Goal: Information Seeking & Learning: Learn about a topic

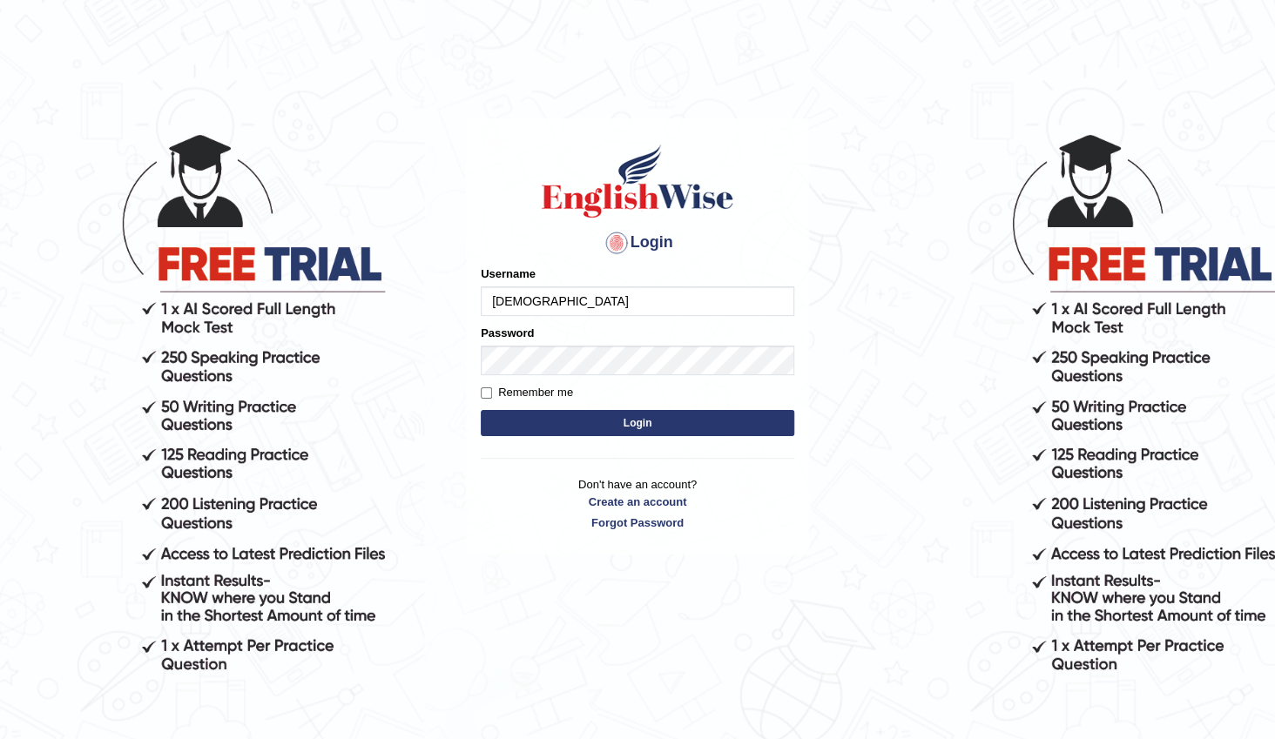
type input "[DEMOGRAPHIC_DATA]"
click at [693, 315] on input "Username" at bounding box center [638, 302] width 314 height 30
click at [661, 302] on input "Username" at bounding box center [638, 302] width 314 height 30
type input "[DEMOGRAPHIC_DATA]"
click at [623, 520] on link "Forgot Password" at bounding box center [638, 523] width 314 height 17
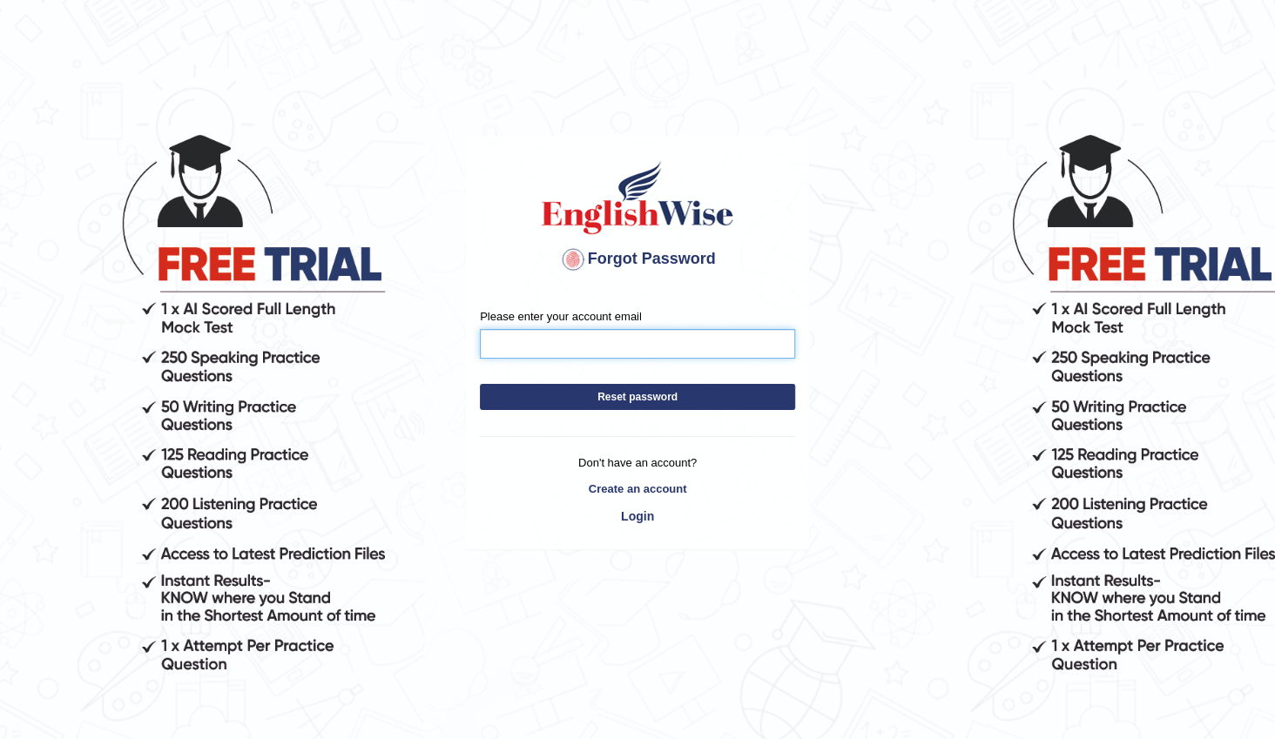
click at [591, 351] on input "Please enter your account email" at bounding box center [637, 344] width 315 height 30
type input "karimifarishta11@gmail.com"
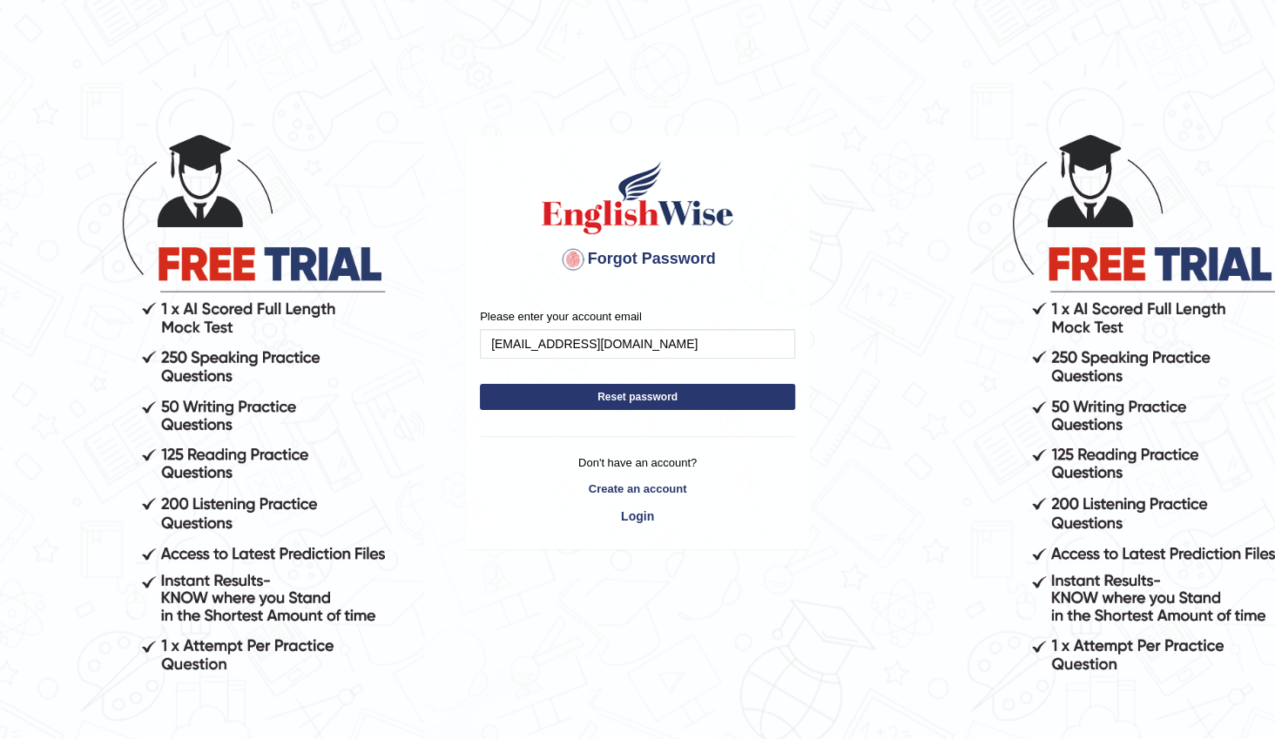
click at [593, 391] on button "Reset password" at bounding box center [637, 397] width 315 height 26
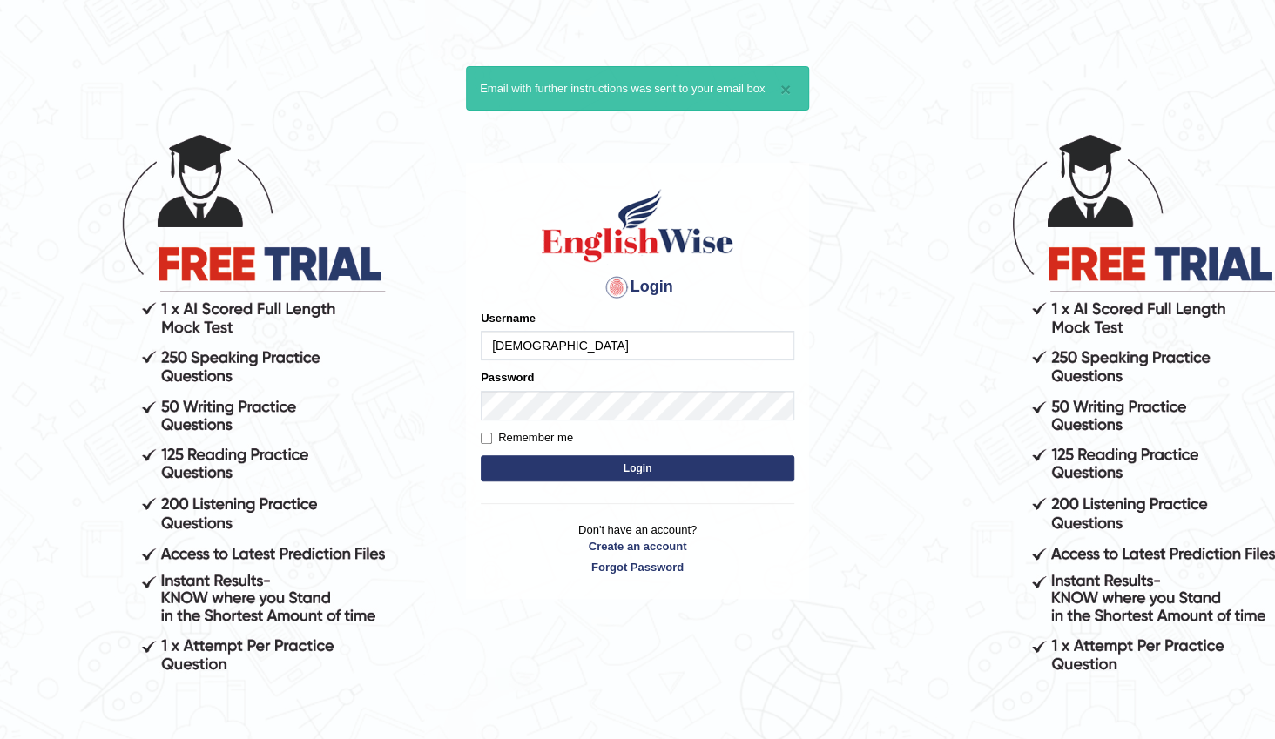
type input "[DEMOGRAPHIC_DATA]"
click at [545, 456] on button "Login" at bounding box center [638, 469] width 314 height 26
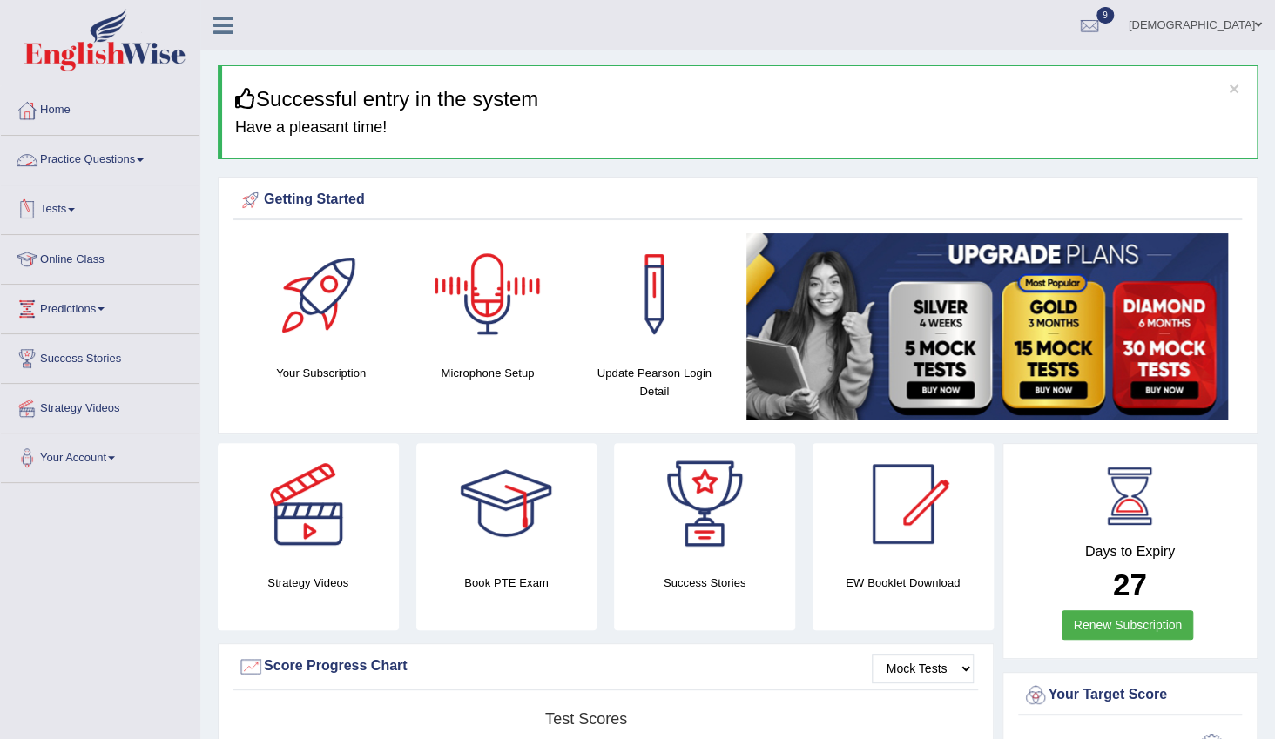
click at [128, 160] on link "Practice Questions" at bounding box center [100, 158] width 199 height 44
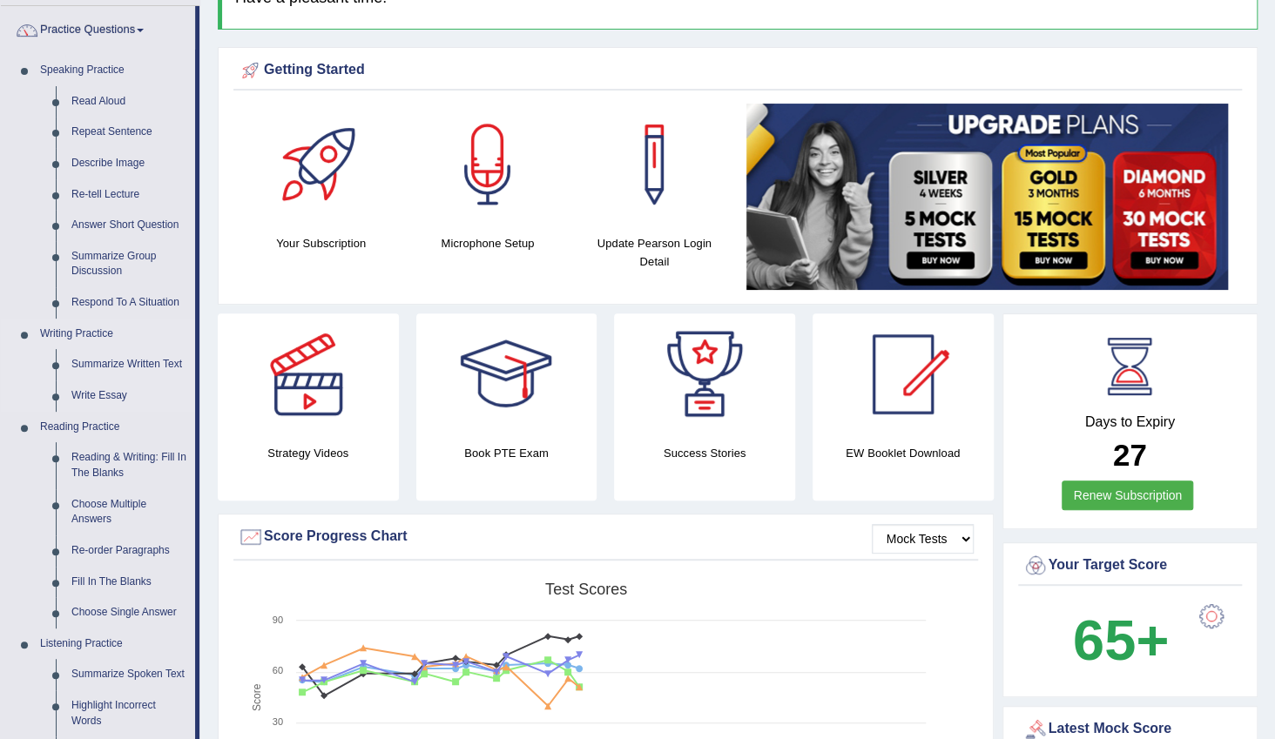
scroll to position [158, 0]
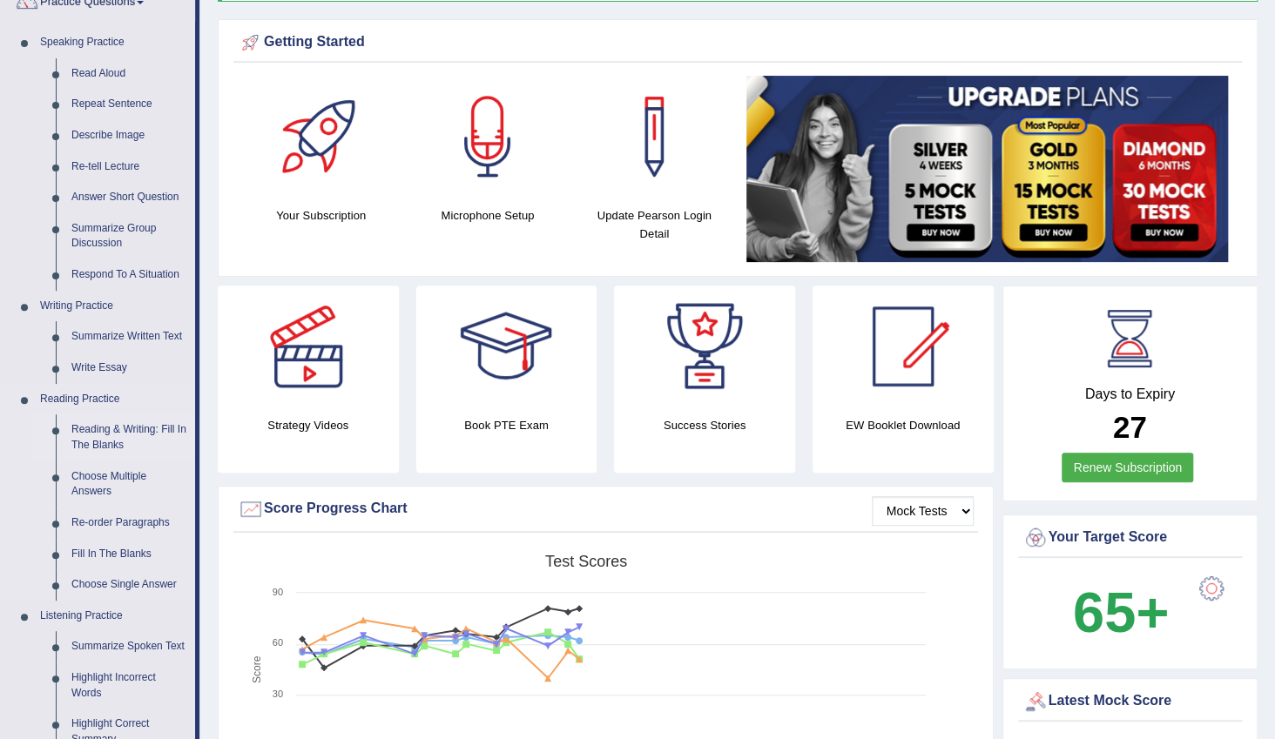
click at [113, 439] on link "Reading & Writing: Fill In The Blanks" at bounding box center [130, 438] width 132 height 46
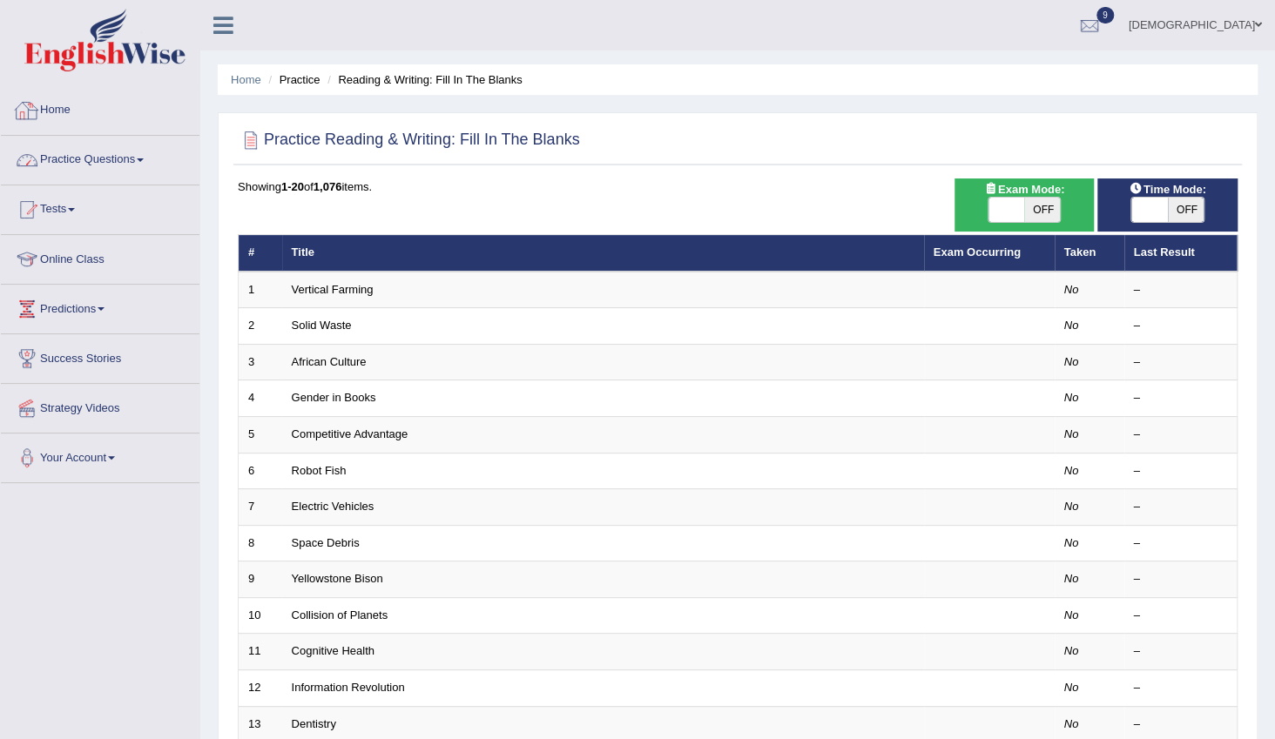
click at [109, 157] on link "Practice Questions" at bounding box center [100, 158] width 199 height 44
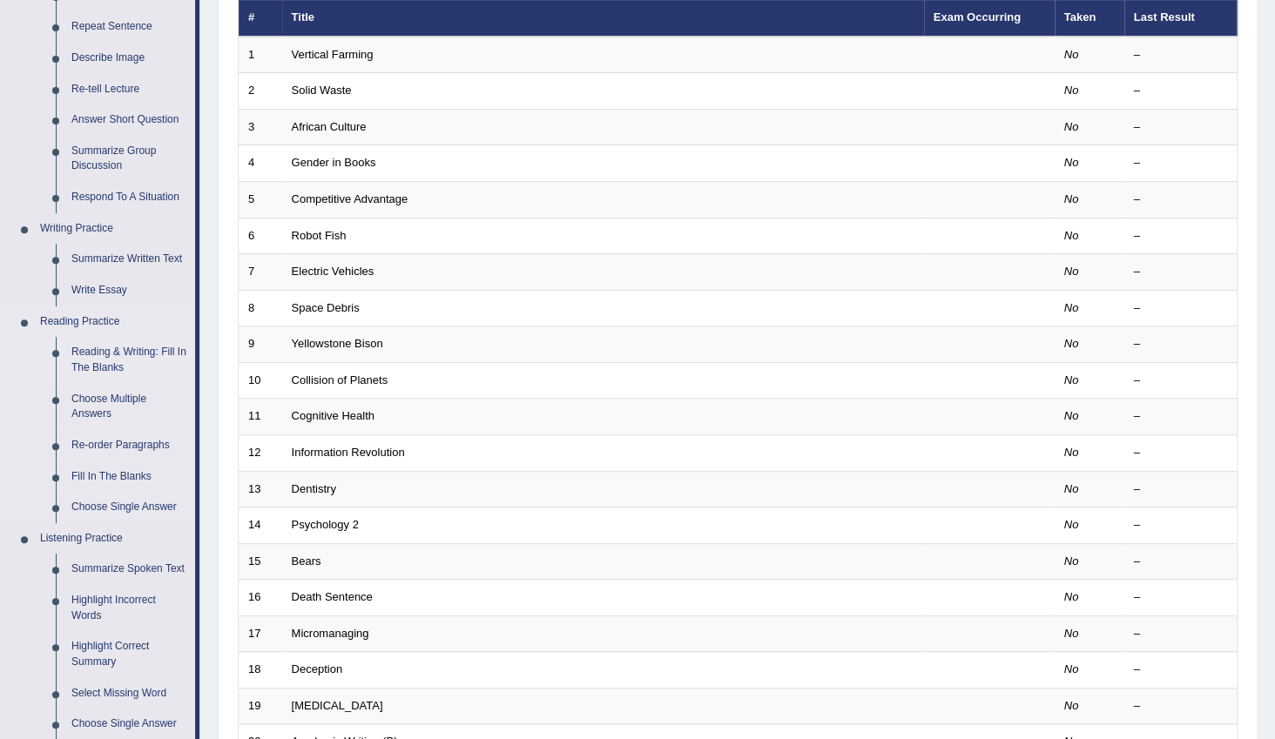
scroll to position [237, 0]
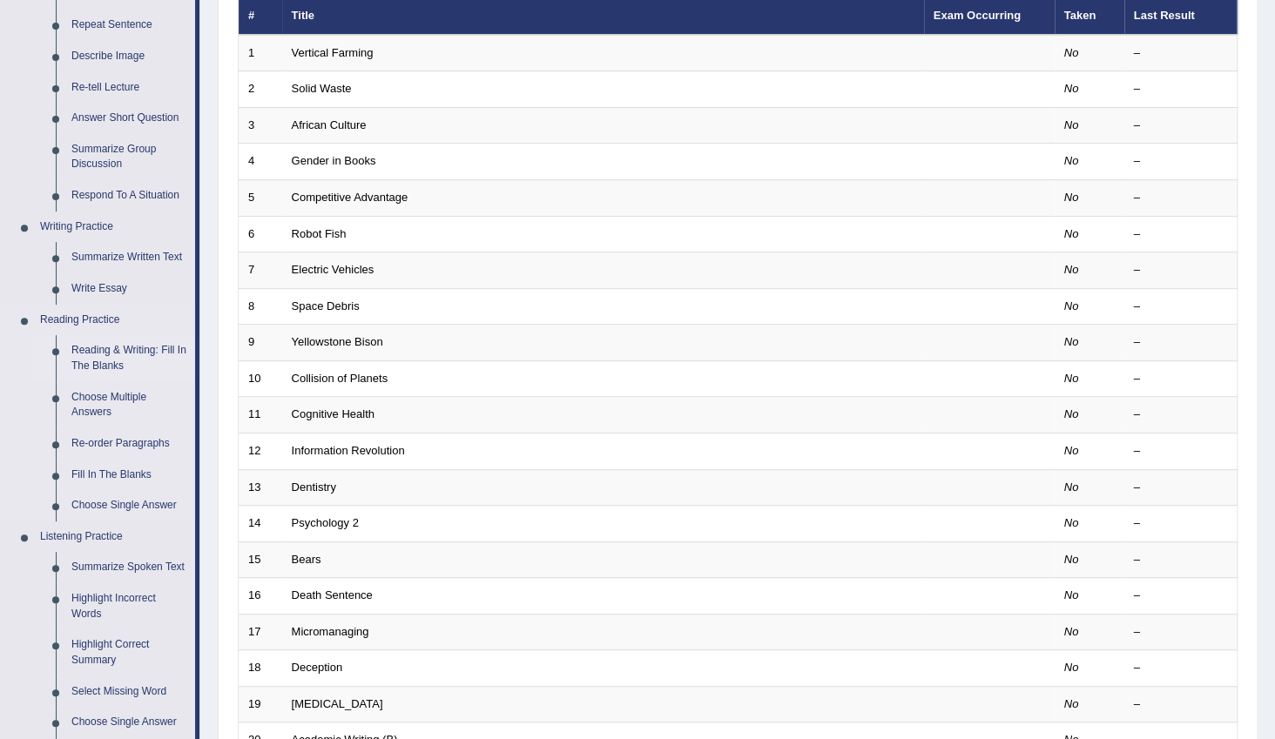
click at [100, 348] on link "Reading & Writing: Fill In The Blanks" at bounding box center [130, 358] width 132 height 46
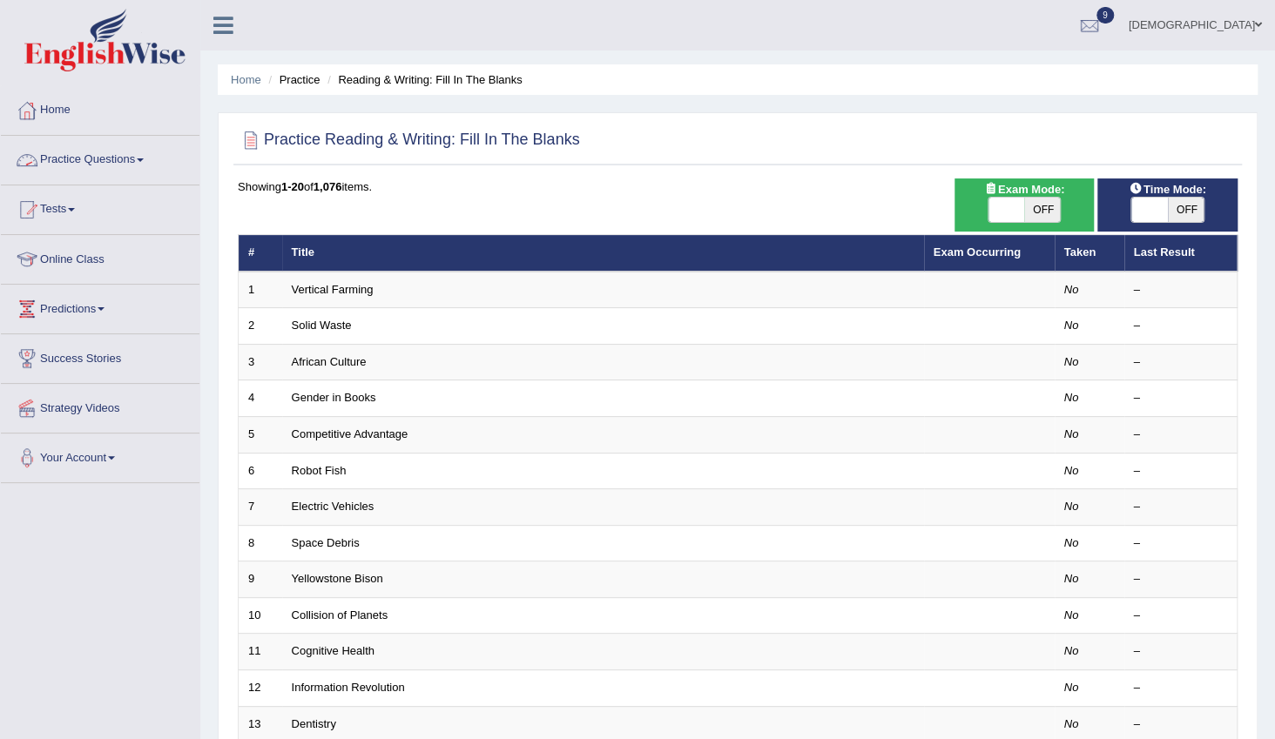
click at [1011, 201] on span at bounding box center [1007, 210] width 37 height 24
checkbox input "true"
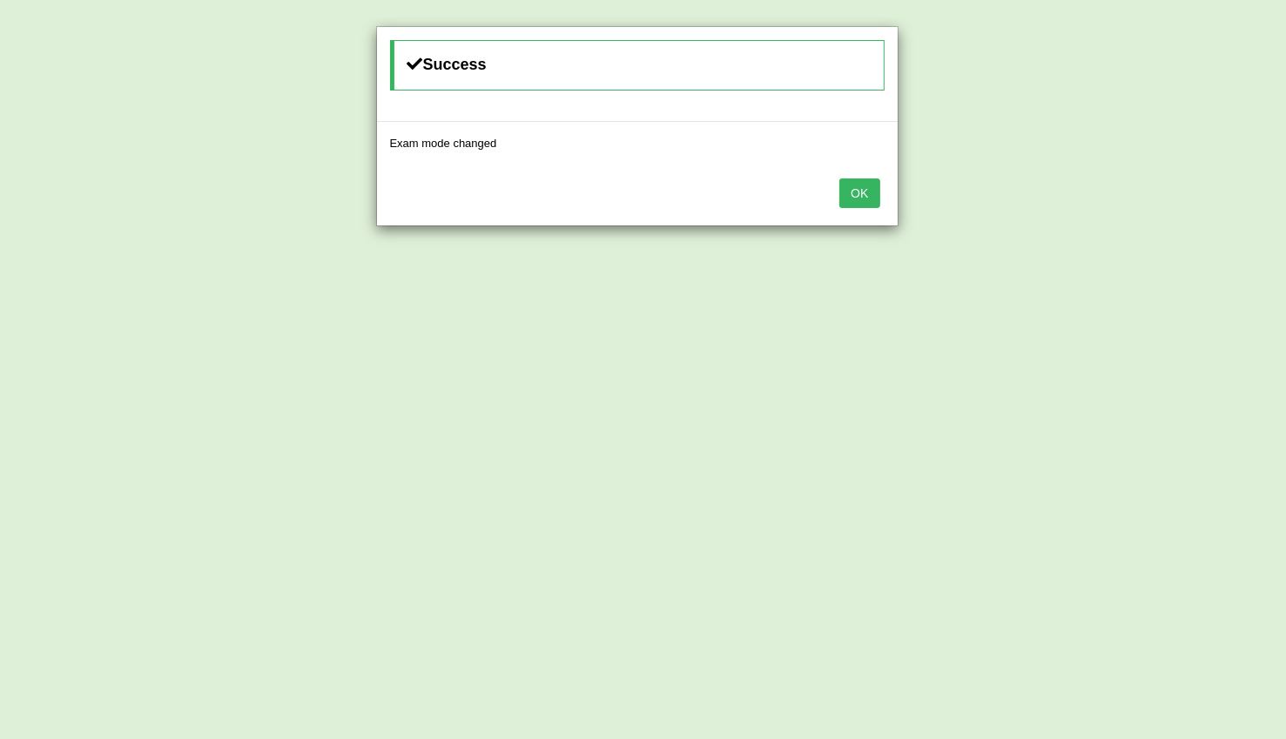
click at [869, 191] on button "OK" at bounding box center [860, 194] width 40 height 30
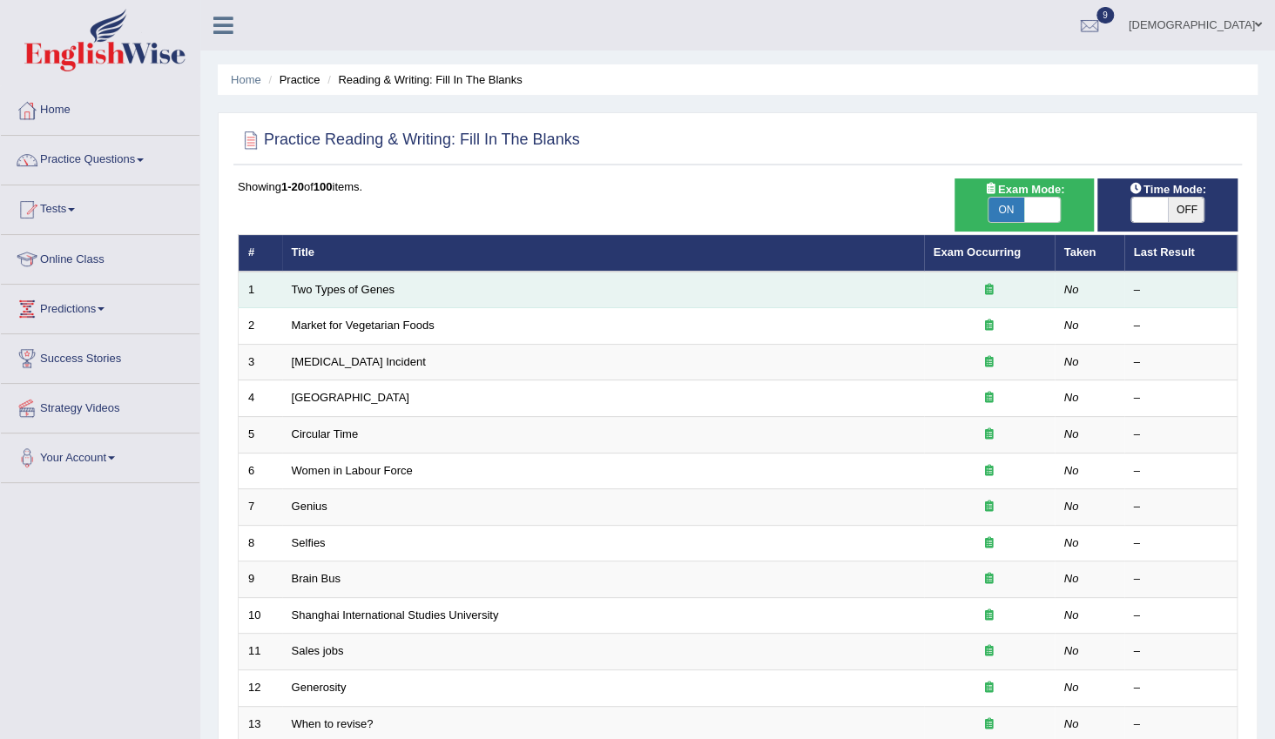
click at [567, 286] on td "Two Types of Genes" at bounding box center [603, 290] width 642 height 37
click at [1055, 294] on td "No" at bounding box center [1090, 290] width 70 height 37
click at [364, 288] on link "Two Types of Genes" at bounding box center [343, 289] width 103 height 13
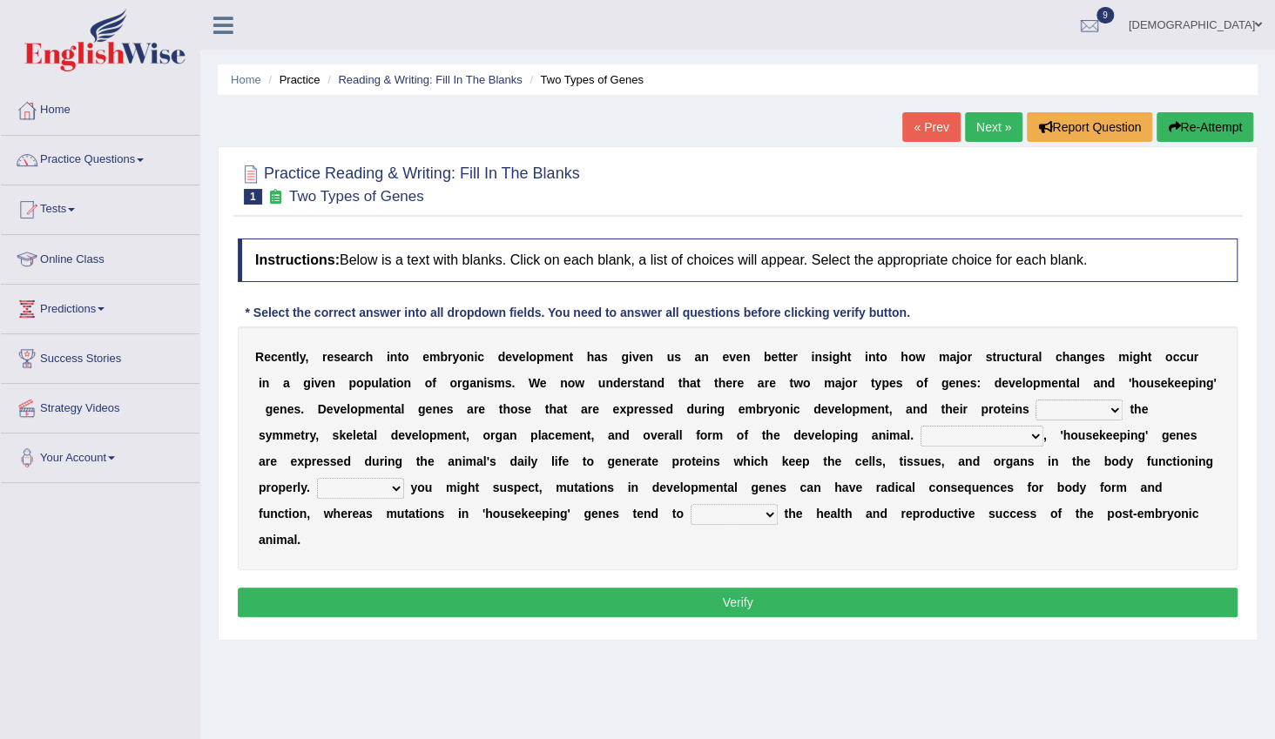
click at [1036, 408] on select "push control hold elevate" at bounding box center [1079, 410] width 87 height 21
select select "control"
click at [1036, 400] on select "push control hold elevate" at bounding box center [1079, 410] width 87 height 21
click at [921, 435] on select "Correspondingly Inclusively Conversely In contrast" at bounding box center [982, 436] width 123 height 21
select select "Conversely"
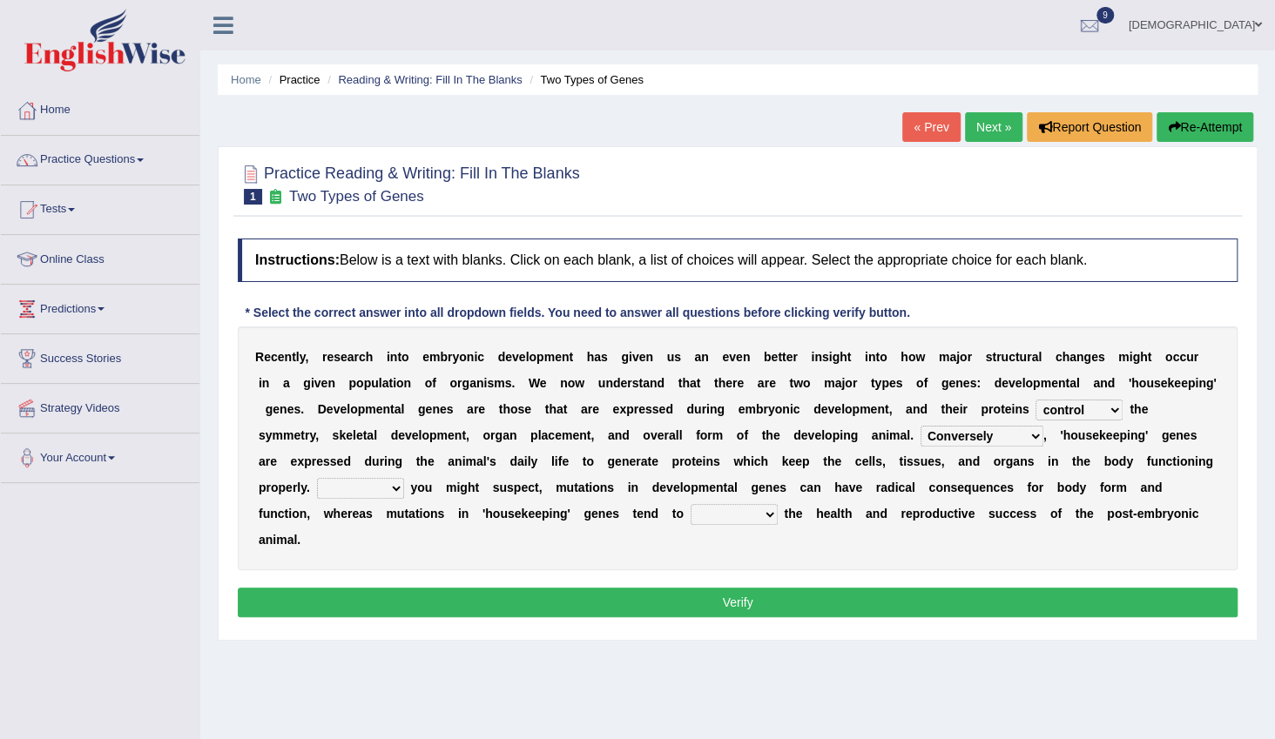
click at [921, 426] on select "Correspondingly Inclusively Conversely In contrast" at bounding box center [982, 436] width 123 height 21
click at [404, 478] on select "For As With Within" at bounding box center [360, 488] width 87 height 21
select select "As"
click at [404, 478] on select "For As With Within" at bounding box center [360, 488] width 87 height 21
click at [691, 520] on select "affect effect interrupt defect" at bounding box center [734, 514] width 87 height 21
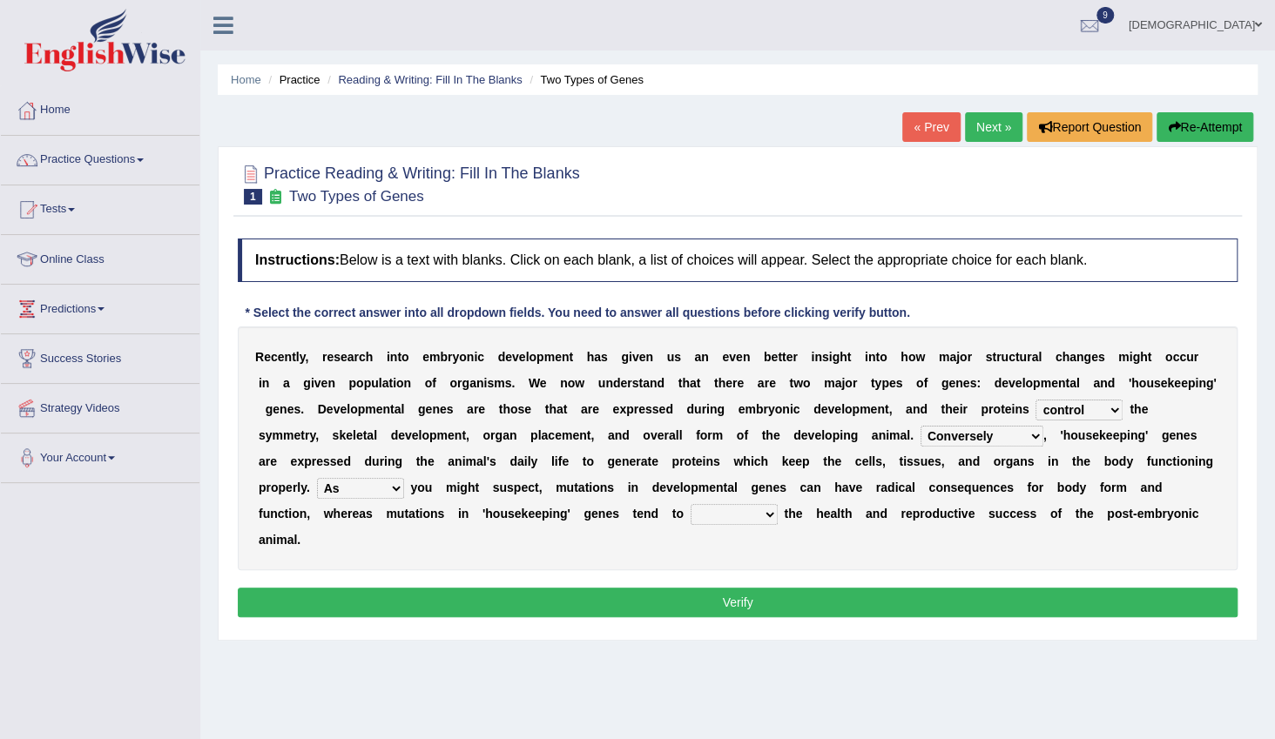
select select "affect"
click at [691, 504] on select "affect effect interrupt defect" at bounding box center [734, 514] width 87 height 21
click at [348, 588] on button "Verify" at bounding box center [738, 603] width 1000 height 30
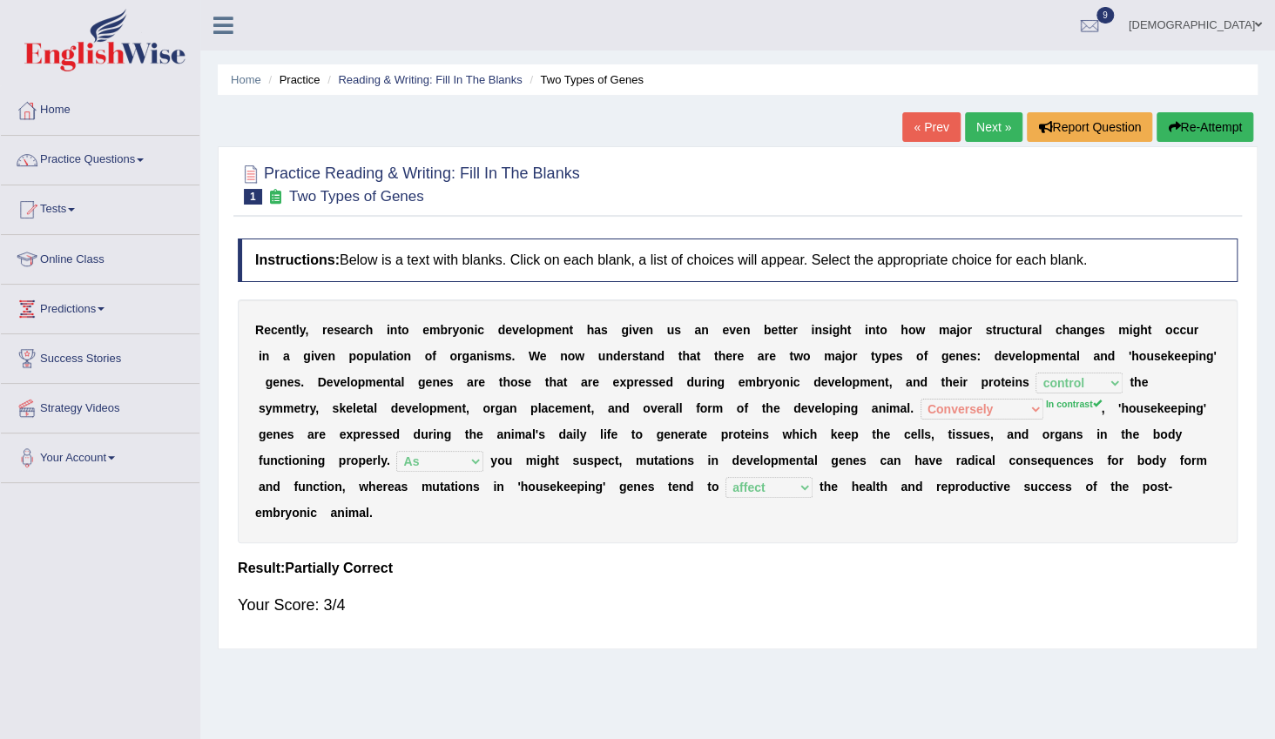
click at [985, 123] on link "Next »" at bounding box center [993, 127] width 57 height 30
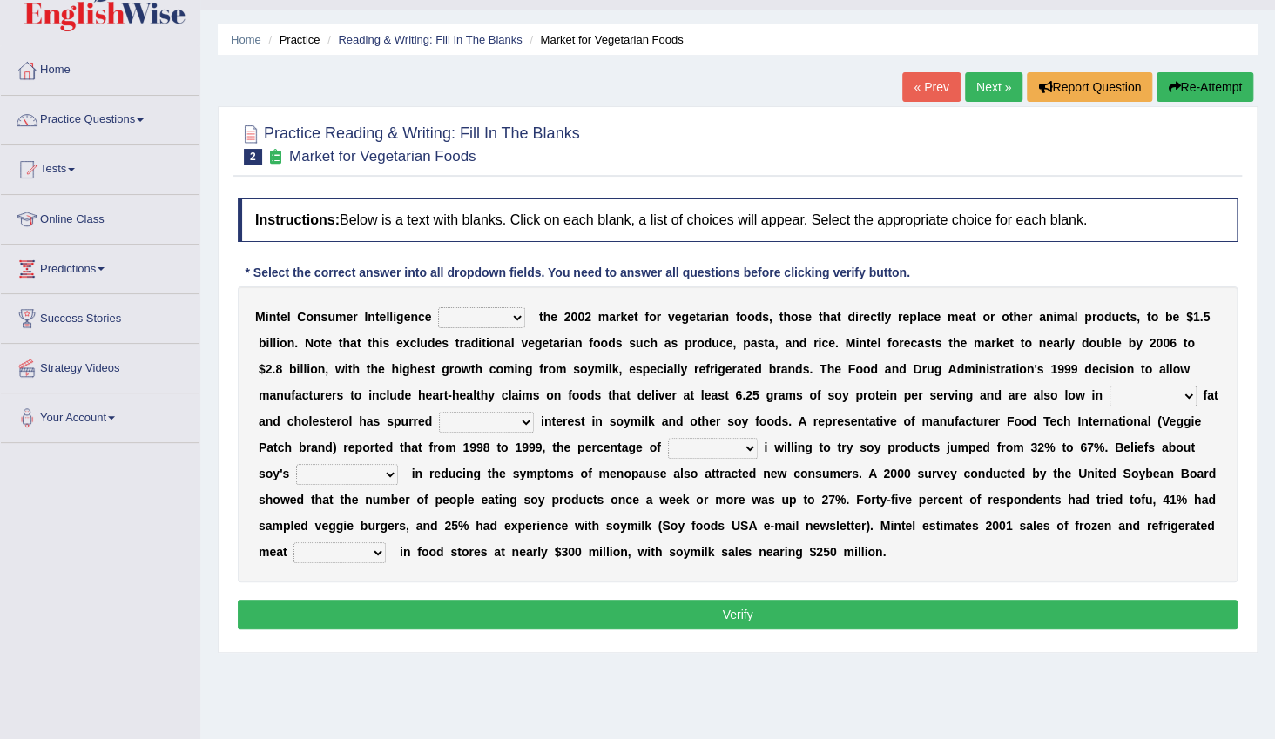
scroll to position [78, 0]
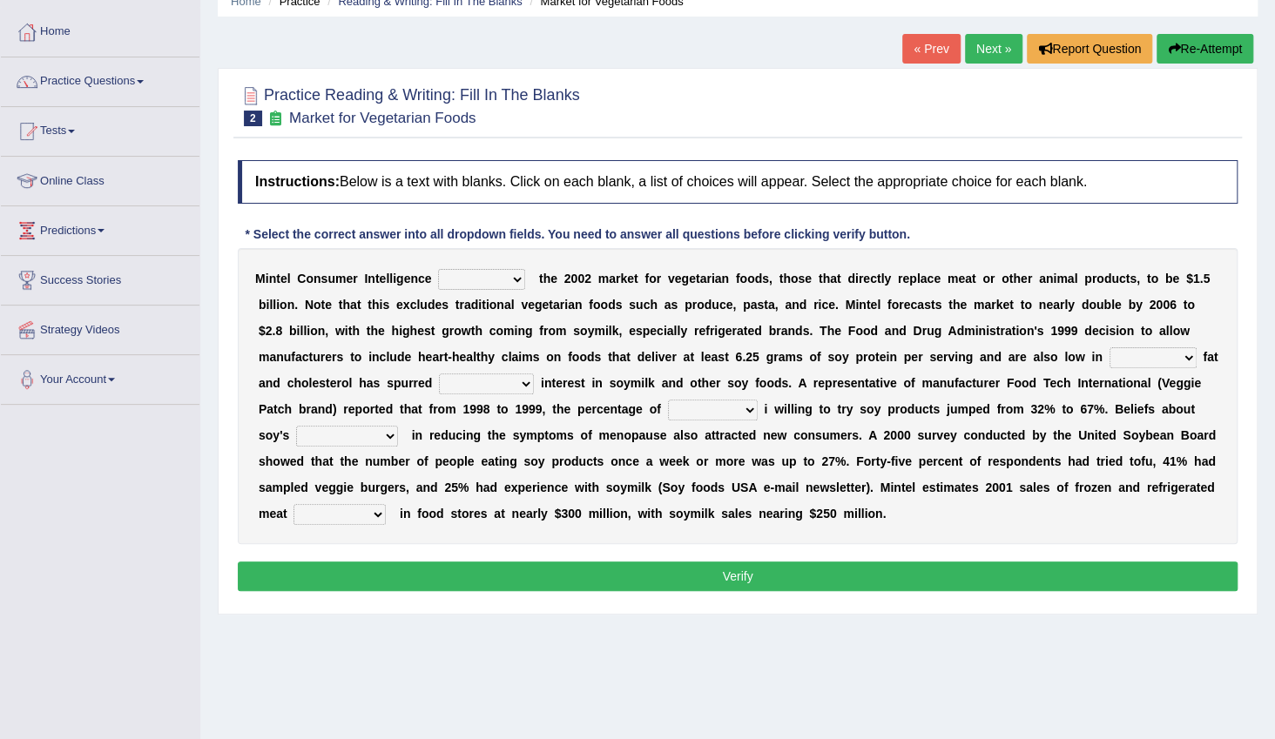
click at [497, 283] on select "deals fulfills creates estimates" at bounding box center [481, 279] width 87 height 21
select select "estimates"
click at [438, 269] on select "deals fulfills creates estimates" at bounding box center [481, 279] width 87 height 21
click at [1110, 354] on select "saturated solid acid liquid" at bounding box center [1153, 358] width 87 height 21
select select "saturated"
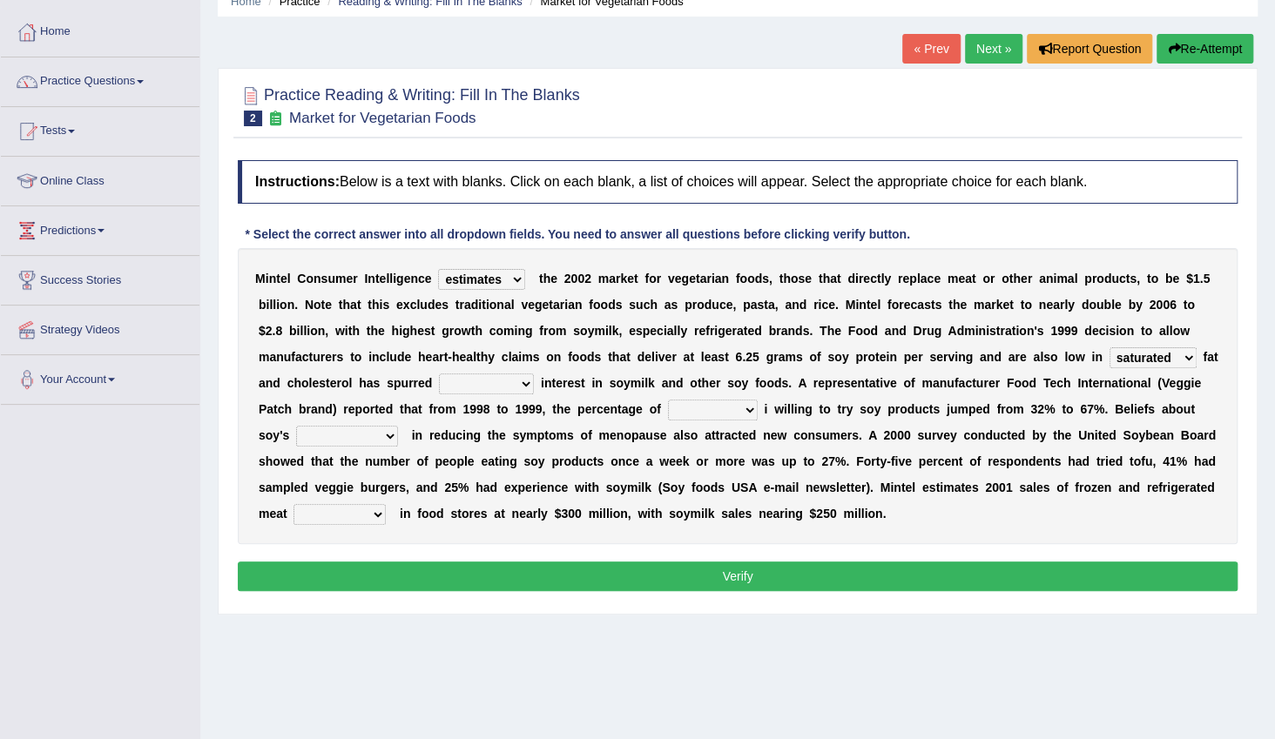
click at [1110, 348] on select "saturated solid acid liquid" at bounding box center [1153, 358] width 87 height 21
click at [439, 387] on select "good big tremendous extreme" at bounding box center [486, 384] width 95 height 21
click at [439, 385] on select "good big tremendous extreme" at bounding box center [486, 384] width 95 height 21
select select "big"
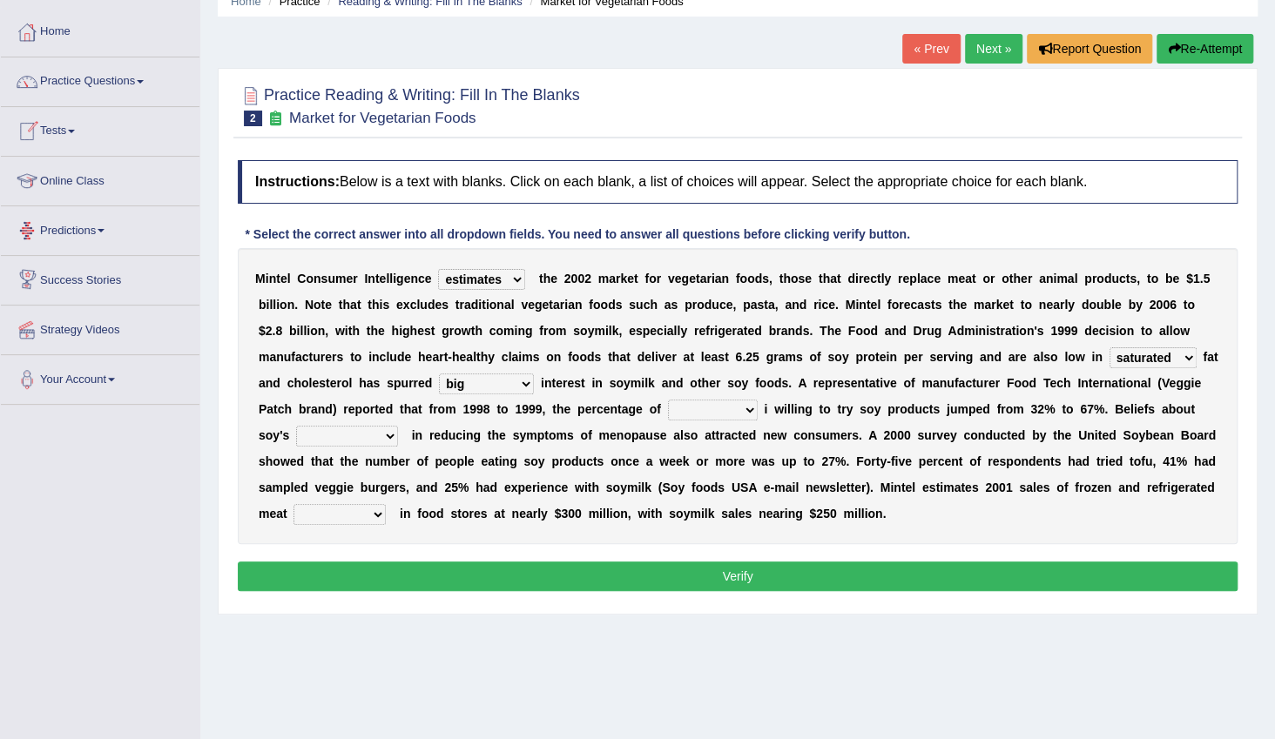
click at [439, 374] on select "good big tremendous extreme" at bounding box center [486, 384] width 95 height 21
click at [668, 408] on select "guests consumers customers clients" at bounding box center [713, 410] width 90 height 21
select select "customers"
click at [668, 400] on select "guests consumers customers clients" at bounding box center [713, 410] width 90 height 21
click at [398, 426] on select "effectiveness timeliness efficiency goodness" at bounding box center [347, 436] width 102 height 21
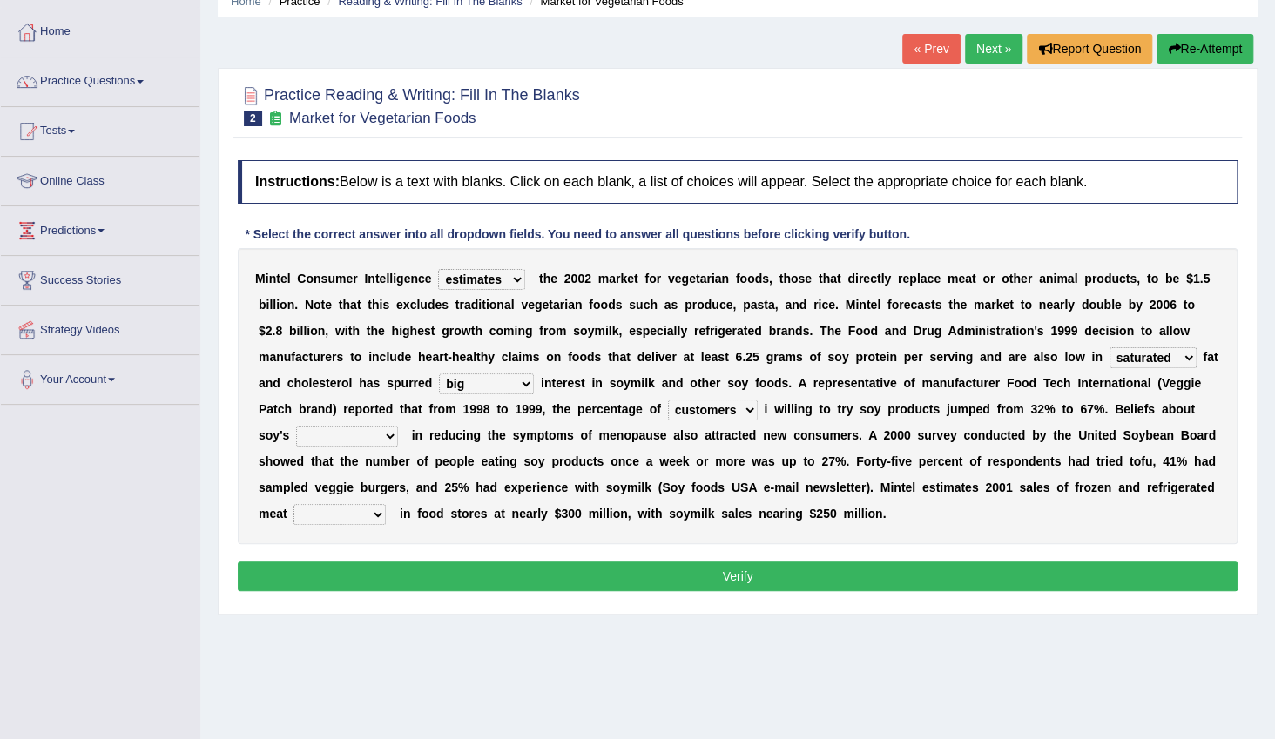
select select "timeliness"
click at [398, 426] on select "effectiveness timeliness efficiency goodness" at bounding box center [347, 436] width 102 height 21
click at [386, 504] on select "foods choices staffs alternatives" at bounding box center [340, 514] width 92 height 21
select select "alternatives"
click at [386, 504] on select "foods choices staffs alternatives" at bounding box center [340, 514] width 92 height 21
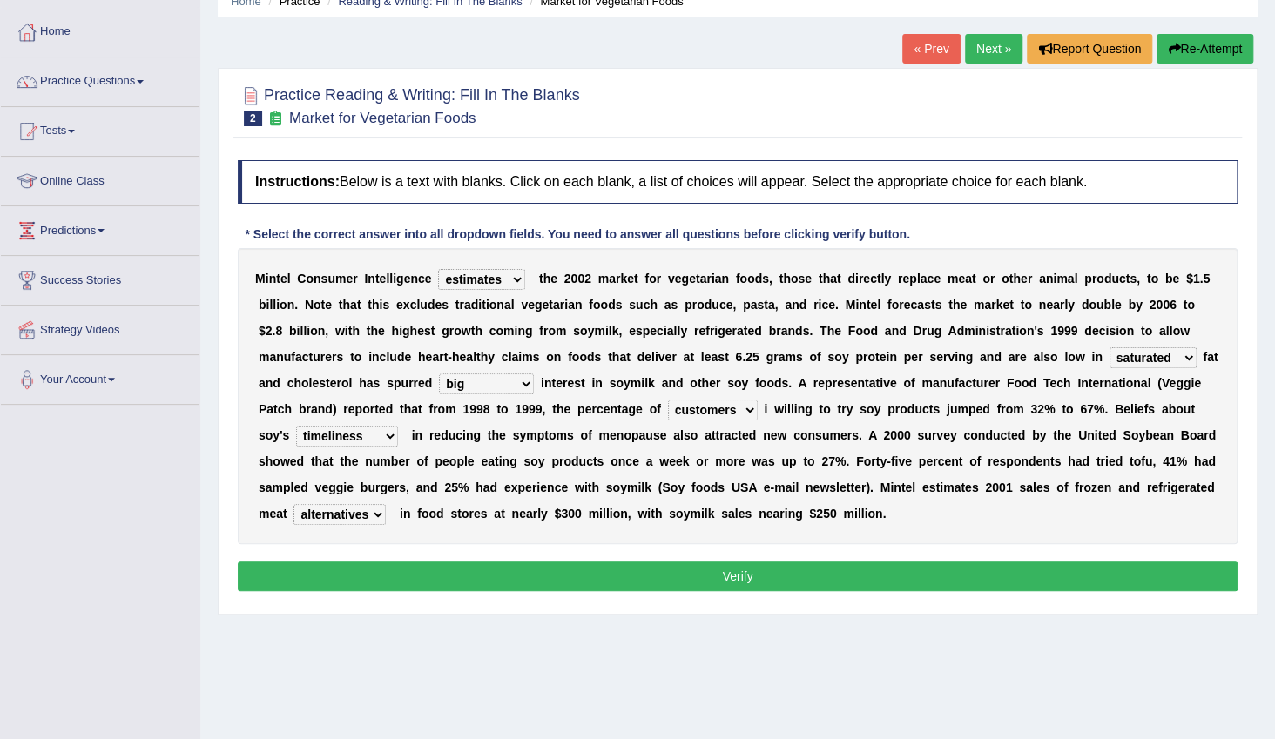
click at [813, 570] on button "Verify" at bounding box center [738, 577] width 1000 height 30
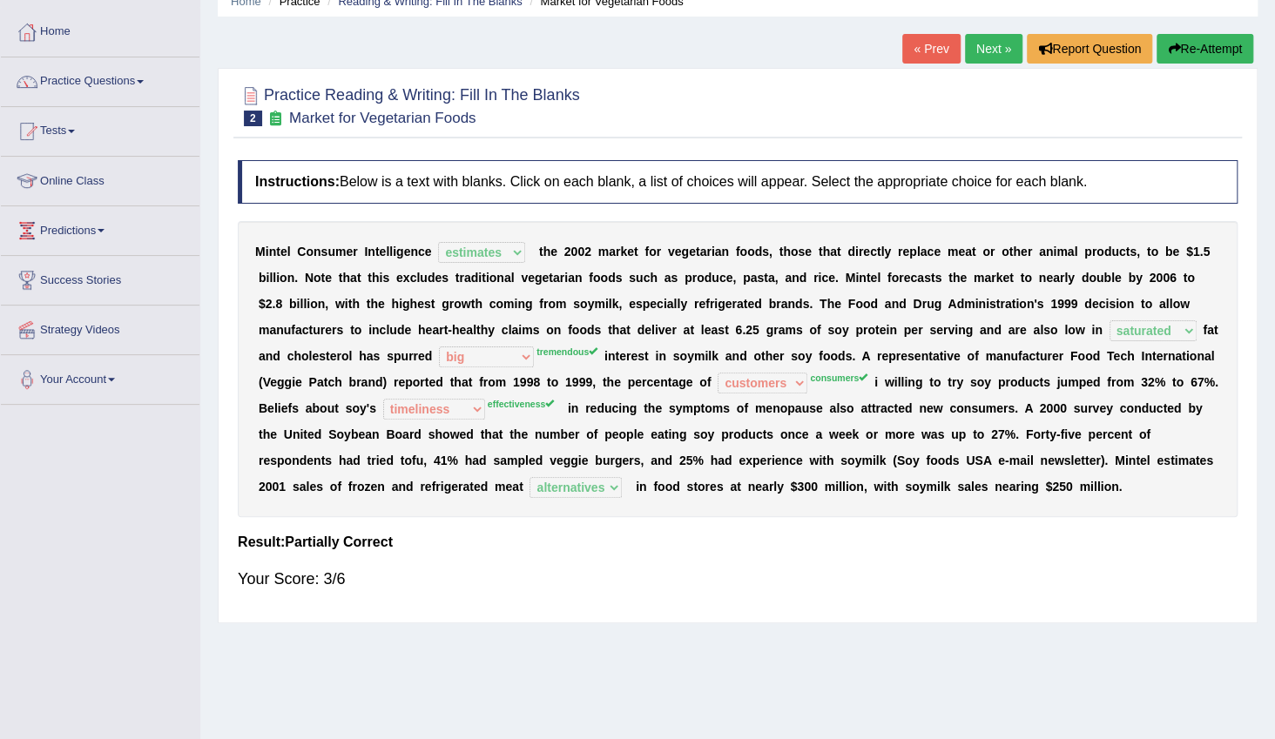
click at [984, 38] on link "Next »" at bounding box center [993, 49] width 57 height 30
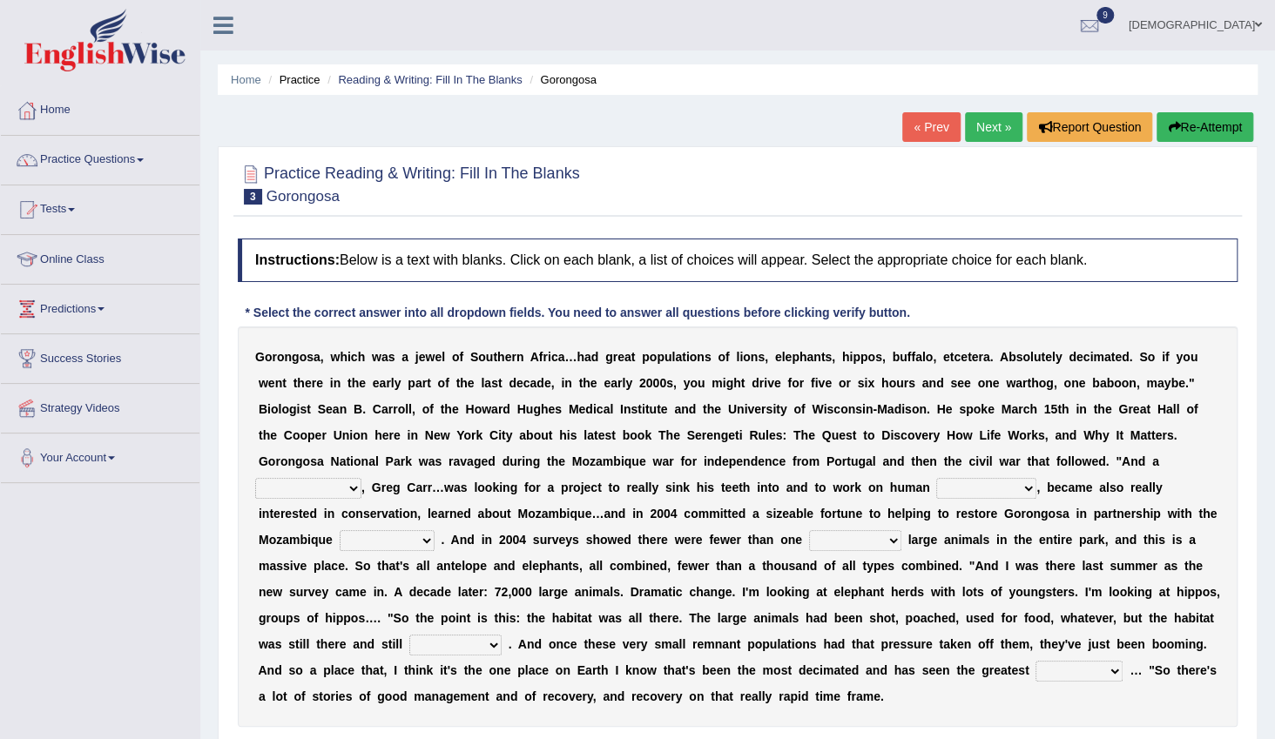
click at [361, 478] on select "passion solstice ballast philanthropist" at bounding box center [308, 488] width 106 height 21
select select "philanthropist"
click at [361, 478] on select "passion solstice ballast philanthropist" at bounding box center [308, 488] width 106 height 21
click at [936, 487] on select "negligence prevalence development malevolence" at bounding box center [986, 488] width 100 height 21
select select "development"
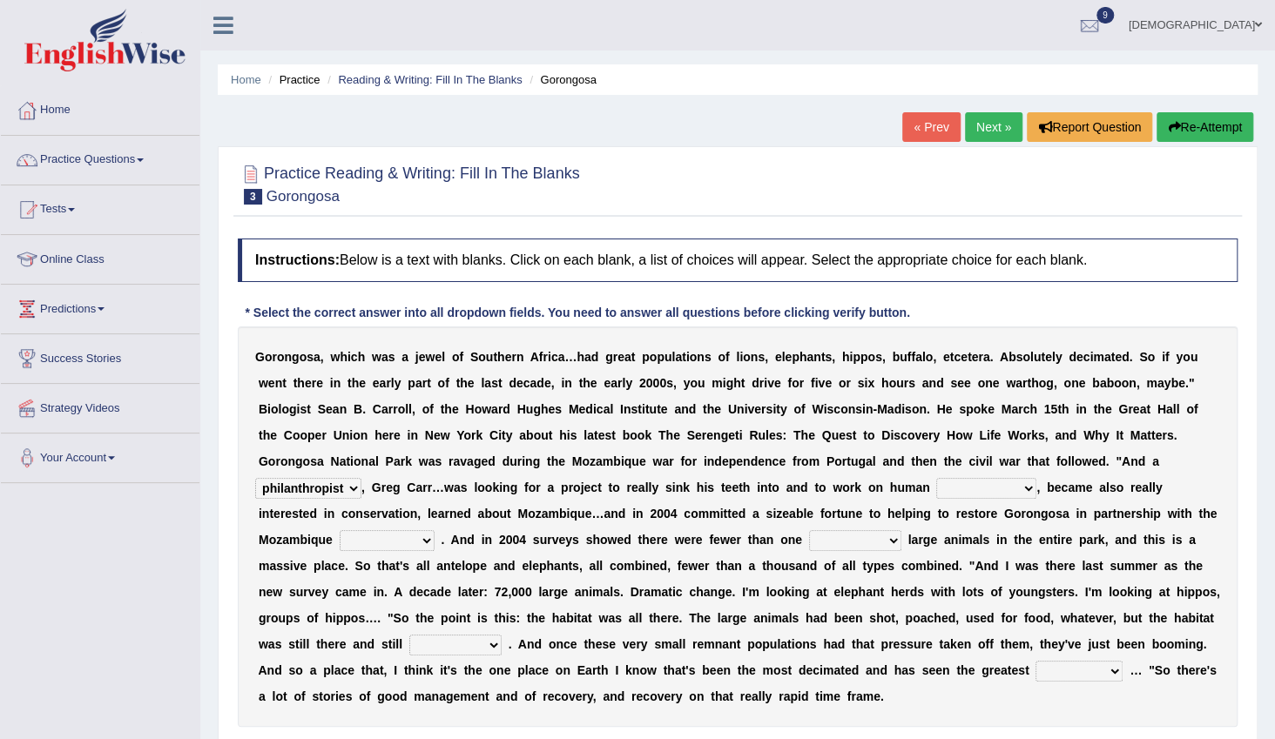
click at [936, 478] on select "negligence prevalence development malevolence" at bounding box center [986, 488] width 100 height 21
click at [435, 530] on select "parliament semanticist government journalist" at bounding box center [387, 540] width 95 height 21
select select "government"
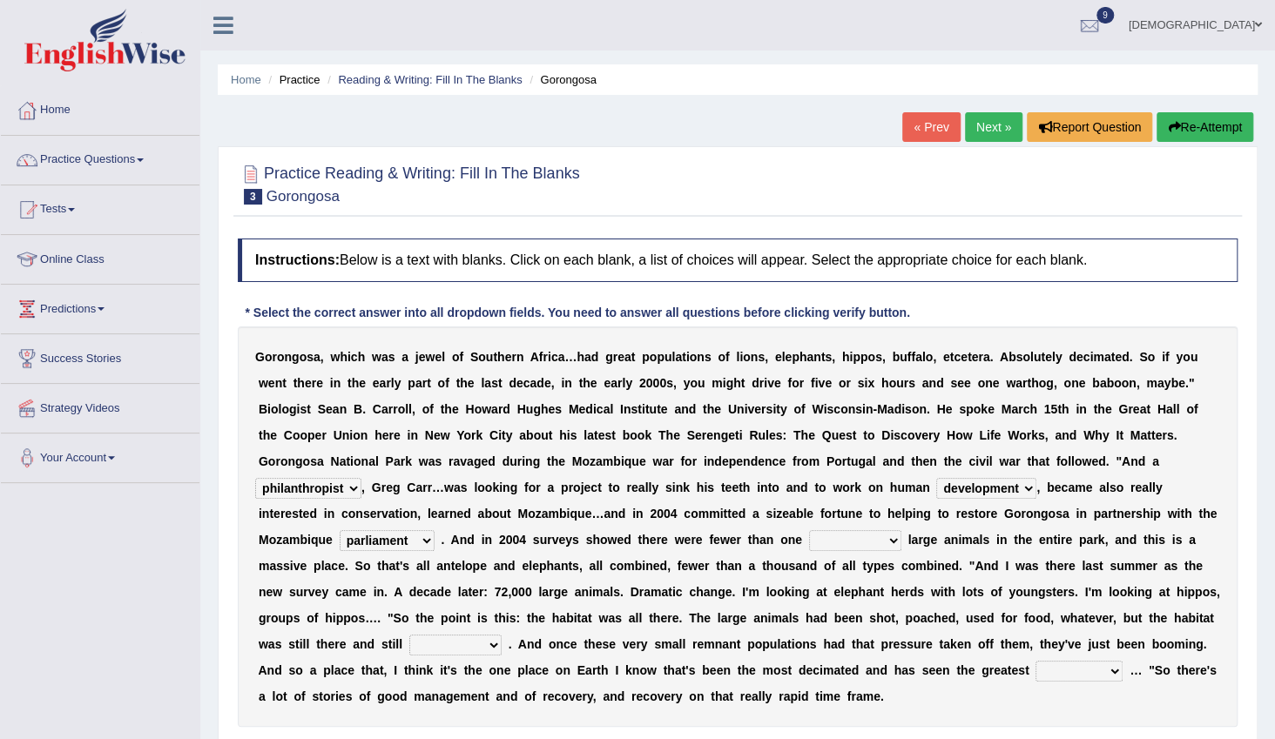
click at [435, 530] on select "parliament semanticist government journalist" at bounding box center [387, 540] width 95 height 21
click at [809, 546] on select "deflowered embowered roundest thousand" at bounding box center [855, 540] width 92 height 21
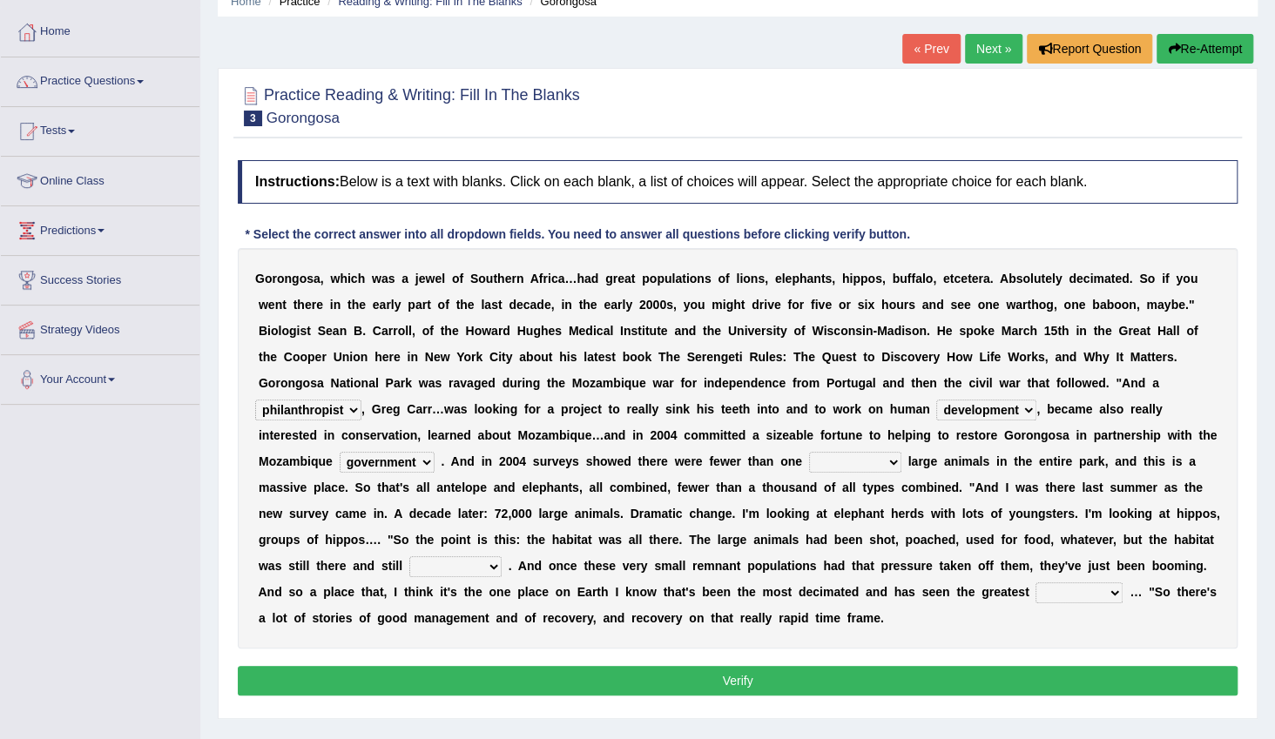
scroll to position [78, 0]
click at [809, 468] on select "deflowered embowered roundest thousand" at bounding box center [855, 462] width 92 height 21
select select "thousand"
click at [809, 452] on select "deflowered embowered roundest thousand" at bounding box center [855, 462] width 92 height 21
click at [502, 557] on select "assertive incidental compulsive productive" at bounding box center [455, 567] width 92 height 21
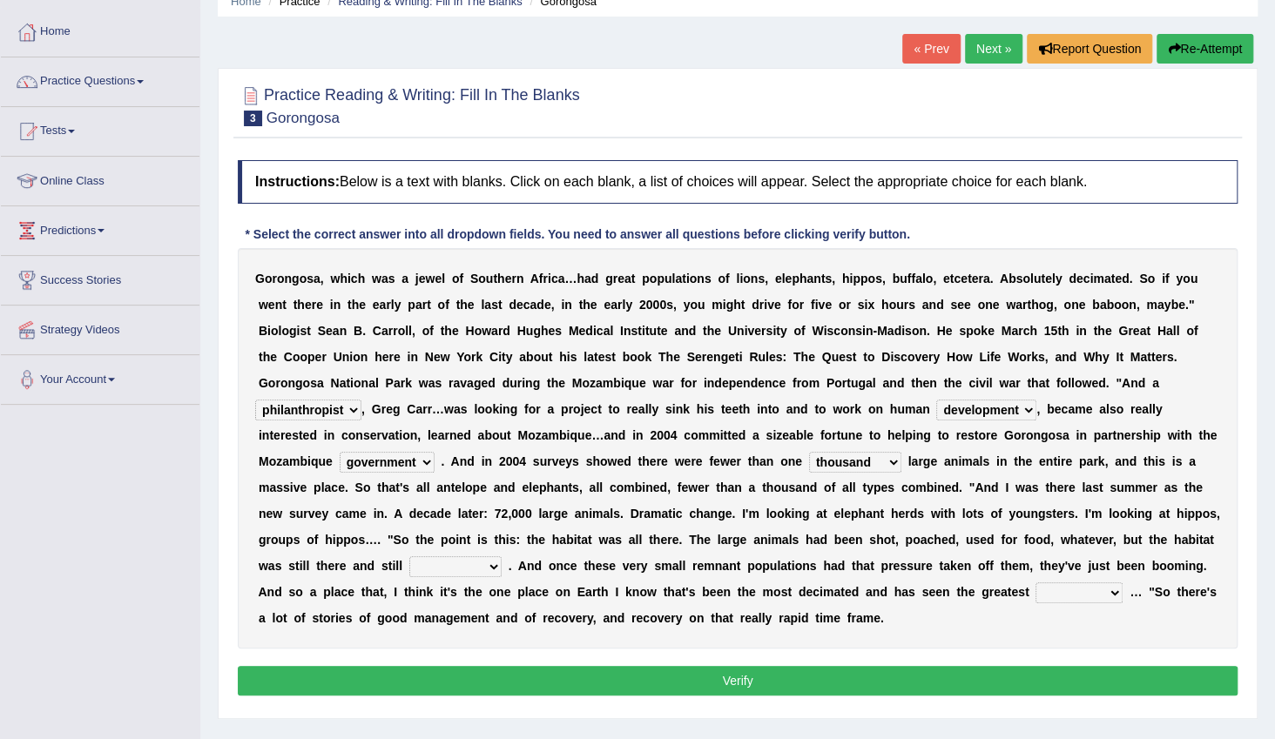
select select "productive"
click at [502, 557] on select "assertive incidental compulsive productive" at bounding box center [455, 567] width 92 height 21
click at [1108, 583] on select "recovery efficacy golly stumpy" at bounding box center [1079, 593] width 87 height 21
select select "recovery"
click at [1101, 583] on select "recovery efficacy golly stumpy" at bounding box center [1079, 593] width 87 height 21
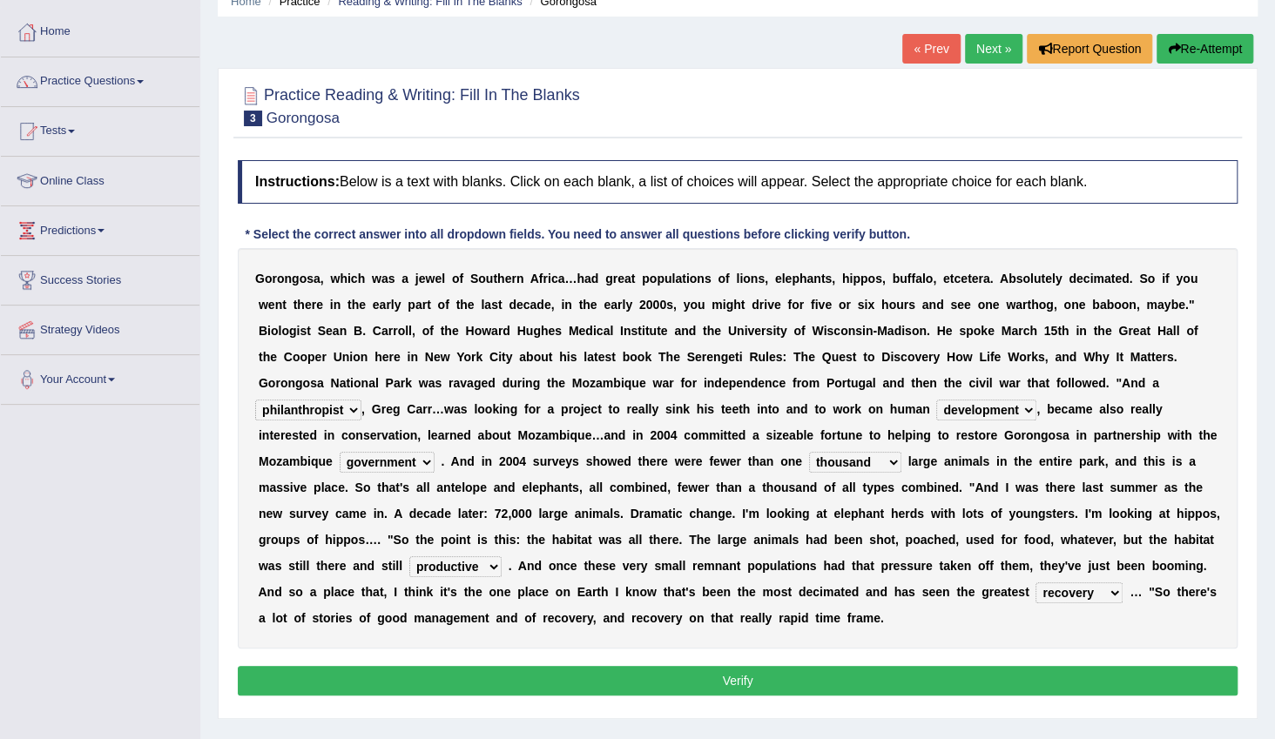
click at [1036, 666] on button "Verify" at bounding box center [738, 681] width 1000 height 30
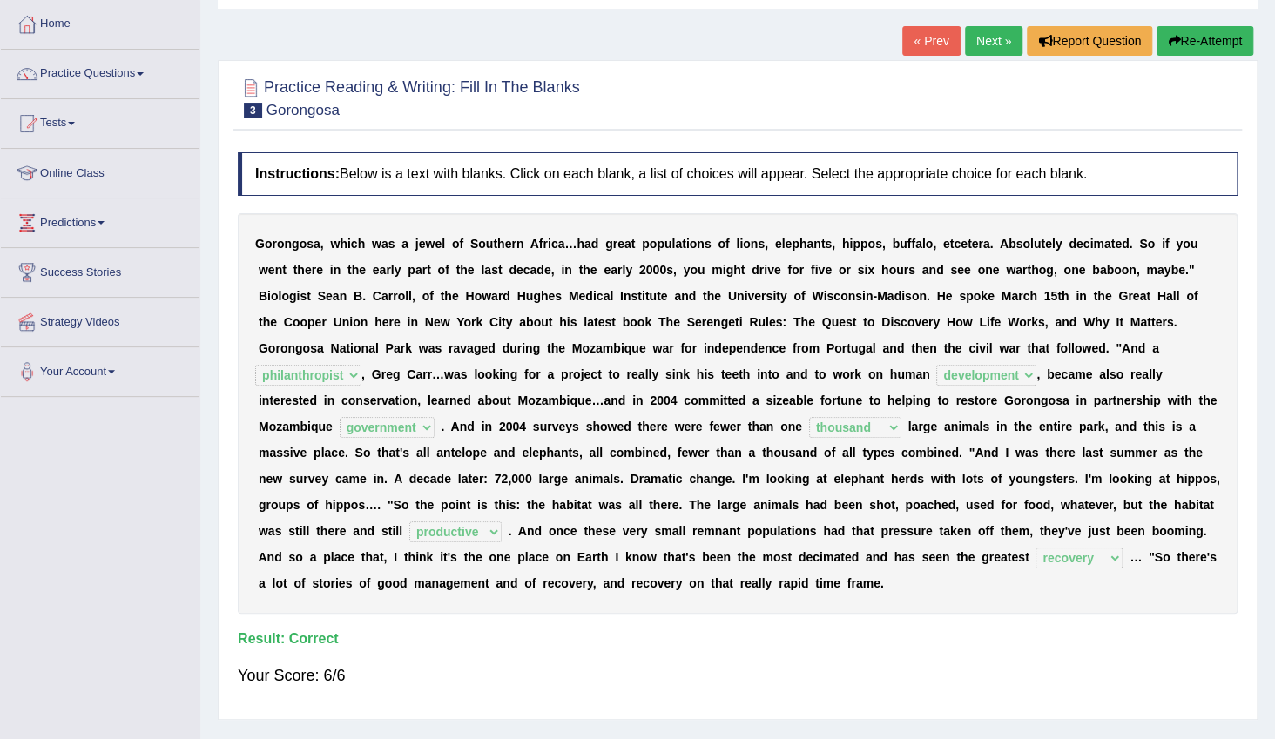
scroll to position [0, 0]
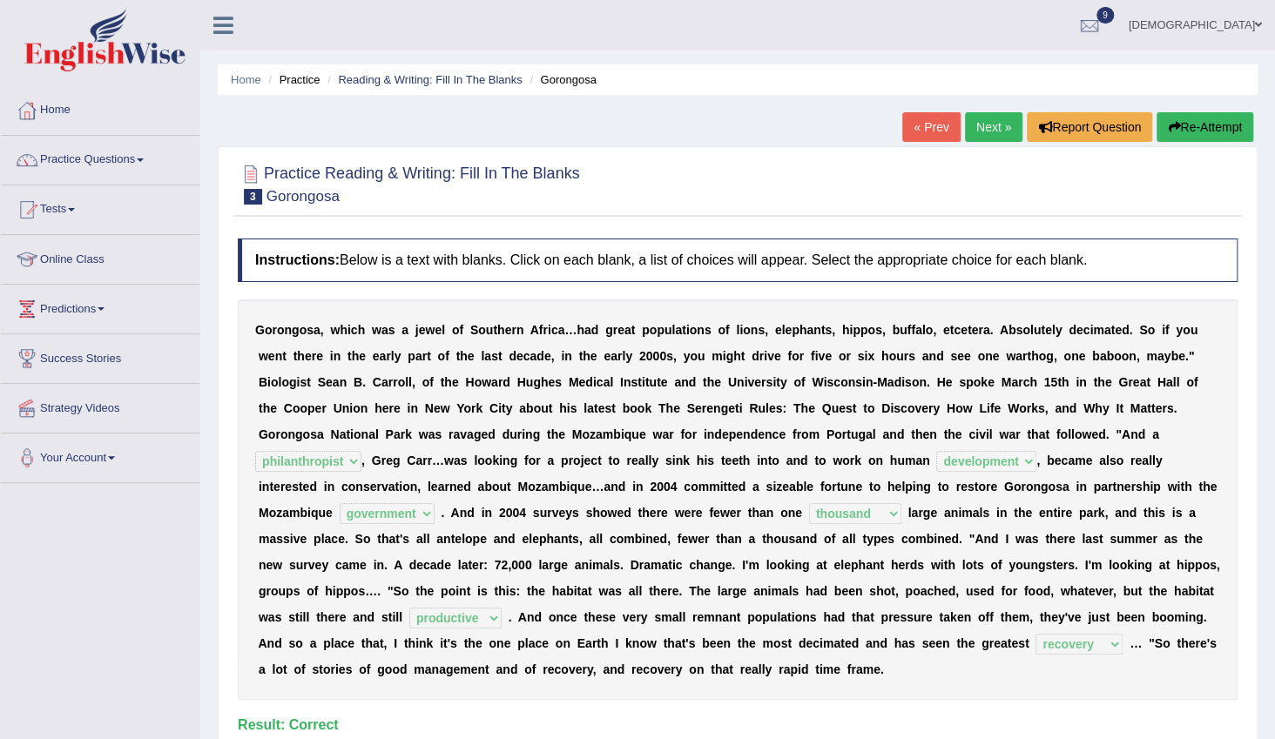
click at [991, 131] on link "Next »" at bounding box center [993, 127] width 57 height 30
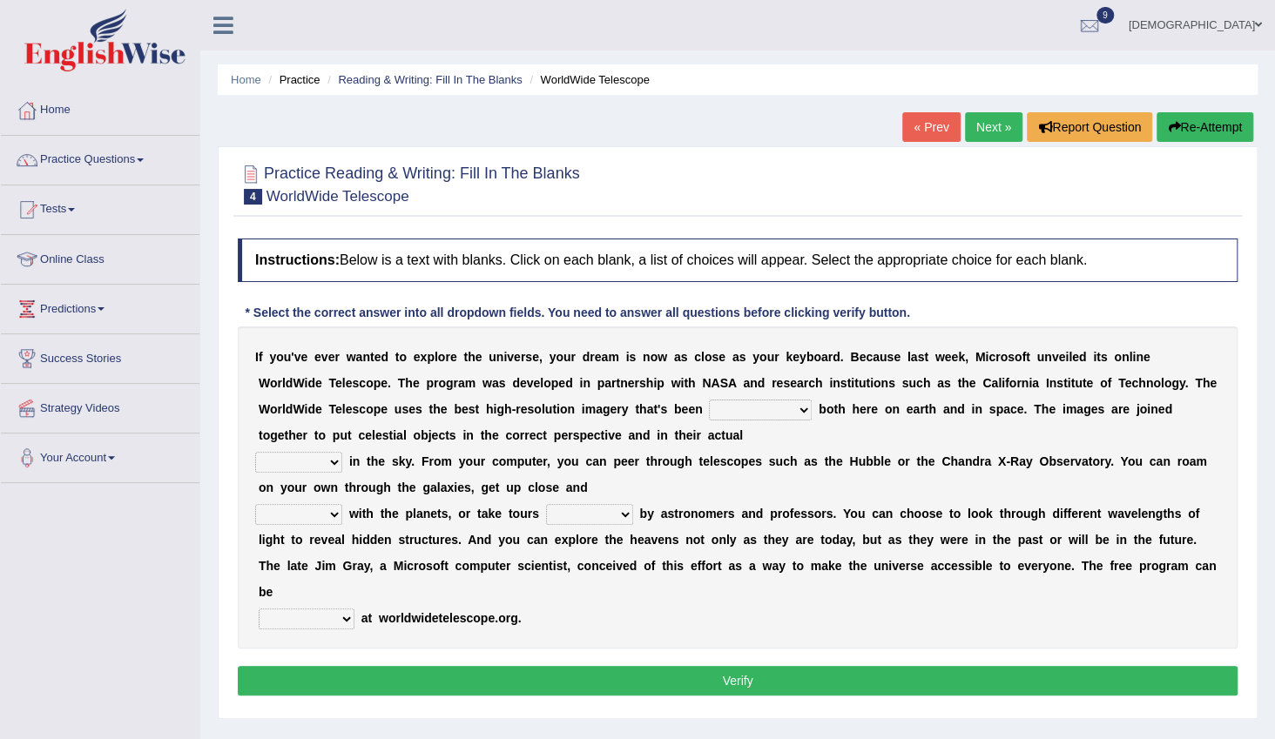
click at [709, 408] on select "degraded ascended remonstrated generated" at bounding box center [760, 410] width 103 height 21
select select "generated"
click at [709, 400] on select "degraded ascended remonstrated generated" at bounding box center [760, 410] width 103 height 21
click at [331, 459] on select "aspects parts conditions positions" at bounding box center [298, 462] width 87 height 21
click at [330, 460] on select "aspects parts conditions positions" at bounding box center [298, 462] width 87 height 21
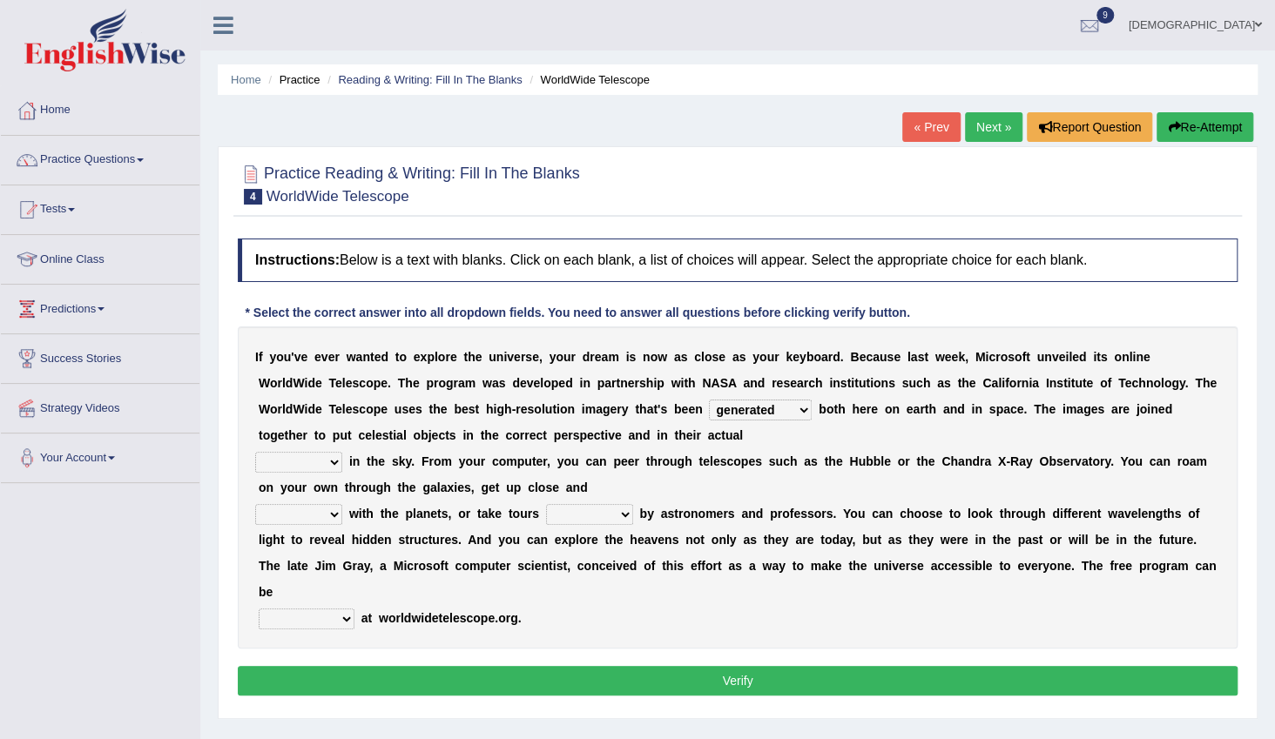
click at [330, 460] on select "aspects parts conditions positions" at bounding box center [298, 462] width 87 height 21
select select "conditions"
click at [255, 452] on select "aspects parts conditions positions" at bounding box center [298, 462] width 87 height 21
click at [325, 516] on select "personal individual apart polite" at bounding box center [298, 514] width 87 height 21
select select "apart"
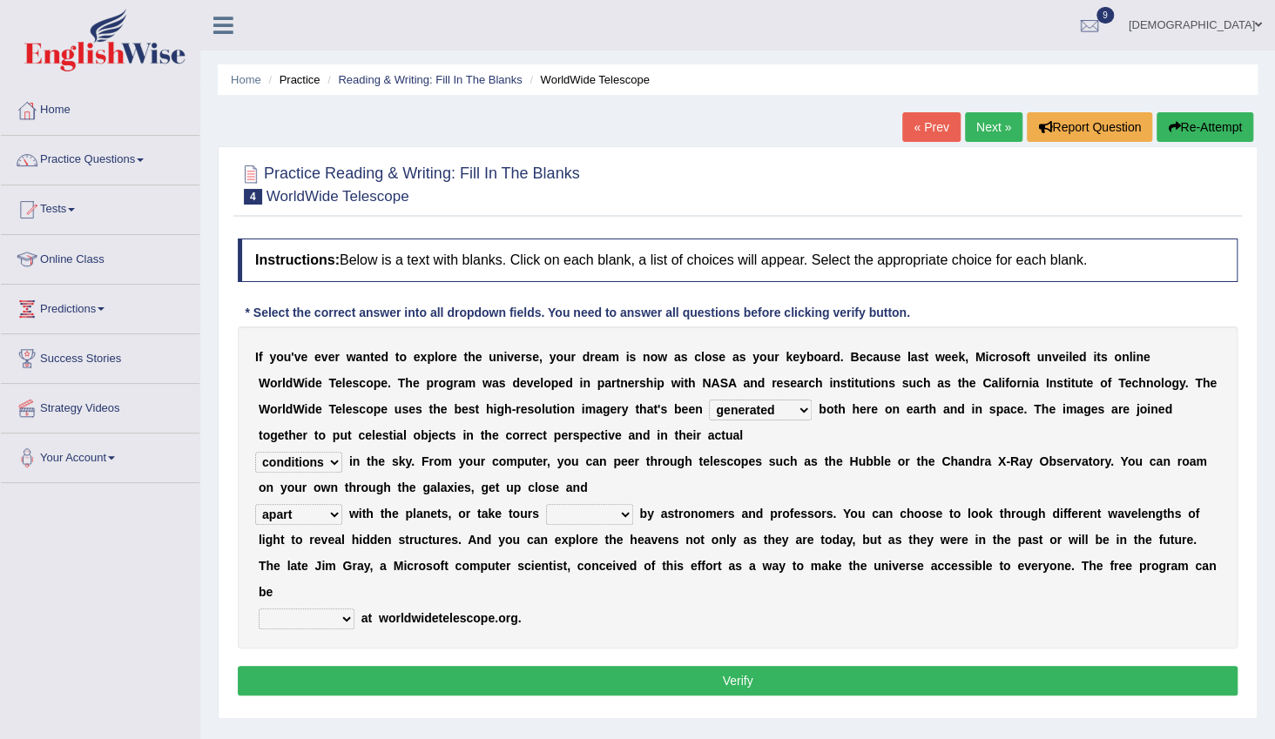
click at [255, 504] on select "personal individual apart polite" at bounding box center [298, 514] width 87 height 21
click at [549, 513] on select "guide guided guiding to guide" at bounding box center [589, 514] width 87 height 21
select select "guided"
click at [546, 504] on select "guide guided guiding to guide" at bounding box center [589, 514] width 87 height 21
click at [331, 609] on select "upheld downloaded loaded posted" at bounding box center [307, 619] width 96 height 21
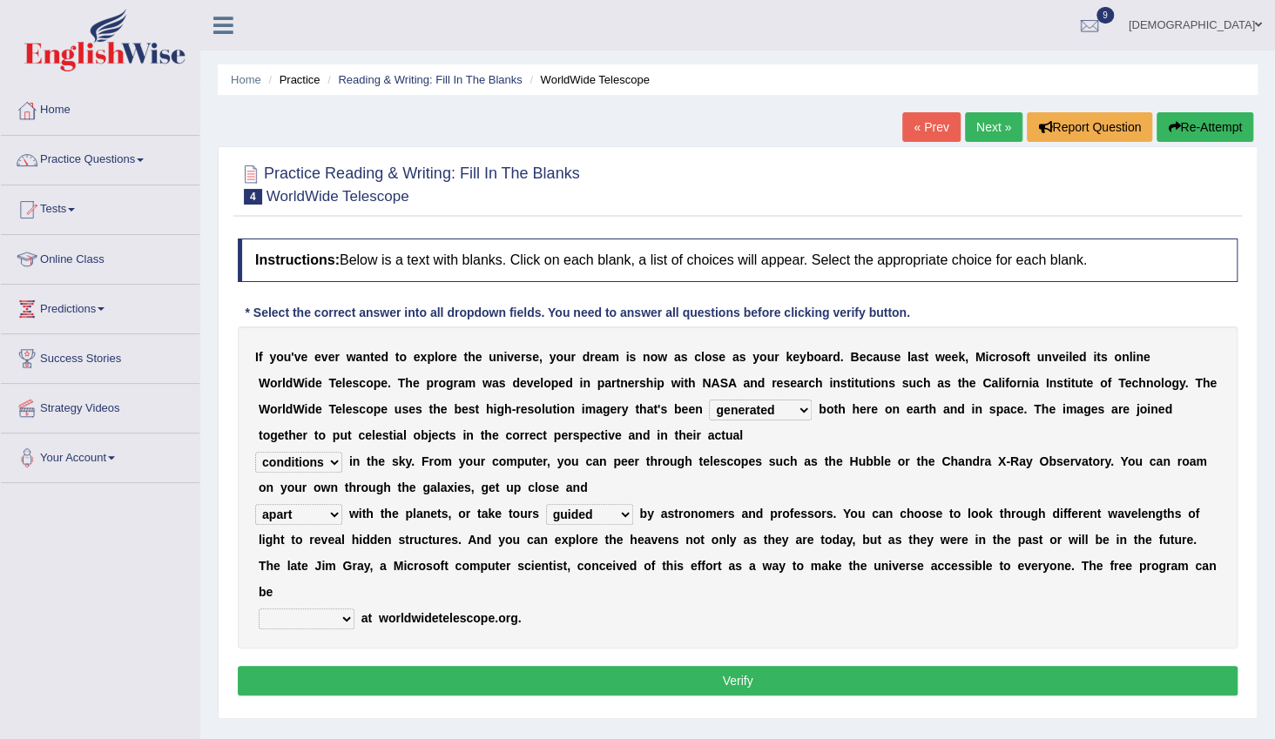
select select "loaded"
click at [259, 609] on select "upheld downloaded loaded posted" at bounding box center [307, 619] width 96 height 21
click at [327, 666] on button "Verify" at bounding box center [738, 681] width 1000 height 30
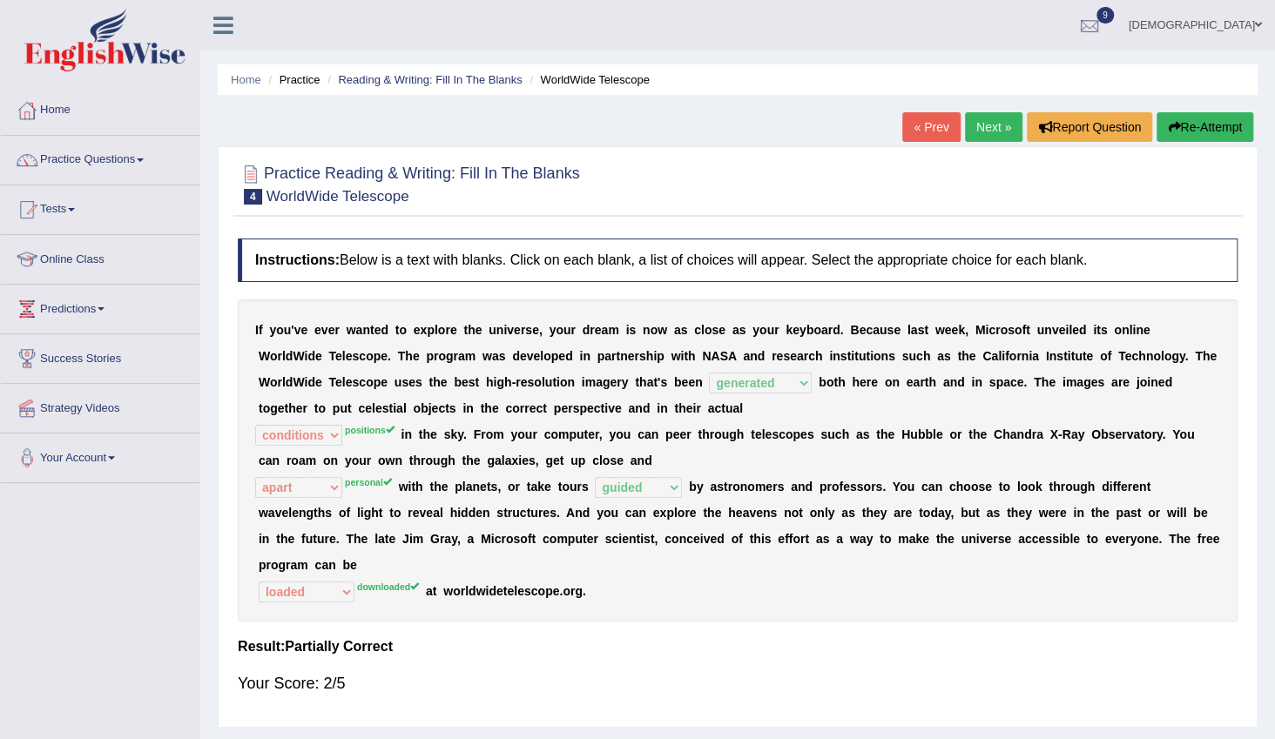
click at [1103, 30] on div at bounding box center [1090, 26] width 26 height 26
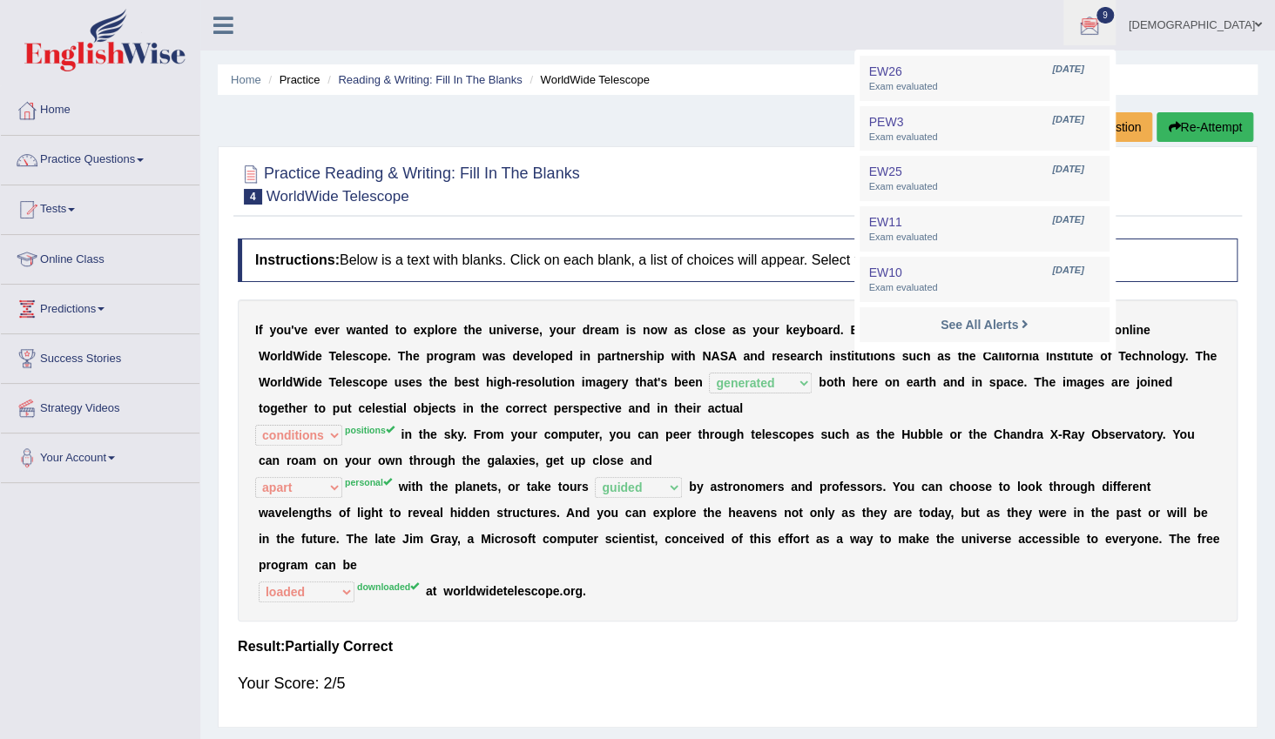
click at [852, 174] on div at bounding box center [738, 183] width 1000 height 53
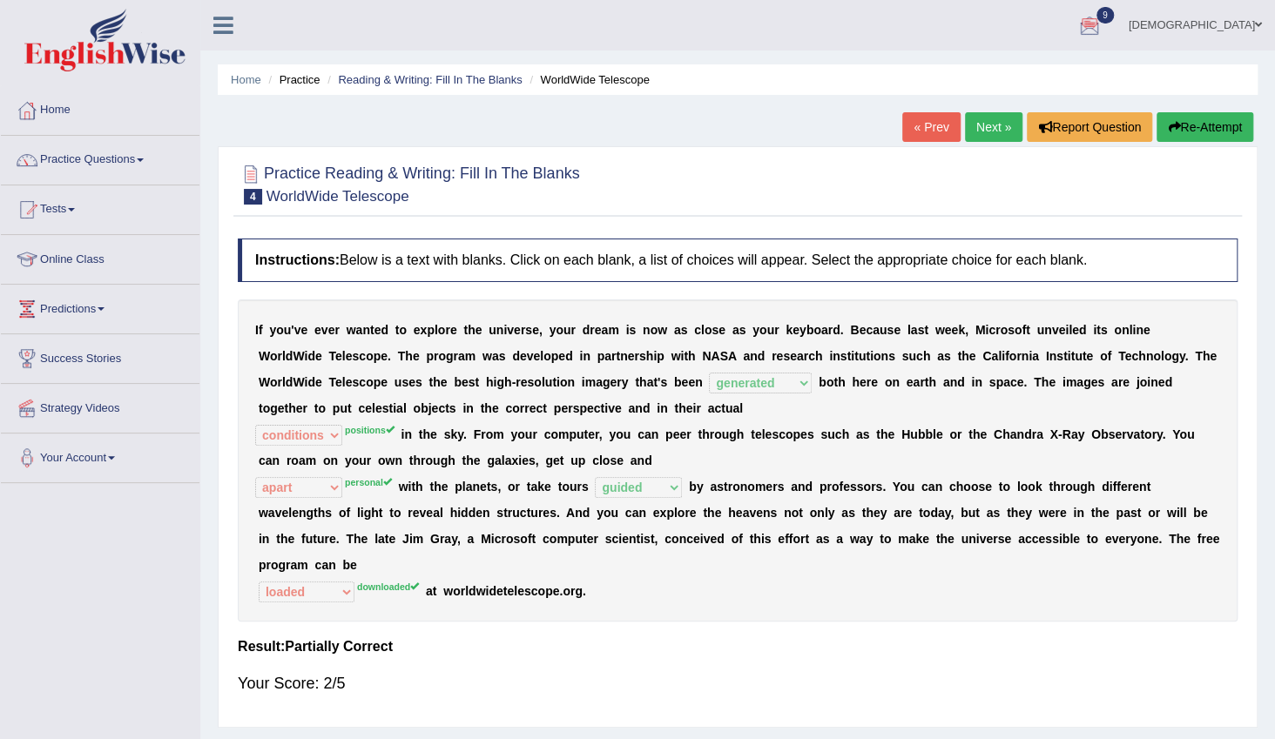
click at [1003, 125] on link "Next »" at bounding box center [993, 127] width 57 height 30
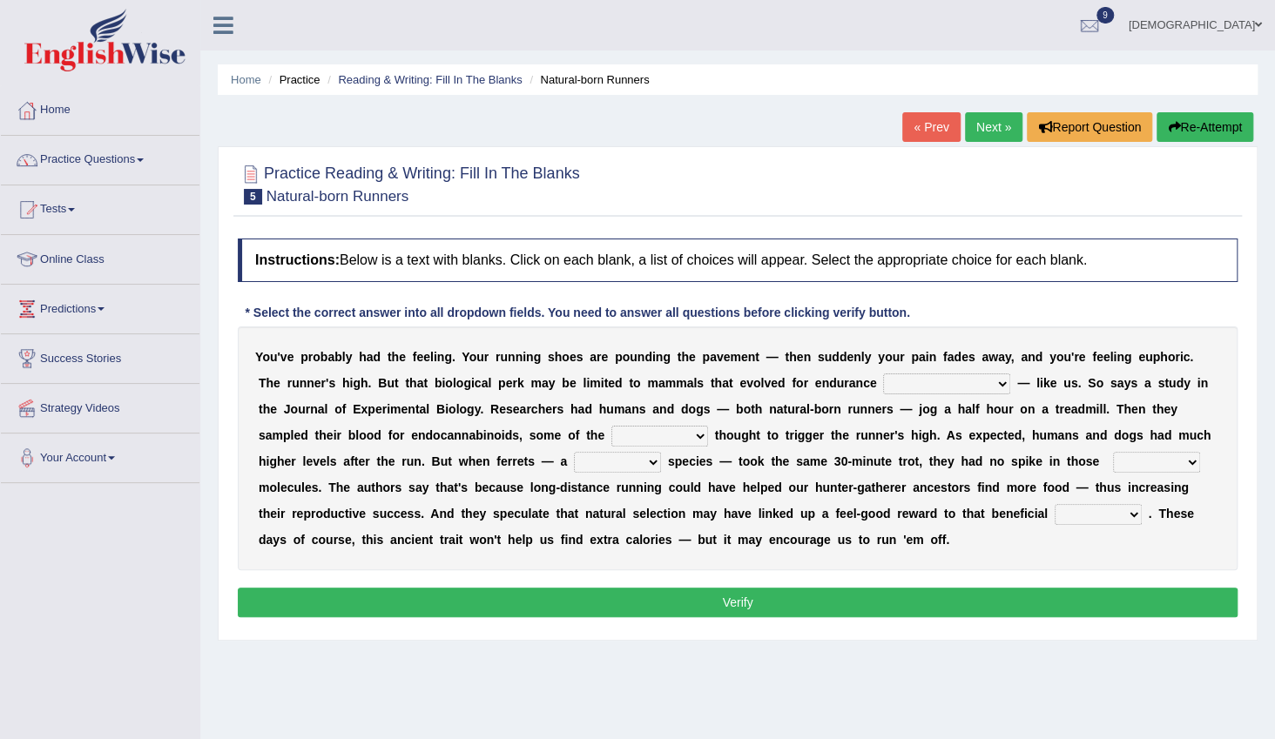
click at [883, 380] on select "[PERSON_NAME] personalize classifies exercise" at bounding box center [946, 384] width 127 height 21
select select "exercise"
click at [883, 374] on select "[PERSON_NAME] personalize classifies exercise" at bounding box center [946, 384] width 127 height 21
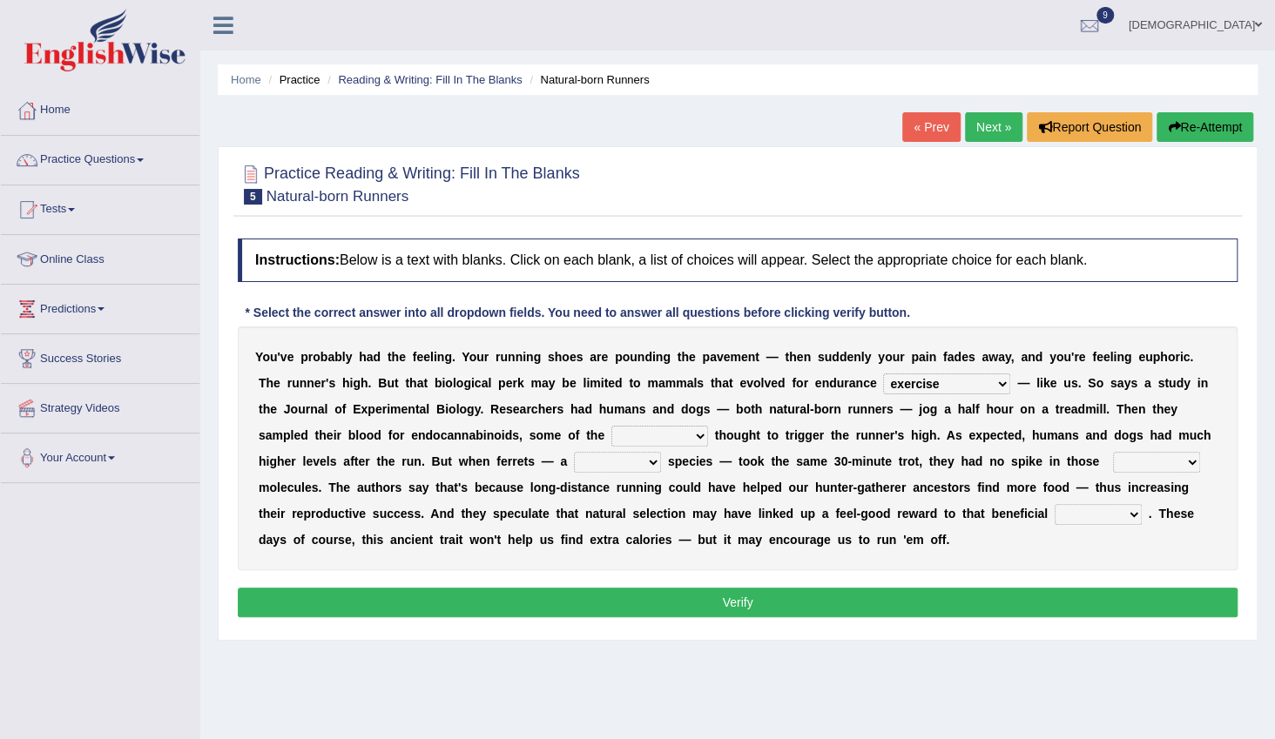
click at [611, 435] on select "almshouse turnarounds compounds foxhounds" at bounding box center [659, 436] width 97 height 21
click at [614, 402] on b "m" at bounding box center [619, 409] width 10 height 14
click at [611, 442] on select "almshouse turnarounds compounds foxhounds" at bounding box center [659, 436] width 97 height 21
select select "turnarounds"
click at [611, 426] on select "almshouse turnarounds compounds foxhounds" at bounding box center [659, 436] width 97 height 21
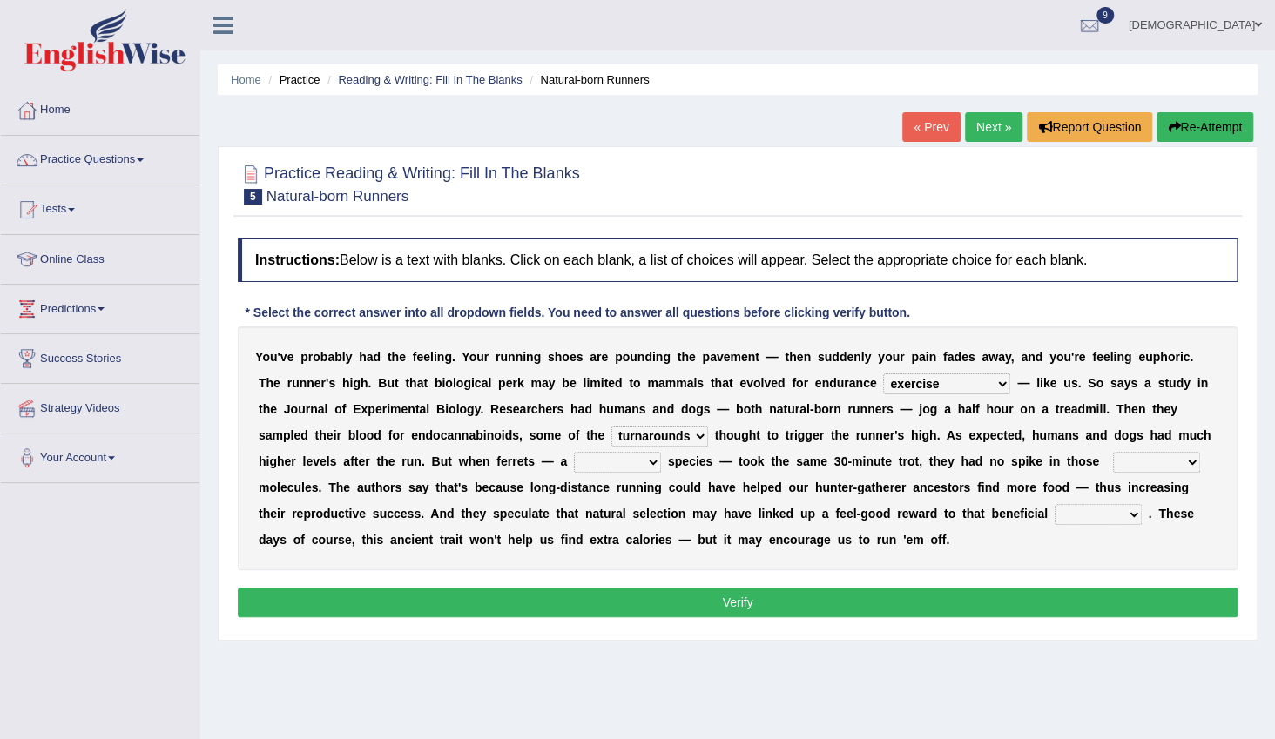
click at [574, 461] on select "excellency merely faerie sedentary" at bounding box center [617, 462] width 87 height 21
select select "sedentary"
click at [574, 452] on select "excellency merely faerie sedentary" at bounding box center [617, 462] width 87 height 21
click at [1113, 460] on select "groaned feel-good inchoate loaned" at bounding box center [1156, 462] width 87 height 21
select select "feel-good"
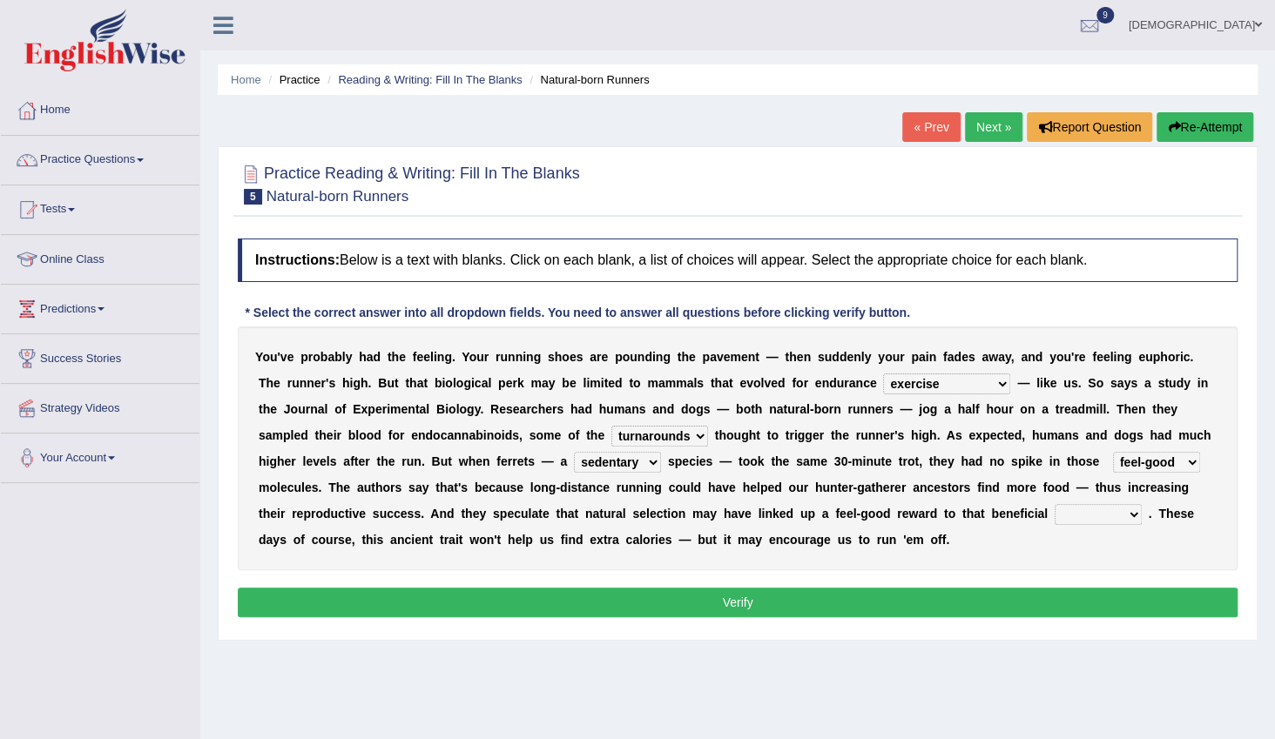
click at [1113, 452] on select "groaned feel-good inchoate loaned" at bounding box center [1156, 462] width 87 height 21
click at [1055, 510] on select "wager exchanger behavior regulator" at bounding box center [1098, 514] width 87 height 21
select select "behavior"
click at [1055, 504] on select "wager exchanger behavior regulator" at bounding box center [1098, 514] width 87 height 21
click at [655, 593] on button "Verify" at bounding box center [738, 603] width 1000 height 30
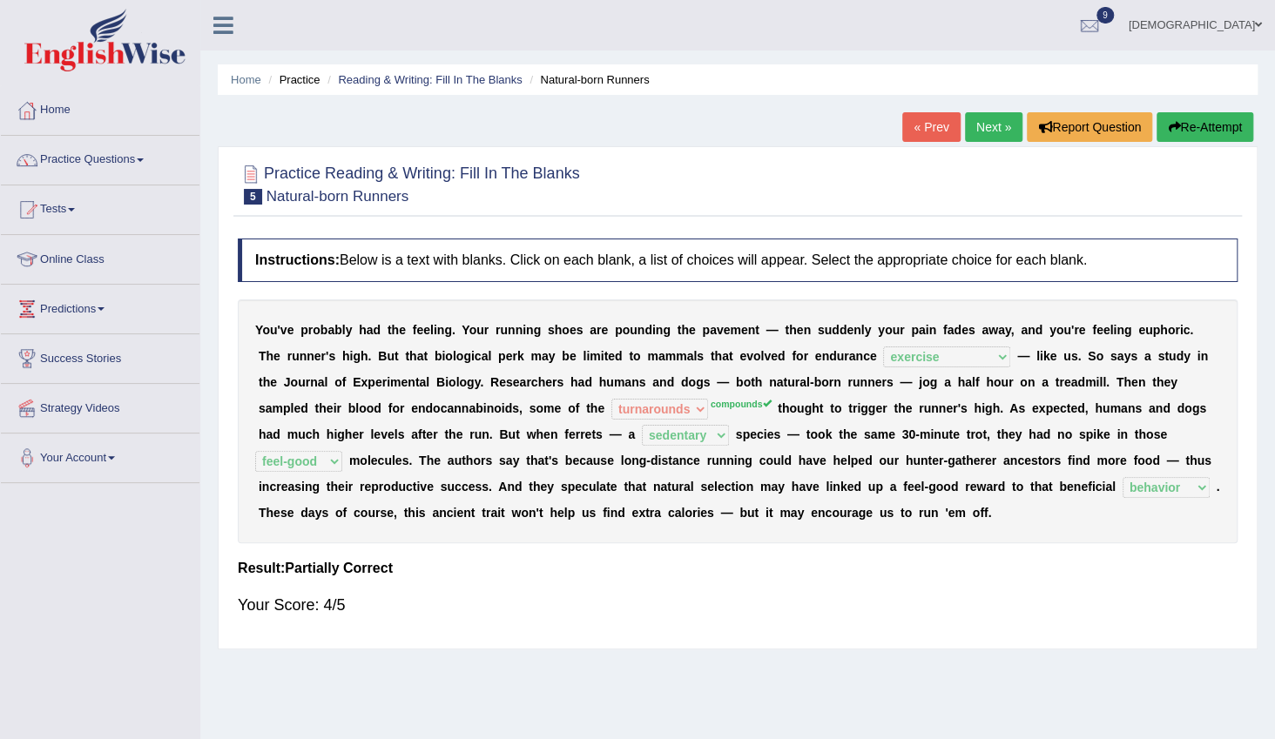
click at [986, 121] on link "Next »" at bounding box center [993, 127] width 57 height 30
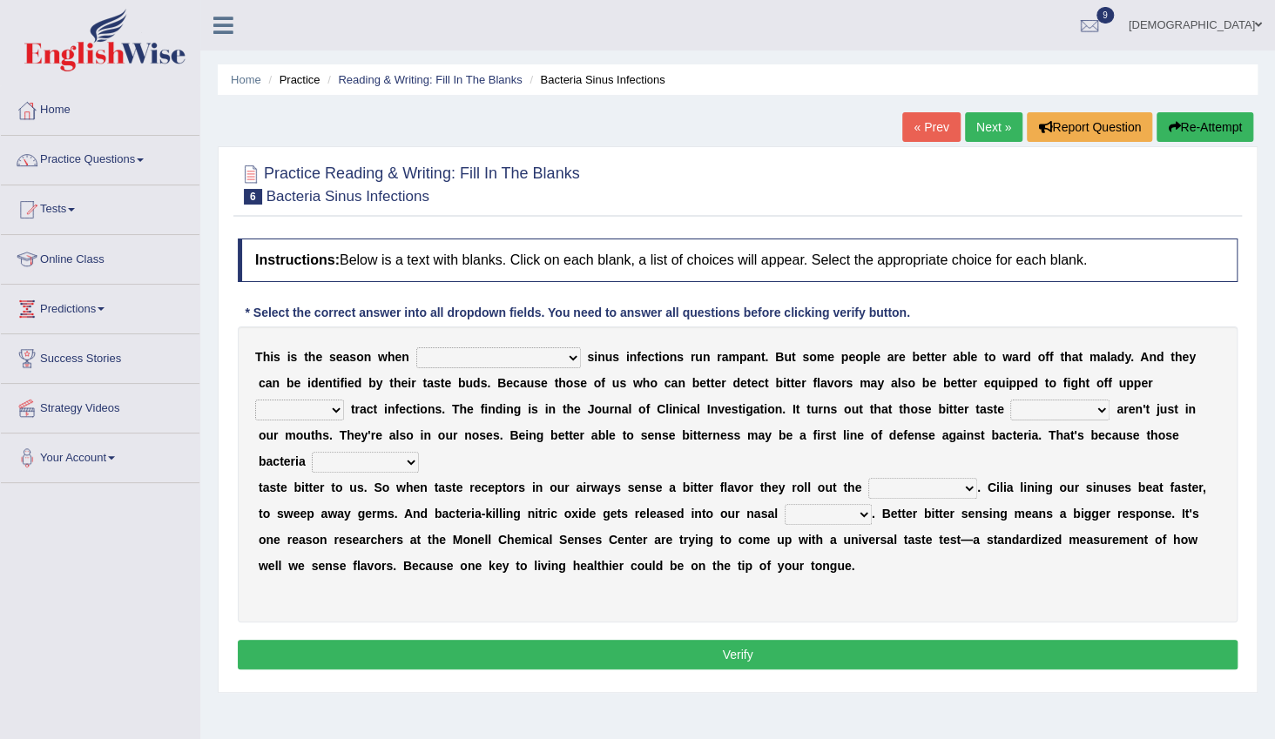
click at [474, 360] on select "conventicle atheist bacterial prissier" at bounding box center [498, 358] width 165 height 21
select select "bacterial"
click at [416, 348] on select "conventicle atheist bacterial prissier" at bounding box center [498, 358] width 165 height 21
click at [344, 400] on select "faulty respiratory togae gawky" at bounding box center [299, 410] width 89 height 21
select select "respiratory"
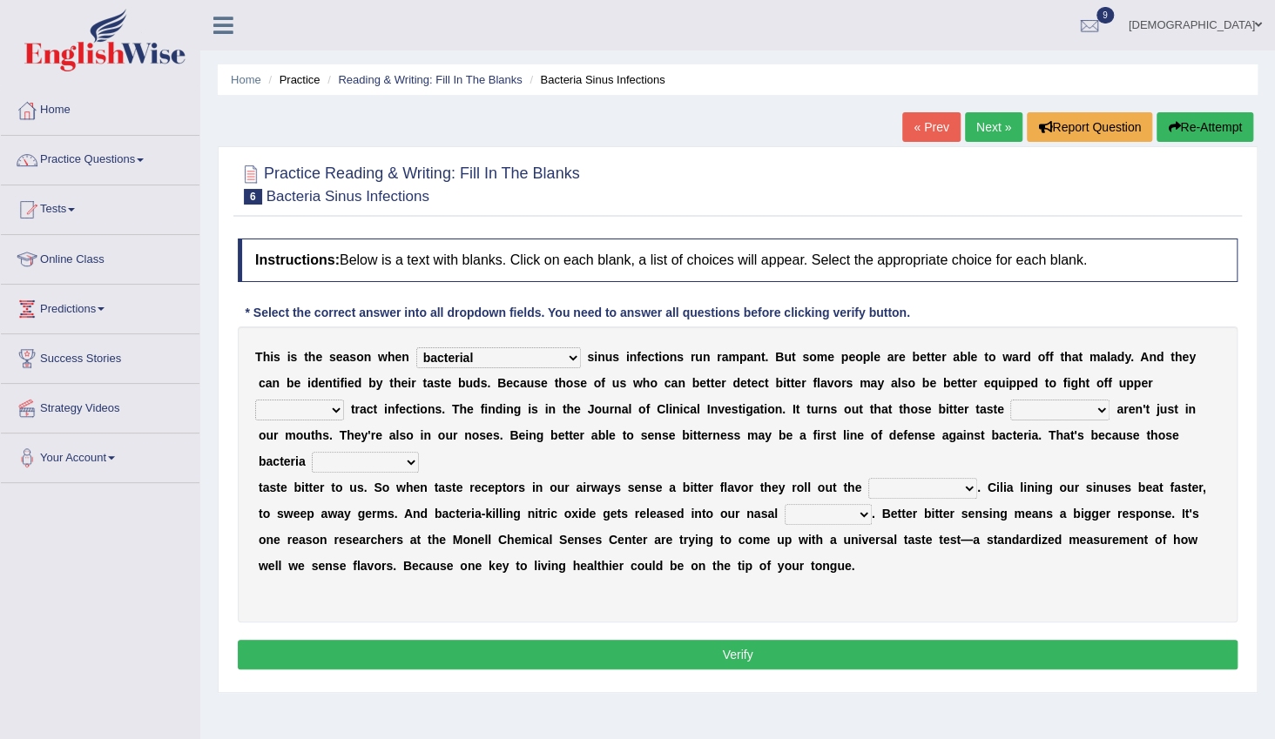
click at [344, 400] on select "faulty respiratory togae gawky" at bounding box center [299, 410] width 89 height 21
click at [1010, 409] on select "depressions dinners submissions receptors" at bounding box center [1059, 410] width 99 height 21
select select "submissions"
click at [1010, 400] on select "depressions dinners submissions receptors" at bounding box center [1059, 410] width 99 height 21
click at [419, 452] on select "purposelessly actually diagonally providently" at bounding box center [365, 462] width 107 height 21
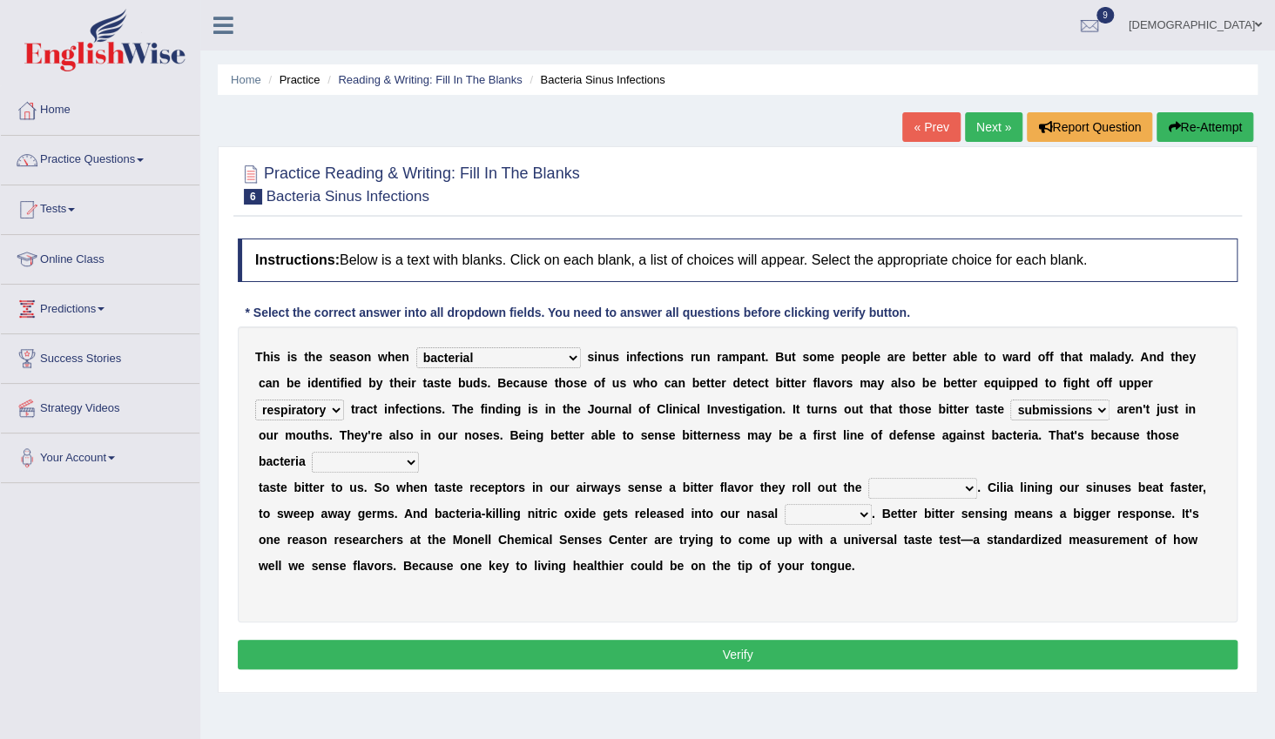
select select "purposelessly"
click at [419, 452] on select "purposelessly actually diagonally providently" at bounding box center [365, 462] width 107 height 21
click at [1010, 404] on select "depressions dinners submissions receptors" at bounding box center [1059, 410] width 99 height 21
select select "receptors"
click at [1010, 400] on select "depressions dinners submissions receptors" at bounding box center [1059, 410] width 99 height 21
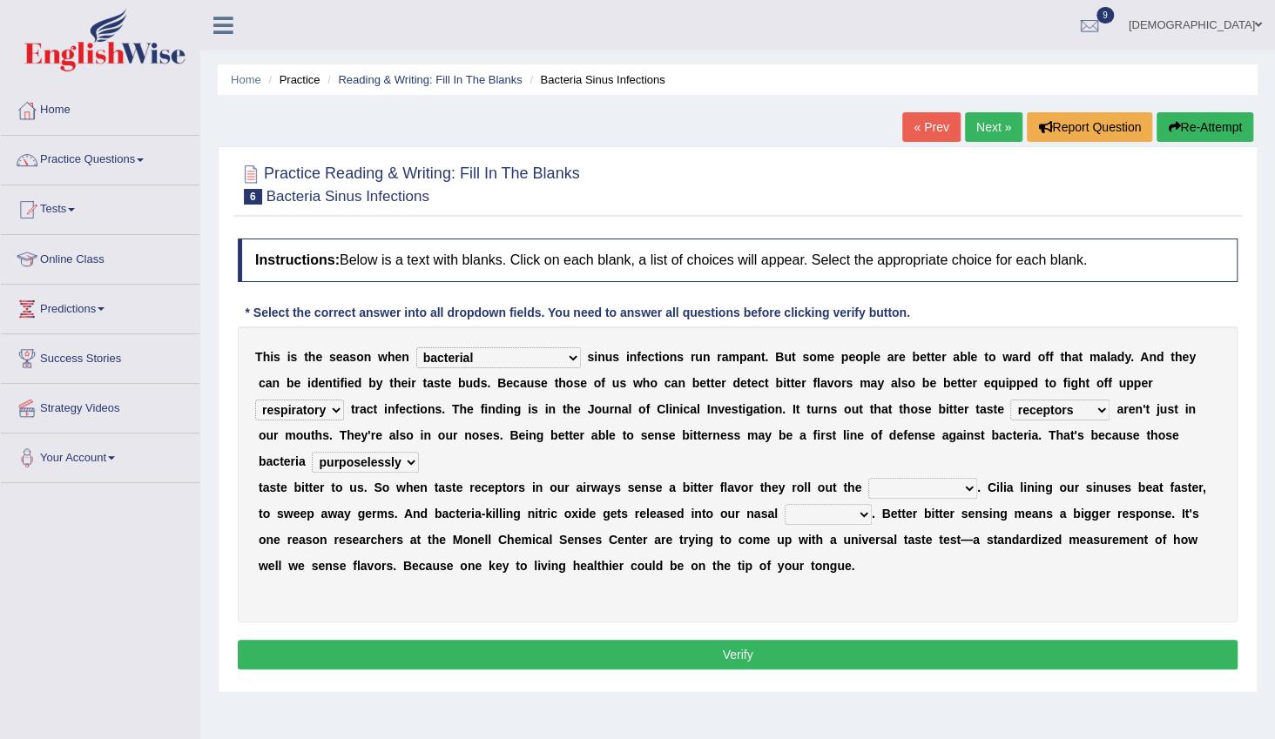
click at [870, 478] on select "defenses contradictions chestnuts pelvis" at bounding box center [922, 488] width 109 height 21
click at [868, 478] on select "defenses contradictions chestnuts pelvis" at bounding box center [922, 488] width 109 height 21
select select "defenses"
click at [868, 478] on select "defenses contradictions chestnuts pelvis" at bounding box center [922, 488] width 109 height 21
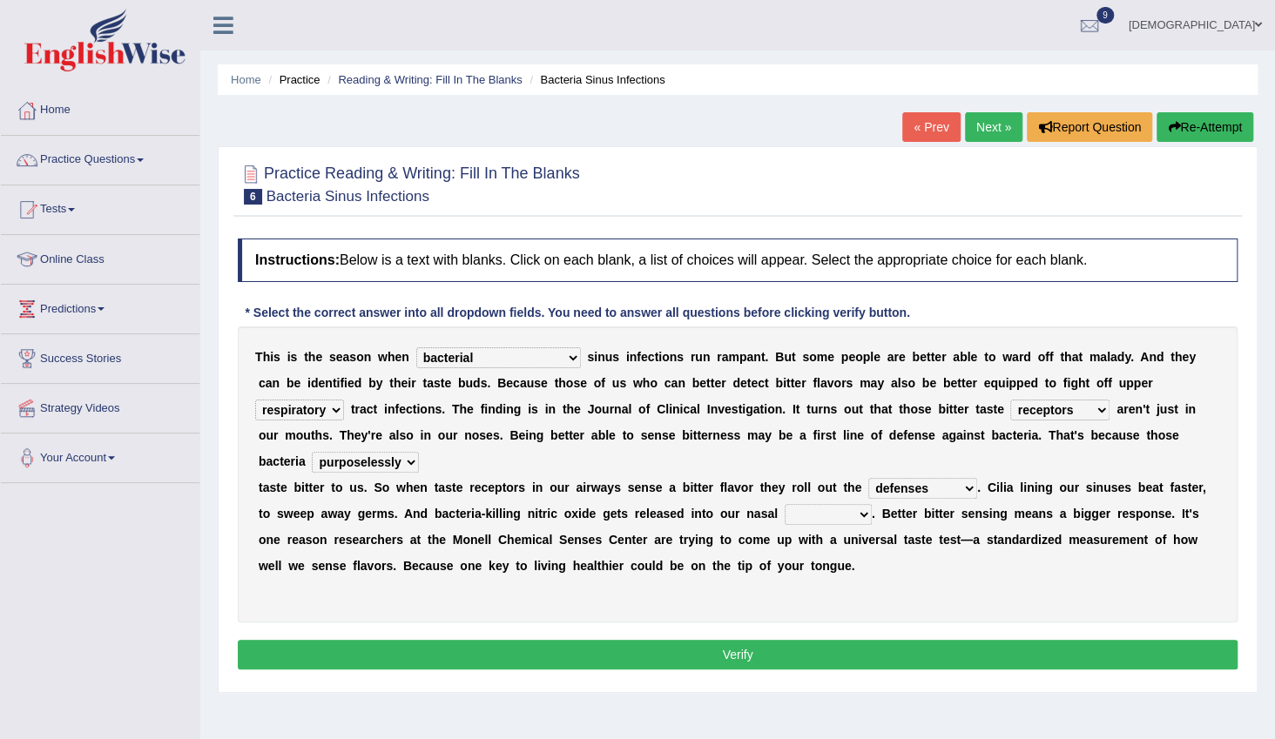
click at [785, 504] on select "causalities localities infirmities cavities" at bounding box center [828, 514] width 87 height 21
select select "cavities"
click at [785, 504] on select "causalities localities infirmities cavities" at bounding box center [828, 514] width 87 height 21
click at [737, 640] on button "Verify" at bounding box center [738, 655] width 1000 height 30
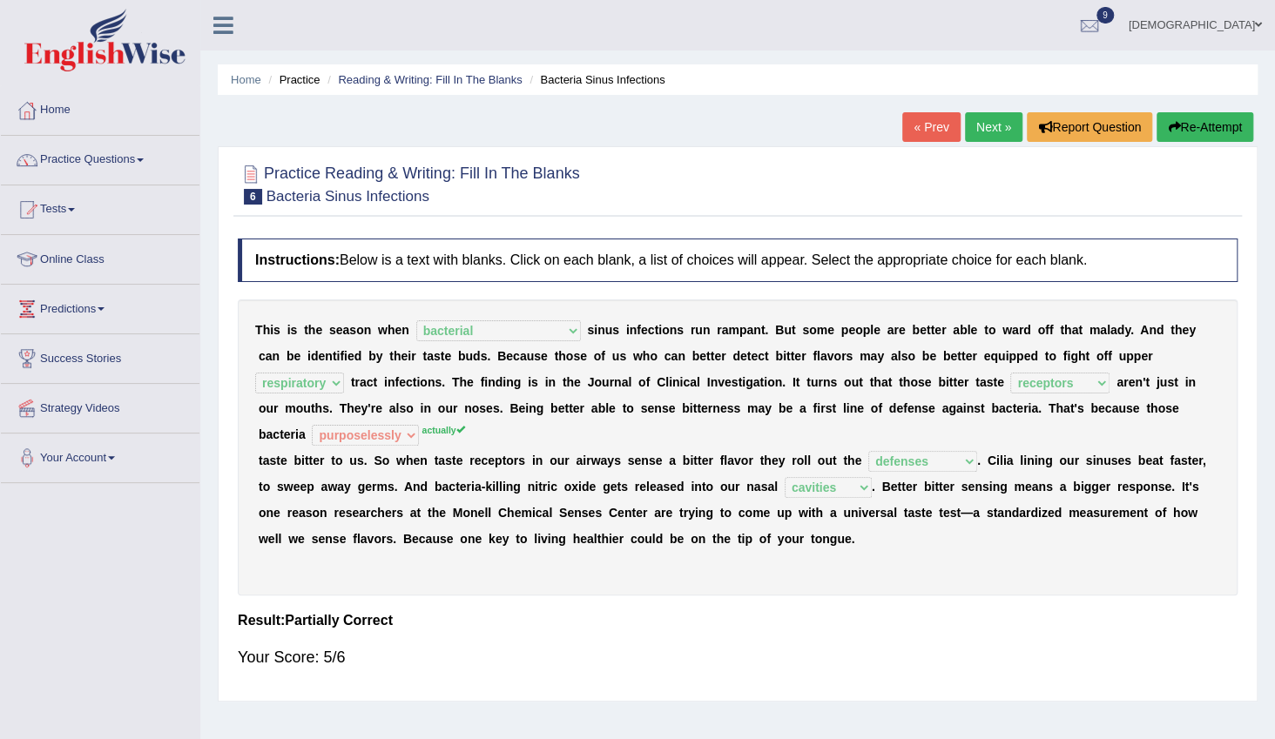
click at [985, 137] on link "Next »" at bounding box center [993, 127] width 57 height 30
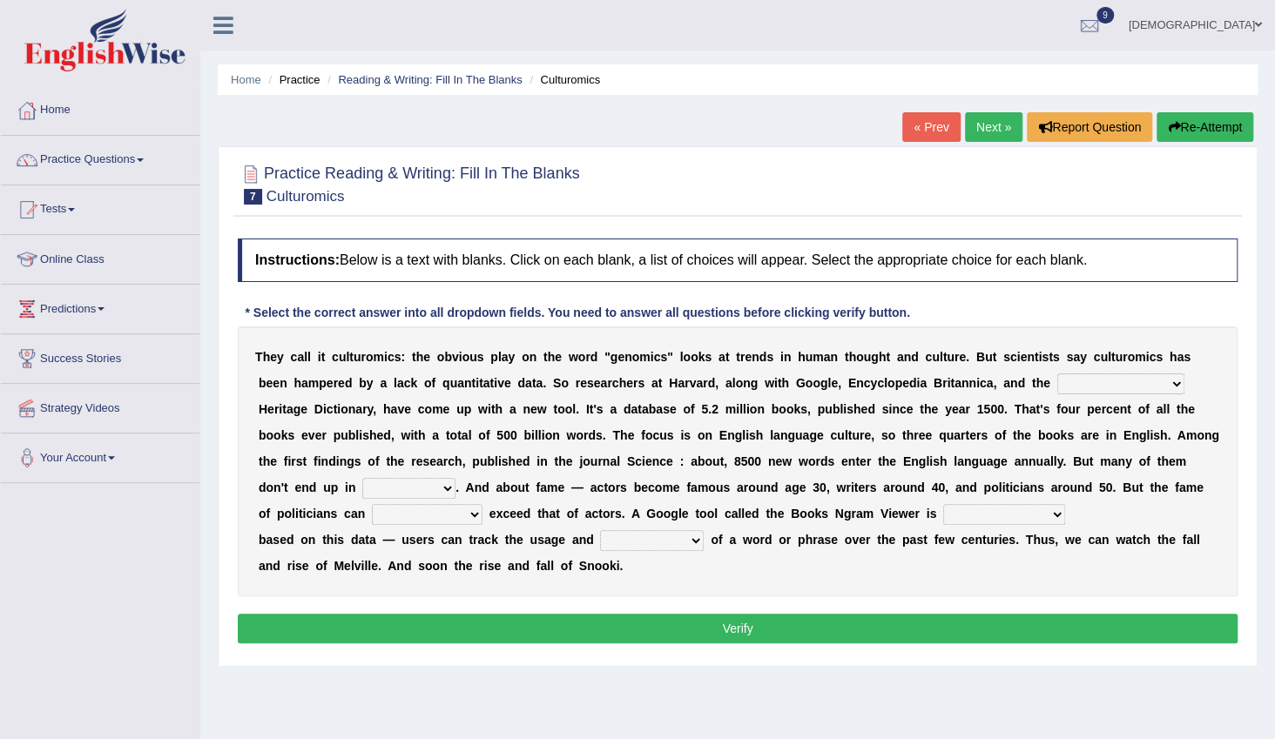
click at [1057, 382] on select "Mettlesome Silicon [MEDICAL_DATA] American" at bounding box center [1120, 384] width 127 height 21
select select "American"
click at [1057, 374] on select "Mettlesome Silicon [MEDICAL_DATA] American" at bounding box center [1120, 384] width 127 height 21
click at [915, 419] on div "T h e y c a l l i t c u l t u r o m i c s : t h e o b v i o u s p l a y o n t h…" at bounding box center [738, 462] width 1000 height 270
click at [456, 478] on select "veterinaries fairies dictionaries smithies" at bounding box center [408, 488] width 93 height 21
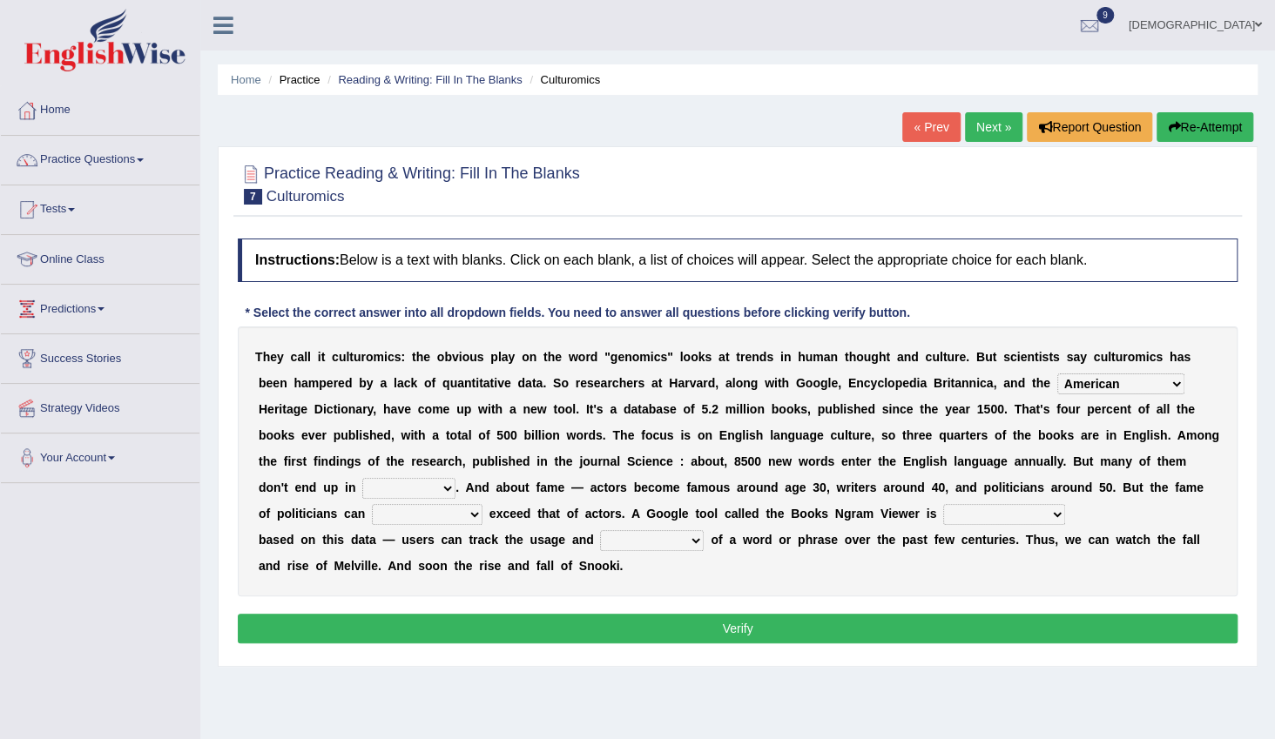
select select "dictionaries"
click at [456, 478] on select "veterinaries fairies dictionaries smithies" at bounding box center [408, 488] width 93 height 21
click at [503, 481] on b "a" at bounding box center [499, 488] width 7 height 14
click at [483, 504] on select "intelligibly eventually venturesomely preferably" at bounding box center [427, 514] width 111 height 21
select select "preferably"
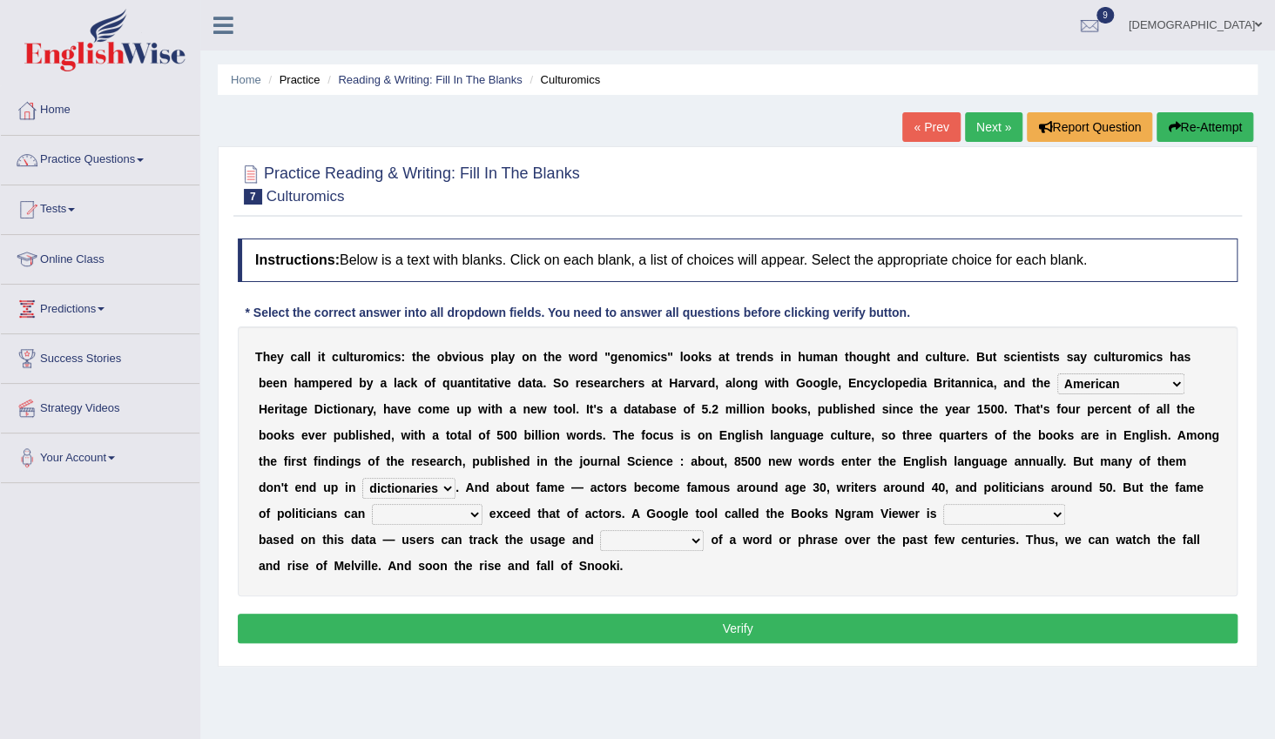
click at [483, 504] on select "intelligibly eventually venturesomely preferably" at bounding box center [427, 514] width 111 height 21
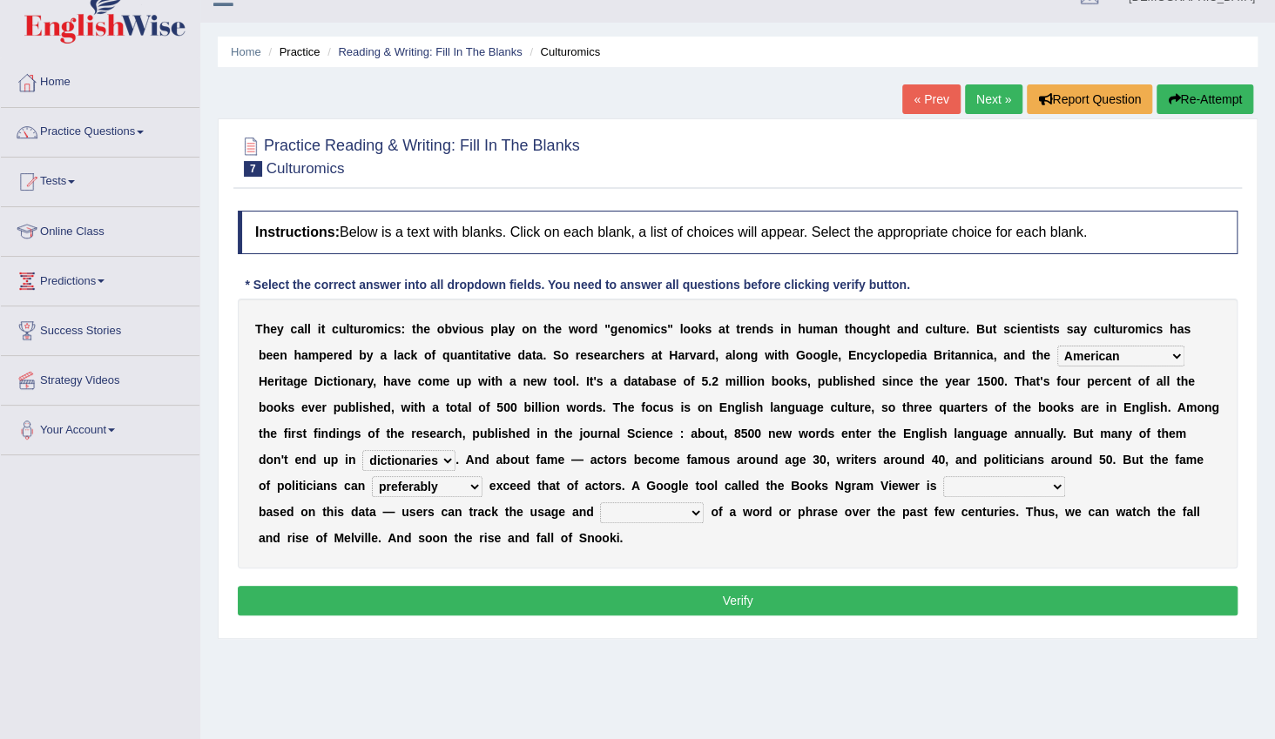
scroll to position [78, 0]
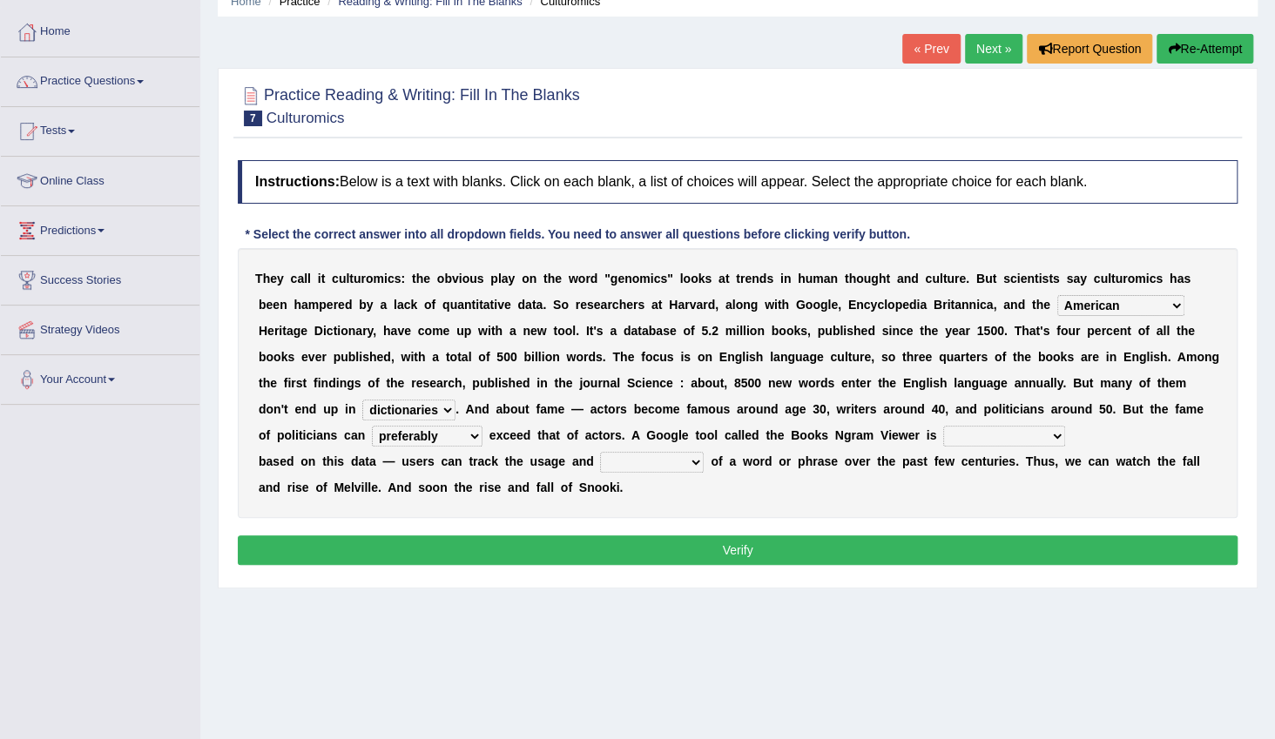
click at [943, 428] on select "nonoccupational nonbreakable trainable available" at bounding box center [1004, 436] width 122 height 21
select select "available"
click at [943, 426] on select "nonoccupational nonbreakable trainable available" at bounding box center [1004, 436] width 122 height 21
click at [645, 458] on select "frequency derisory drearily inappreciably" at bounding box center [652, 462] width 104 height 21
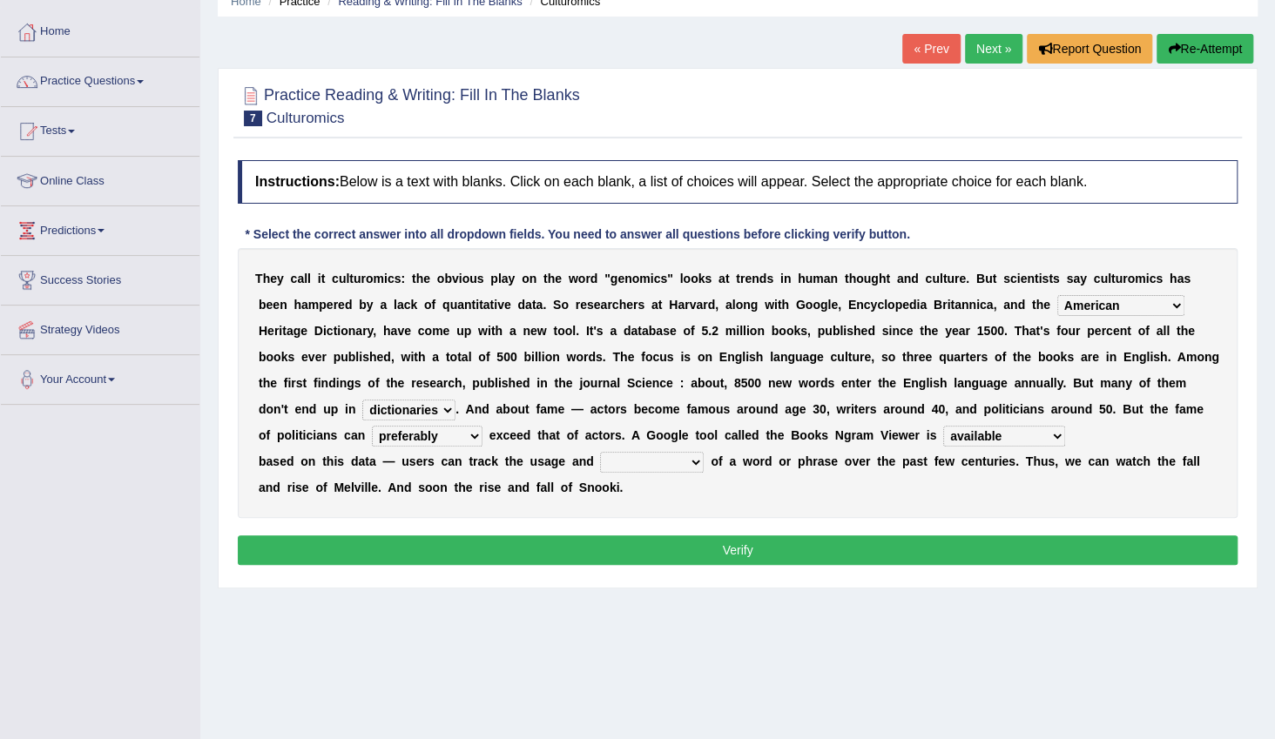
click at [647, 460] on select "frequency derisory drearily inappreciably" at bounding box center [652, 462] width 104 height 21
select select "frequency"
click at [600, 452] on select "frequency derisory drearily inappreciably" at bounding box center [652, 462] width 104 height 21
click at [640, 550] on button "Verify" at bounding box center [738, 551] width 1000 height 30
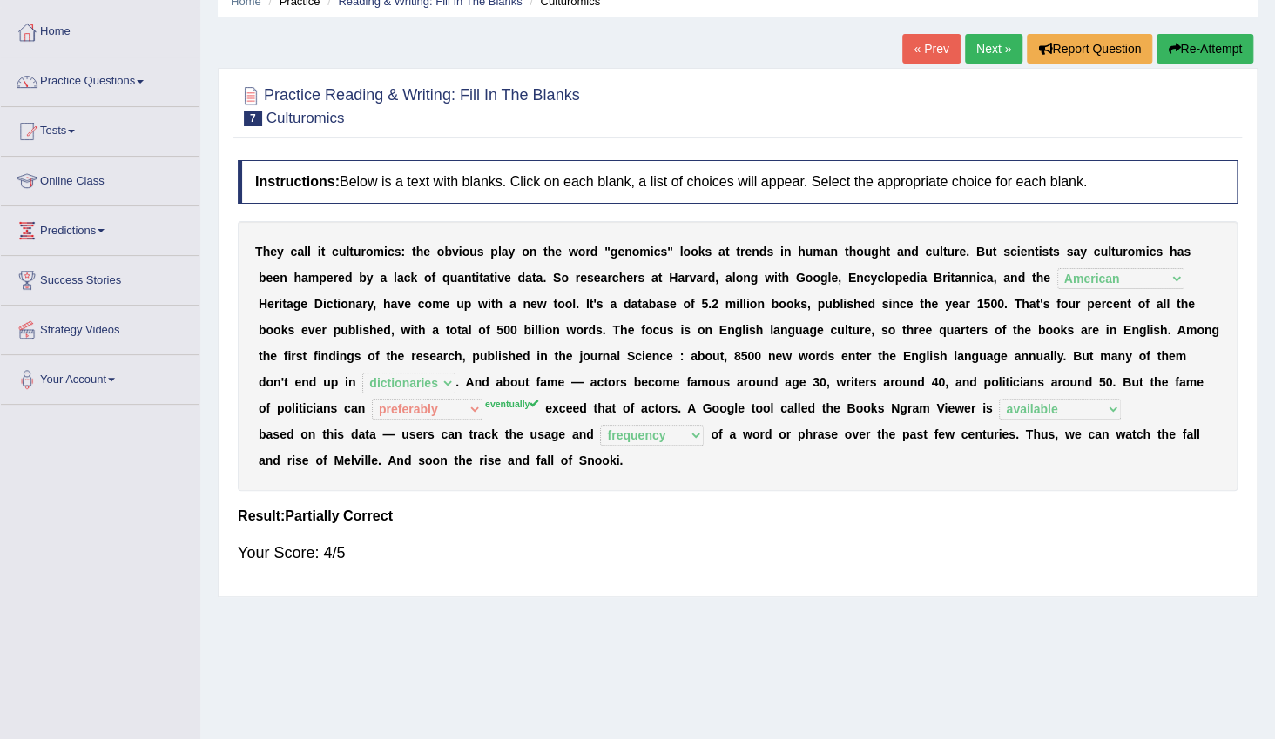
scroll to position [0, 0]
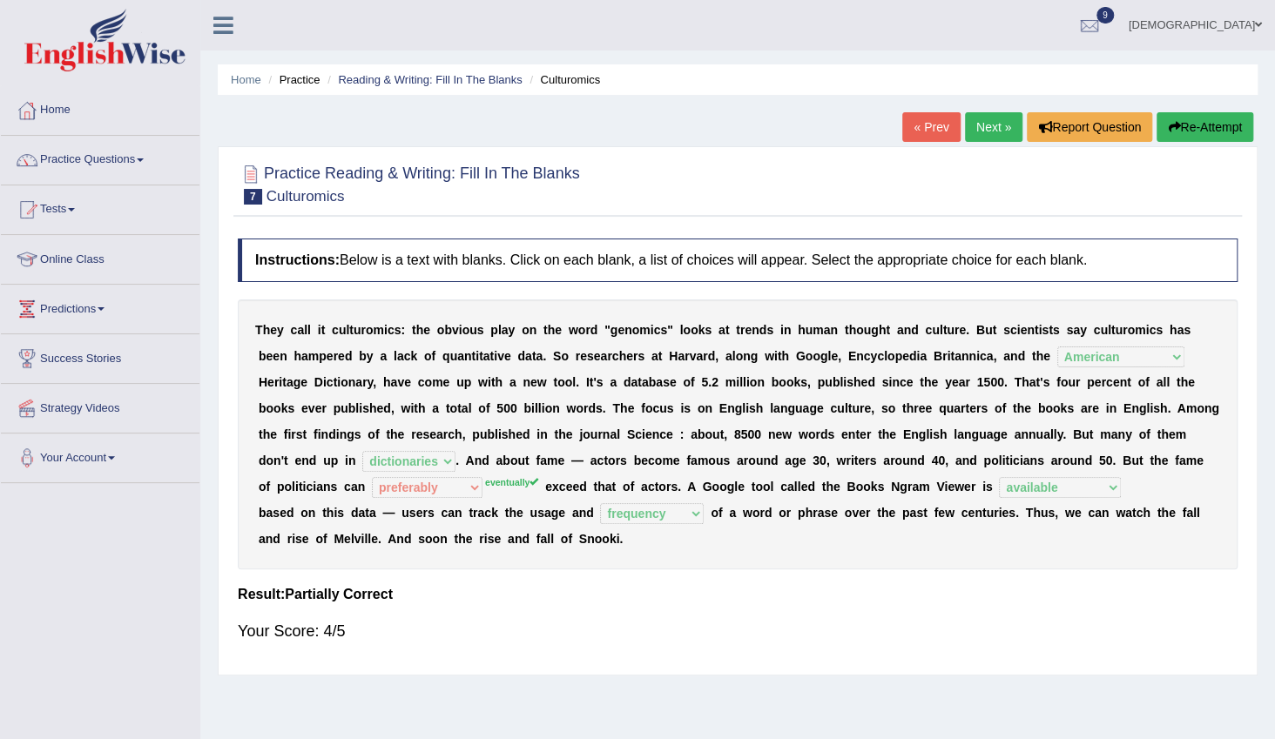
click at [982, 132] on link "Next »" at bounding box center [993, 127] width 57 height 30
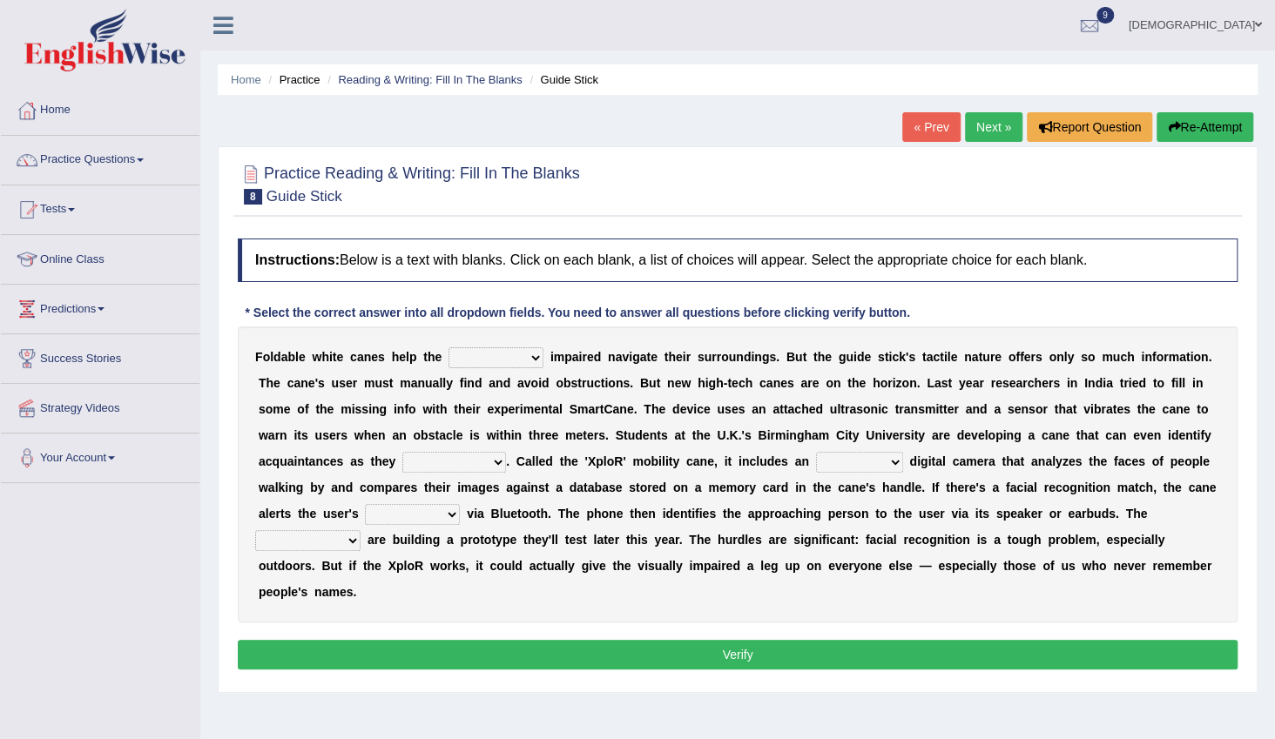
click at [485, 365] on select "felicity insensitivity visually malleability" at bounding box center [496, 358] width 95 height 21
click at [503, 322] on div "Instructions: Below is a text with blanks. Click on each blank, a list of choic…" at bounding box center [737, 457] width 1009 height 454
click at [478, 361] on select "felicity insensitivity visually malleability" at bounding box center [496, 358] width 95 height 21
select select "insensitivity"
click at [449, 348] on select "felicity insensitivity visually malleability" at bounding box center [496, 358] width 95 height 21
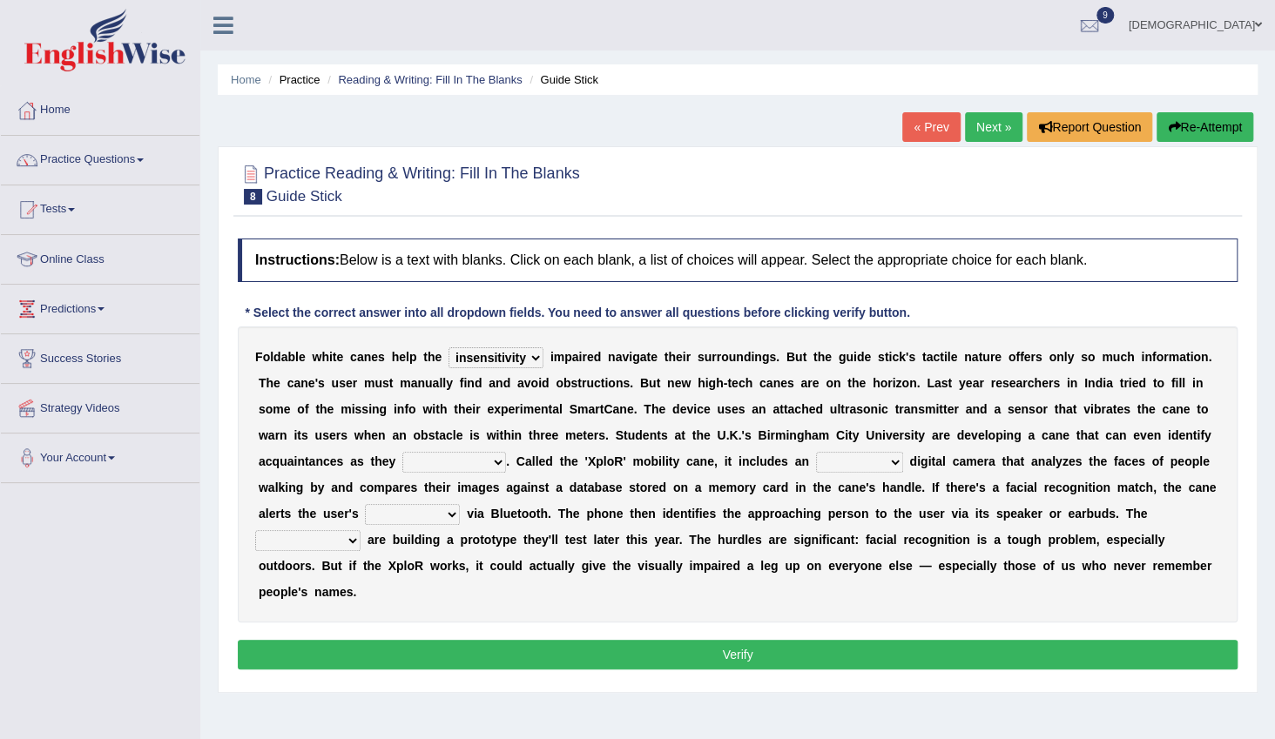
click at [402, 467] on select "likelihood throat northernmost approach" at bounding box center [454, 462] width 104 height 21
select select "approach"
click at [402, 452] on select "likelihood throat northernmost approach" at bounding box center [454, 462] width 104 height 21
click at [816, 462] on select "untested embedded deadest skinhead" at bounding box center [859, 462] width 87 height 21
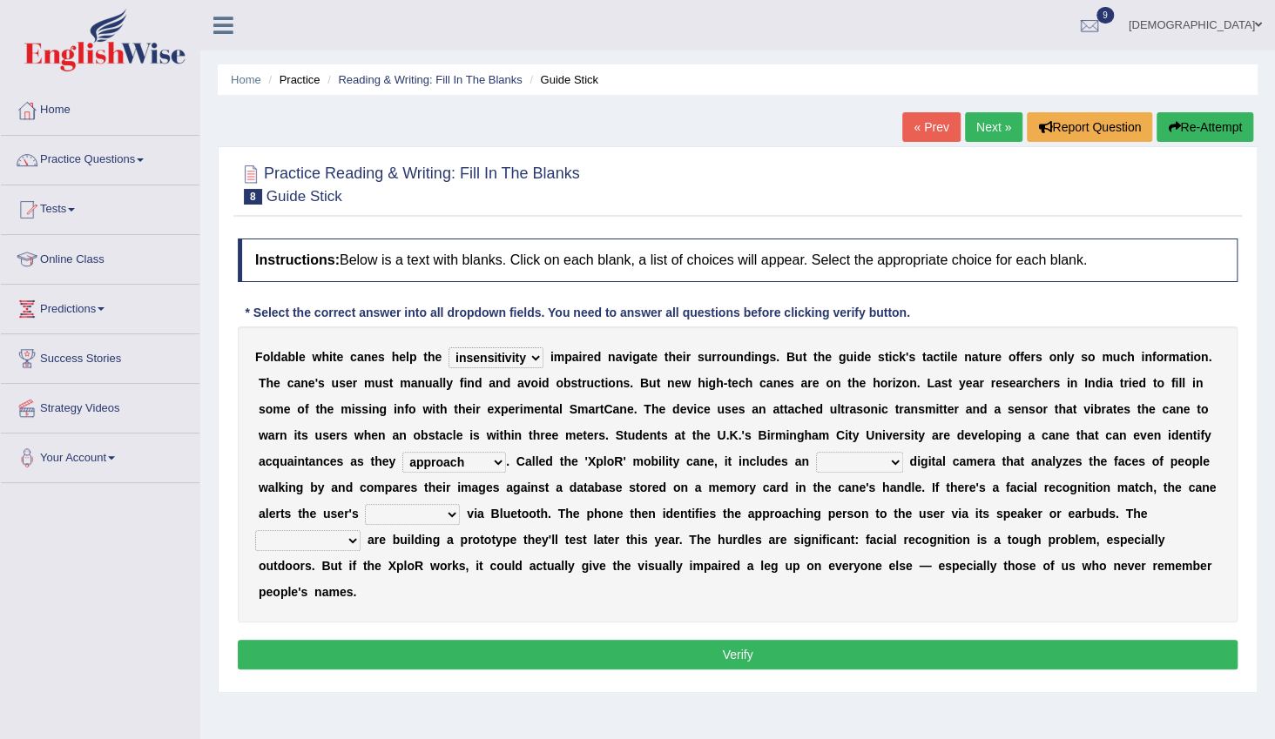
click at [816, 462] on select "untested embedded deadest skinhead" at bounding box center [859, 462] width 87 height 21
select select "untested"
click at [816, 452] on select "untested embedded deadest skinhead" at bounding box center [859, 462] width 87 height 21
click at [460, 504] on select "waterborne alone smartphone postpone" at bounding box center [412, 514] width 95 height 21
select select "smartphone"
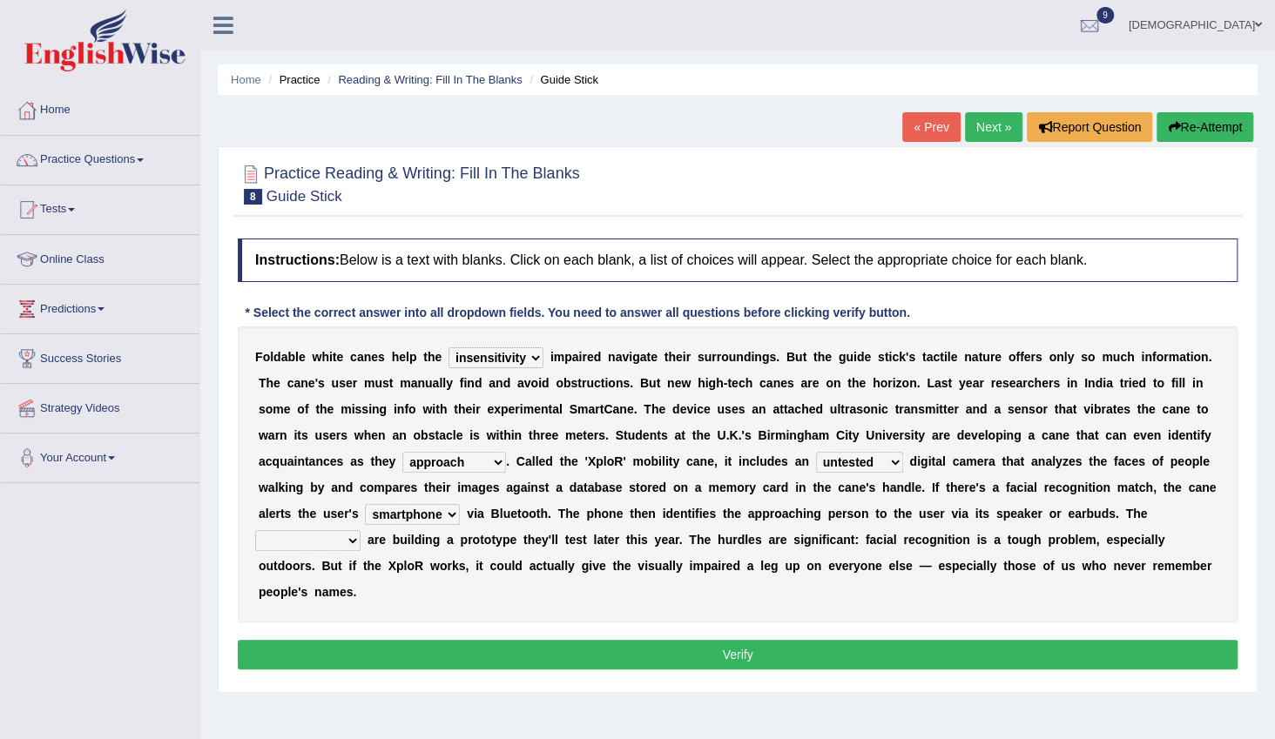
click at [460, 504] on select "waterborne alone smartphone postpone" at bounding box center [412, 514] width 95 height 21
click at [361, 530] on select "jurisprudence bootless students jukebox" at bounding box center [307, 540] width 105 height 21
select select "students"
click at [361, 530] on select "jurisprudence bootless students jukebox" at bounding box center [307, 540] width 105 height 21
click at [847, 640] on button "Verify" at bounding box center [738, 655] width 1000 height 30
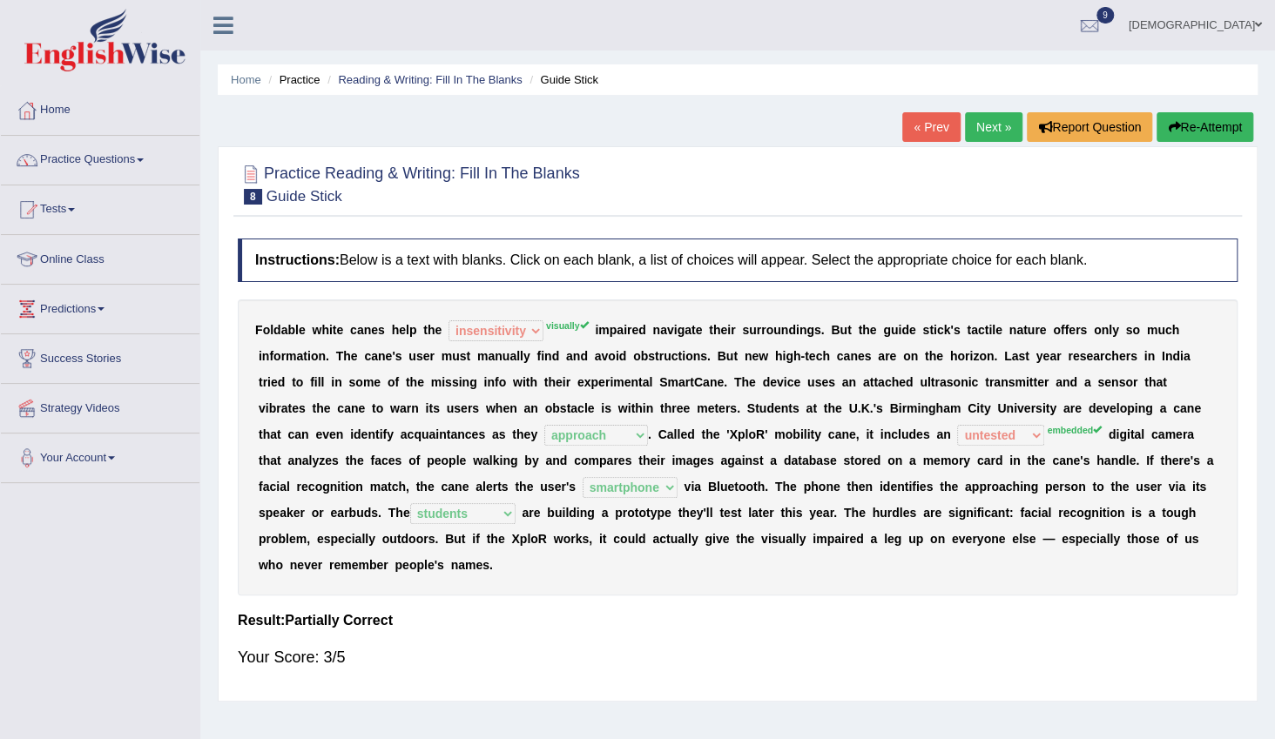
click at [980, 123] on link "Next »" at bounding box center [993, 127] width 57 height 30
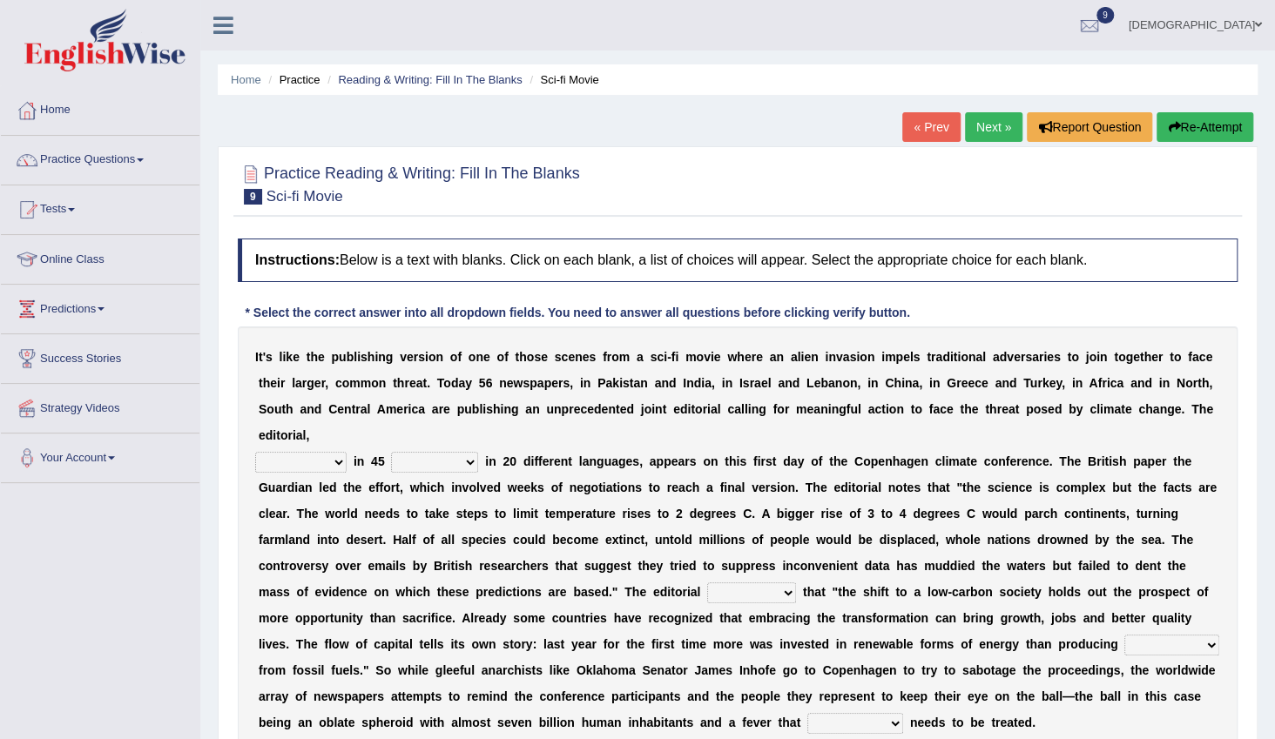
click at [324, 452] on select "published publicized burnished transmitted" at bounding box center [300, 462] width 91 height 21
select select "published"
click at [255, 452] on select "published publicized burnished transmitted" at bounding box center [300, 462] width 91 height 21
click at [406, 452] on select "clans countries continents terraces" at bounding box center [434, 462] width 87 height 21
select select "countries"
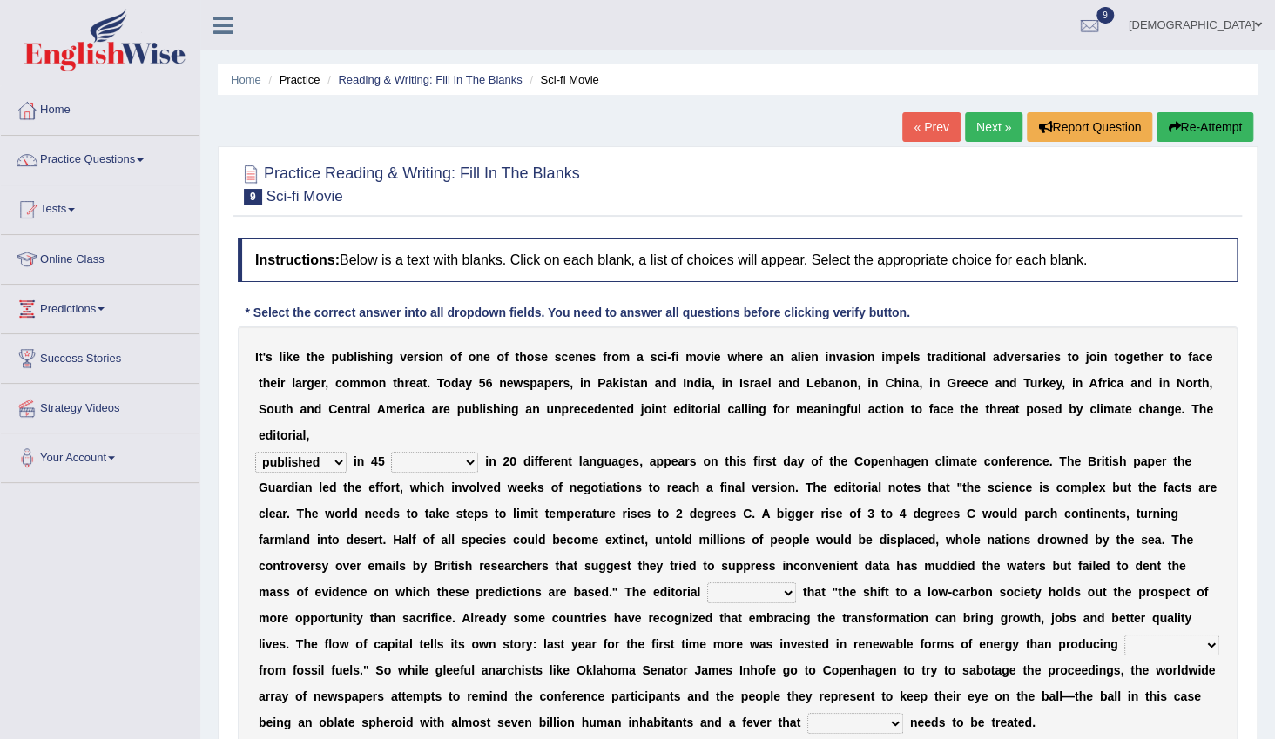
click at [391, 452] on select "clans countries continents terraces" at bounding box center [434, 462] width 87 height 21
click at [706, 481] on b "a" at bounding box center [709, 488] width 7 height 14
click at [615, 498] on div "I t ' s l i k e t h e p u b l i s h i n g v e r s i o n o f o n e o f t h o s e…" at bounding box center [738, 540] width 1000 height 427
click at [707, 583] on select "modified protested recognized declined" at bounding box center [751, 593] width 89 height 21
select select "modified"
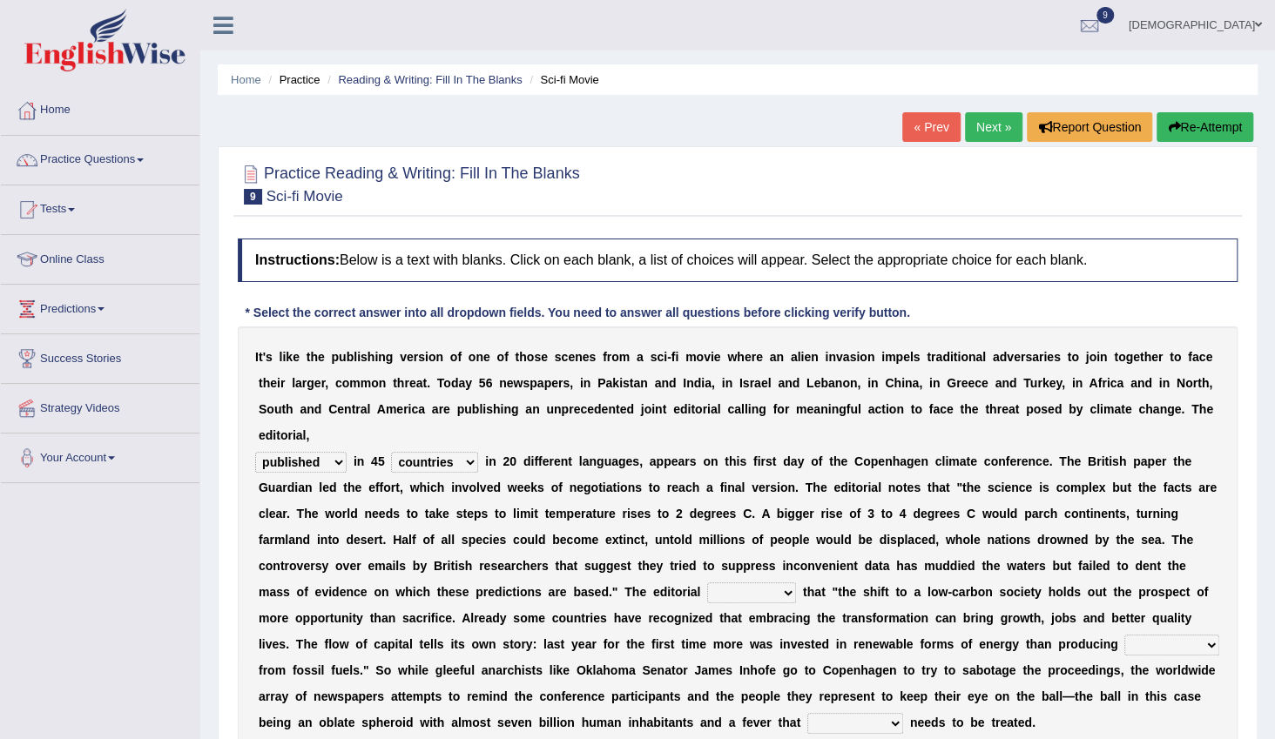
click at [707, 583] on select "modified protested recognized declined" at bounding box center [751, 593] width 89 height 21
click at [1124, 635] on select "electricity indivisibility negativity significance" at bounding box center [1171, 645] width 95 height 21
select select "electricity"
click at [1124, 635] on select "electricity indivisibility negativity significance" at bounding box center [1171, 645] width 95 height 21
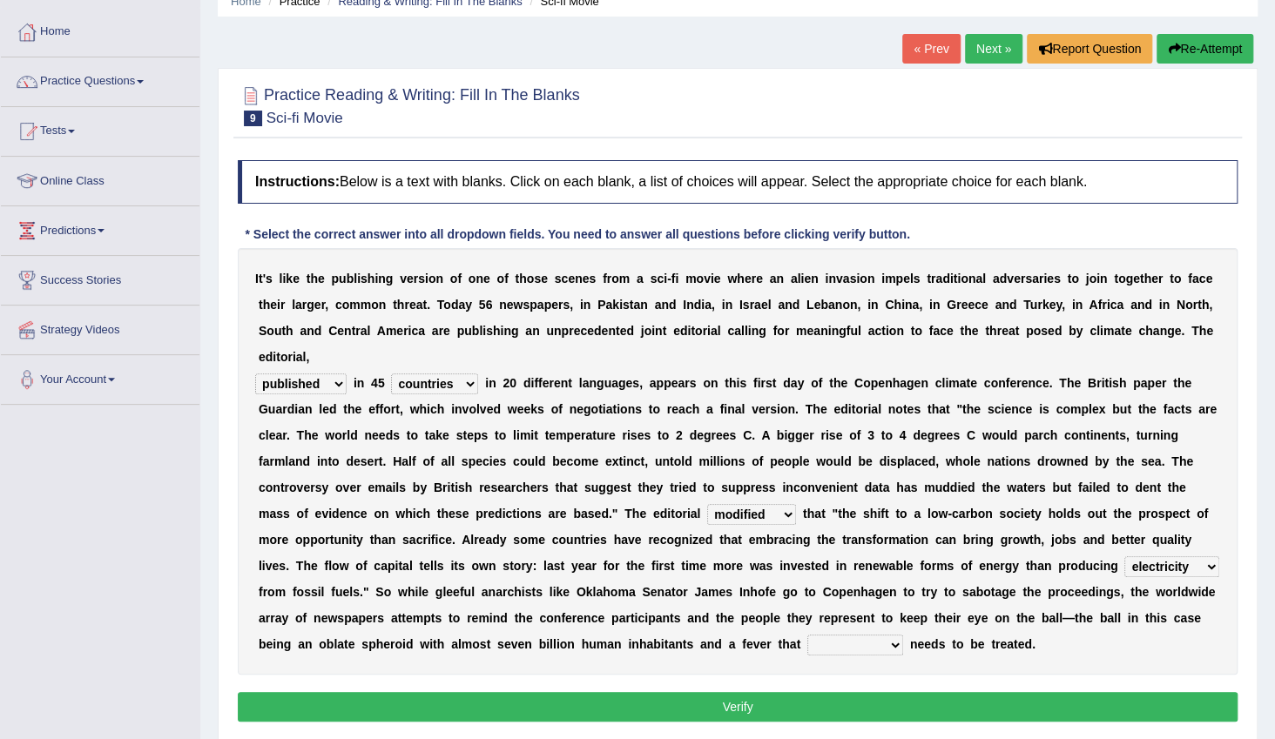
click at [903, 635] on select "solicitously desperately ephemerally peripherally" at bounding box center [855, 645] width 96 height 21
select select "desperately"
click at [903, 635] on select "solicitously desperately ephemerally peripherally" at bounding box center [855, 645] width 96 height 21
click at [1064, 692] on button "Verify" at bounding box center [738, 707] width 1000 height 30
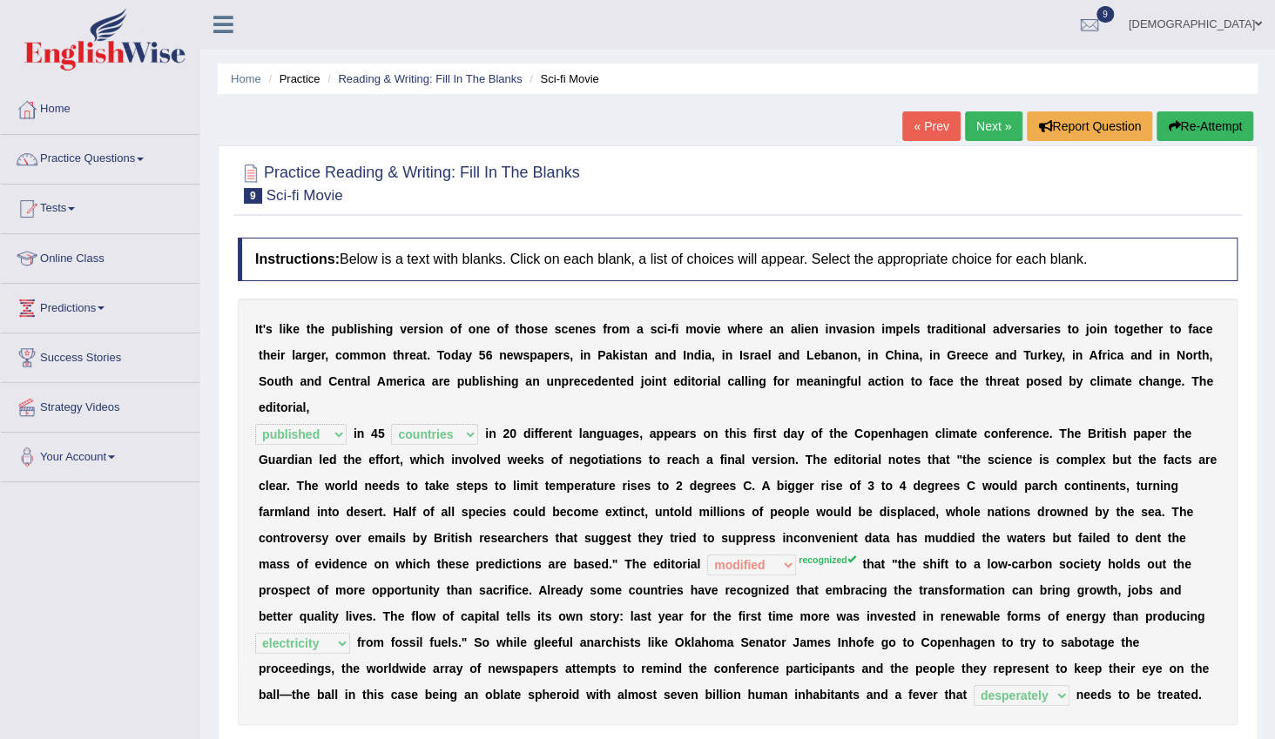
scroll to position [0, 0]
click at [992, 128] on link "Next »" at bounding box center [993, 127] width 57 height 30
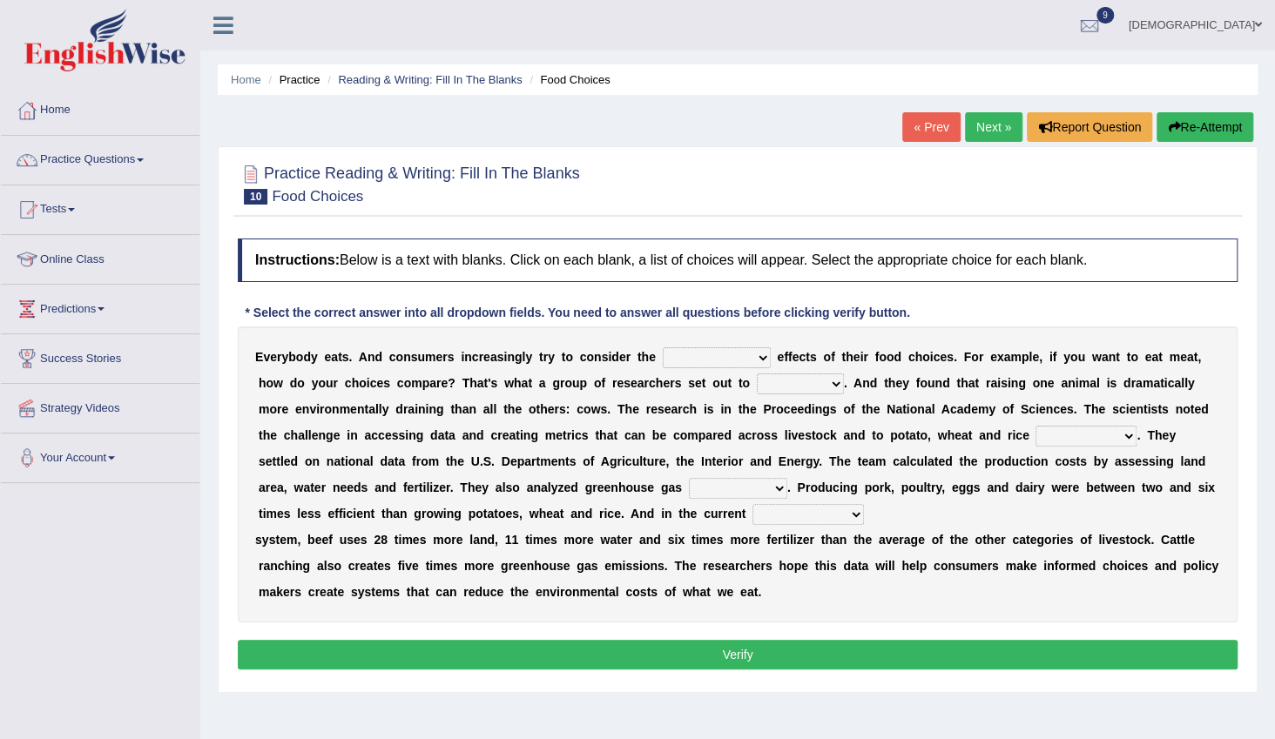
click at [676, 361] on select "spiritual economic environmental material" at bounding box center [717, 358] width 108 height 21
select select "environmental"
click at [663, 348] on select "spiritual economic environmental material" at bounding box center [717, 358] width 108 height 21
click at [757, 386] on select "exemplify squander discover purchase" at bounding box center [800, 384] width 87 height 21
select select "discover"
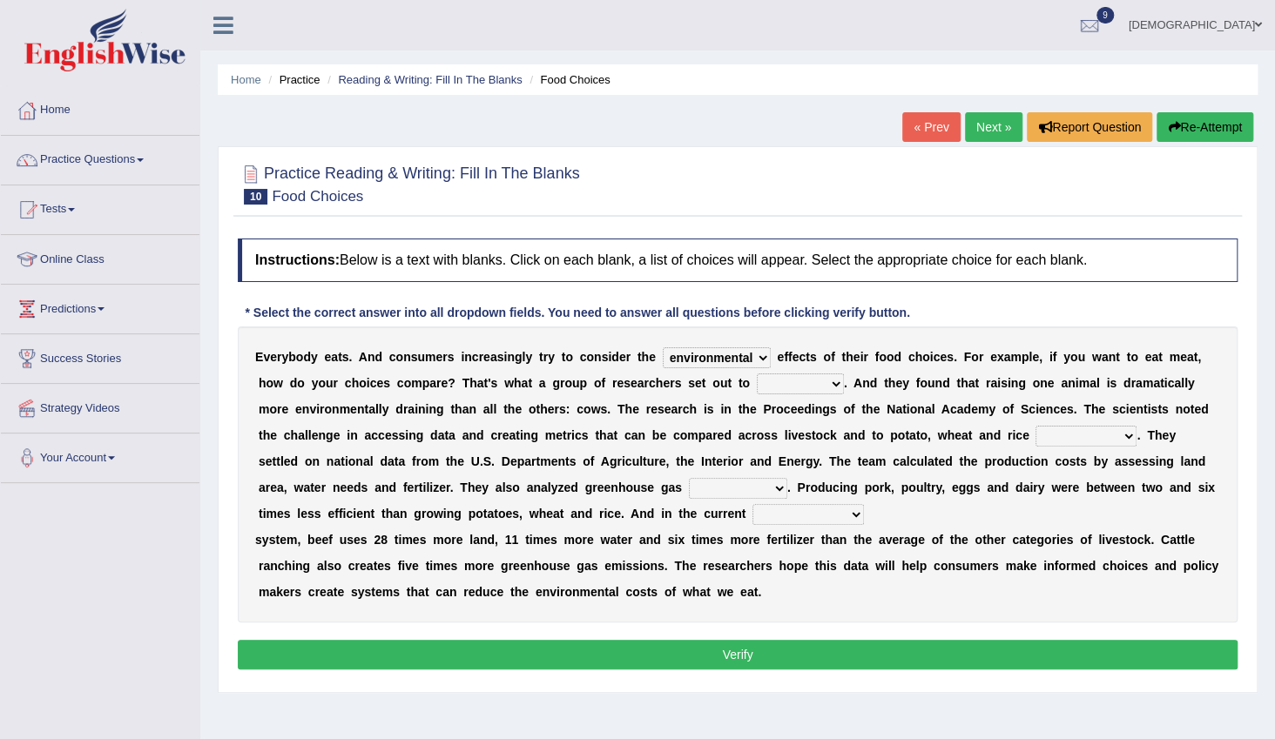
click at [757, 374] on select "exemplify squander discover purchase" at bounding box center [800, 384] width 87 height 21
click at [1036, 437] on select "production corruption consumption inventory" at bounding box center [1086, 436] width 101 height 21
select select "production"
click at [1036, 426] on select "production corruption consumption inventory" at bounding box center [1086, 436] width 101 height 21
click at [689, 491] on select "conjectures manufacture emissions purification" at bounding box center [738, 488] width 98 height 21
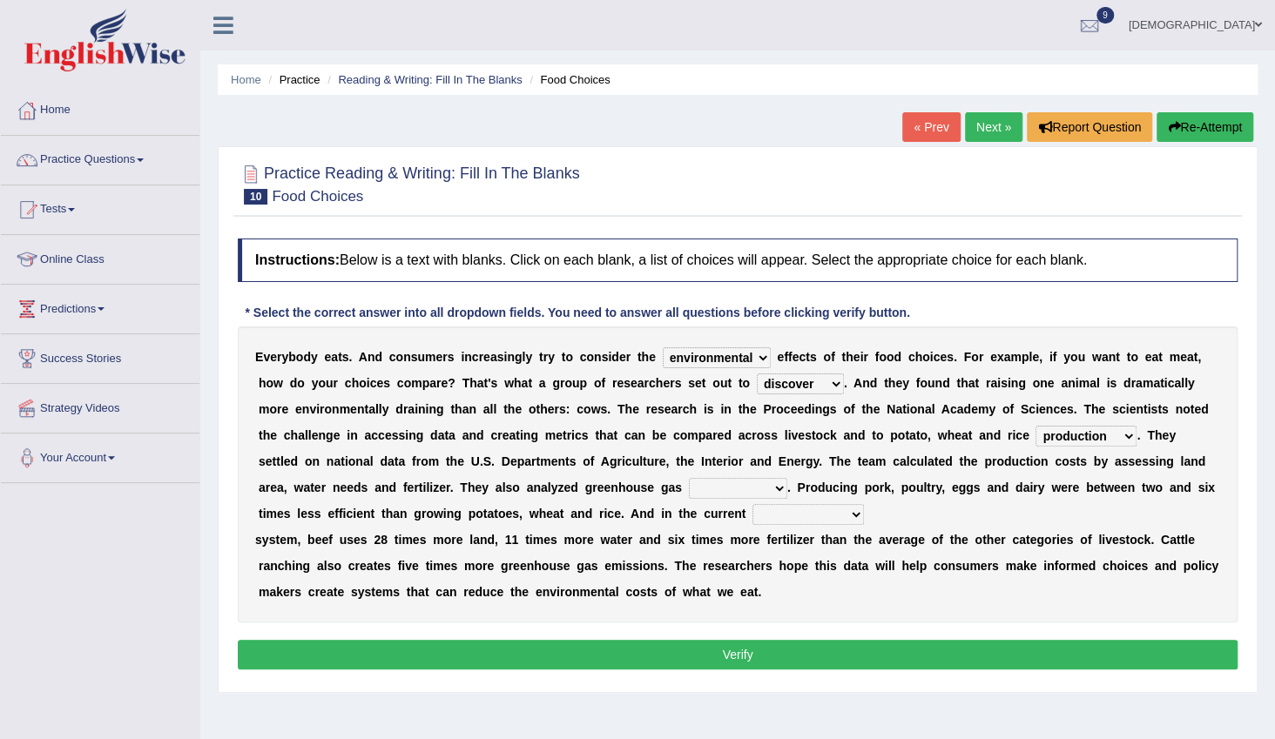
select select "emissions"
click at [689, 478] on select "conjectures manufacture emissions purification" at bounding box center [738, 488] width 98 height 21
click at [753, 514] on select "agricultural impalpable ungrammatical terminal" at bounding box center [808, 514] width 111 height 21
select select "agricultural"
click at [753, 504] on select "agricultural impalpable ungrammatical terminal" at bounding box center [808, 514] width 111 height 21
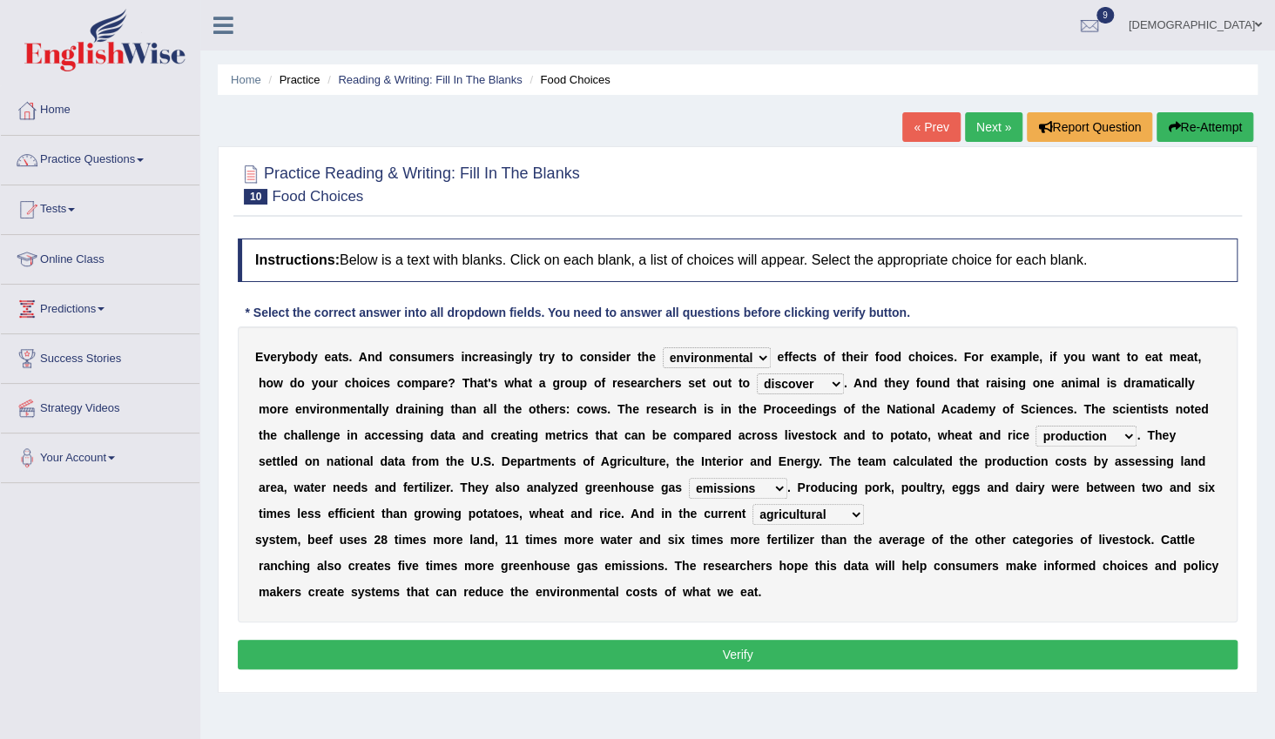
click at [665, 640] on button "Verify" at bounding box center [738, 655] width 1000 height 30
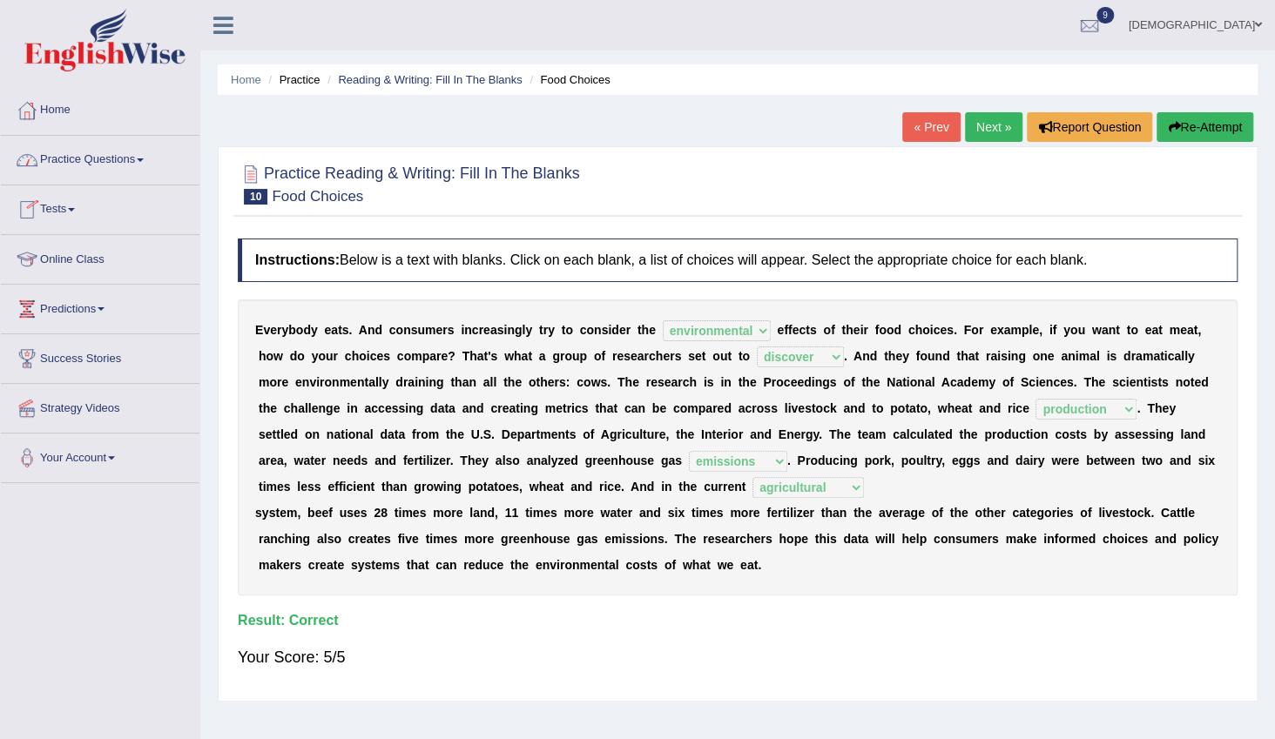
click at [95, 162] on link "Practice Questions" at bounding box center [100, 158] width 199 height 44
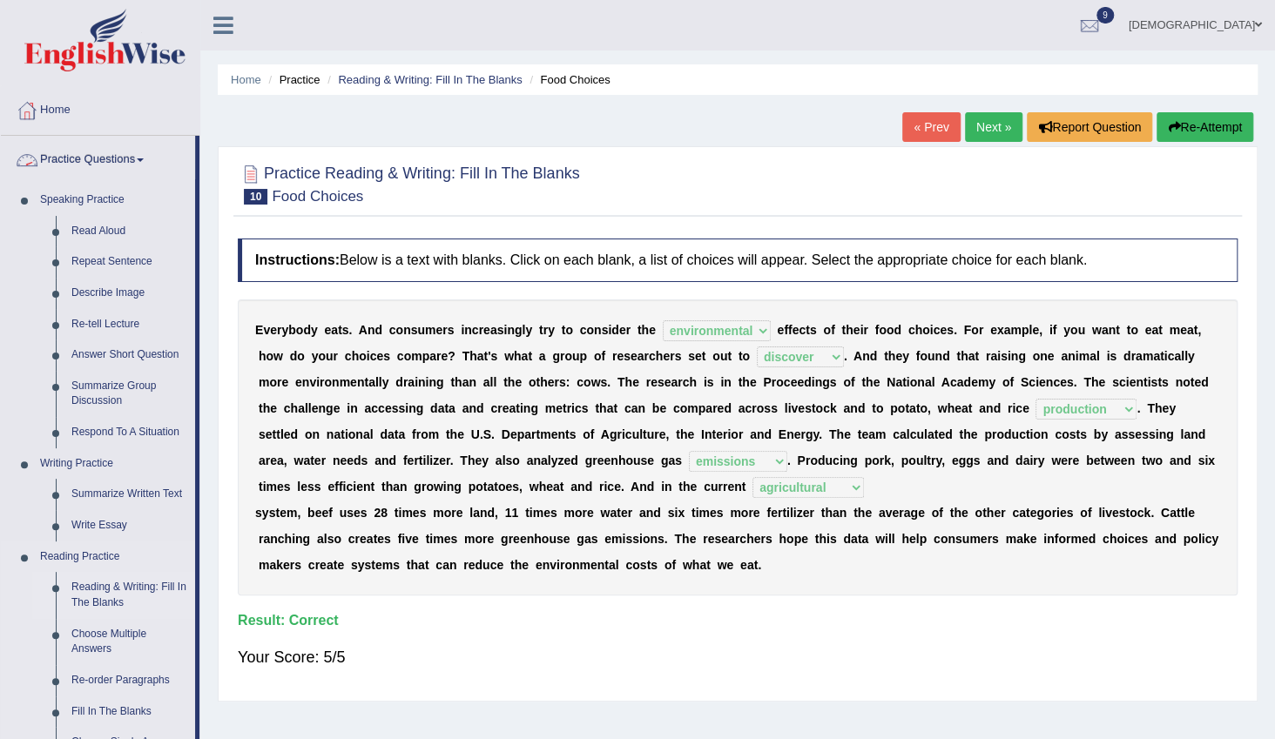
click at [90, 584] on link "Reading & Writing: Fill In The Blanks" at bounding box center [130, 595] width 132 height 46
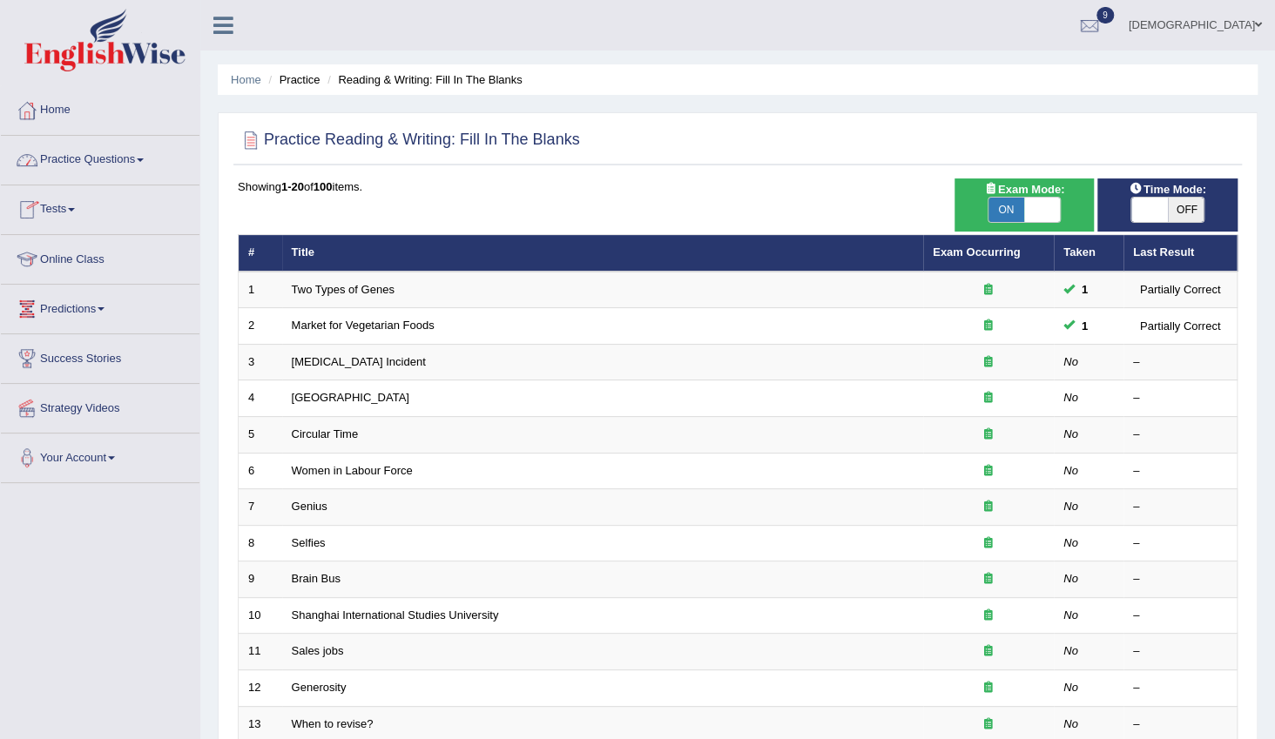
click at [93, 159] on link "Practice Questions" at bounding box center [100, 158] width 199 height 44
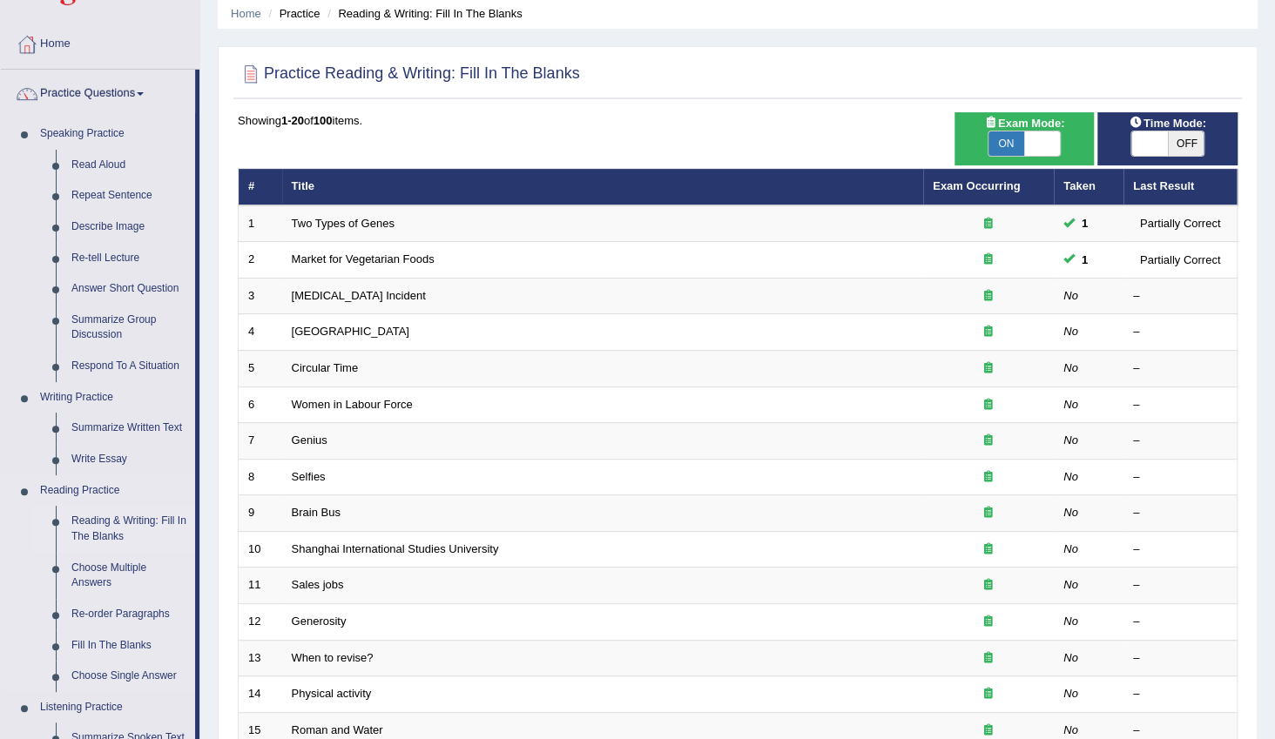
scroll to position [158, 0]
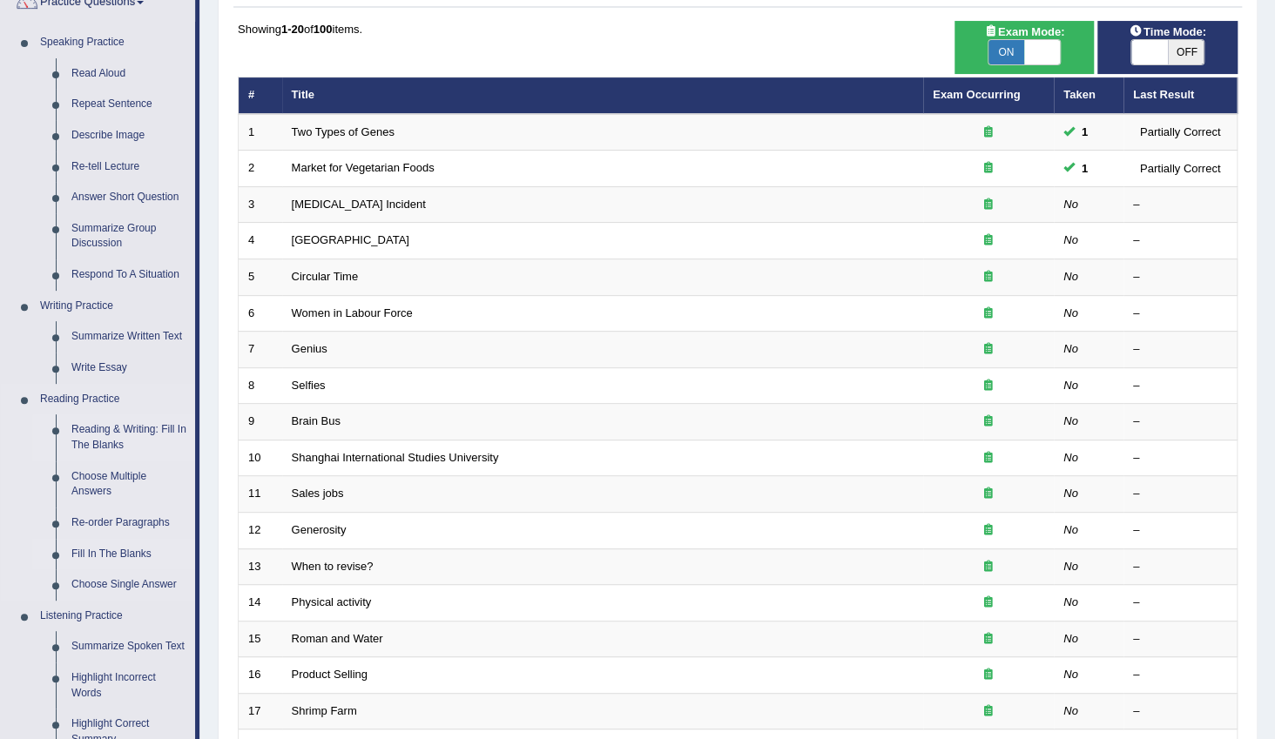
click at [132, 550] on link "Fill In The Blanks" at bounding box center [130, 554] width 132 height 31
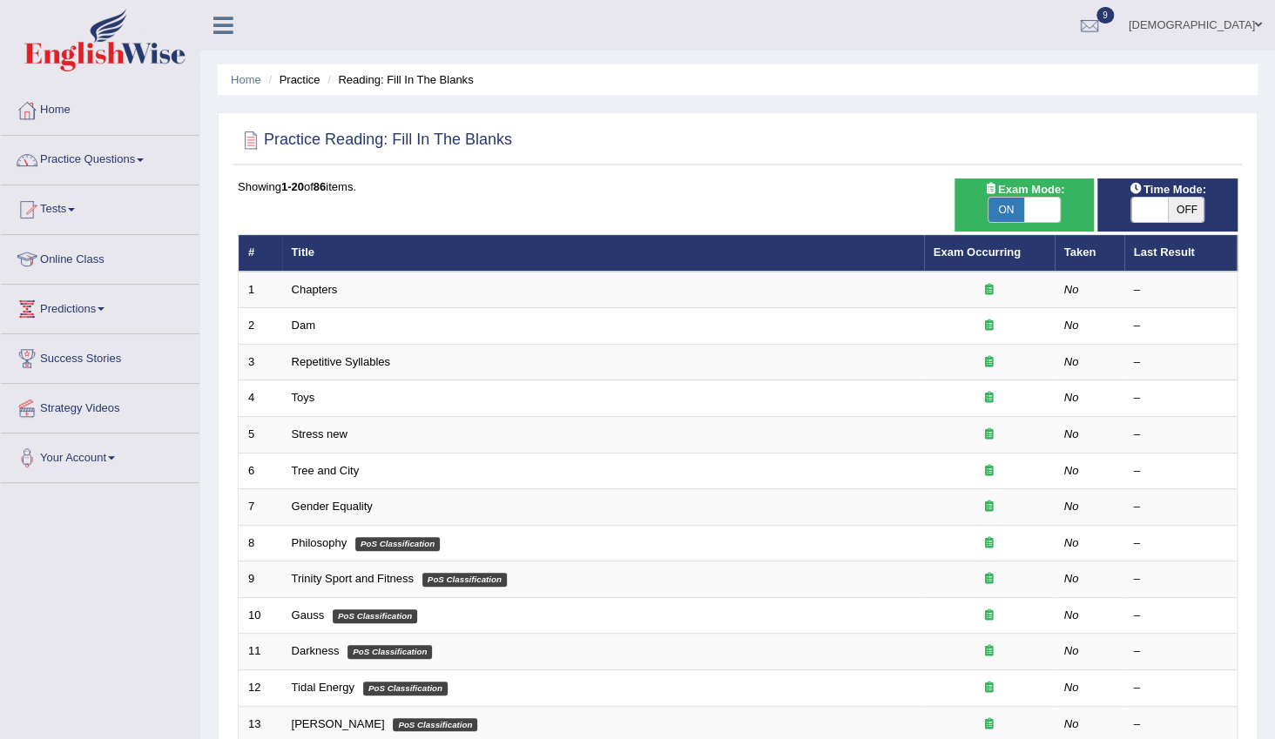
click at [77, 150] on link "Practice Questions" at bounding box center [100, 158] width 199 height 44
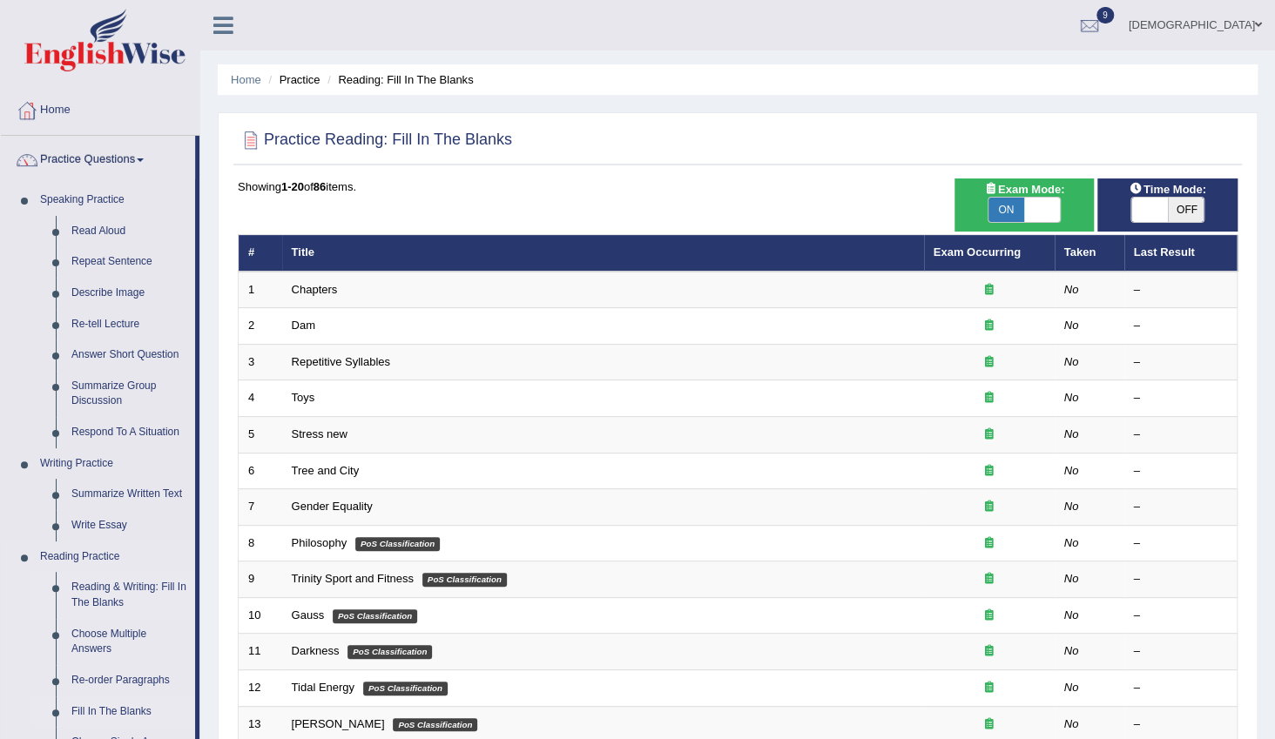
click at [122, 577] on link "Reading & Writing: Fill In The Blanks" at bounding box center [130, 595] width 132 height 46
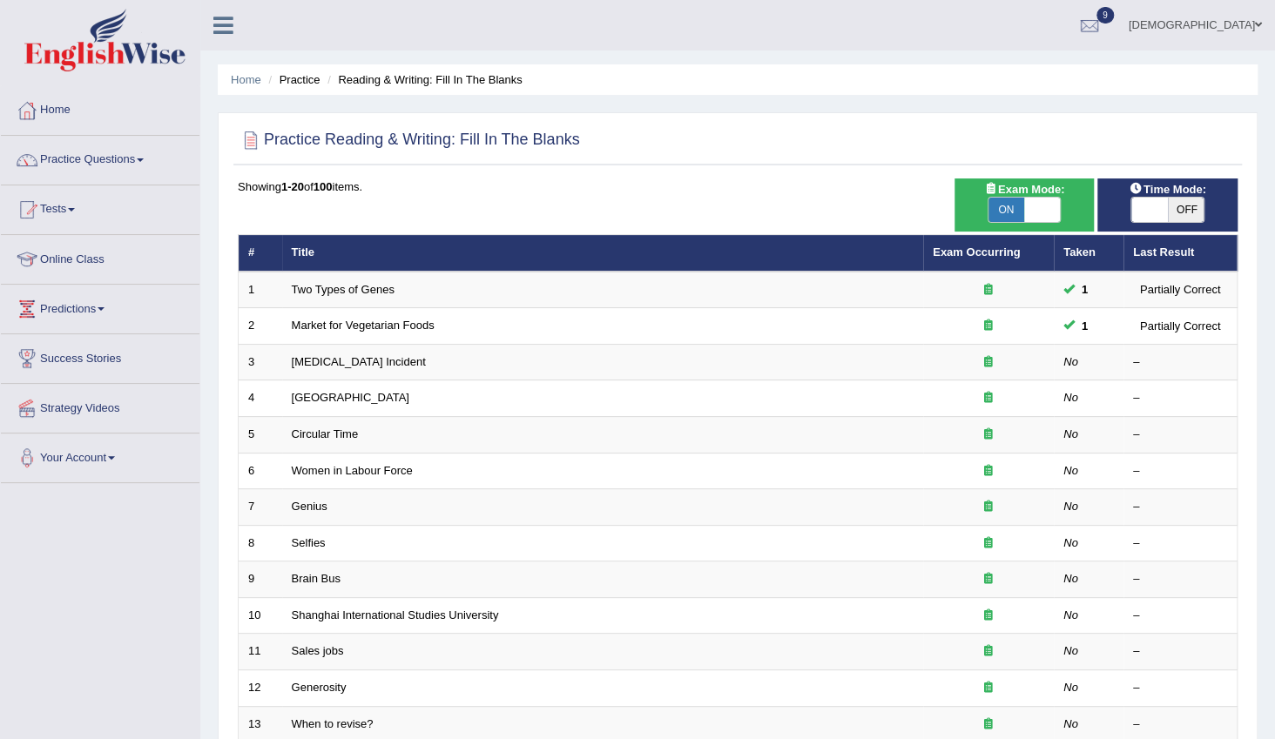
click at [1050, 206] on span at bounding box center [1042, 210] width 37 height 24
checkbox input "false"
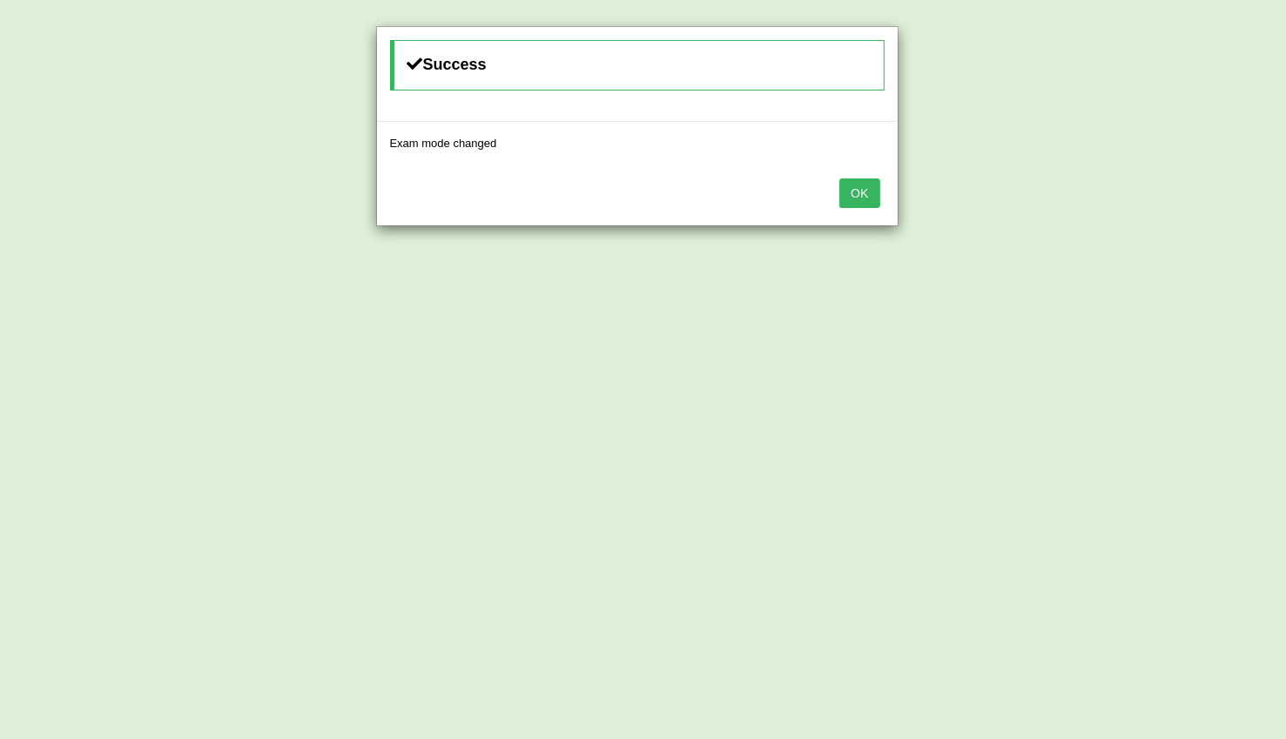
click at [871, 190] on button "OK" at bounding box center [860, 194] width 40 height 30
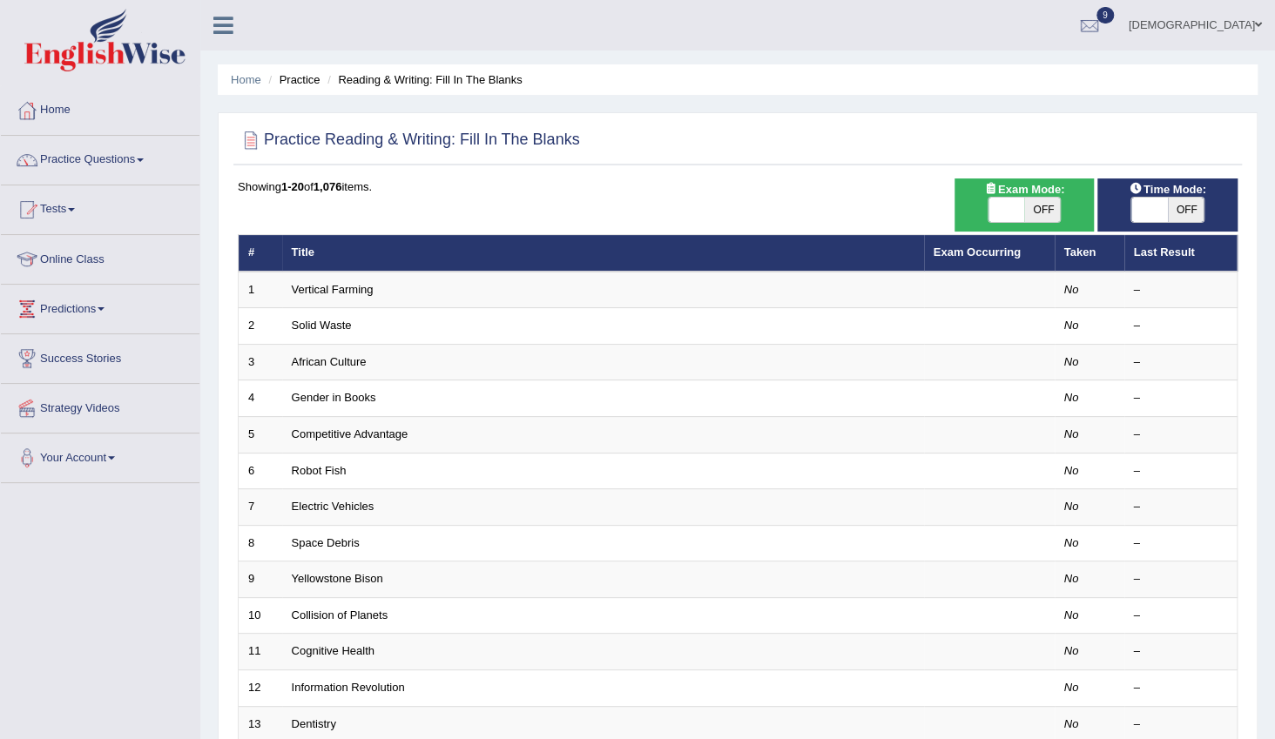
click at [1001, 207] on span at bounding box center [1007, 210] width 37 height 24
checkbox input "true"
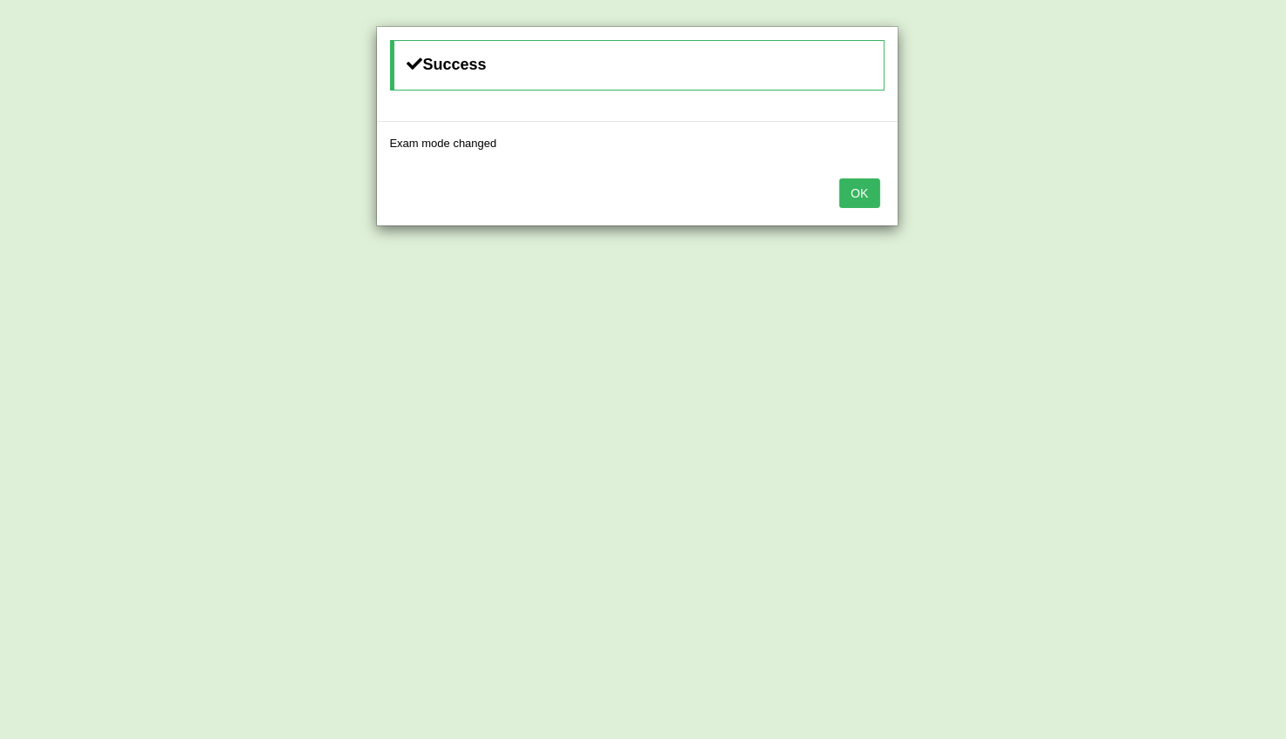
click at [862, 189] on button "OK" at bounding box center [860, 194] width 40 height 30
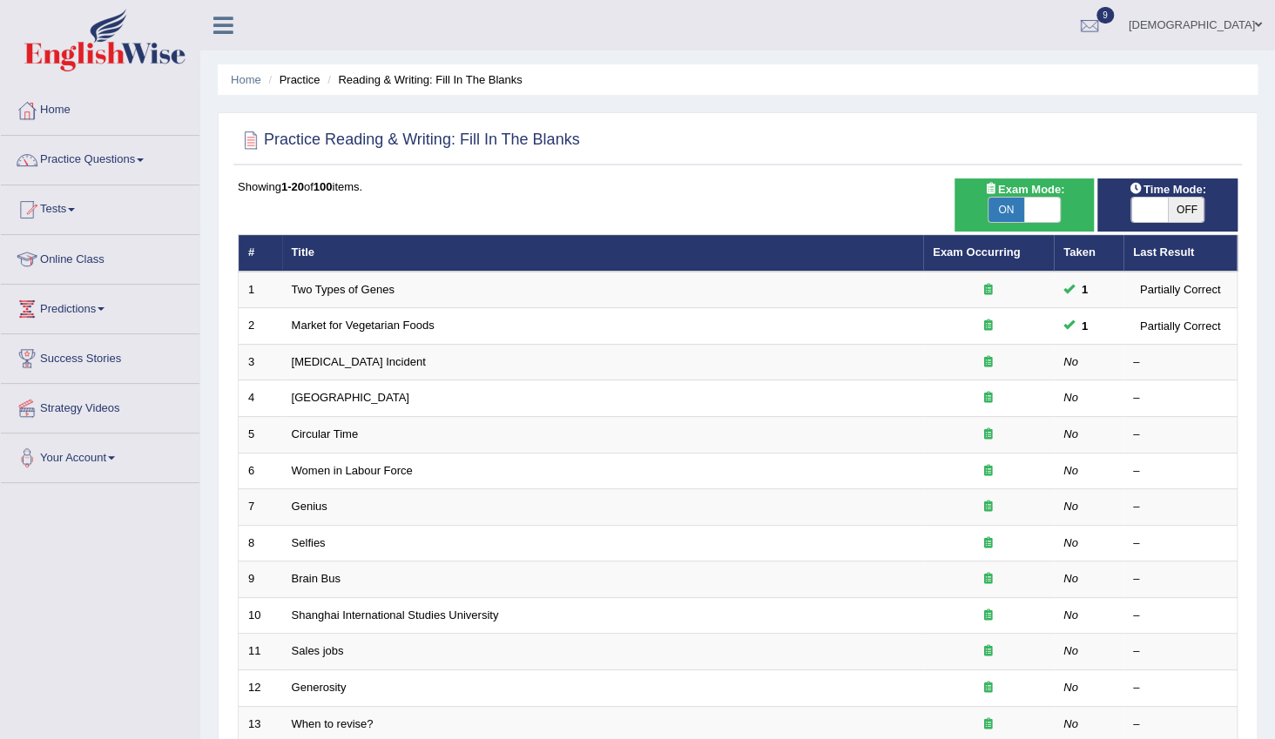
click at [1147, 209] on span at bounding box center [1149, 210] width 37 height 24
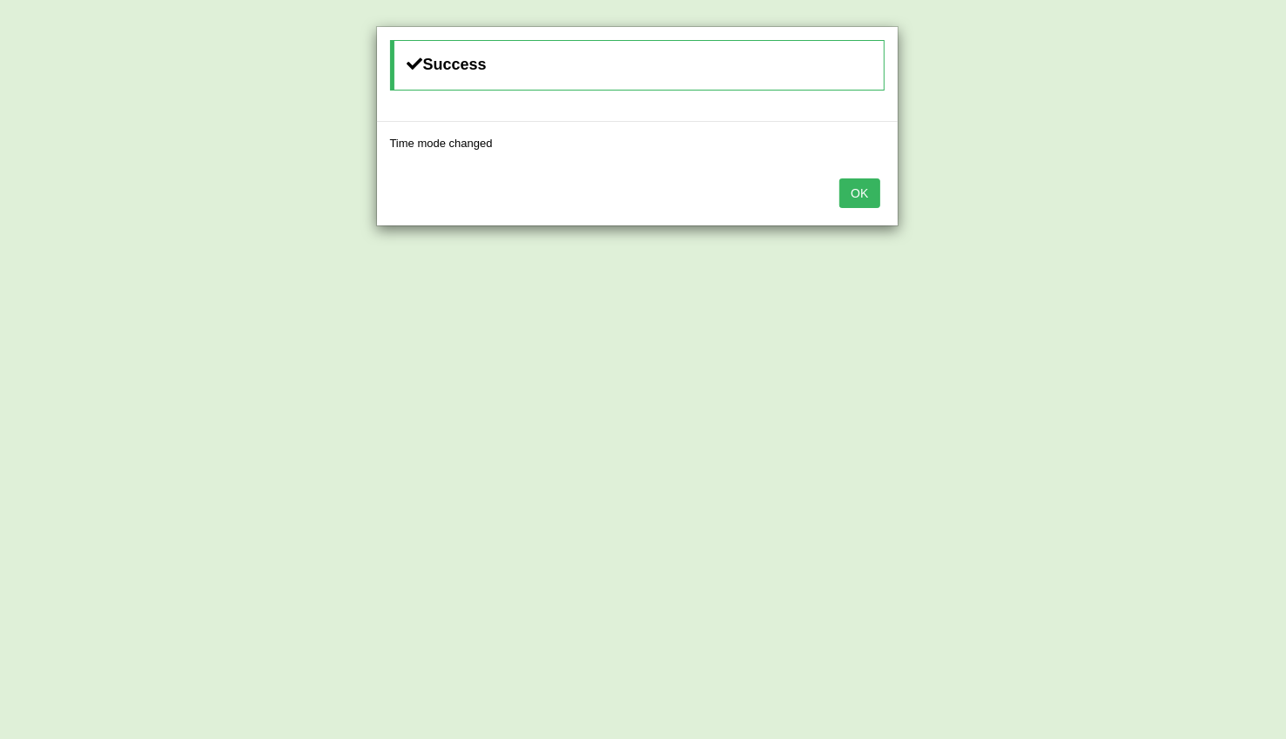
click at [869, 187] on button "OK" at bounding box center [860, 194] width 40 height 30
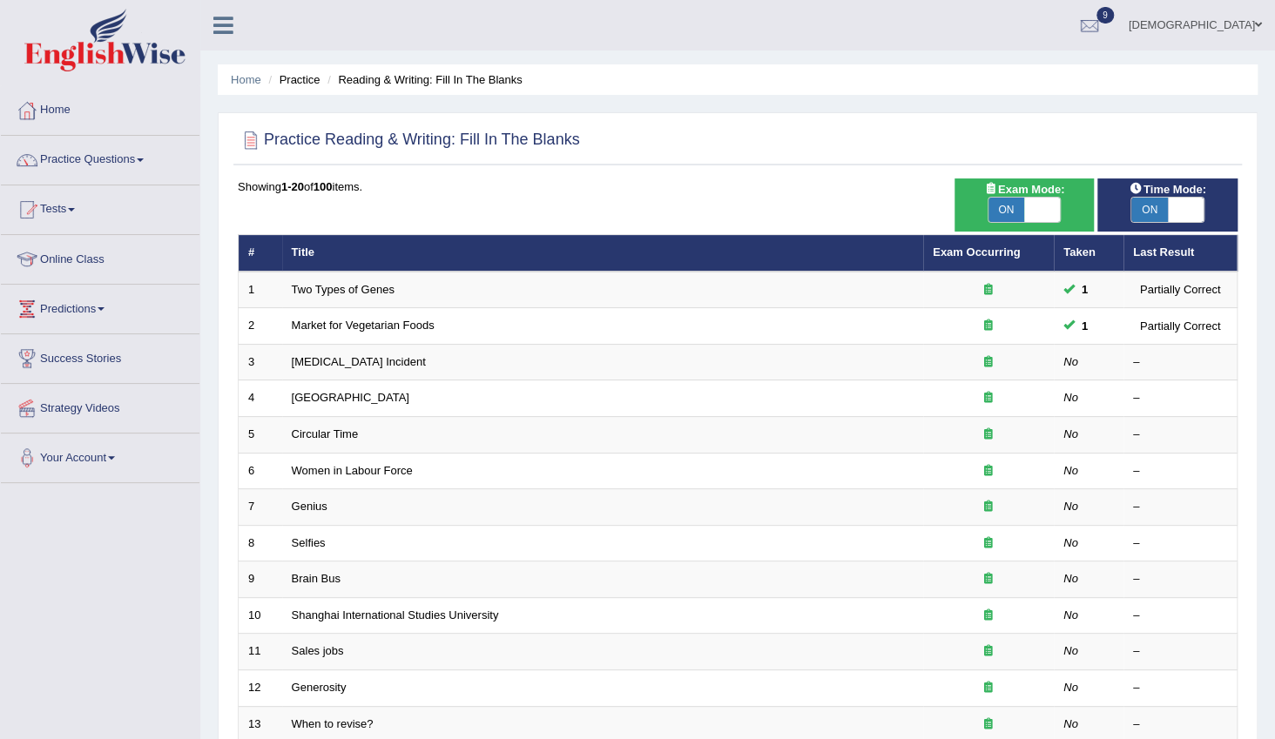
click at [1176, 206] on span at bounding box center [1186, 210] width 37 height 24
checkbox input "false"
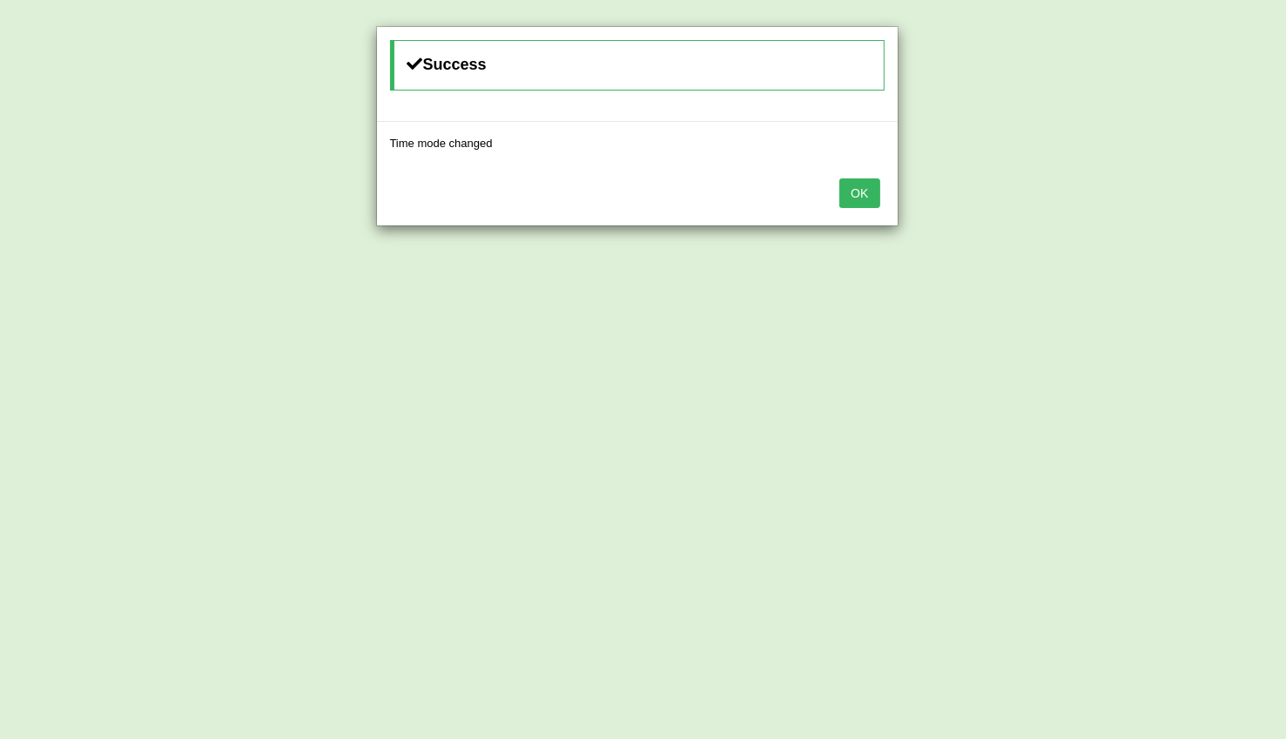
click at [873, 191] on button "OK" at bounding box center [860, 194] width 40 height 30
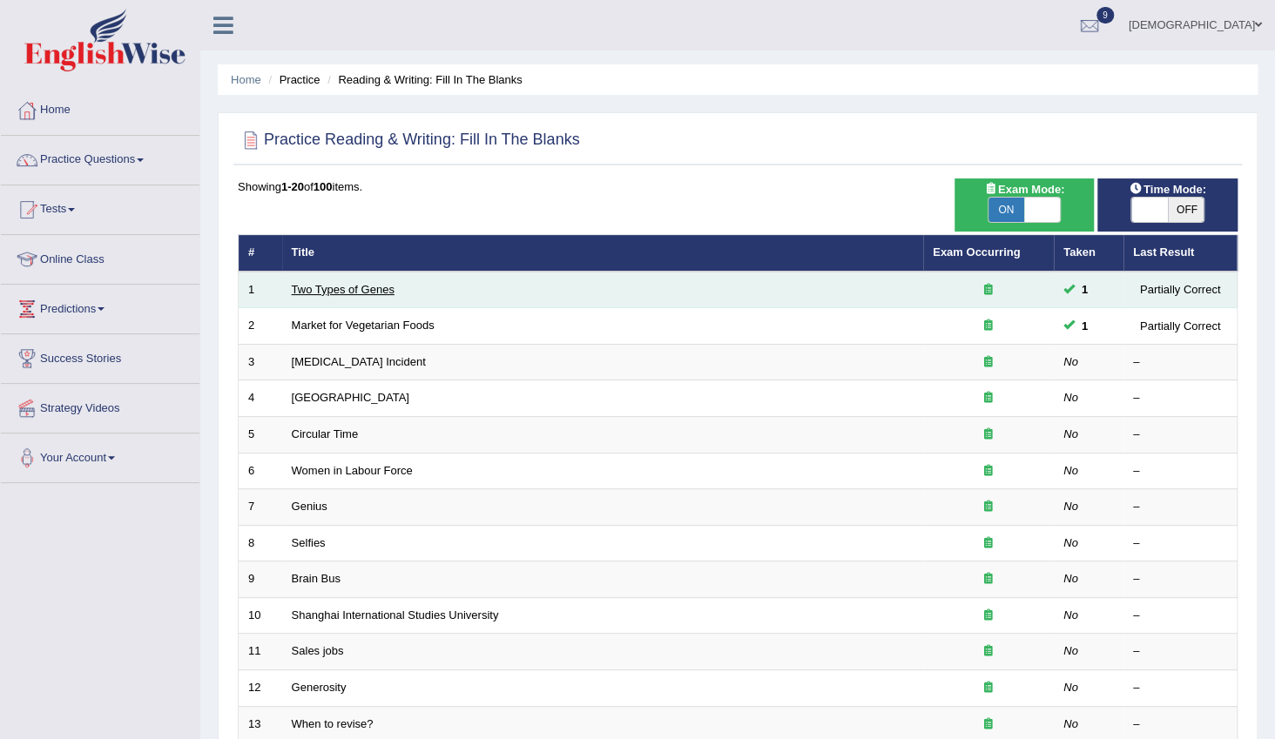
click at [376, 288] on link "Two Types of Genes" at bounding box center [343, 289] width 103 height 13
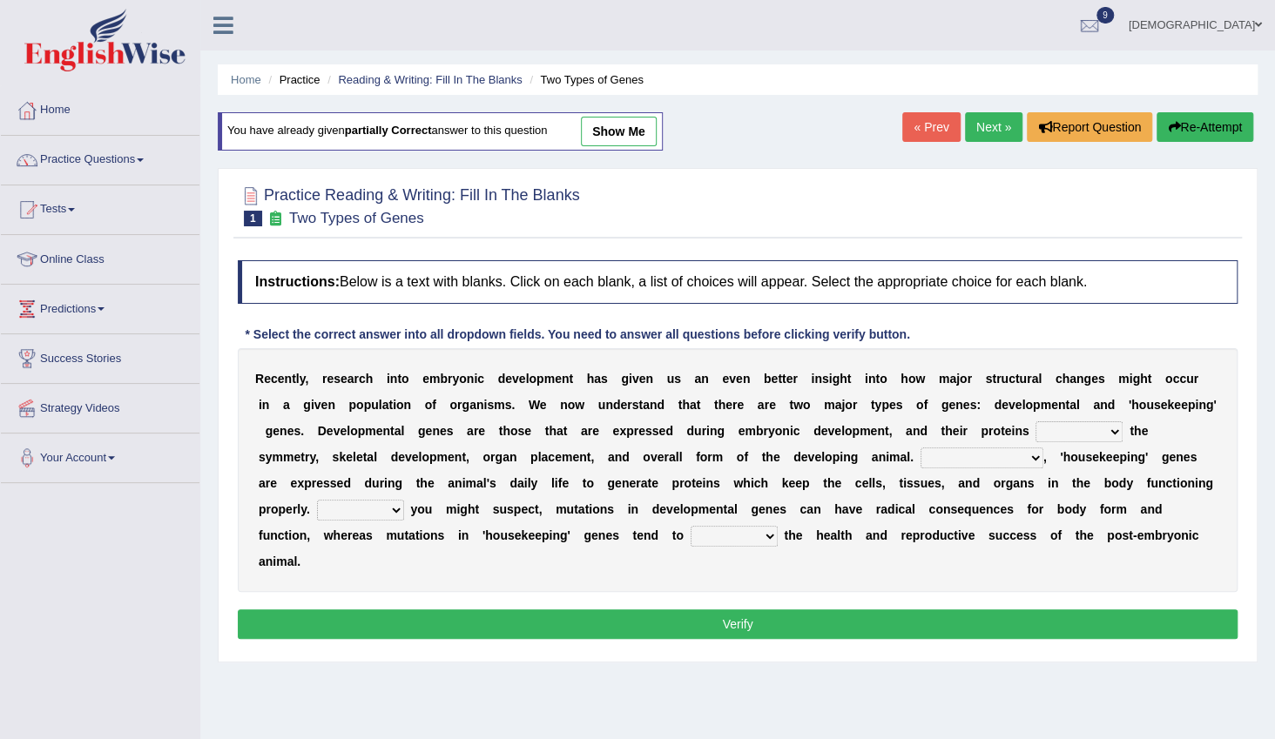
click at [975, 131] on link "Next »" at bounding box center [993, 127] width 57 height 30
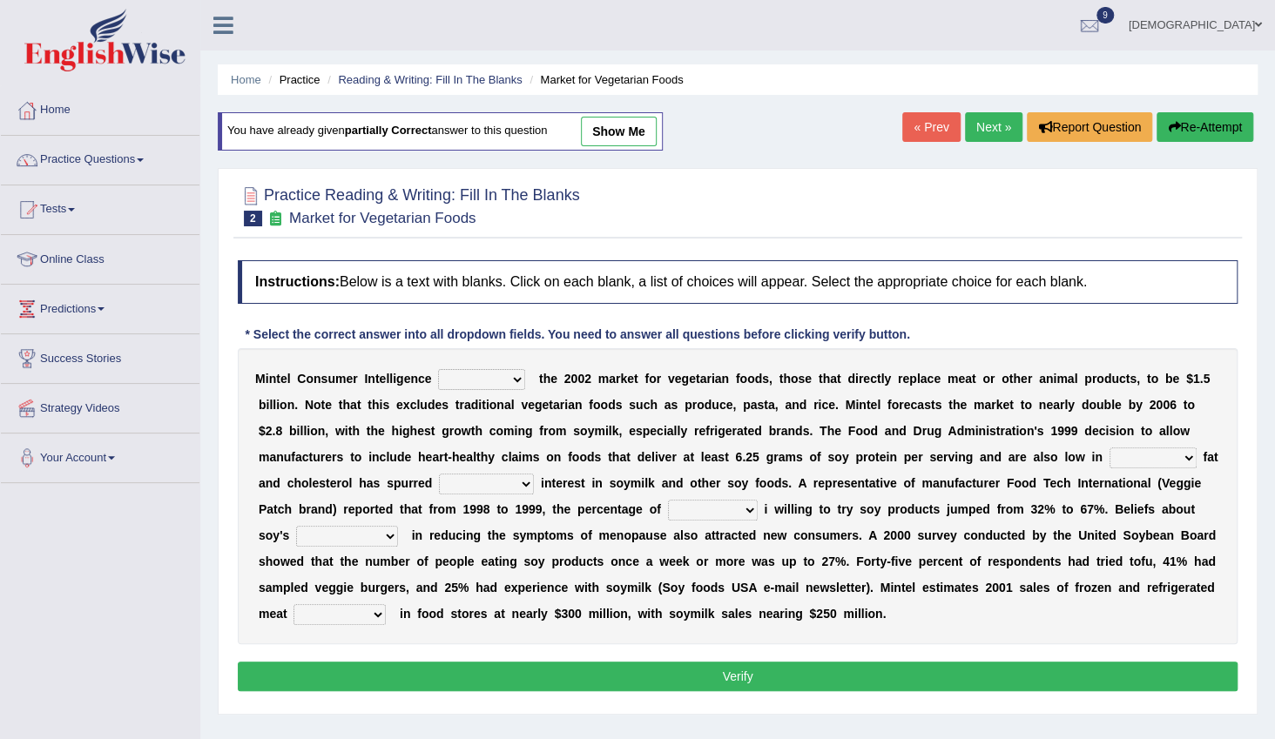
click at [975, 131] on link "Next »" at bounding box center [993, 127] width 57 height 30
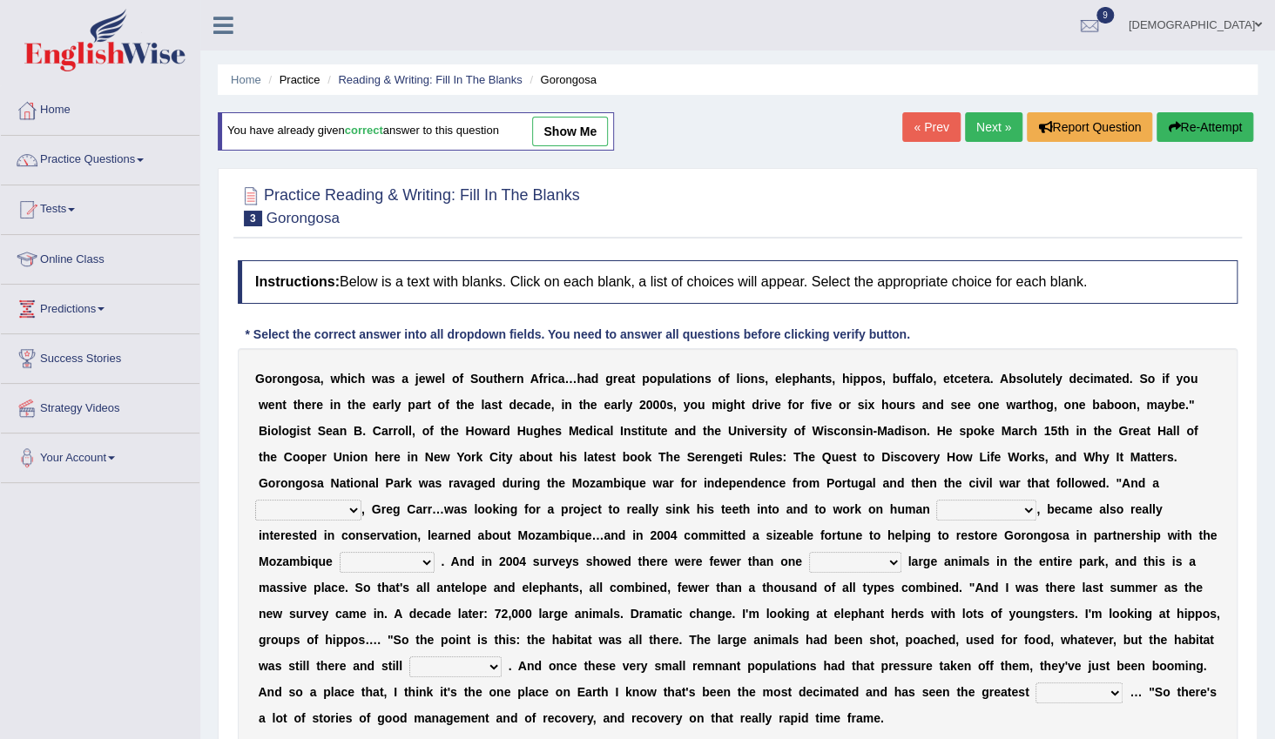
click at [975, 131] on link "Next »" at bounding box center [993, 127] width 57 height 30
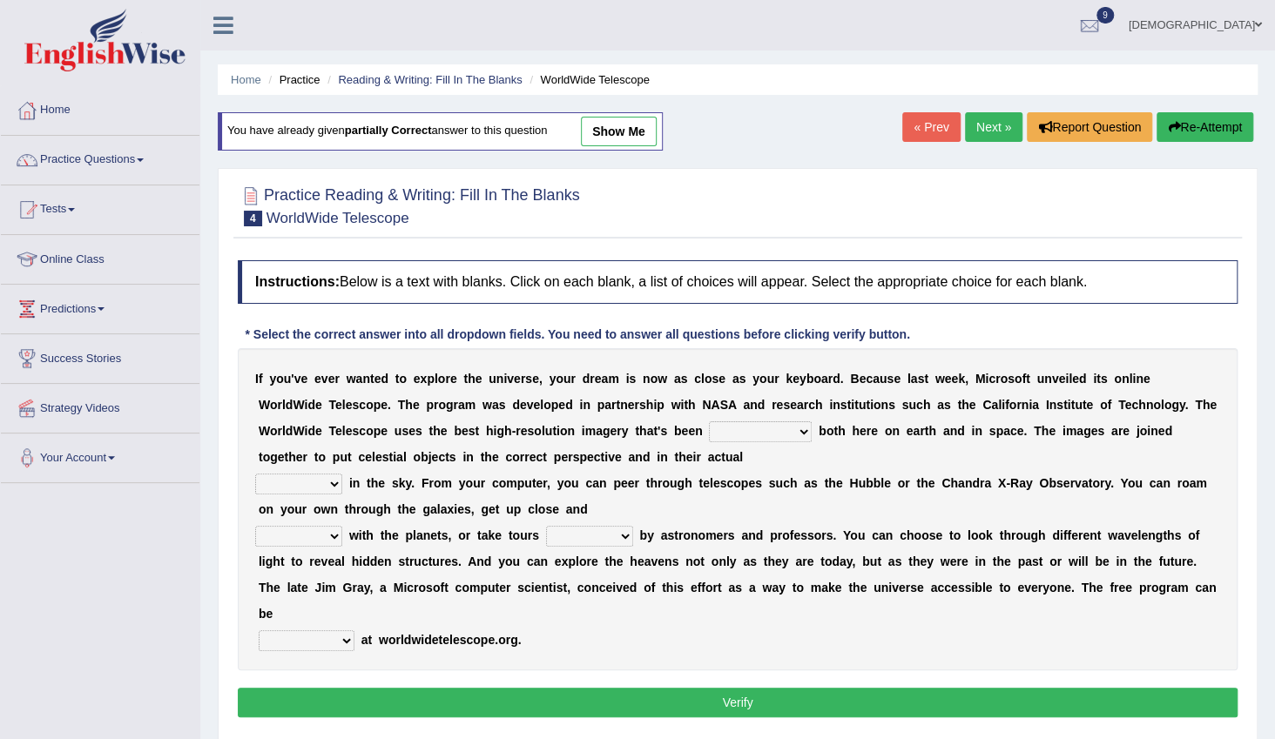
click at [975, 131] on link "Next »" at bounding box center [993, 127] width 57 height 30
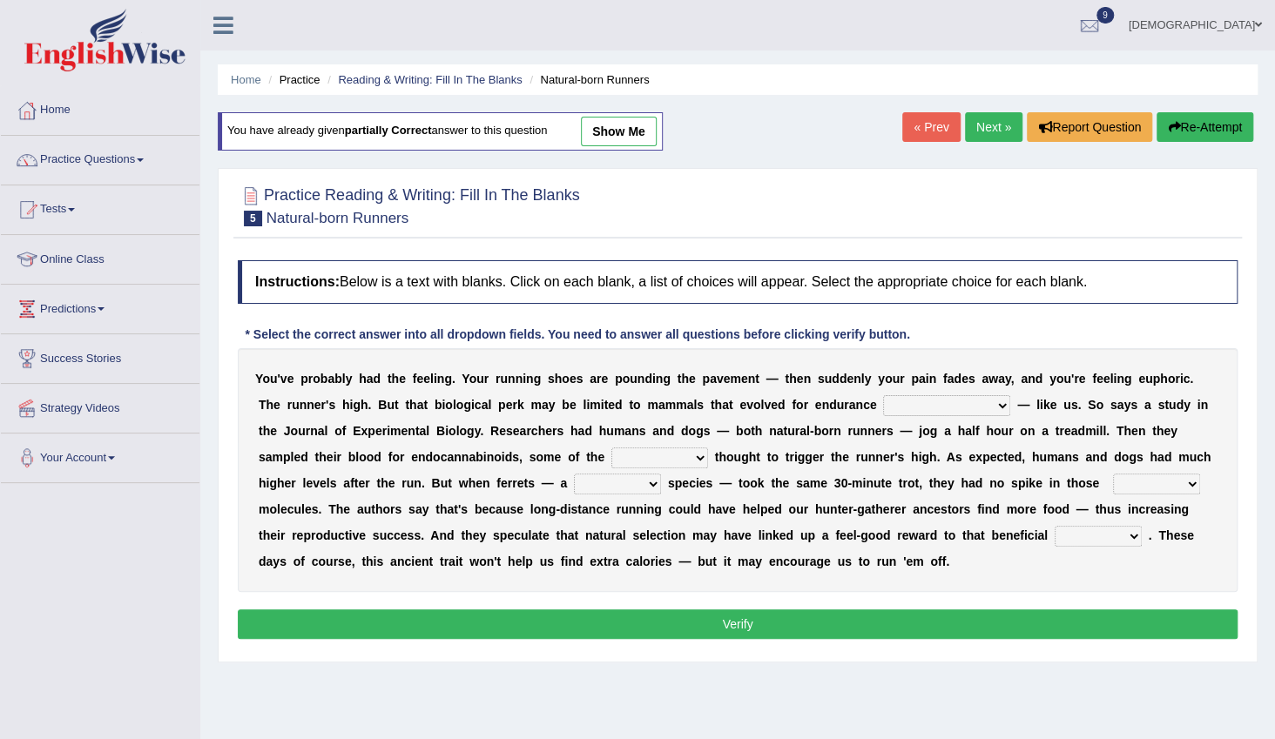
click at [975, 131] on link "Next »" at bounding box center [993, 127] width 57 height 30
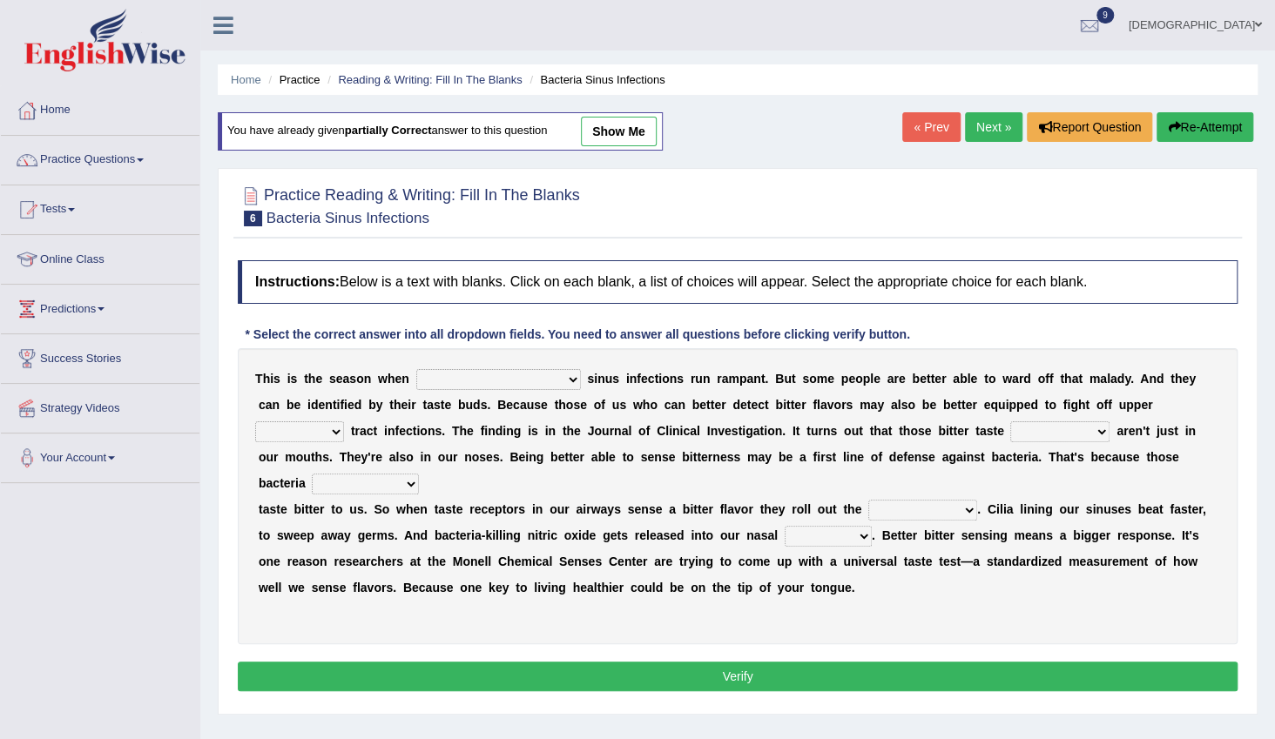
click at [975, 131] on link "Next »" at bounding box center [993, 127] width 57 height 30
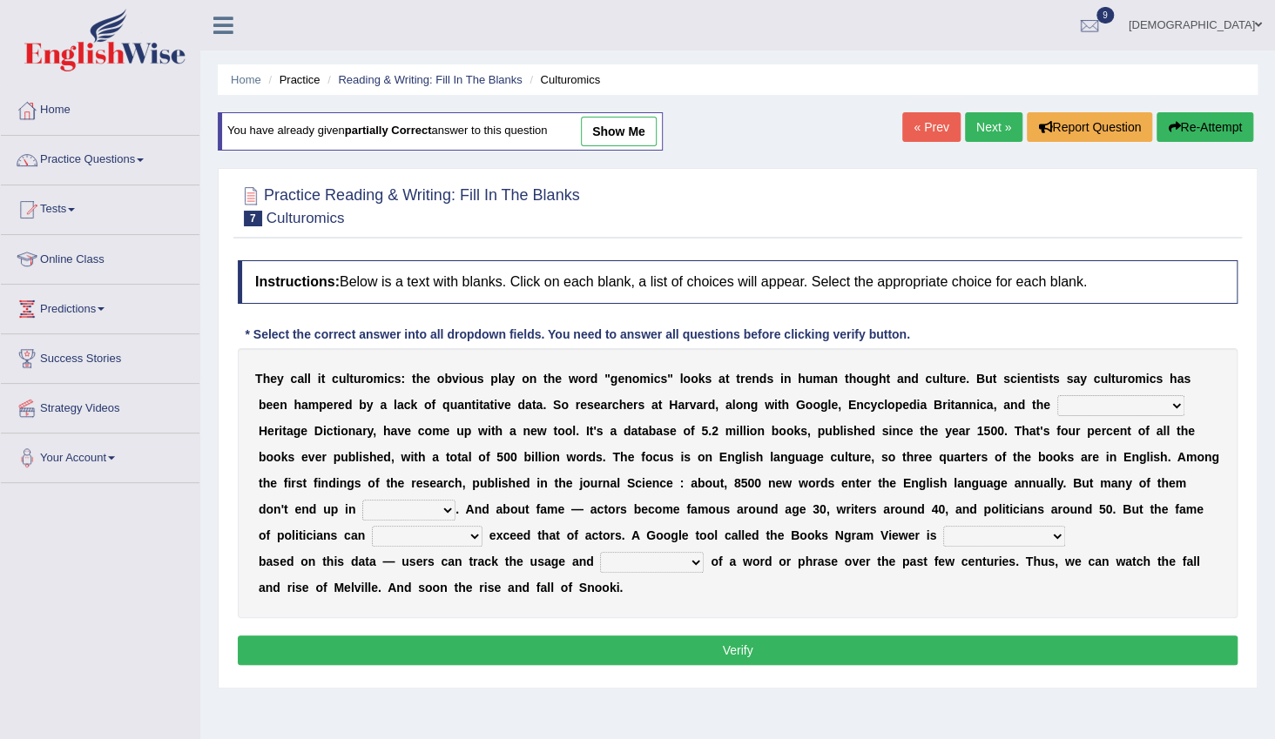
click at [975, 119] on link "Next »" at bounding box center [993, 127] width 57 height 30
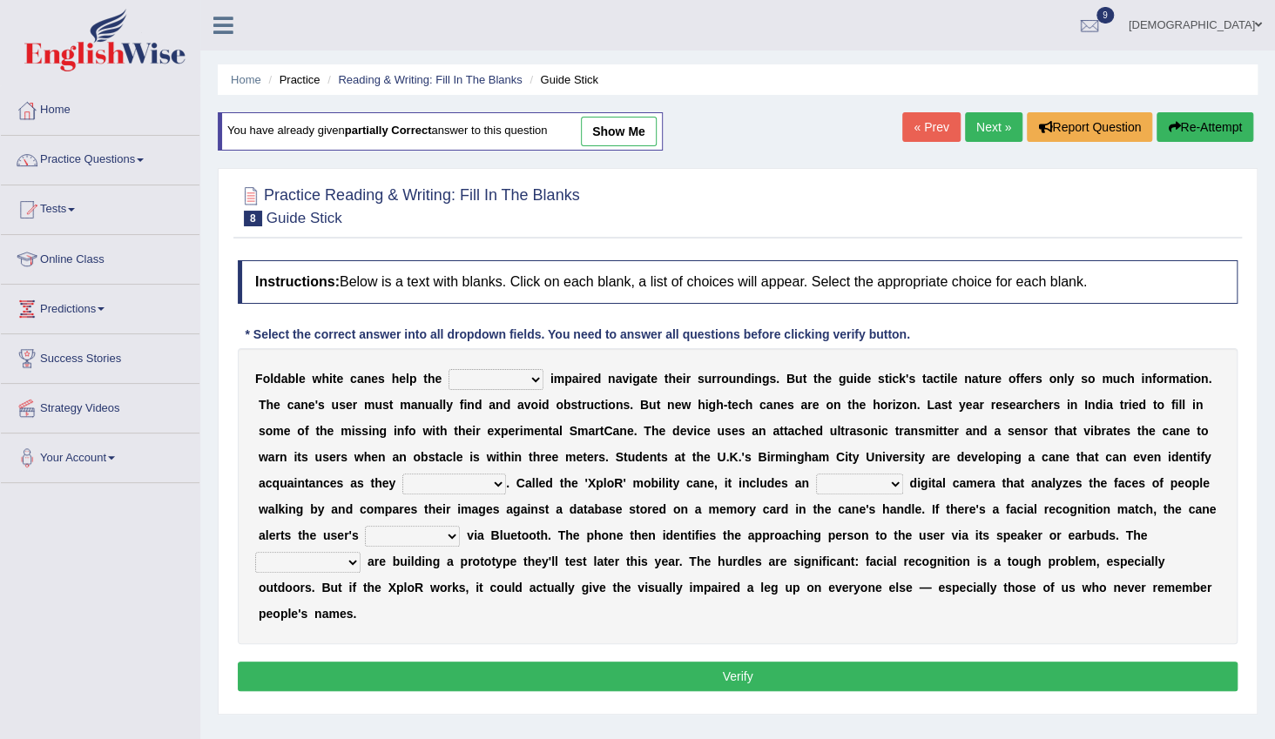
click at [975, 119] on link "Next »" at bounding box center [993, 127] width 57 height 30
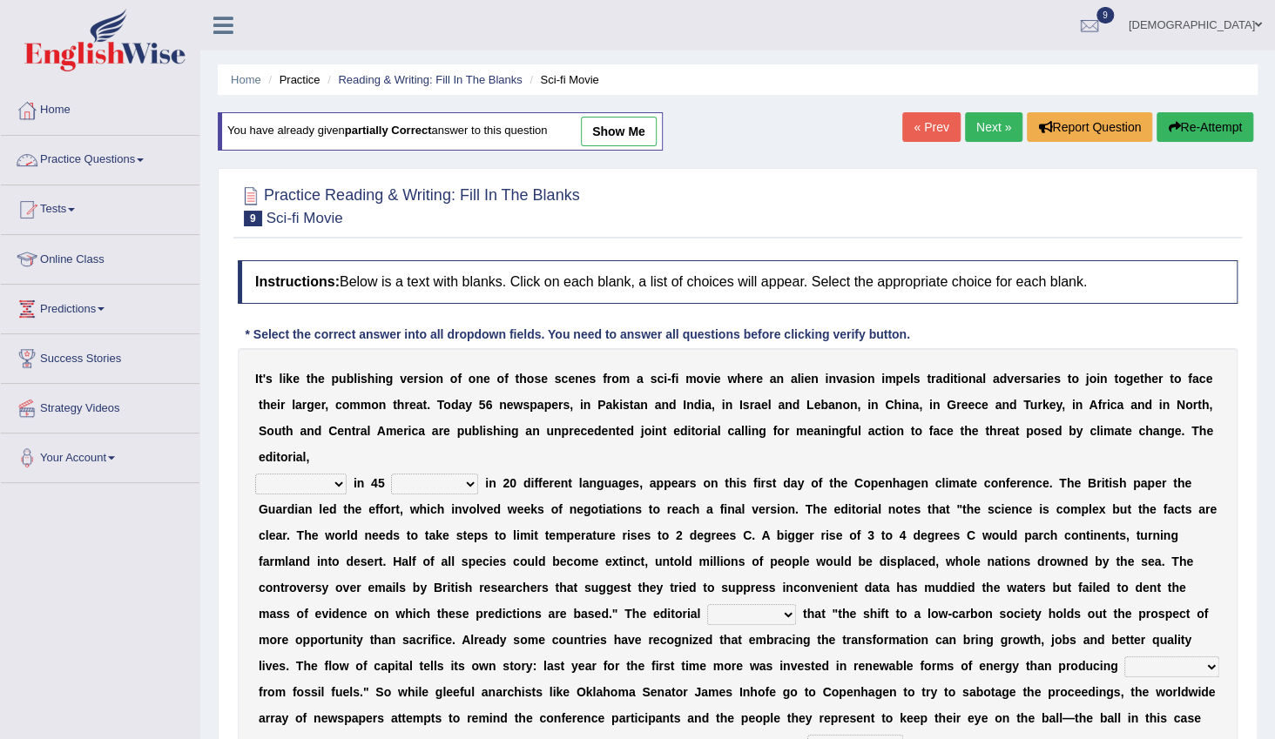
click at [74, 159] on link "Practice Questions" at bounding box center [100, 158] width 199 height 44
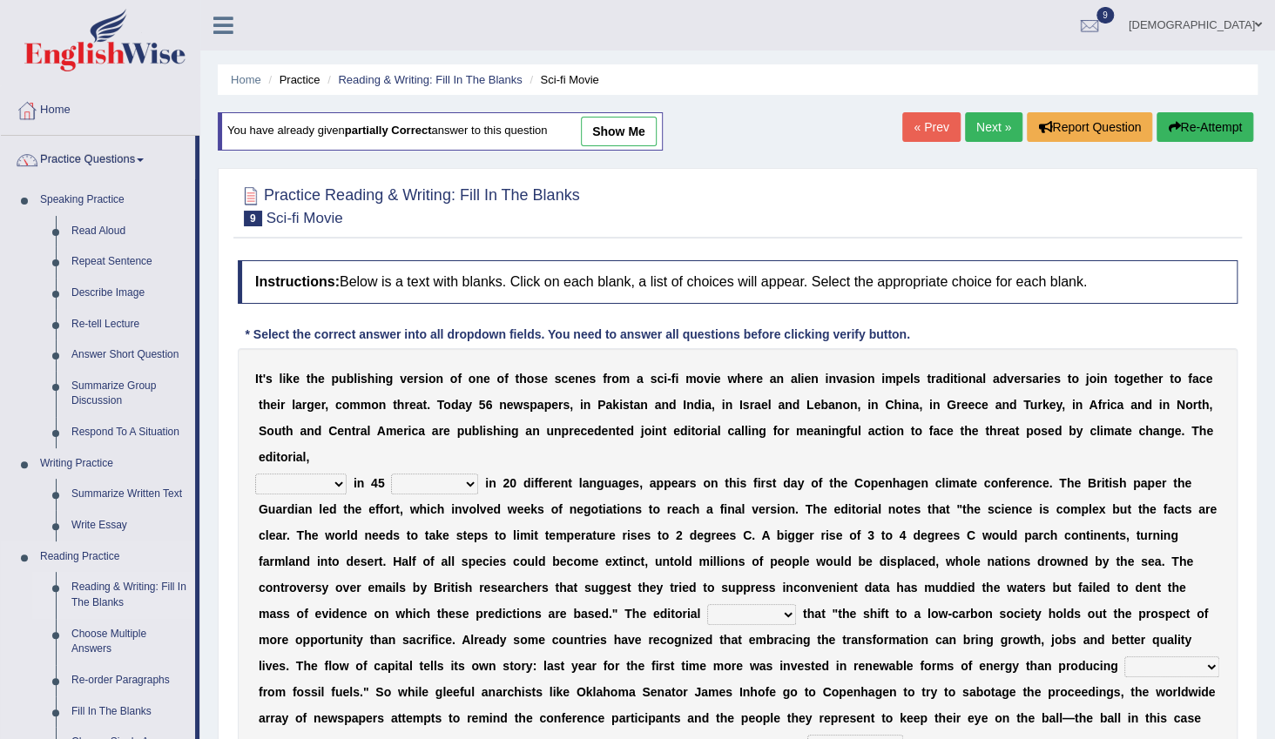
drag, startPoint x: 102, startPoint y: 594, endPoint x: 121, endPoint y: 582, distance: 22.7
click at [102, 593] on link "Reading & Writing: Fill In The Blanks" at bounding box center [130, 595] width 132 height 46
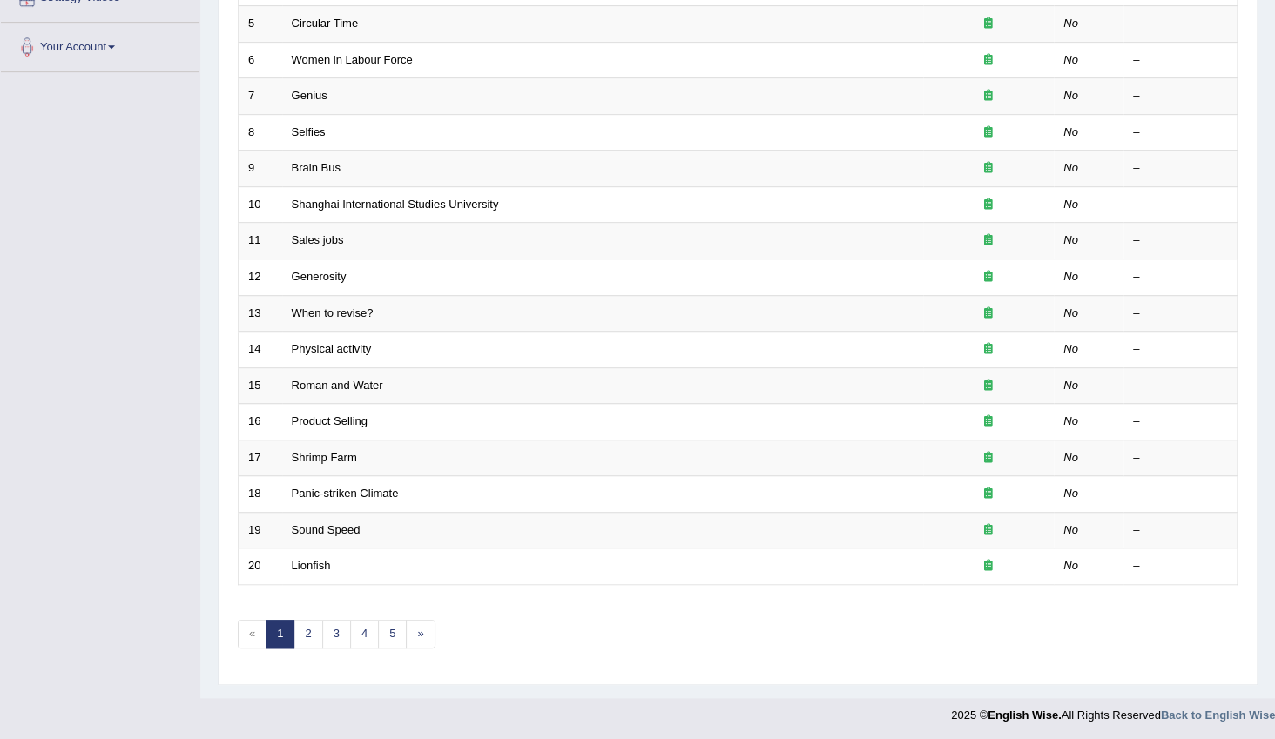
scroll to position [411, 0]
click at [305, 627] on link "2" at bounding box center [308, 634] width 29 height 29
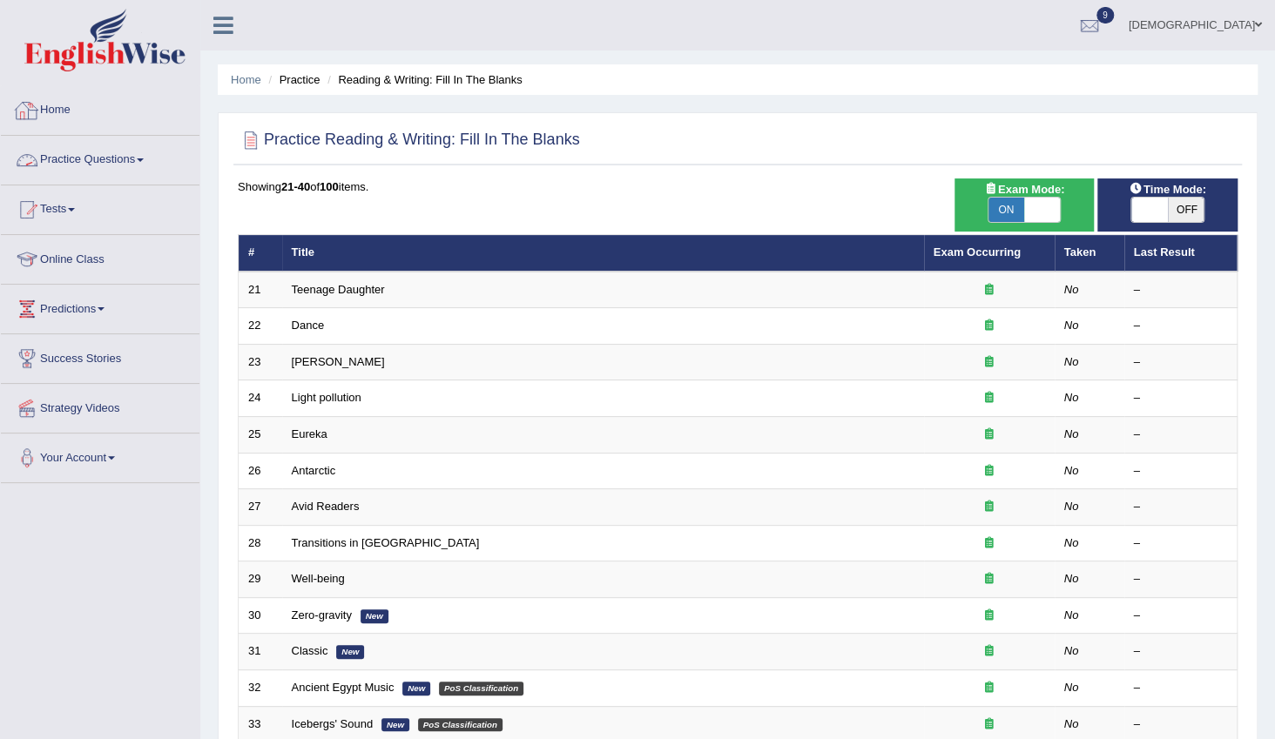
click at [78, 156] on link "Practice Questions" at bounding box center [100, 158] width 199 height 44
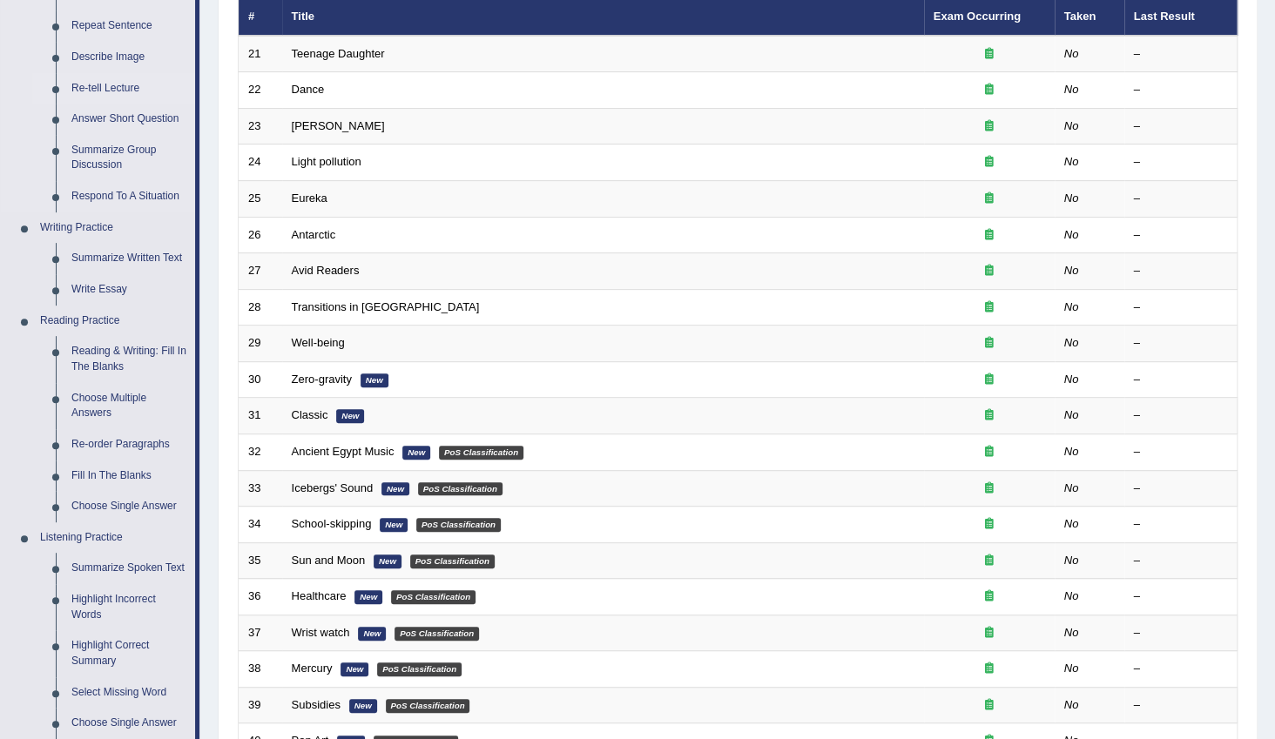
scroll to position [237, 0]
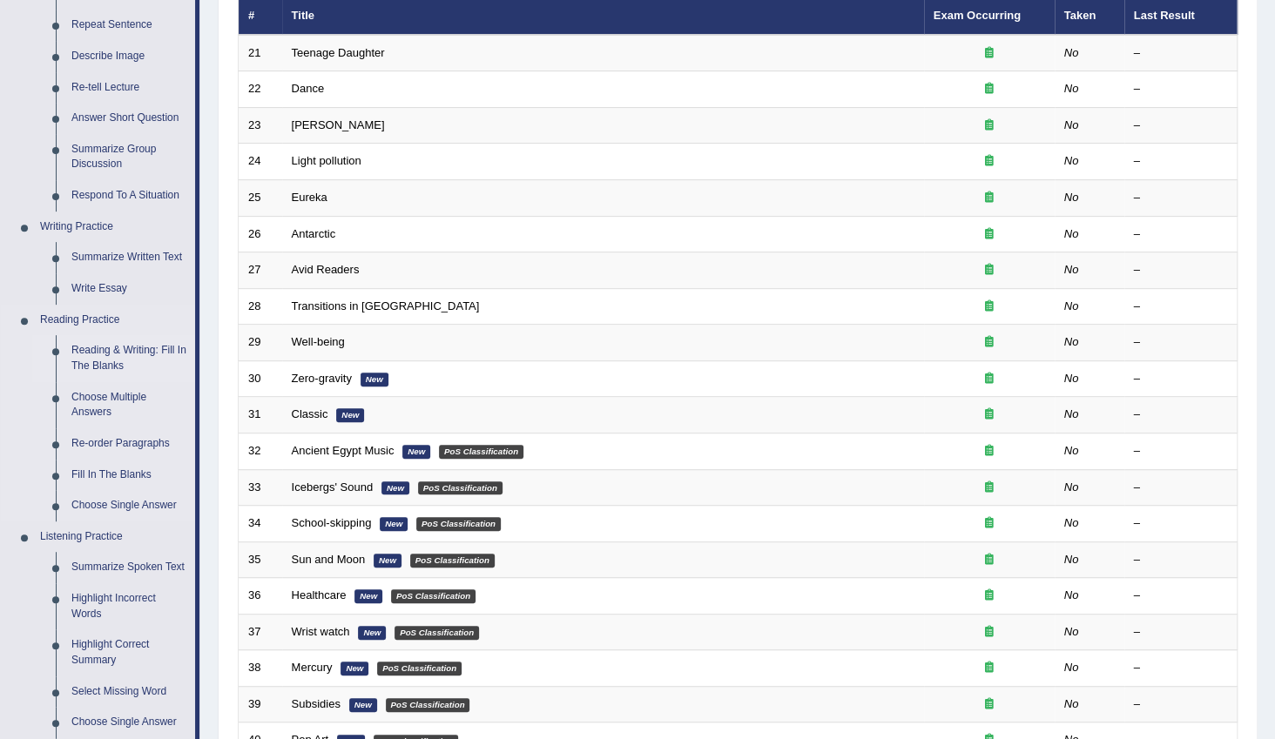
click at [125, 352] on link "Reading & Writing: Fill In The Blanks" at bounding box center [130, 358] width 132 height 46
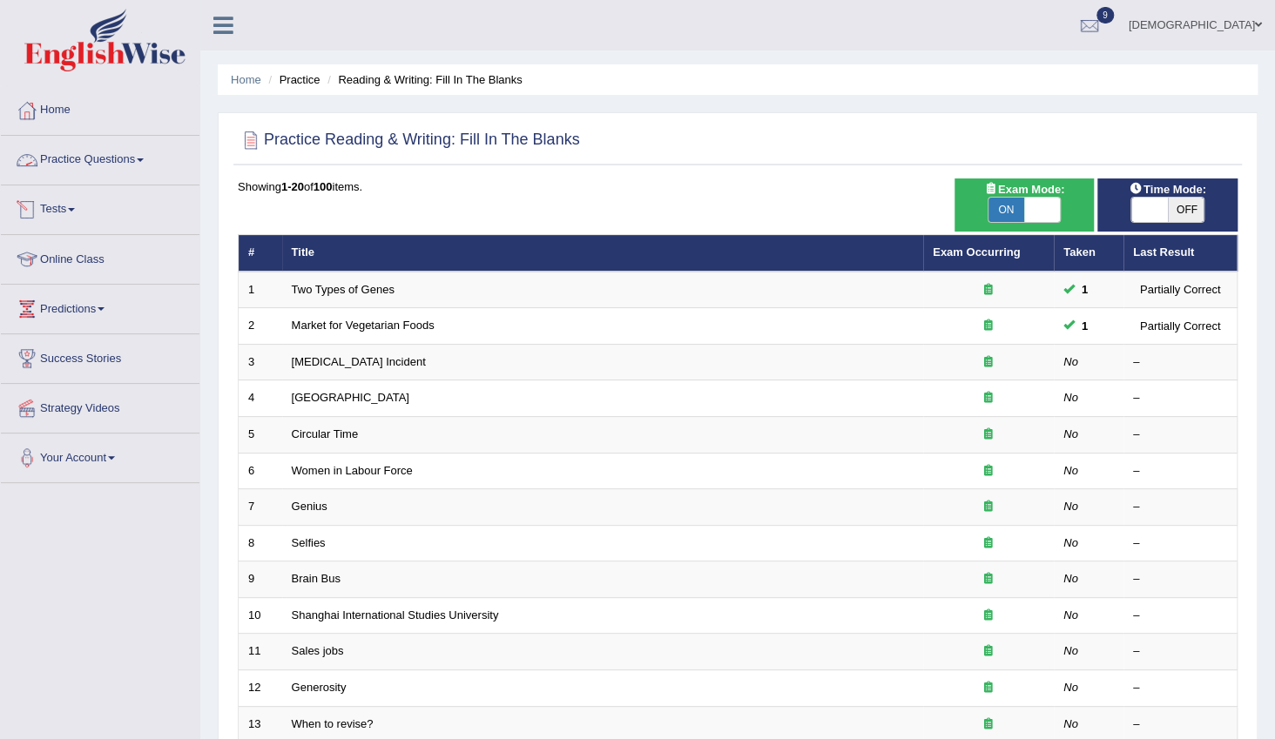
click at [91, 158] on link "Practice Questions" at bounding box center [100, 158] width 199 height 44
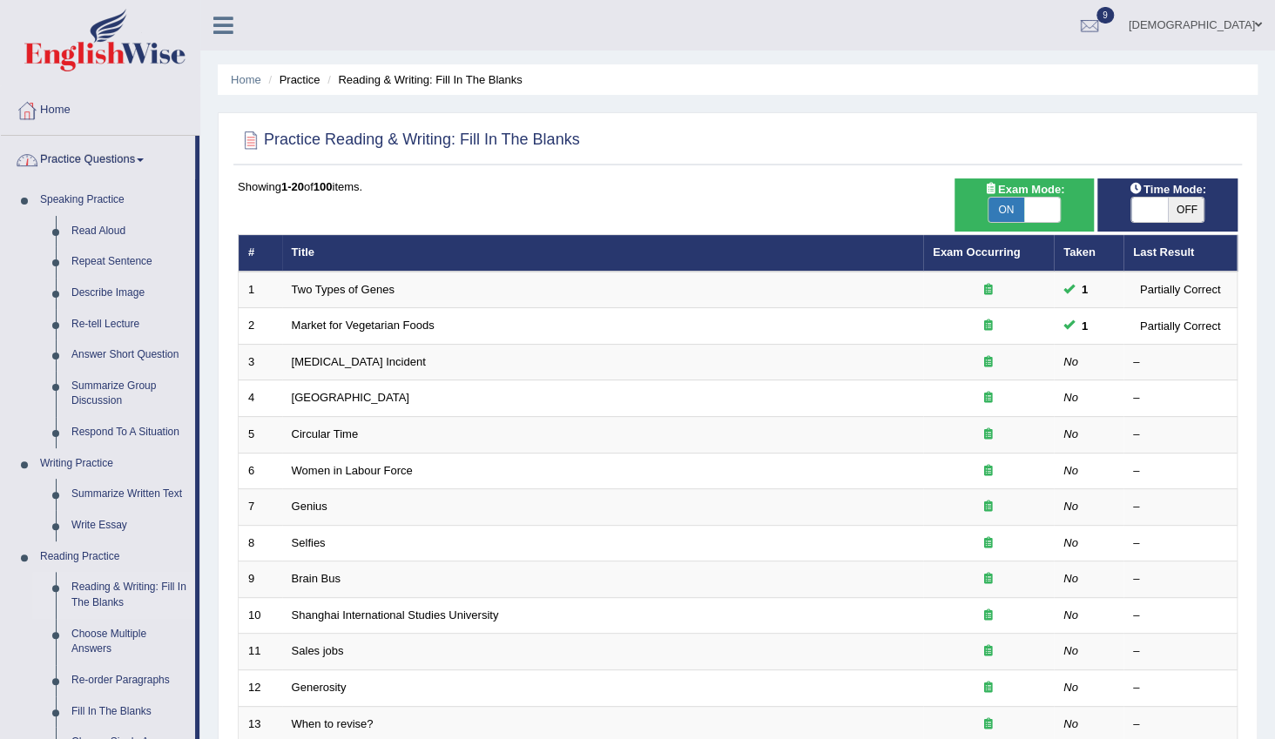
scroll to position [78, 0]
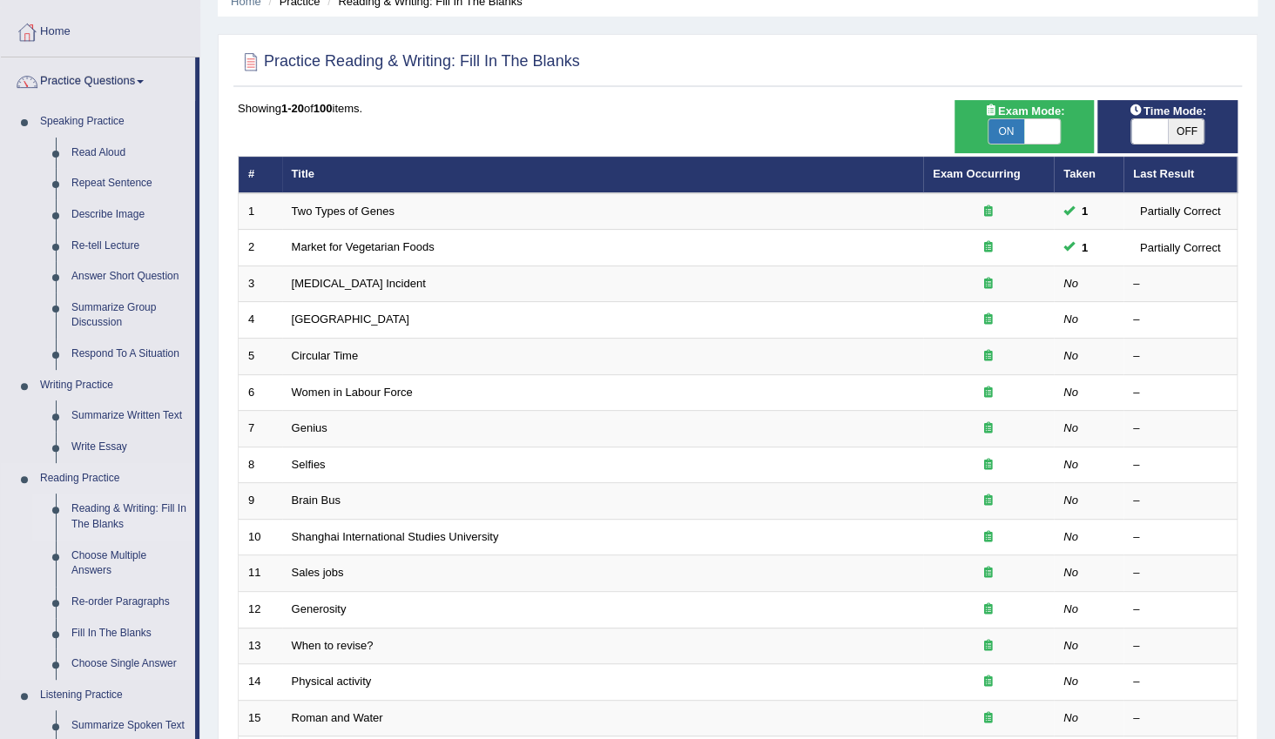
click at [105, 506] on link "Reading & Writing: Fill In The Blanks" at bounding box center [130, 517] width 132 height 46
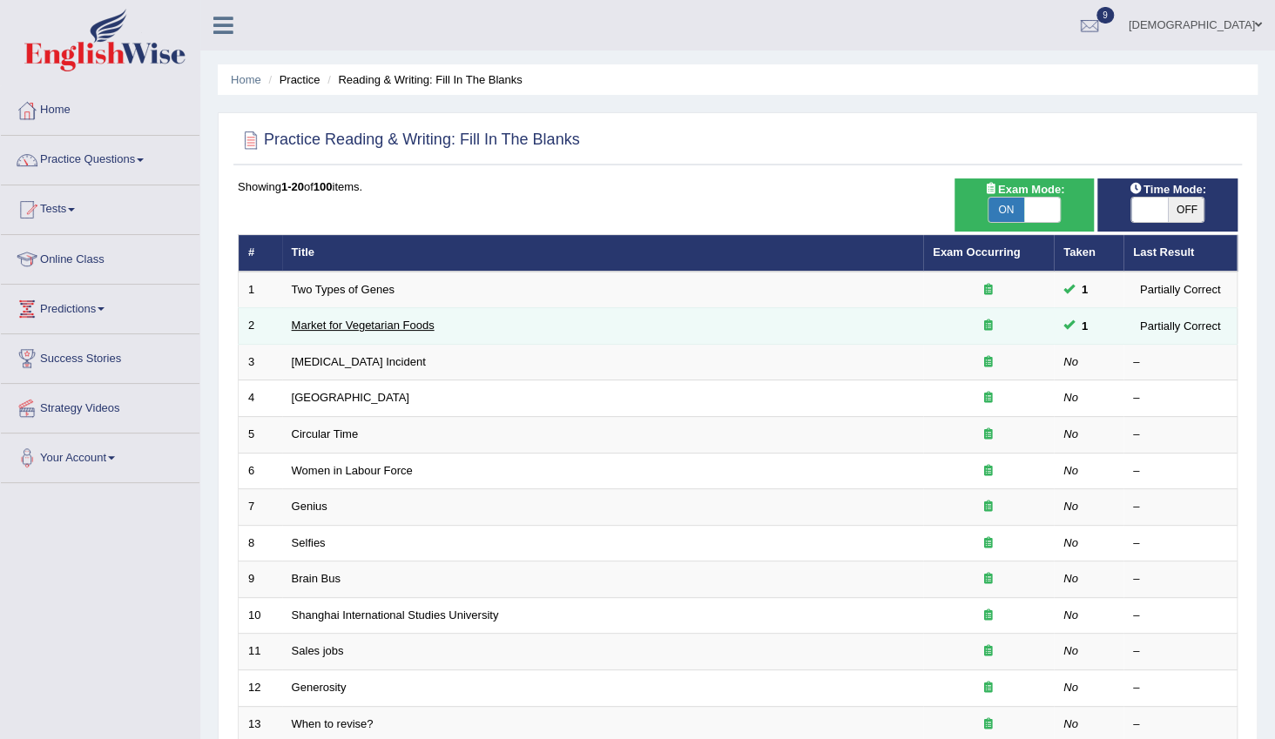
click at [378, 326] on link "Market for Vegetarian Foods" at bounding box center [363, 325] width 143 height 13
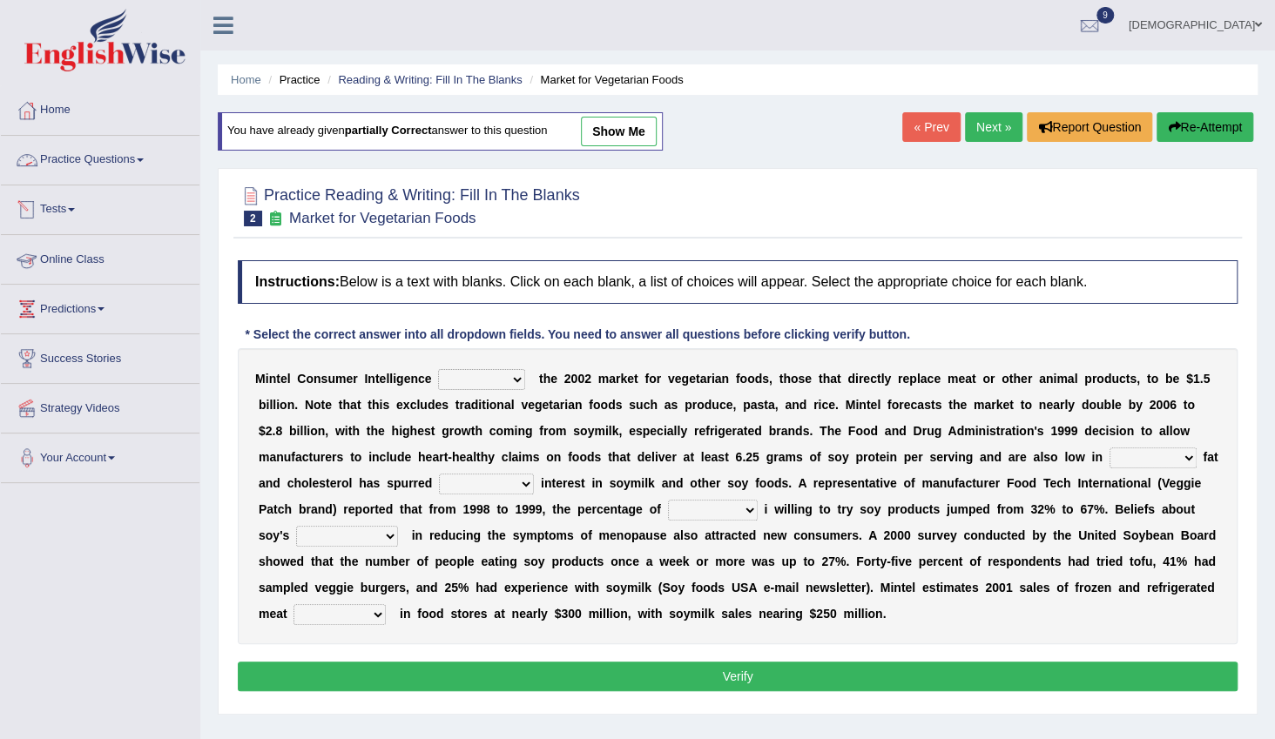
click at [101, 160] on link "Practice Questions" at bounding box center [100, 158] width 199 height 44
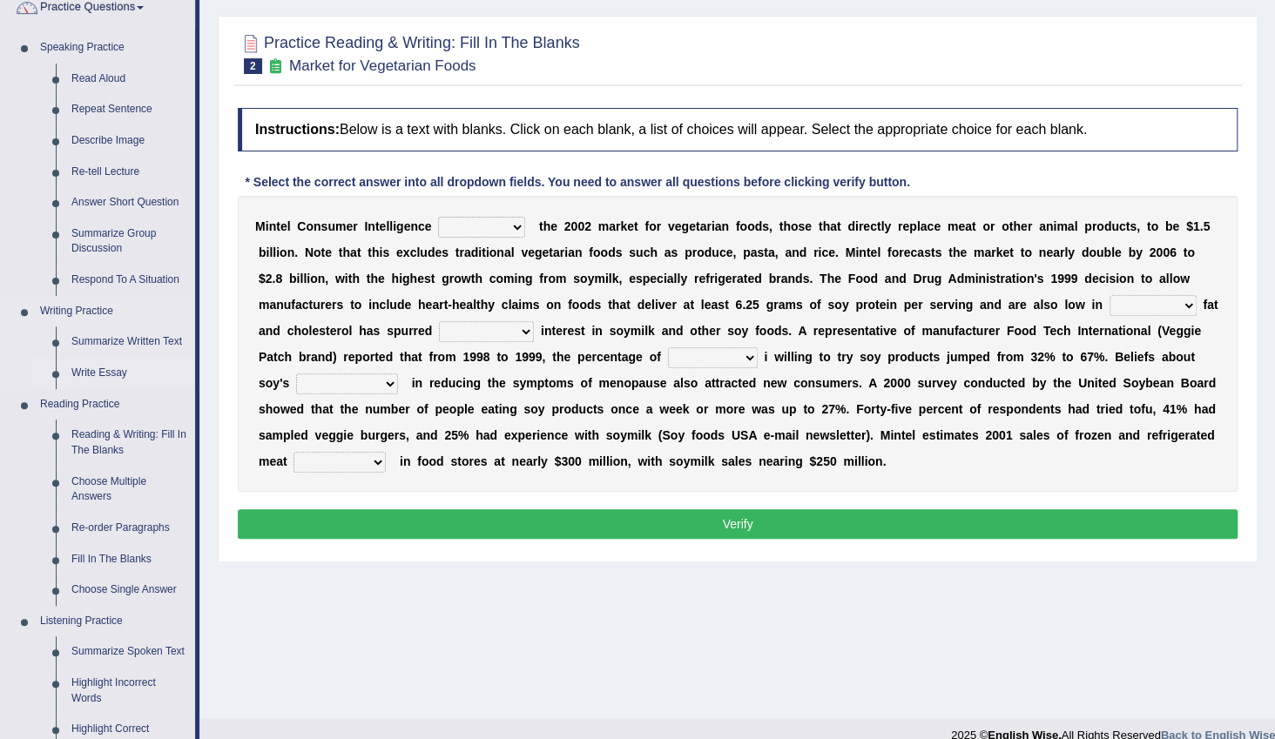
scroll to position [158, 0]
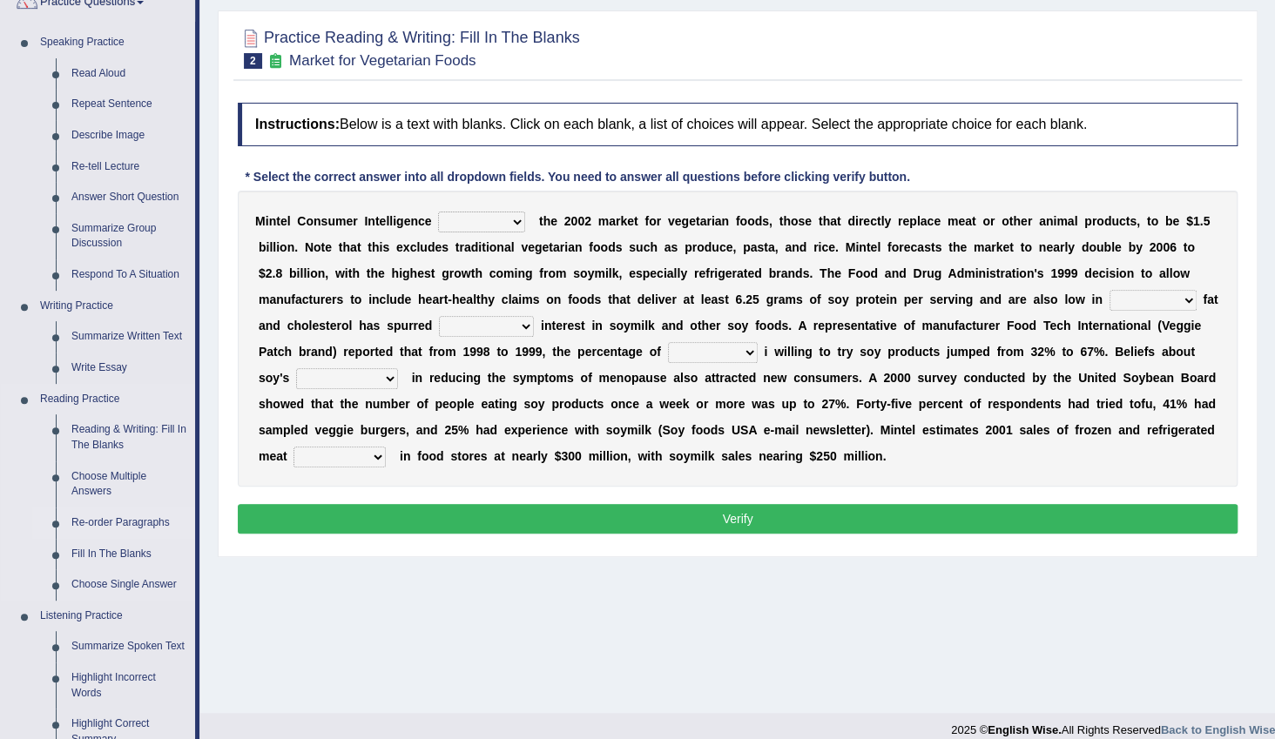
click at [134, 517] on link "Re-order Paragraphs" at bounding box center [130, 523] width 132 height 31
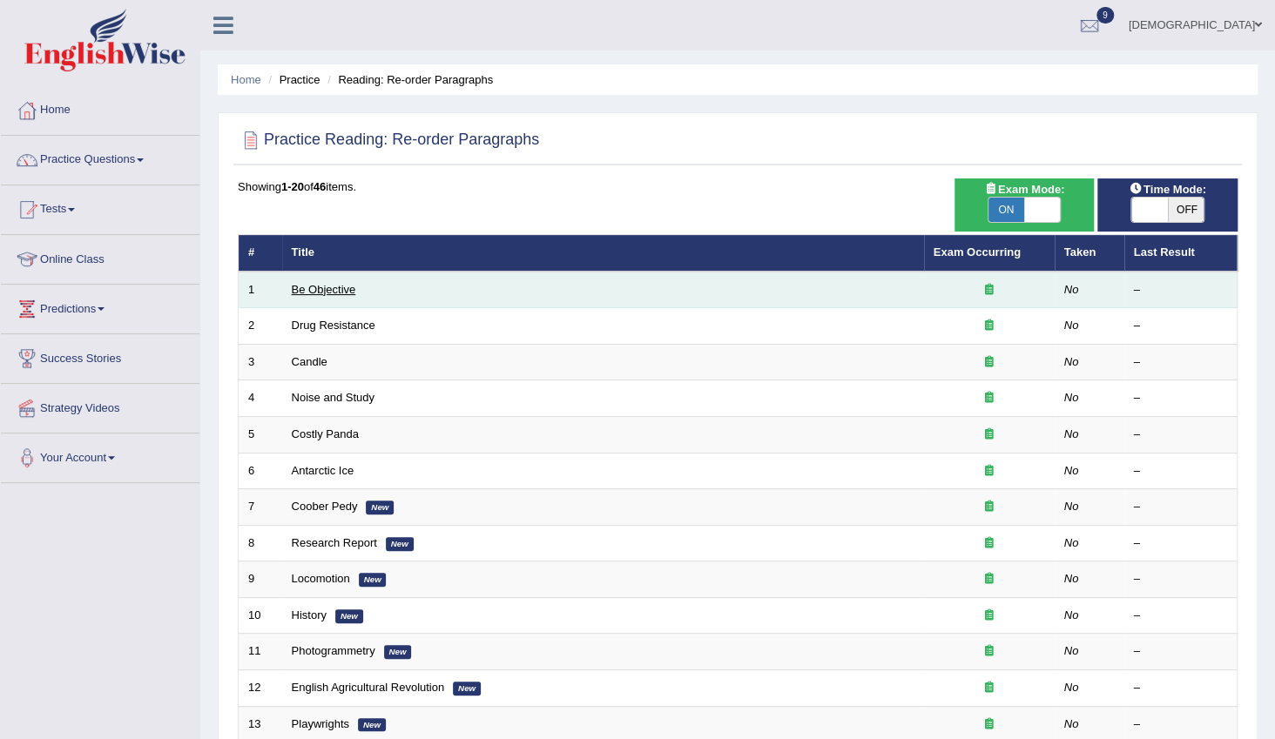
click at [327, 286] on link "Be Objective" at bounding box center [324, 289] width 64 height 13
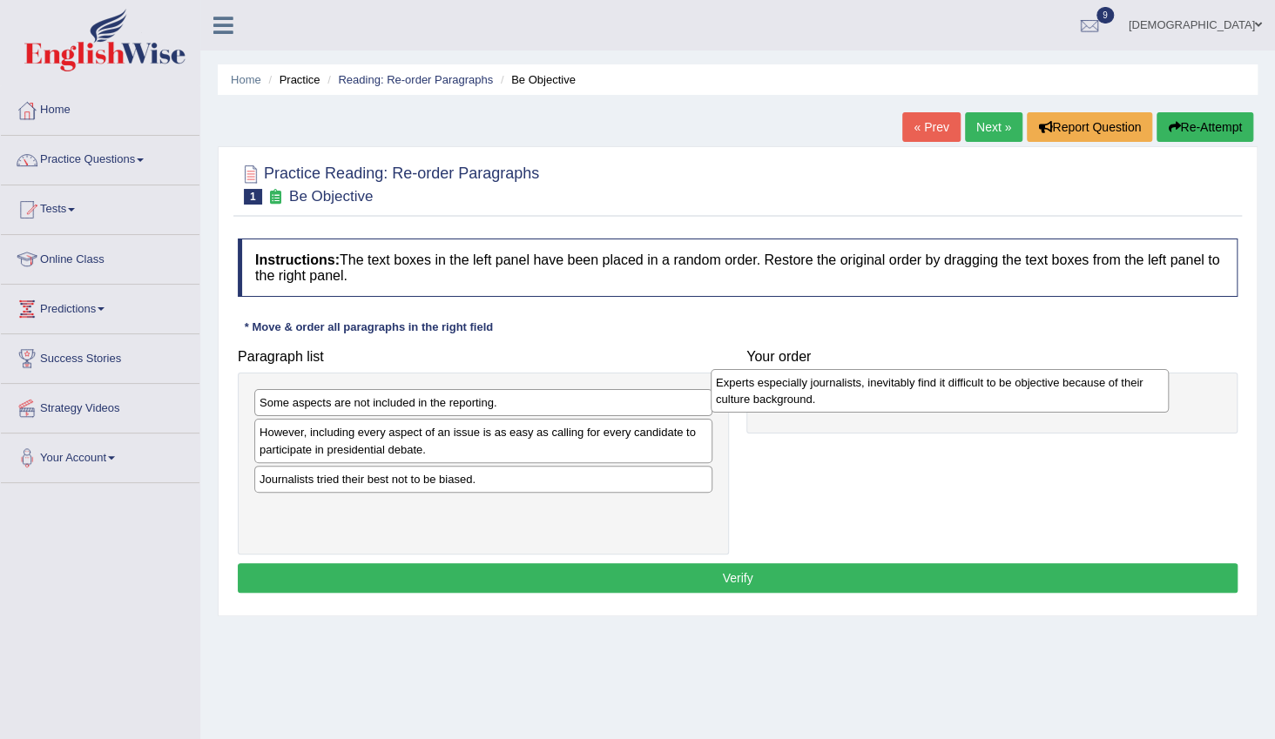
drag, startPoint x: 322, startPoint y: 411, endPoint x: 779, endPoint y: 391, distance: 456.8
click at [779, 391] on div "Experts especially journalists, inevitably find it difficult to be objective be…" at bounding box center [940, 391] width 458 height 44
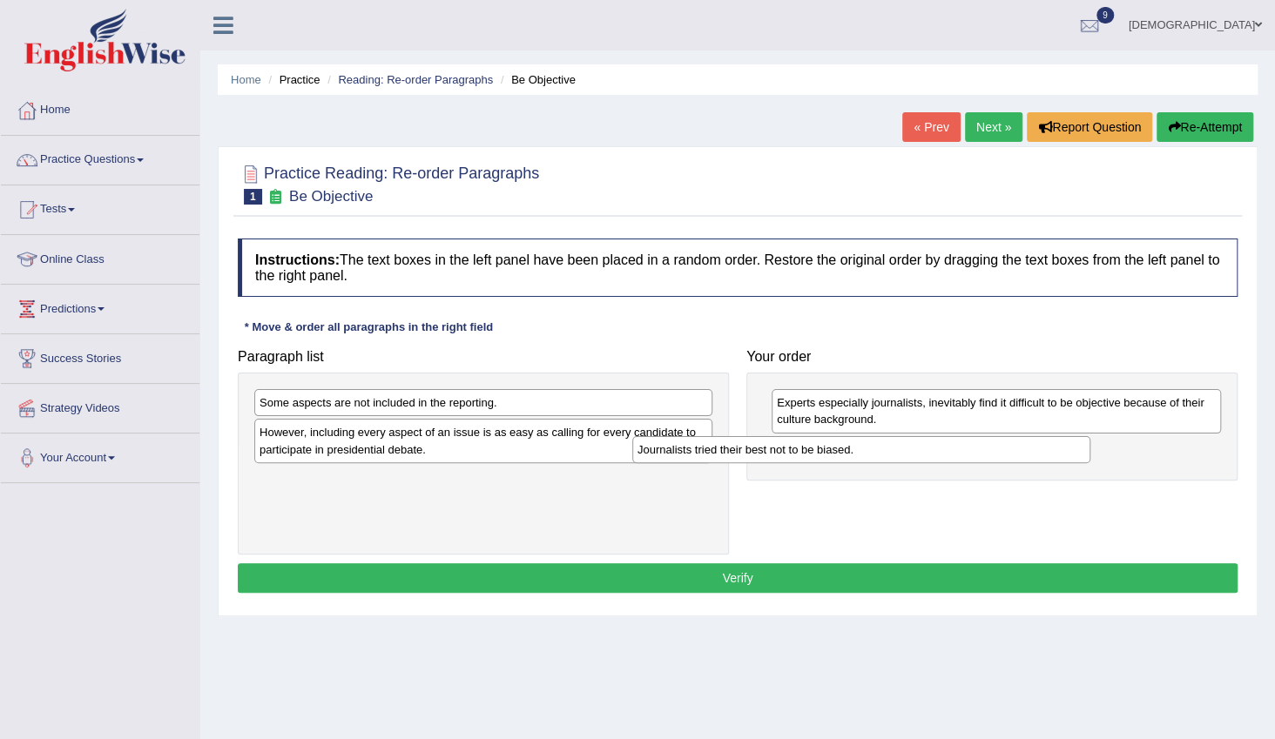
drag, startPoint x: 381, startPoint y: 479, endPoint x: 760, endPoint y: 450, distance: 380.0
click at [760, 450] on div "Journalists tried their best not to be biased." at bounding box center [861, 449] width 458 height 27
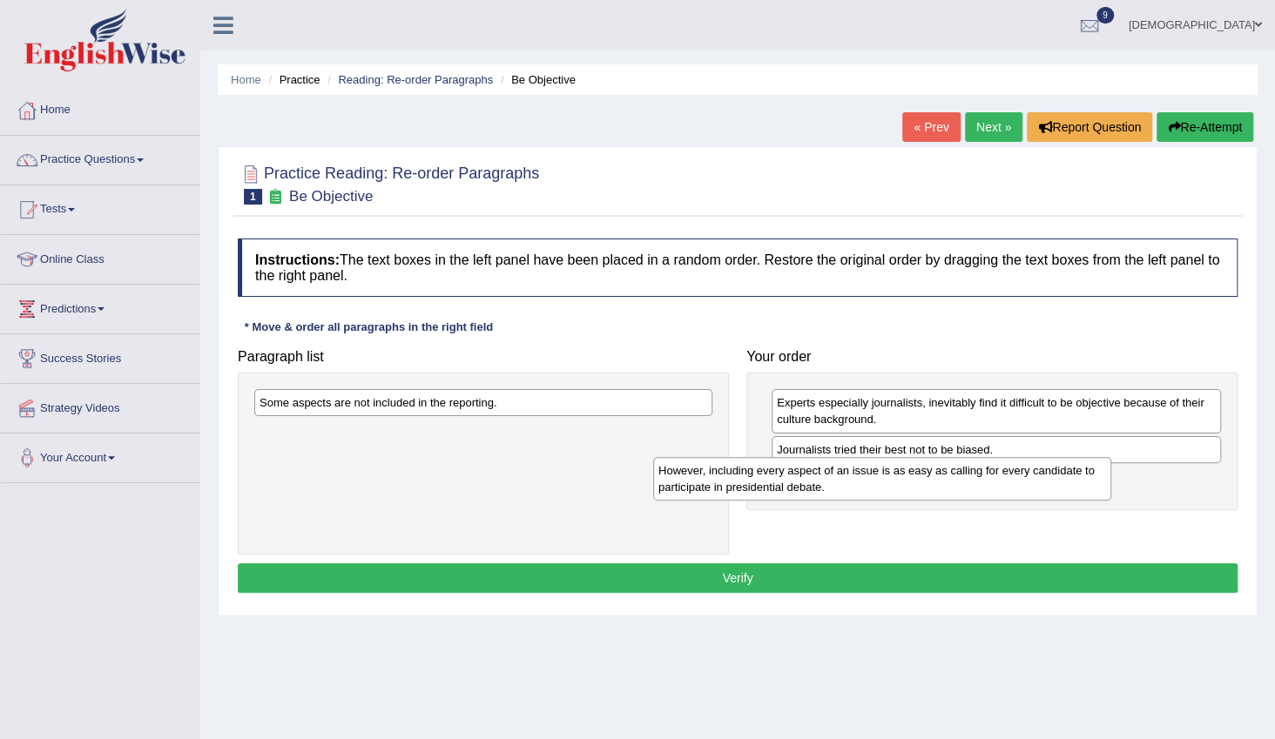
drag, startPoint x: 468, startPoint y: 449, endPoint x: 867, endPoint y: 488, distance: 400.7
click at [867, 488] on div "However, including every aspect of an issue is as easy as calling for every can…" at bounding box center [882, 479] width 458 height 44
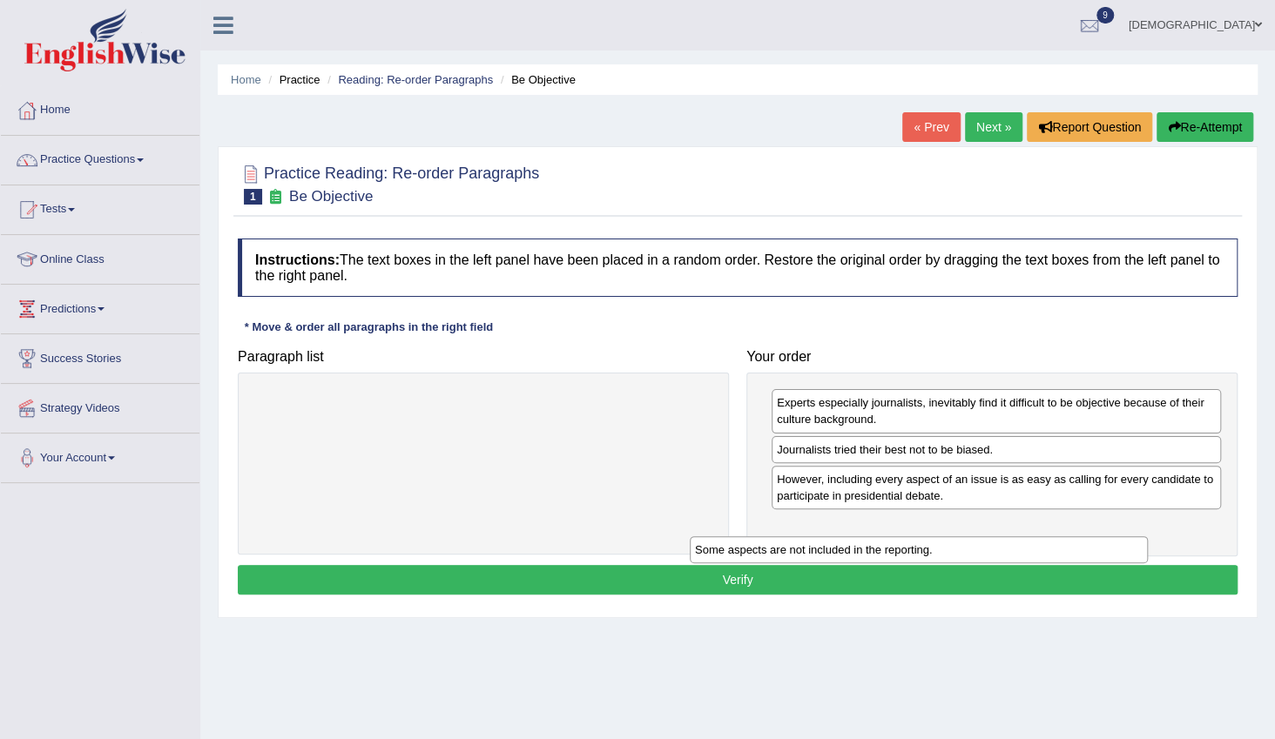
drag, startPoint x: 529, startPoint y: 402, endPoint x: 972, endPoint y: 545, distance: 465.8
click at [972, 545] on div "Some aspects are not included in the reporting." at bounding box center [919, 550] width 458 height 27
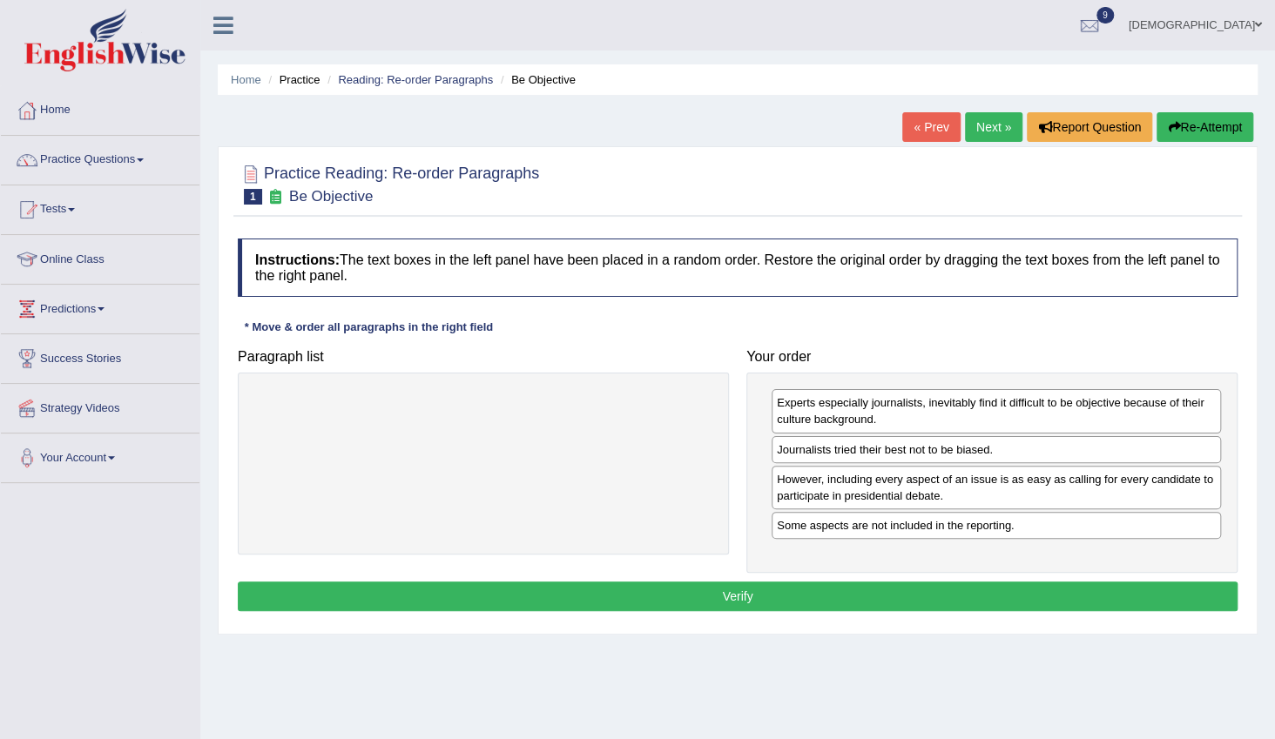
click at [821, 587] on button "Verify" at bounding box center [738, 597] width 1000 height 30
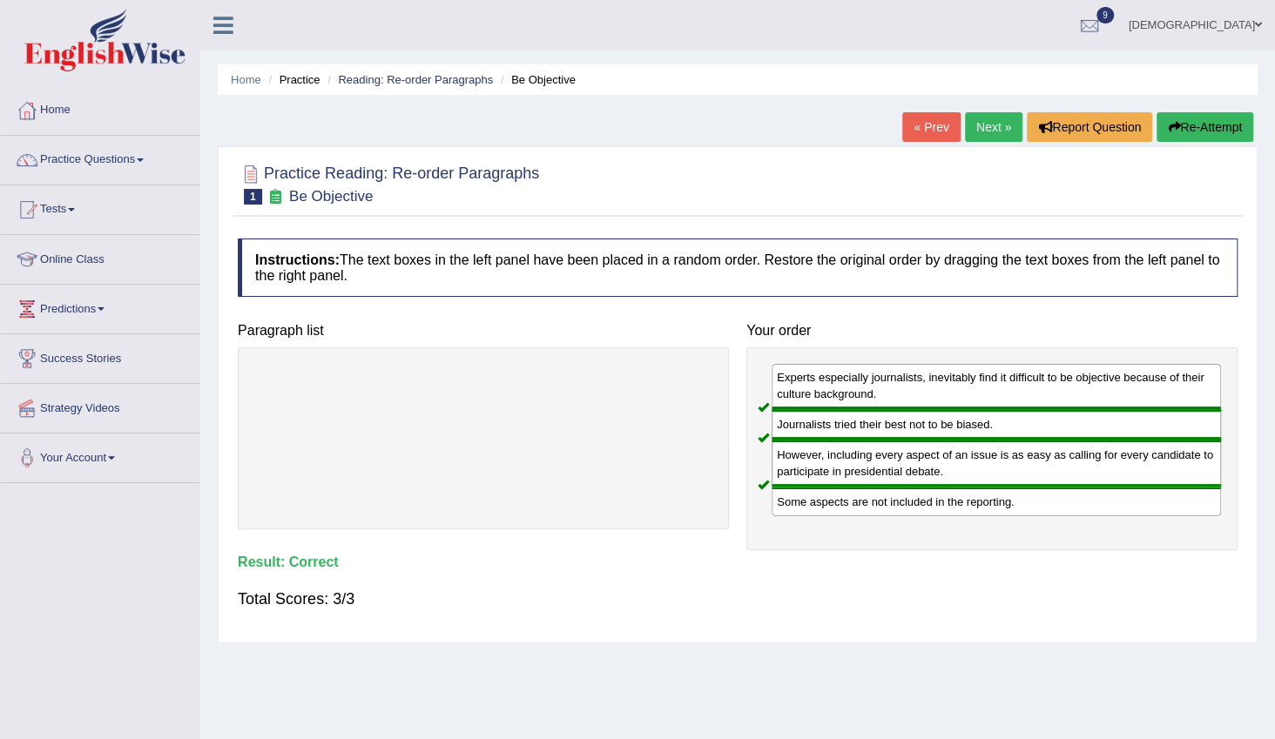
click at [995, 119] on link "Next »" at bounding box center [993, 127] width 57 height 30
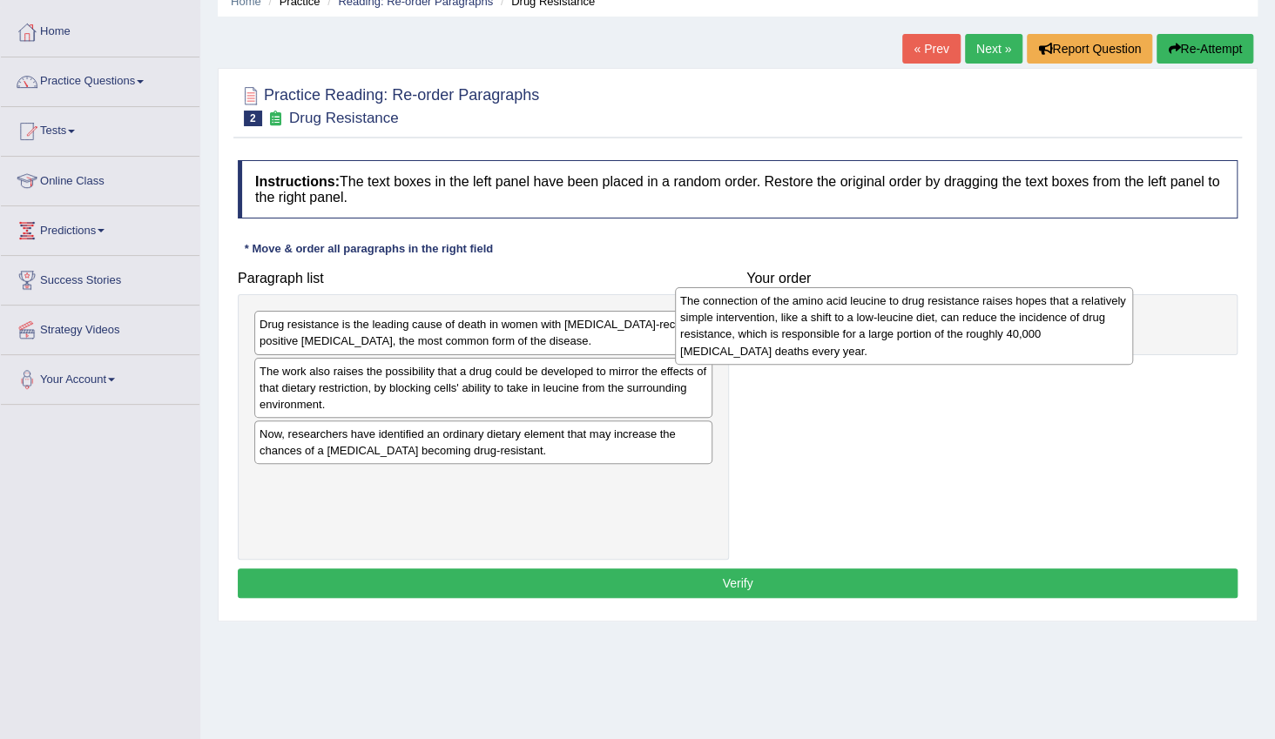
drag, startPoint x: 496, startPoint y: 346, endPoint x: 917, endPoint y: 322, distance: 421.3
click at [917, 322] on div "The connection of the amino acid leucine to drug resistance raises hopes that a…" at bounding box center [904, 325] width 458 height 77
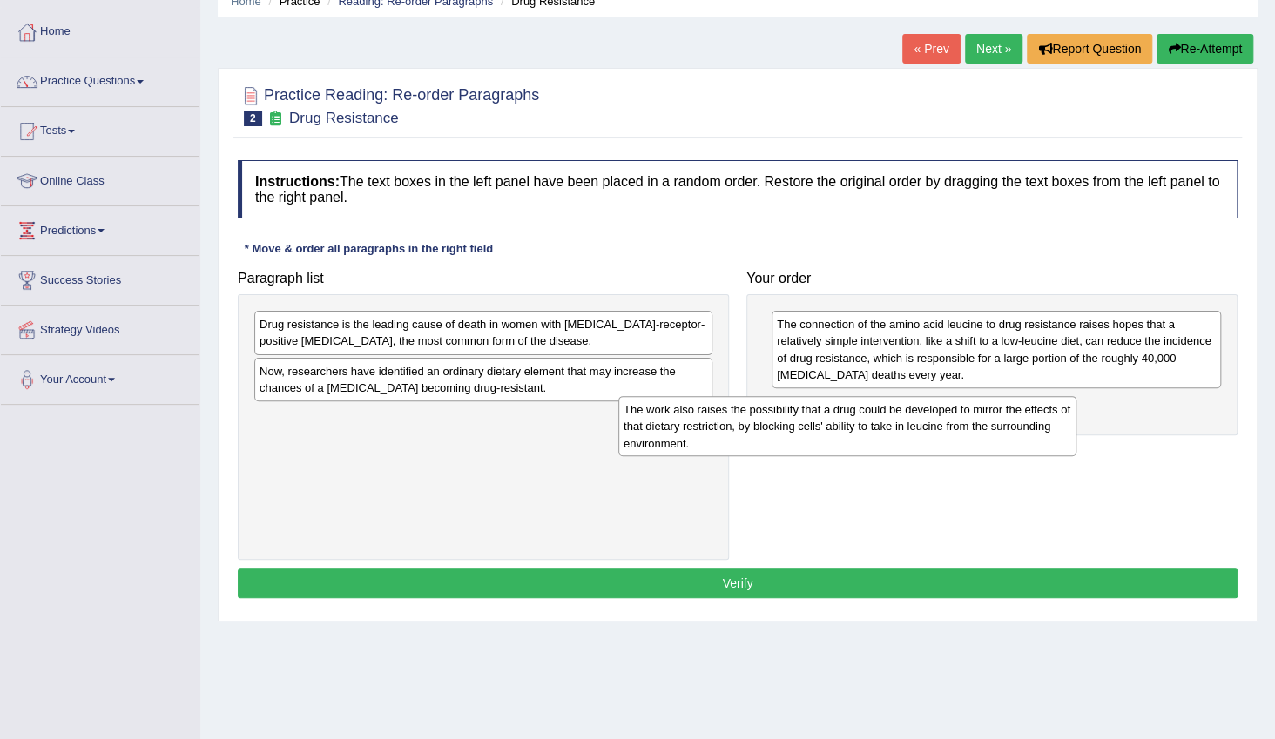
drag, startPoint x: 473, startPoint y: 385, endPoint x: 837, endPoint y: 424, distance: 366.2
click at [837, 424] on div "The work also raises the possibility that a drug could be developed to mirror t…" at bounding box center [847, 426] width 458 height 60
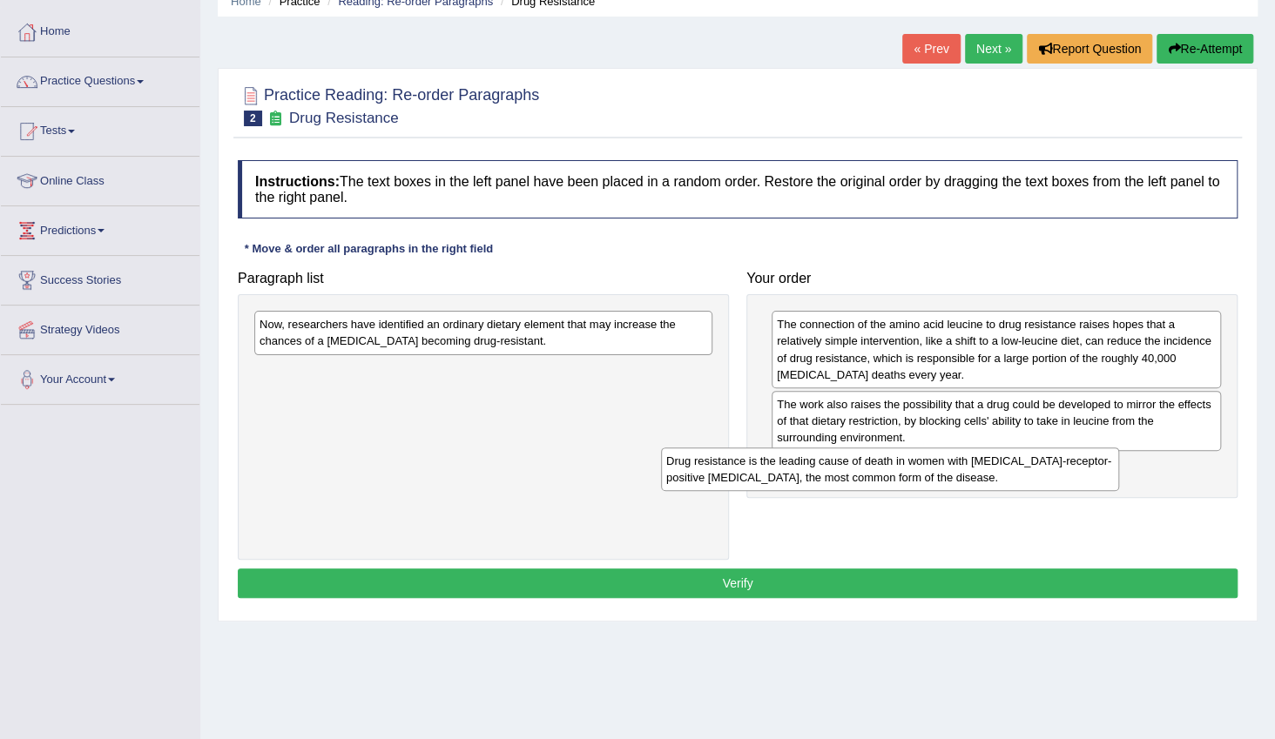
drag, startPoint x: 511, startPoint y: 327, endPoint x: 924, endPoint y: 465, distance: 435.4
click at [924, 465] on div "Drug resistance is the leading cause of death in women with estrogen-receptor-p…" at bounding box center [890, 470] width 458 height 44
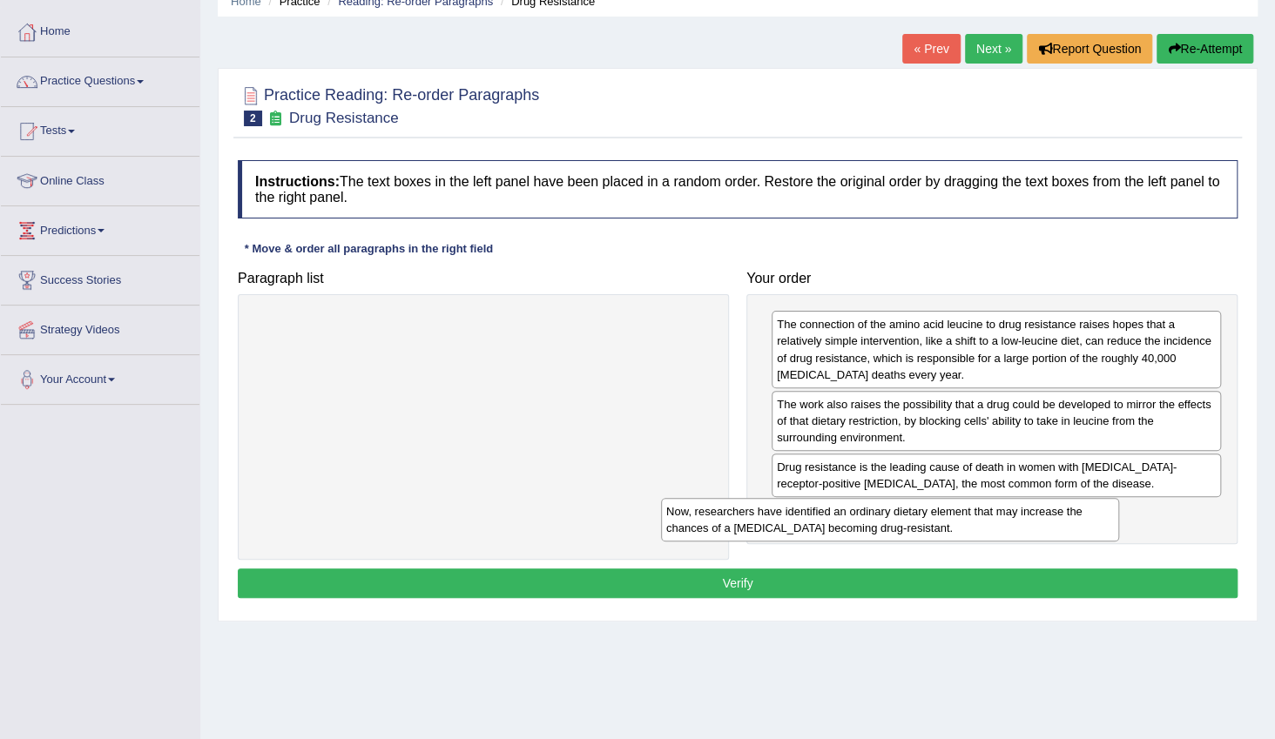
drag, startPoint x: 523, startPoint y: 329, endPoint x: 929, endPoint y: 516, distance: 447.8
click at [929, 516] on div "Now, researchers have identified an ordinary dietary element that may increase …" at bounding box center [890, 520] width 458 height 44
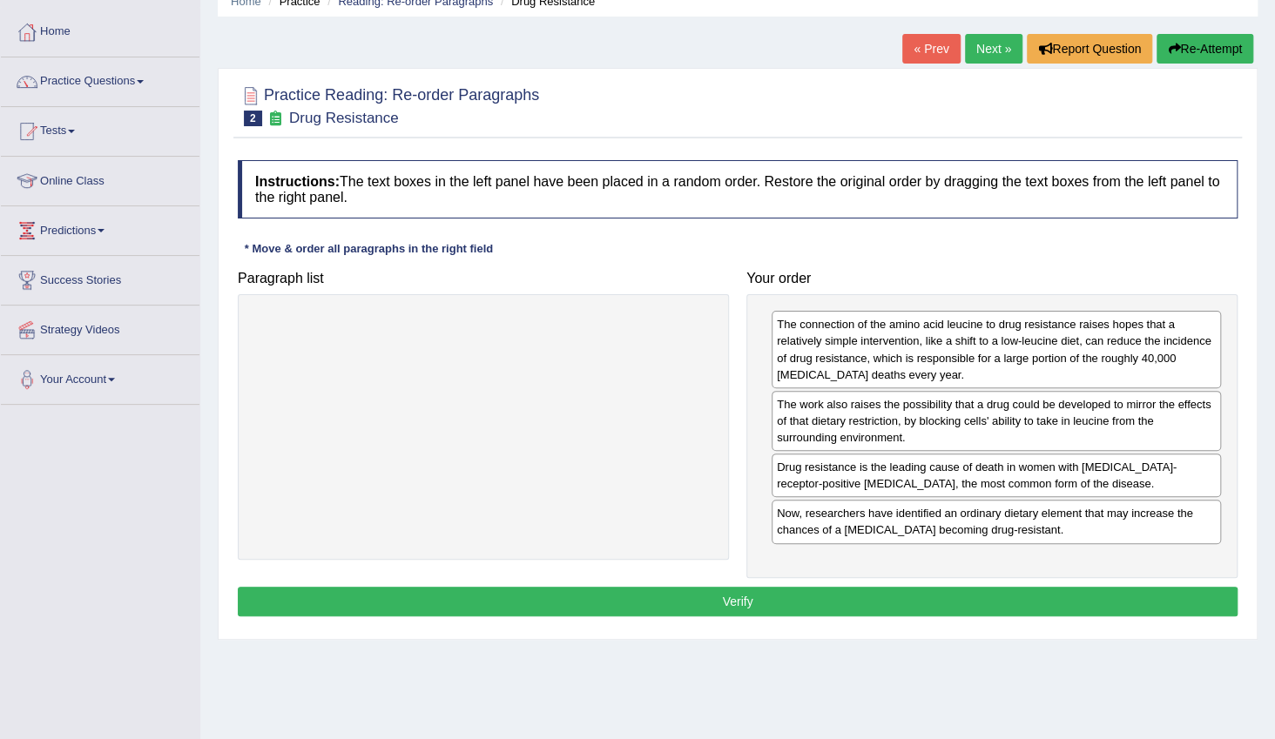
click at [853, 601] on button "Verify" at bounding box center [738, 602] width 1000 height 30
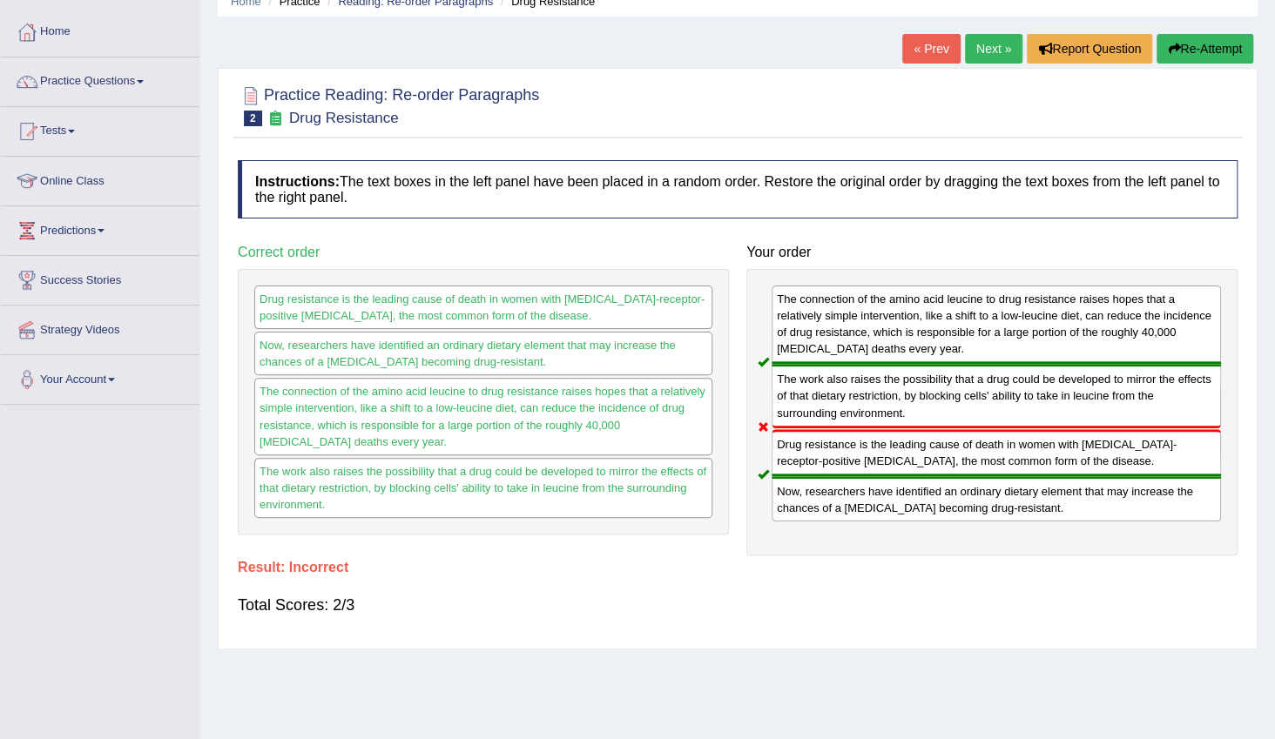
click at [982, 50] on link "Next »" at bounding box center [993, 49] width 57 height 30
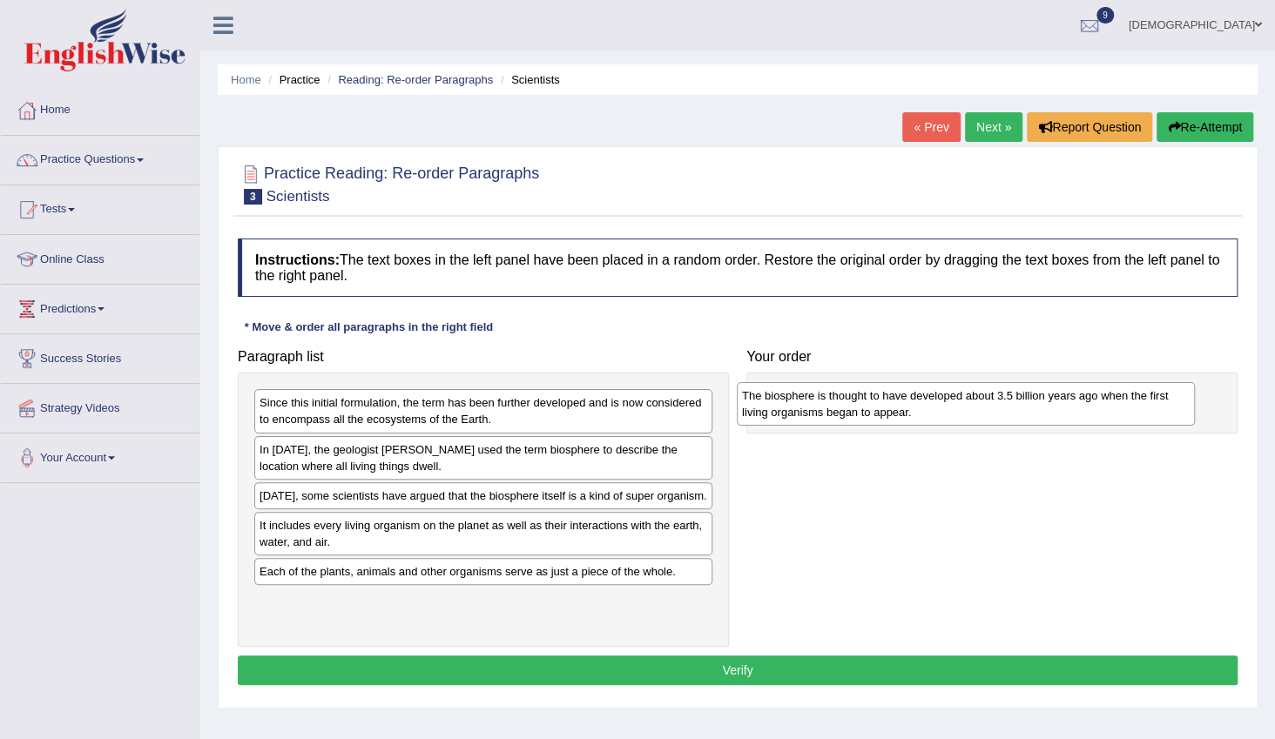
drag, startPoint x: 489, startPoint y: 581, endPoint x: 975, endPoint y: 403, distance: 517.5
click at [975, 403] on div "The biosphere is thought to have developed about 3.5 billion years ago when the…" at bounding box center [966, 404] width 458 height 44
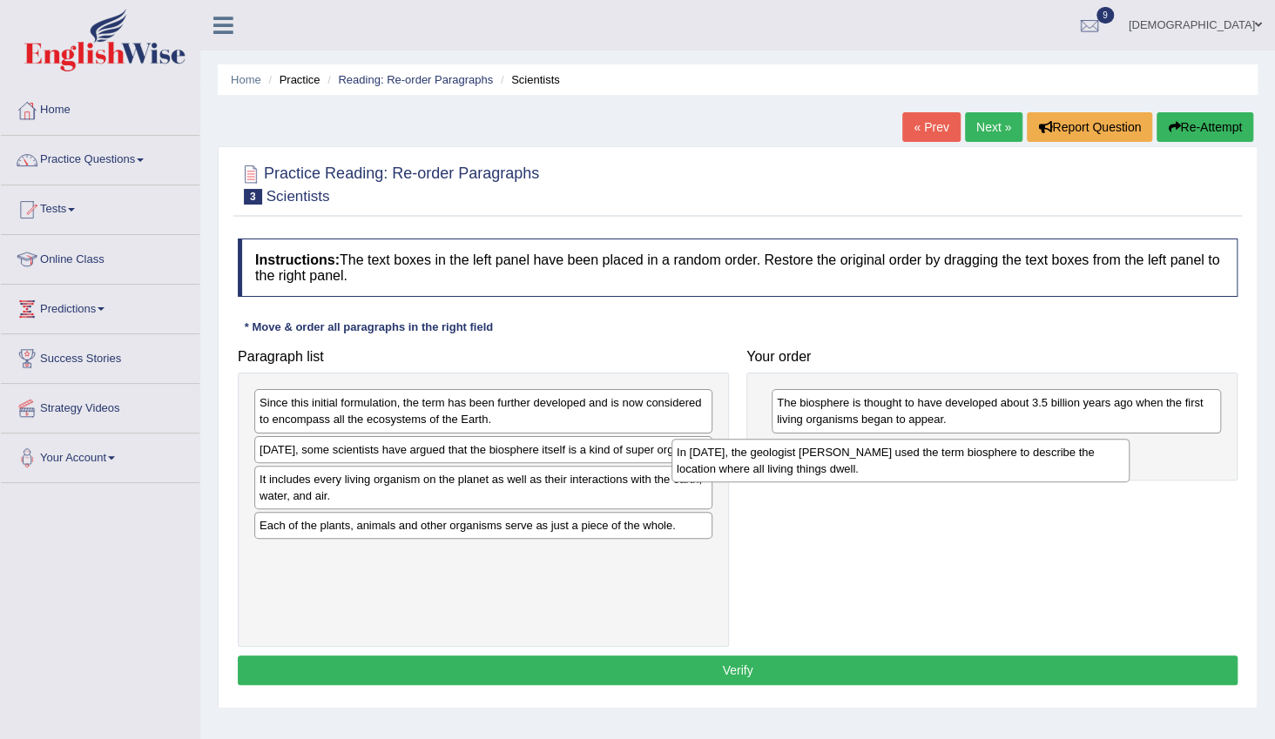
drag, startPoint x: 628, startPoint y: 462, endPoint x: 1049, endPoint y: 462, distance: 420.7
click at [1049, 462] on div "In [DATE], the geologist [PERSON_NAME] used the term biosphere to describe the …" at bounding box center [901, 461] width 458 height 44
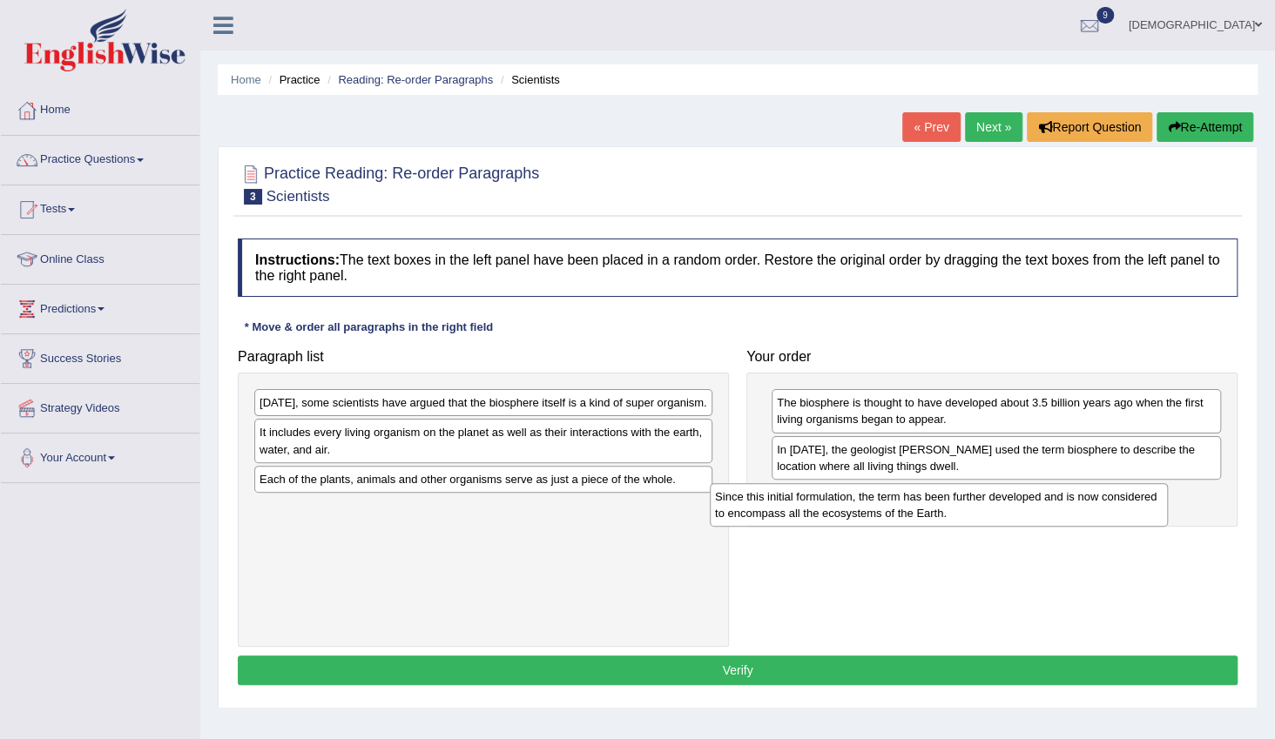
drag, startPoint x: 596, startPoint y: 406, endPoint x: 1051, endPoint y: 500, distance: 465.1
click at [1051, 500] on div "Since this initial formulation, the term has been further developed and is now …" at bounding box center [939, 505] width 458 height 44
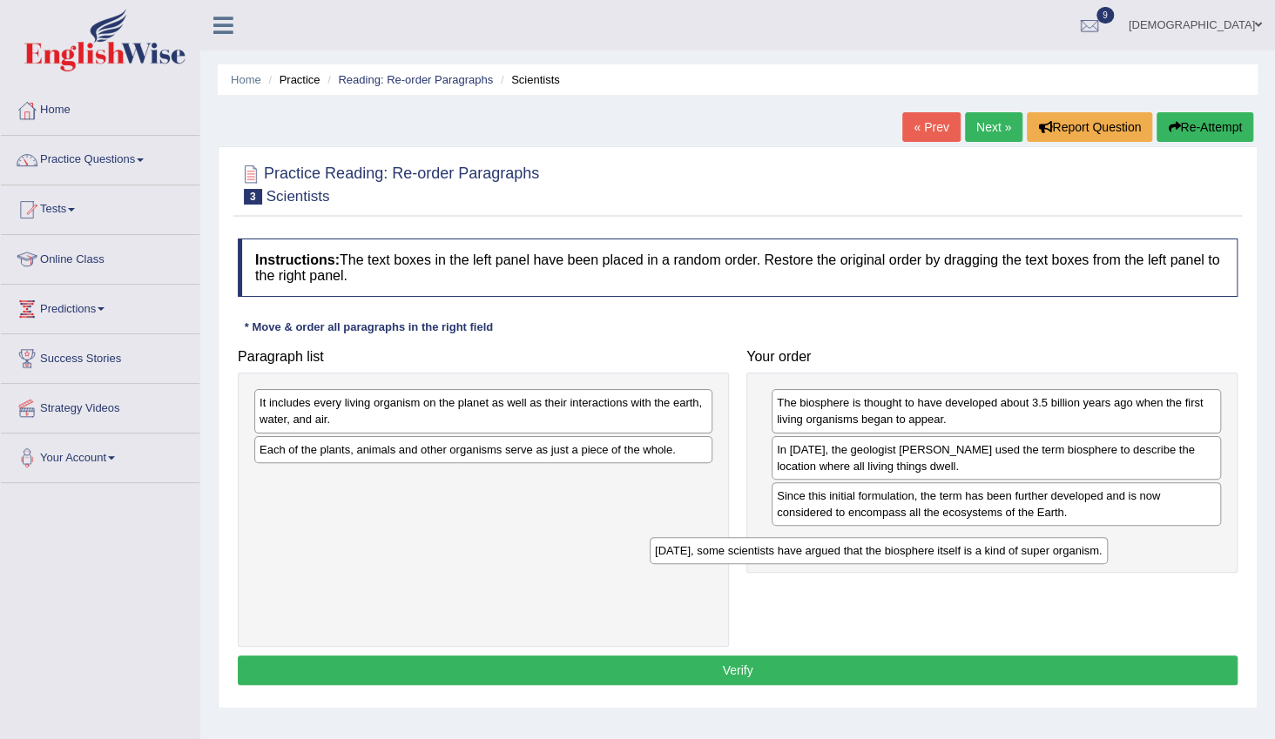
drag, startPoint x: 591, startPoint y: 404, endPoint x: 986, endPoint y: 552, distance: 422.2
click at [986, 552] on div "Today, some scientists have argued that the biosphere itself is a kind of super…" at bounding box center [879, 550] width 458 height 27
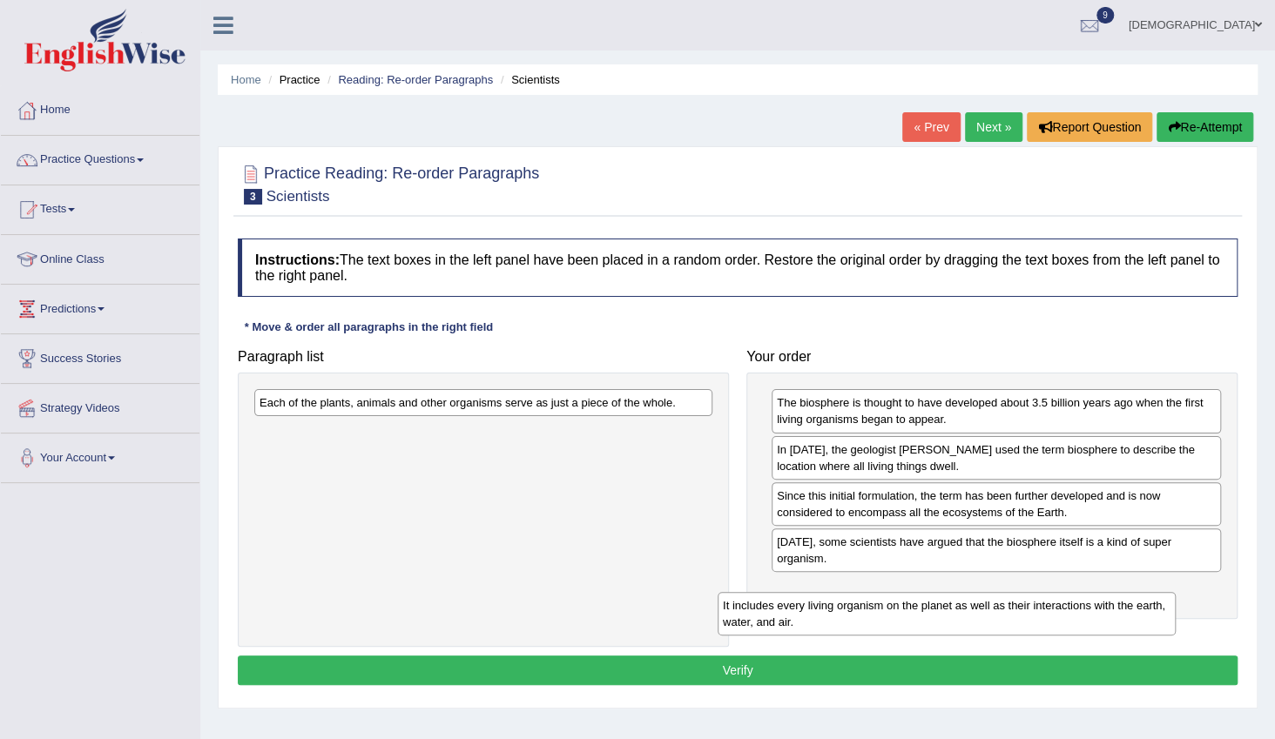
drag, startPoint x: 590, startPoint y: 415, endPoint x: 1053, endPoint y: 618, distance: 505.8
click at [1053, 618] on div "It includes every living organism on the planet as well as their interactions w…" at bounding box center [947, 614] width 458 height 44
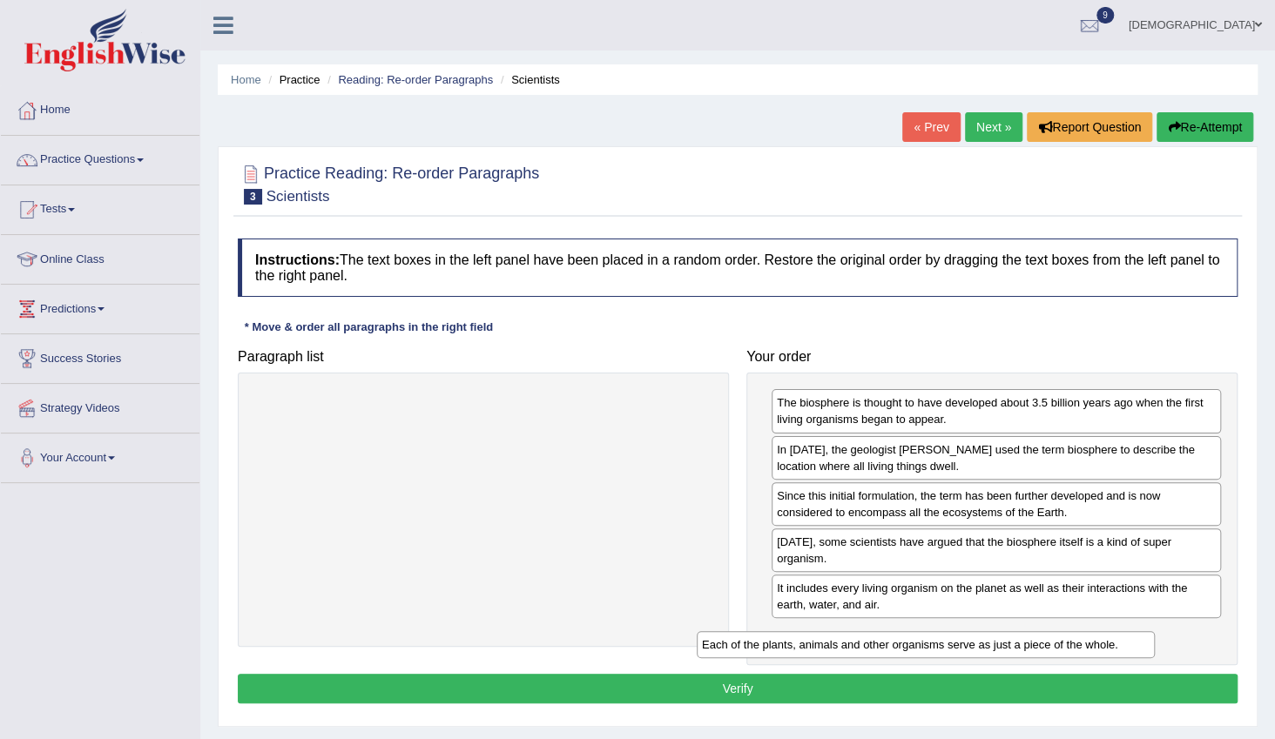
drag, startPoint x: 537, startPoint y: 408, endPoint x: 981, endPoint y: 651, distance: 505.1
click at [981, 651] on div "Each of the plants, animals and other organisms serve as just a piece of the wh…" at bounding box center [926, 644] width 458 height 27
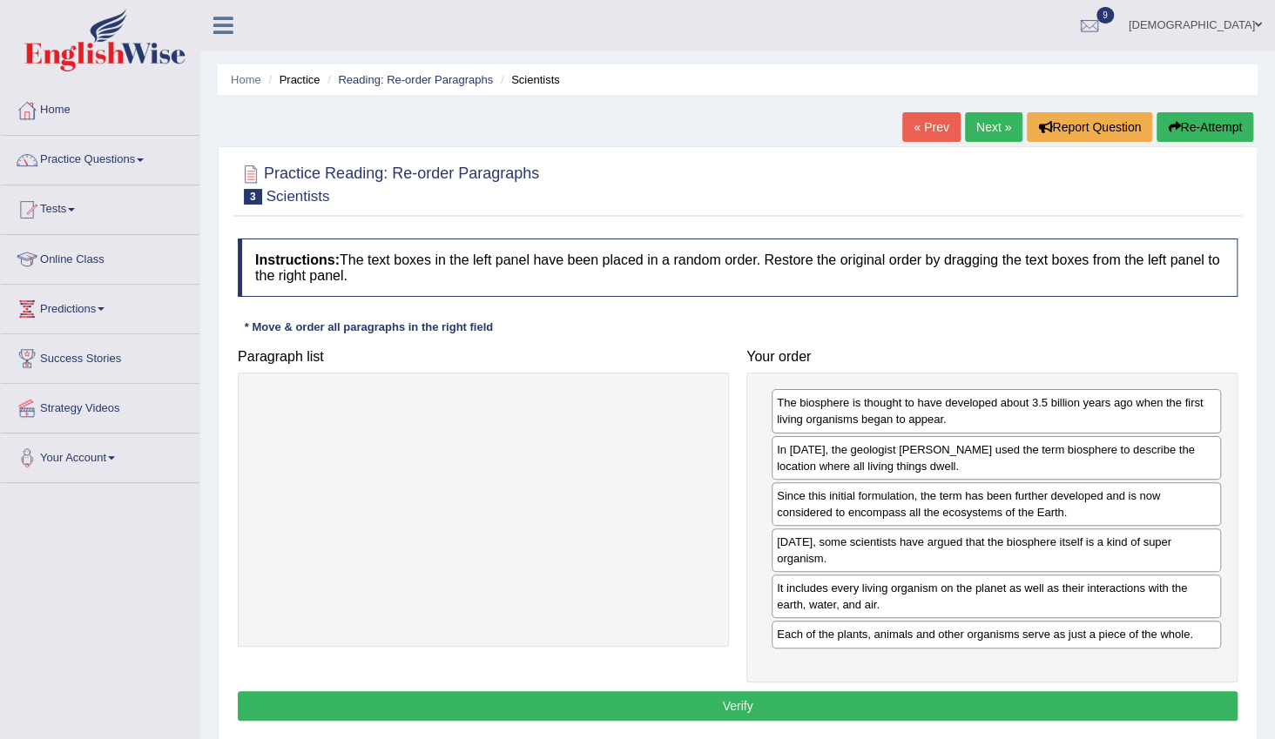
click at [858, 698] on button "Verify" at bounding box center [738, 707] width 1000 height 30
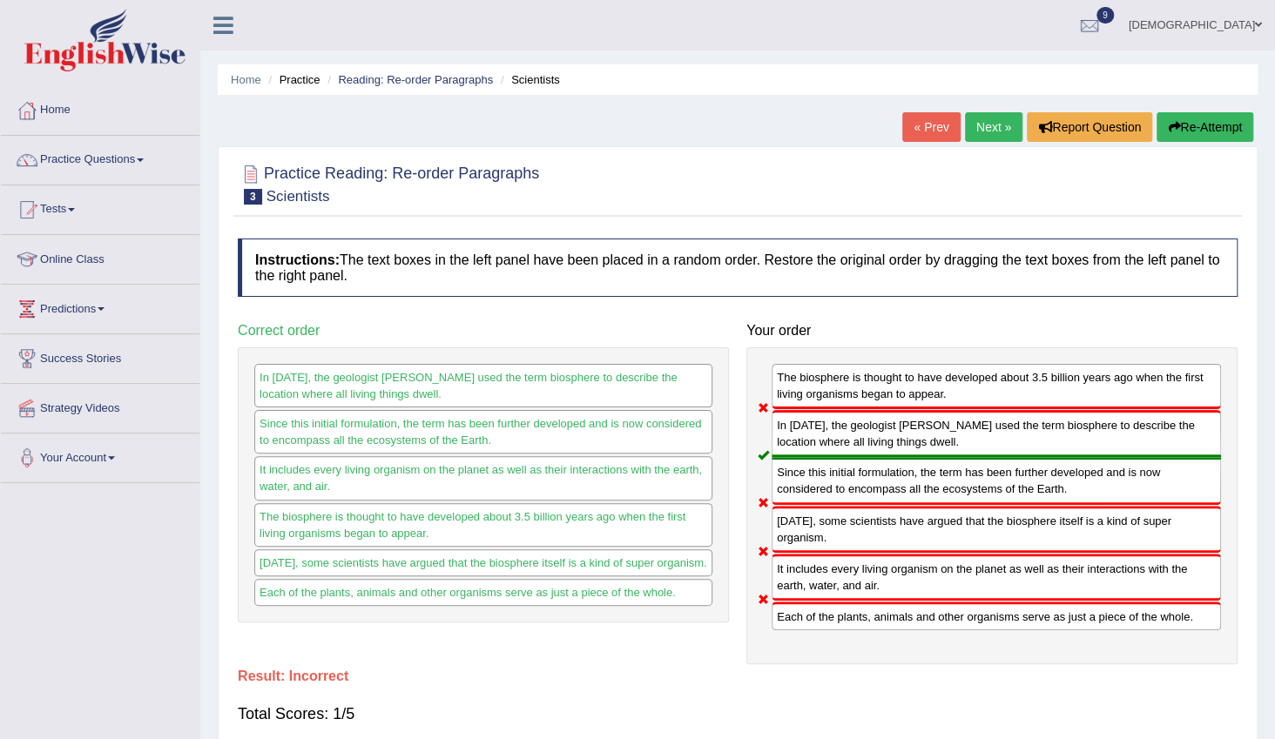
click at [983, 134] on link "Next »" at bounding box center [993, 127] width 57 height 30
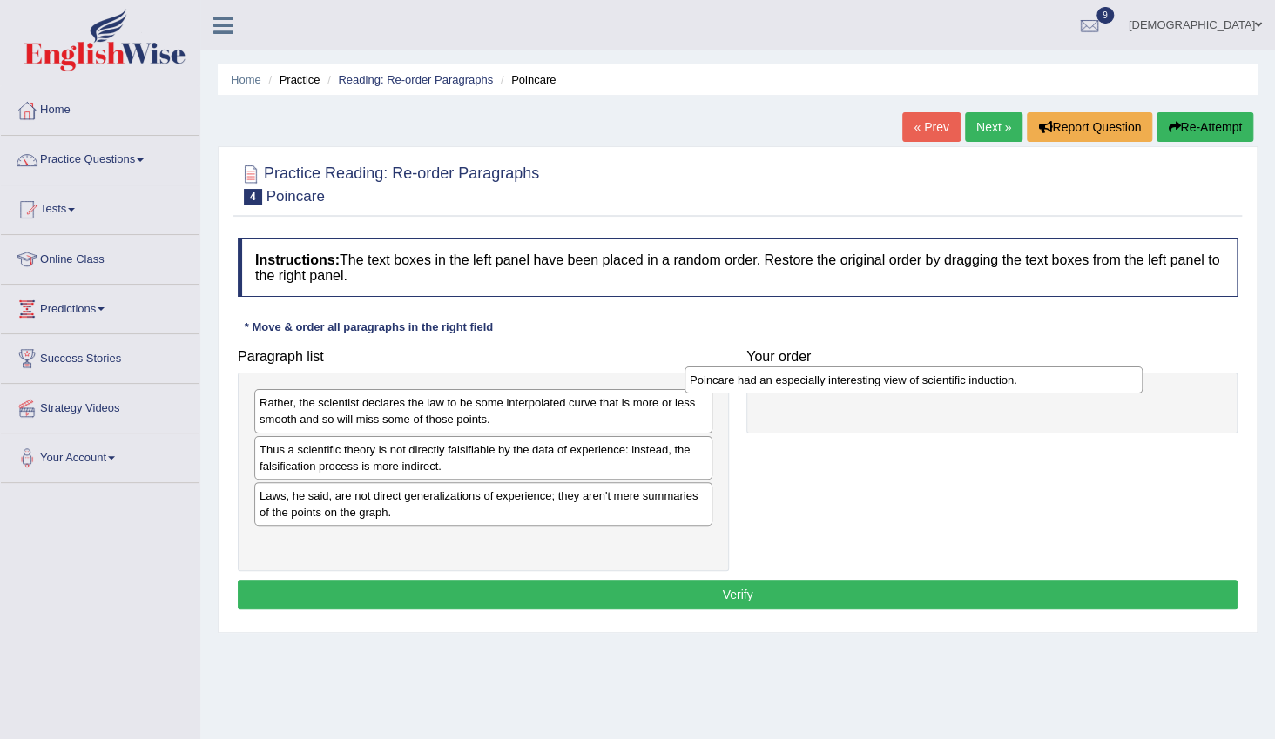
drag, startPoint x: 433, startPoint y: 451, endPoint x: 863, endPoint y: 382, distance: 435.7
click at [863, 382] on div "Poincare had an especially interesting view of scientific induction." at bounding box center [914, 380] width 458 height 27
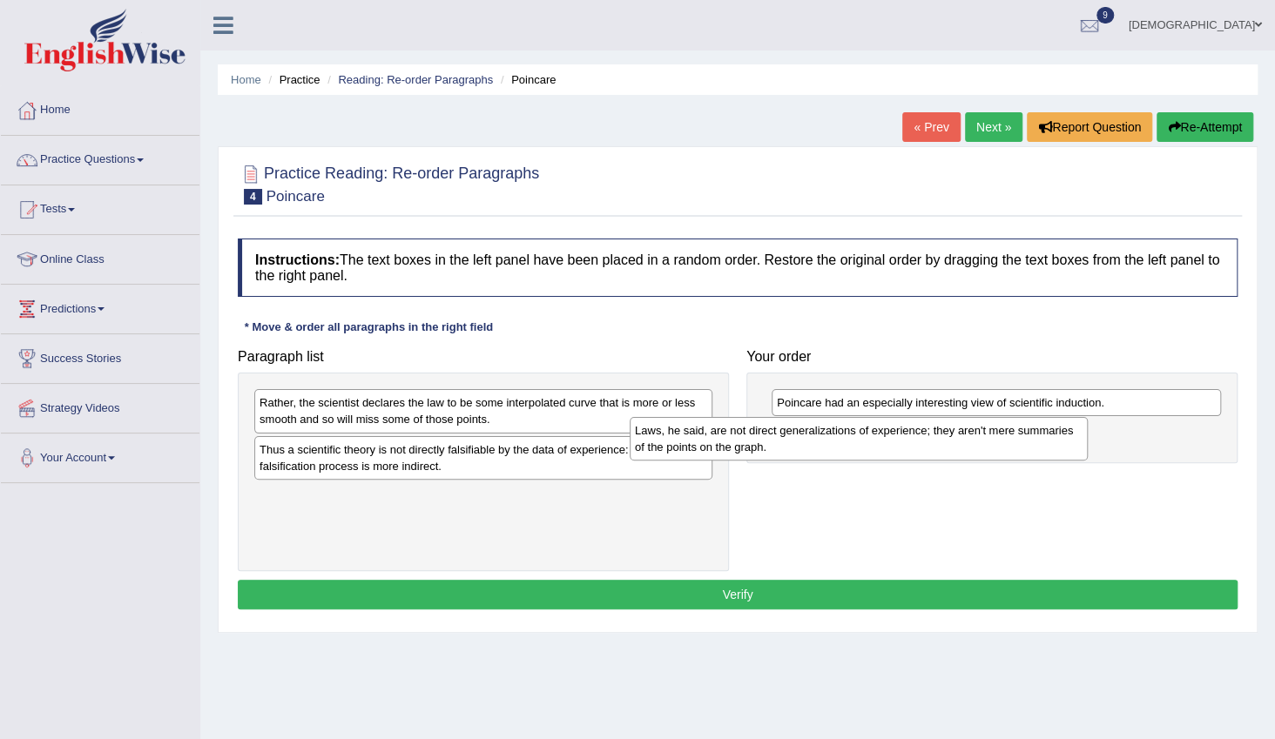
drag, startPoint x: 607, startPoint y: 508, endPoint x: 986, endPoint y: 442, distance: 384.5
click at [986, 442] on div "Laws, he said, are not direct generalizations of experience; they aren't mere s…" at bounding box center [859, 439] width 458 height 44
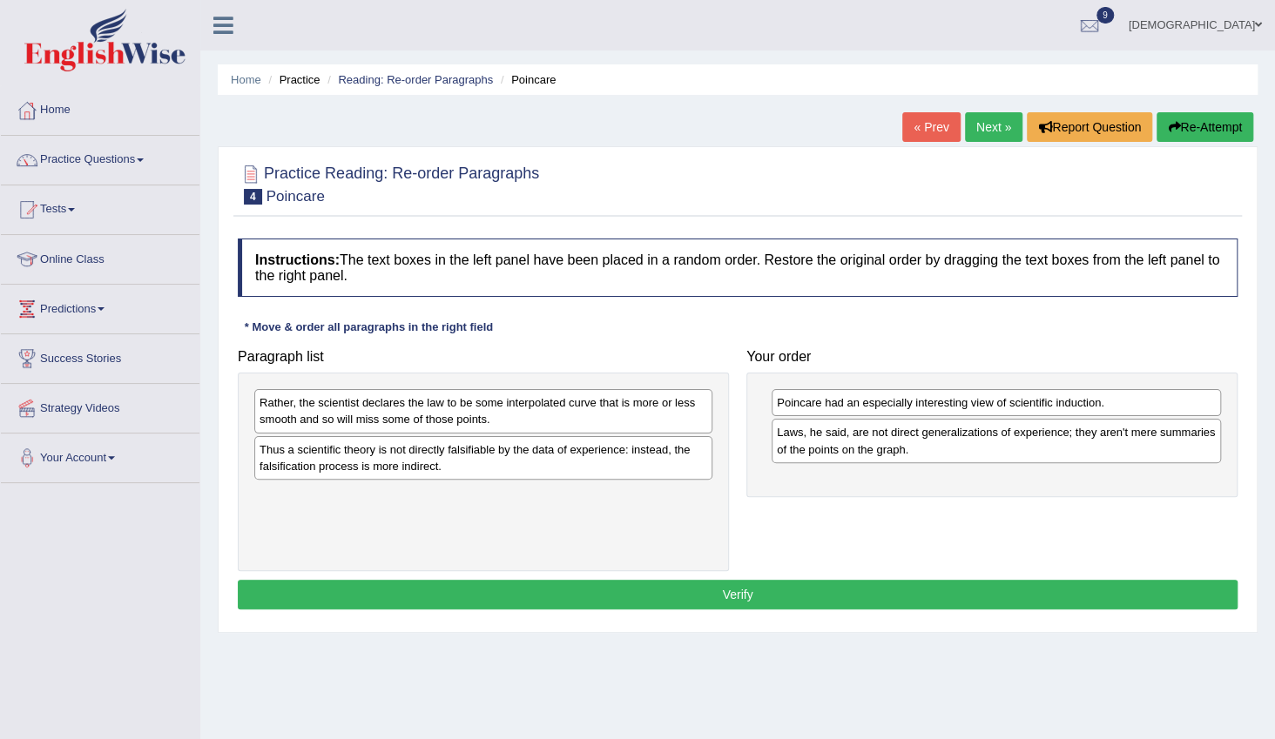
click at [597, 409] on div "Rather, the scientist declares the law to be some interpolated curve that is mo…" at bounding box center [483, 411] width 458 height 44
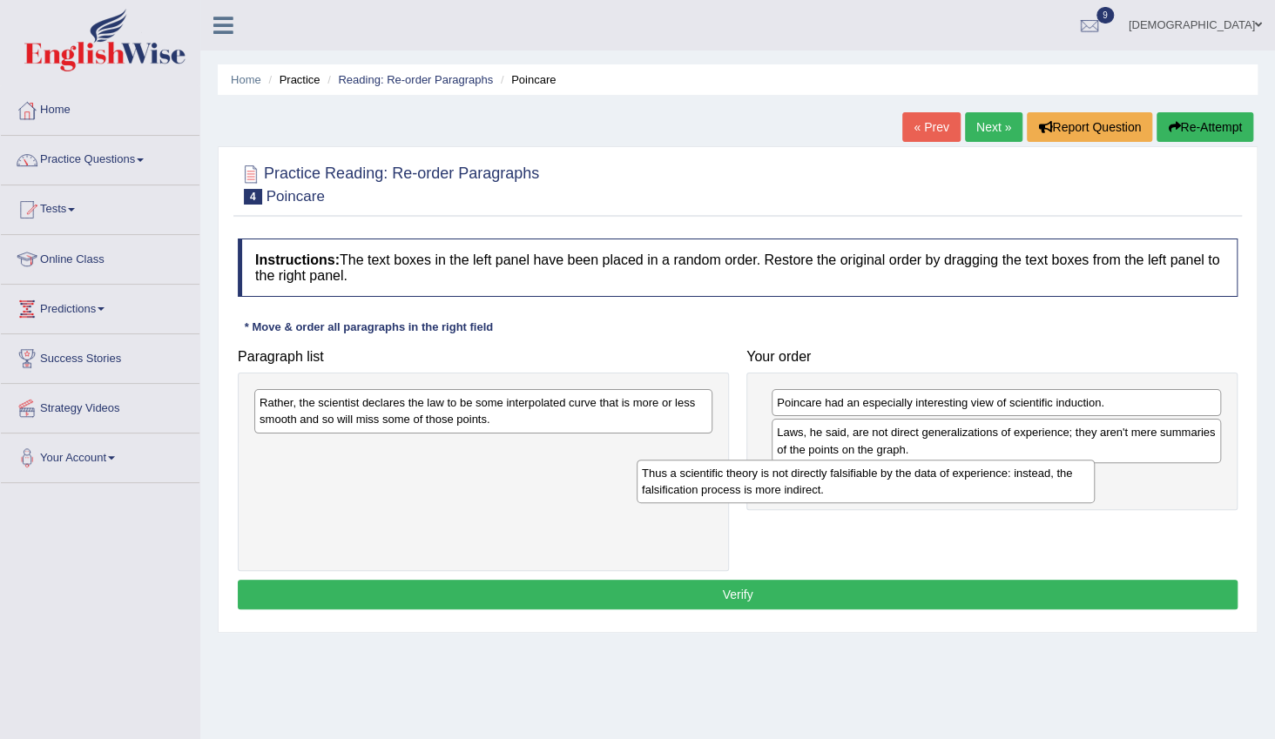
drag, startPoint x: 552, startPoint y: 458, endPoint x: 928, endPoint y: 486, distance: 377.3
click at [948, 486] on div "Thus a scientific theory is not directly falsifiable by the data of experience:…" at bounding box center [866, 482] width 458 height 44
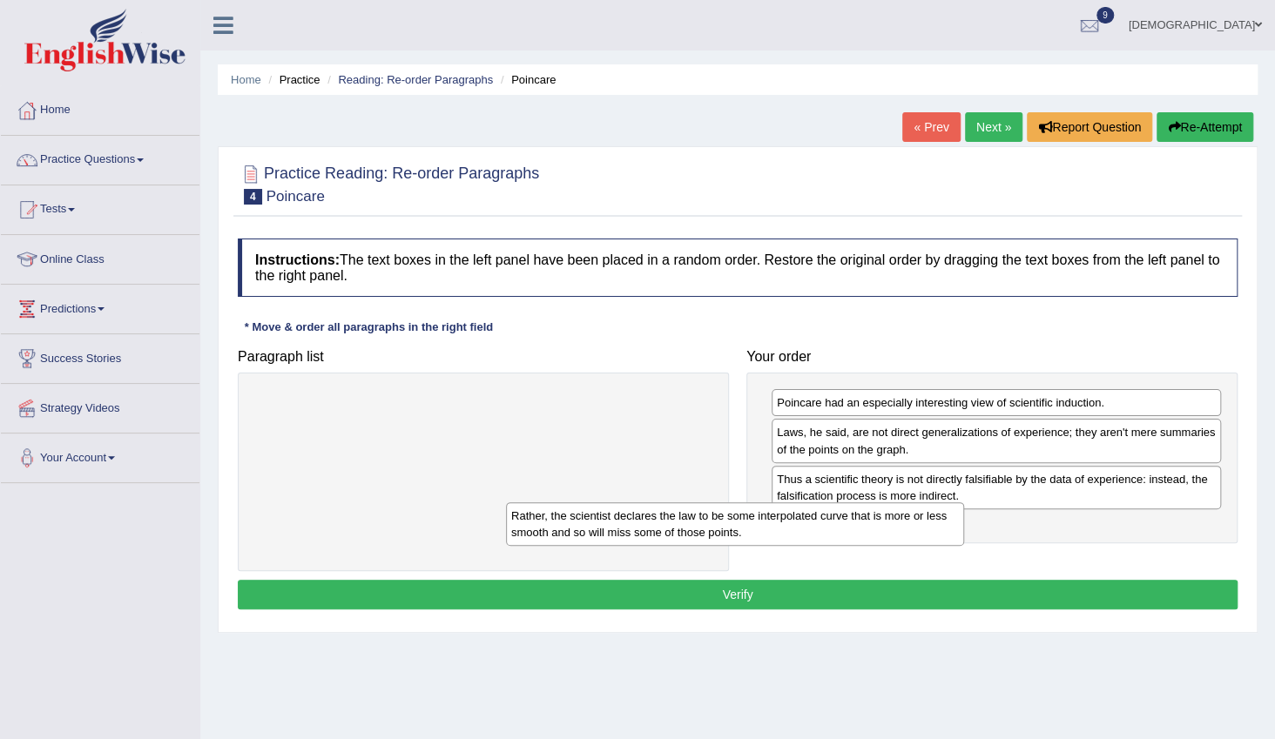
drag, startPoint x: 611, startPoint y: 407, endPoint x: 924, endPoint y: 516, distance: 331.9
click at [924, 516] on div "Rather, the scientist declares the law to be some interpolated curve that is mo…" at bounding box center [735, 525] width 458 height 44
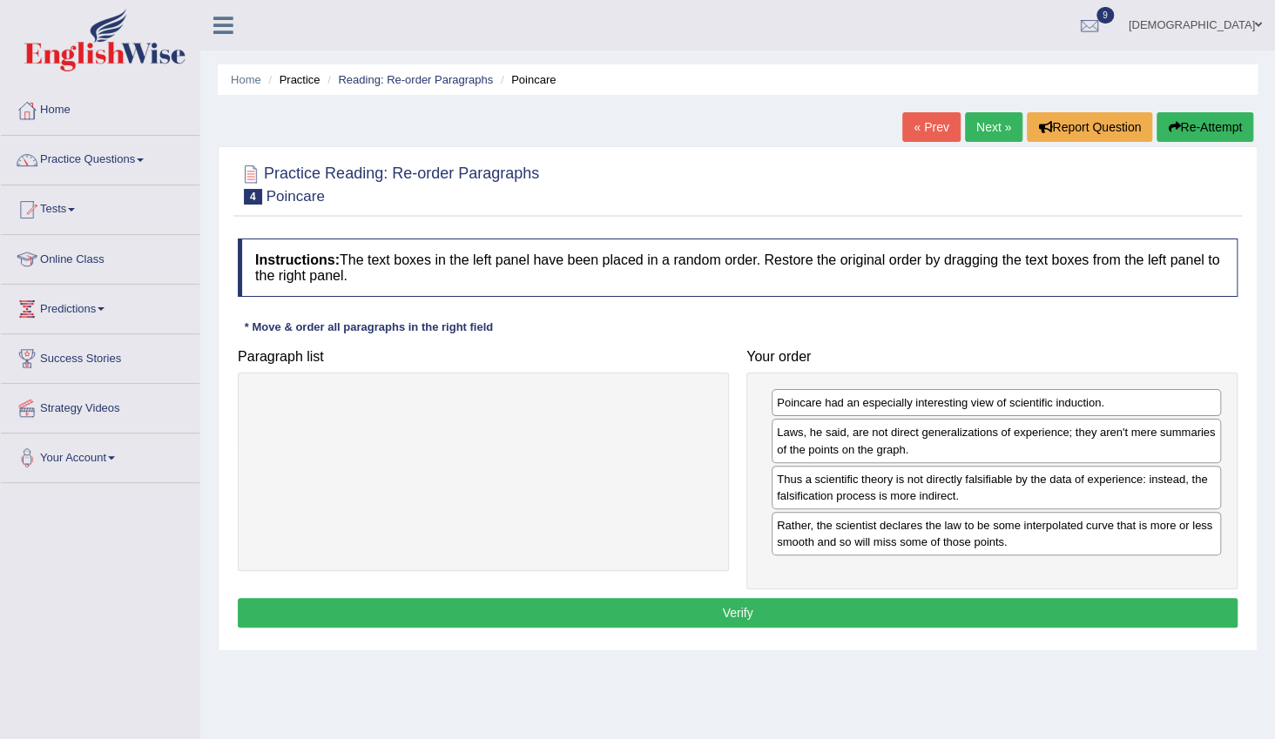
click at [835, 603] on button "Verify" at bounding box center [738, 613] width 1000 height 30
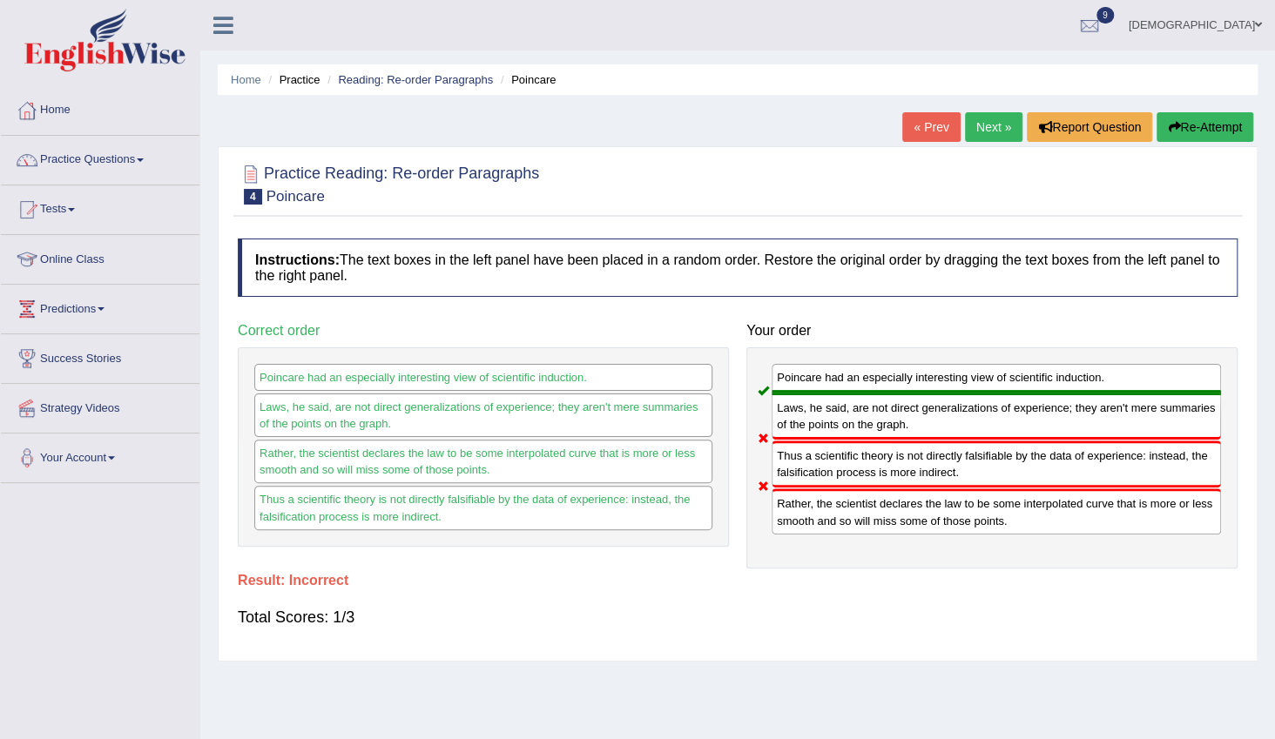
click at [976, 132] on link "Next »" at bounding box center [993, 127] width 57 height 30
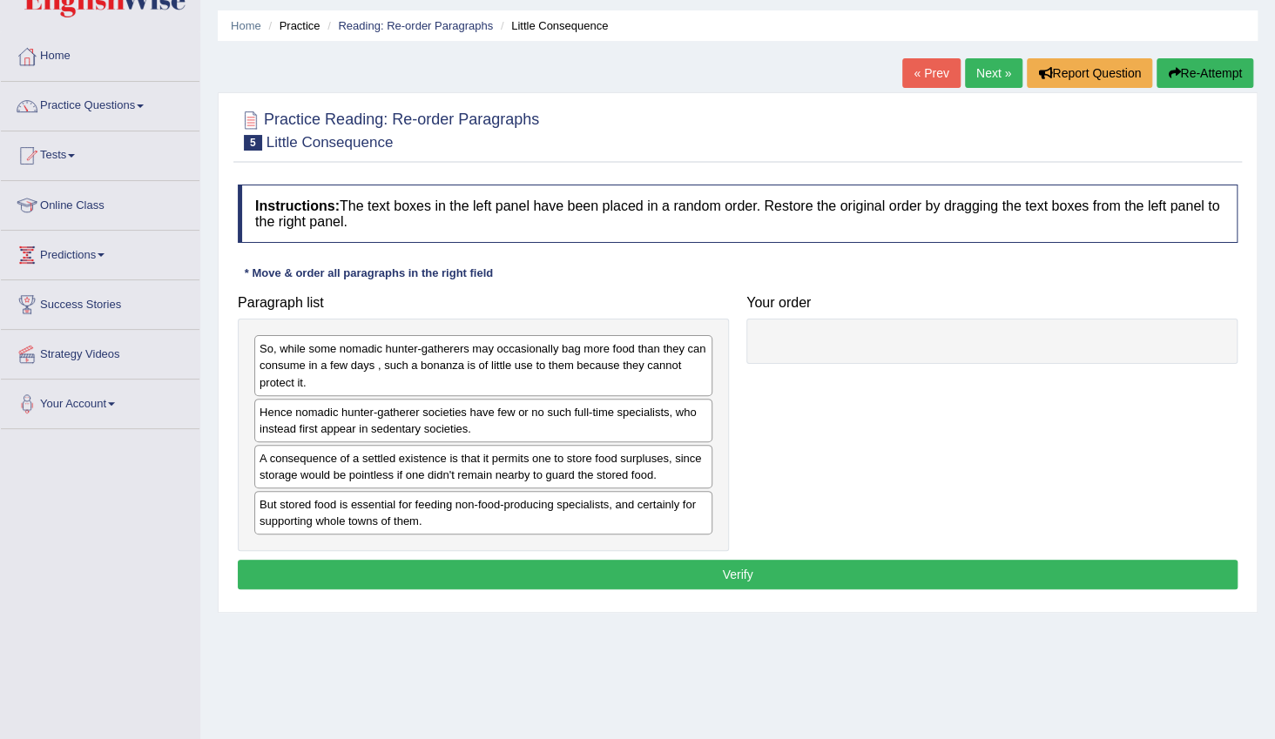
scroll to position [78, 0]
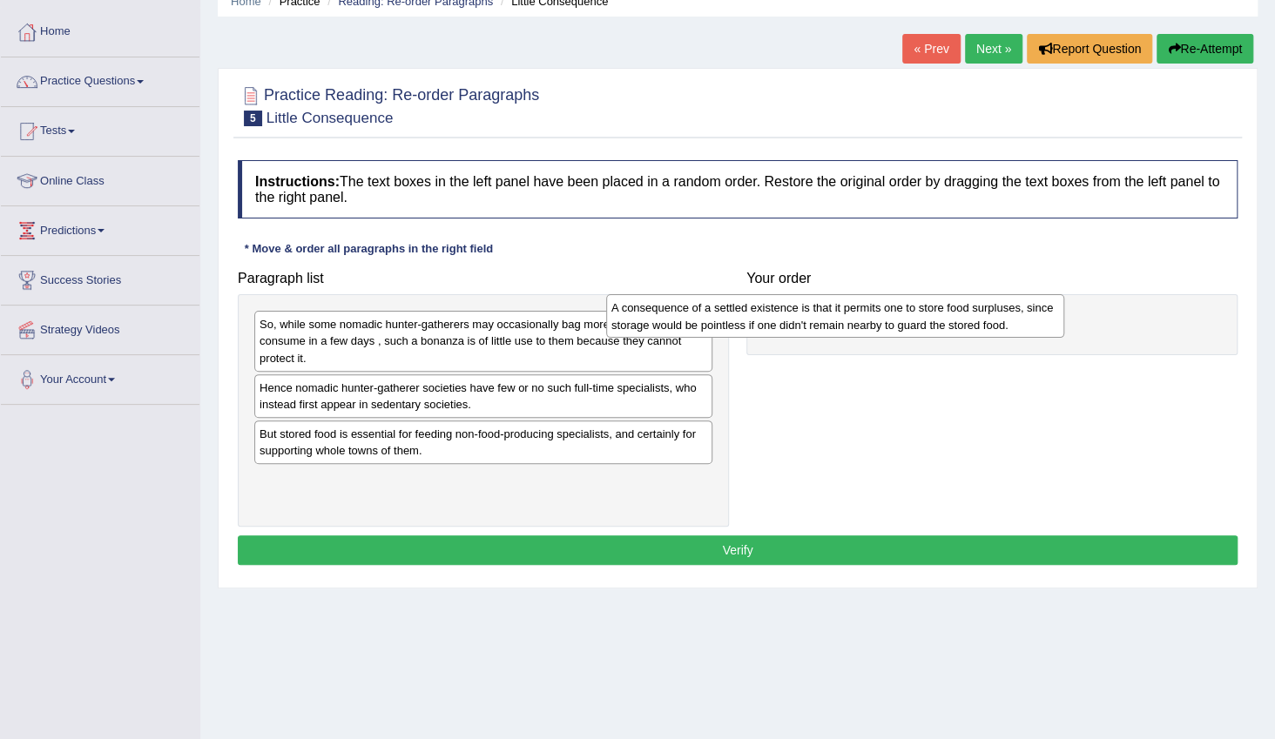
drag, startPoint x: 534, startPoint y: 448, endPoint x: 886, endPoint y: 322, distance: 373.5
click at [886, 322] on div "A consequence of a settled existence is that it permits one to store food surpl…" at bounding box center [835, 316] width 458 height 44
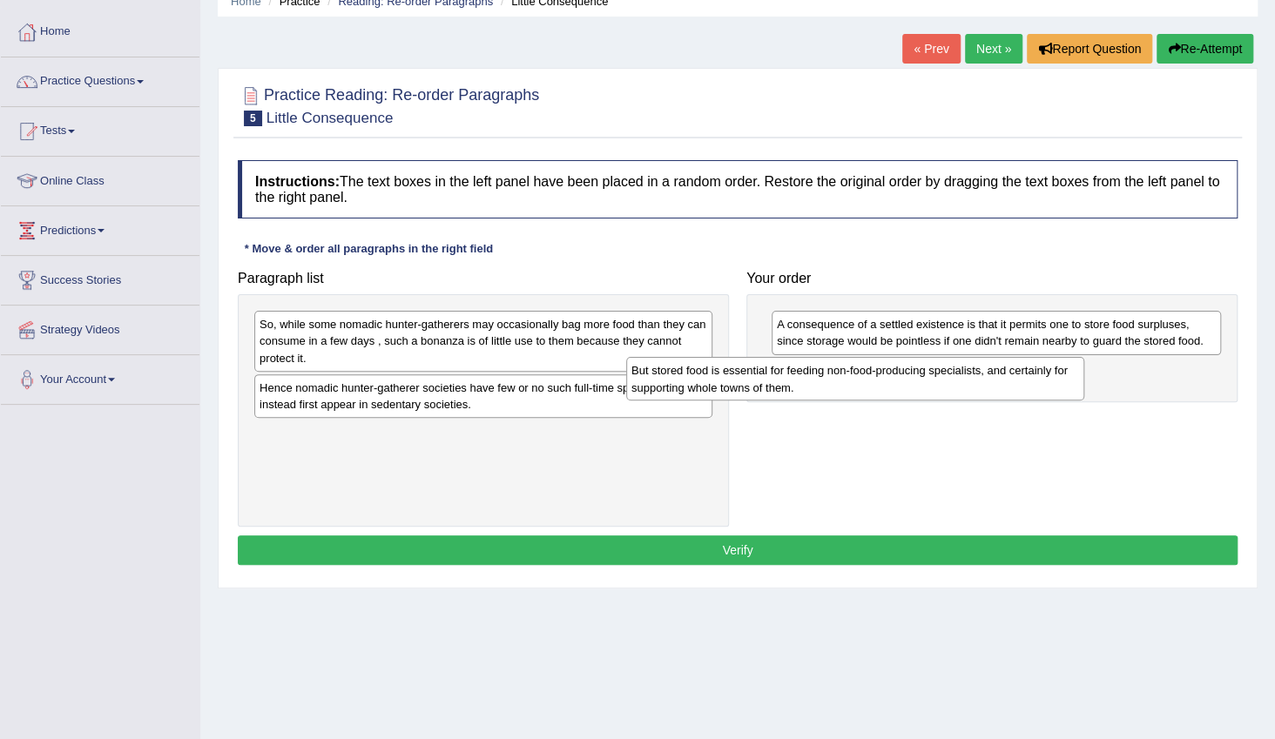
drag, startPoint x: 640, startPoint y: 443, endPoint x: 1012, endPoint y: 381, distance: 377.1
click at [1012, 381] on div "But stored food is essential for feeding non-food-producing specialists, and ce…" at bounding box center [855, 379] width 458 height 44
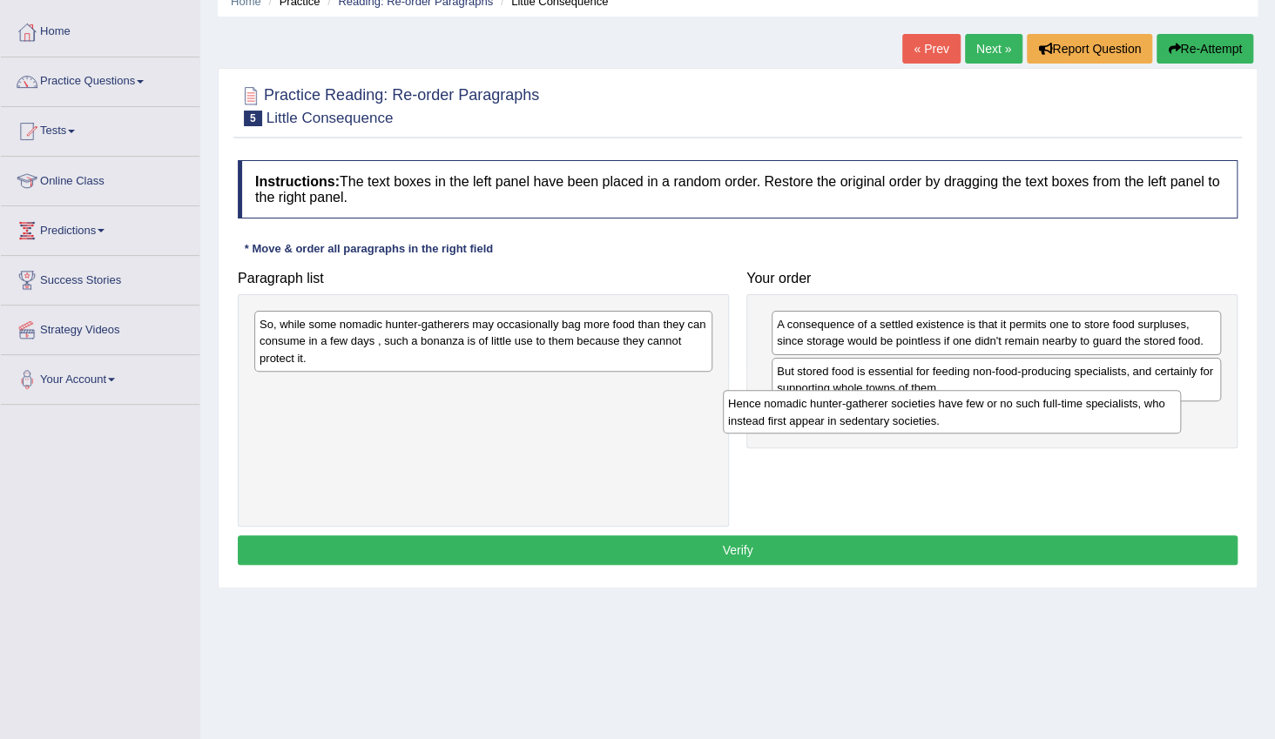
drag, startPoint x: 606, startPoint y: 400, endPoint x: 1080, endPoint y: 417, distance: 474.1
click at [1080, 417] on div "Hence nomadic hunter-gatherer societies have few or no such full-time specialis…" at bounding box center [952, 412] width 458 height 44
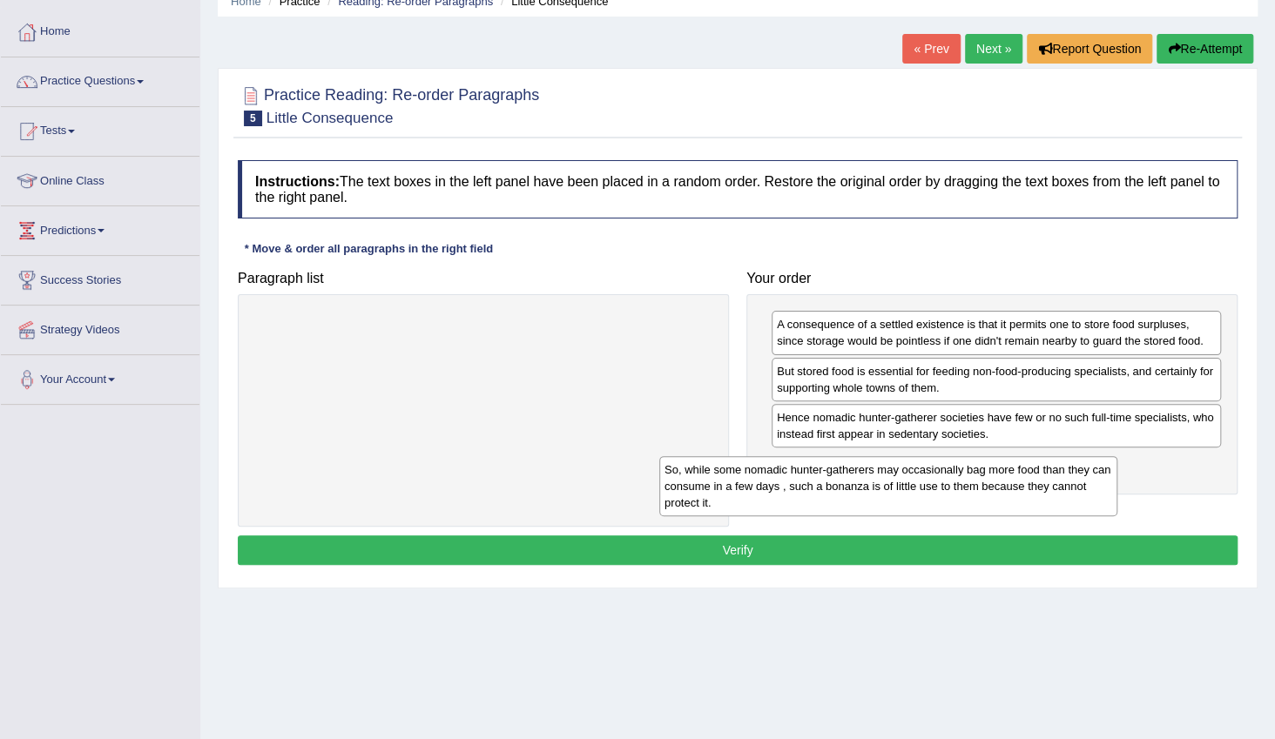
drag, startPoint x: 749, startPoint y: 388, endPoint x: 994, endPoint y: 474, distance: 259.5
click at [994, 474] on div "So, while some nomadic hunter-gatherers may occasionally bag more food than the…" at bounding box center [888, 486] width 458 height 60
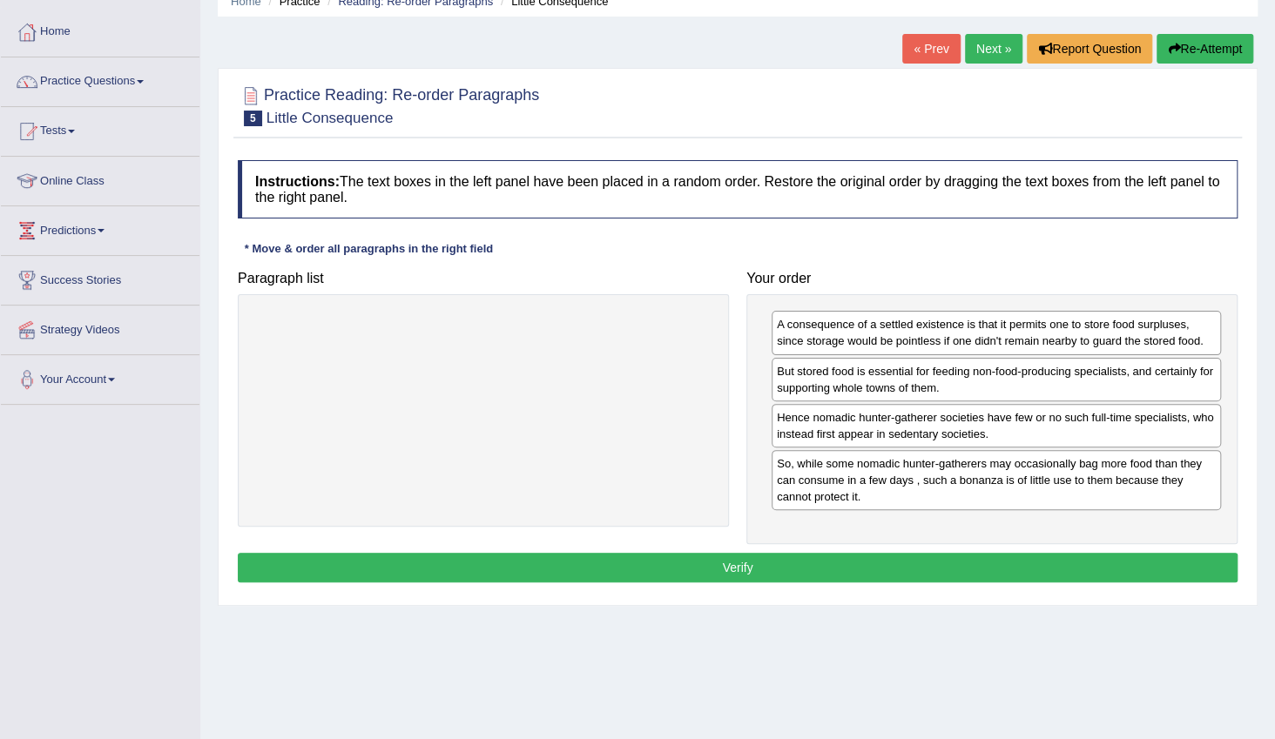
click at [845, 555] on button "Verify" at bounding box center [738, 568] width 1000 height 30
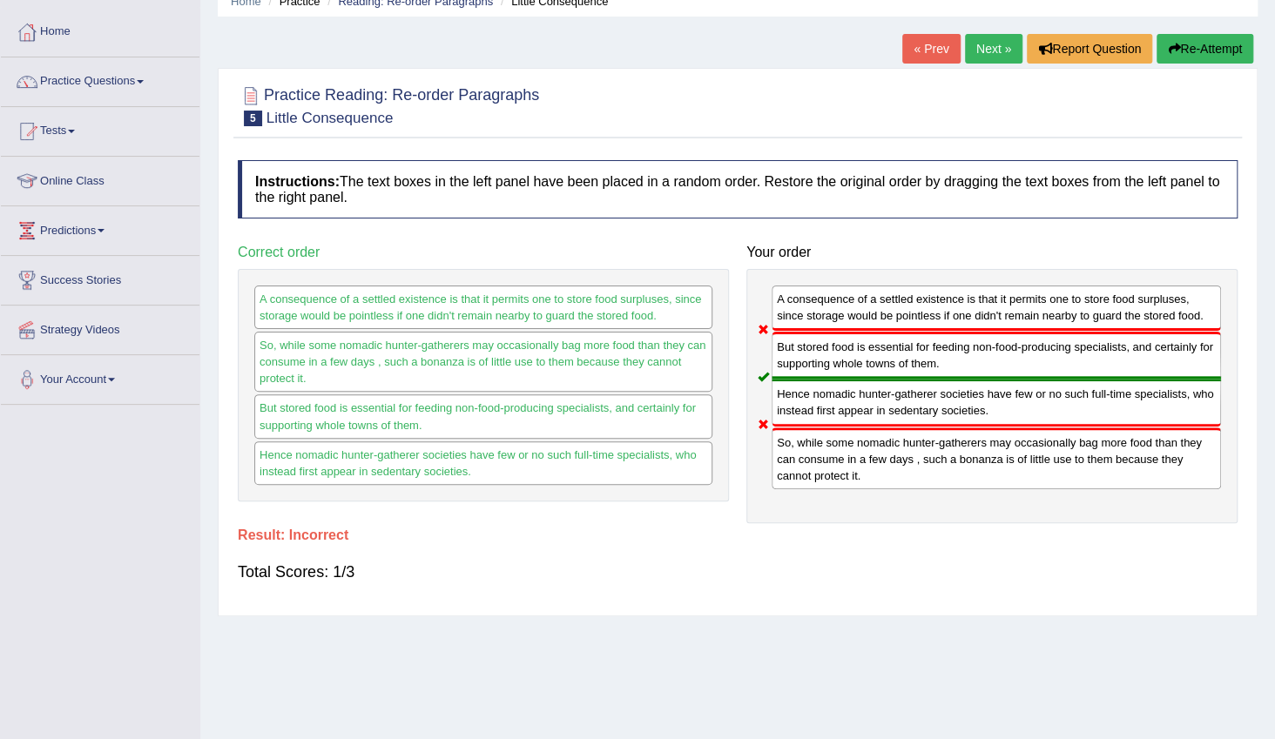
scroll to position [0, 0]
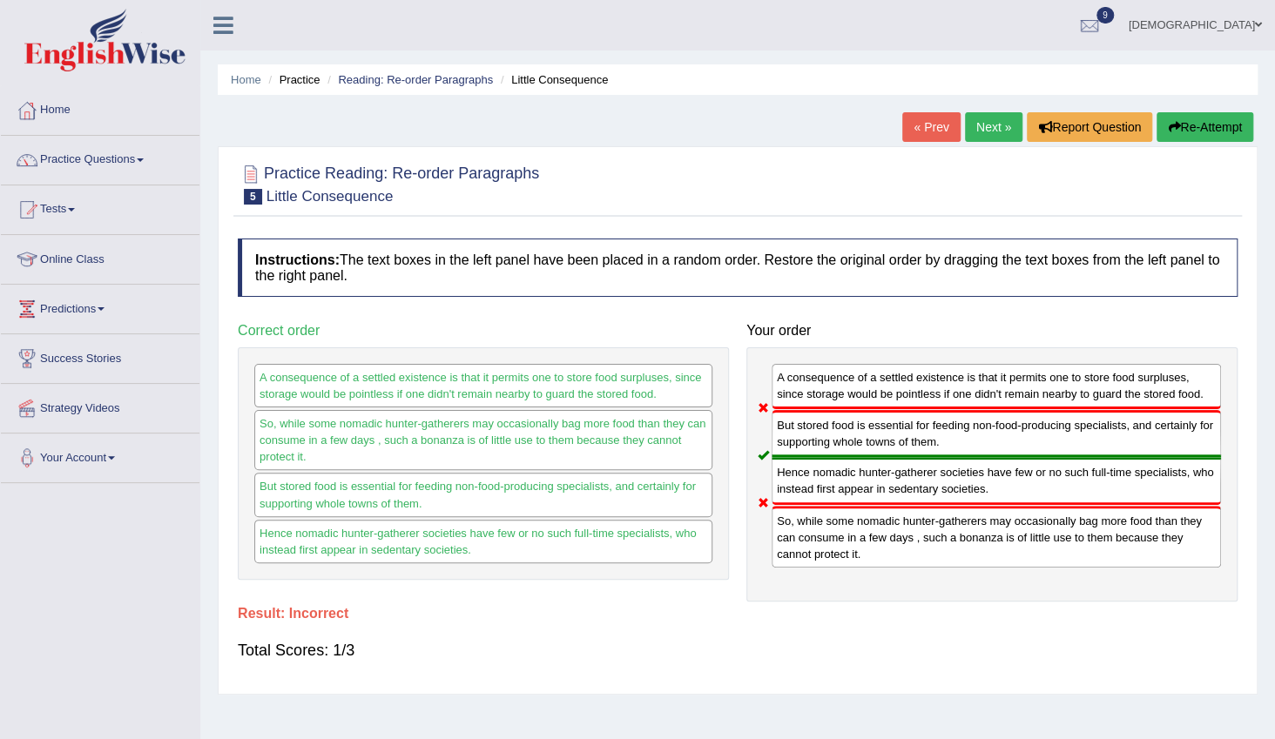
click at [982, 127] on link "Next »" at bounding box center [993, 127] width 57 height 30
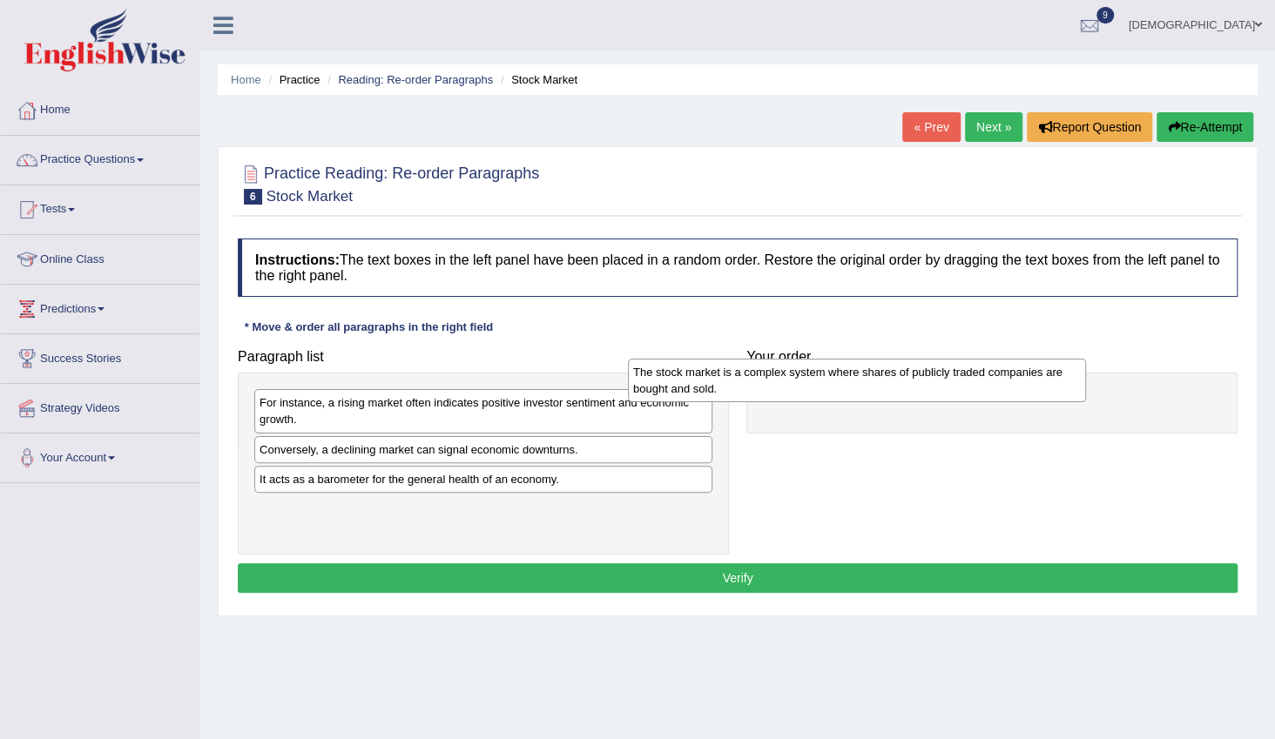
drag, startPoint x: 566, startPoint y: 453, endPoint x: 941, endPoint y: 376, distance: 382.3
click at [941, 376] on div "The stock market is a complex system where shares of publicly traded companies …" at bounding box center [857, 381] width 458 height 44
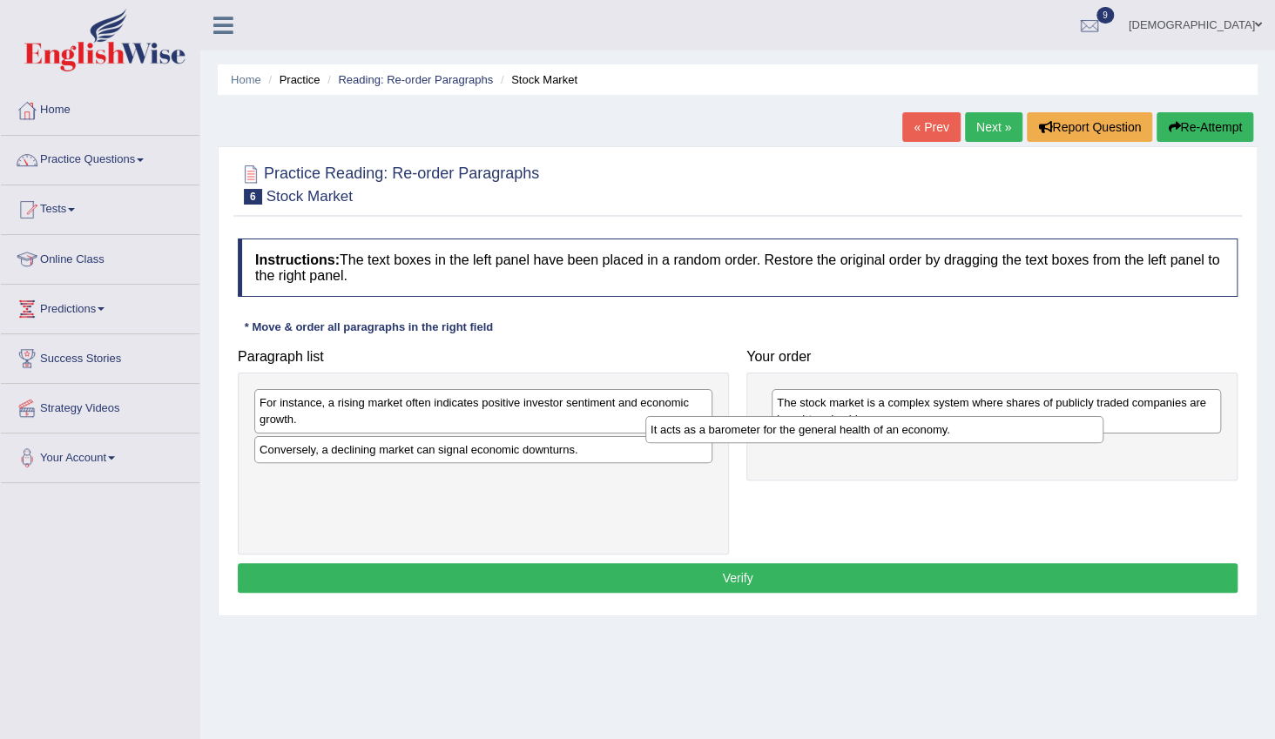
drag, startPoint x: 584, startPoint y: 487, endPoint x: 1016, endPoint y: 438, distance: 434.7
click at [1016, 438] on div "It acts as a barometer for the general health of an economy." at bounding box center [874, 429] width 458 height 27
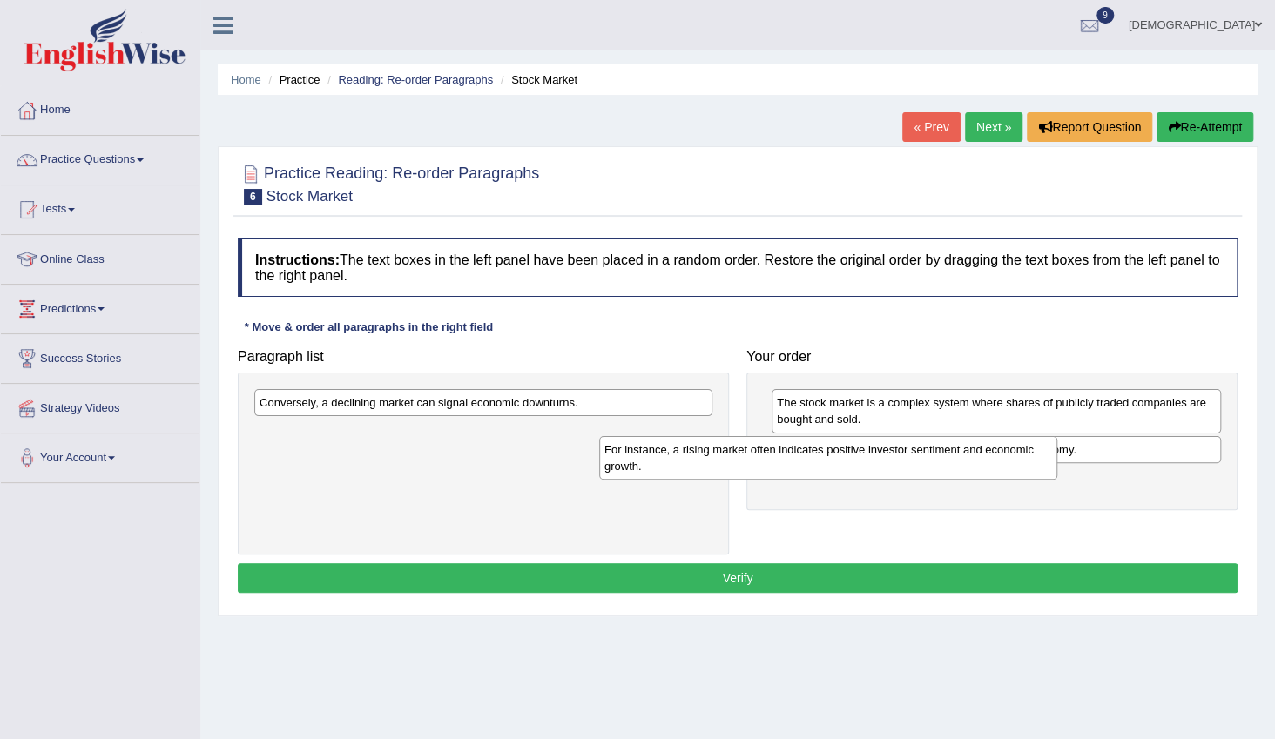
drag, startPoint x: 619, startPoint y: 415, endPoint x: 1036, endPoint y: 471, distance: 420.9
click at [1036, 471] on div "For instance, a rising market often indicates positive investor sentiment and e…" at bounding box center [828, 458] width 458 height 44
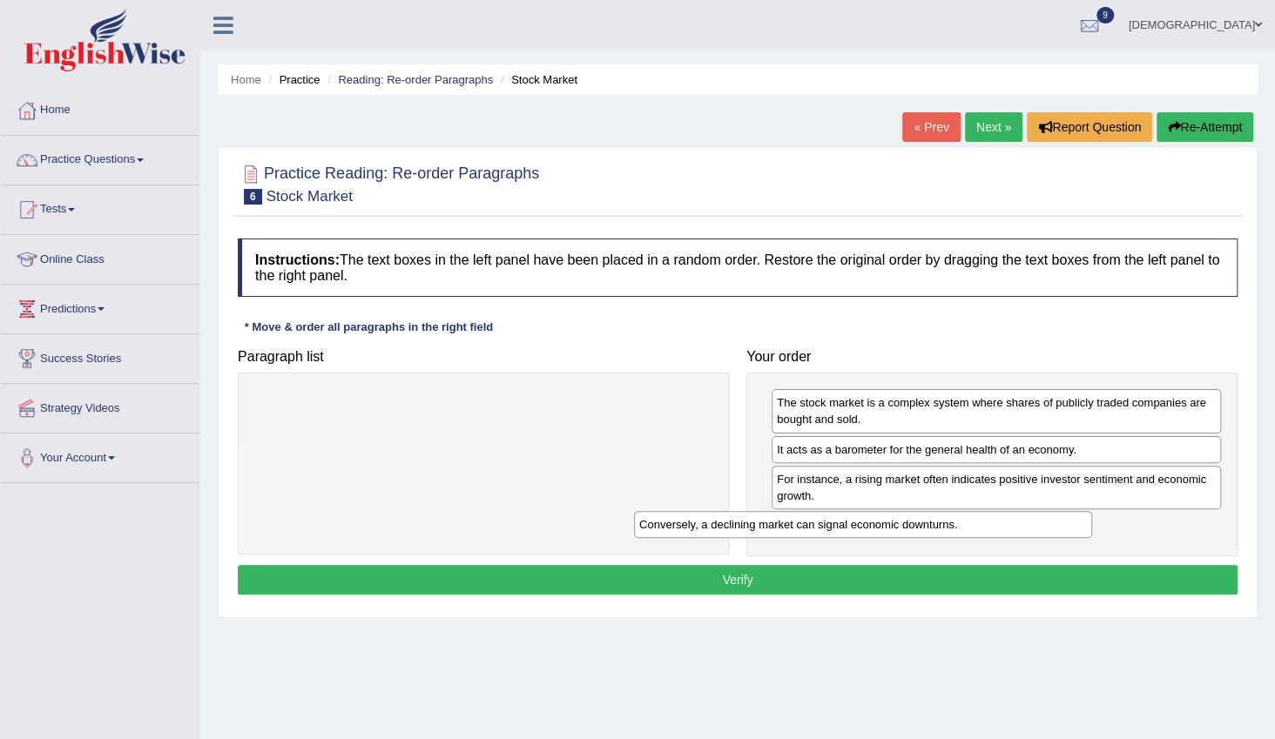
drag, startPoint x: 568, startPoint y: 402, endPoint x: 949, endPoint y: 526, distance: 401.0
click at [949, 524] on div "Conversely, a declining market can signal economic downturns." at bounding box center [863, 524] width 458 height 27
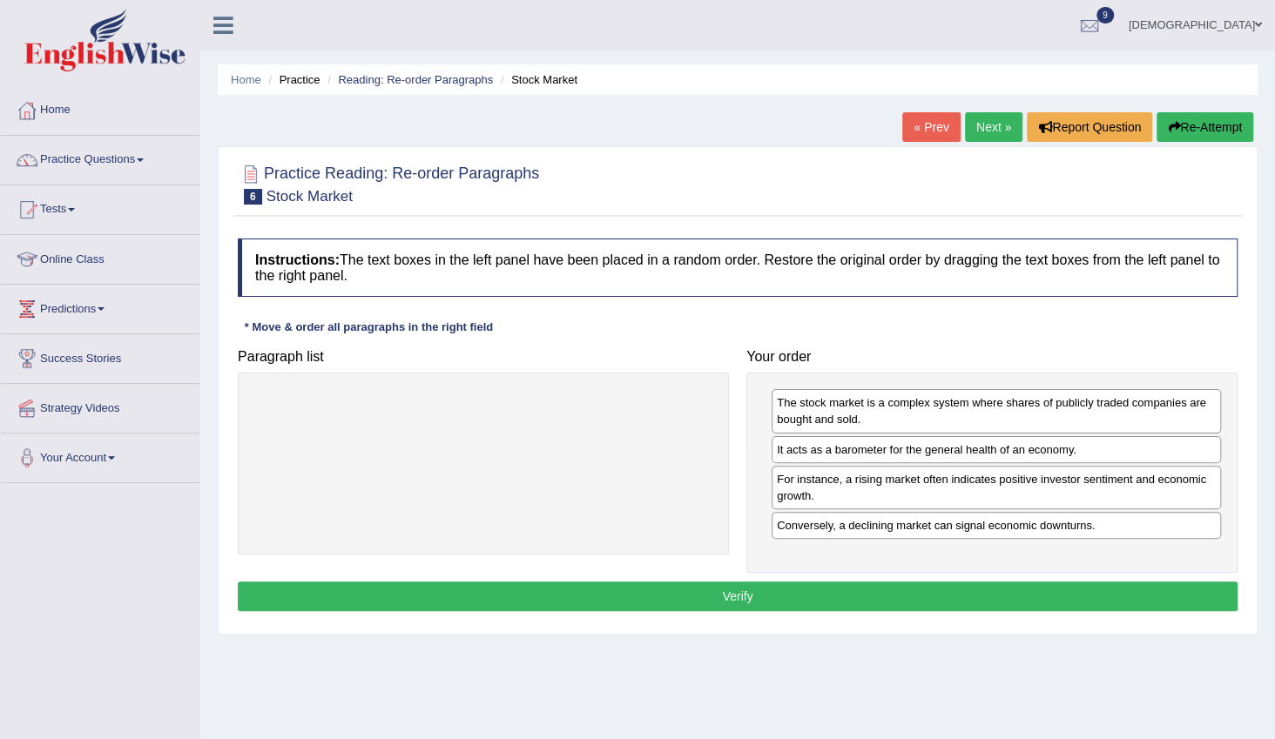
click at [869, 585] on button "Verify" at bounding box center [738, 597] width 1000 height 30
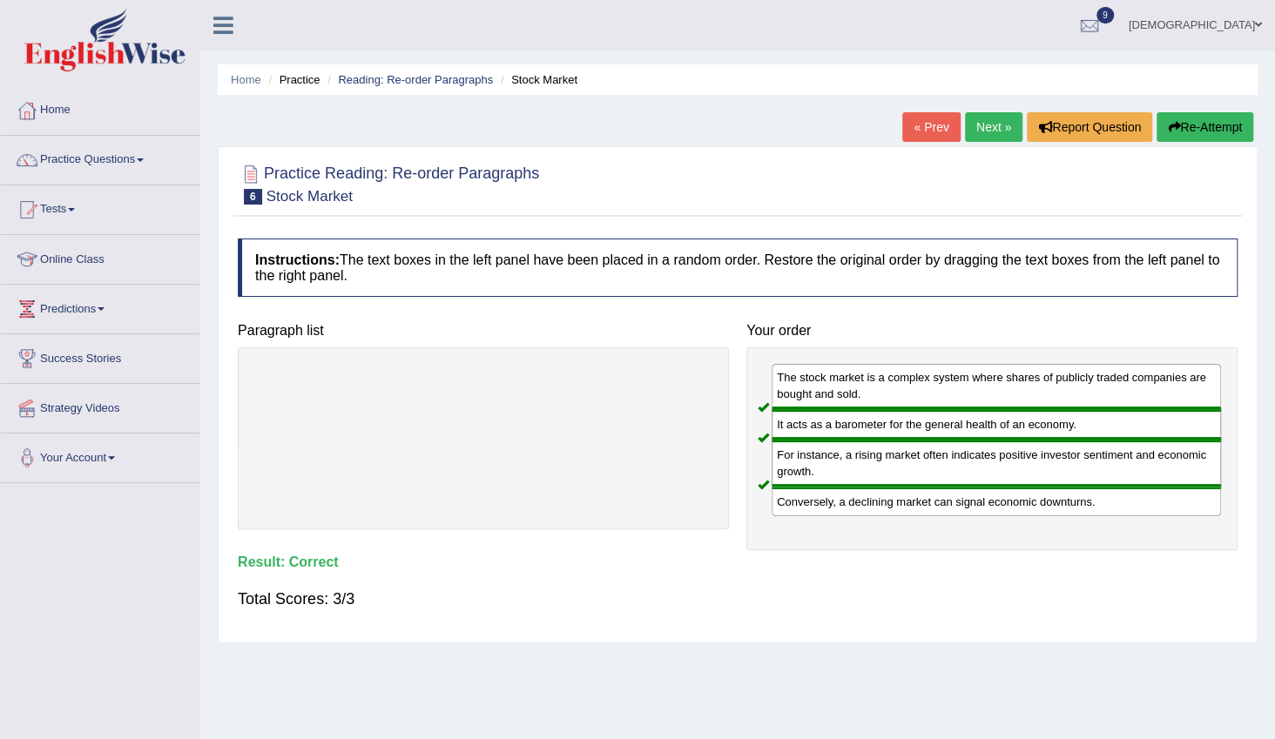
click at [991, 134] on link "Next »" at bounding box center [993, 127] width 57 height 30
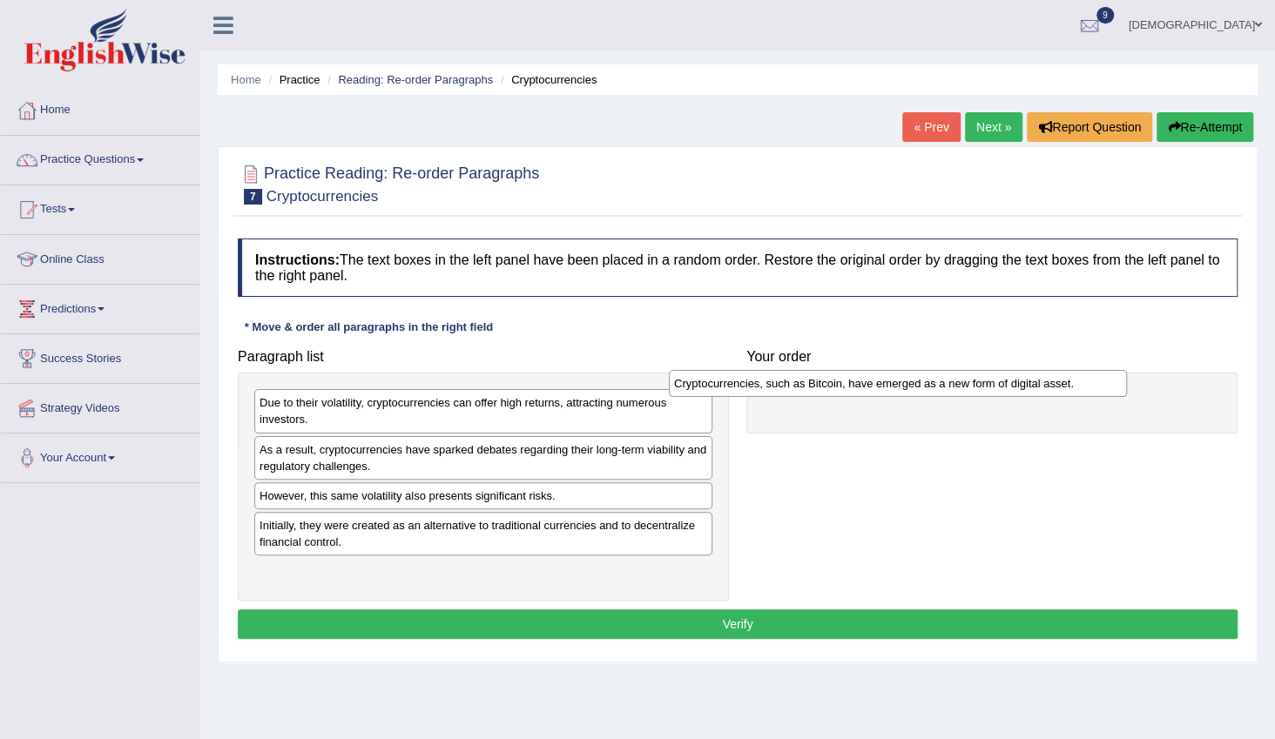
drag, startPoint x: 574, startPoint y: 449, endPoint x: 989, endPoint y: 384, distance: 419.7
click at [989, 384] on div "Cryptocurrencies, such as Bitcoin, have emerged as a new form of digital asset." at bounding box center [898, 383] width 458 height 27
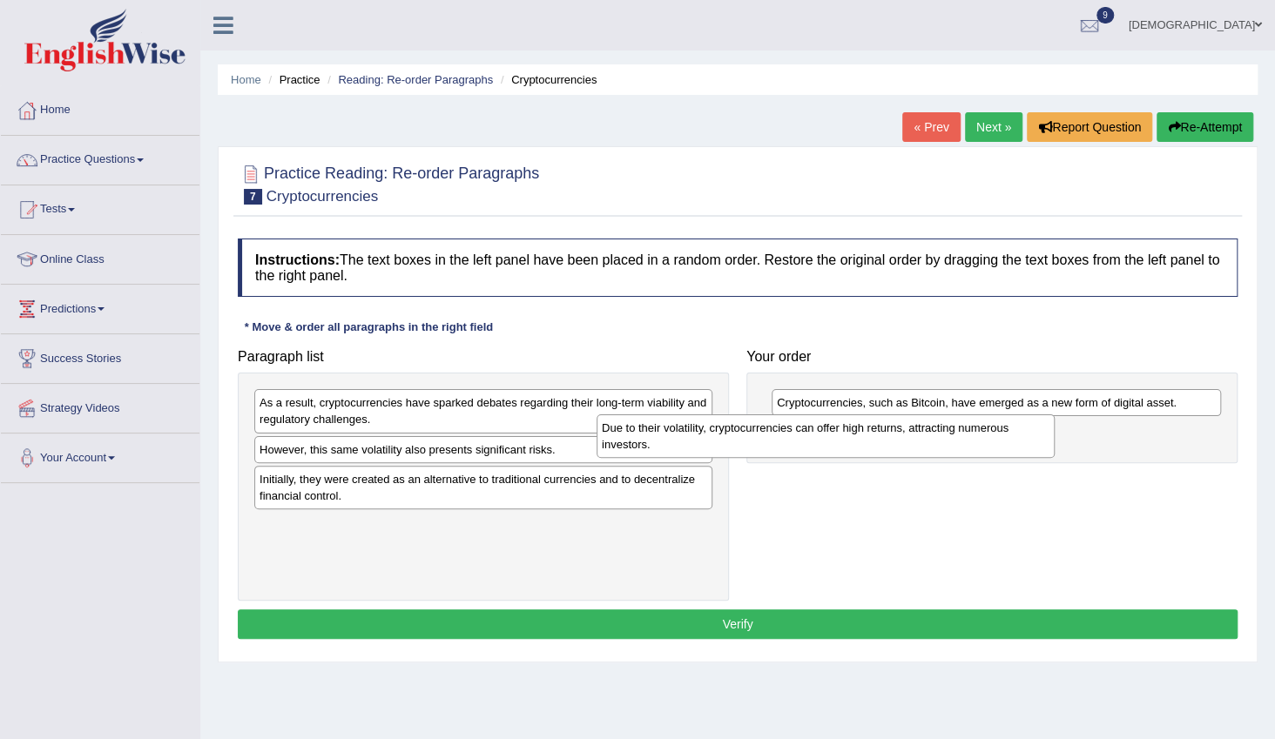
drag, startPoint x: 712, startPoint y: 412, endPoint x: 1019, endPoint y: 437, distance: 308.5
click at [1019, 437] on div "Due to their volatility, cryptocurrencies can offer high returns, attracting nu…" at bounding box center [826, 437] width 458 height 44
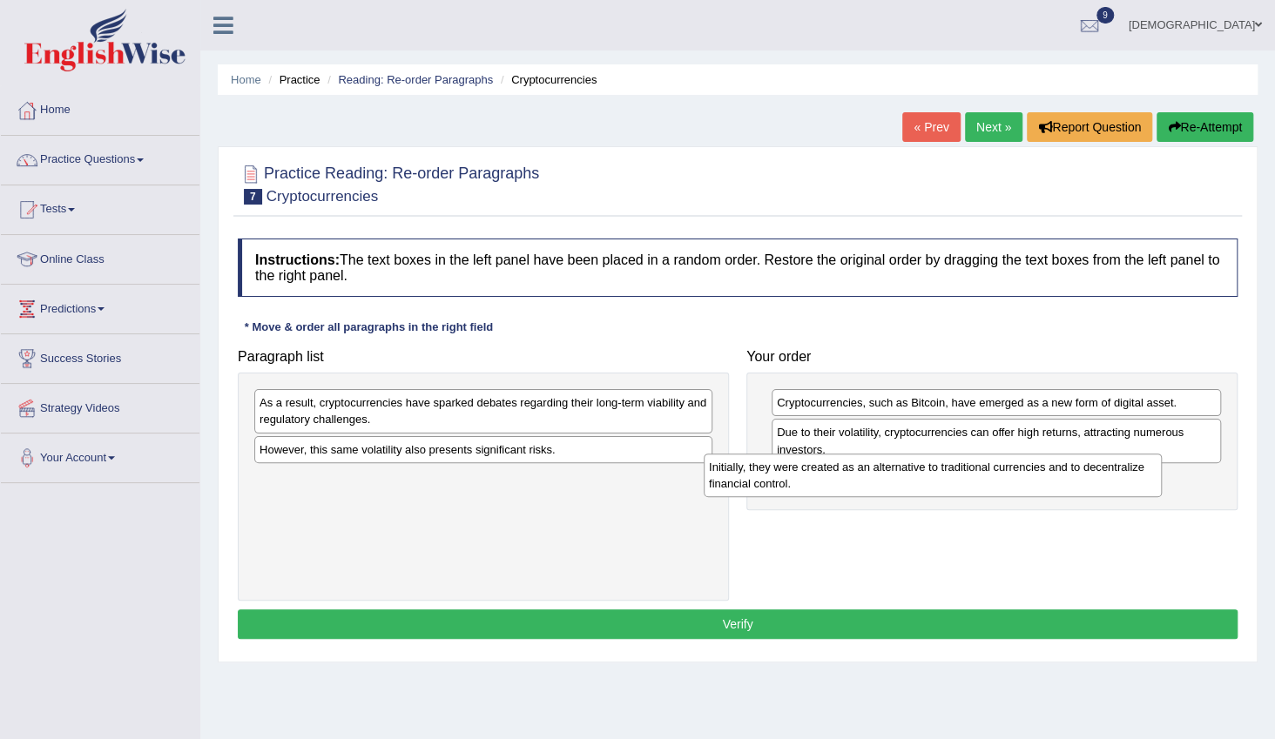
drag, startPoint x: 668, startPoint y: 489, endPoint x: 1117, endPoint y: 478, distance: 449.6
click at [1117, 478] on div "Initially, they were created as an alternative to traditional currencies and to…" at bounding box center [933, 476] width 458 height 44
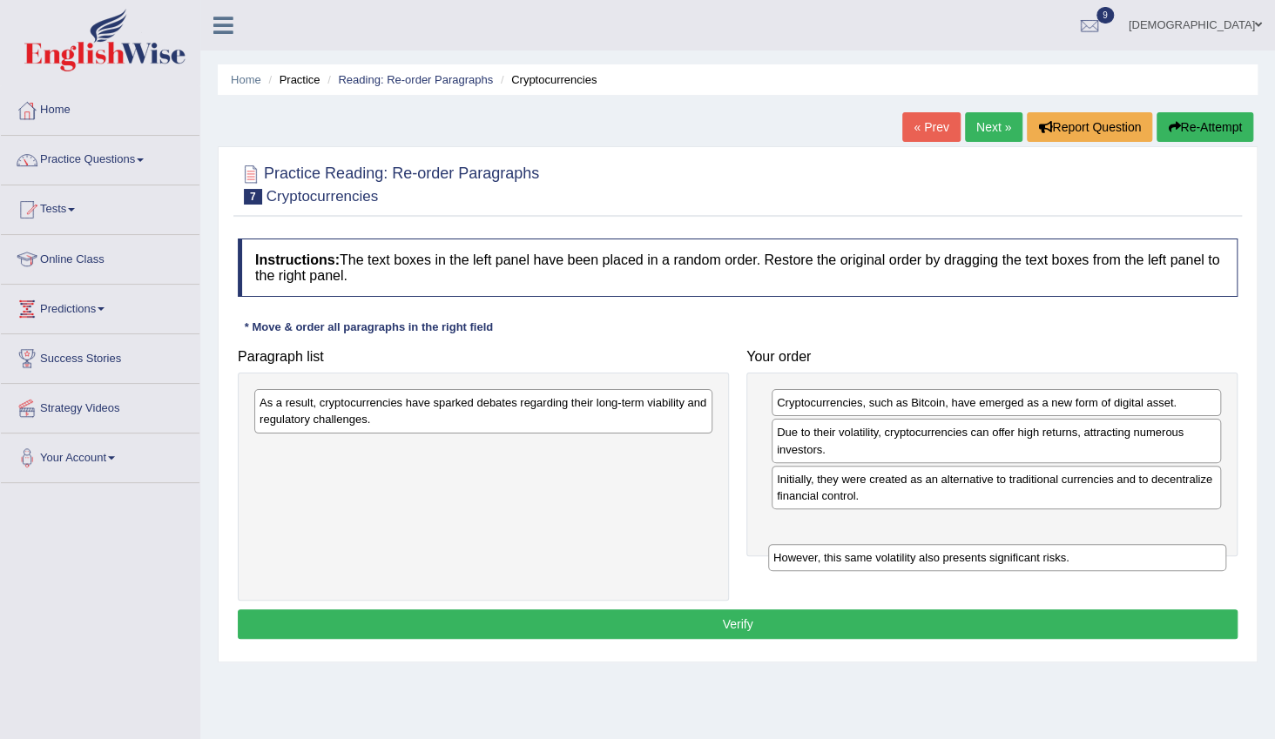
drag, startPoint x: 560, startPoint y: 449, endPoint x: 1079, endPoint y: 543, distance: 527.7
click at [1079, 544] on div "However, this same volatility also presents significant risks." at bounding box center [997, 557] width 458 height 27
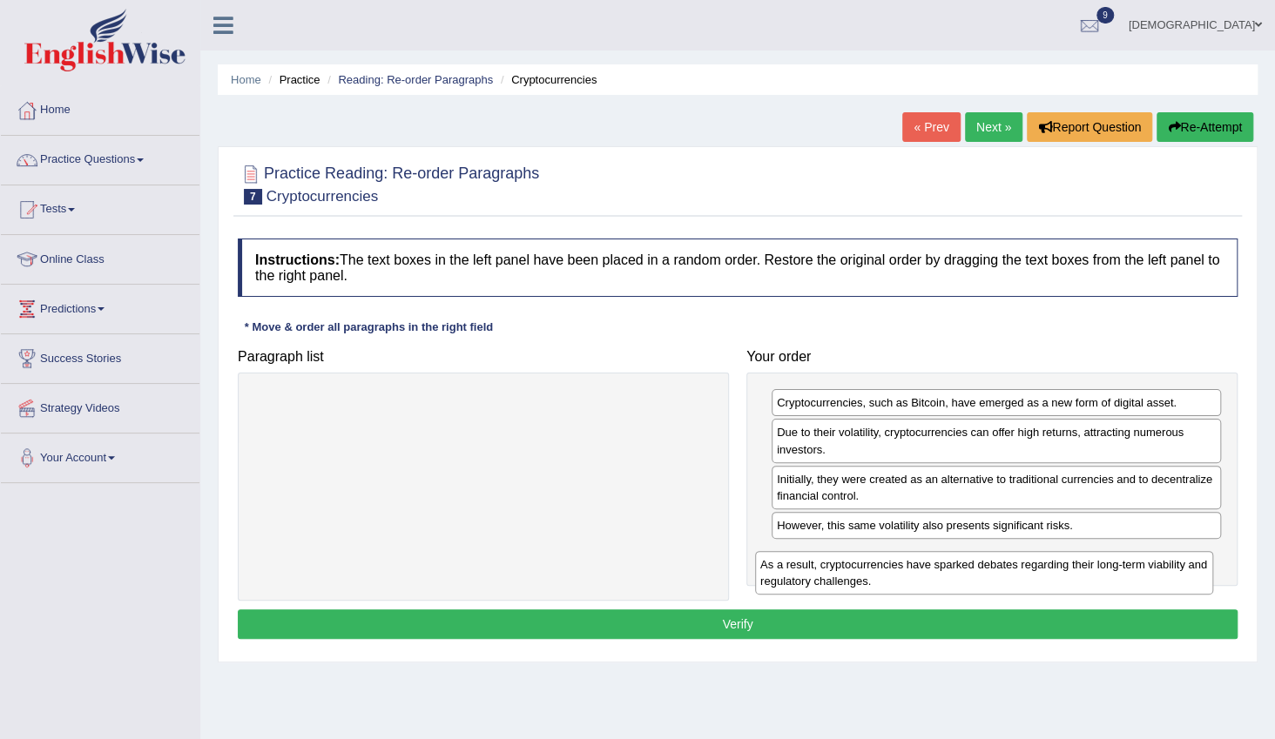
drag, startPoint x: 715, startPoint y: 452, endPoint x: 1145, endPoint y: 564, distance: 444.5
click at [1145, 564] on div "As a result, cryptocurrencies have sparked debates regarding their long-term vi…" at bounding box center [984, 573] width 458 height 44
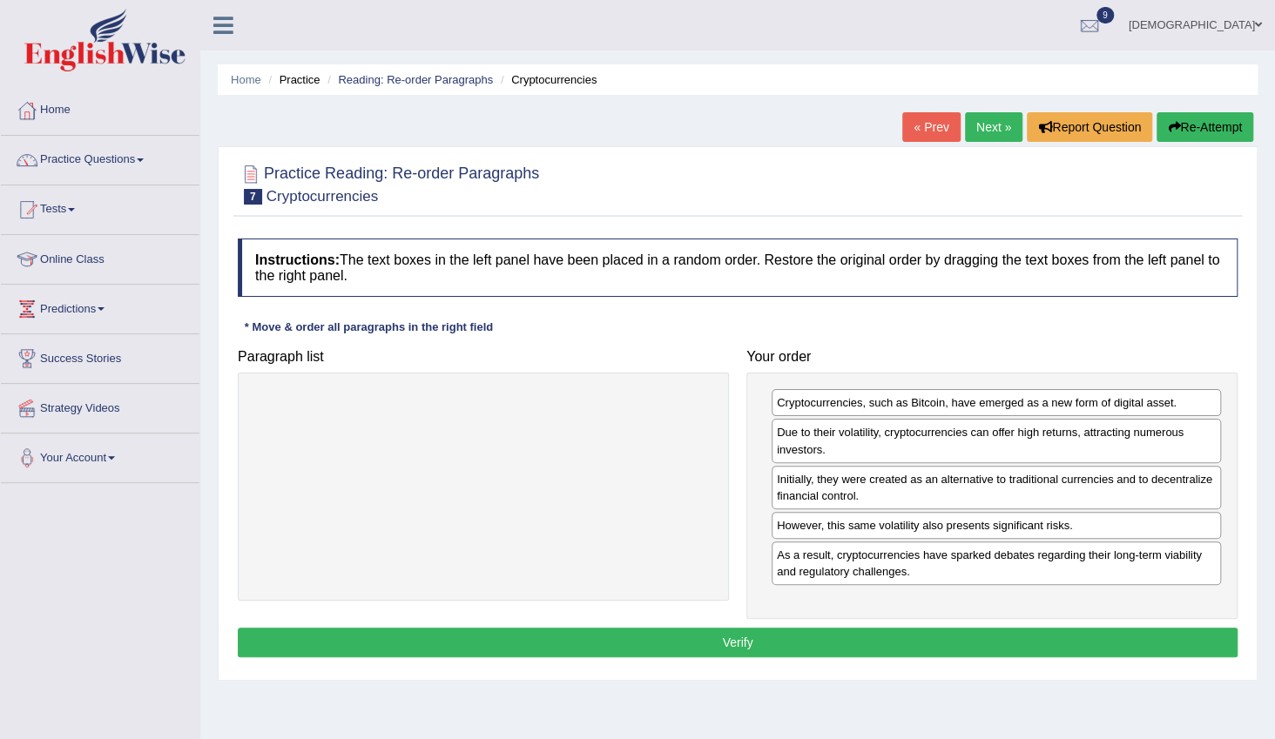
click at [932, 636] on button "Verify" at bounding box center [738, 643] width 1000 height 30
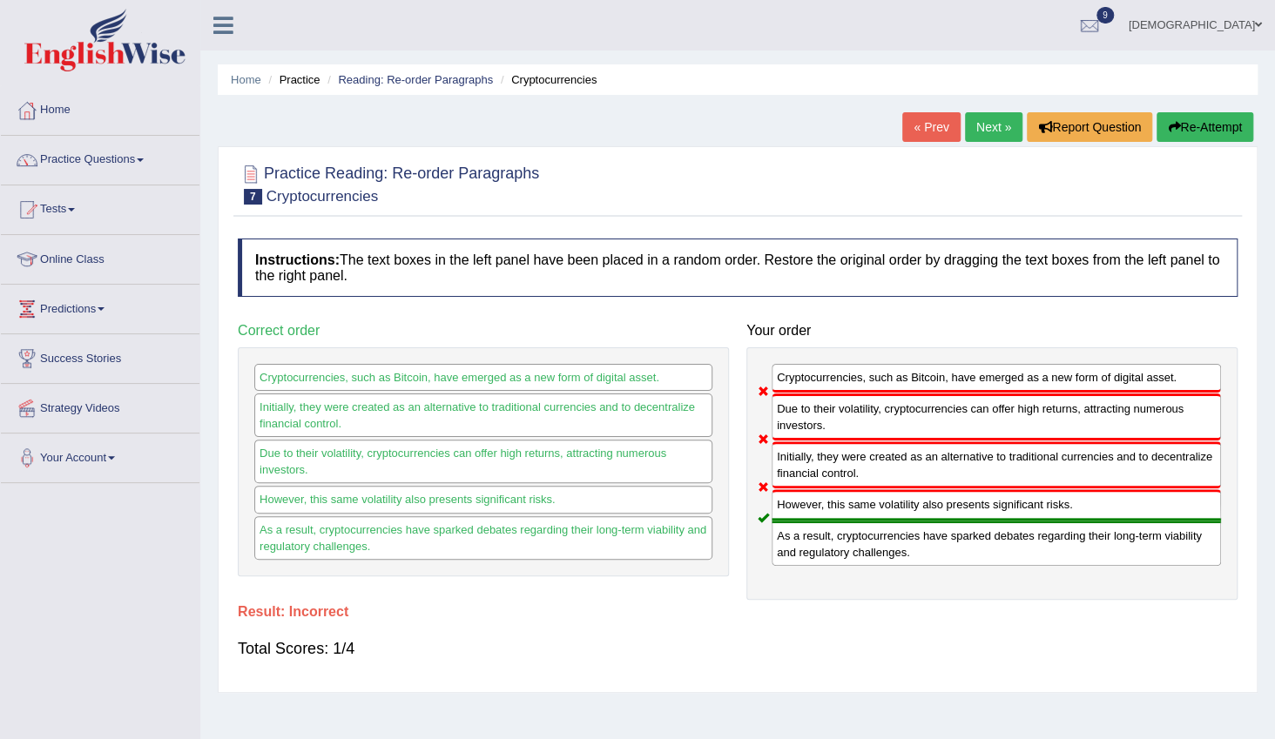
click at [987, 130] on link "Next »" at bounding box center [993, 127] width 57 height 30
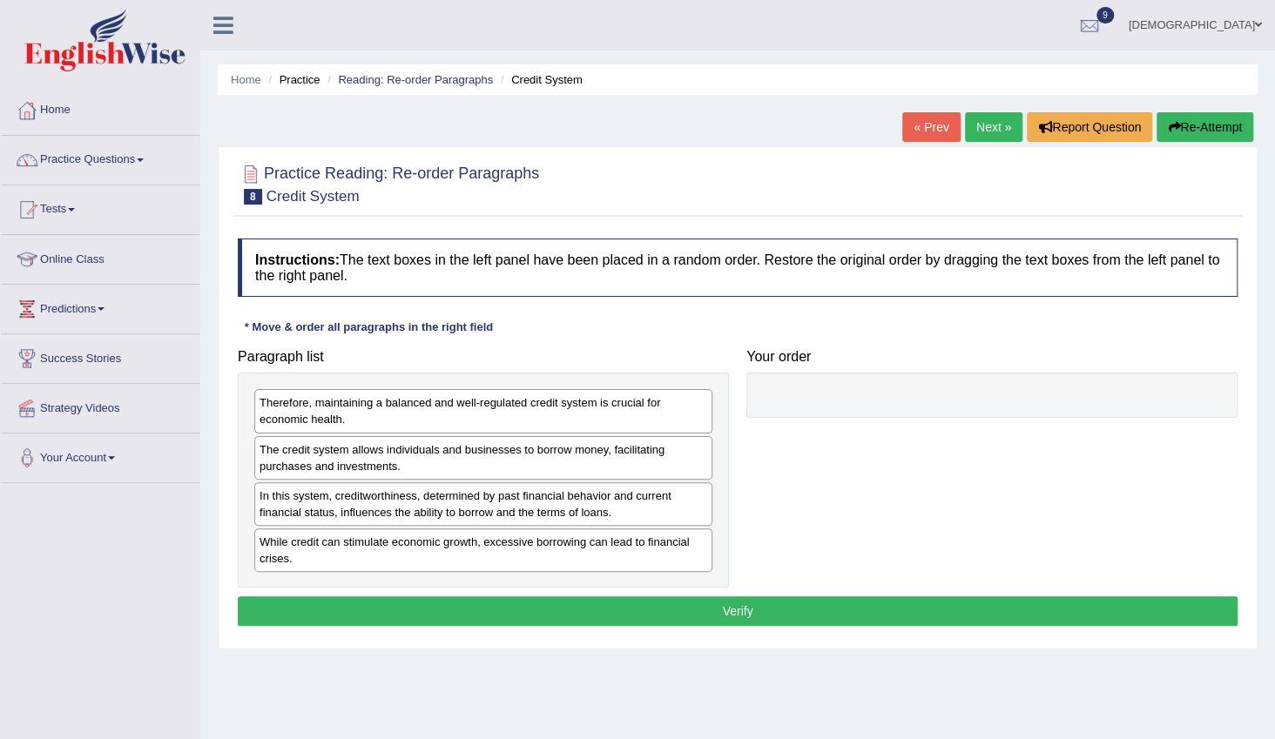
click at [645, 454] on div "The credit system allows individuals and businesses to borrow money, facilitati…" at bounding box center [483, 458] width 458 height 44
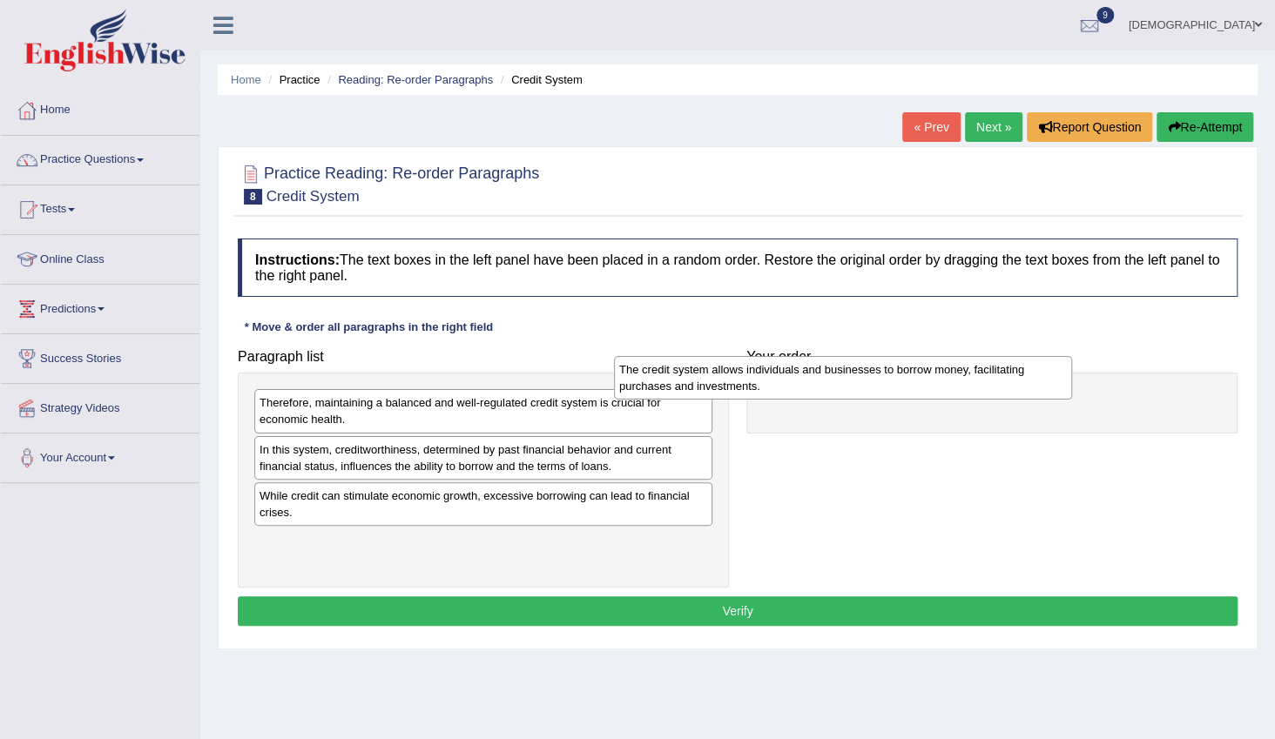
drag, startPoint x: 641, startPoint y: 462, endPoint x: 1001, endPoint y: 382, distance: 368.3
click at [1001, 382] on div "The credit system allows individuals and businesses to borrow money, facilitati…" at bounding box center [843, 378] width 458 height 44
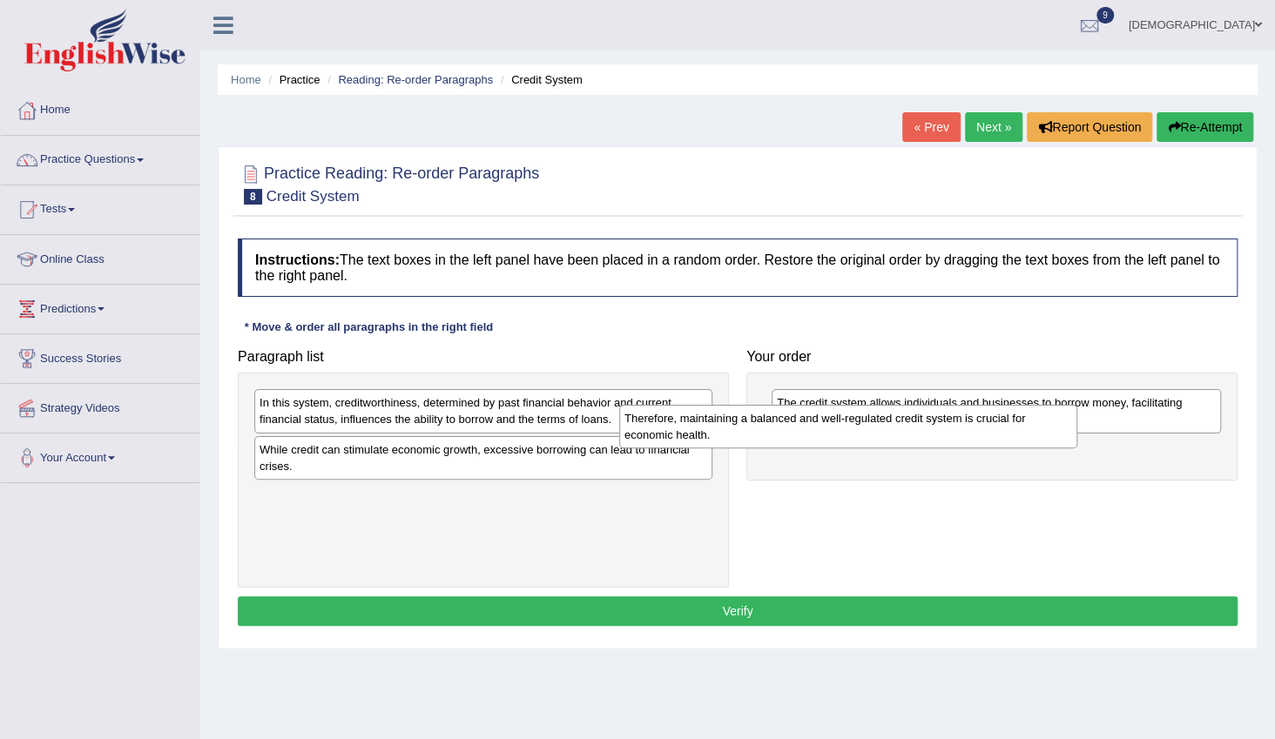
drag, startPoint x: 631, startPoint y: 407, endPoint x: 1023, endPoint y: 422, distance: 391.4
click at [1023, 422] on div "Therefore, maintaining a balanced and well-regulated credit system is crucial f…" at bounding box center [848, 427] width 458 height 44
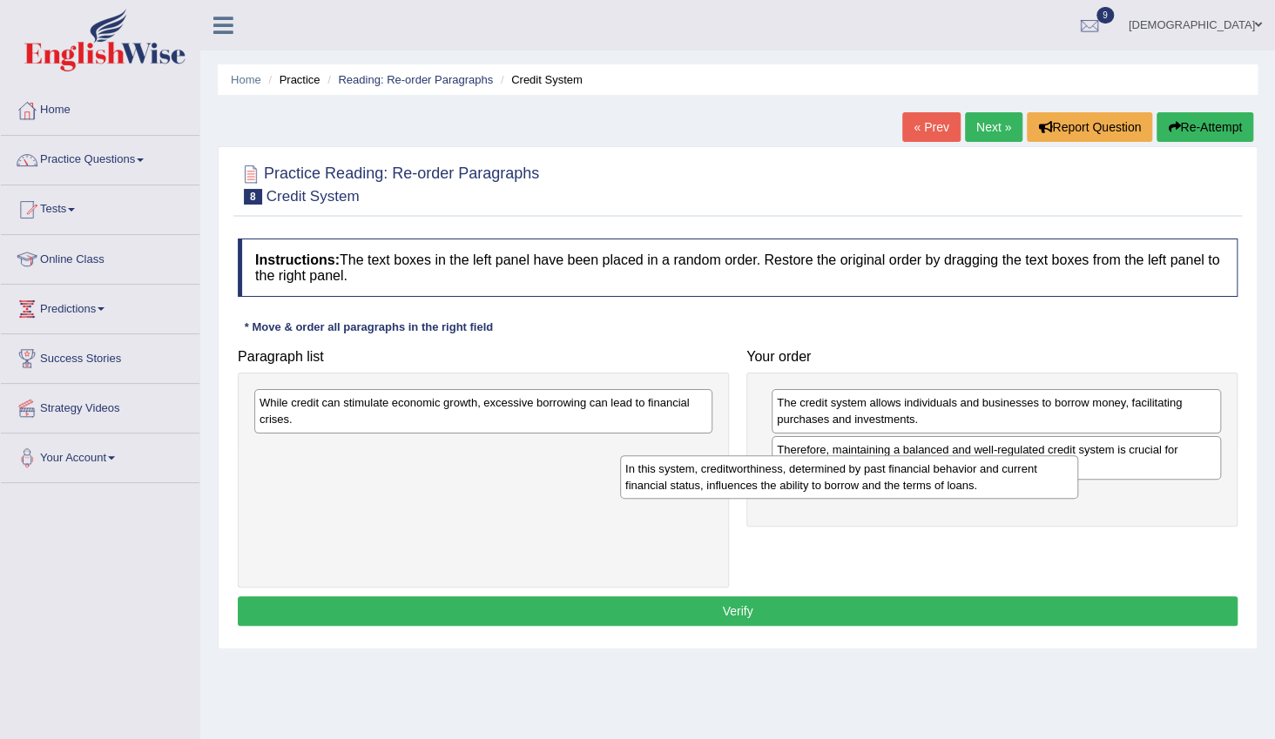
drag, startPoint x: 690, startPoint y: 417, endPoint x: 1086, endPoint y: 484, distance: 401.9
click at [1078, 484] on div "In this system, creditworthiness, determined by past financial behavior and cur…" at bounding box center [849, 478] width 458 height 44
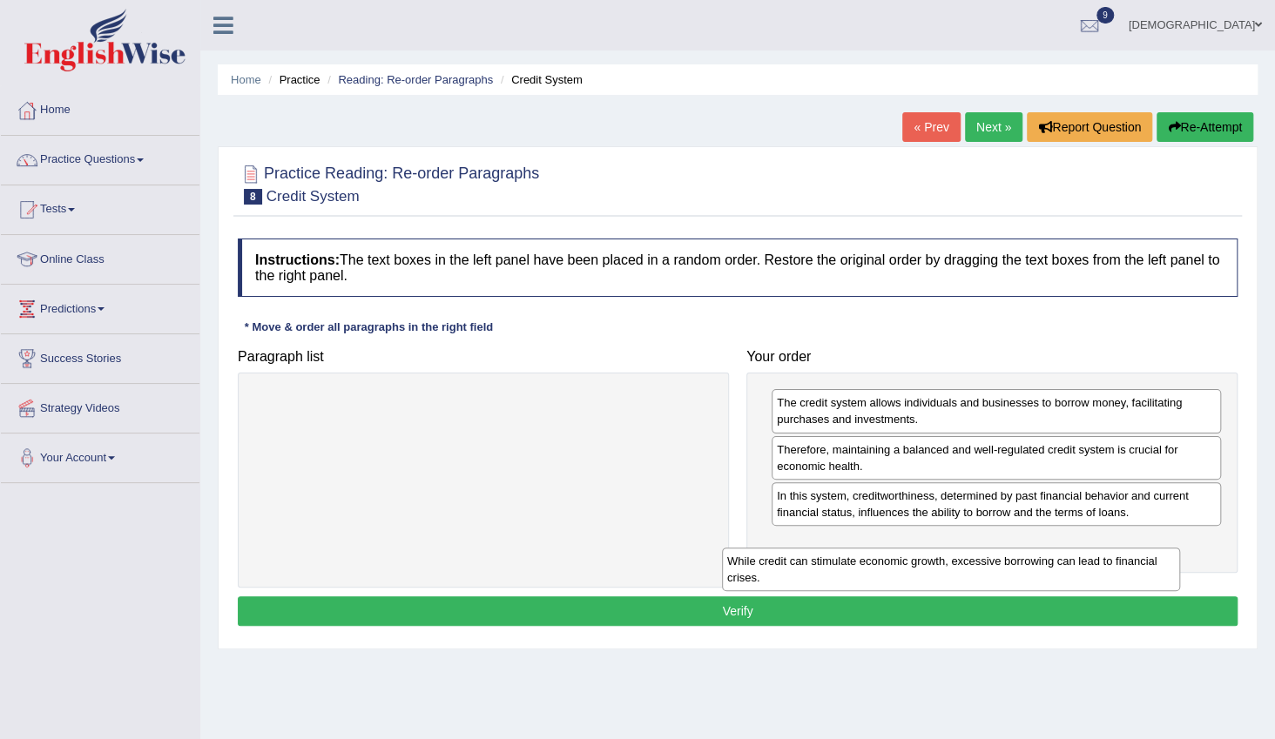
drag, startPoint x: 670, startPoint y: 406, endPoint x: 1137, endPoint y: 564, distance: 493.8
click at [1137, 564] on div "While credit can stimulate economic growth, excessive borrowing can lead to fin…" at bounding box center [951, 570] width 458 height 44
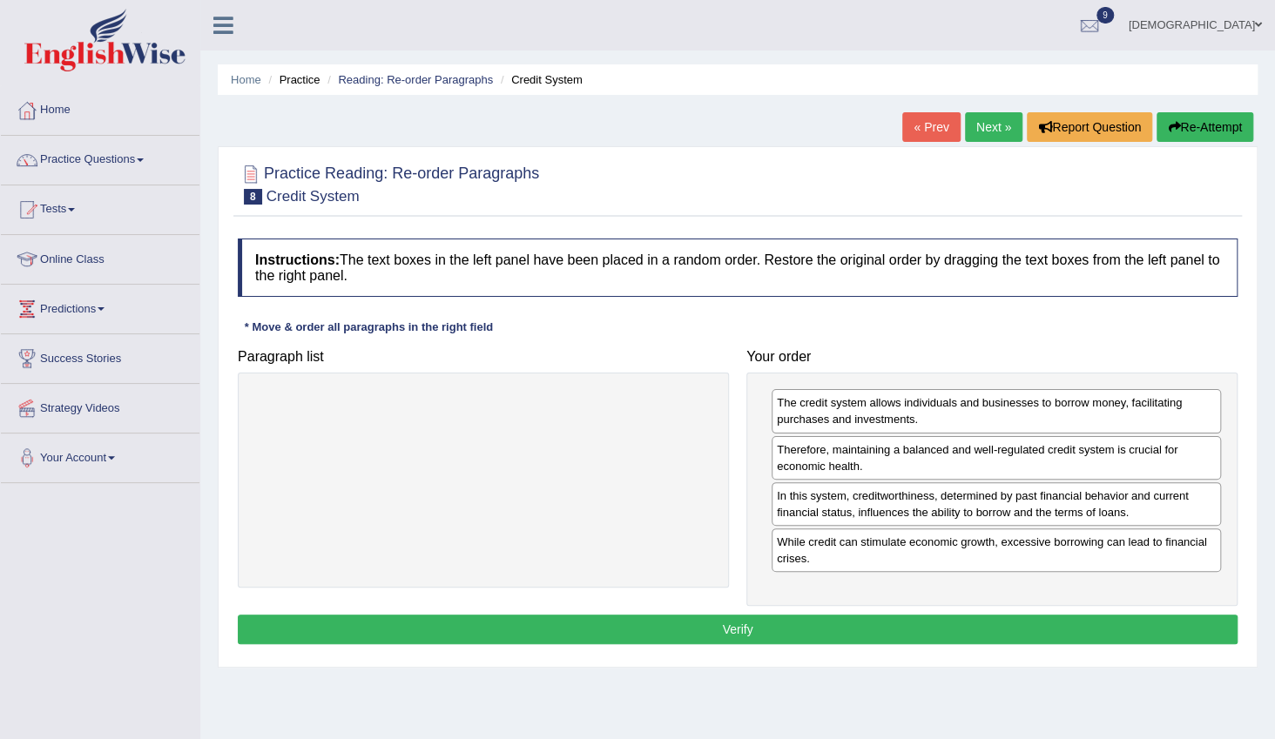
click at [983, 621] on button "Verify" at bounding box center [738, 630] width 1000 height 30
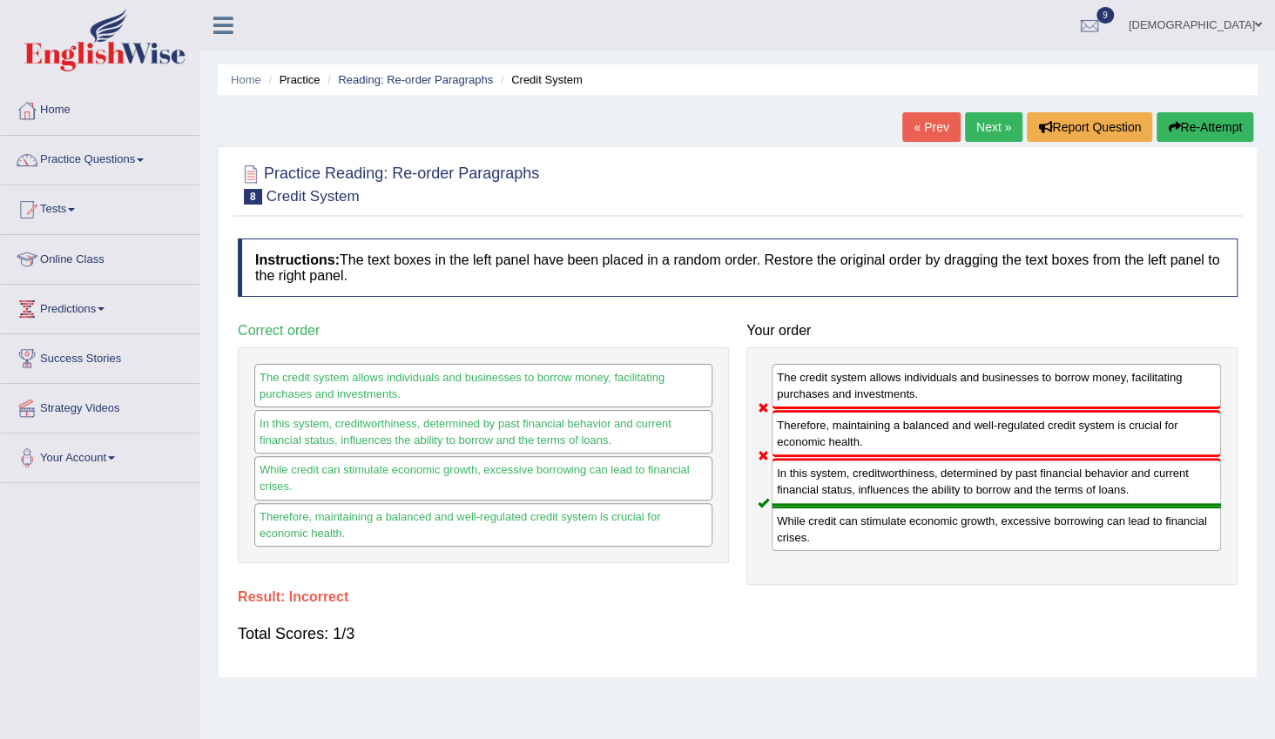
click at [985, 119] on link "Next »" at bounding box center [993, 127] width 57 height 30
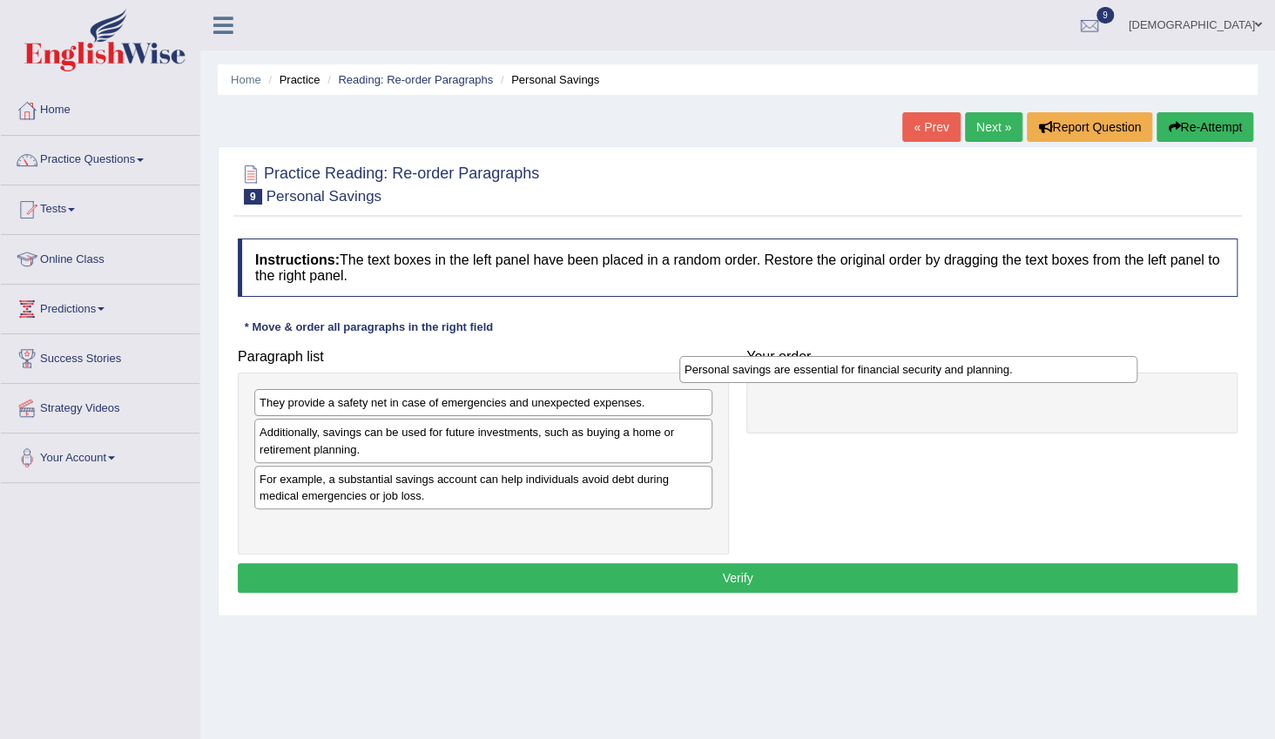
drag, startPoint x: 550, startPoint y: 528, endPoint x: 975, endPoint y: 373, distance: 452.4
click at [975, 373] on div "Personal savings are essential for financial security and planning." at bounding box center [908, 369] width 458 height 27
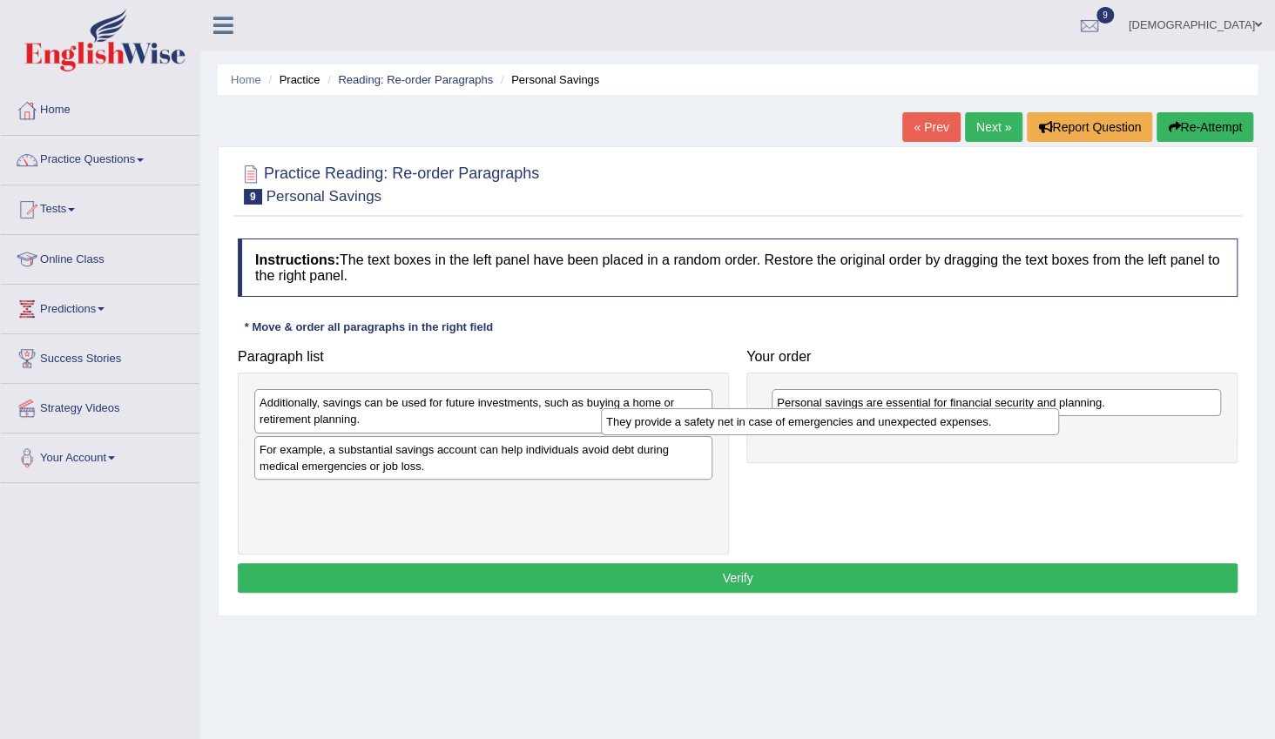
drag, startPoint x: 636, startPoint y: 400, endPoint x: 1002, endPoint y: 424, distance: 367.5
click at [1002, 424] on div "They provide a safety net in case of emergencies and unexpected expenses." at bounding box center [830, 421] width 458 height 27
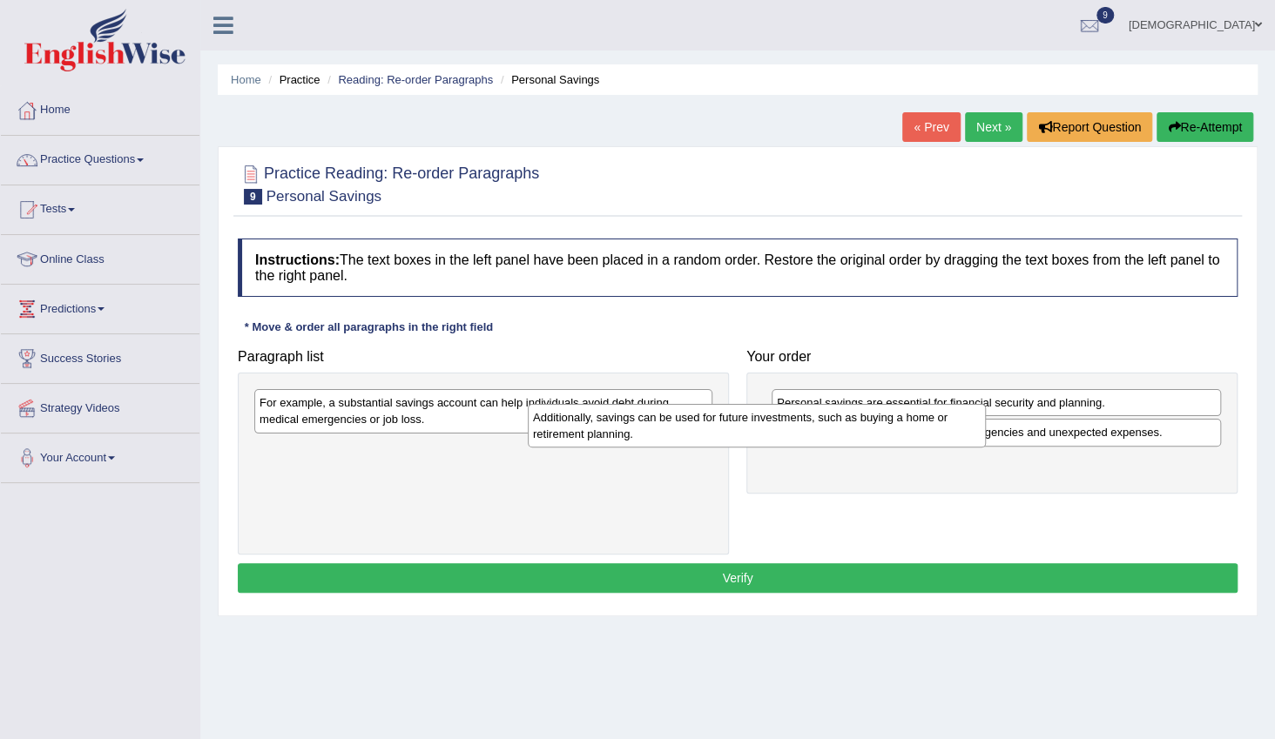
drag, startPoint x: 592, startPoint y: 411, endPoint x: 941, endPoint y: 429, distance: 348.9
click at [941, 429] on div "Additionally, savings can be used for future investments, such as buying a home…" at bounding box center [757, 426] width 458 height 44
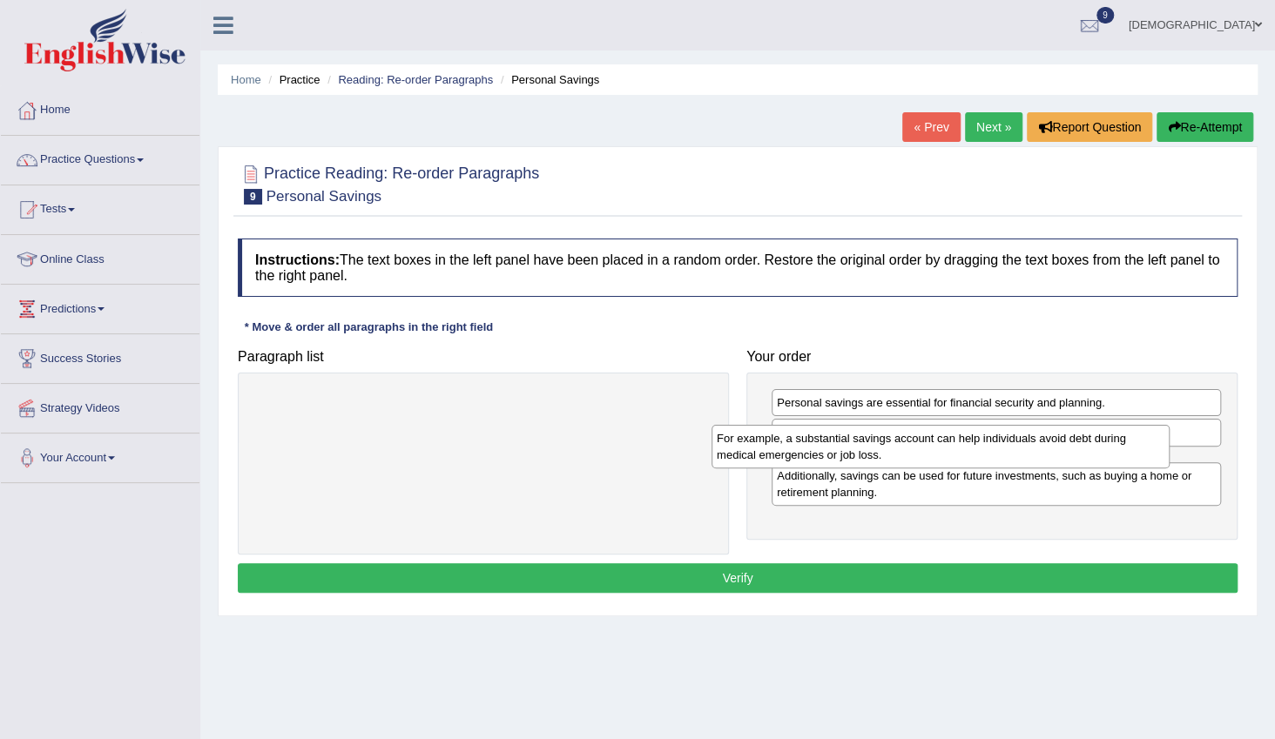
drag, startPoint x: 563, startPoint y: 400, endPoint x: 1027, endPoint y: 435, distance: 465.5
click at [1027, 435] on div "For example, a substantial savings account can help individuals avoid debt duri…" at bounding box center [941, 447] width 458 height 44
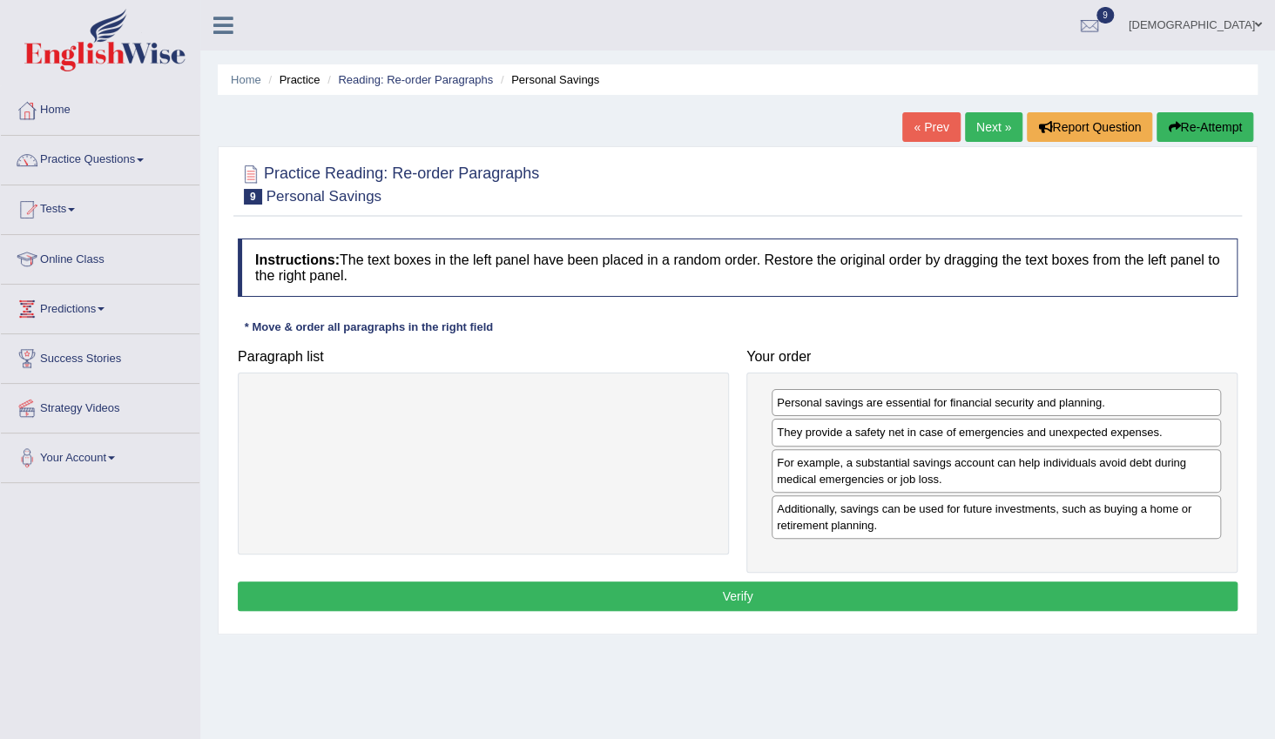
click at [888, 591] on button "Verify" at bounding box center [738, 597] width 1000 height 30
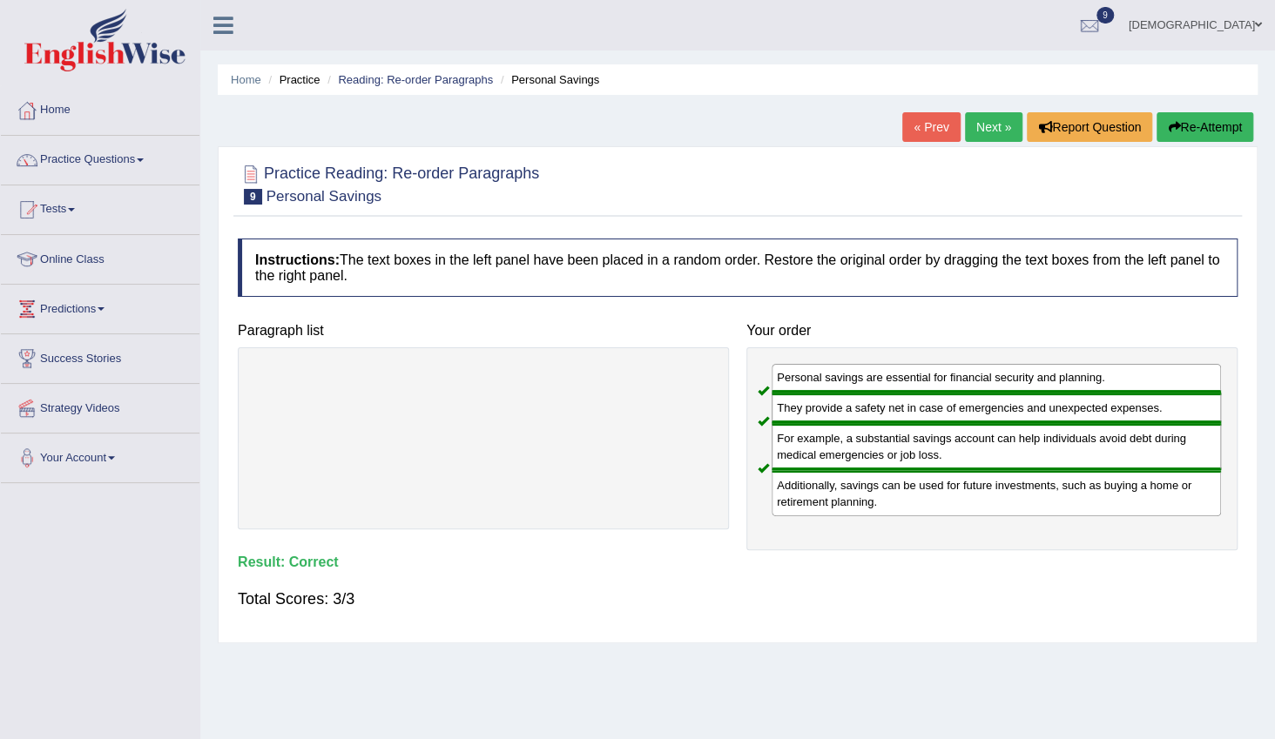
click at [993, 122] on link "Next »" at bounding box center [993, 127] width 57 height 30
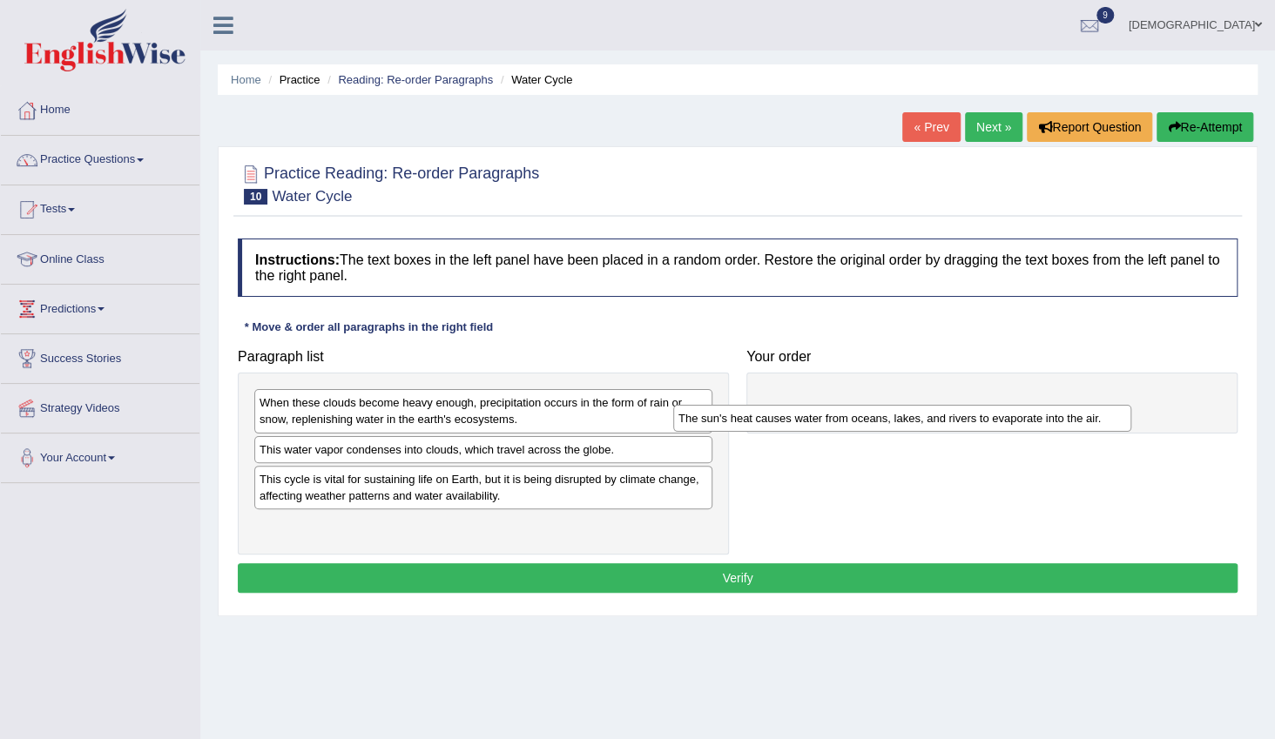
drag, startPoint x: 460, startPoint y: 523, endPoint x: 888, endPoint y: 411, distance: 441.9
click at [888, 411] on div "The sun's heat causes water from oceans, lakes, and rivers to evaporate into th…" at bounding box center [902, 418] width 458 height 27
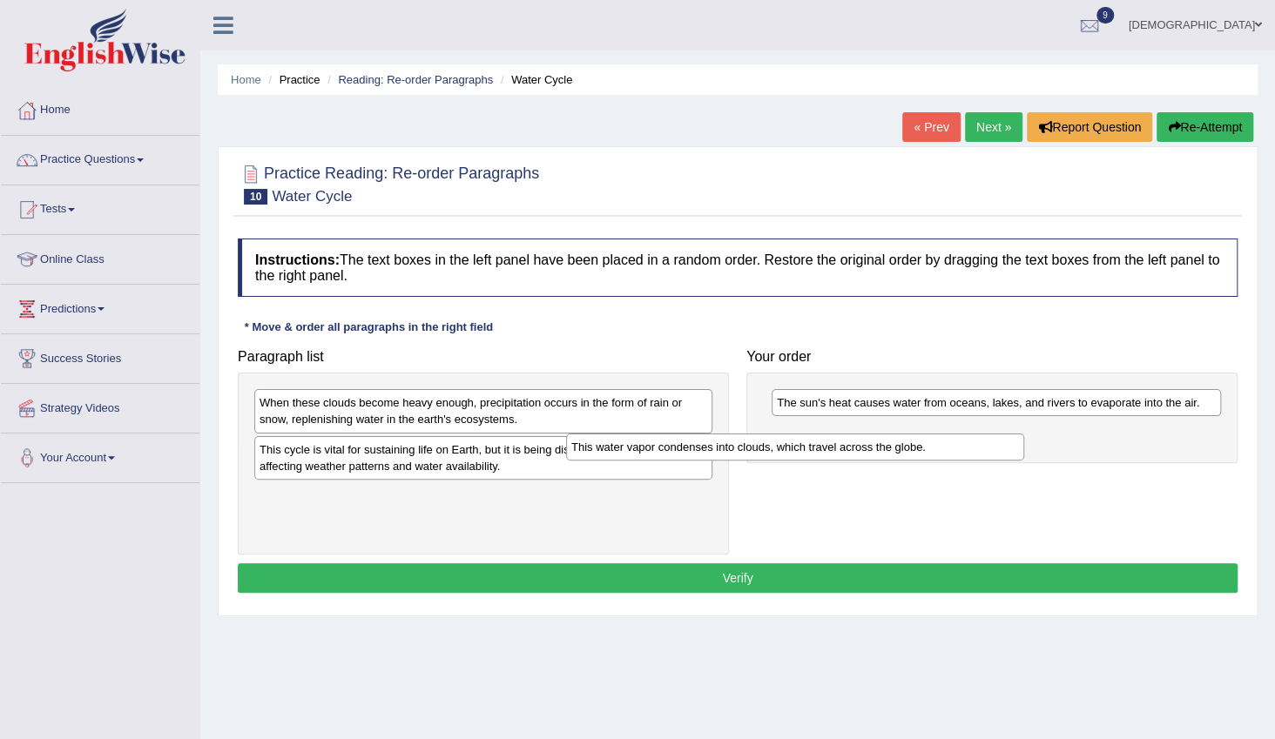
drag, startPoint x: 638, startPoint y: 455, endPoint x: 950, endPoint y: 453, distance: 311.8
click at [950, 453] on div "This water vapor condenses into clouds, which travel across the globe." at bounding box center [795, 447] width 458 height 27
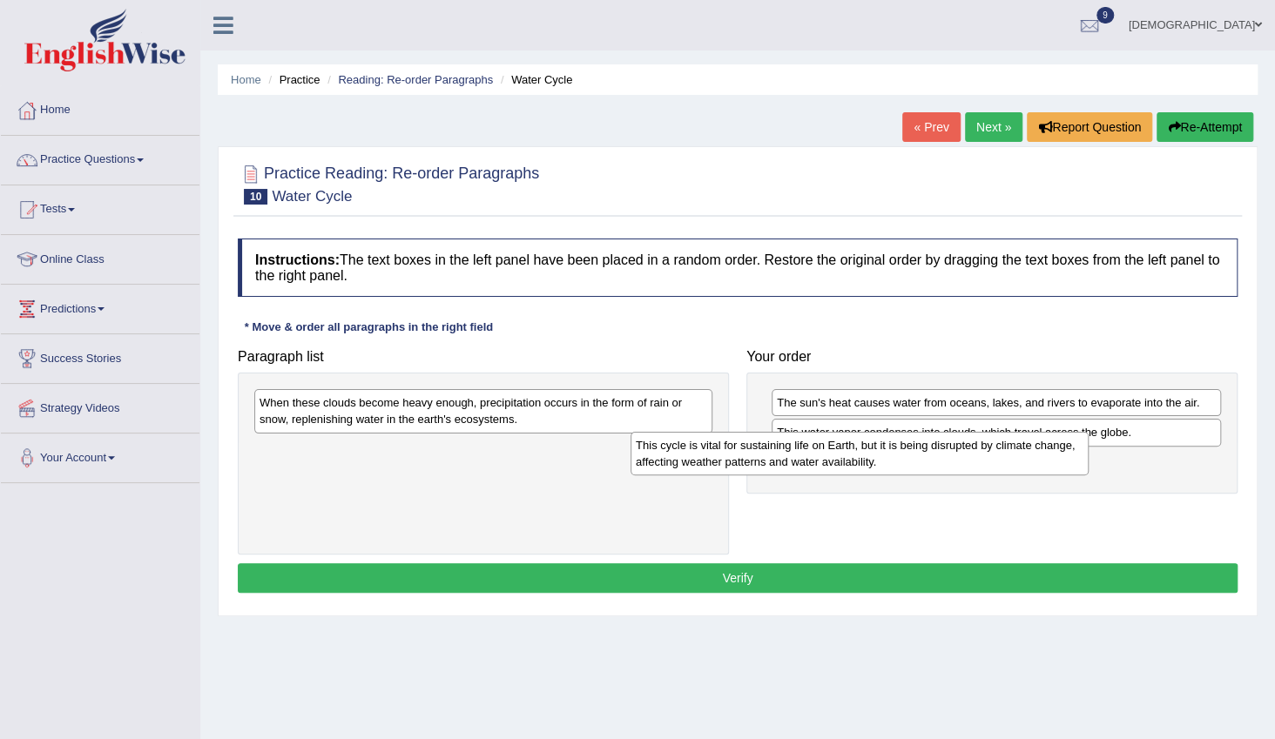
drag, startPoint x: 662, startPoint y: 474, endPoint x: 1043, endPoint y: 470, distance: 380.6
click at [1043, 470] on div "This cycle is vital for sustaining life on Earth, but it is being disrupted by …" at bounding box center [860, 454] width 458 height 44
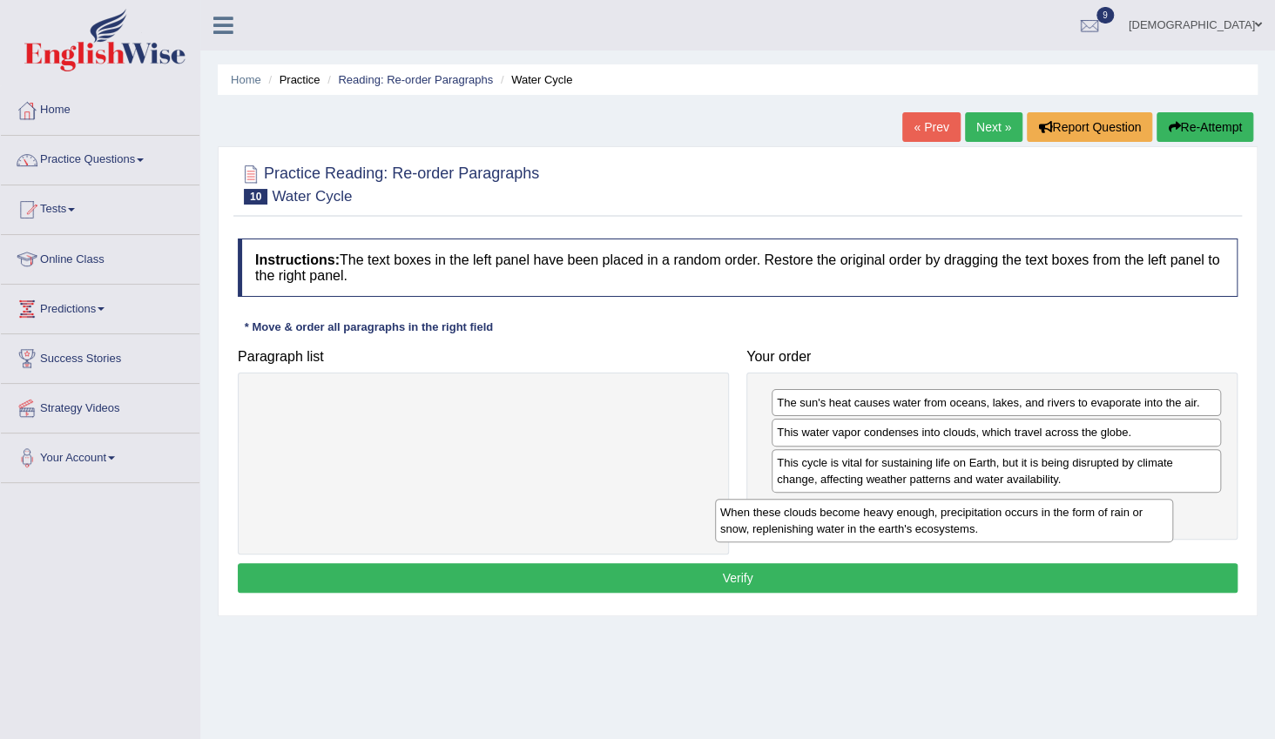
drag, startPoint x: 645, startPoint y: 395, endPoint x: 1105, endPoint y: 504, distance: 473.6
click at [1105, 504] on div "When these clouds become heavy enough, precipitation occurs in the form of rain…" at bounding box center [944, 521] width 458 height 44
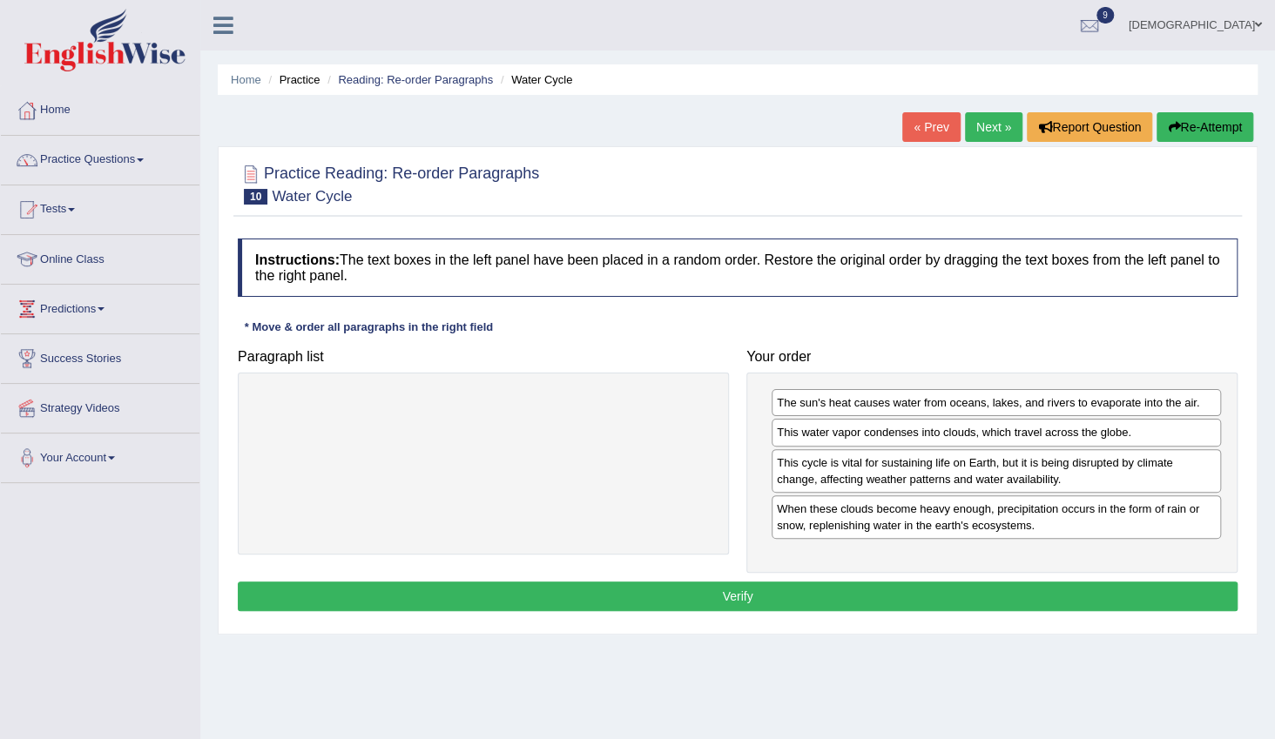
click at [940, 583] on button "Verify" at bounding box center [738, 597] width 1000 height 30
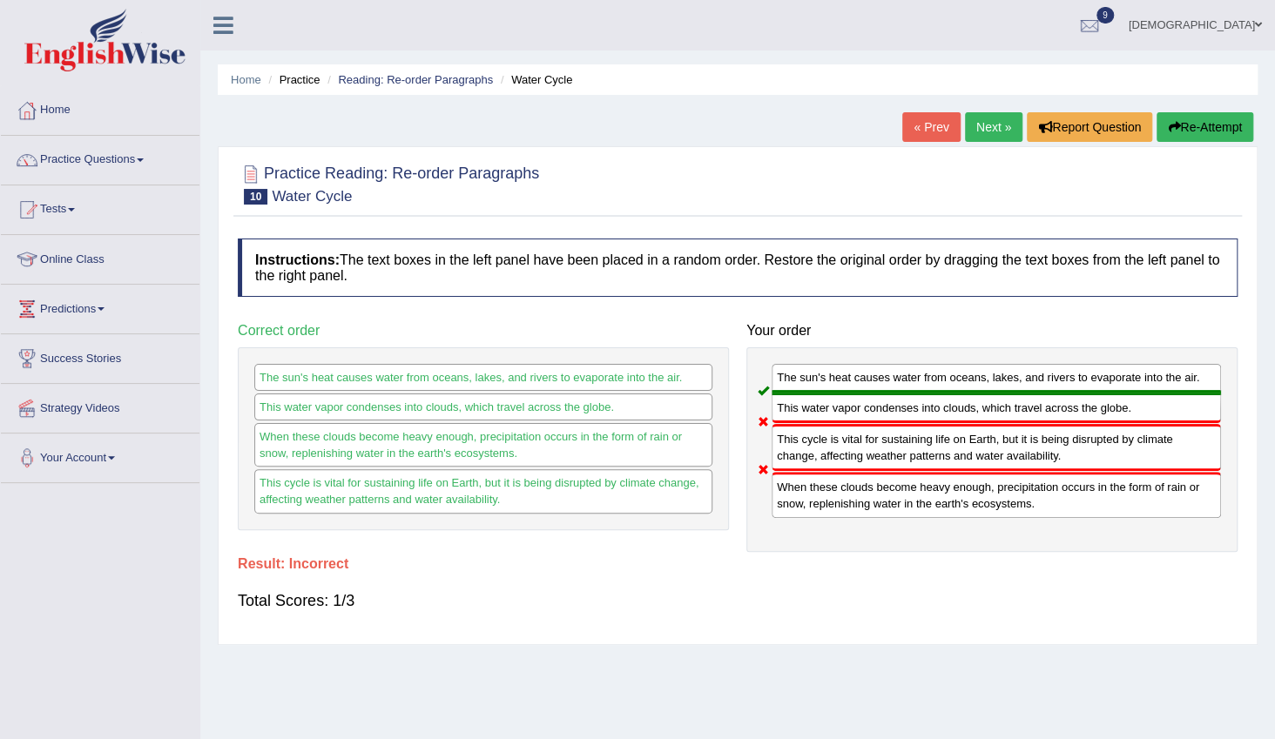
click at [993, 133] on link "Next »" at bounding box center [993, 127] width 57 height 30
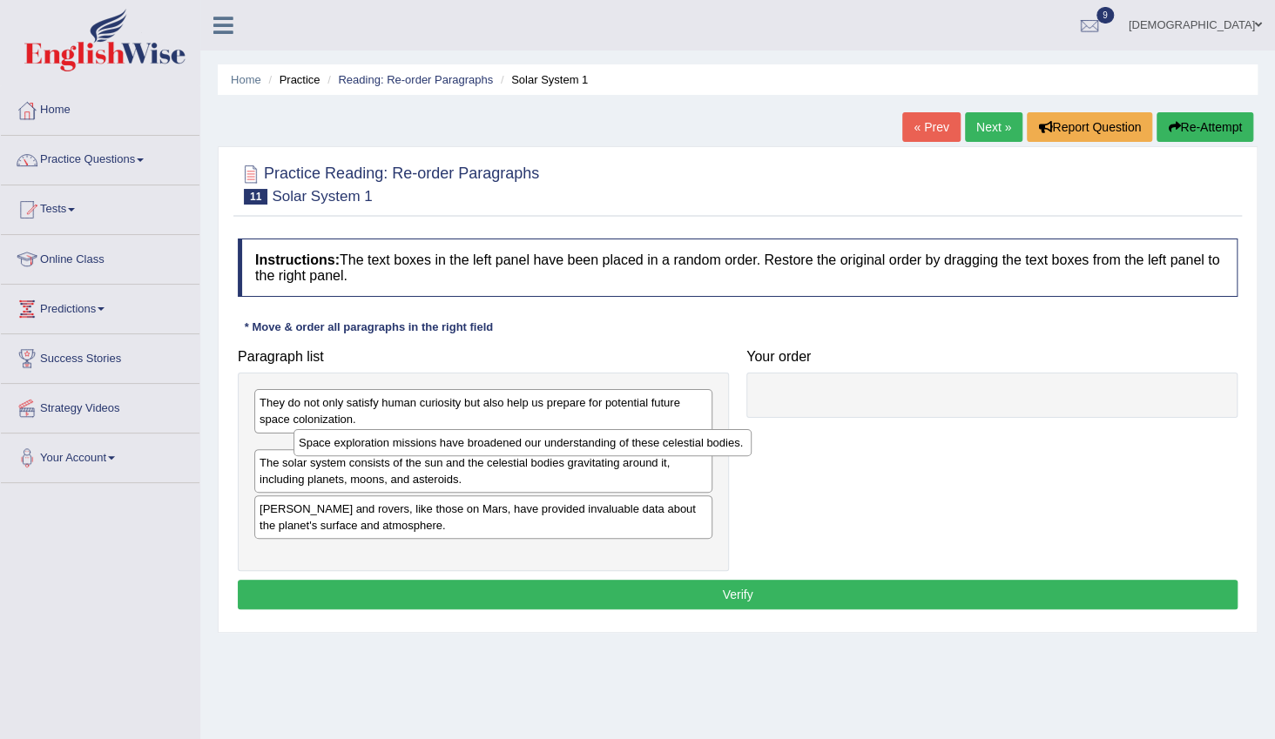
drag, startPoint x: 626, startPoint y: 456, endPoint x: 665, endPoint y: 449, distance: 39.7
click at [665, 449] on div "Space exploration missions have broadened our understanding of these celestial …" at bounding box center [523, 442] width 458 height 27
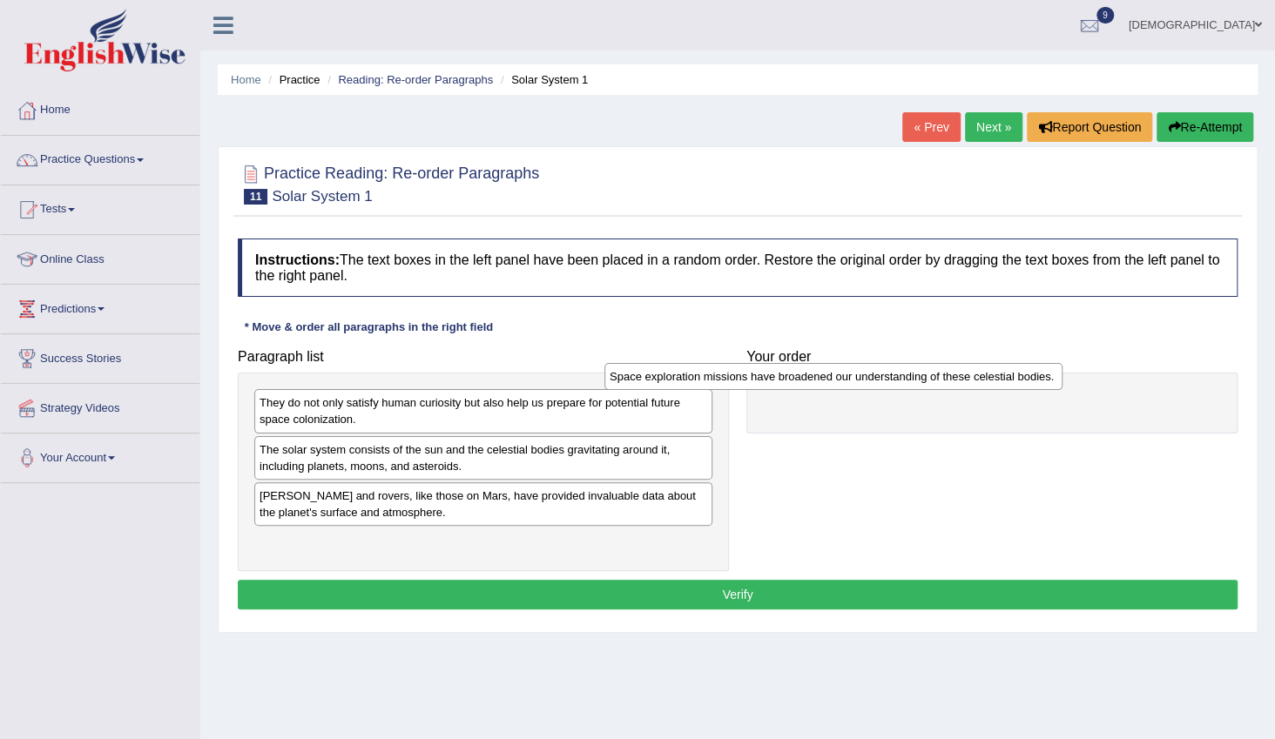
drag, startPoint x: 623, startPoint y: 450, endPoint x: 974, endPoint y: 377, distance: 358.5
click at [974, 377] on div "Space exploration missions have broadened our understanding of these celestial …" at bounding box center [833, 376] width 458 height 27
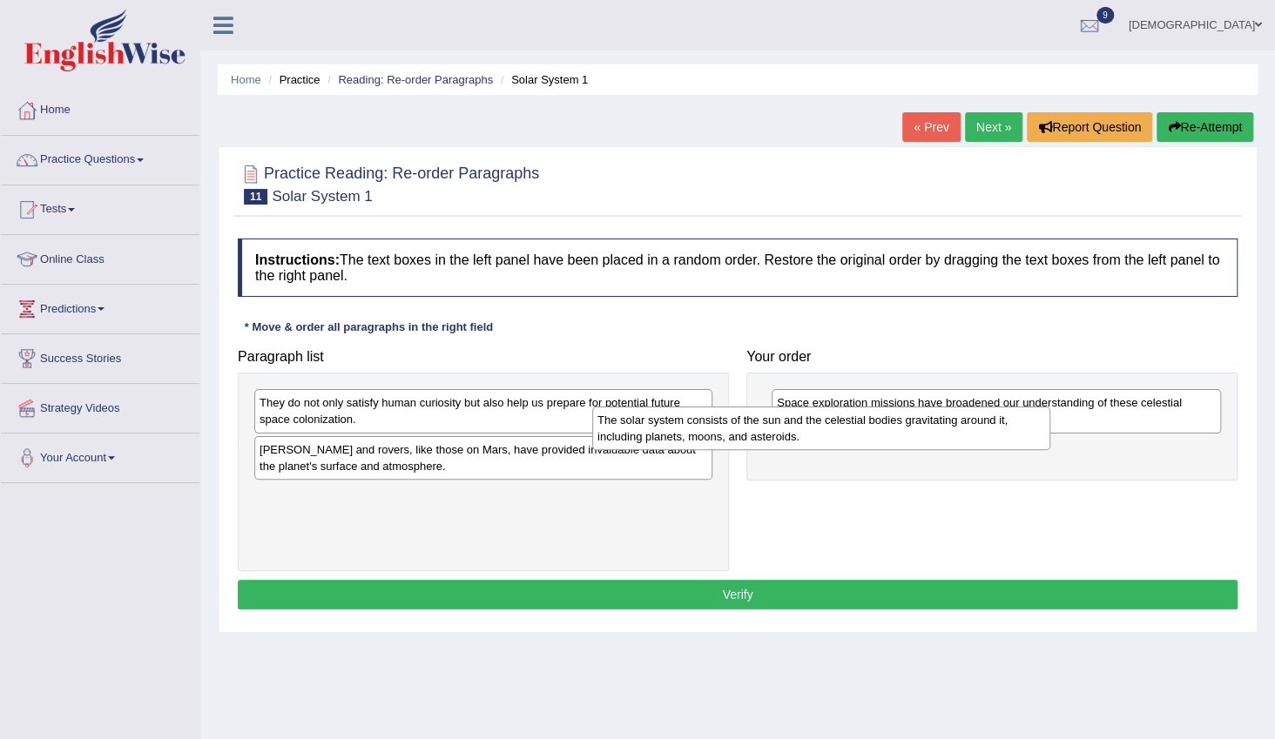
drag, startPoint x: 656, startPoint y: 463, endPoint x: 803, endPoint y: 429, distance: 151.1
click at [988, 432] on div "The solar system consists of the sun and the celestial bodies gravitating aroun…" at bounding box center [821, 429] width 458 height 44
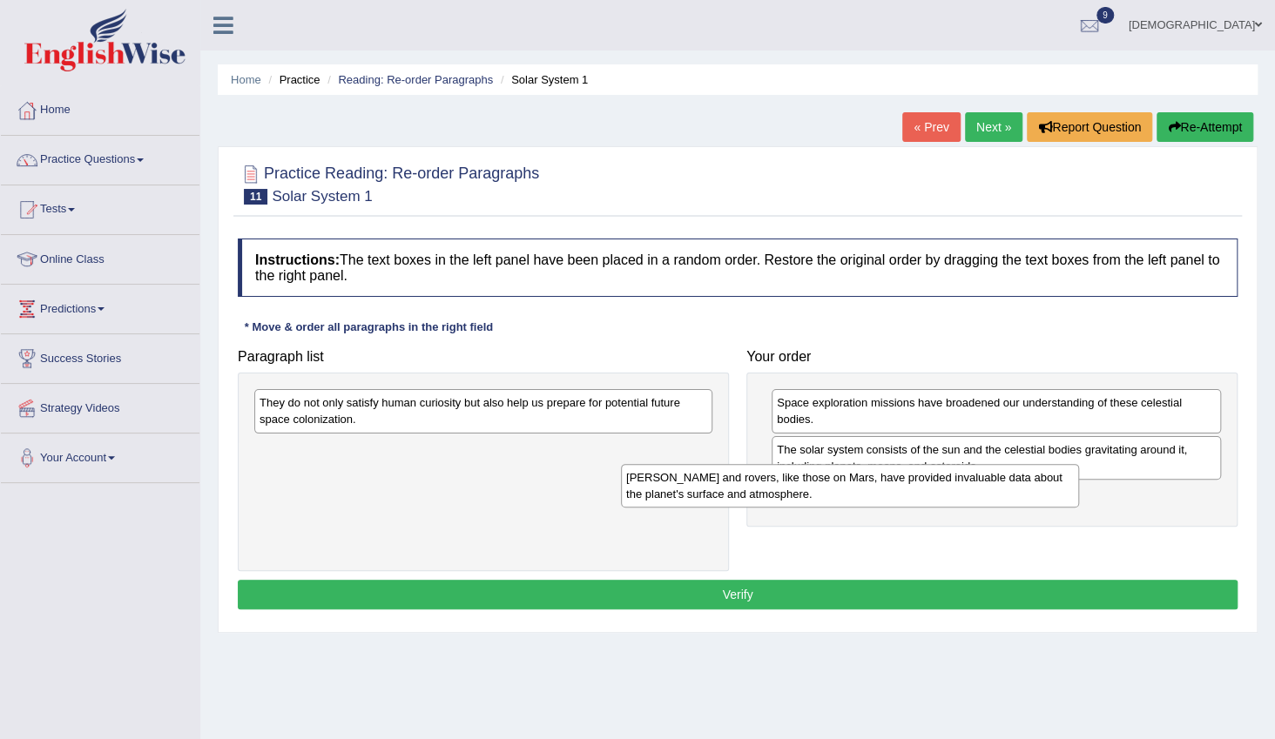
drag, startPoint x: 646, startPoint y: 451, endPoint x: 1037, endPoint y: 481, distance: 392.2
click at [1037, 481] on div "Landers and rovers, like those on Mars, have provided invaluable data about the…" at bounding box center [850, 486] width 458 height 44
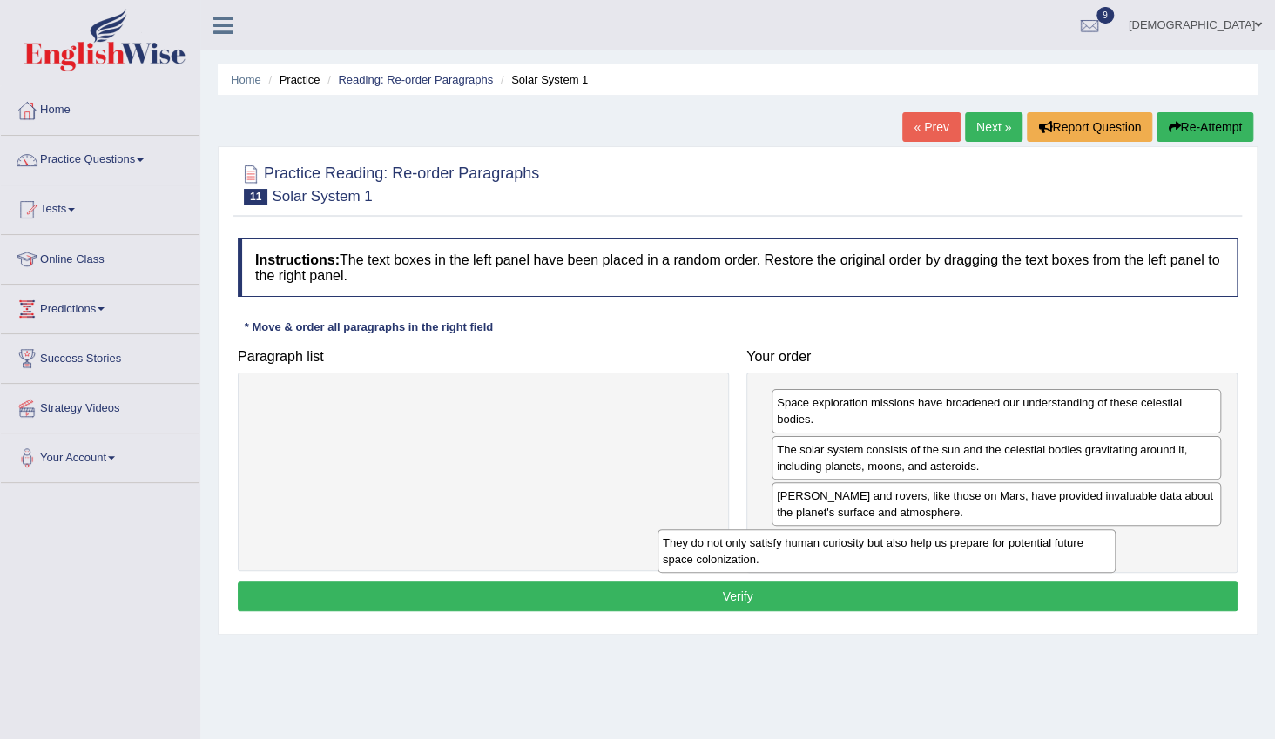
drag, startPoint x: 640, startPoint y: 409, endPoint x: 1043, endPoint y: 550, distance: 426.9
click at [1043, 550] on div "They do not only satisfy human curiosity but also help us prepare for potential…" at bounding box center [887, 552] width 458 height 44
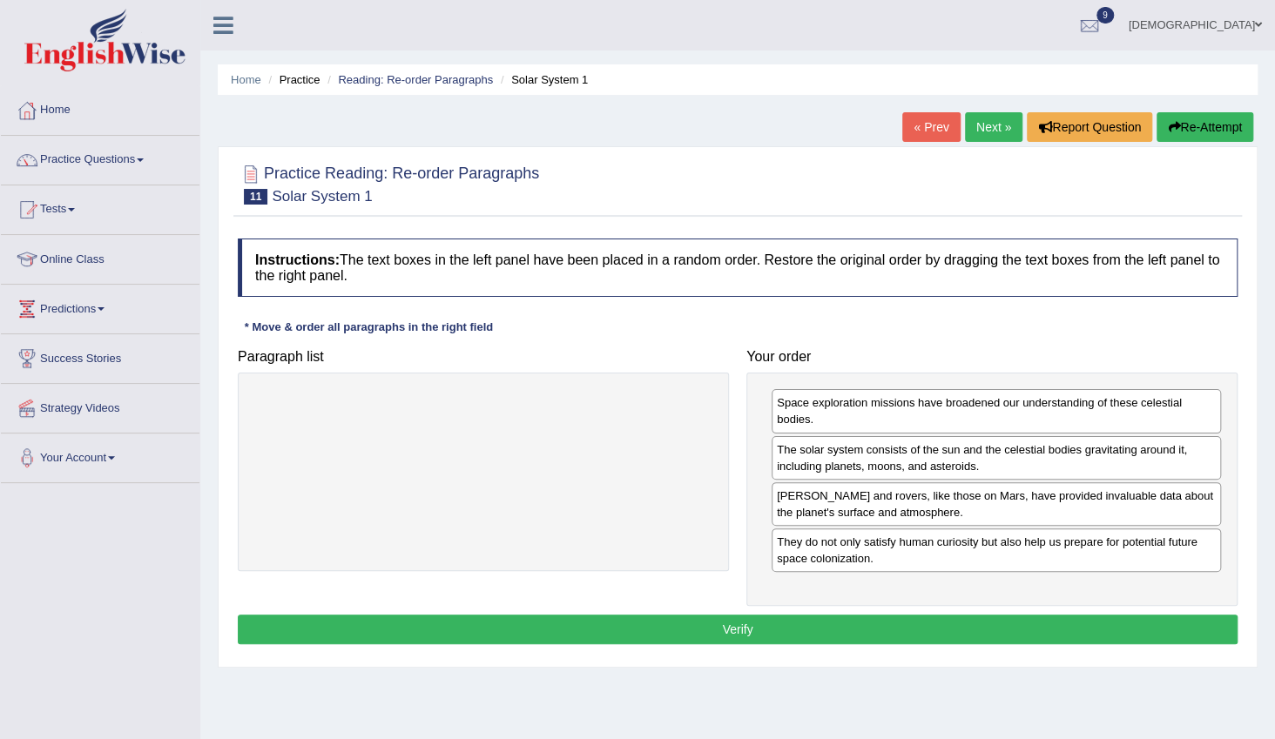
click at [861, 612] on div "Instructions: The text boxes in the left panel have been placed in a random ord…" at bounding box center [737, 444] width 1009 height 429
click at [845, 624] on button "Verify" at bounding box center [738, 630] width 1000 height 30
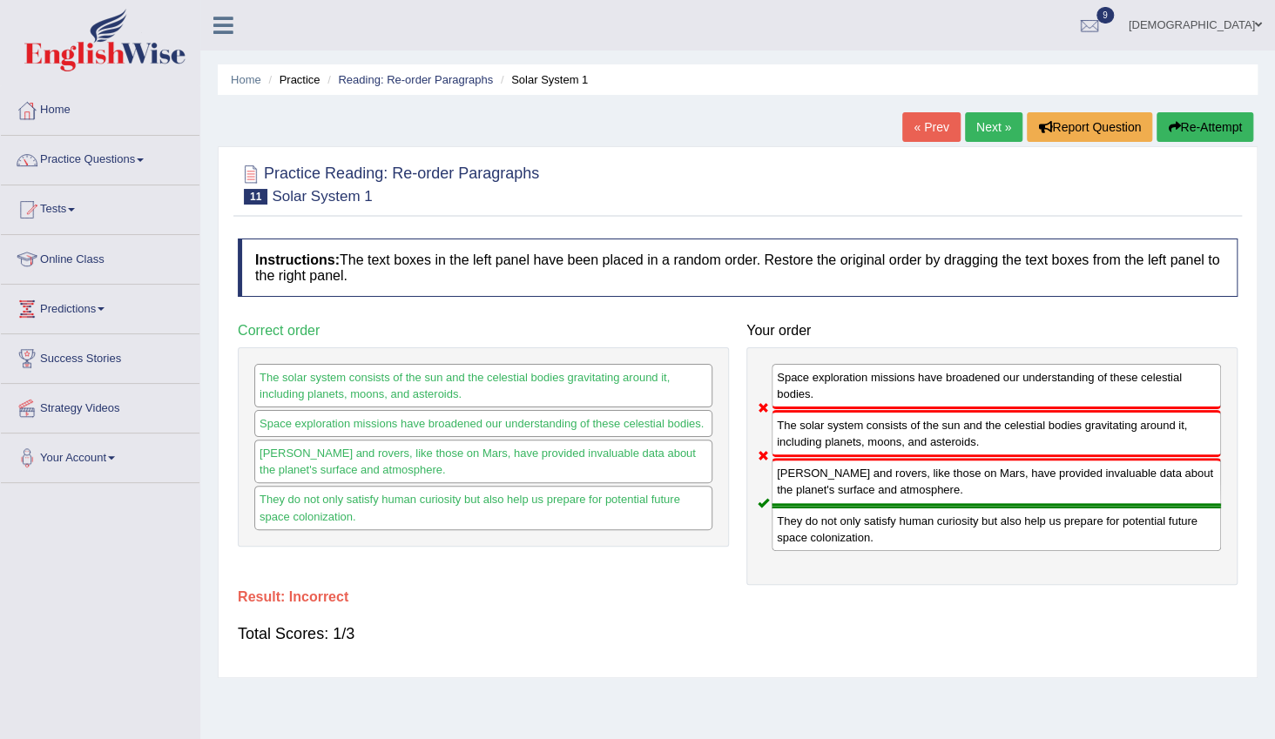
click at [981, 119] on link "Next »" at bounding box center [993, 127] width 57 height 30
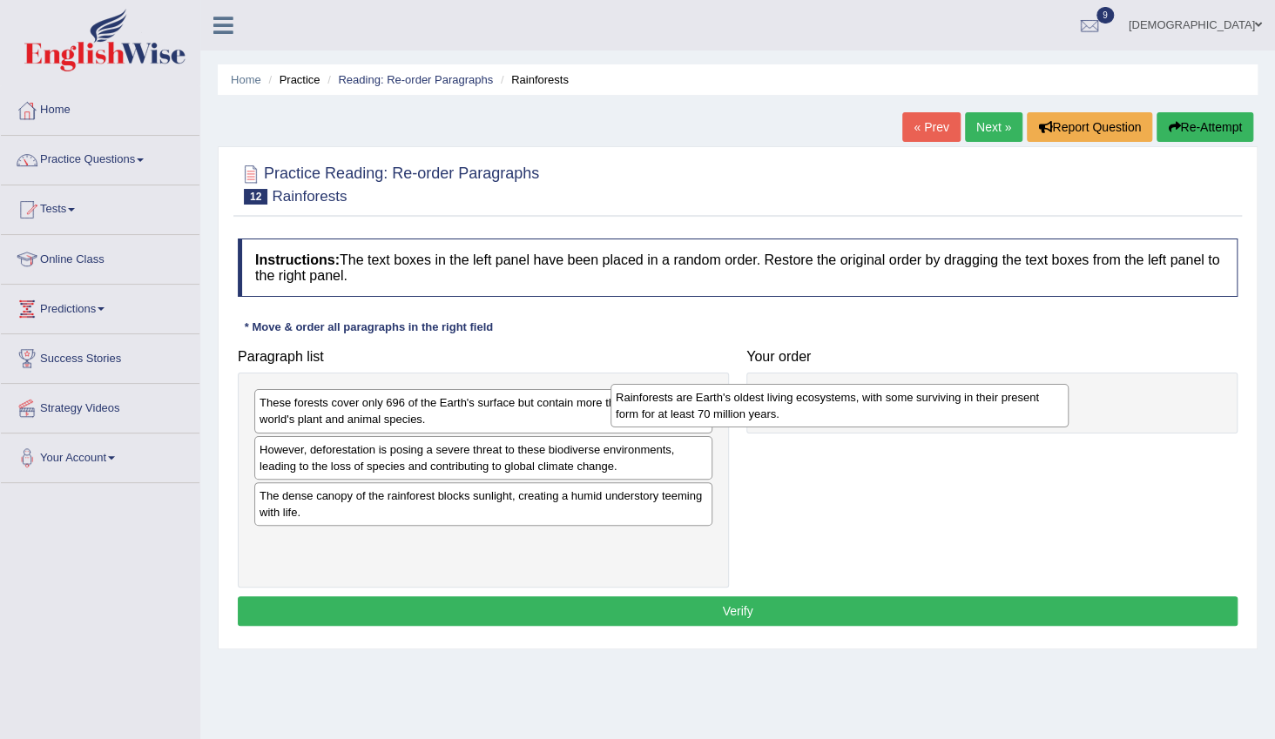
drag, startPoint x: 408, startPoint y: 500, endPoint x: 786, endPoint y: 398, distance: 391.5
click at [786, 398] on div "Rainforests are Earth's oldest living ecosystems, with some surviving in their …" at bounding box center [840, 406] width 458 height 44
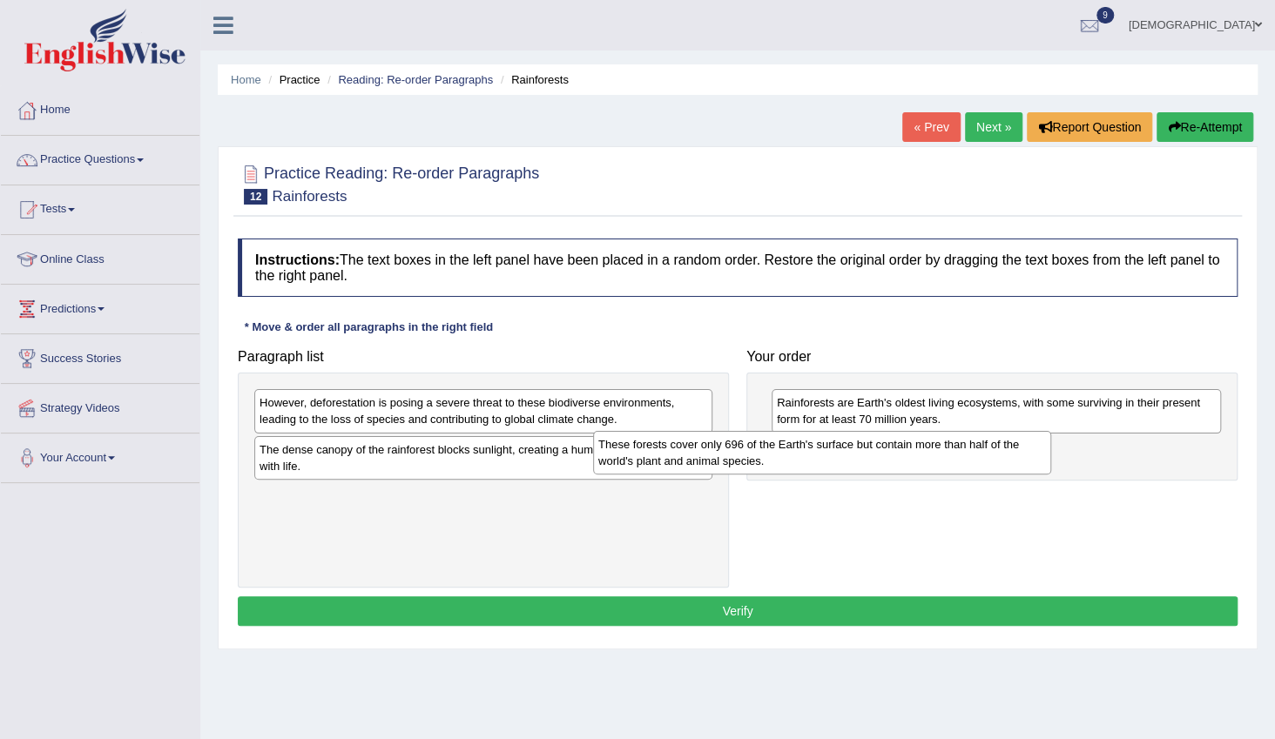
drag, startPoint x: 565, startPoint y: 396, endPoint x: 904, endPoint y: 438, distance: 341.4
click at [904, 438] on div "These forests cover only 696 of the Earth's surface but contain more than half …" at bounding box center [822, 453] width 458 height 44
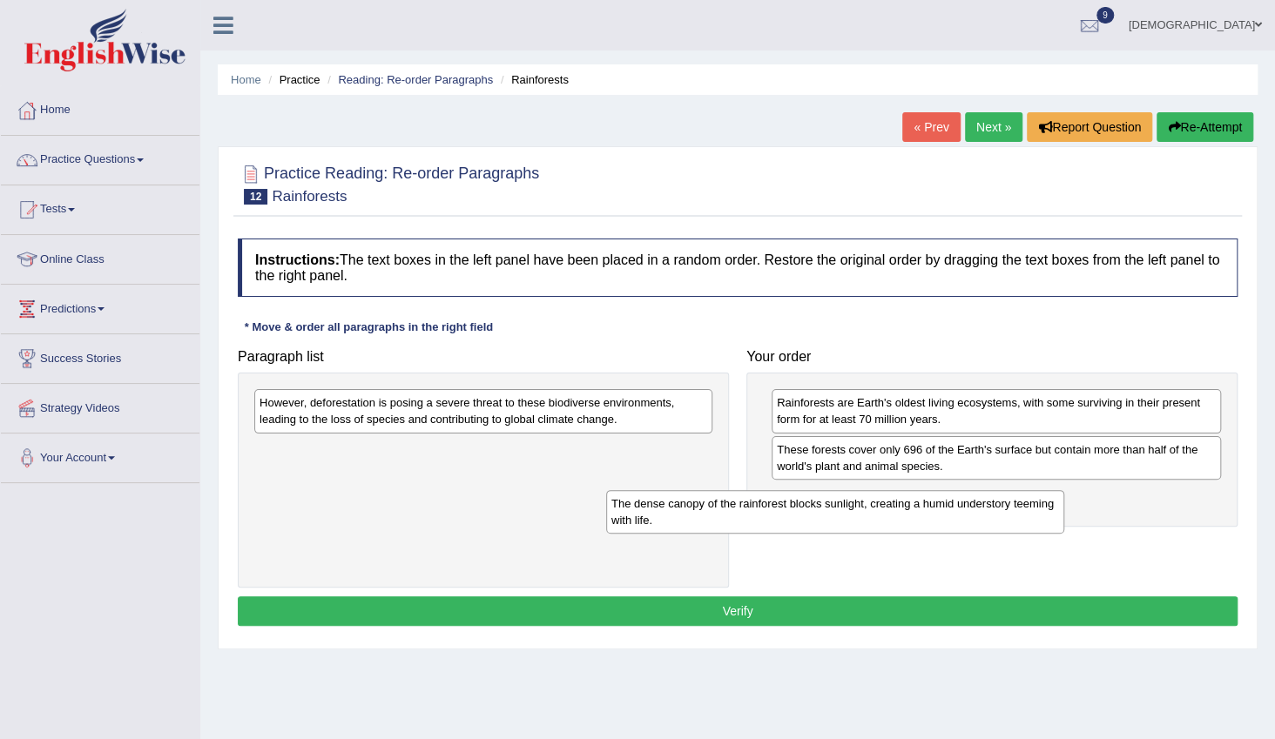
drag, startPoint x: 603, startPoint y: 462, endPoint x: 955, endPoint y: 516, distance: 356.1
click at [955, 516] on div "The dense canopy of the rainforest blocks sunlight, creating a humid understory…" at bounding box center [835, 512] width 458 height 44
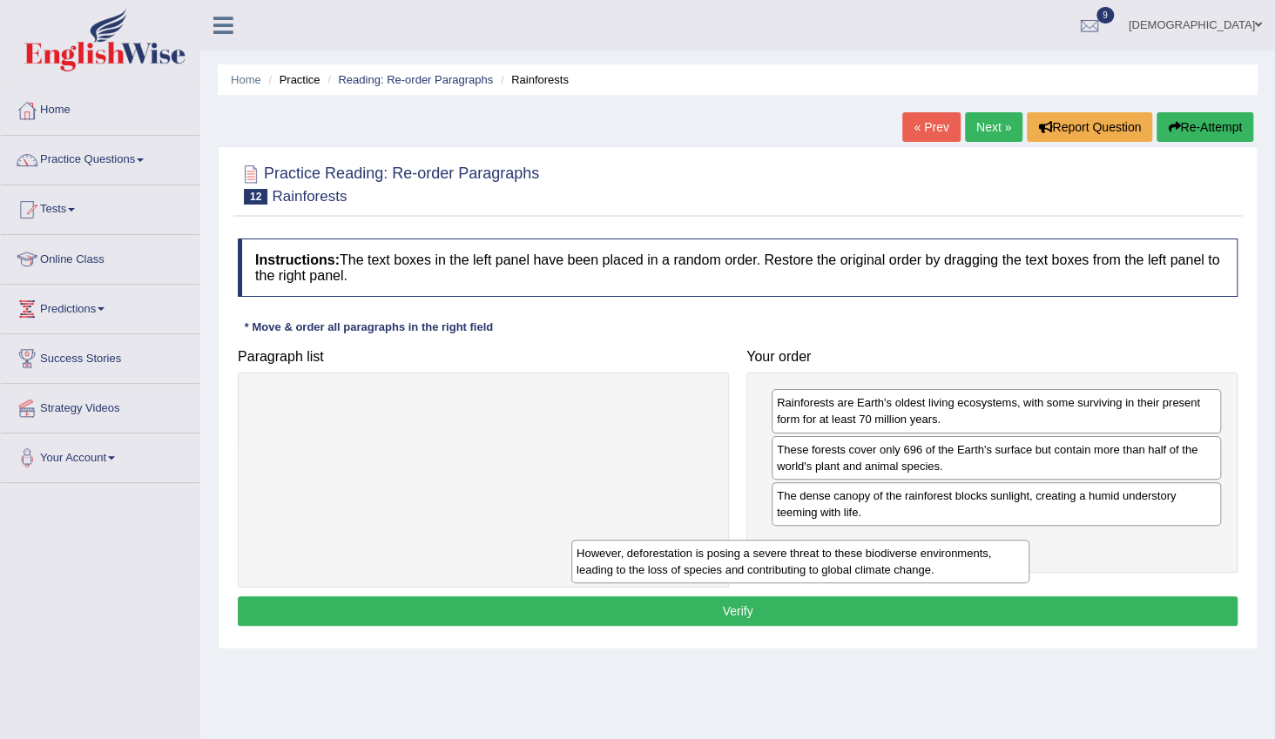
drag, startPoint x: 628, startPoint y: 402, endPoint x: 977, endPoint y: 549, distance: 378.7
click at [979, 549] on div "However, deforestation is posing a severe threat to these biodiverse environmen…" at bounding box center [800, 562] width 458 height 44
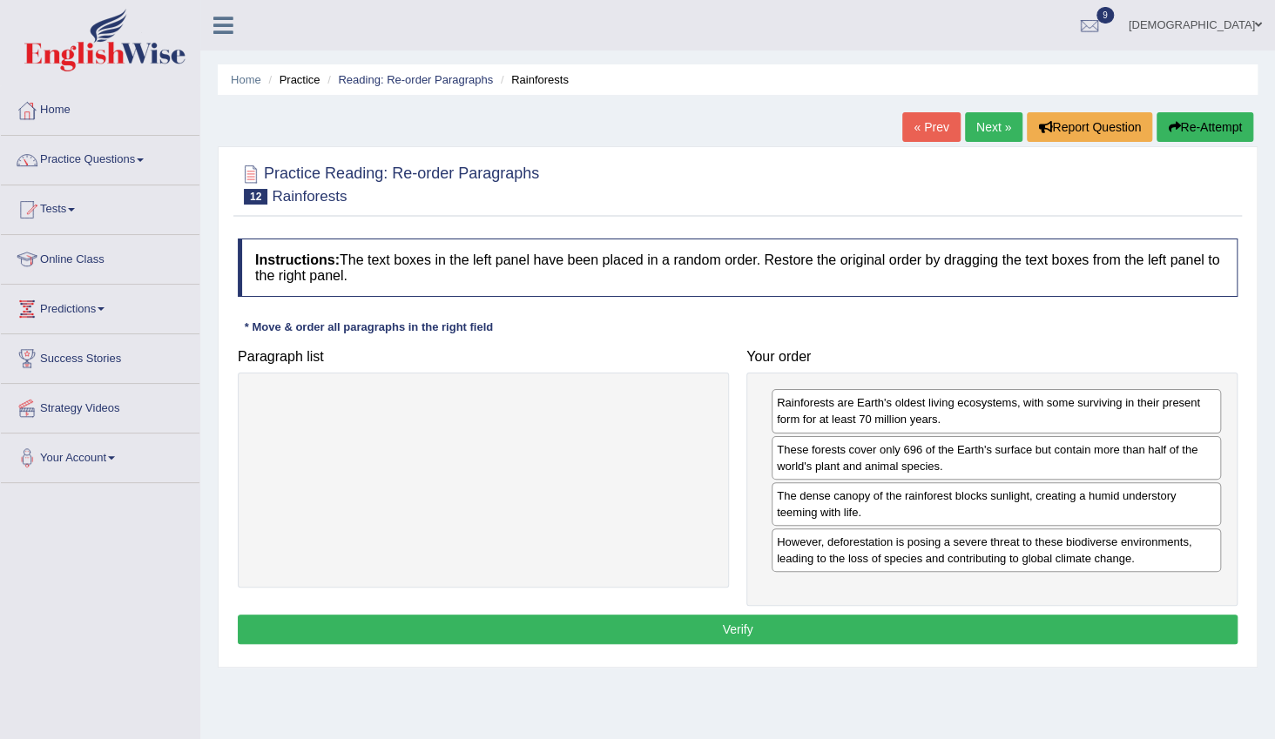
click at [813, 615] on button "Verify" at bounding box center [738, 630] width 1000 height 30
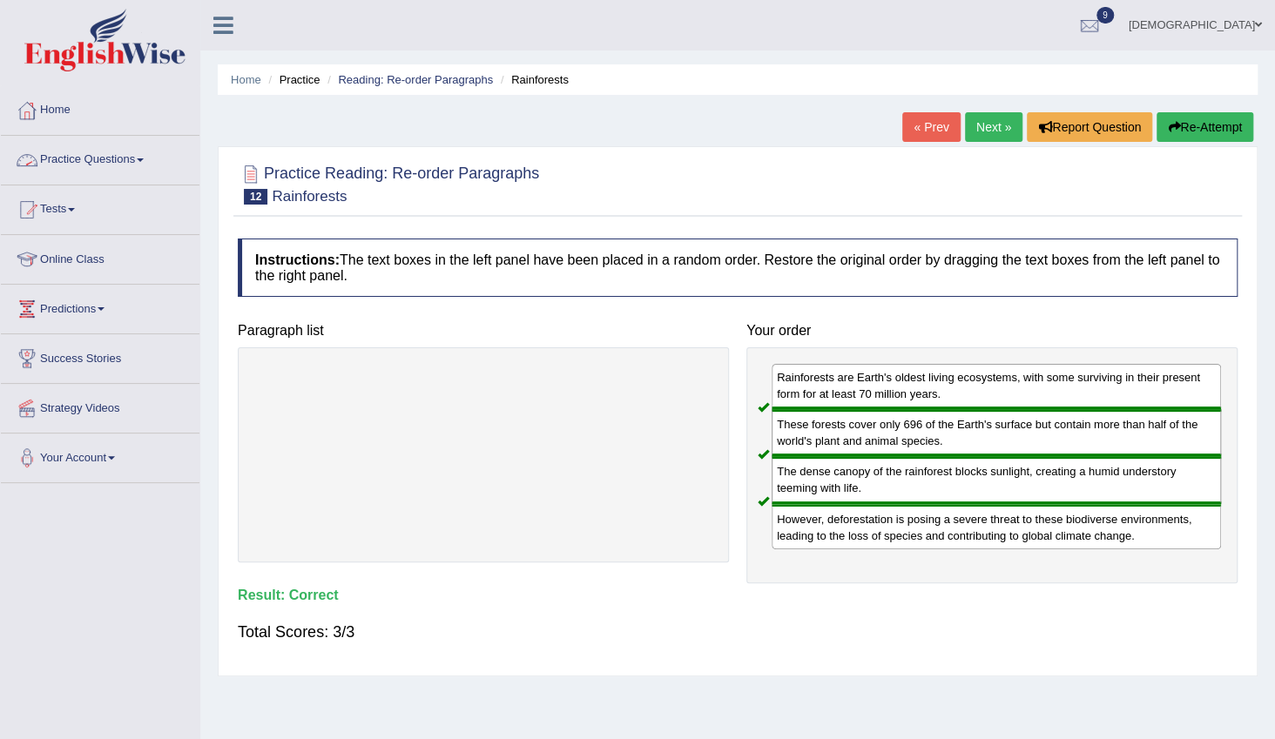
click at [117, 157] on link "Practice Questions" at bounding box center [100, 158] width 199 height 44
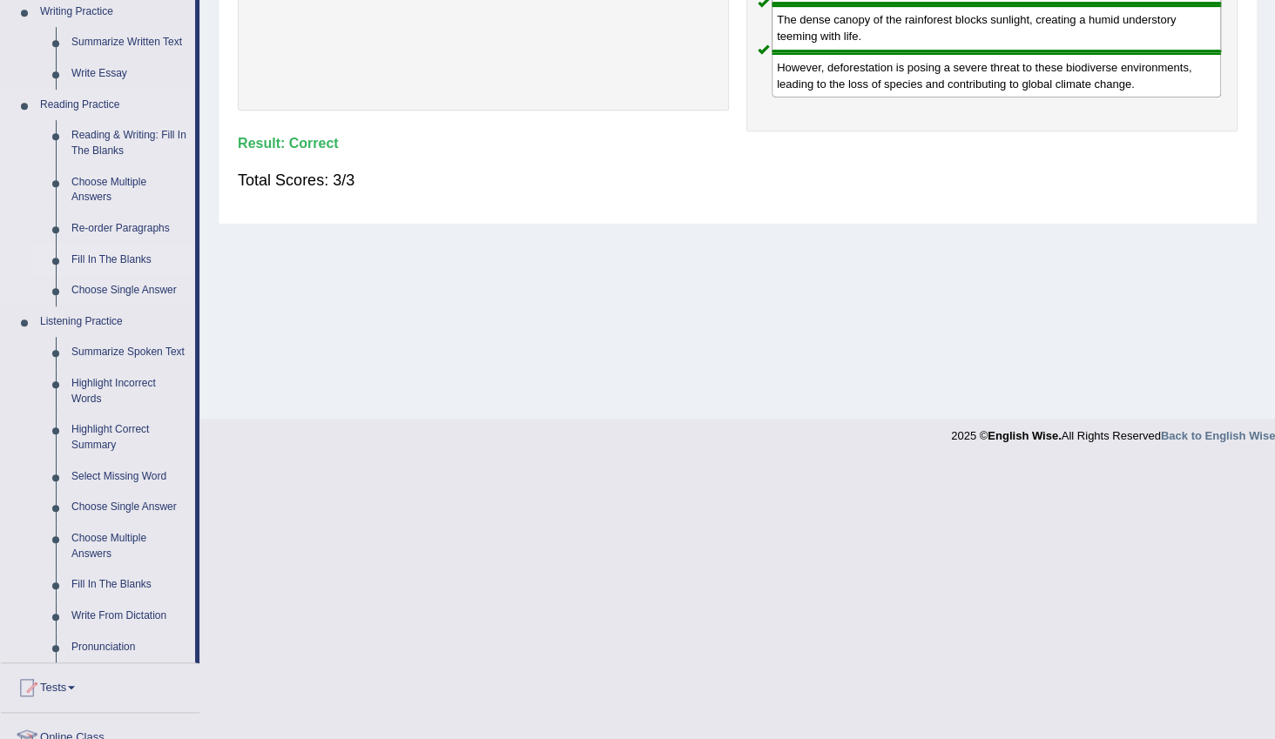
scroll to position [475, 0]
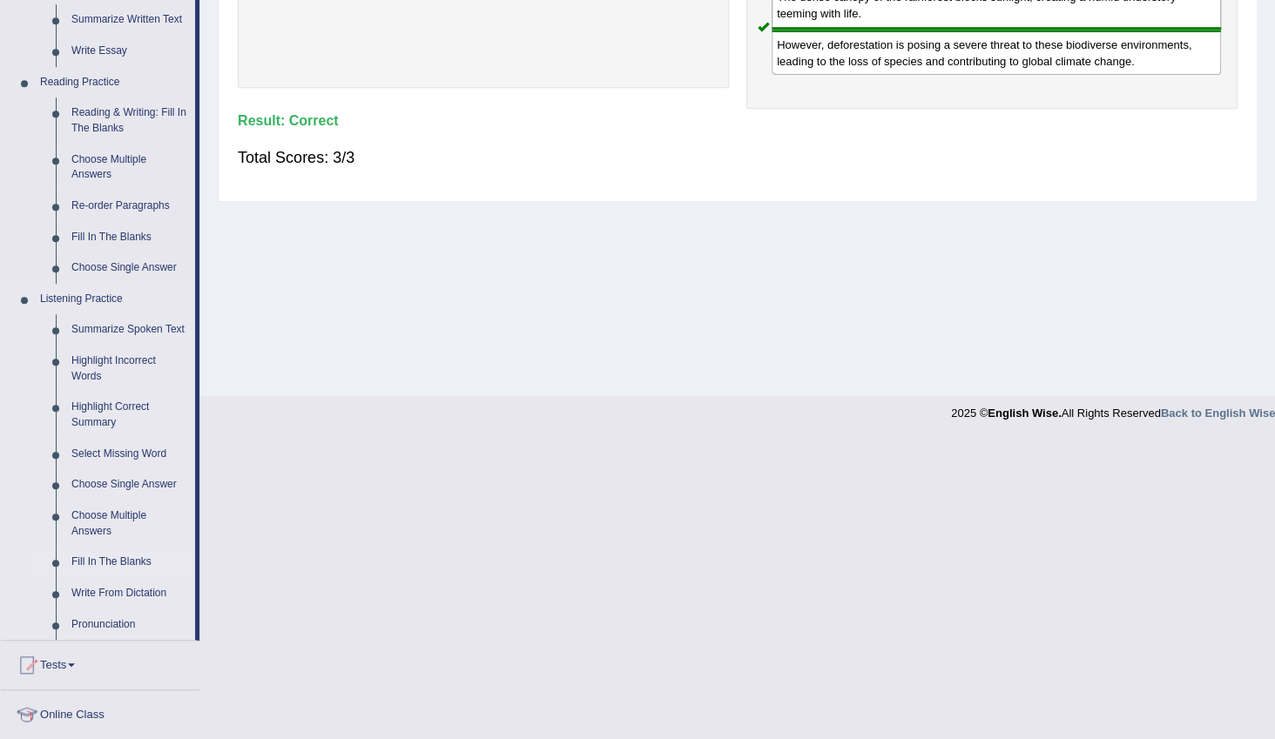
click at [137, 560] on link "Fill In The Blanks" at bounding box center [130, 562] width 132 height 31
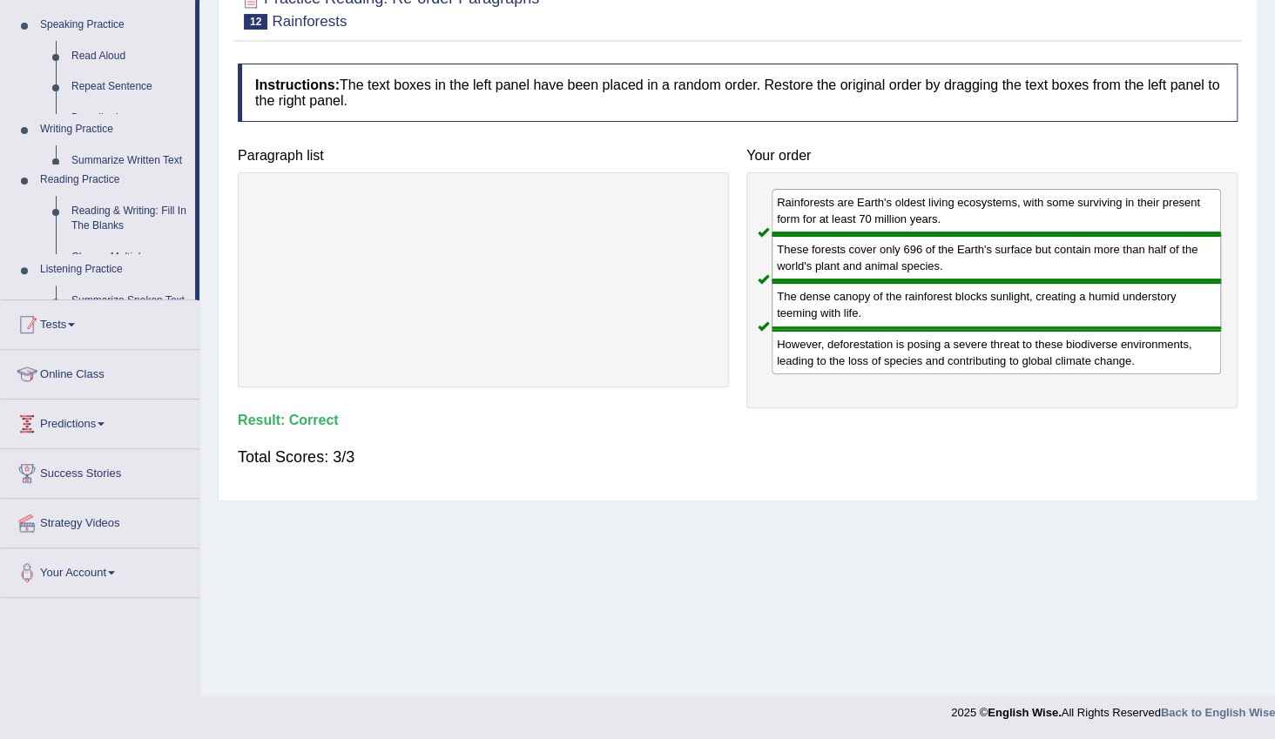
scroll to position [174, 0]
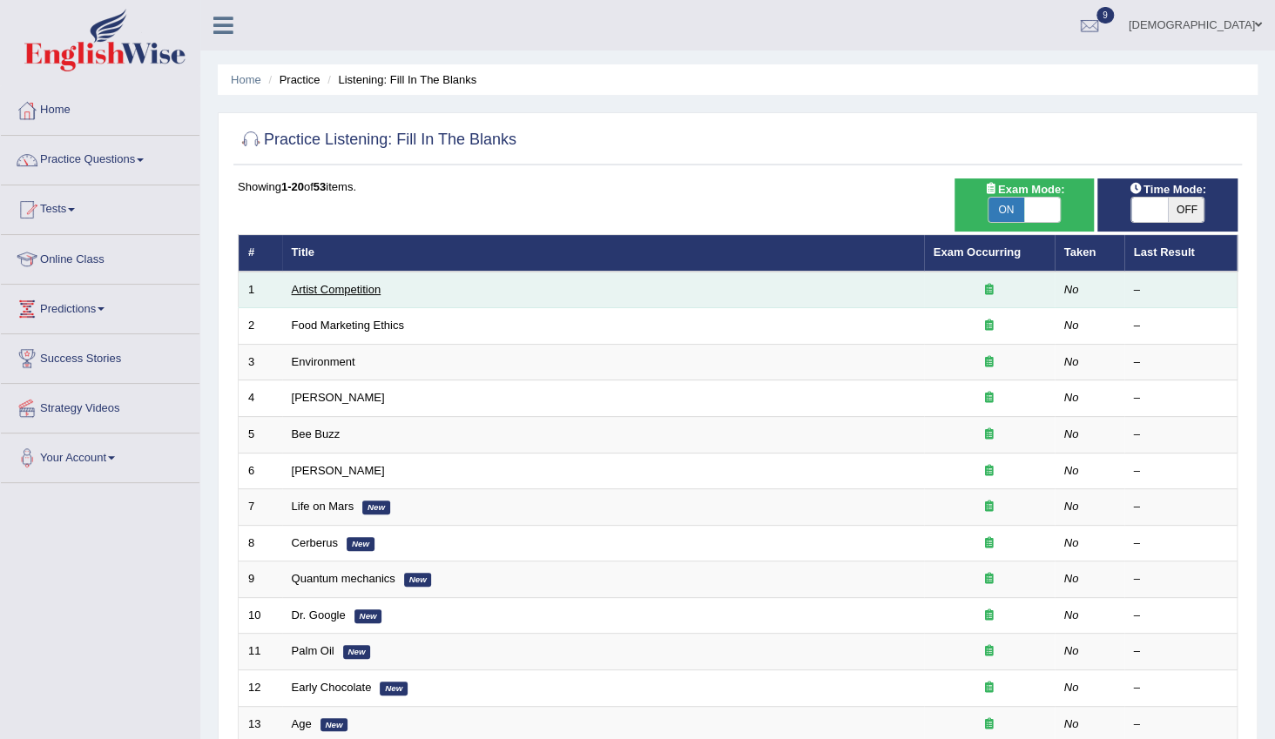
click at [330, 288] on link "Artist Competition" at bounding box center [337, 289] width 90 height 13
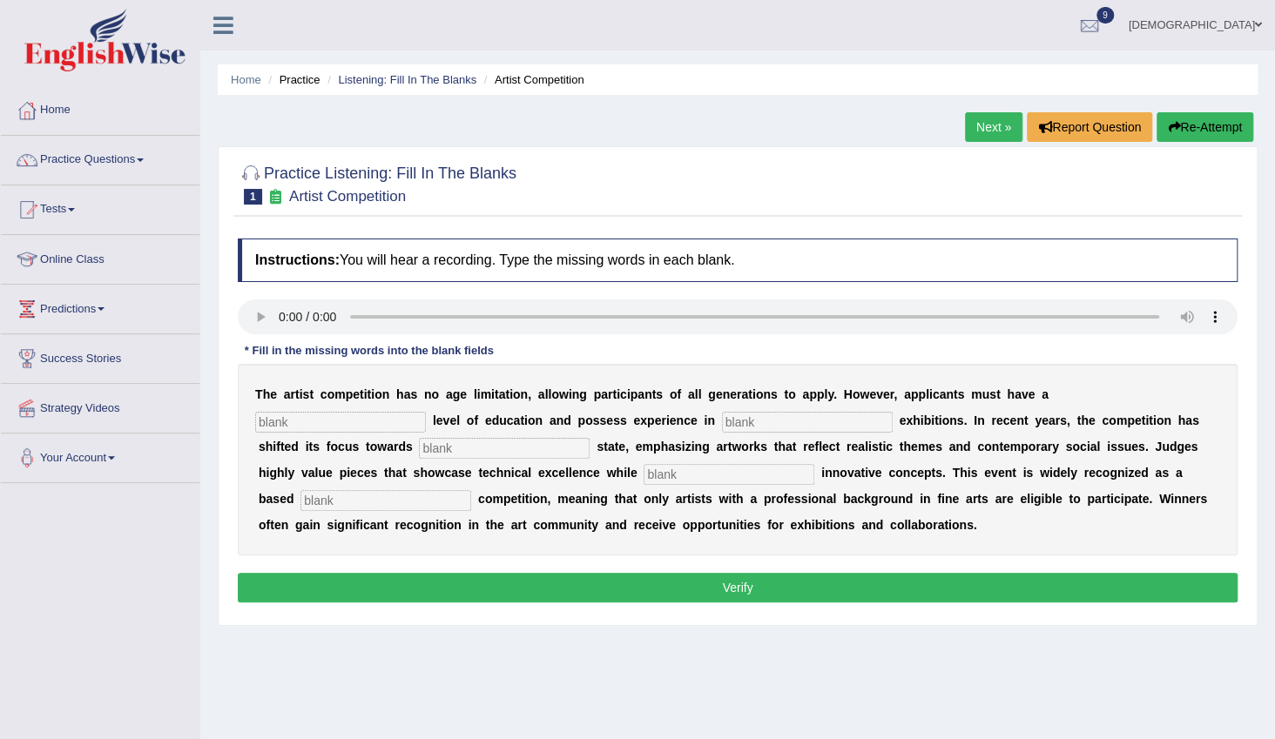
click at [426, 412] on input "text" at bounding box center [340, 422] width 171 height 21
type input "graduate"
click at [722, 415] on input "text" at bounding box center [807, 422] width 171 height 21
type input "culture"
click at [419, 455] on input "text" at bounding box center [504, 448] width 171 height 21
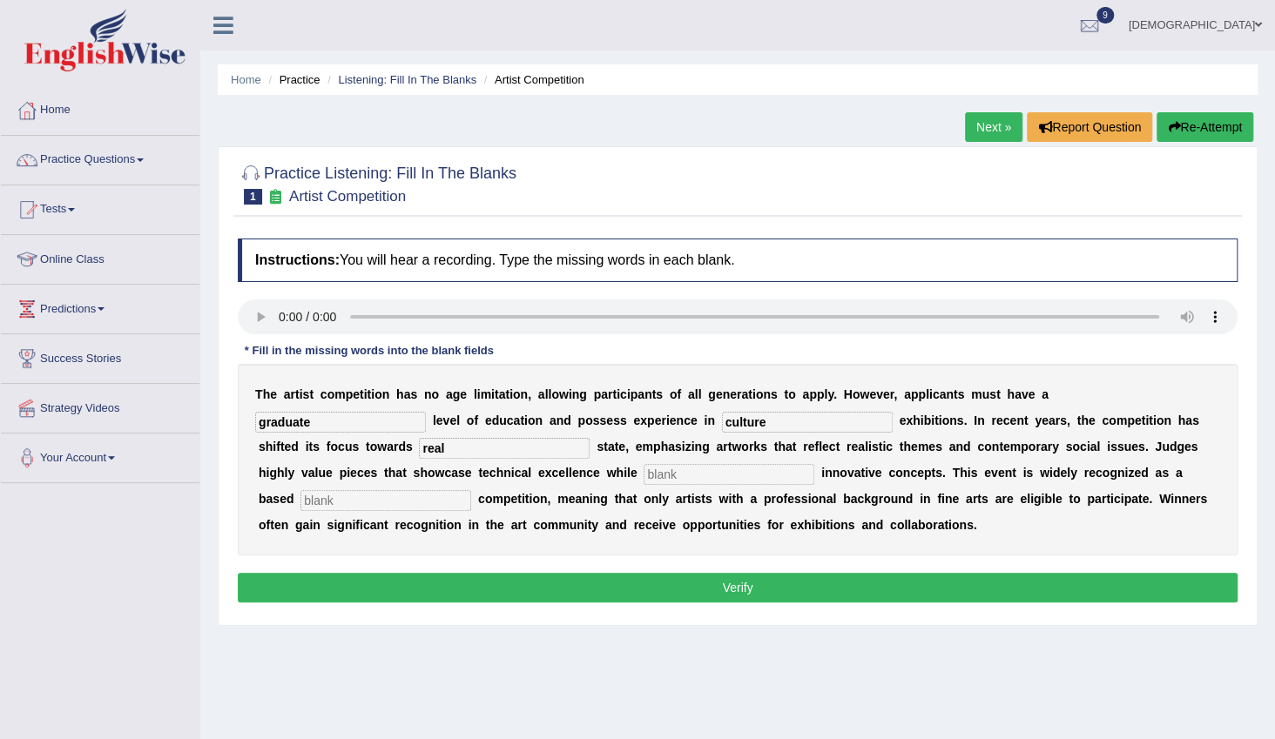
type input "real"
click at [644, 478] on input "text" at bounding box center [729, 474] width 171 height 21
type input "inqorperaating"
click at [471, 490] on input "text" at bounding box center [385, 500] width 171 height 21
type input "profession"
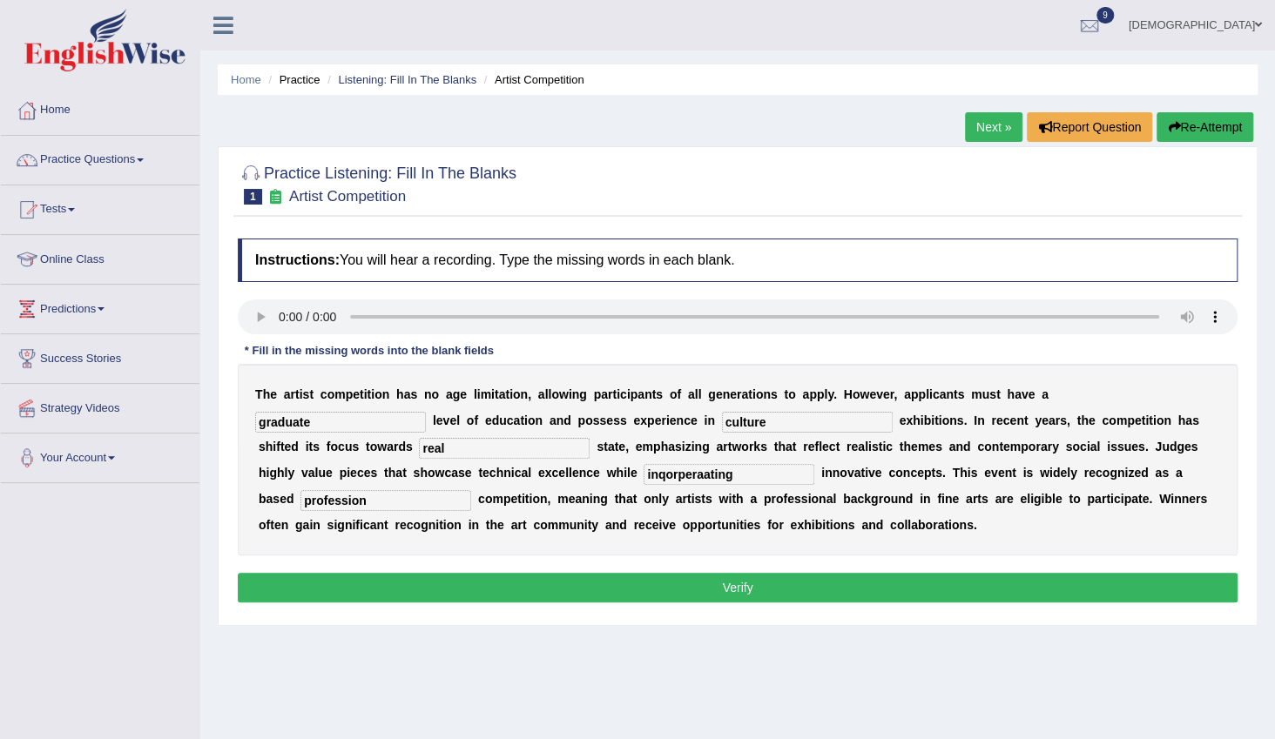
click at [644, 477] on input "inqorperaating" at bounding box center [729, 474] width 171 height 21
click at [644, 477] on input "incorperaating" at bounding box center [729, 474] width 171 height 21
click at [644, 476] on input "incorperaating" at bounding box center [729, 474] width 171 height 21
type input "incorperating"
click at [620, 576] on button "Verify" at bounding box center [738, 588] width 1000 height 30
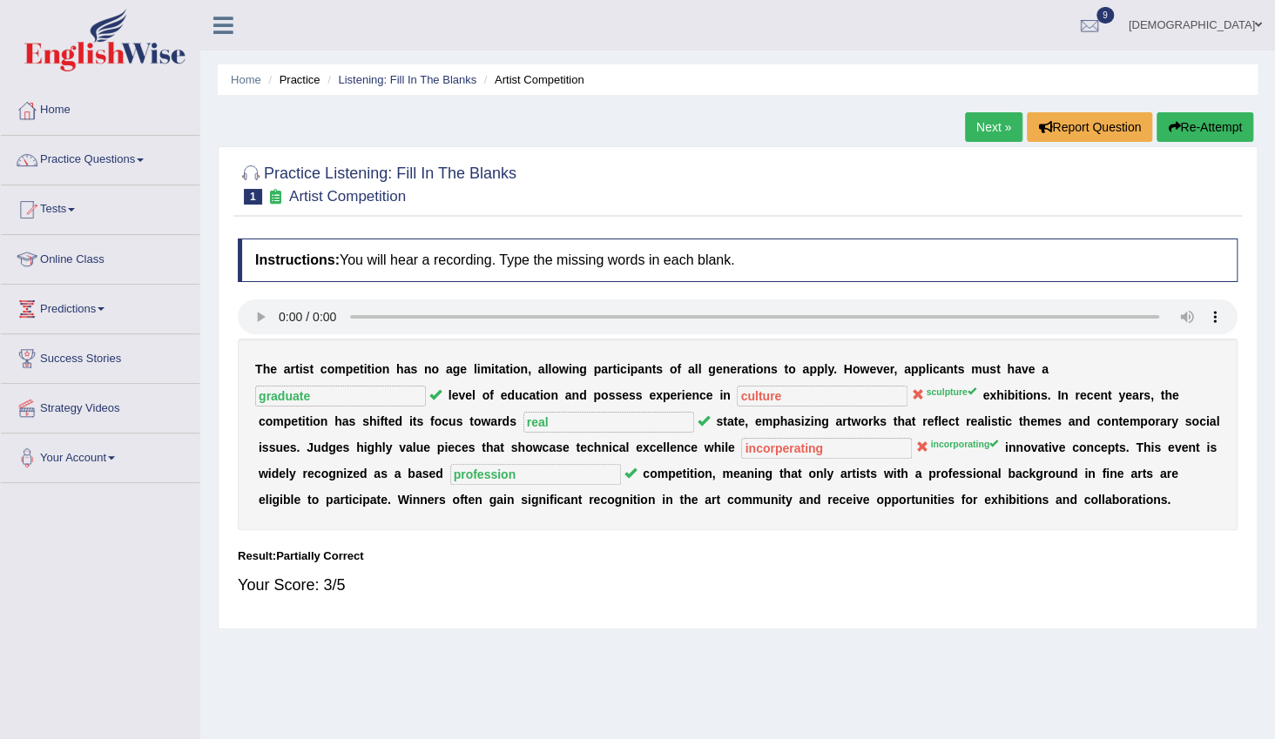
click at [997, 134] on link "Next »" at bounding box center [993, 127] width 57 height 30
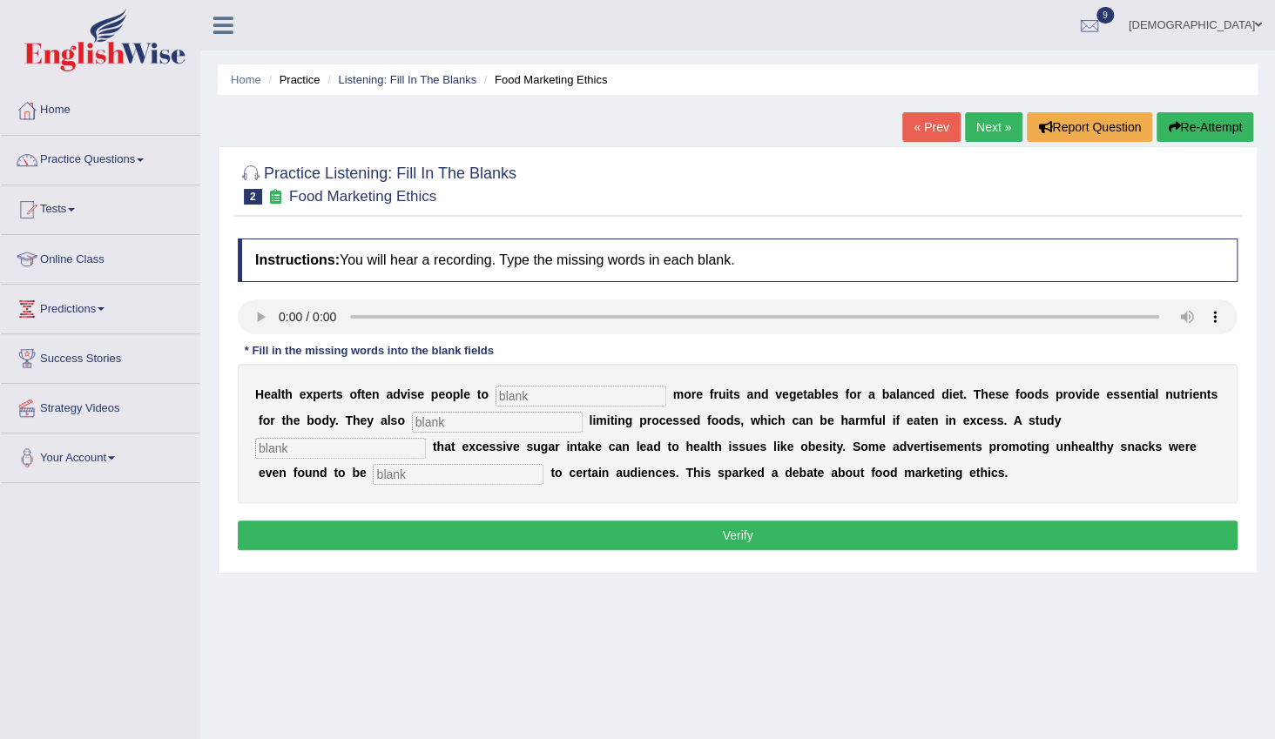
click at [500, 389] on input "text" at bounding box center [581, 396] width 171 height 21
type input "consume"
click at [454, 426] on input "text" at bounding box center [497, 422] width 171 height 21
type input "recomended"
click at [426, 438] on input "text" at bounding box center [340, 448] width 171 height 21
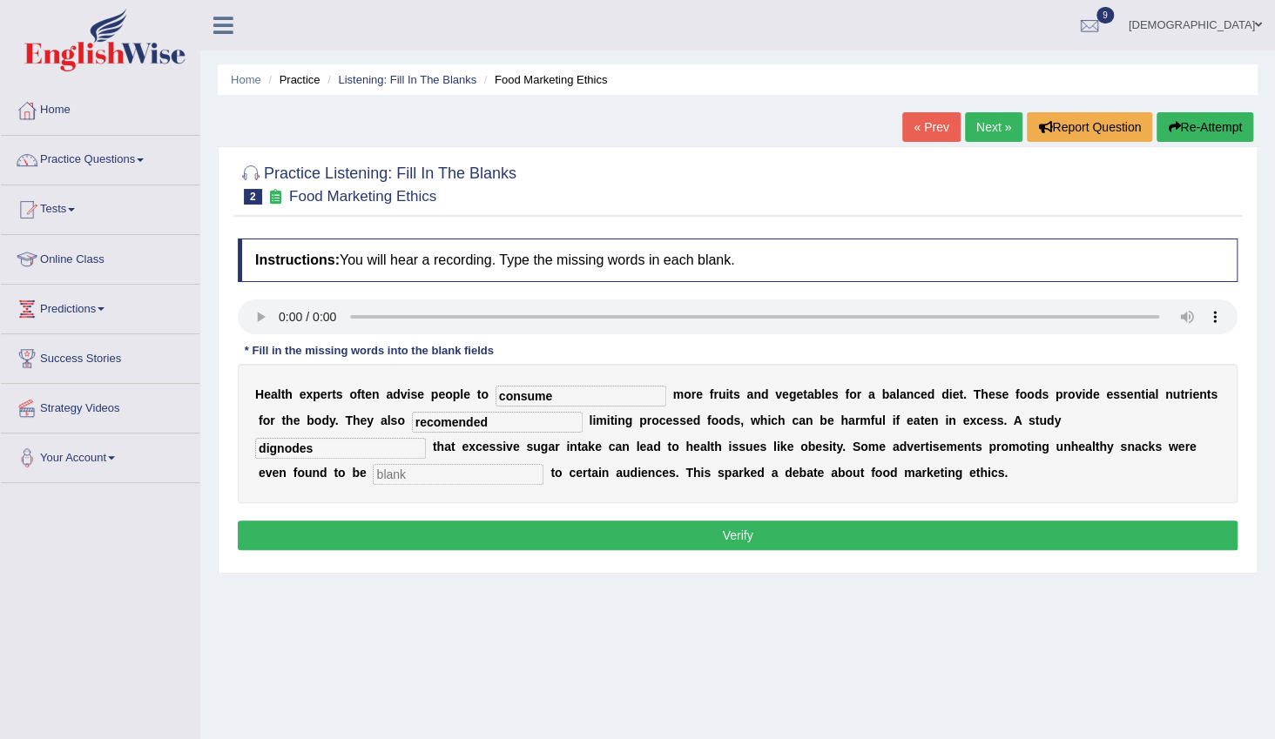
type input "dignodes"
click at [543, 464] on input "text" at bounding box center [458, 474] width 171 height 21
type input "affensive"
click at [426, 438] on input "dignodes" at bounding box center [340, 448] width 171 height 21
type input "dignosed"
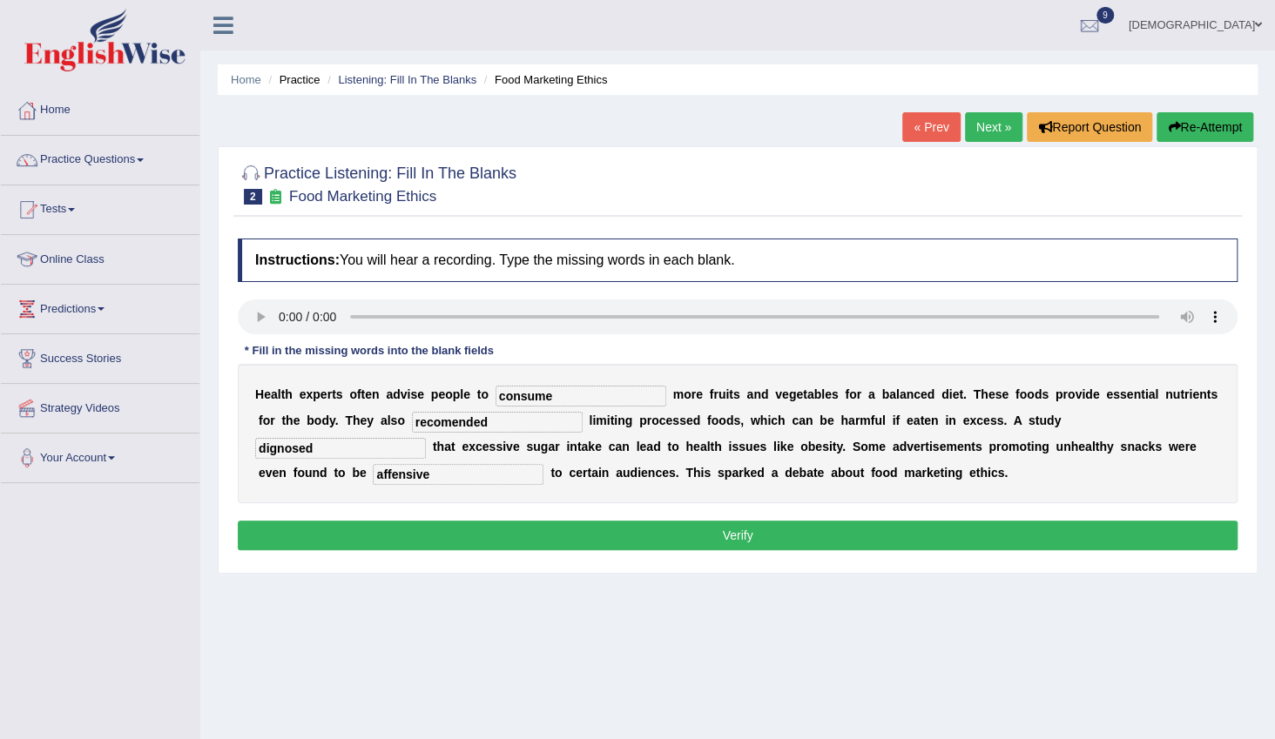
click at [412, 425] on input "recomended" at bounding box center [497, 422] width 171 height 21
type input "recommended"
click at [578, 524] on button "Verify" at bounding box center [738, 536] width 1000 height 30
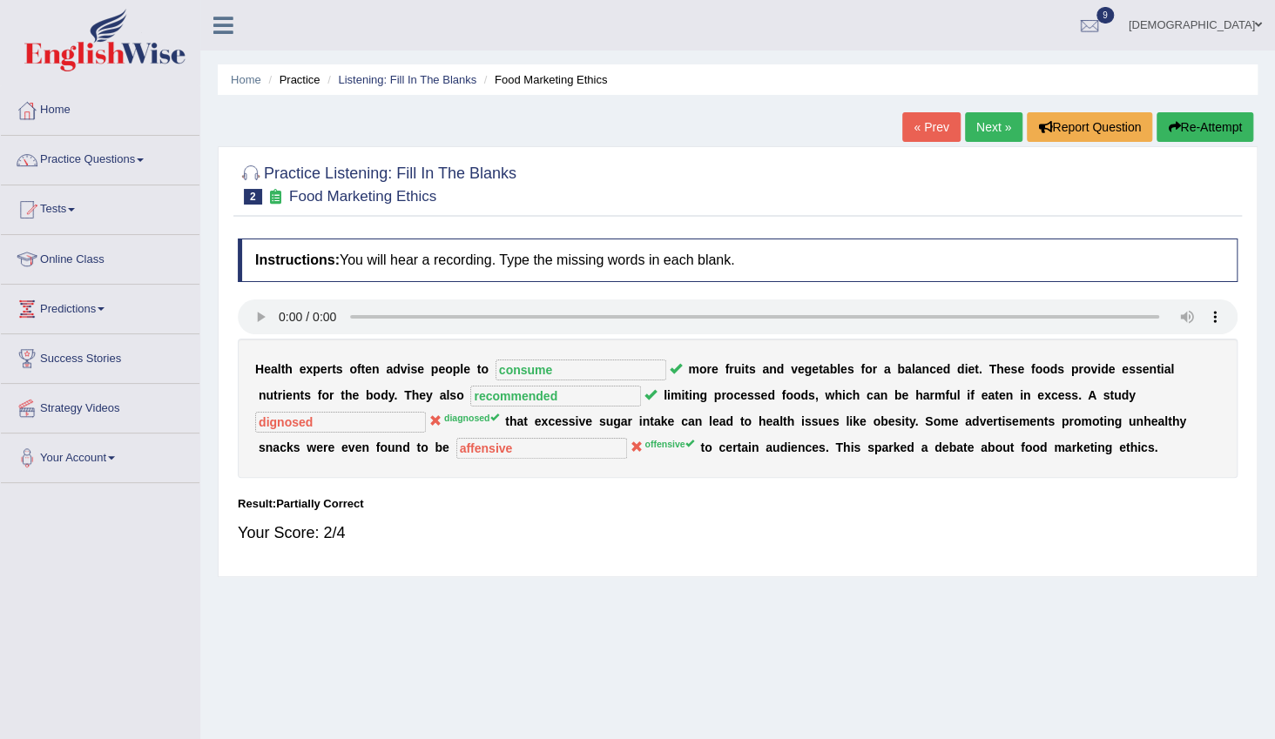
click at [982, 130] on link "Next »" at bounding box center [993, 127] width 57 height 30
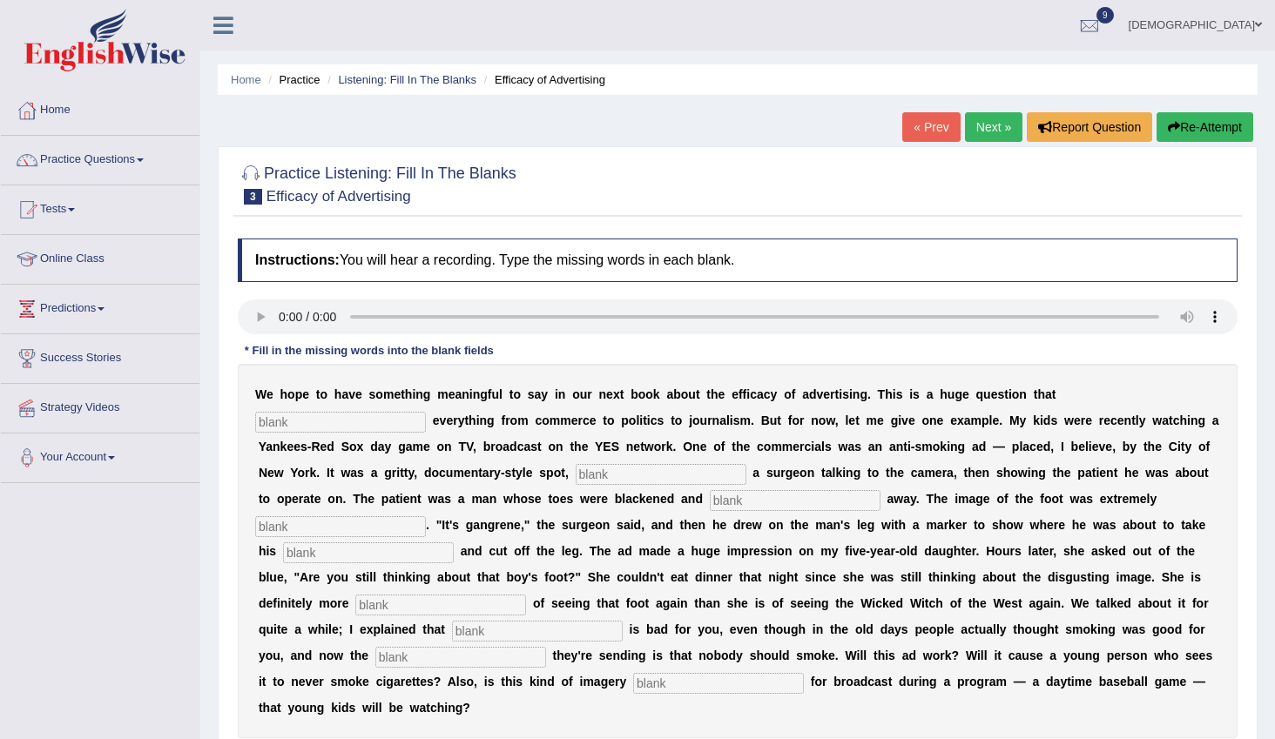
click at [426, 412] on input "text" at bounding box center [340, 422] width 171 height 21
type input "impacts"
click at [576, 473] on input "text" at bounding box center [661, 474] width 171 height 21
type input "featuring"
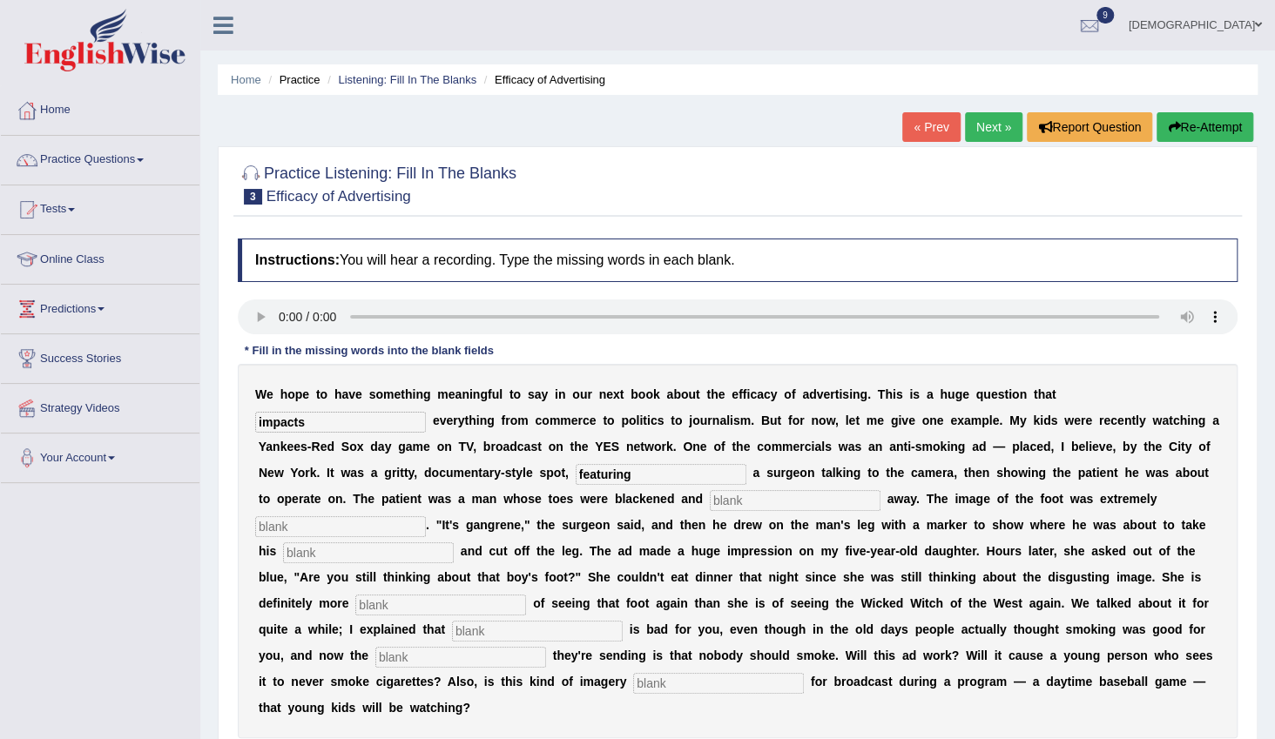
click at [710, 505] on input "text" at bounding box center [795, 500] width 171 height 21
type input "running"
click at [426, 516] on input "text" at bounding box center [340, 526] width 171 height 21
type input "disgusting"
click at [454, 543] on input "text" at bounding box center [368, 553] width 171 height 21
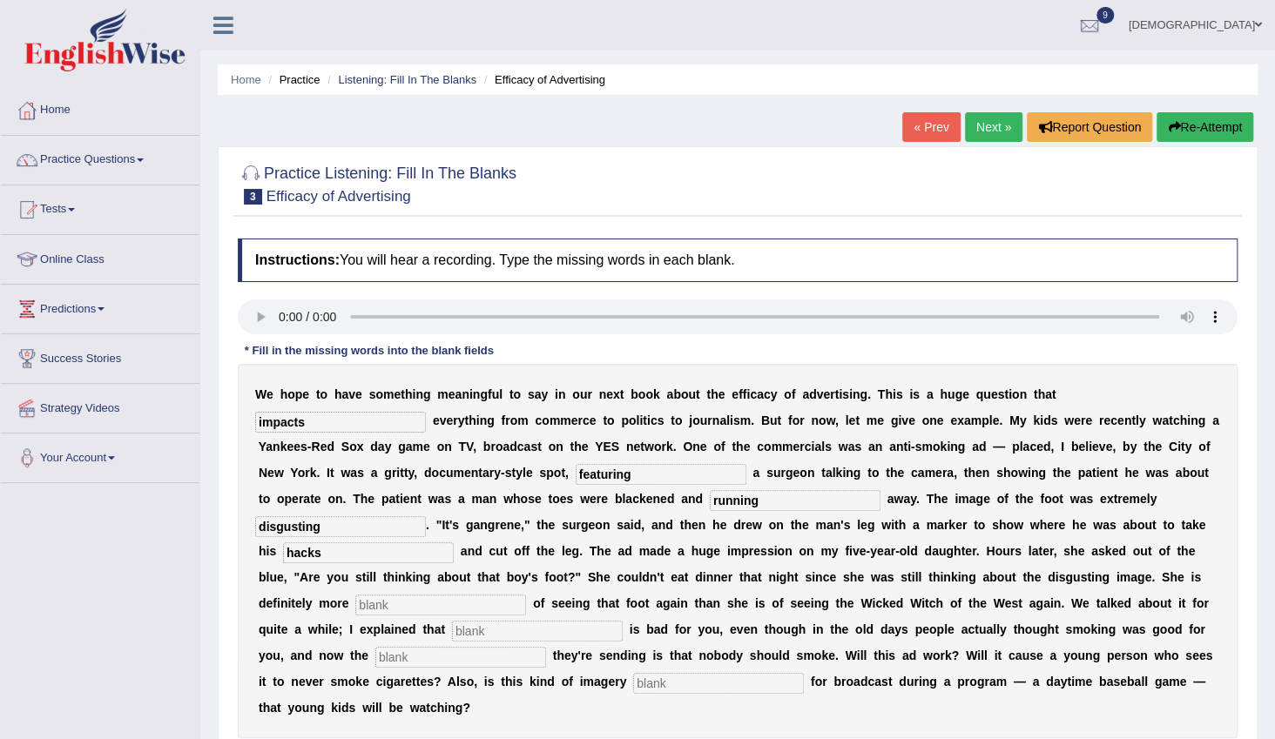
type input "hacks"
click at [526, 595] on input "text" at bounding box center [440, 605] width 171 height 21
type input "scared"
click at [623, 621] on input "text" at bounding box center [537, 631] width 171 height 21
type input "smoking"
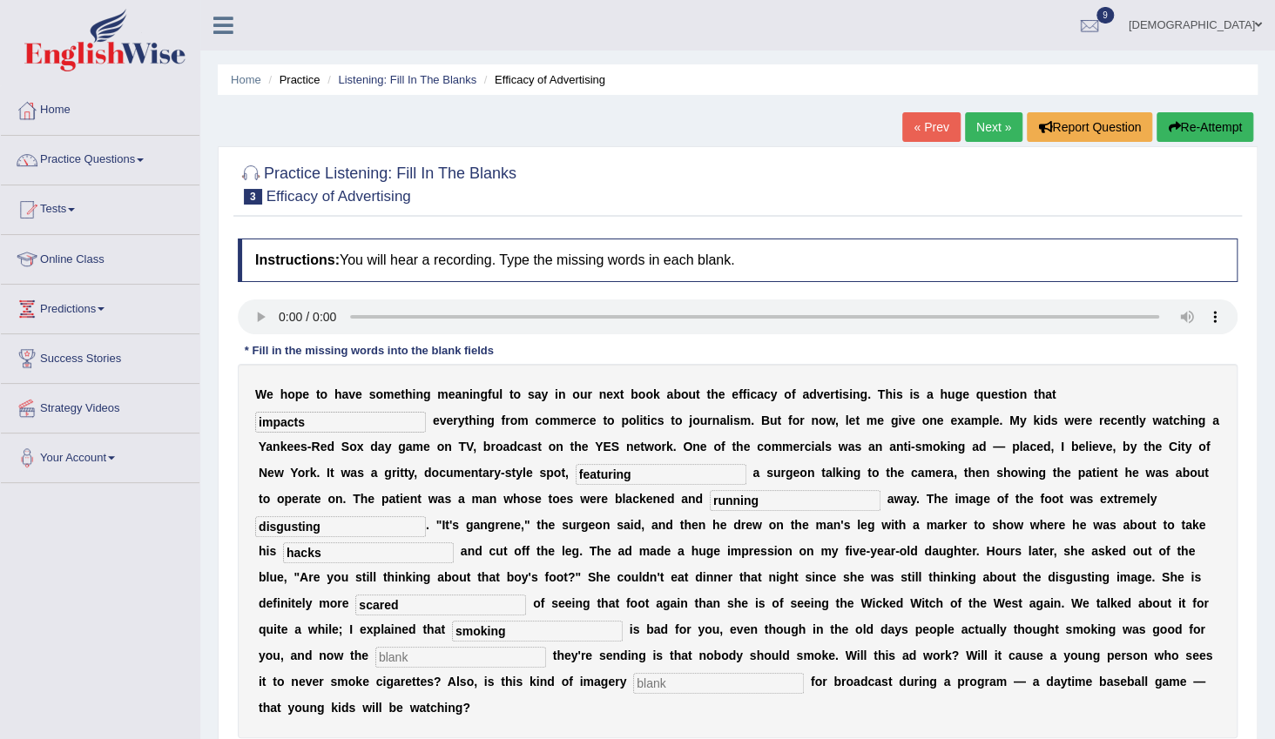
drag, startPoint x: 688, startPoint y: 630, endPoint x: 676, endPoint y: 626, distance: 12.7
click at [546, 647] on input "text" at bounding box center [460, 657] width 171 height 21
type input "message"
click at [739, 673] on input "text" at bounding box center [718, 683] width 171 height 21
click at [727, 673] on input "apropriate" at bounding box center [718, 683] width 171 height 21
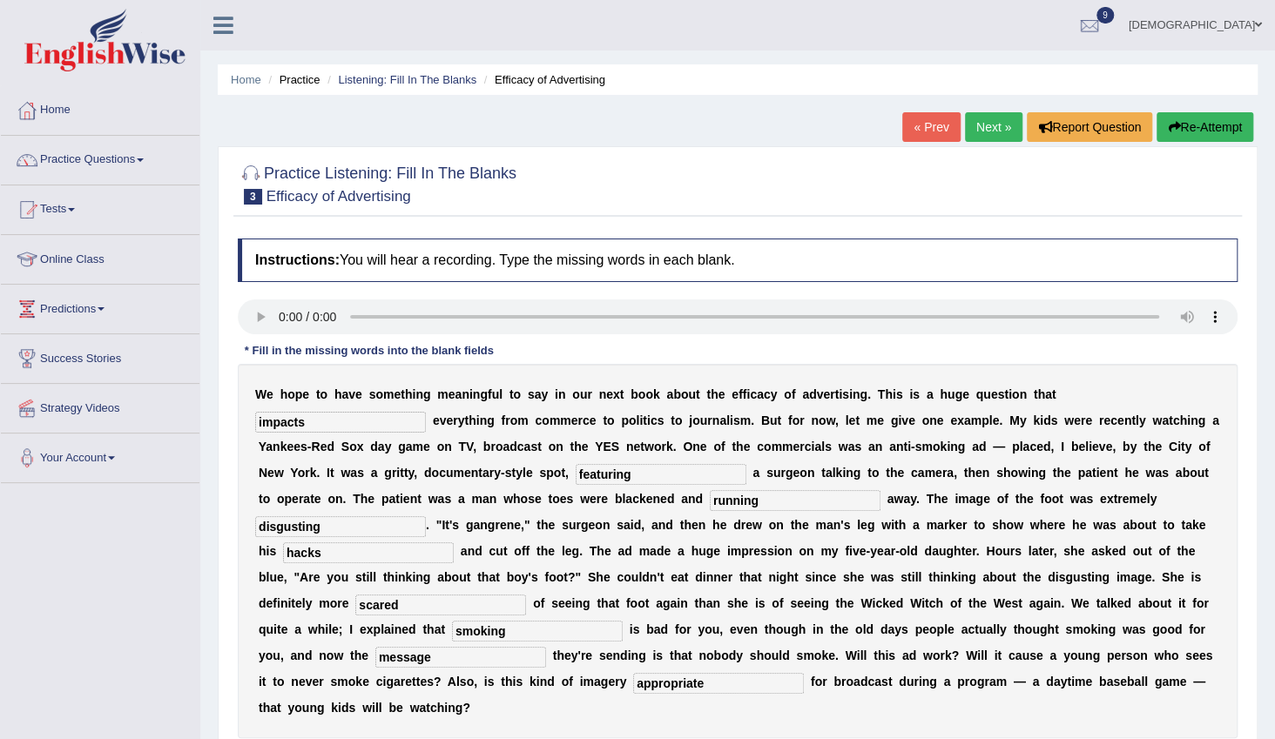
type input "appropriate"
click at [426, 516] on input "disgusting" at bounding box center [340, 526] width 171 height 21
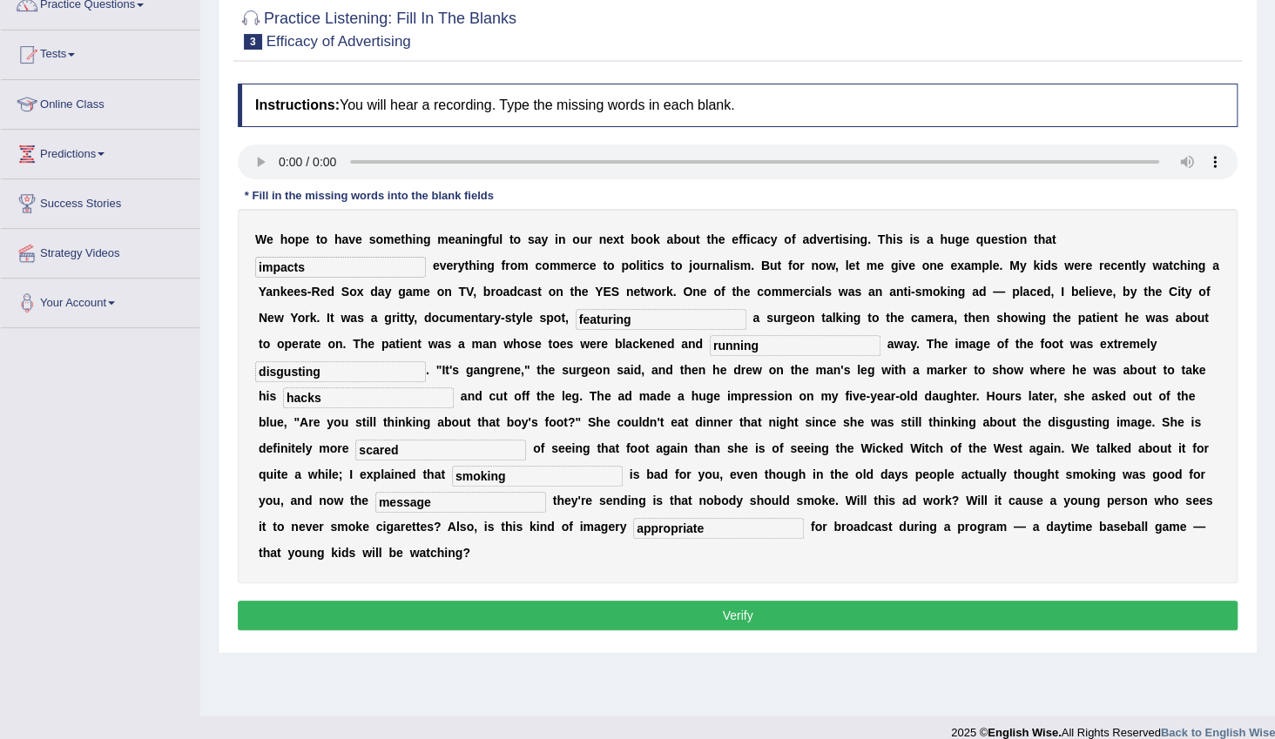
scroll to position [174, 0]
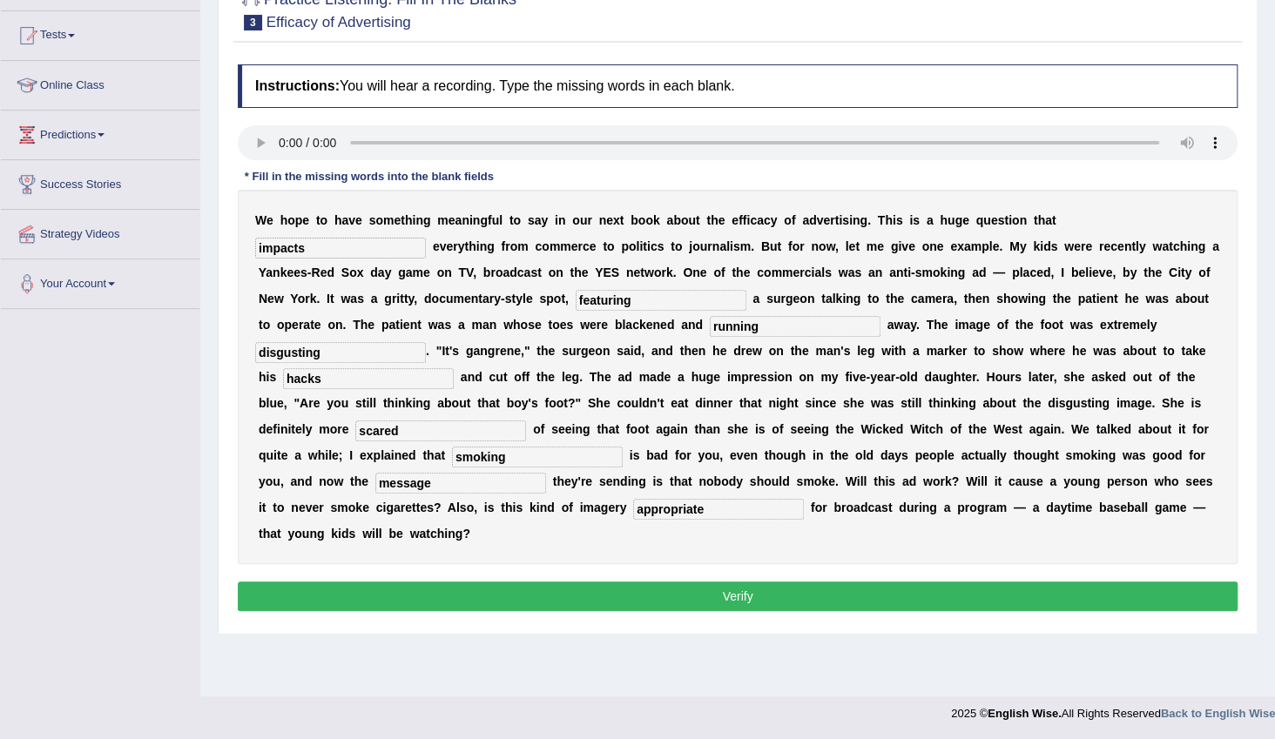
click at [816, 582] on button "Verify" at bounding box center [738, 597] width 1000 height 30
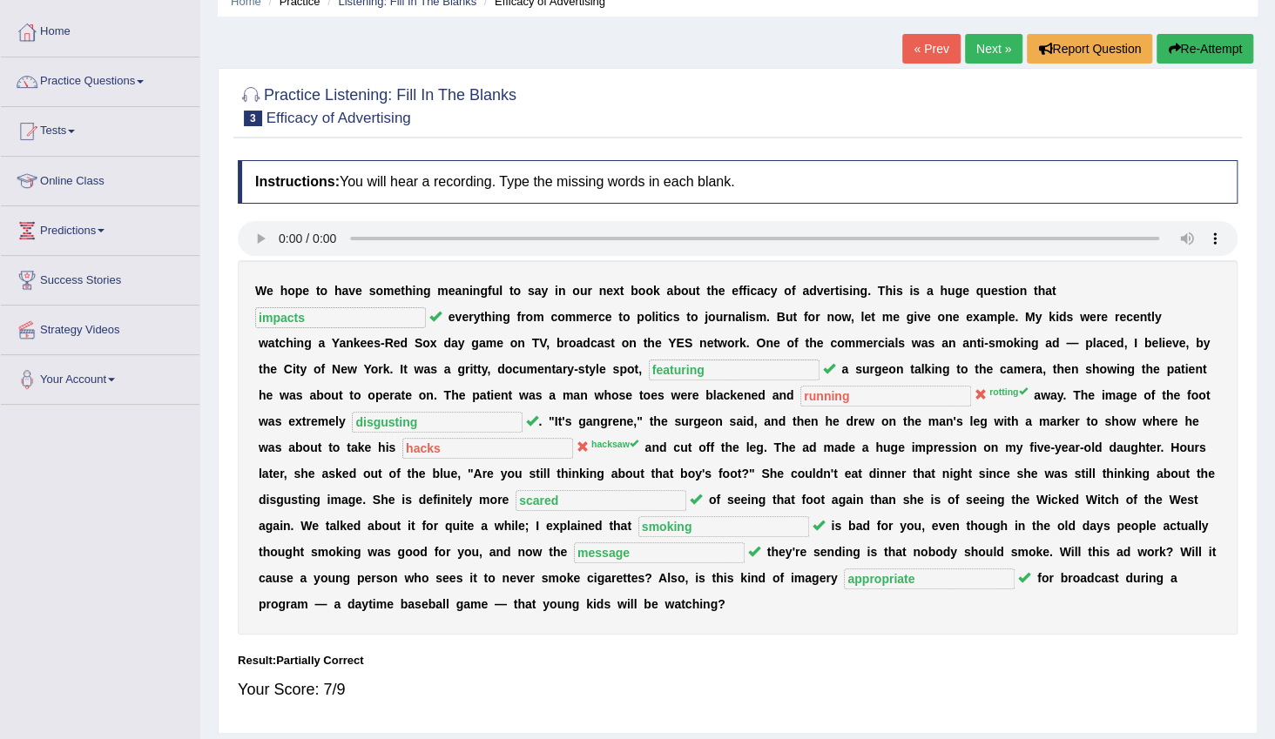
scroll to position [0, 0]
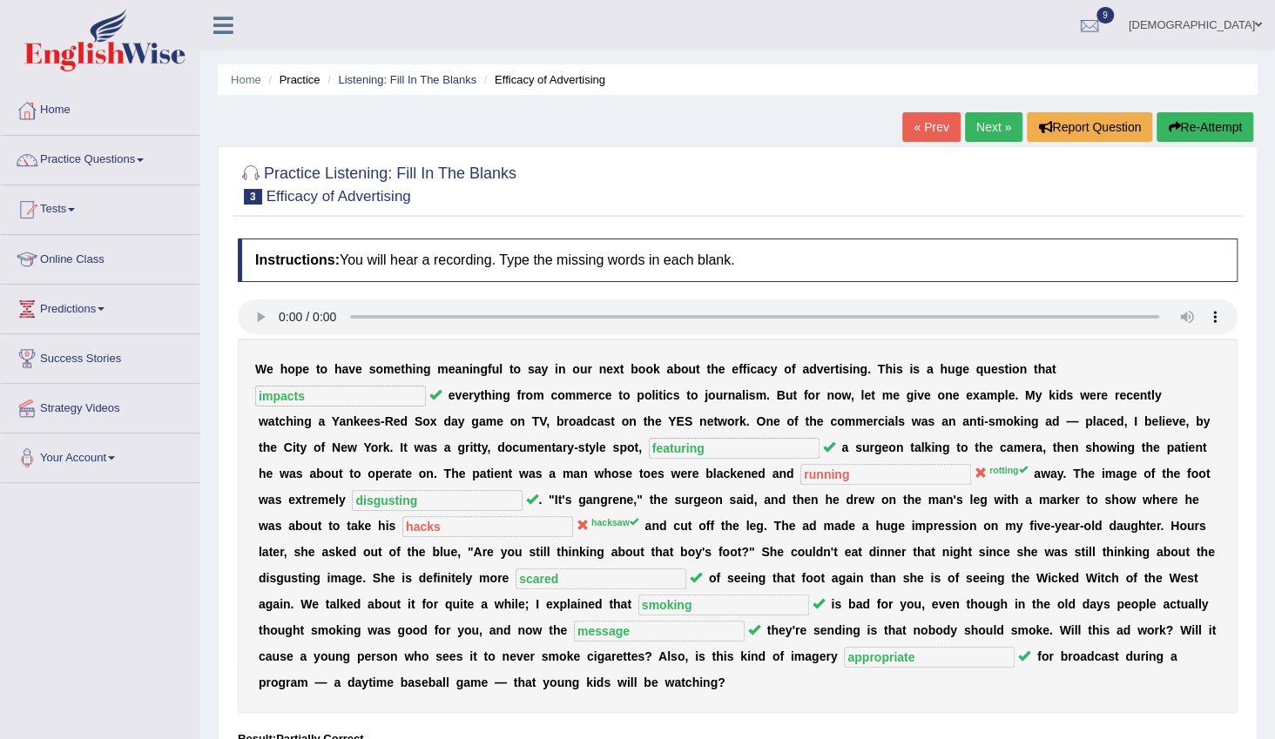
click at [996, 138] on link "Next »" at bounding box center [993, 127] width 57 height 30
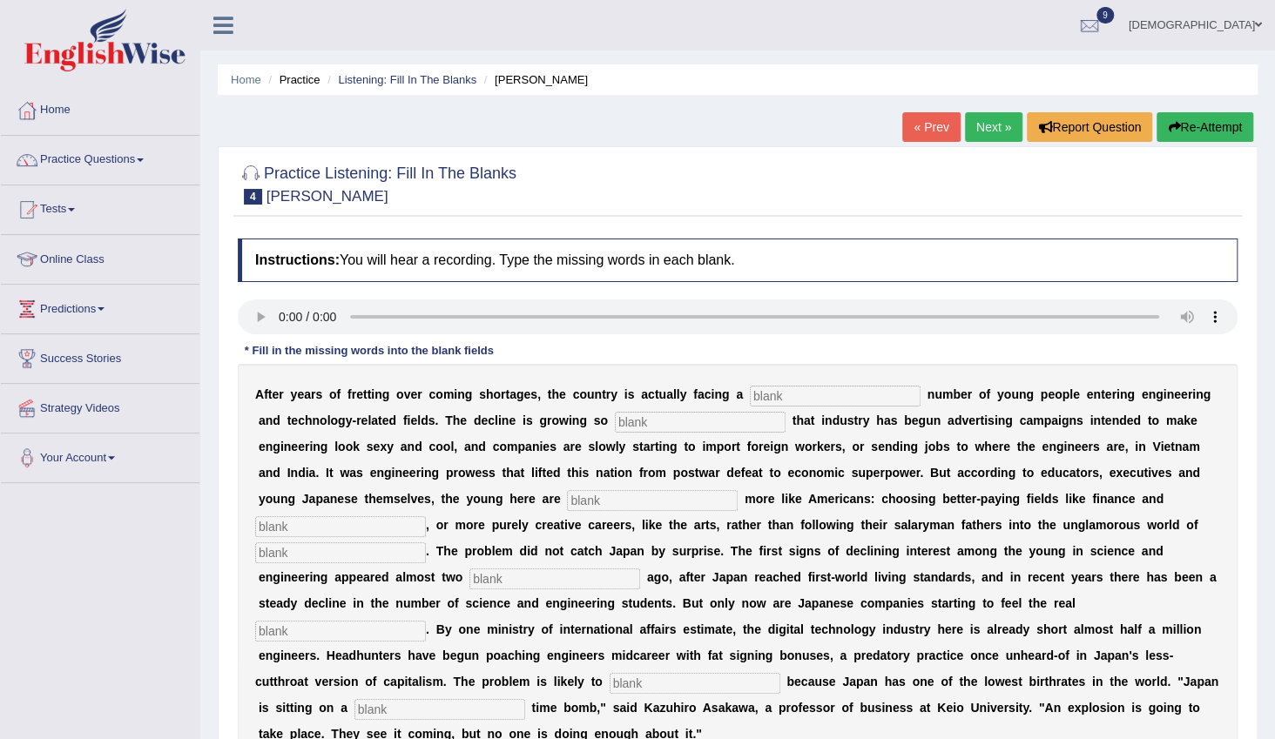
click at [752, 397] on input "text" at bounding box center [835, 396] width 171 height 21
type input "dwendling"
click at [657, 412] on input "text" at bounding box center [700, 422] width 171 height 21
click at [653, 422] on input "text" at bounding box center [700, 422] width 171 height 21
click at [615, 424] on input "drastic" at bounding box center [700, 422] width 171 height 21
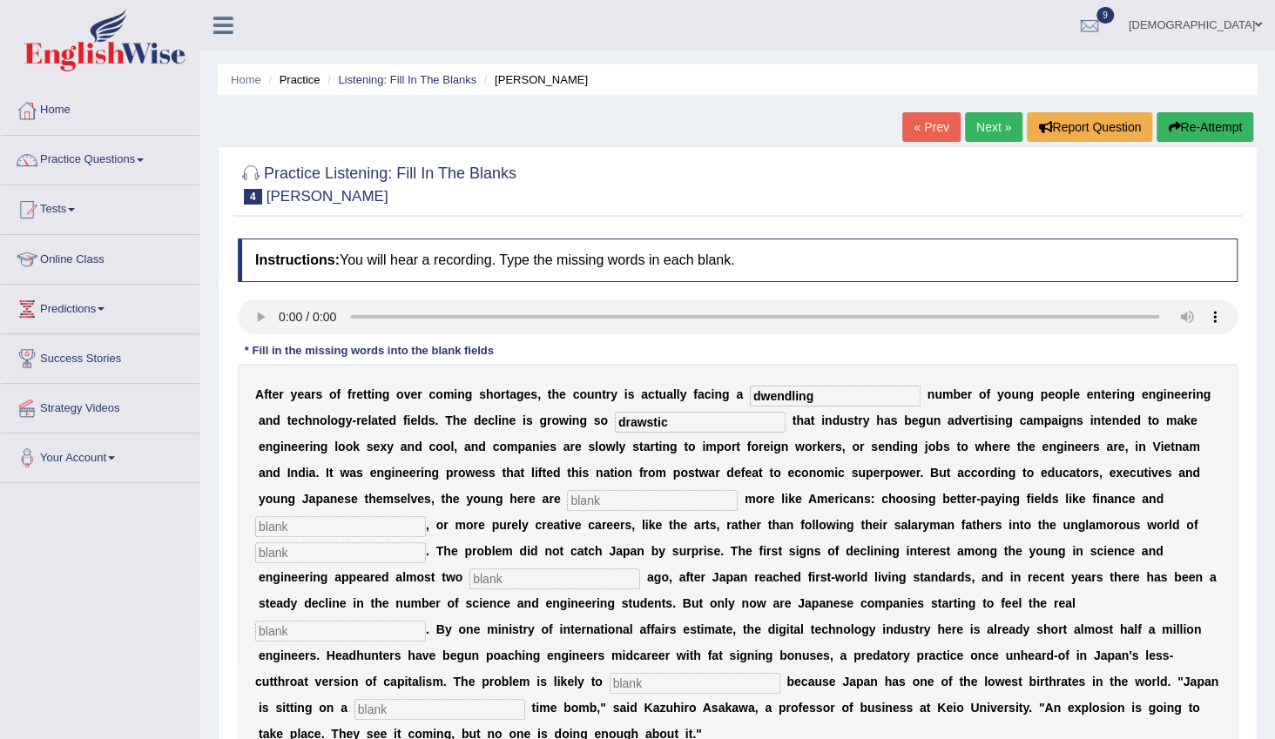
type input "drawstic"
click at [567, 496] on input "text" at bounding box center [652, 500] width 171 height 21
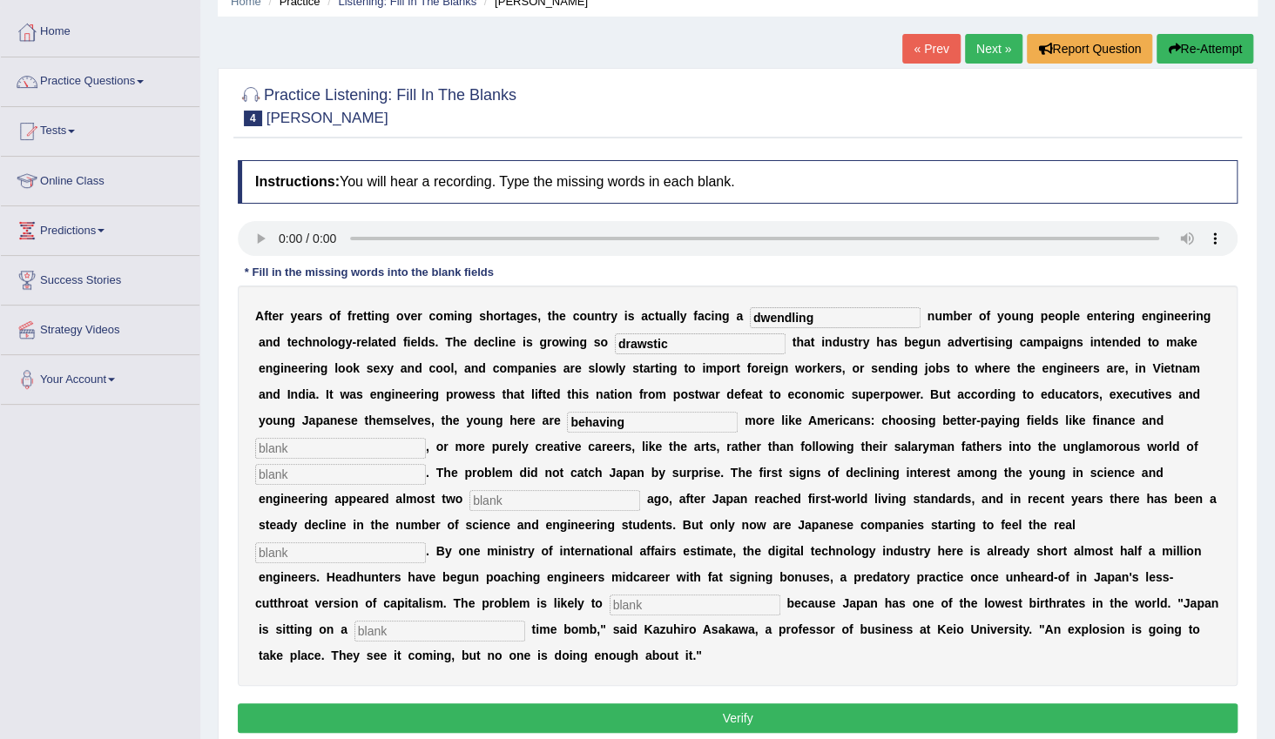
type input "behaving"
click at [426, 438] on input "text" at bounding box center [340, 448] width 171 height 21
type input "medicine"
click at [426, 464] on input "text" at bounding box center [340, 474] width 171 height 21
type input "manufacturing"
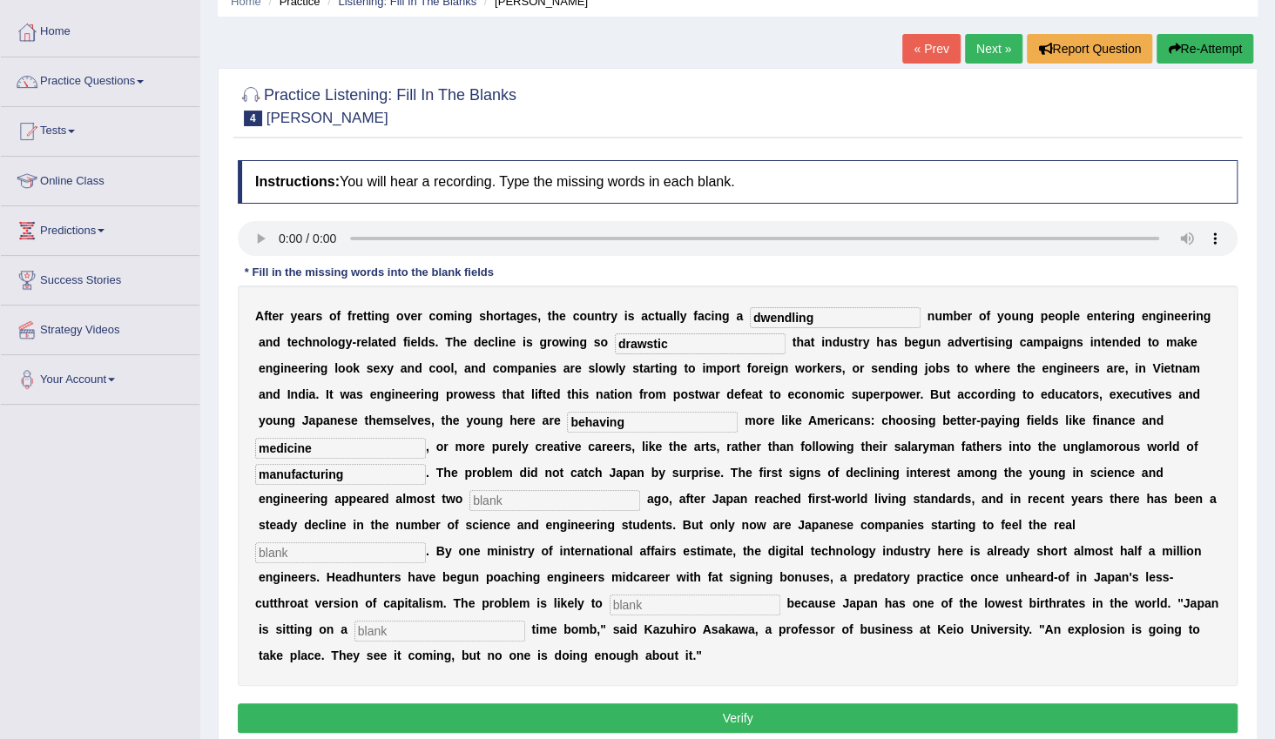
click at [640, 490] on input "text" at bounding box center [554, 500] width 171 height 21
type input "decades"
click at [426, 543] on input "text" at bounding box center [340, 553] width 171 height 21
type input "pinch"
click at [723, 595] on input "text" at bounding box center [695, 605] width 171 height 21
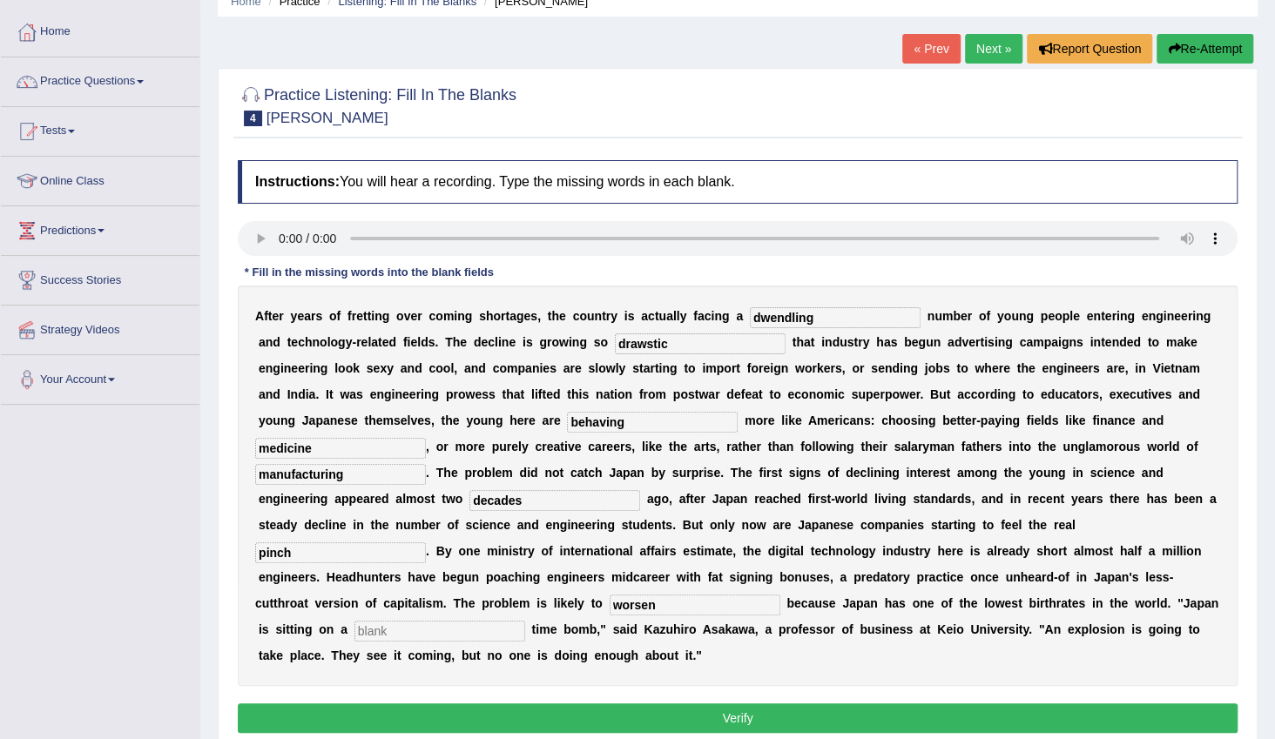
type input "worsen"
click at [511, 621] on input "text" at bounding box center [439, 631] width 171 height 21
type input "demographic"
click at [634, 704] on button "Verify" at bounding box center [738, 719] width 1000 height 30
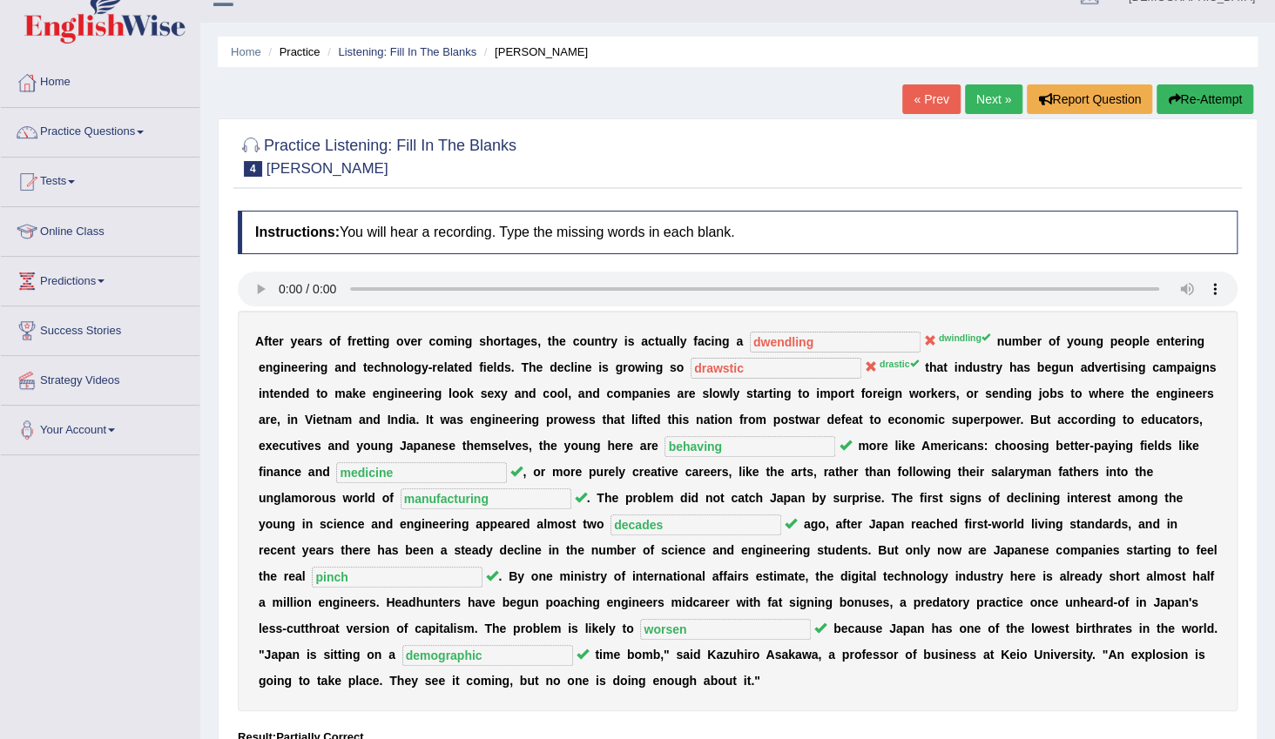
scroll to position [0, 0]
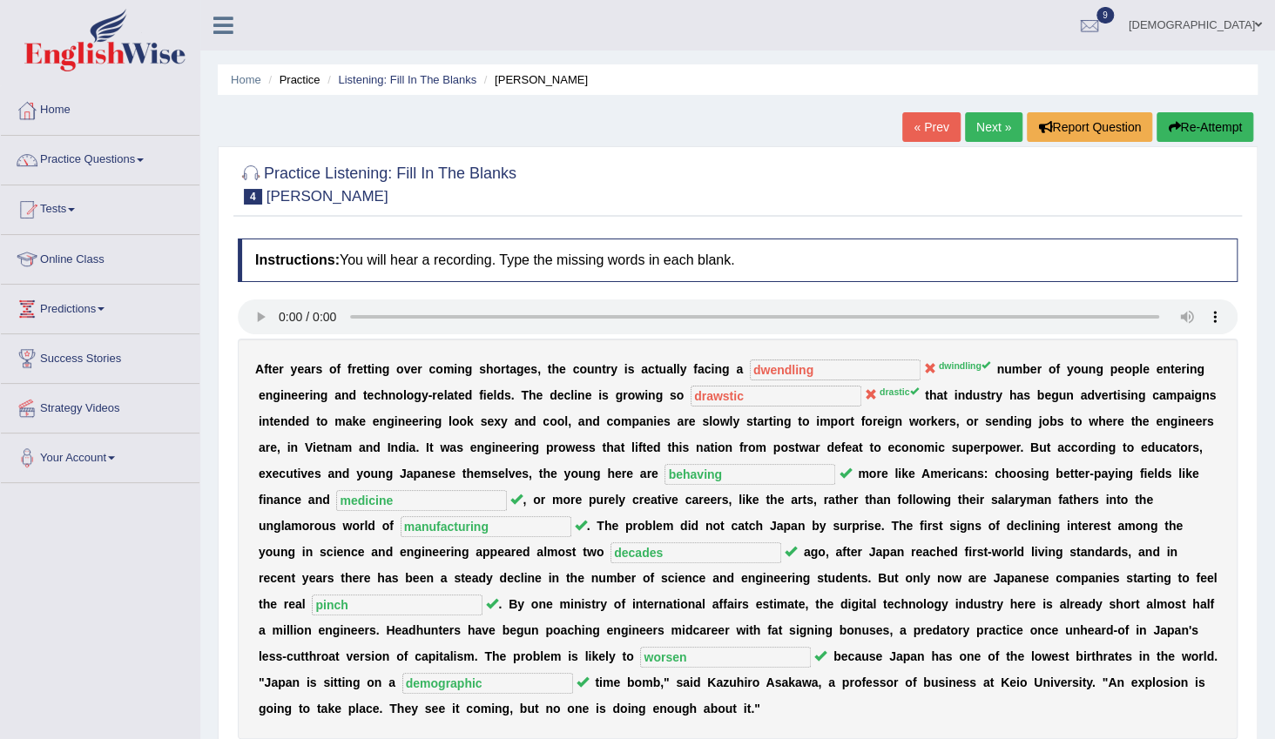
click at [981, 128] on link "Next »" at bounding box center [993, 127] width 57 height 30
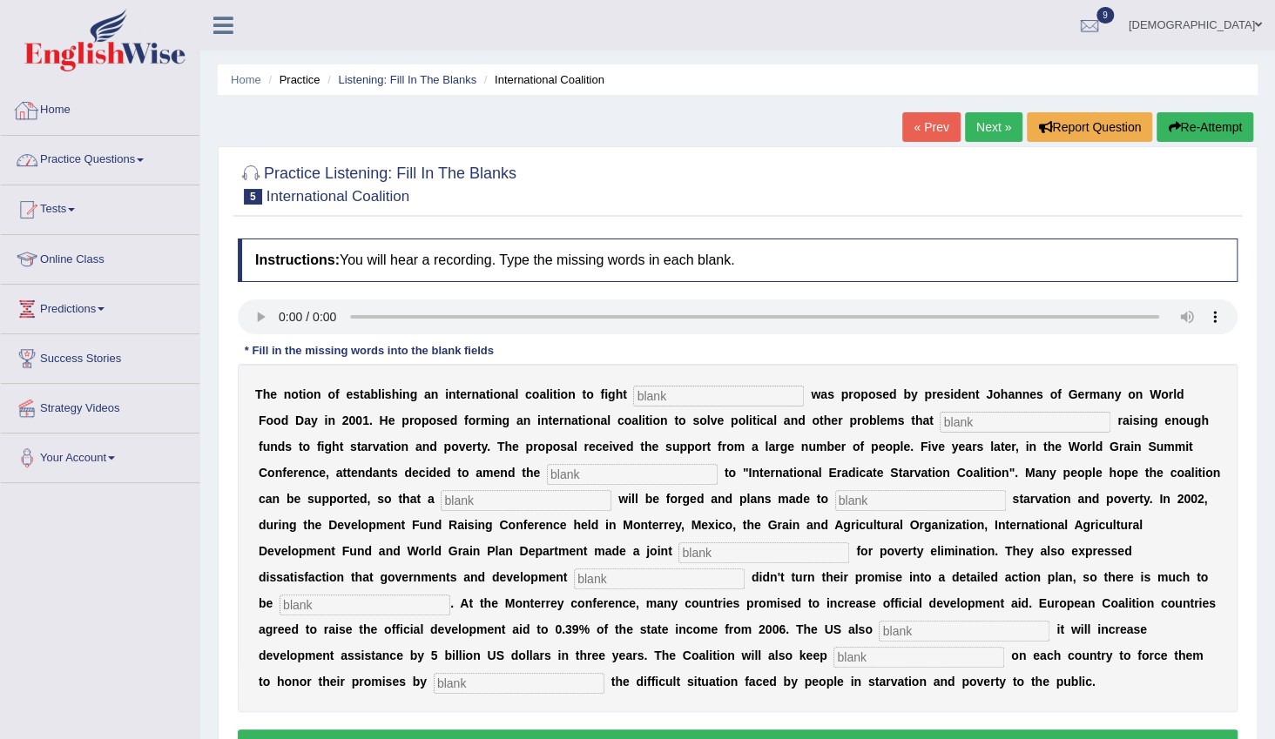
click at [87, 150] on link "Practice Questions" at bounding box center [100, 158] width 199 height 44
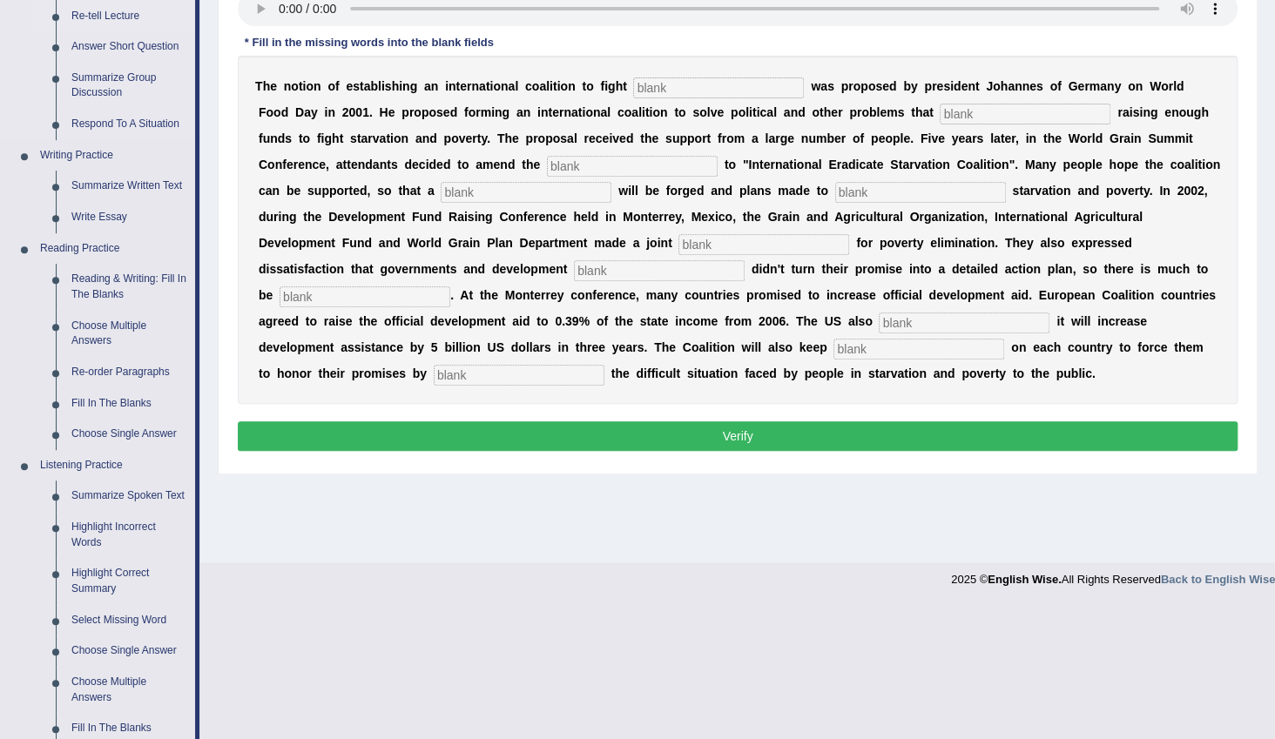
scroll to position [316, 0]
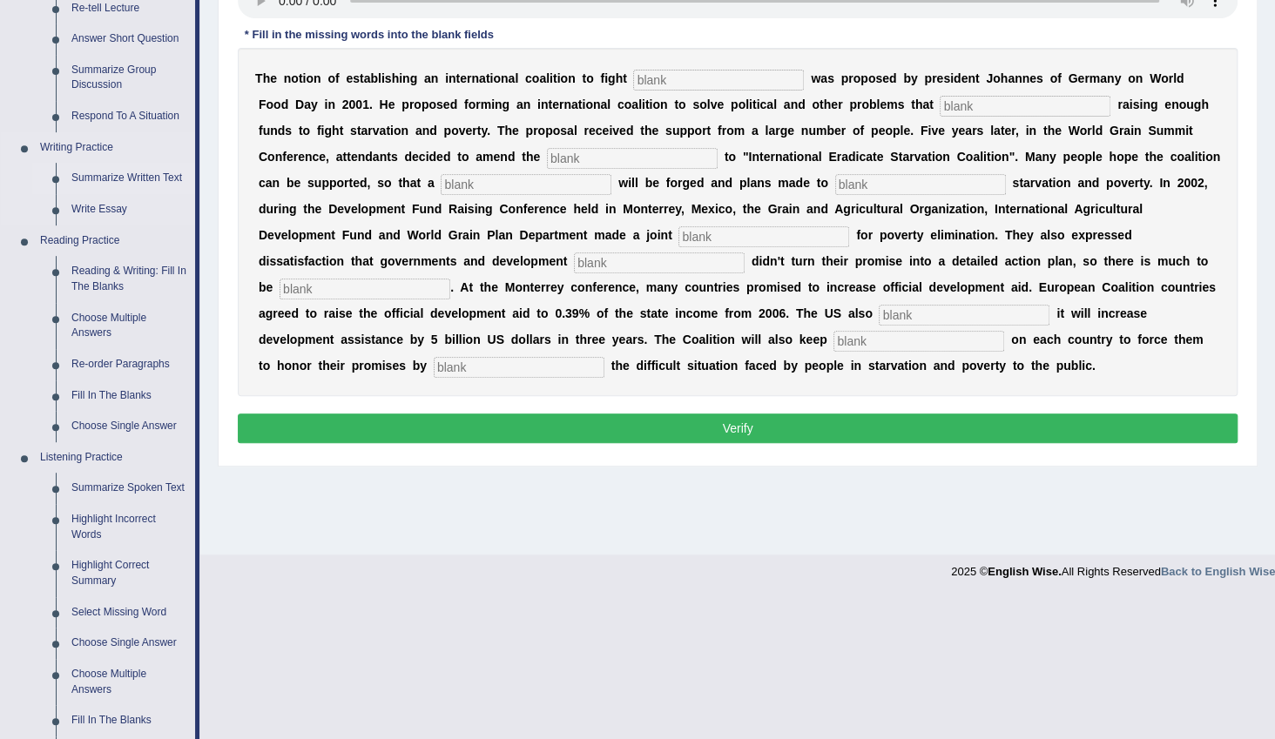
click at [145, 179] on link "Summarize Written Text" at bounding box center [130, 178] width 132 height 31
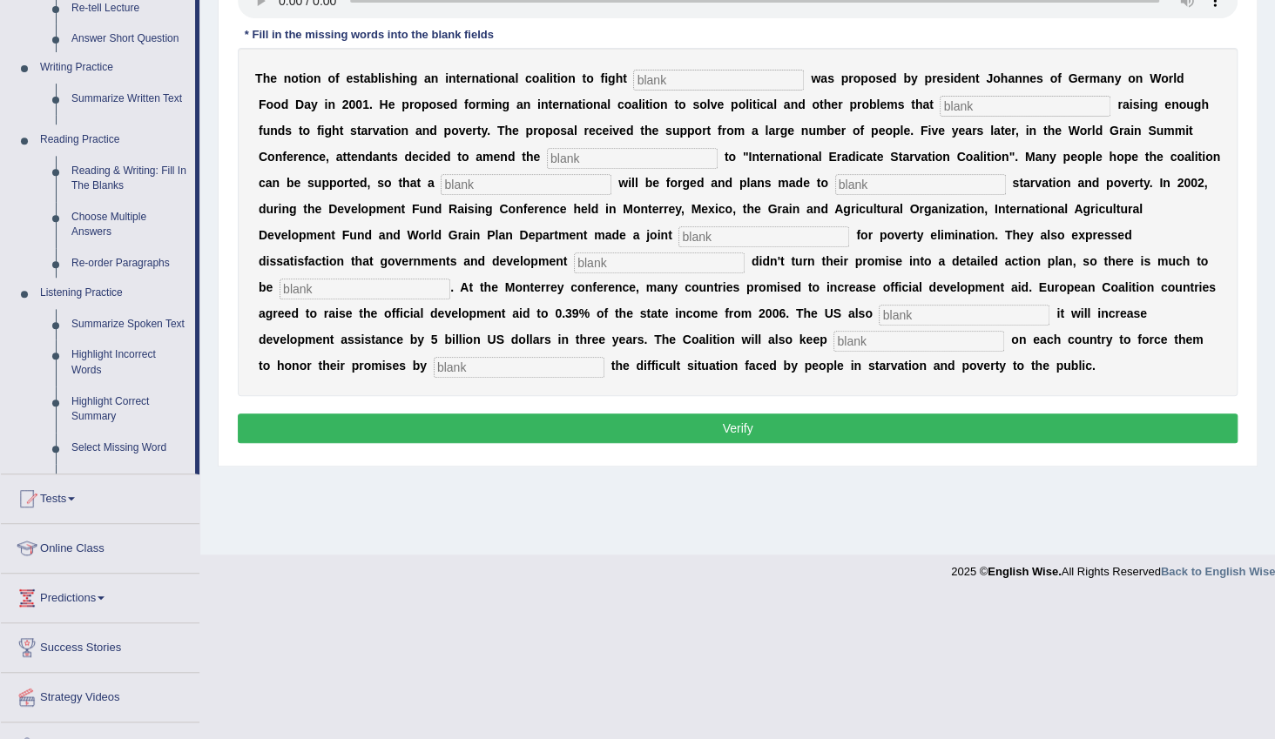
scroll to position [174, 0]
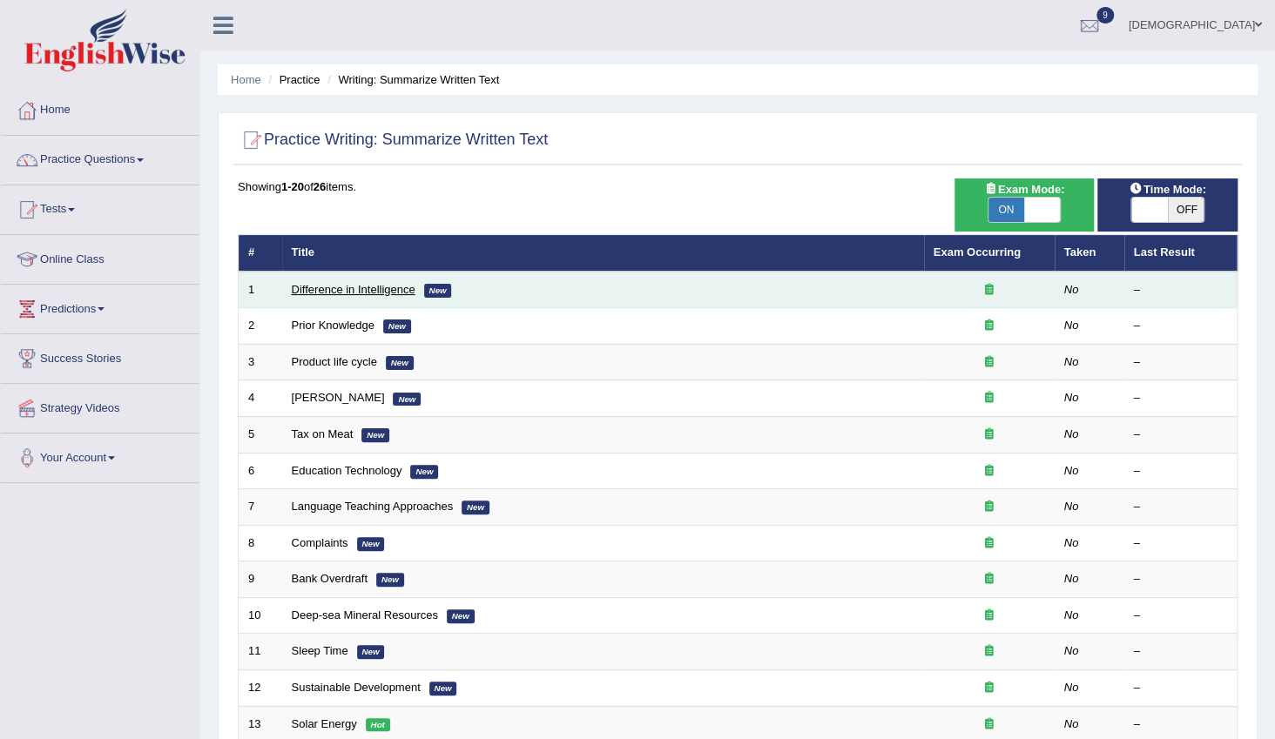
click at [378, 291] on link "Difference in Intelligence" at bounding box center [354, 289] width 124 height 13
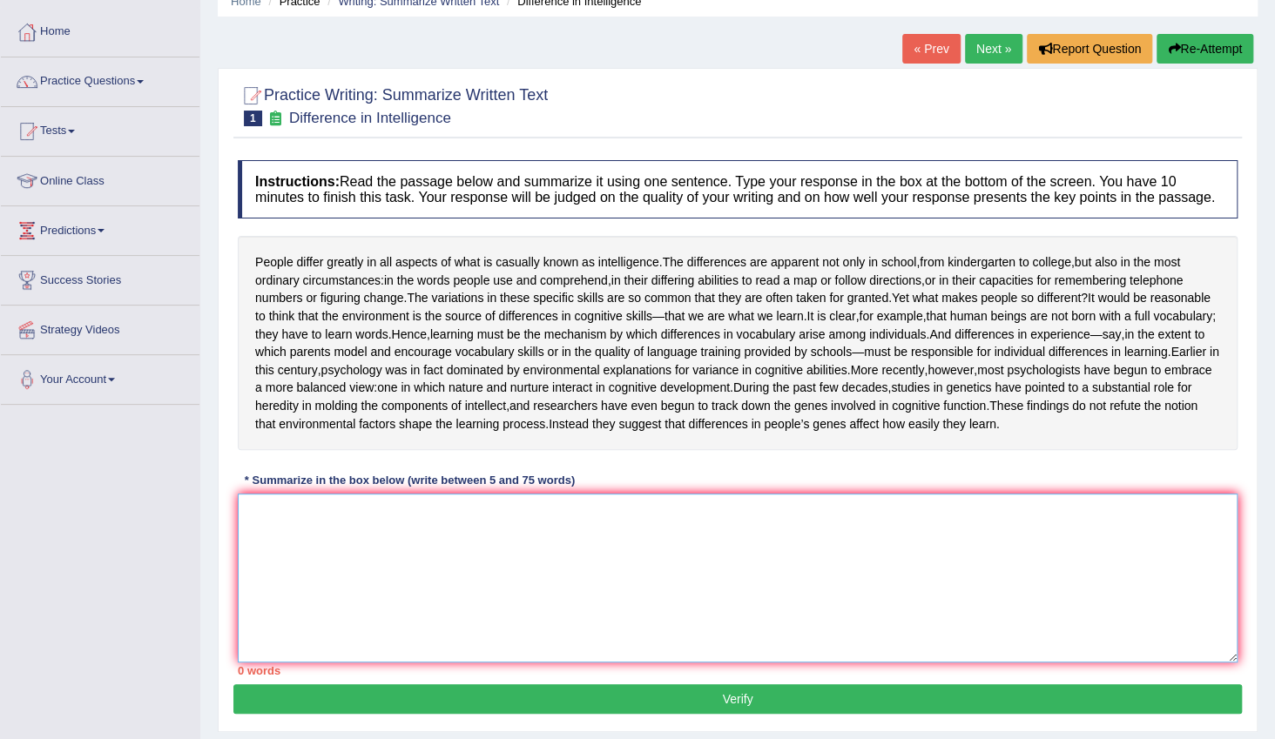
click at [416, 579] on textarea at bounding box center [738, 578] width 1000 height 169
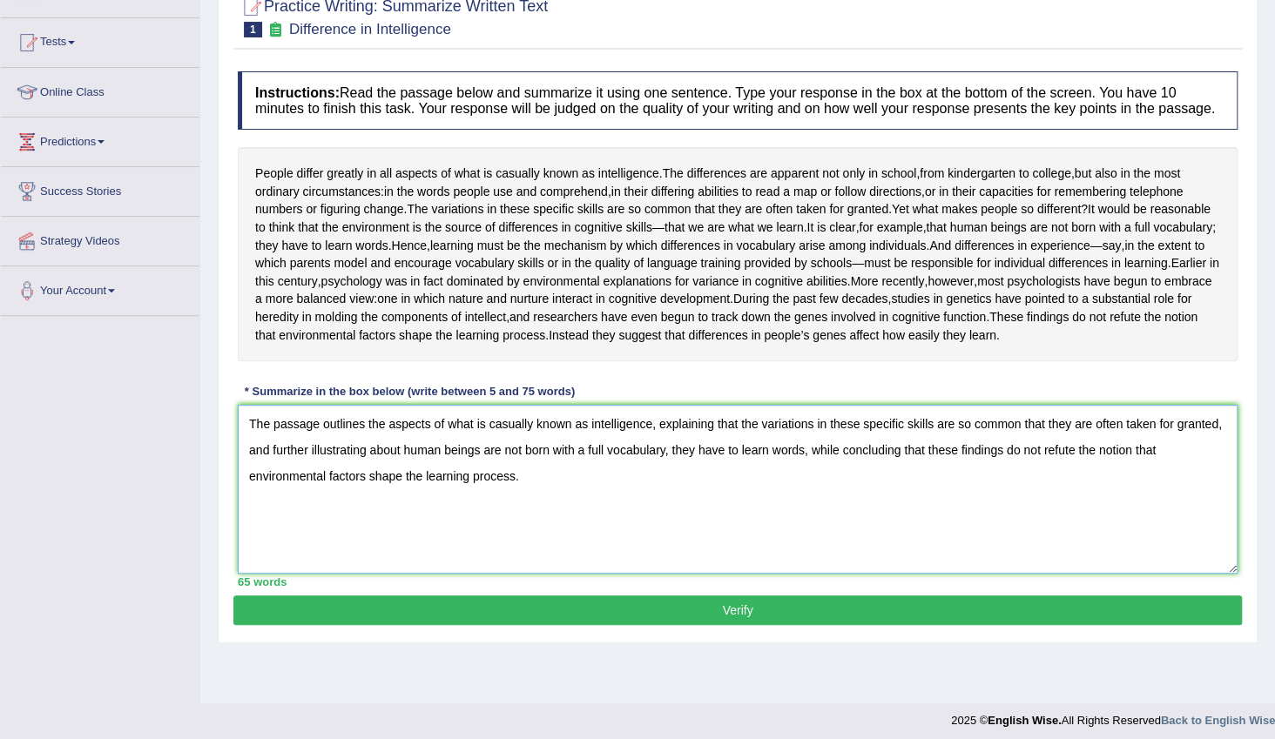
scroll to position [181, 0]
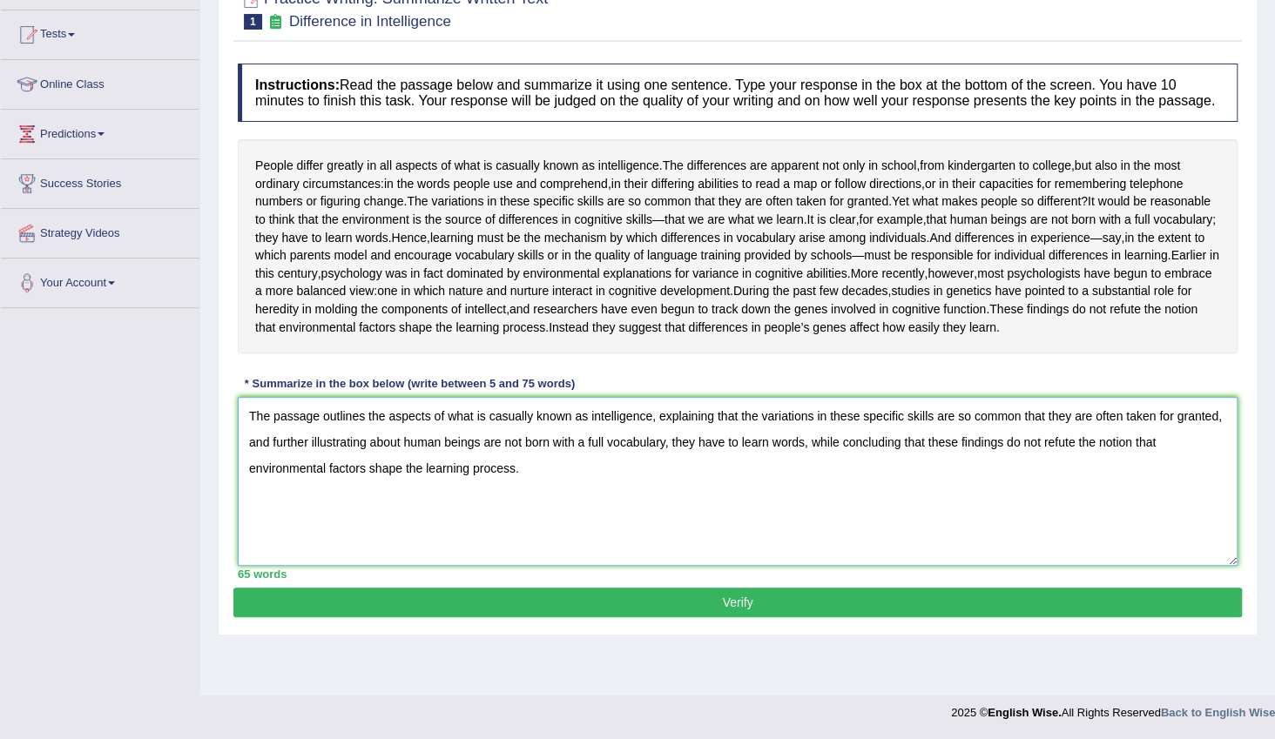
type textarea "The passage outlines the aspects of what is casually known as intelligence, exp…"
click at [569, 618] on button "Verify" at bounding box center [737, 603] width 1009 height 30
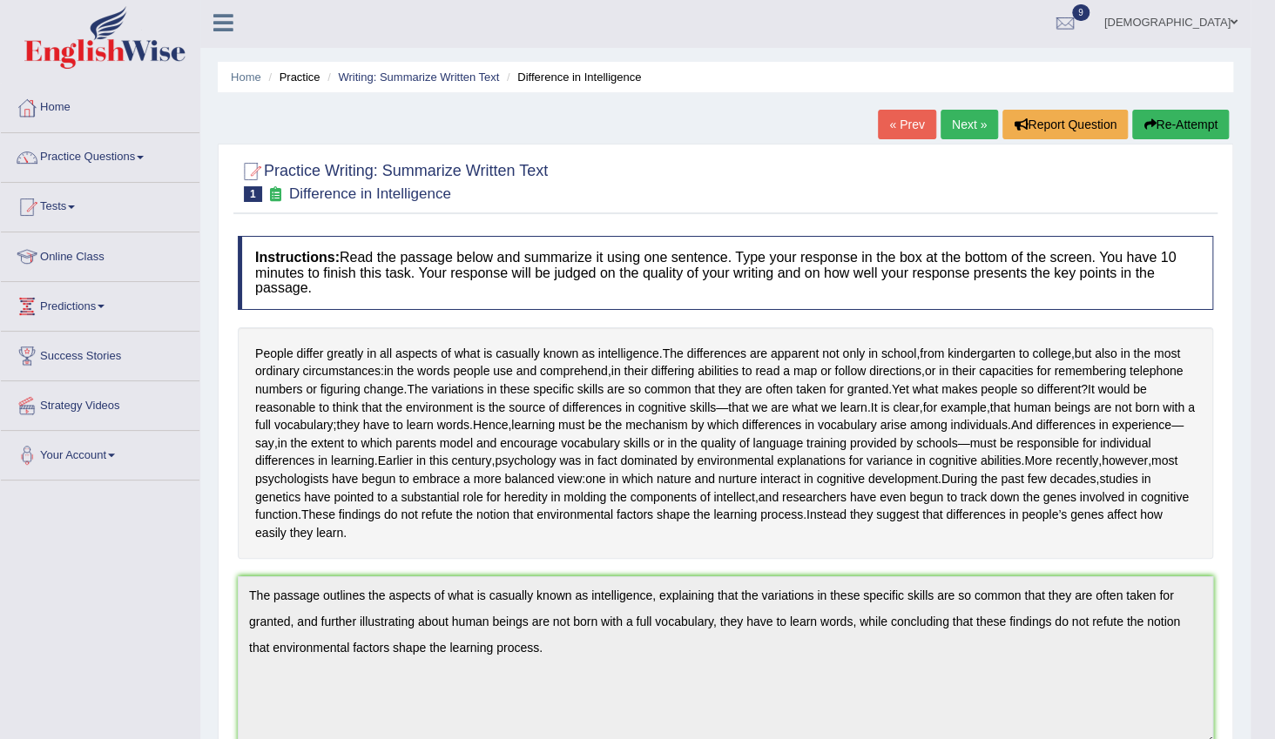
scroll to position [0, 0]
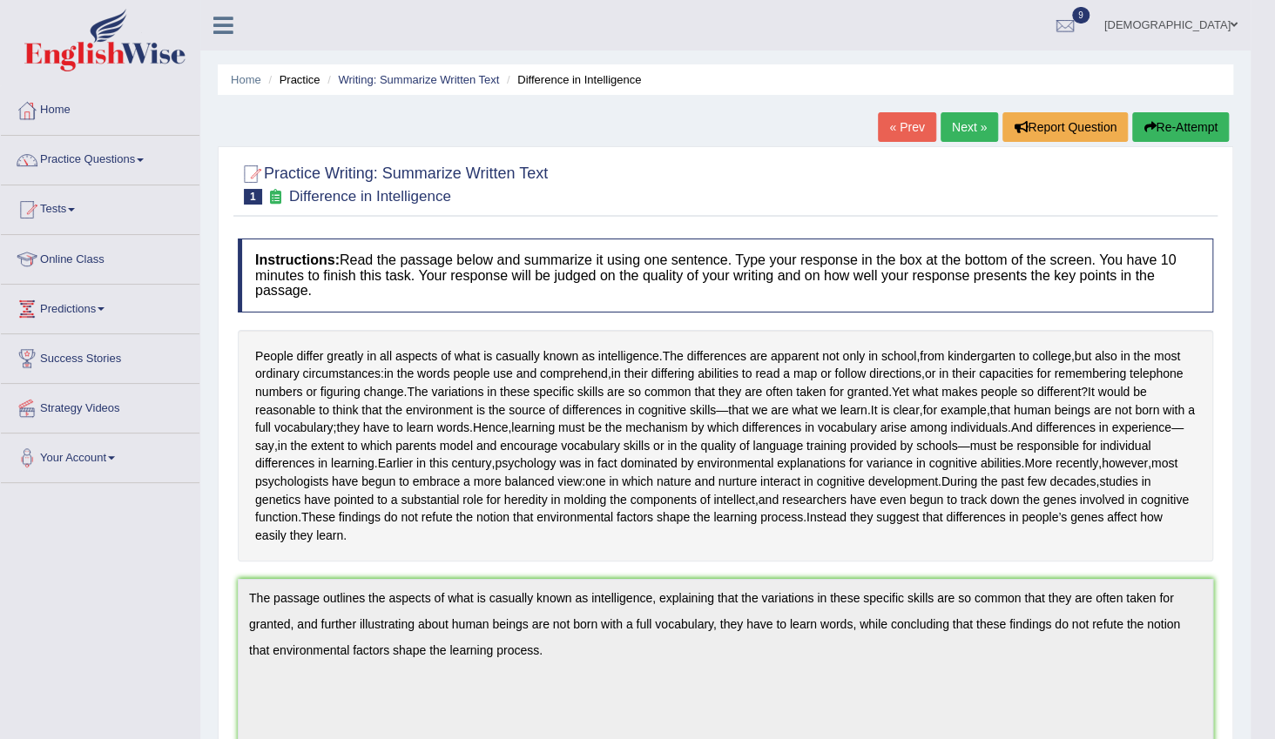
click at [972, 130] on link "Next »" at bounding box center [969, 127] width 57 height 30
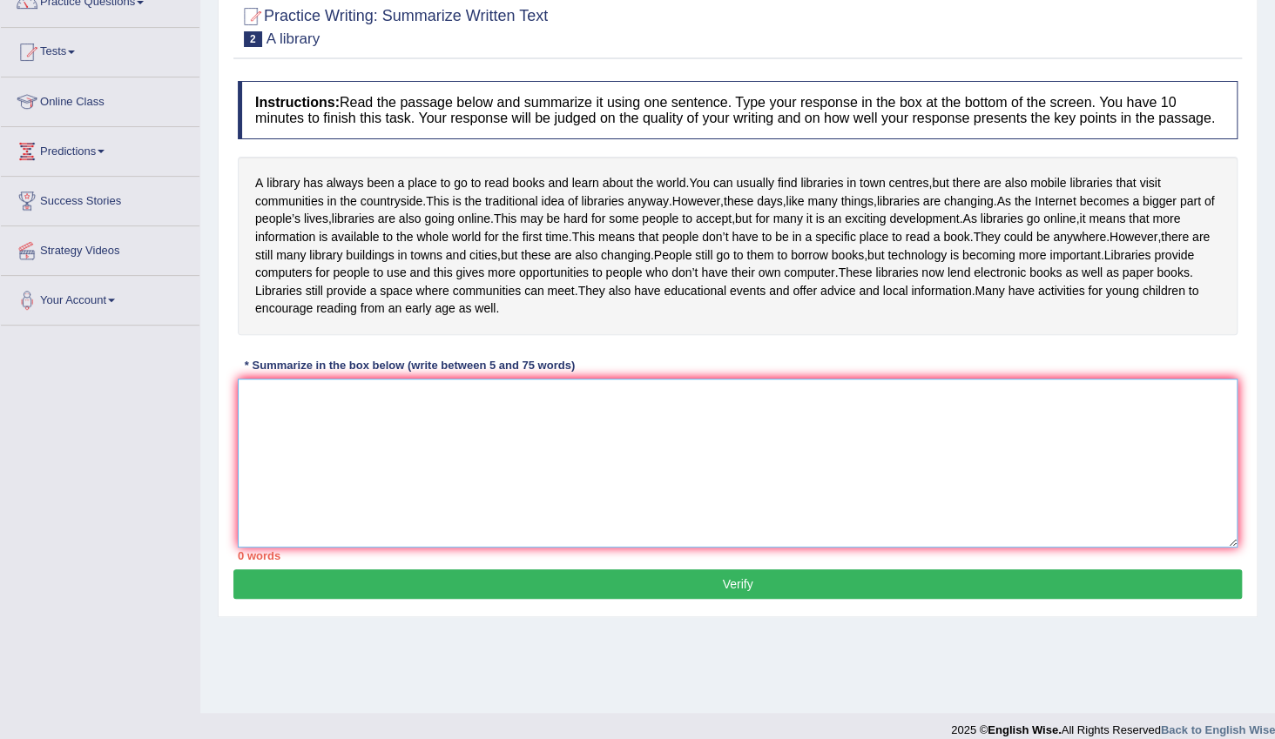
click at [838, 469] on textarea at bounding box center [738, 463] width 1000 height 169
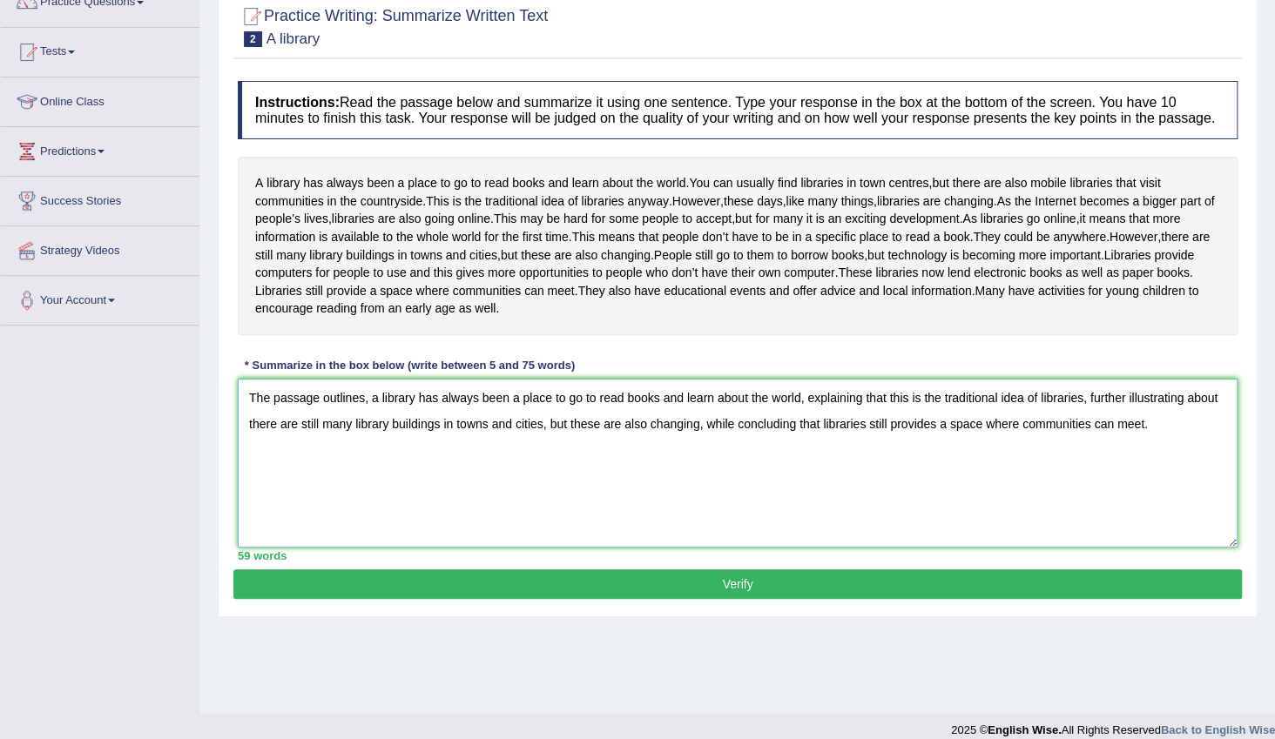
type textarea "The passage outlines, a library has always been a place to go to read books and…"
click at [899, 599] on button "Verify" at bounding box center [737, 585] width 1009 height 30
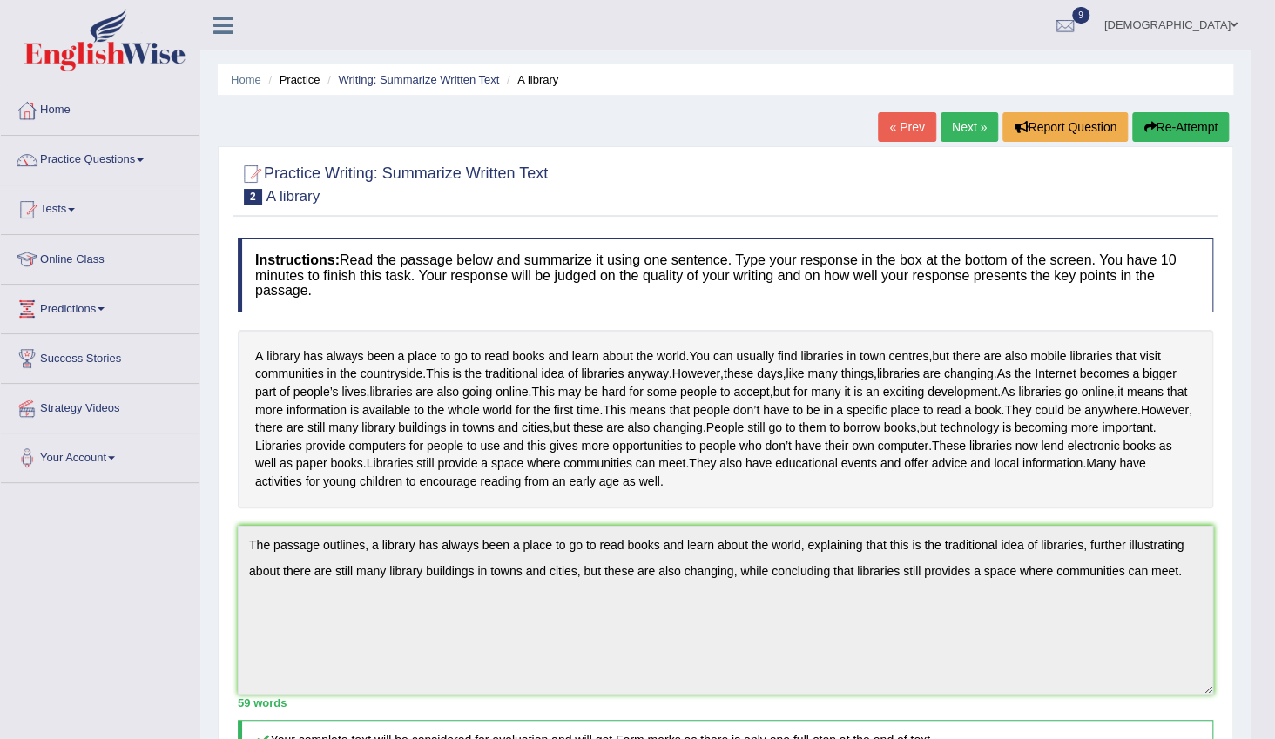
click at [965, 129] on link "Next »" at bounding box center [969, 127] width 57 height 30
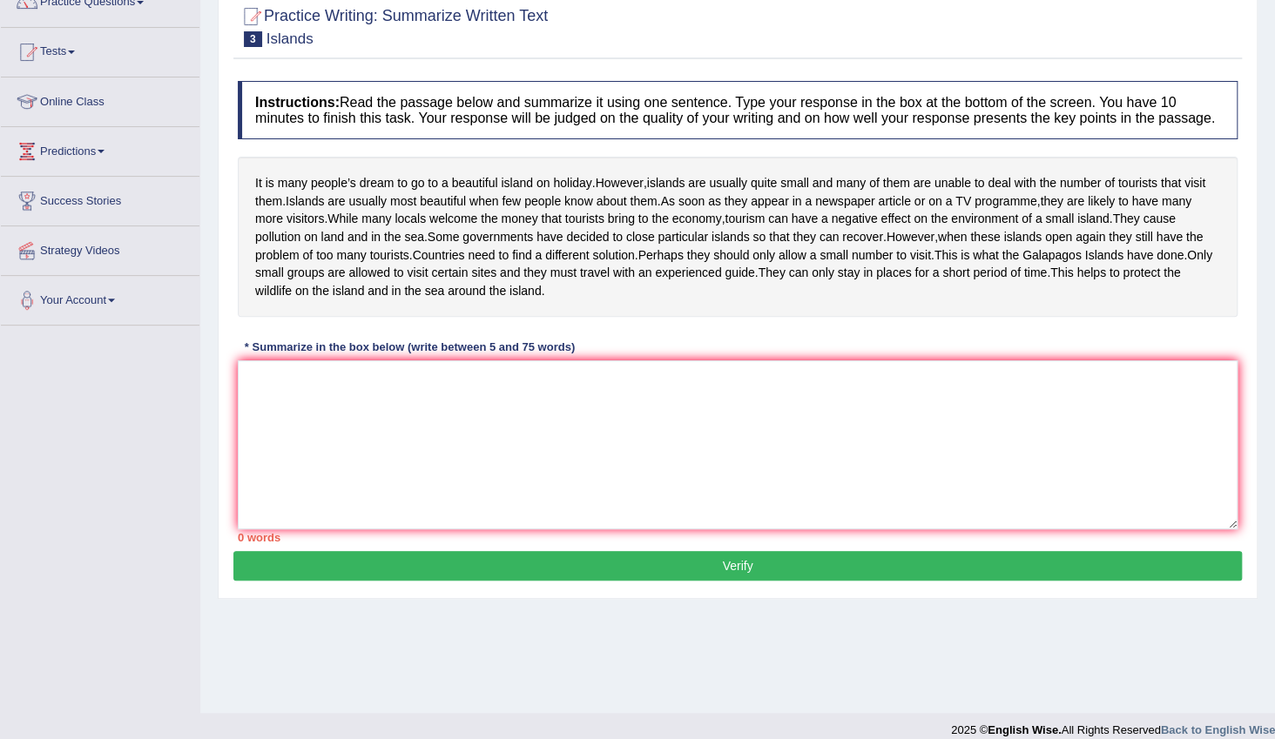
type textarea "a"
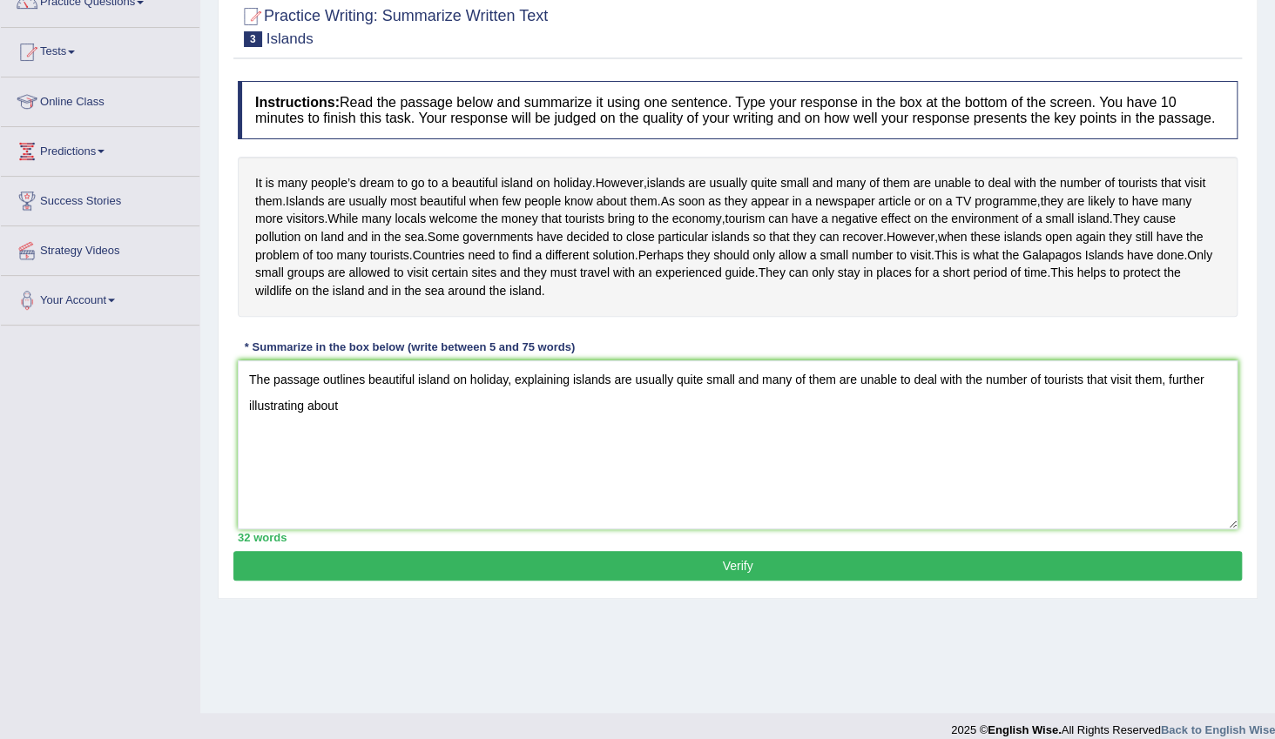
click at [1169, 470] on textarea "The passage outlines beautiful island on holiday, explaining islands are usuall…" at bounding box center [738, 445] width 1000 height 169
click at [537, 492] on textarea "The passage outlines beautiful island on holiday, explaining islands are usuall…" at bounding box center [738, 445] width 1000 height 169
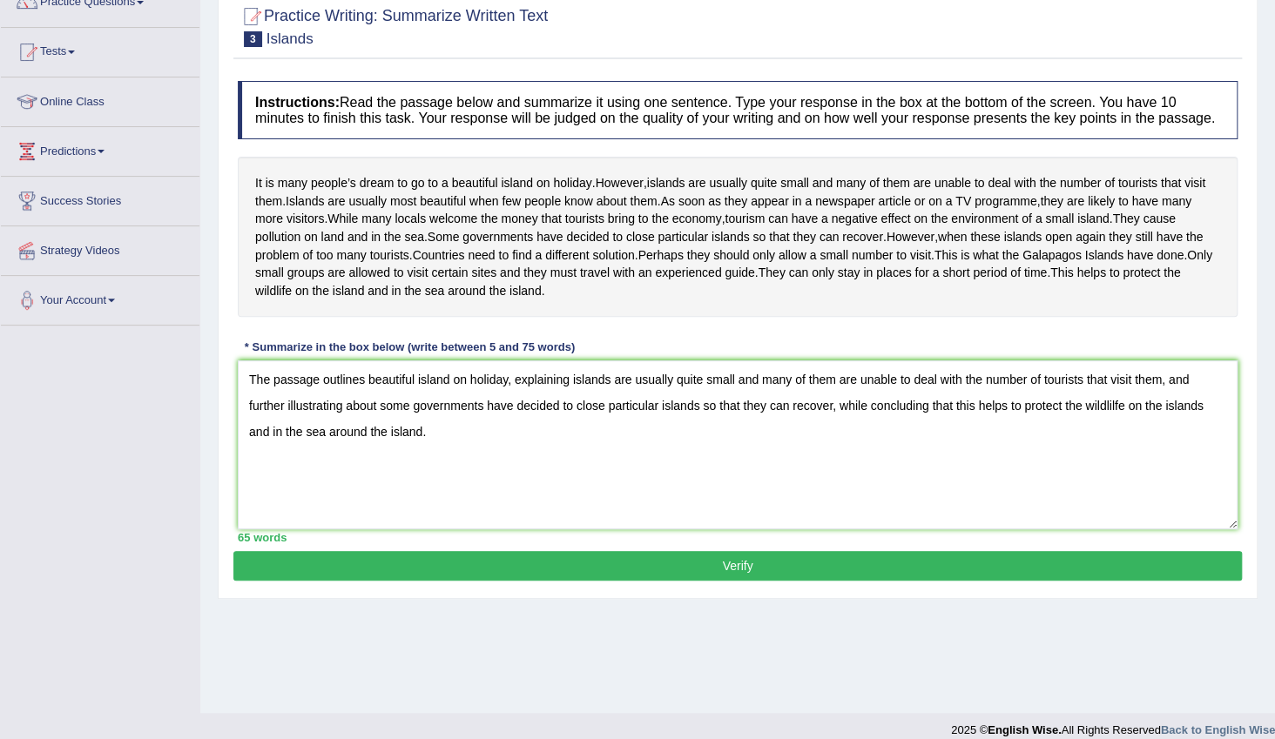
type textarea "The passage outlines beautiful island on holiday, explaining islands are usuall…"
click at [703, 581] on button "Verify" at bounding box center [737, 566] width 1009 height 30
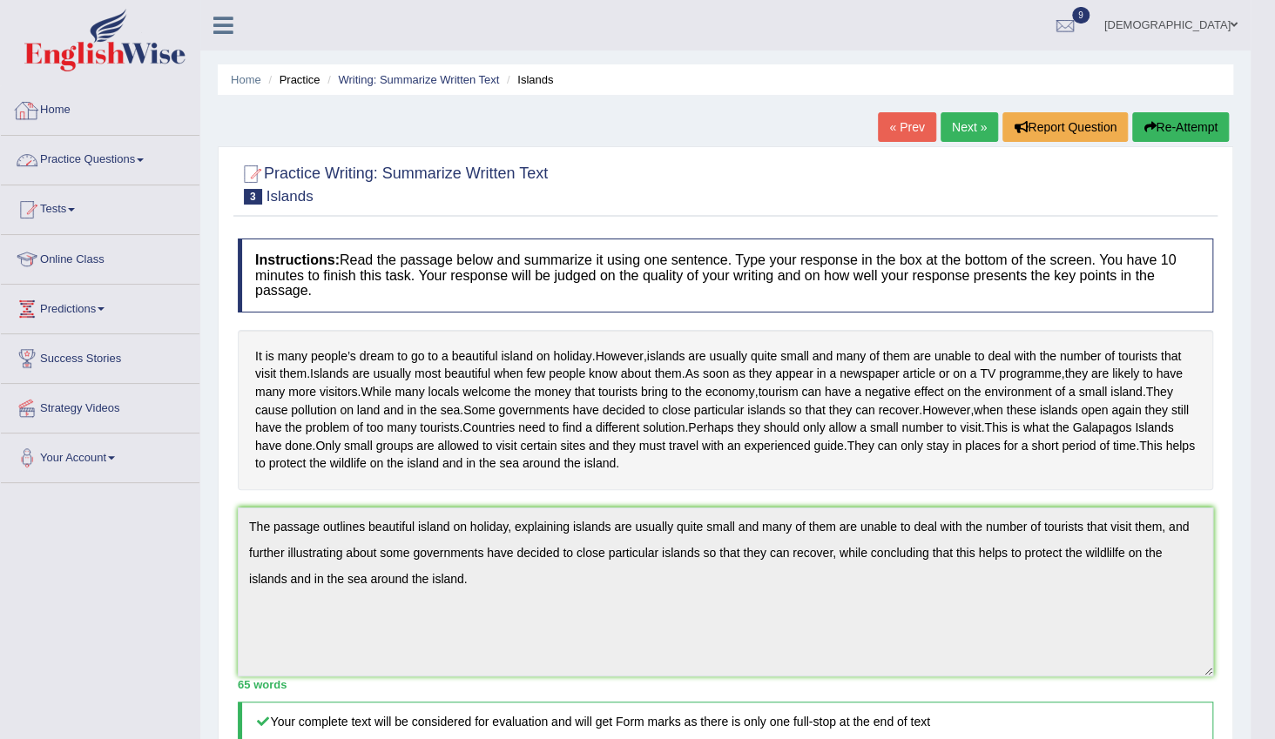
click at [119, 157] on link "Practice Questions" at bounding box center [100, 158] width 199 height 44
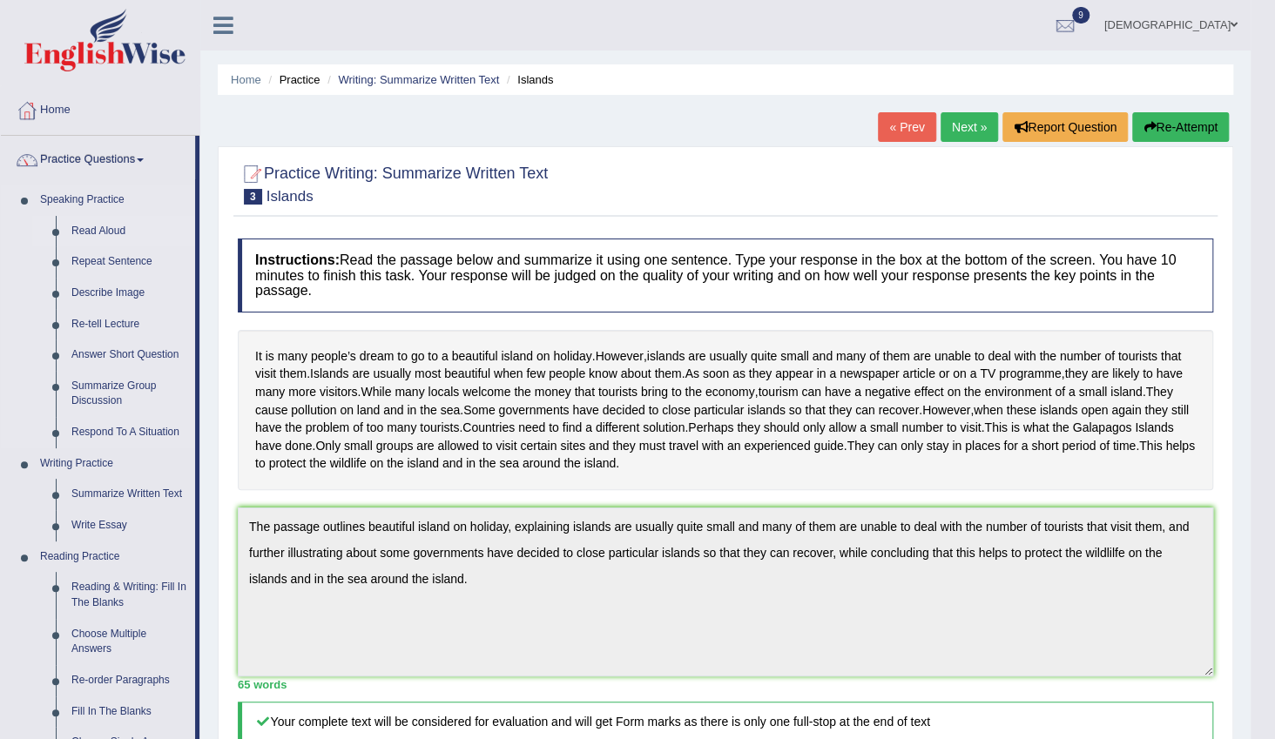
click at [109, 224] on link "Read Aloud" at bounding box center [130, 231] width 132 height 31
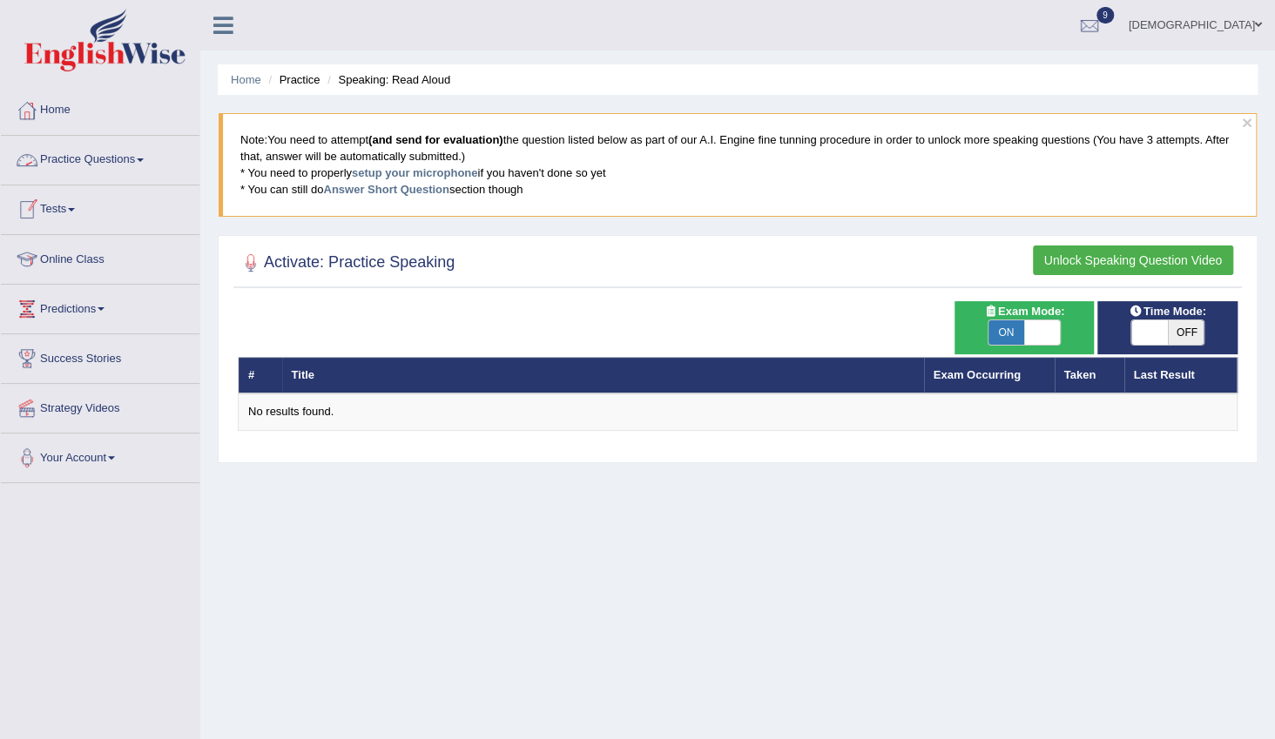
click at [84, 154] on link "Practice Questions" at bounding box center [100, 158] width 199 height 44
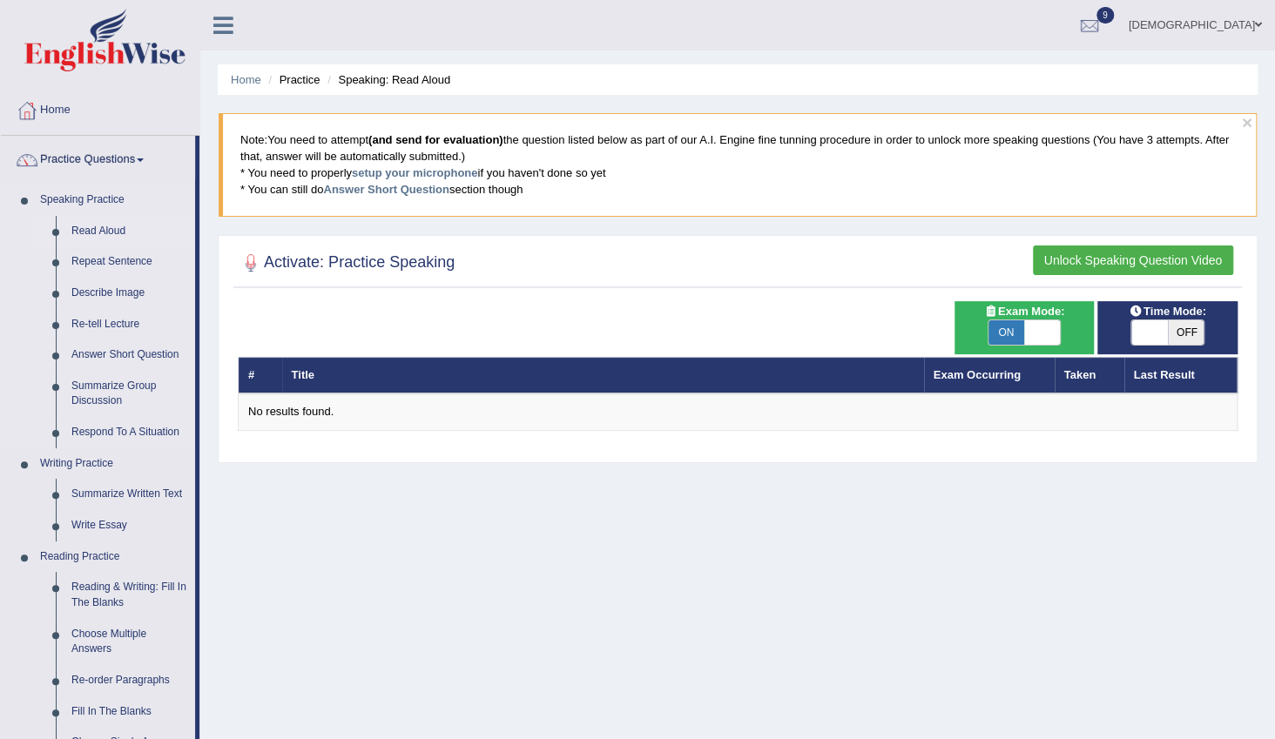
click at [102, 223] on link "Read Aloud" at bounding box center [130, 231] width 132 height 31
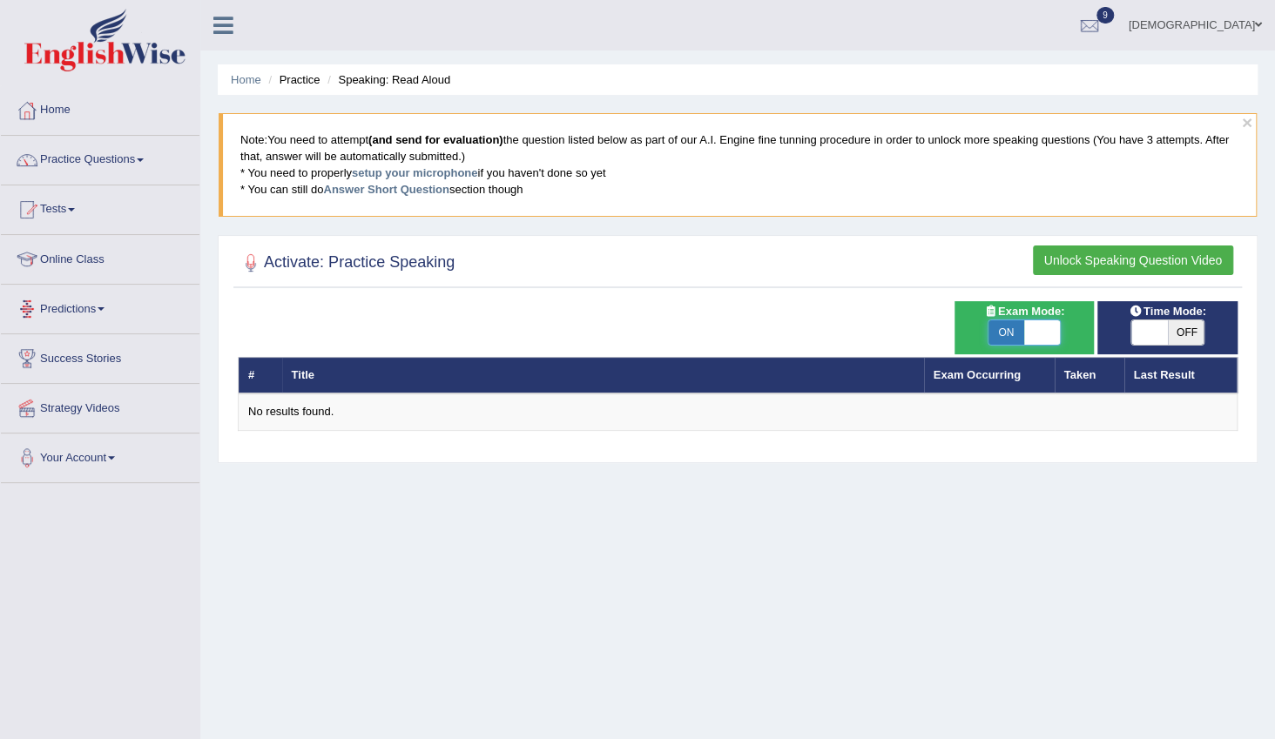
click at [1046, 334] on span at bounding box center [1042, 333] width 37 height 24
checkbox input "false"
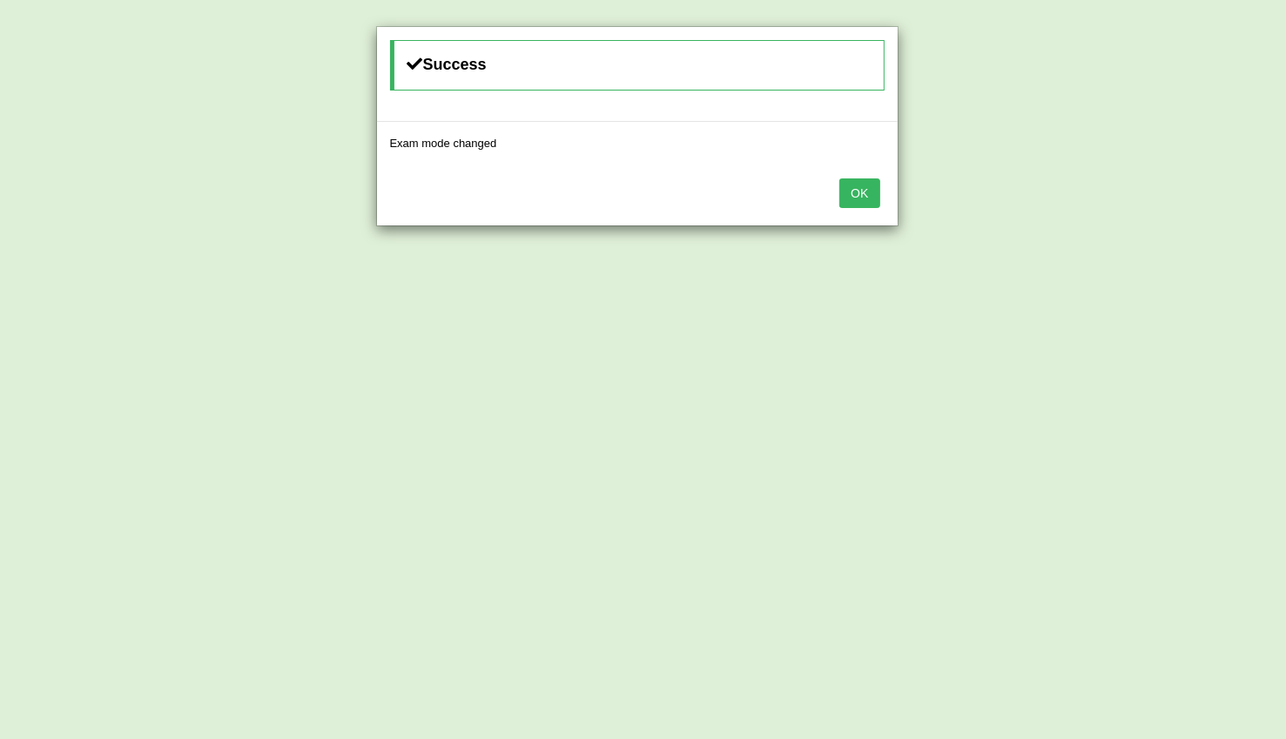
click at [865, 190] on button "OK" at bounding box center [860, 194] width 40 height 30
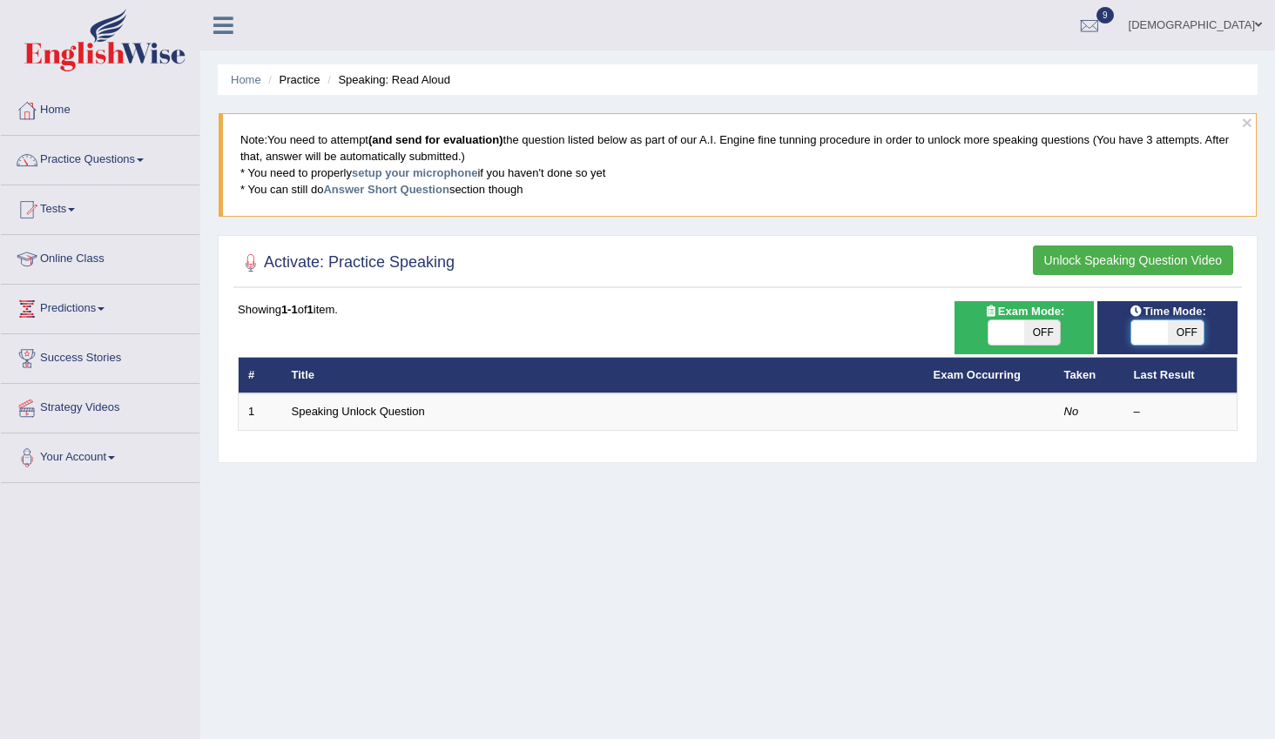
click at [1157, 334] on span at bounding box center [1149, 333] width 37 height 24
checkbox input "true"
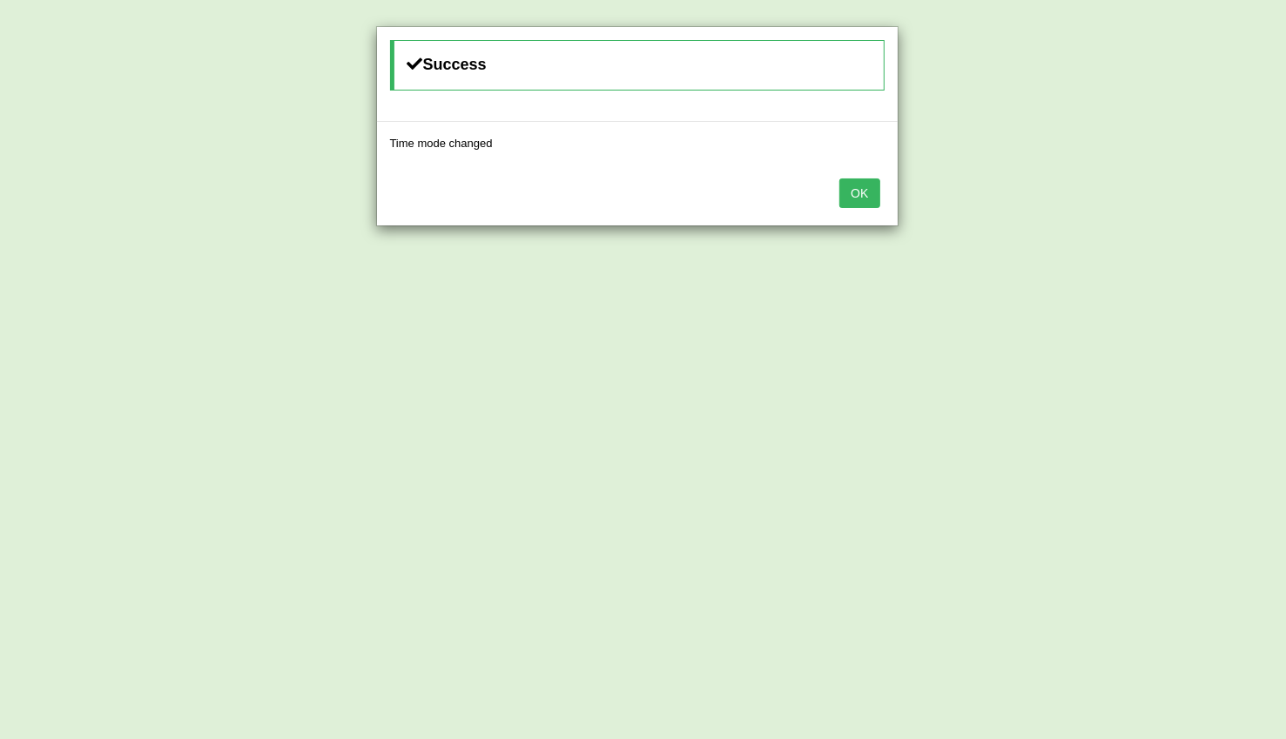
click at [874, 191] on button "OK" at bounding box center [860, 194] width 40 height 30
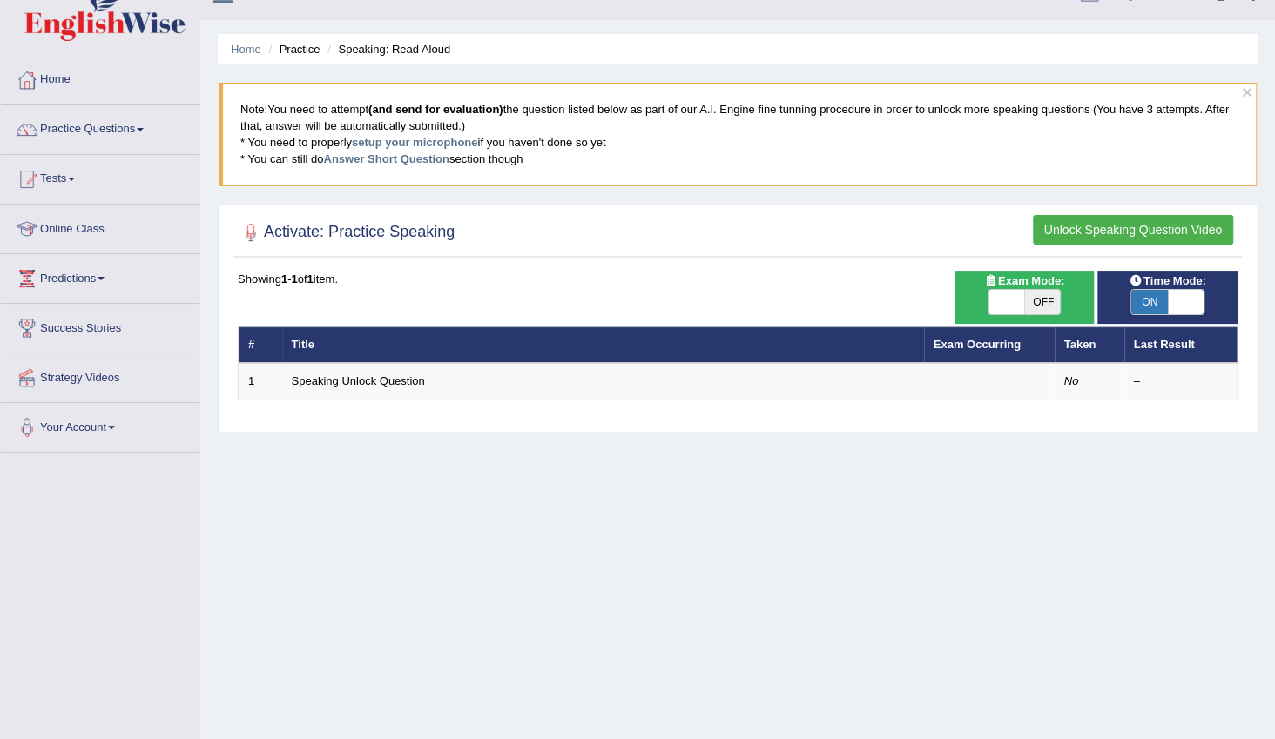
scroll to position [17, 0]
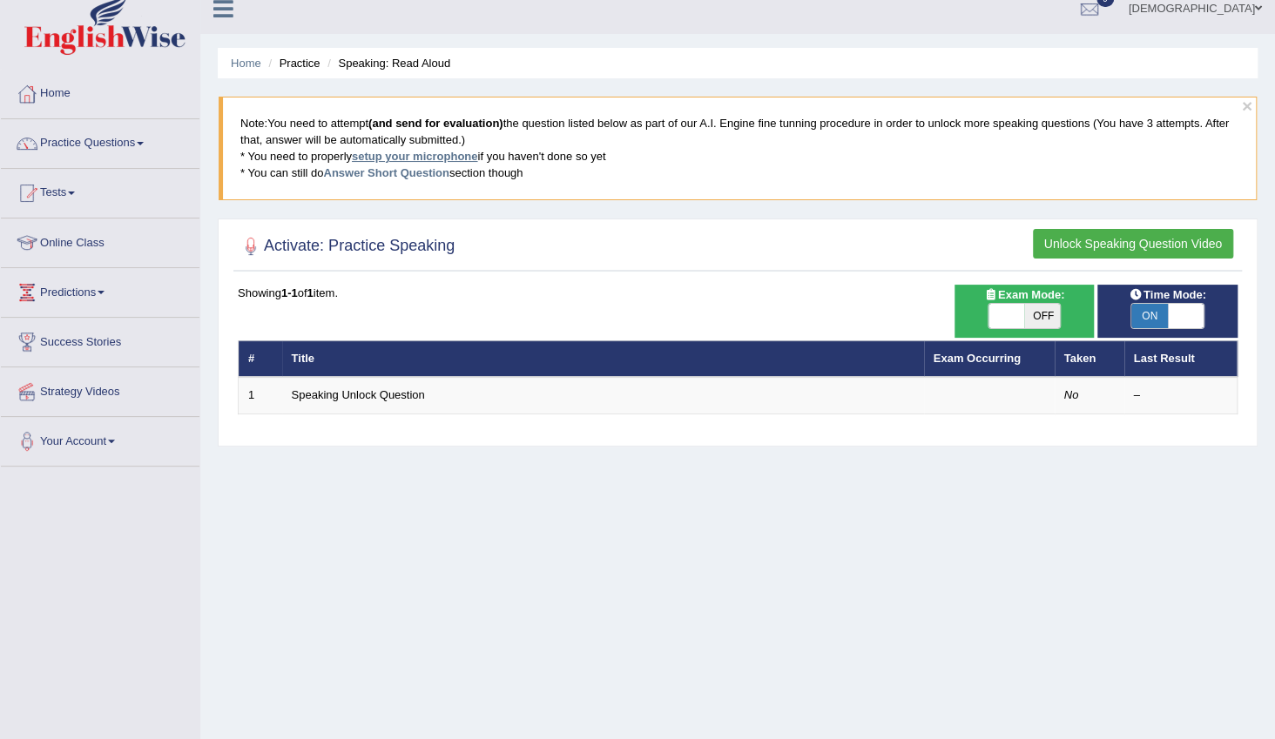
click at [442, 150] on link "setup your microphone" at bounding box center [414, 156] width 125 height 13
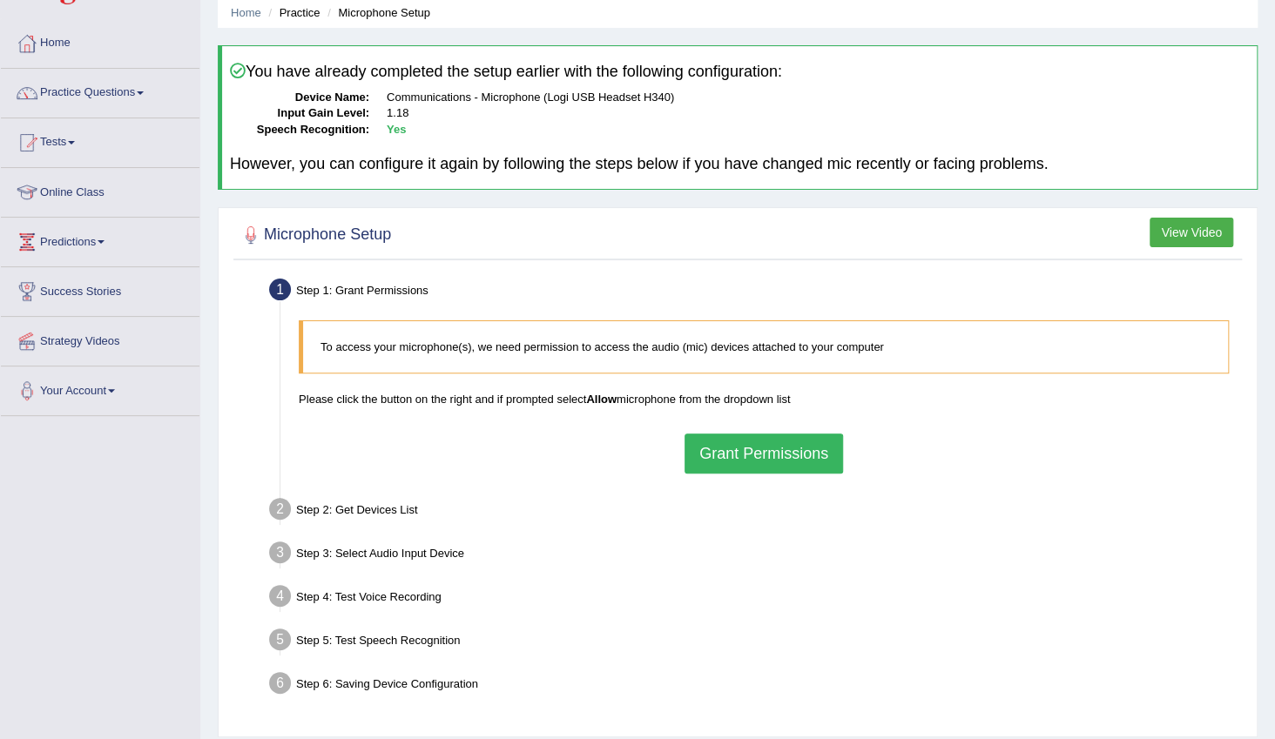
scroll to position [158, 0]
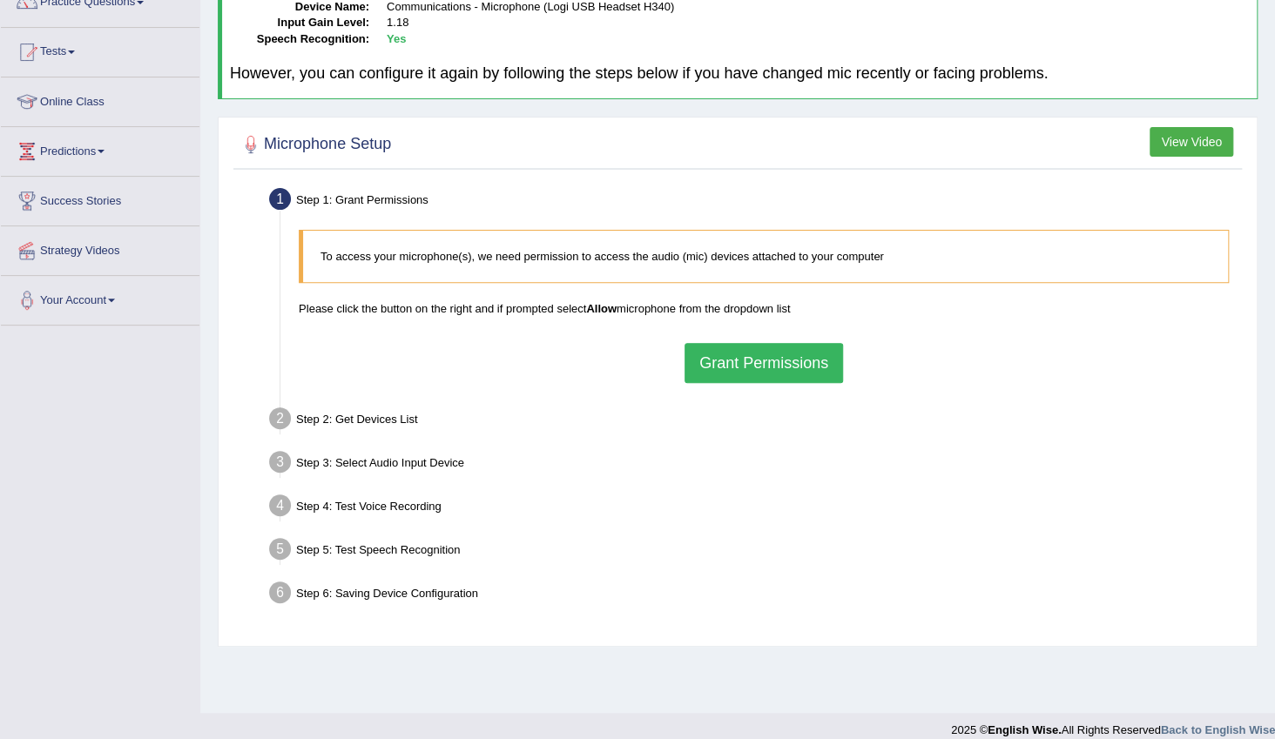
click at [750, 351] on button "Grant Permissions" at bounding box center [764, 363] width 159 height 40
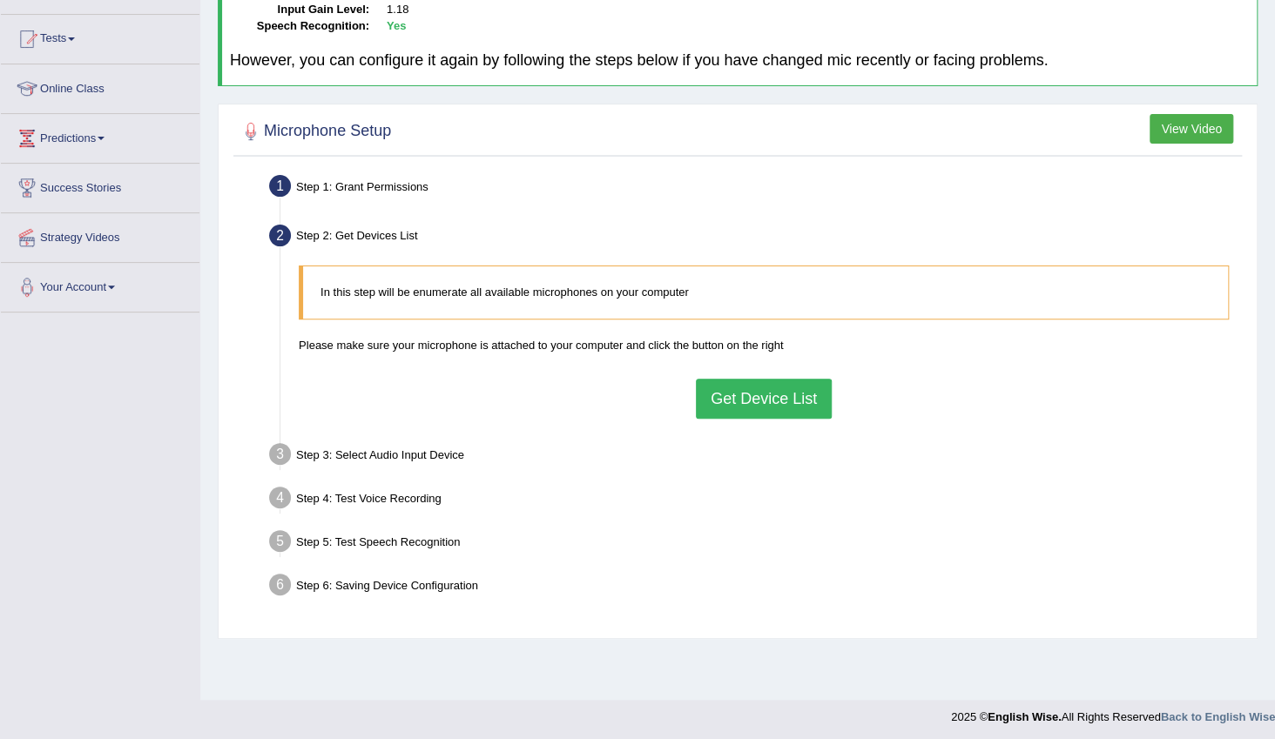
scroll to position [174, 0]
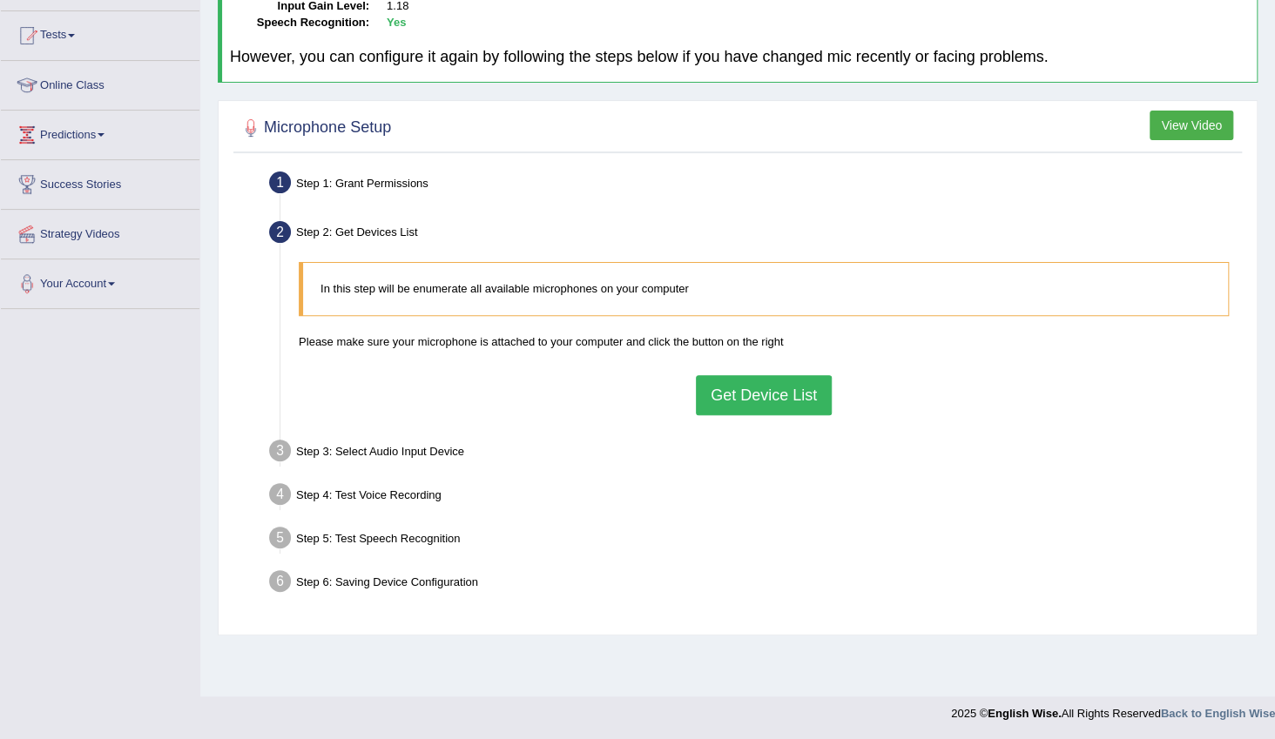
click at [740, 375] on button "Get Device List" at bounding box center [764, 395] width 136 height 40
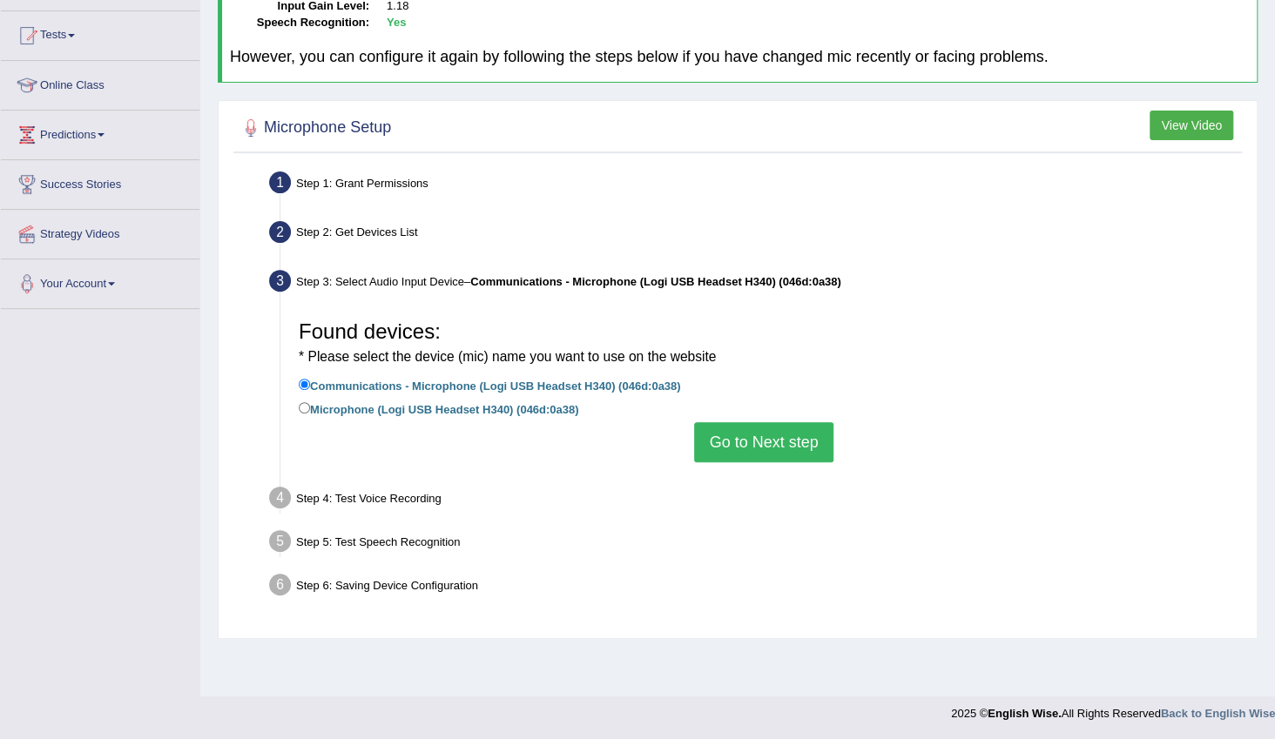
click at [749, 423] on button "Go to Next step" at bounding box center [763, 442] width 138 height 40
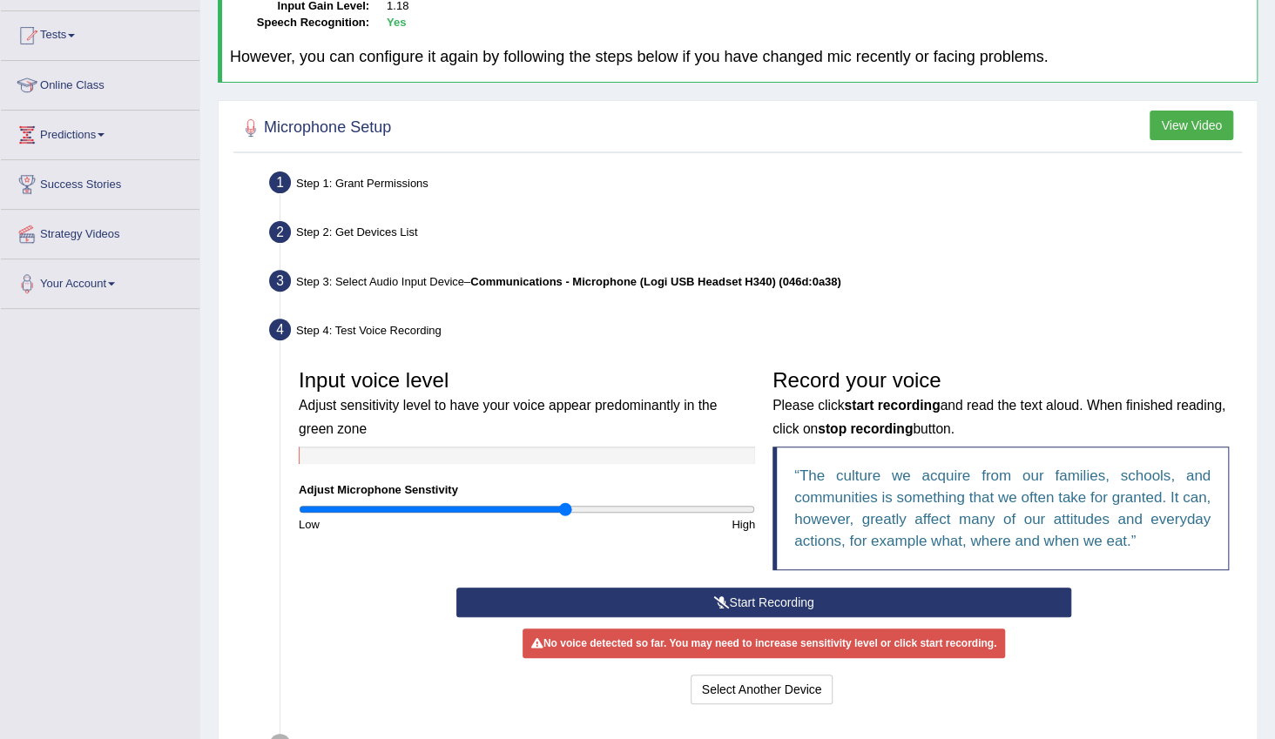
click at [714, 604] on icon at bounding box center [721, 603] width 16 height 12
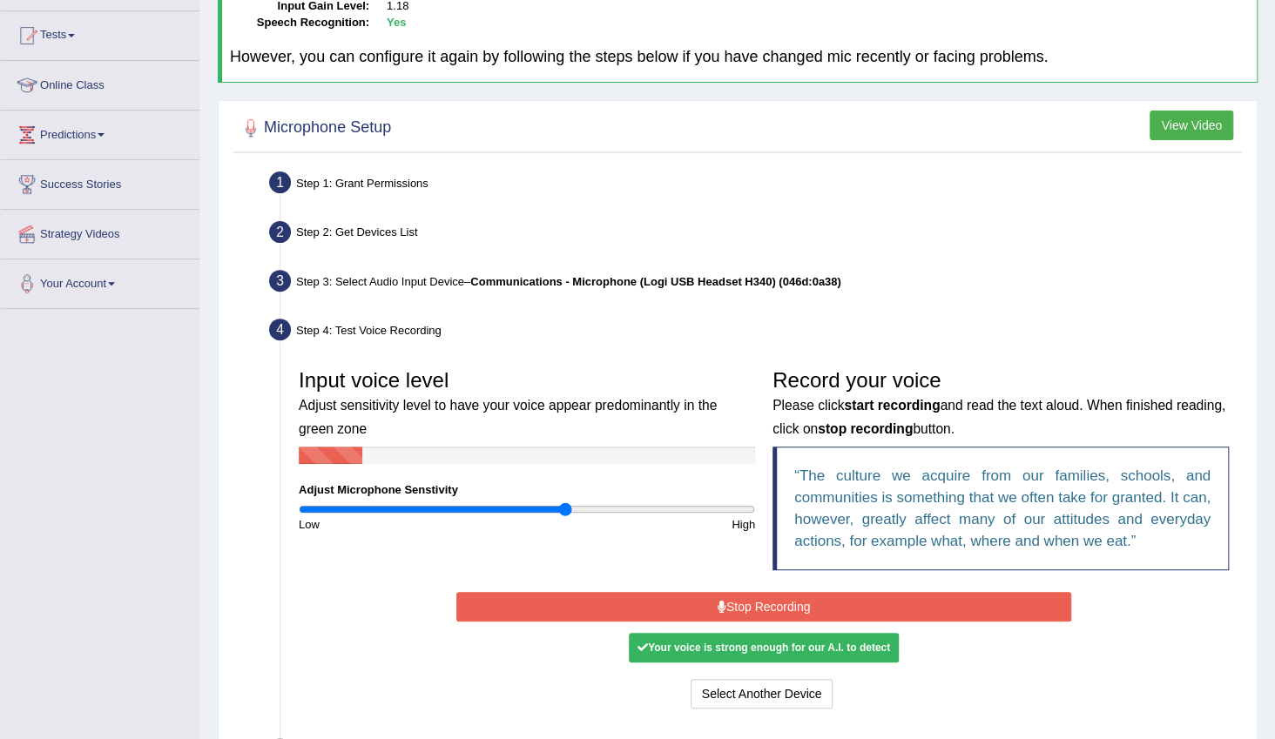
click at [712, 601] on button "Stop Recording" at bounding box center [763, 607] width 614 height 30
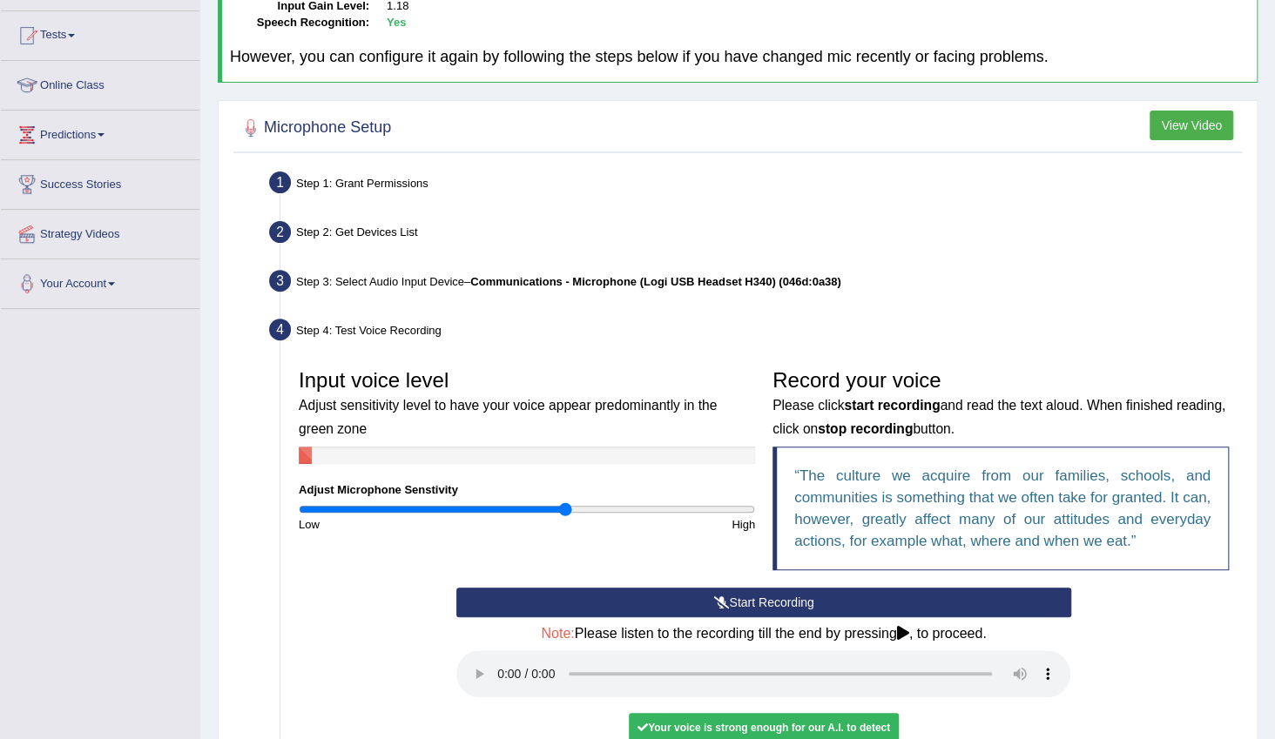
scroll to position [333, 0]
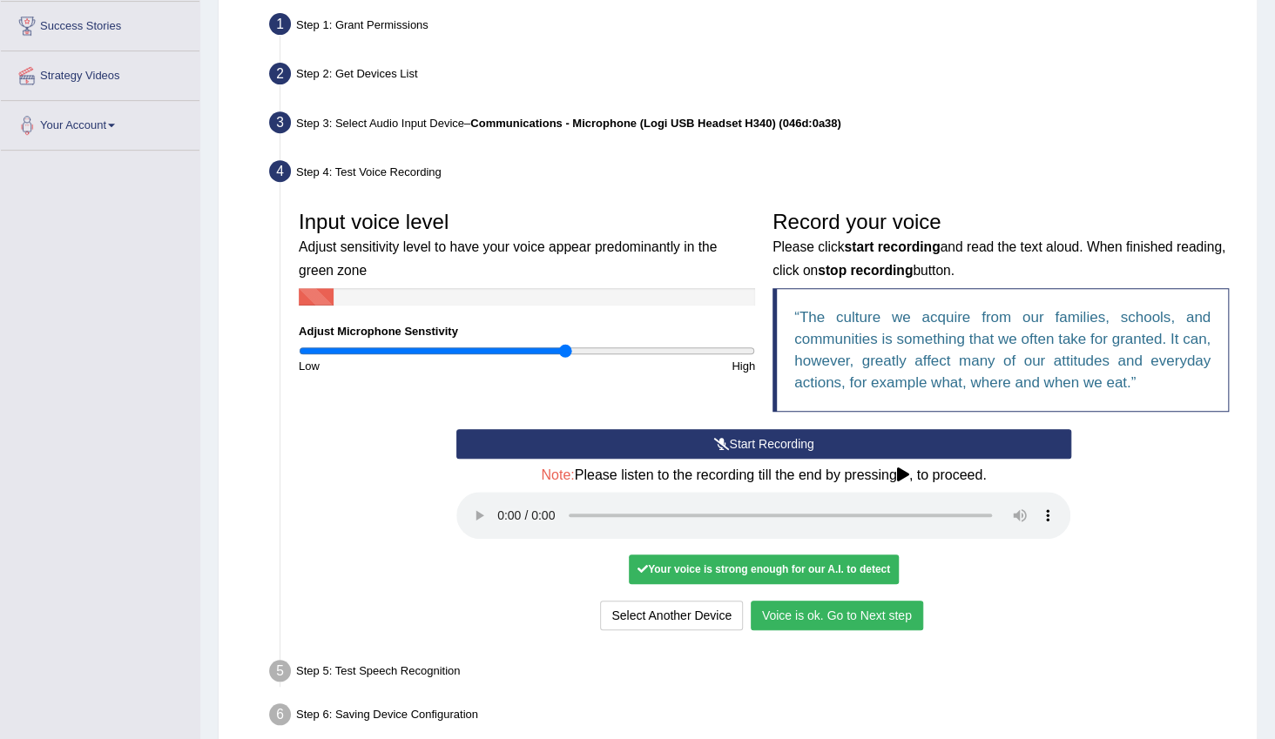
click at [834, 615] on button "Voice is ok. Go to Next step" at bounding box center [837, 616] width 172 height 30
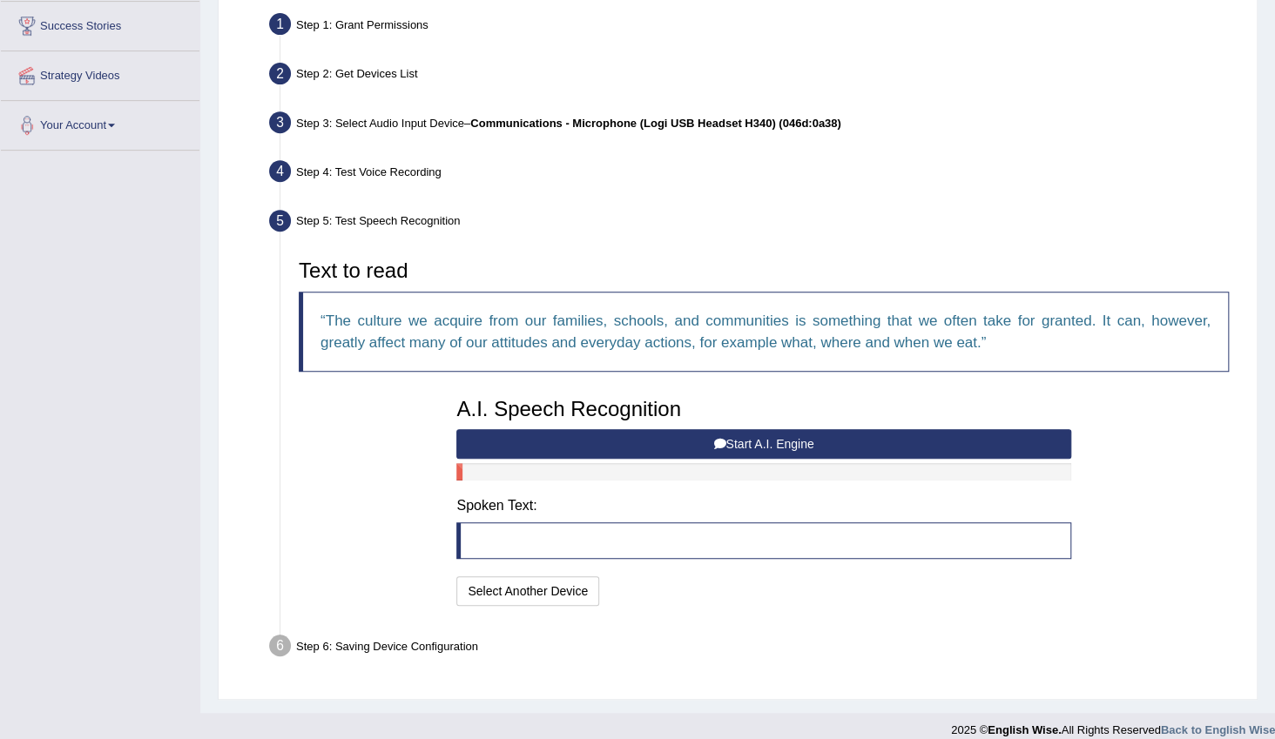
click at [727, 442] on button "Start A.I. Engine" at bounding box center [763, 444] width 614 height 30
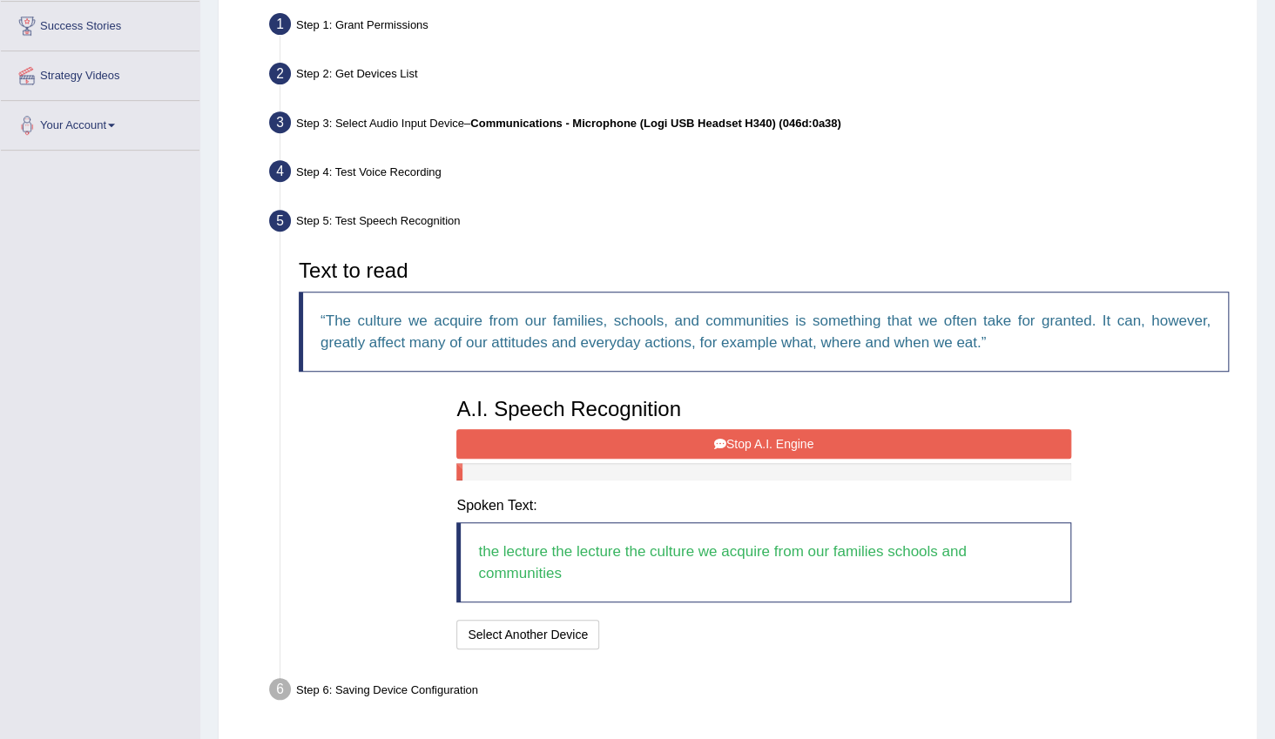
click at [710, 443] on button "Stop A.I. Engine" at bounding box center [763, 444] width 614 height 30
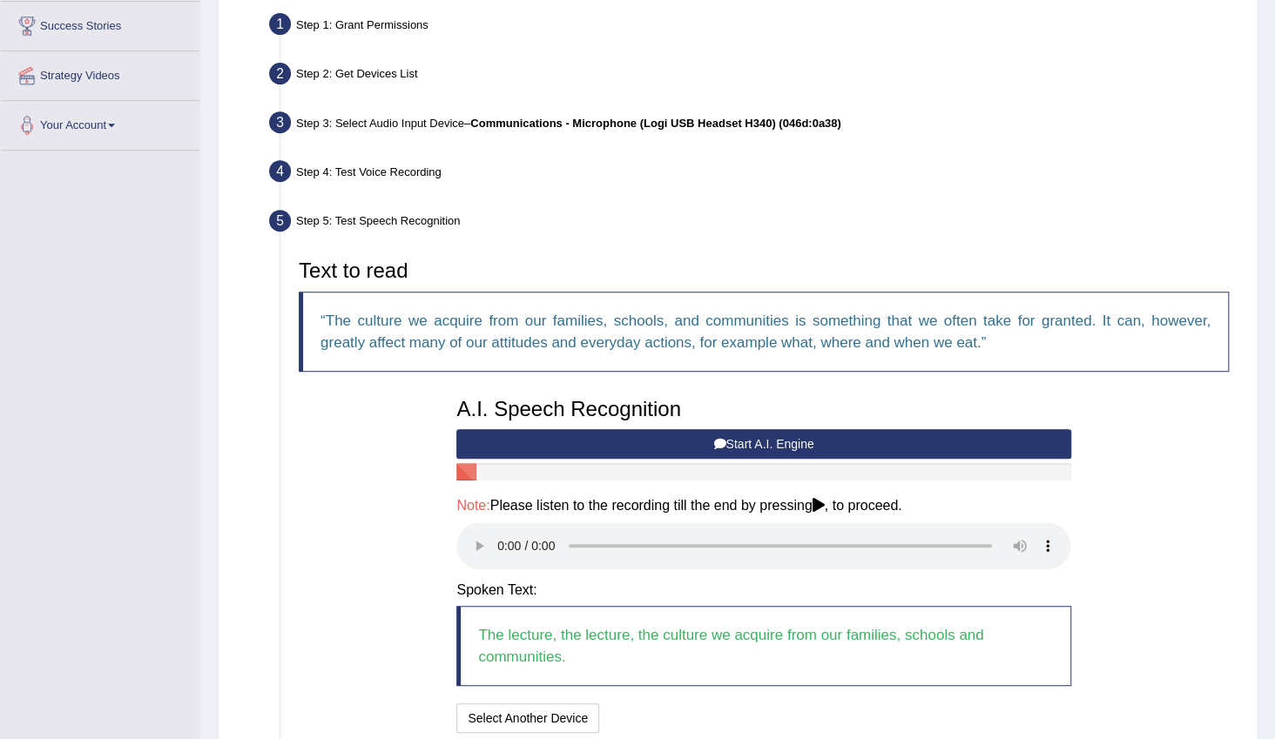
scroll to position [476, 0]
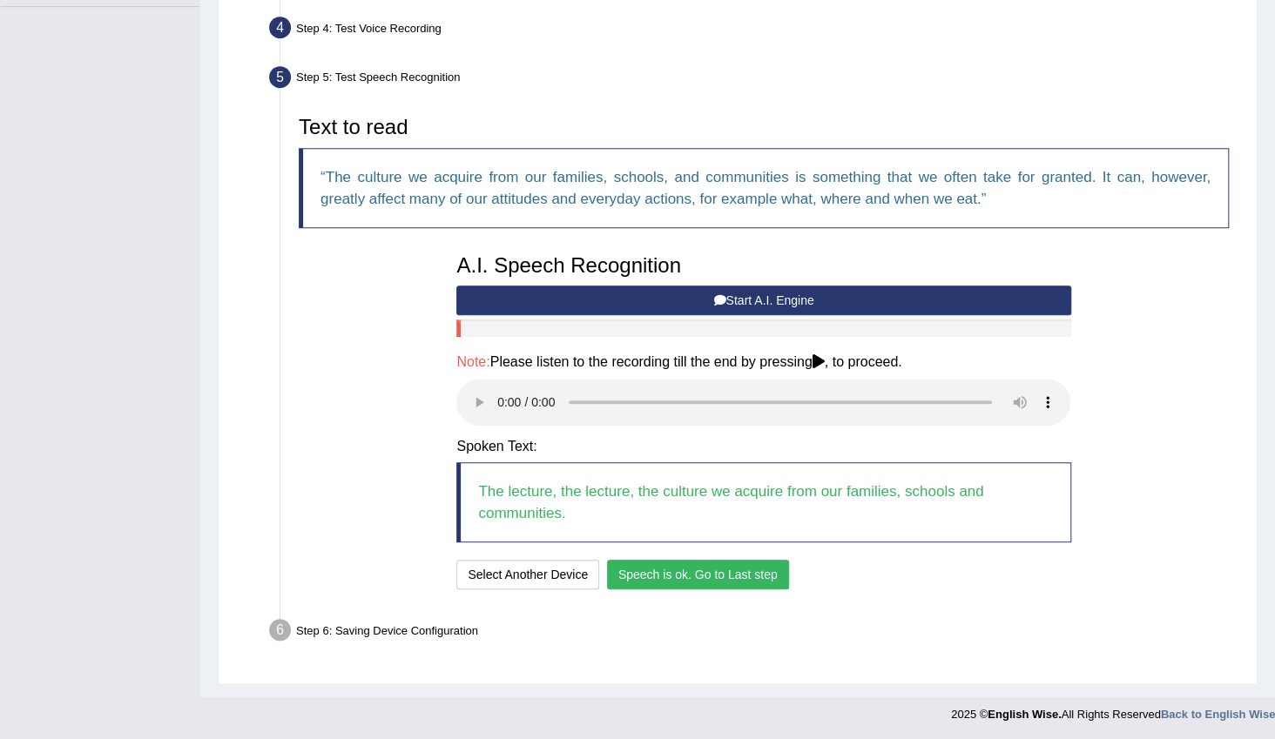
click at [695, 575] on button "Speech is ok. Go to Last step" at bounding box center [698, 575] width 182 height 30
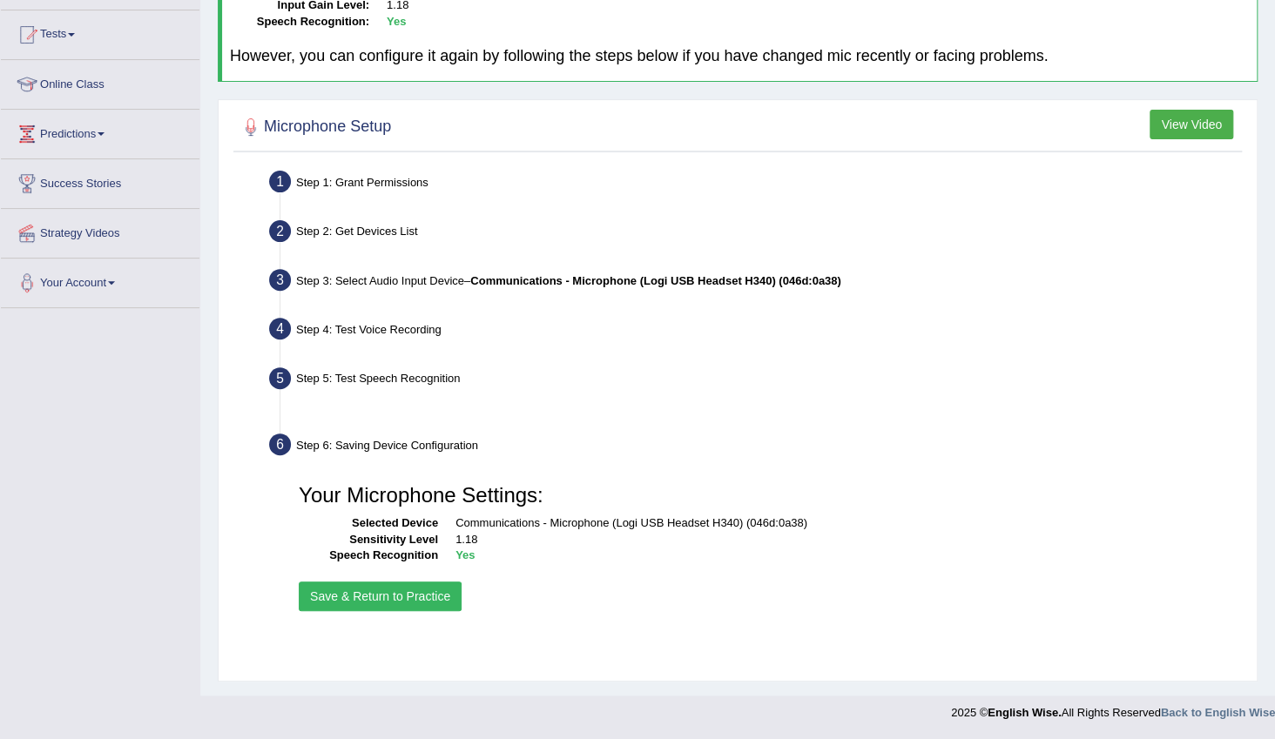
scroll to position [174, 0]
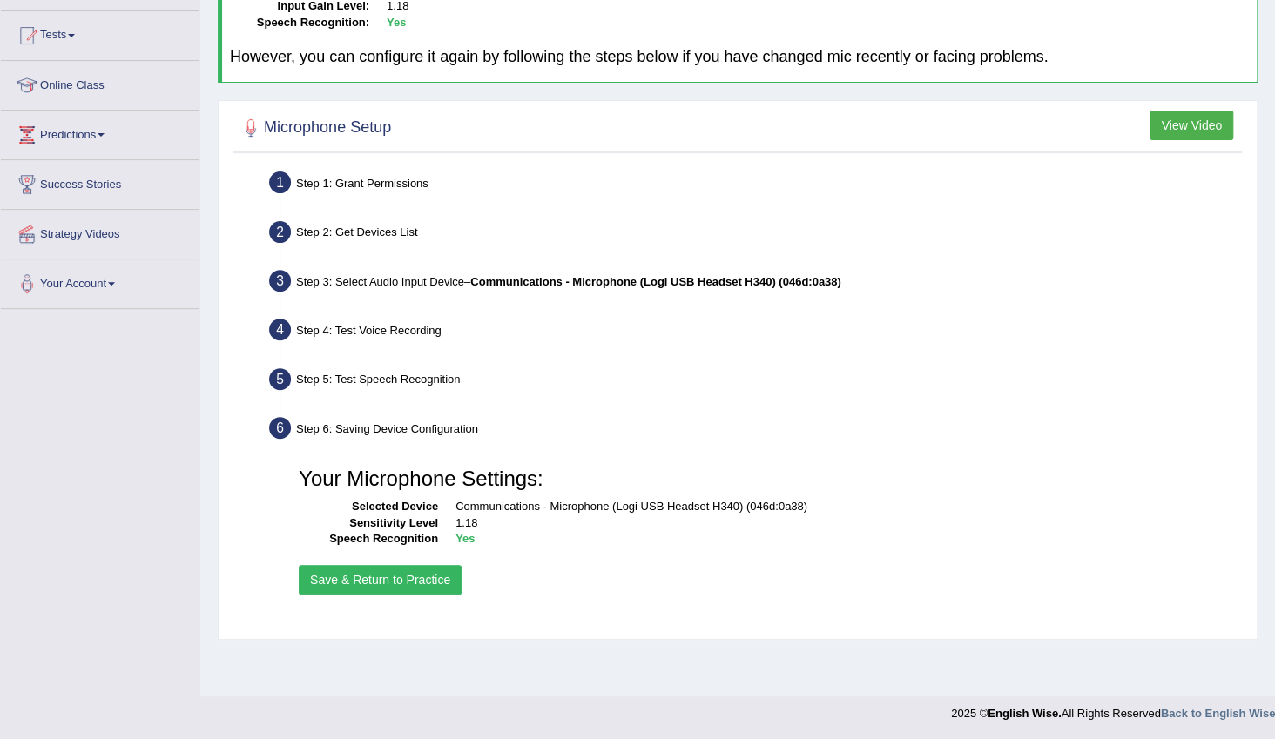
click at [432, 573] on button "Save & Return to Practice" at bounding box center [380, 580] width 163 height 30
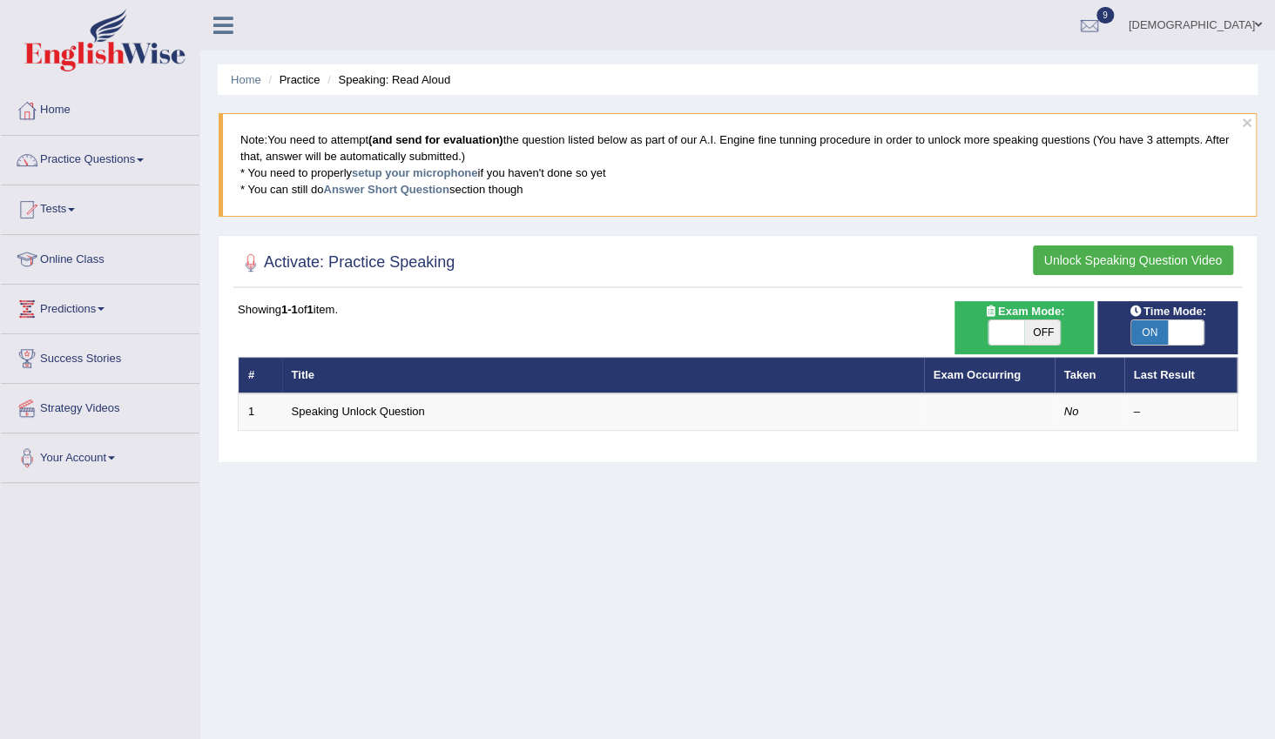
click at [1081, 260] on button "Unlock Speaking Question Video" at bounding box center [1133, 261] width 200 height 30
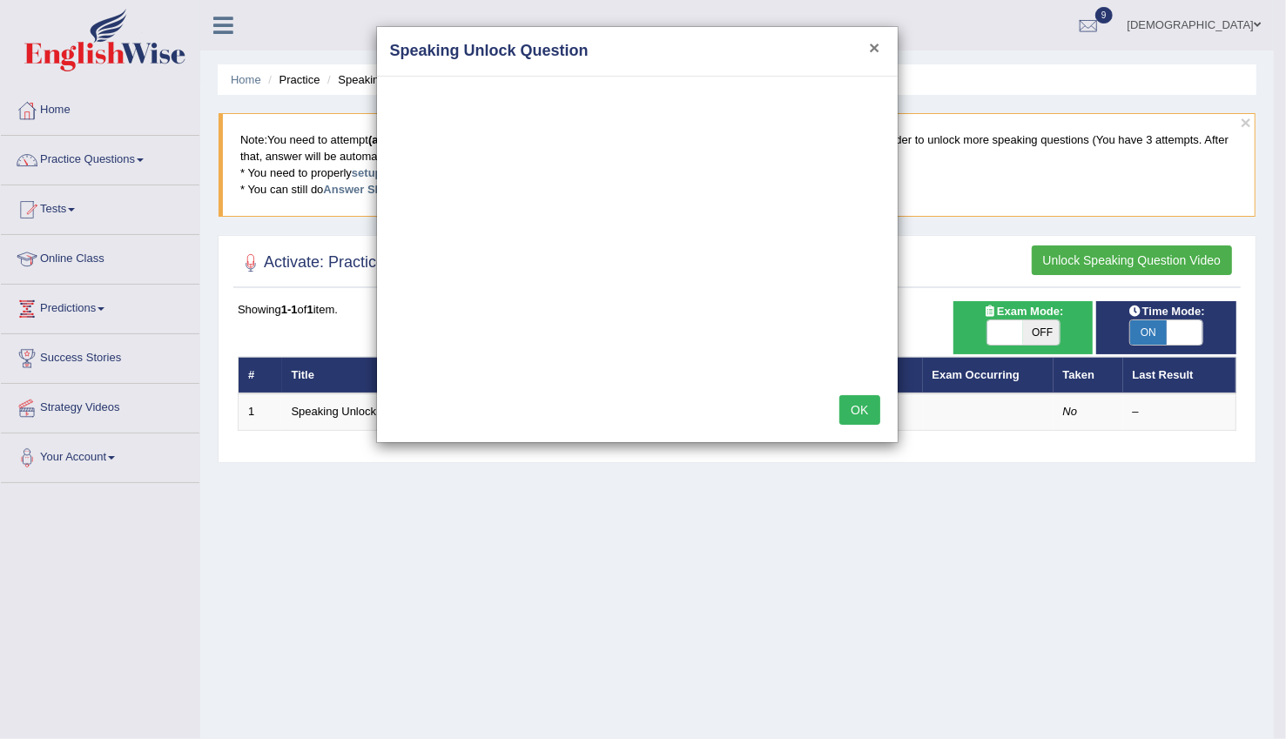
click at [876, 44] on button "×" at bounding box center [874, 47] width 10 height 18
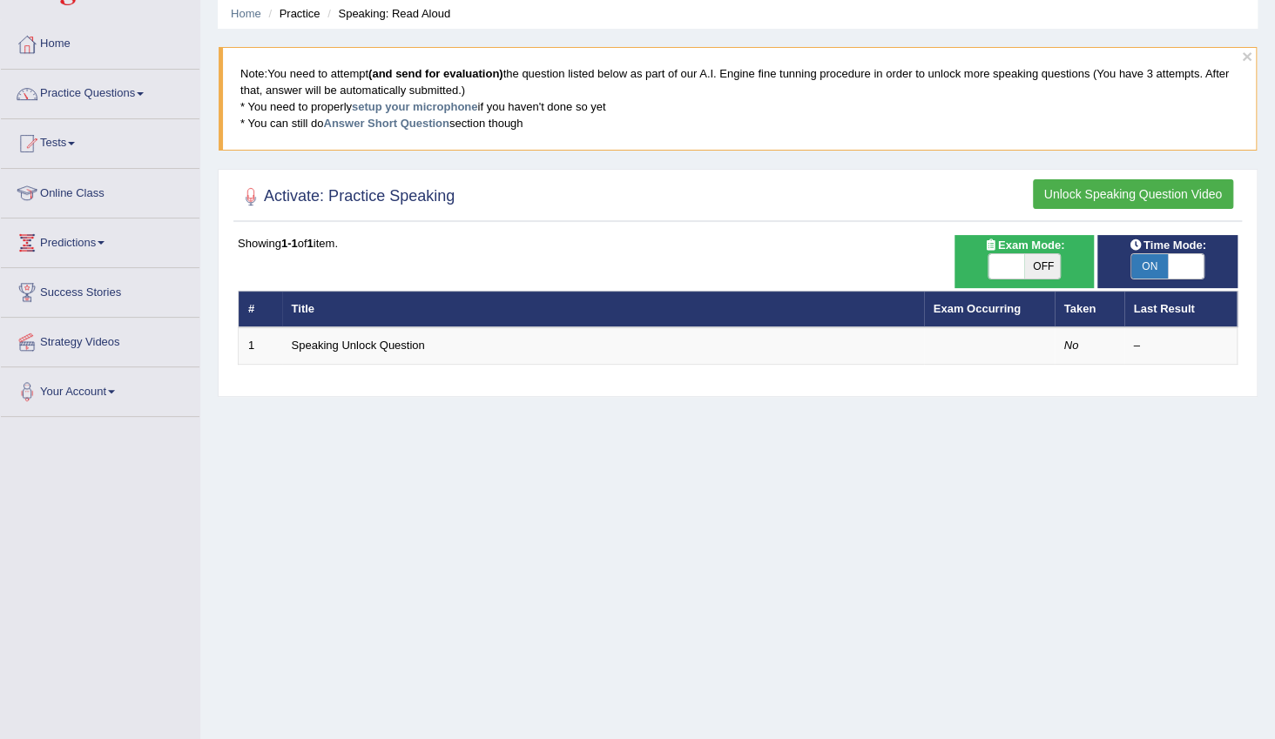
scroll to position [158, 0]
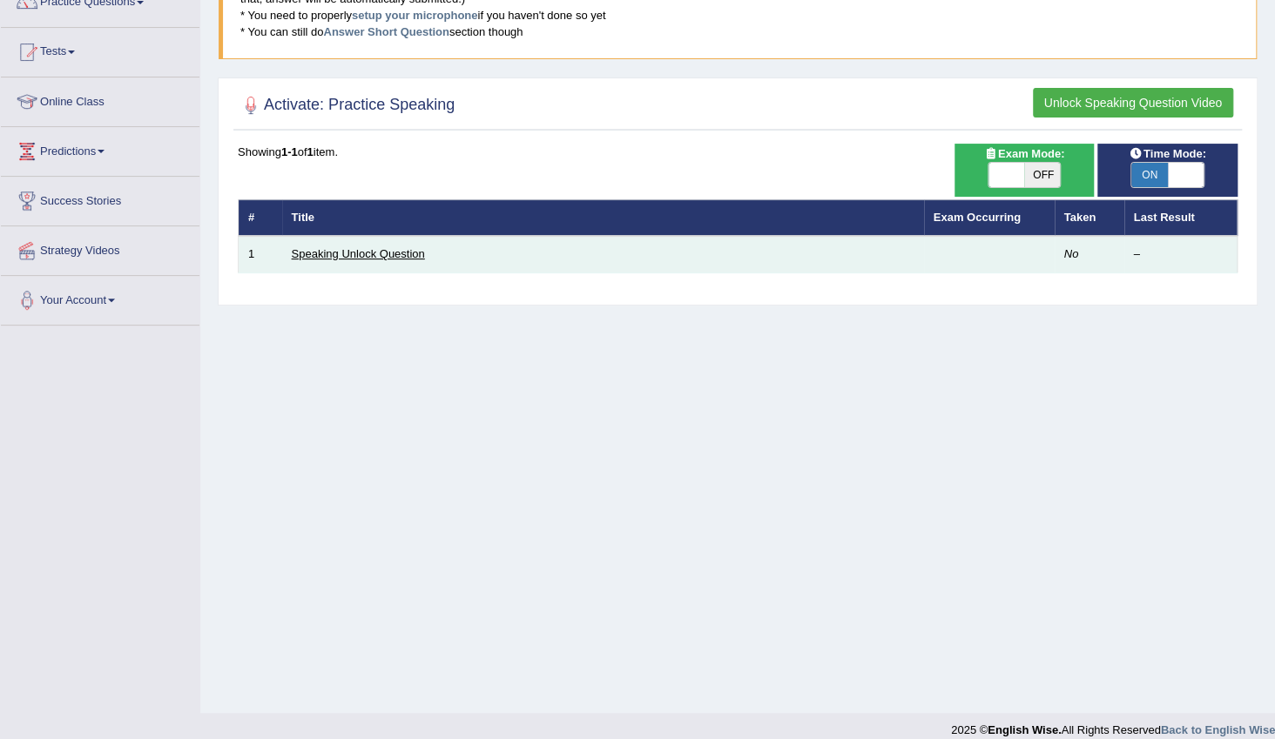
click at [379, 252] on link "Speaking Unlock Question" at bounding box center [358, 253] width 133 height 13
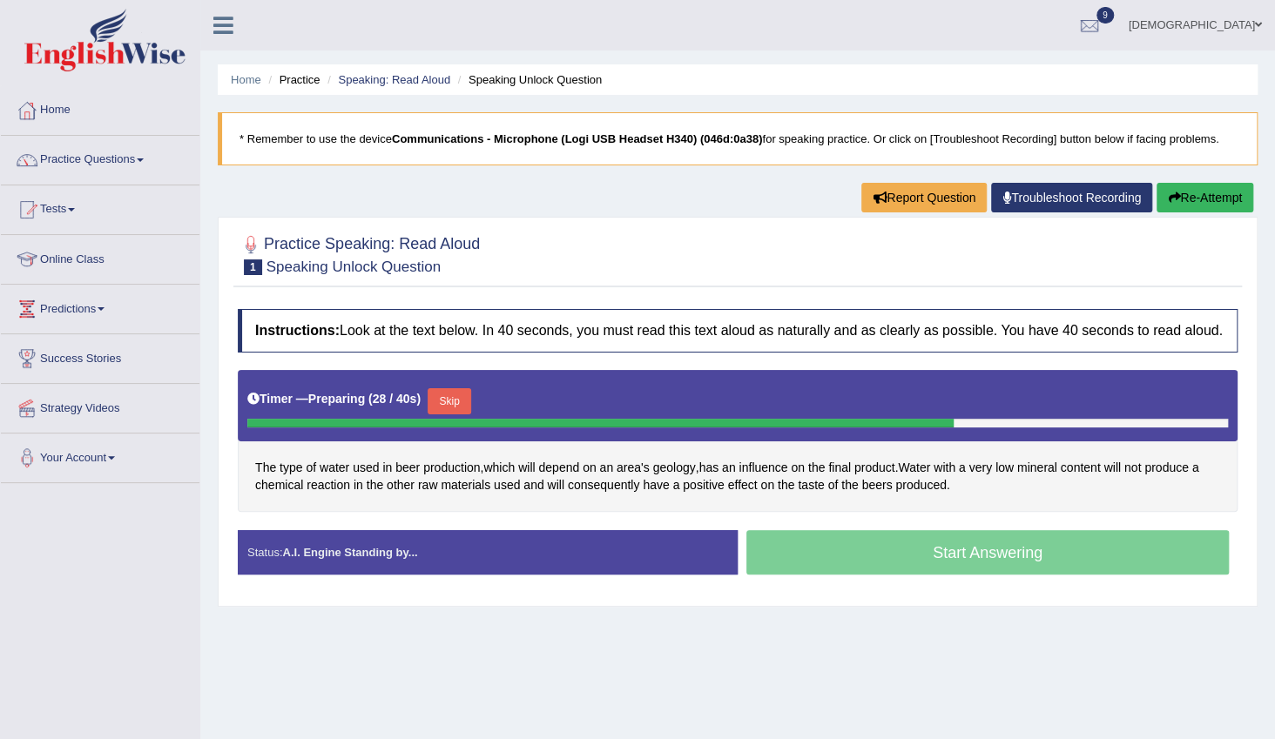
click at [455, 399] on button "Skip" at bounding box center [450, 401] width 44 height 26
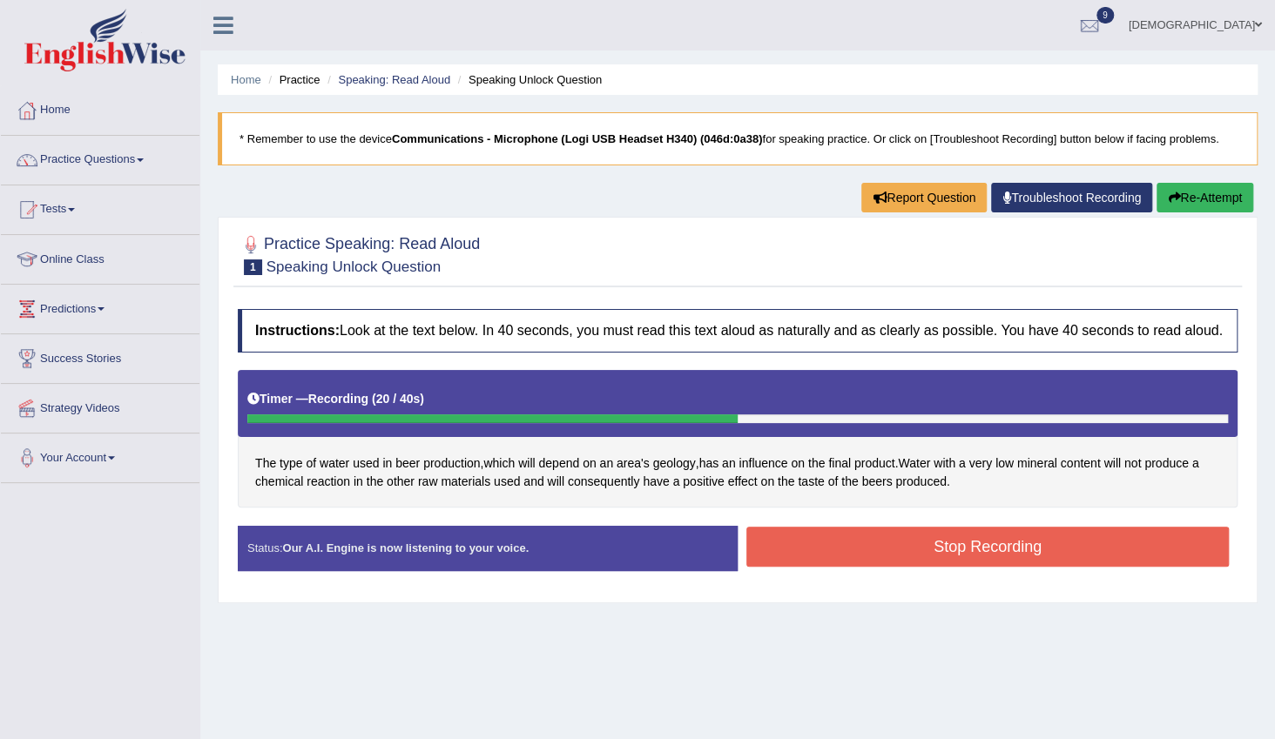
click at [841, 541] on button "Stop Recording" at bounding box center [987, 547] width 483 height 40
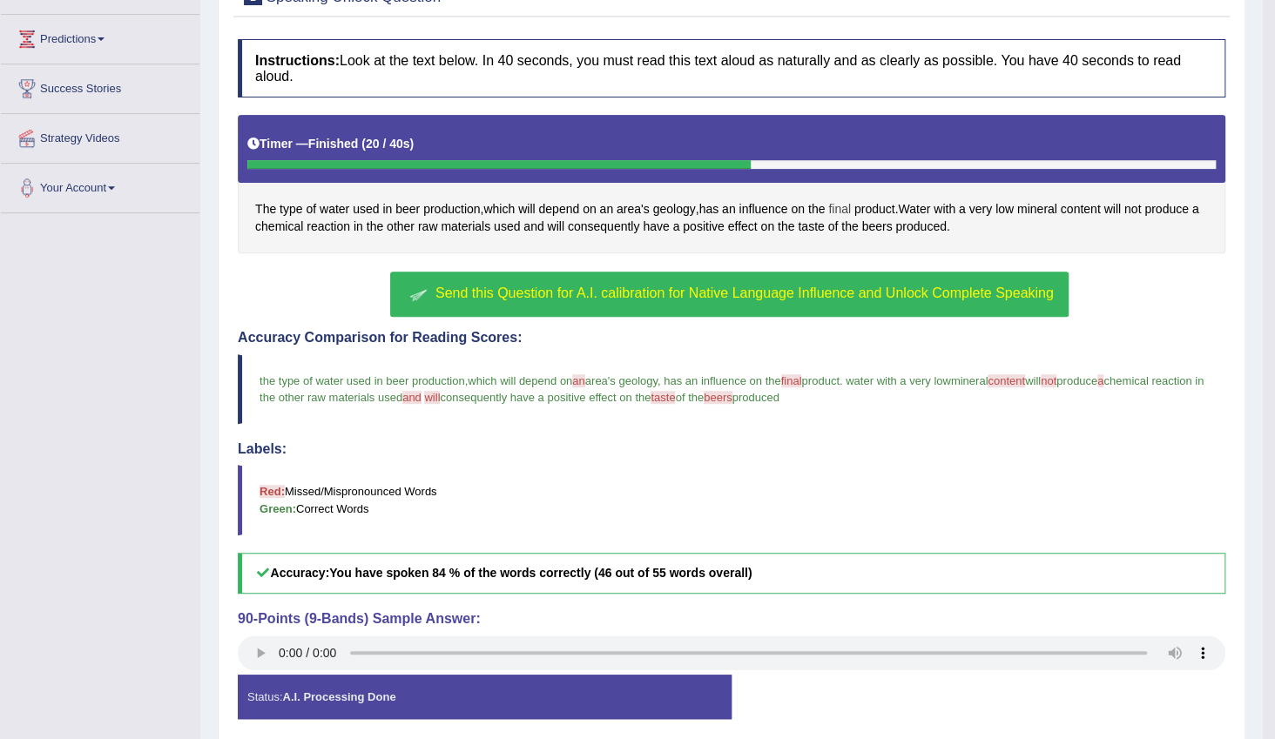
scroll to position [316, 0]
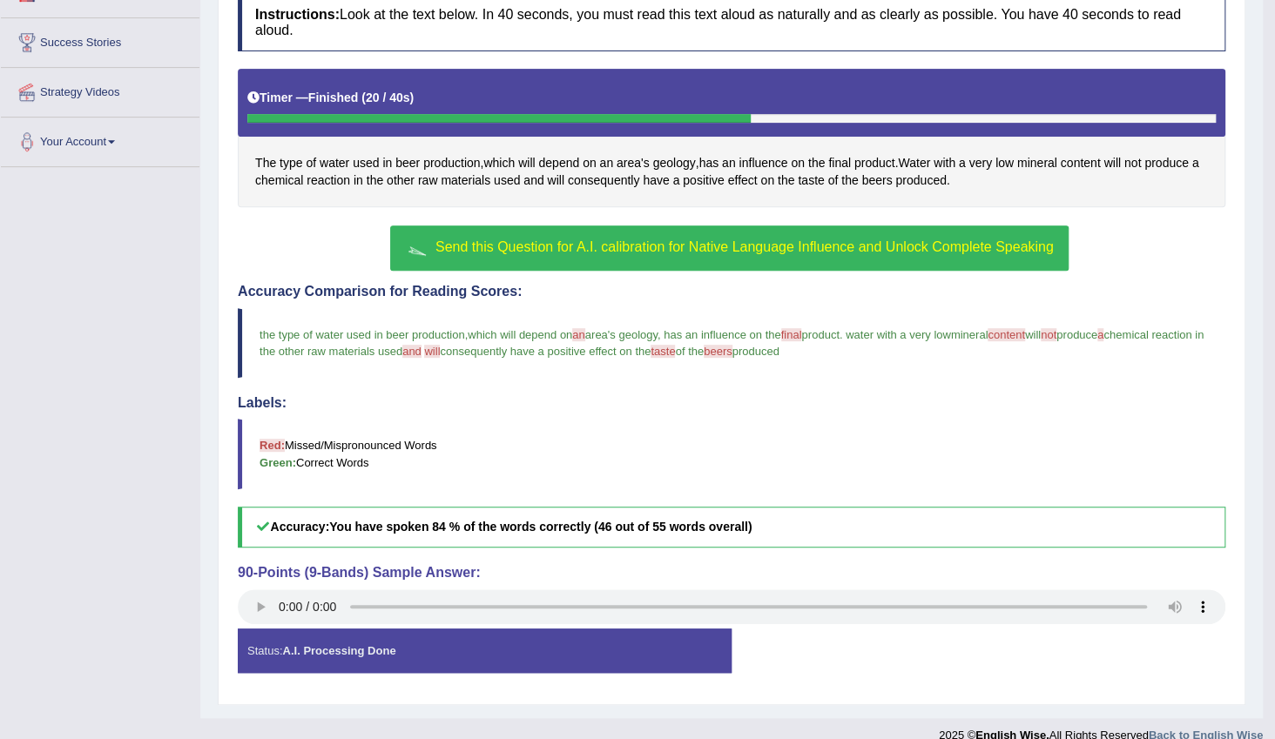
click at [672, 655] on div "Status: A.I. Processing Done" at bounding box center [485, 651] width 494 height 44
click at [617, 236] on button "Send this Question for A.I. calibration for Native Language Influence and Unloc…" at bounding box center [729, 248] width 678 height 45
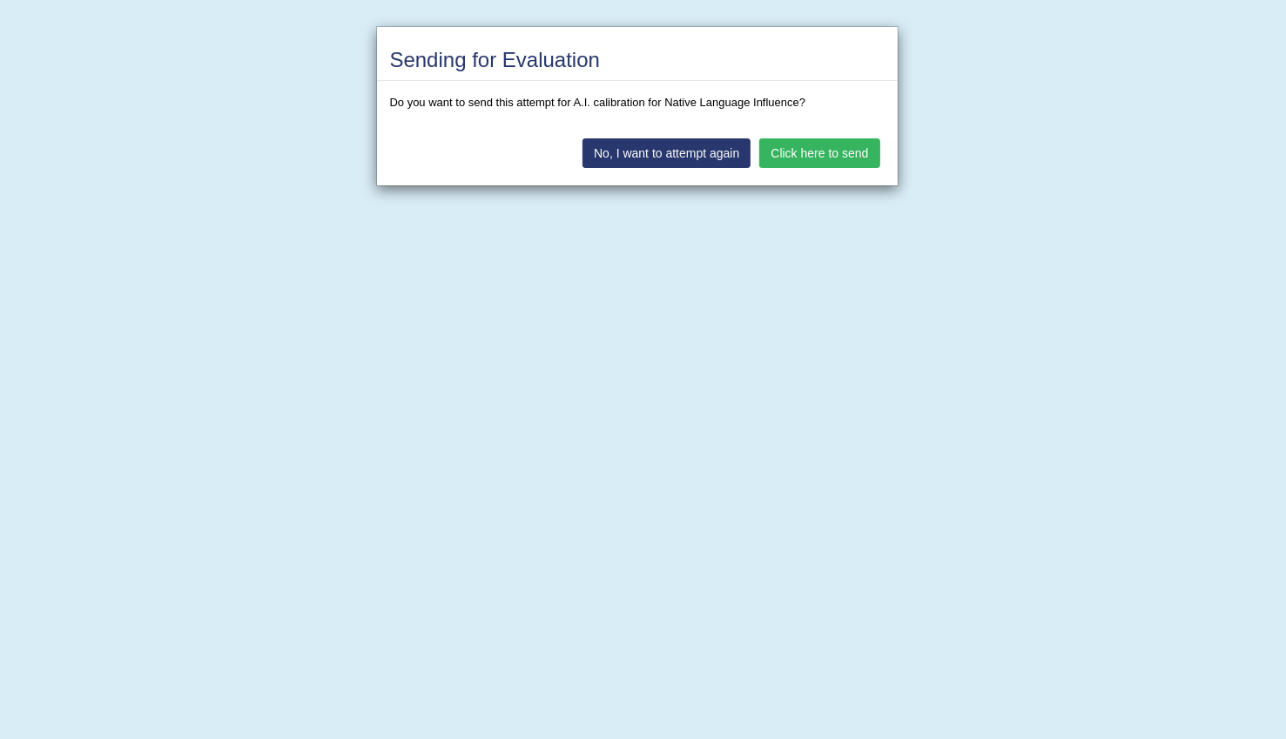
click at [821, 154] on button "Click here to send" at bounding box center [819, 153] width 120 height 30
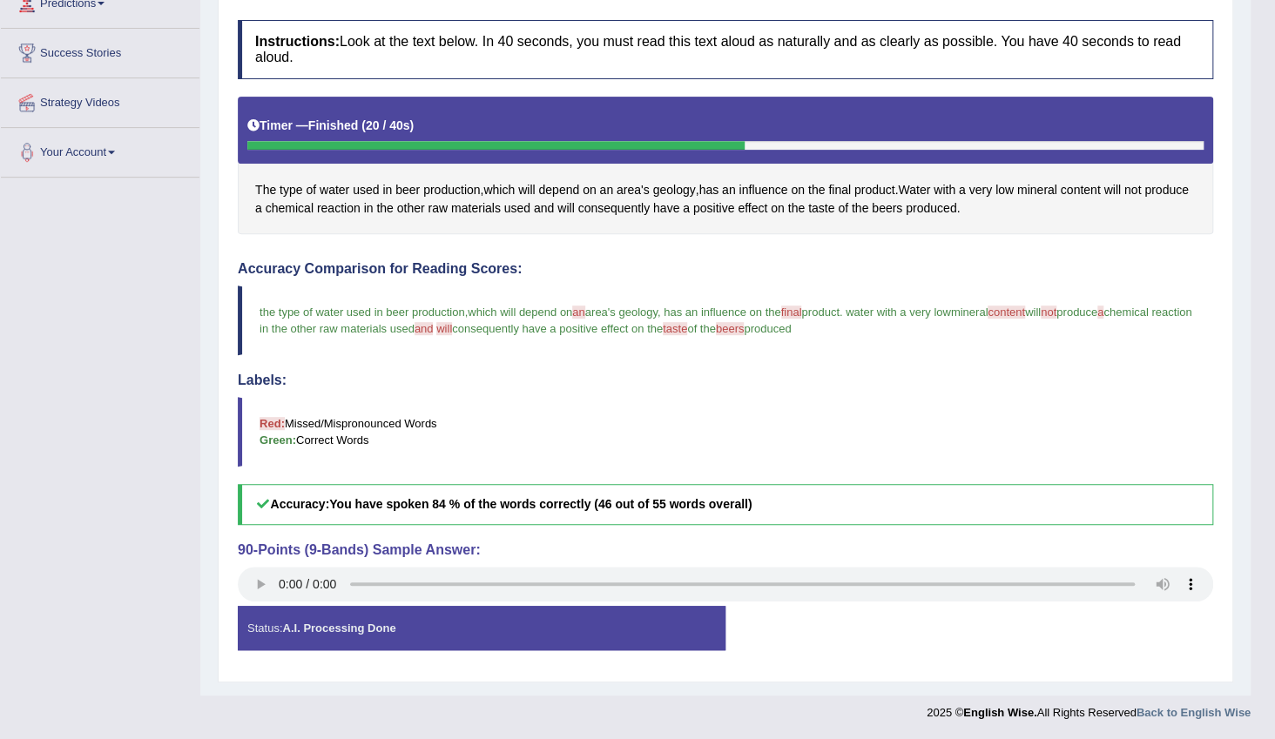
scroll to position [287, 0]
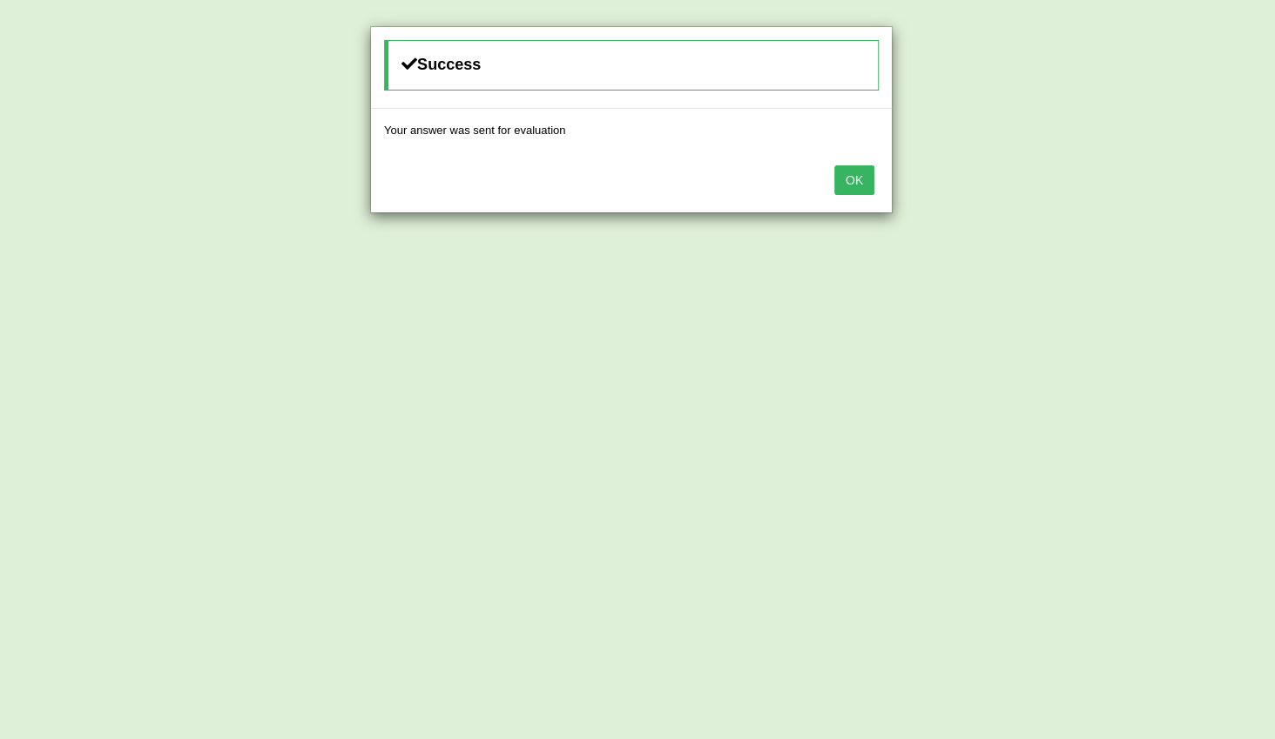
click at [858, 179] on button "OK" at bounding box center [854, 180] width 40 height 30
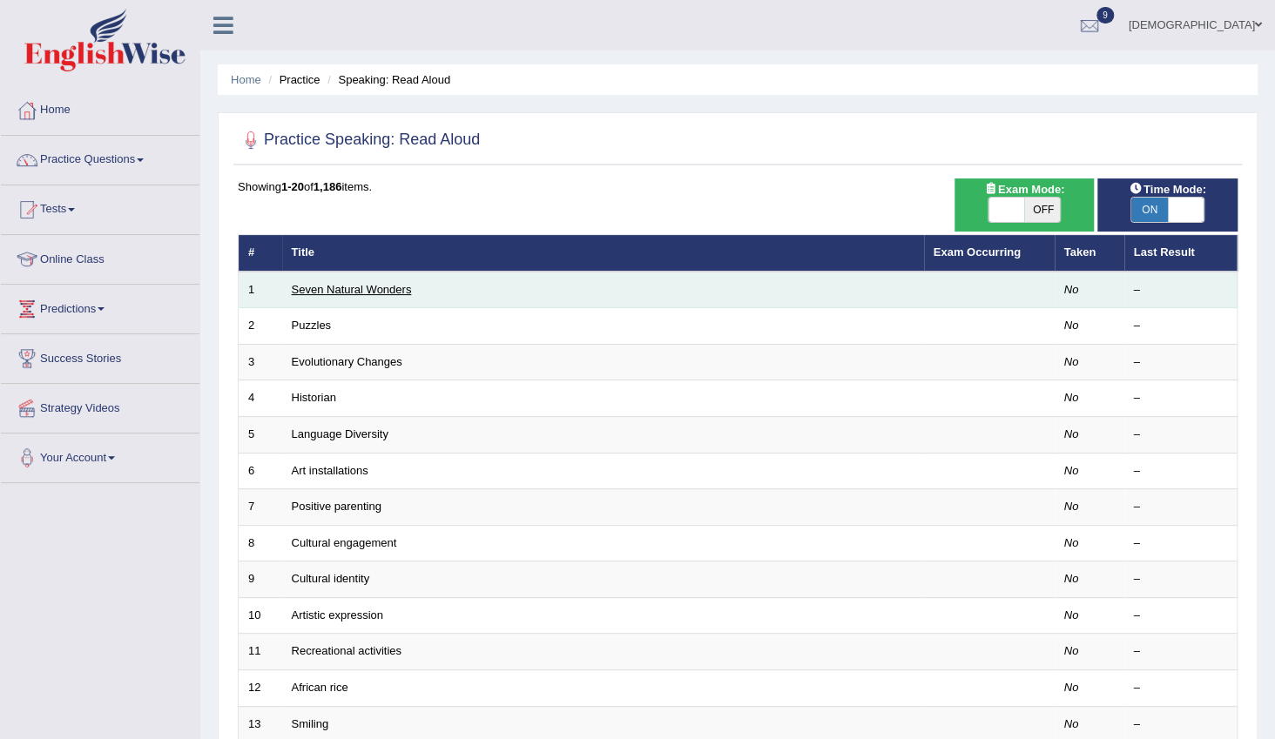
click at [382, 295] on link "Seven Natural Wonders" at bounding box center [352, 289] width 120 height 13
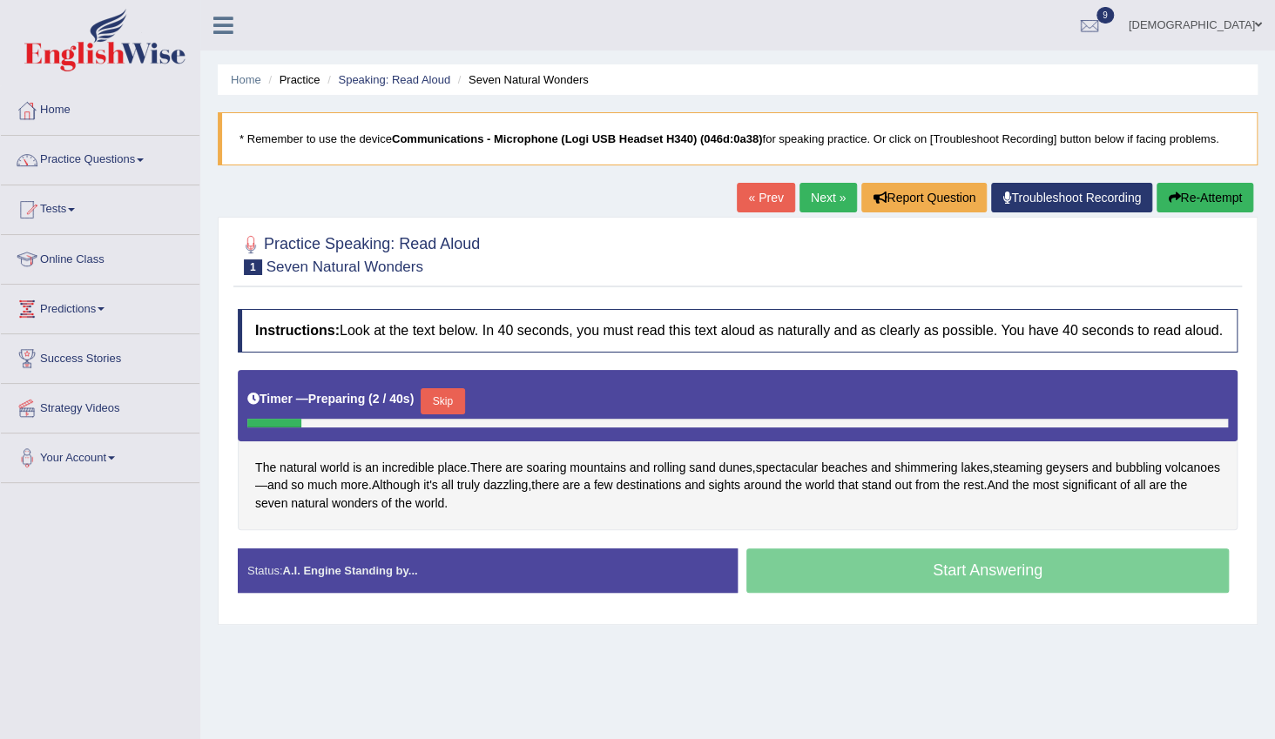
click at [450, 401] on button "Skip" at bounding box center [443, 401] width 44 height 26
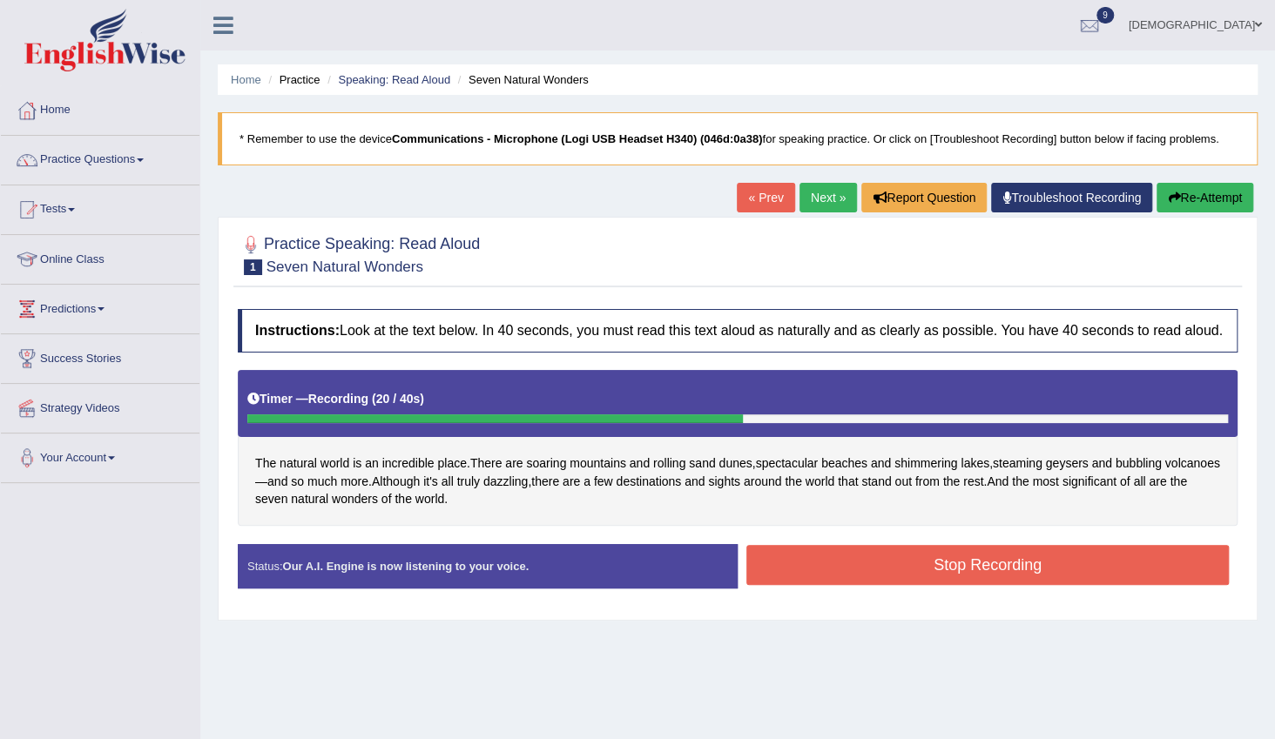
click at [821, 564] on button "Stop Recording" at bounding box center [987, 565] width 483 height 40
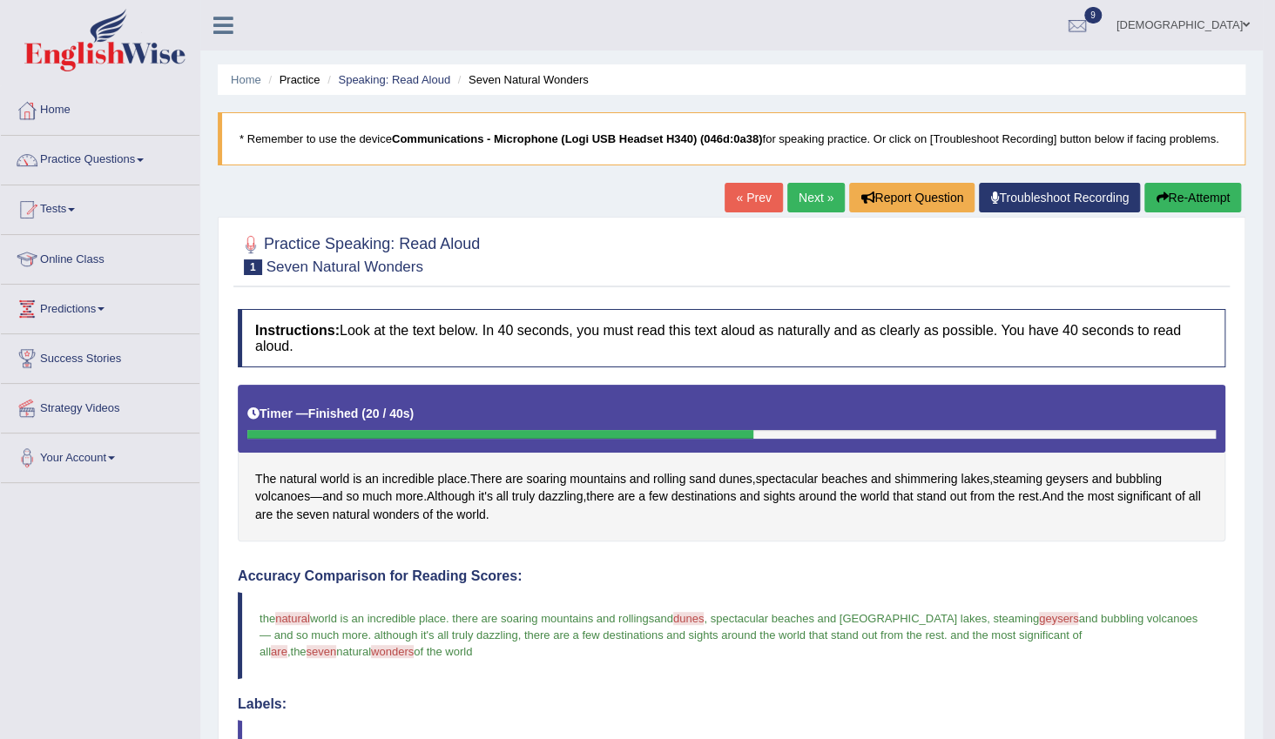
click at [813, 192] on link "Next »" at bounding box center [815, 198] width 57 height 30
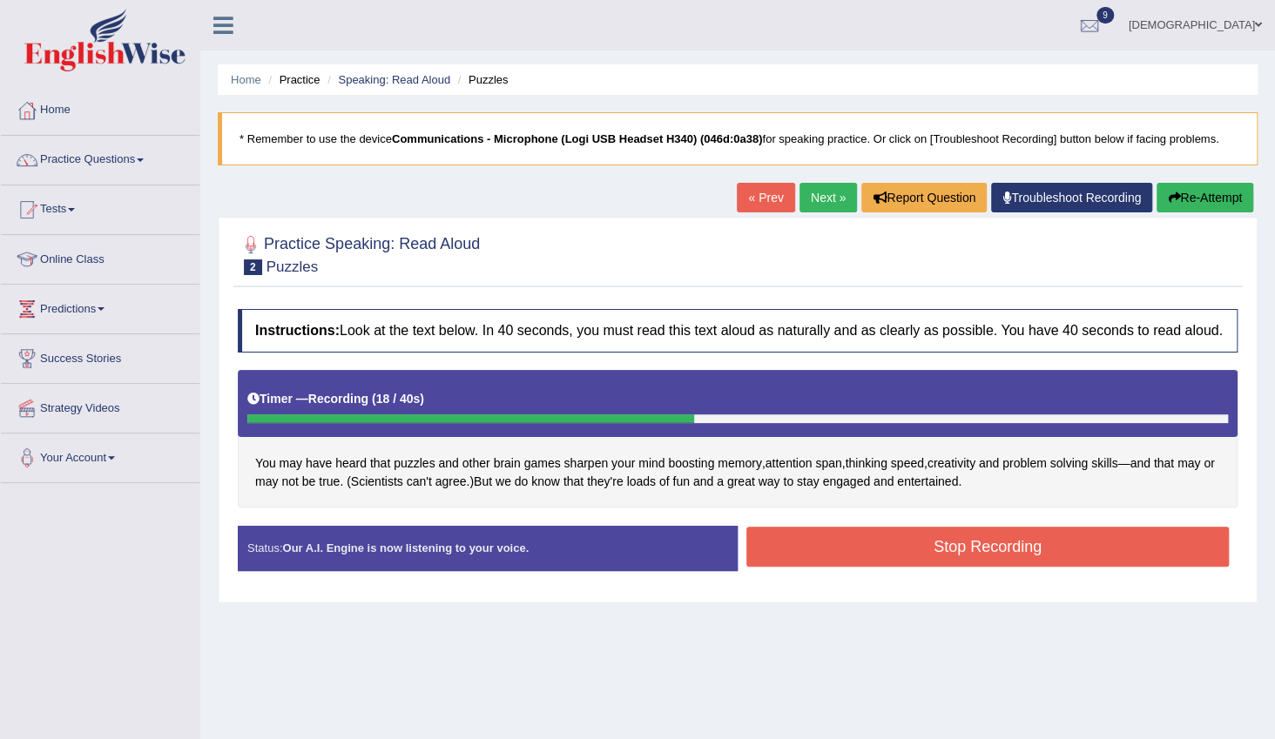
click at [811, 549] on button "Stop Recording" at bounding box center [987, 547] width 483 height 40
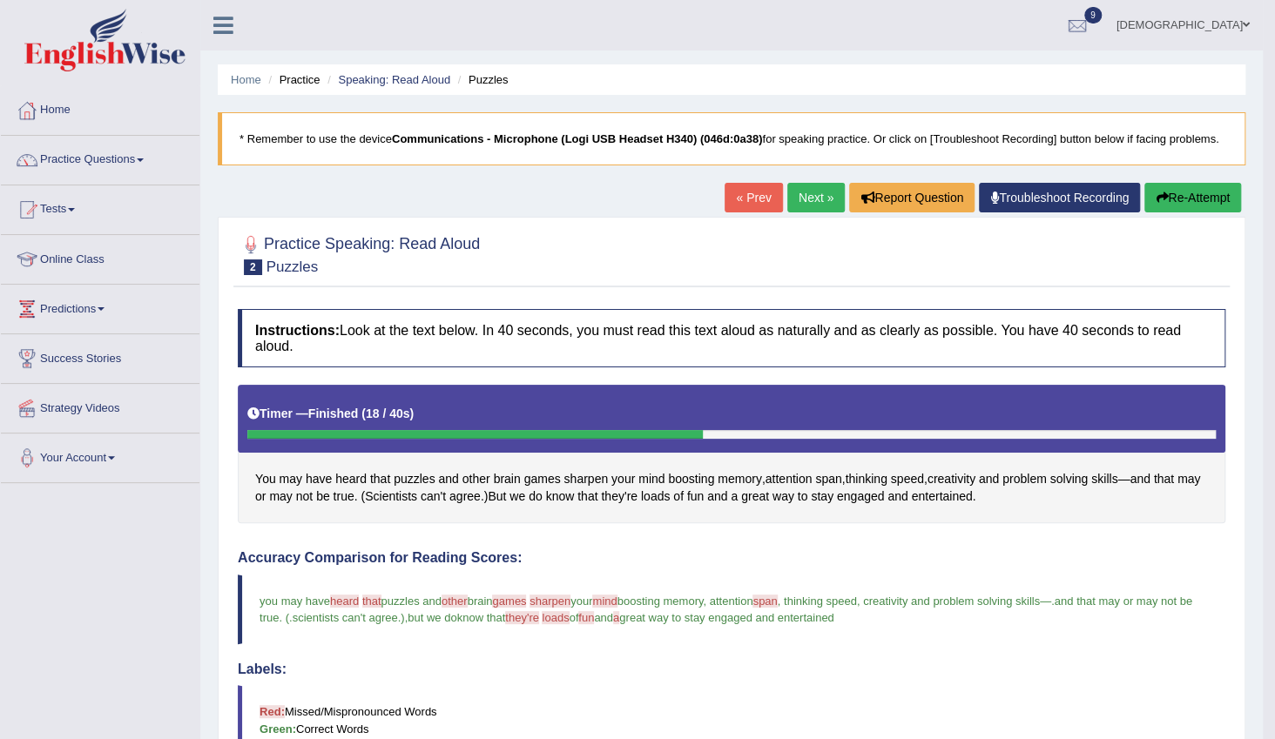
click at [801, 195] on link "Next »" at bounding box center [815, 198] width 57 height 30
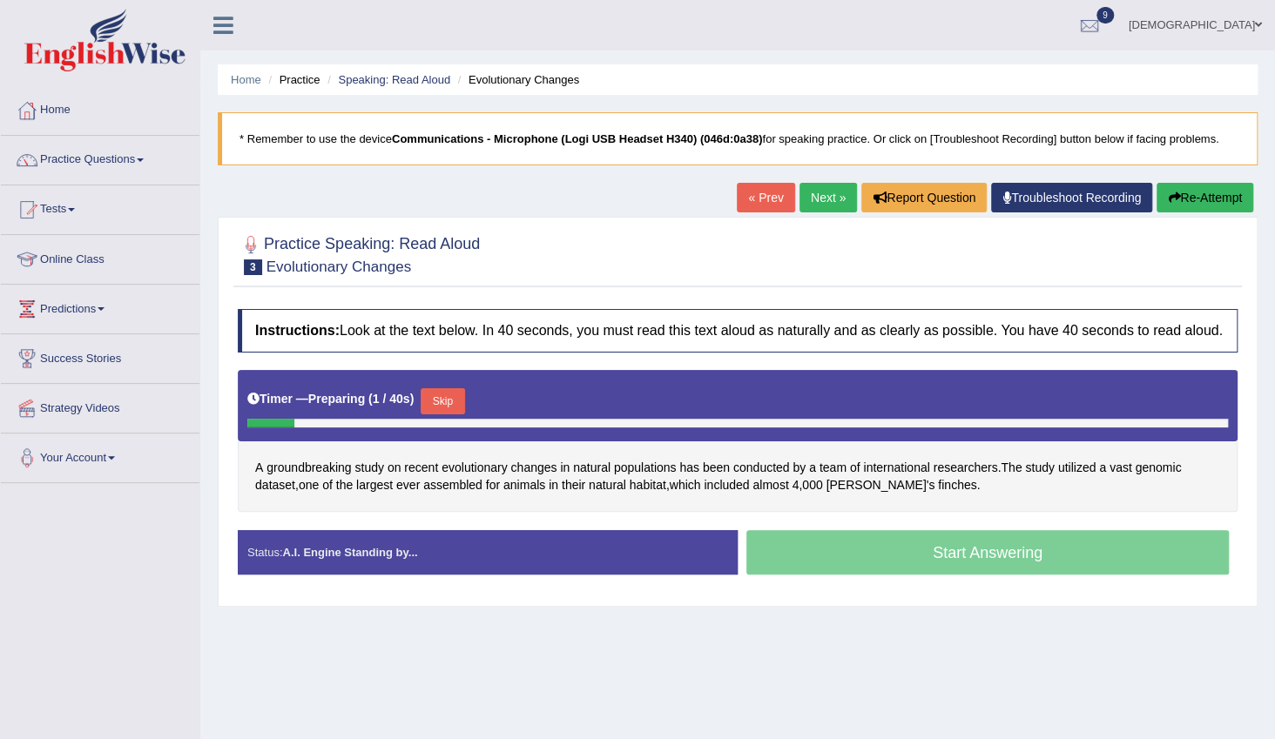
click at [444, 391] on button "Skip" at bounding box center [443, 401] width 44 height 26
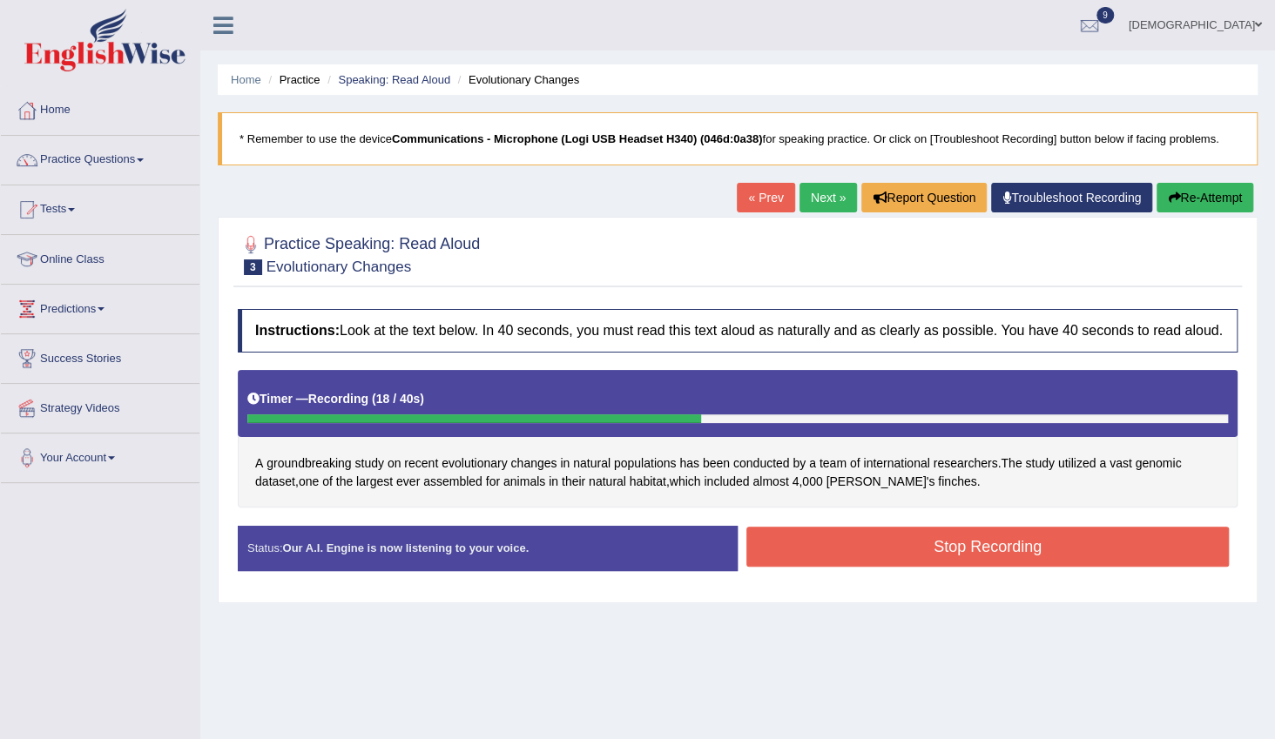
click at [827, 544] on button "Stop Recording" at bounding box center [987, 547] width 483 height 40
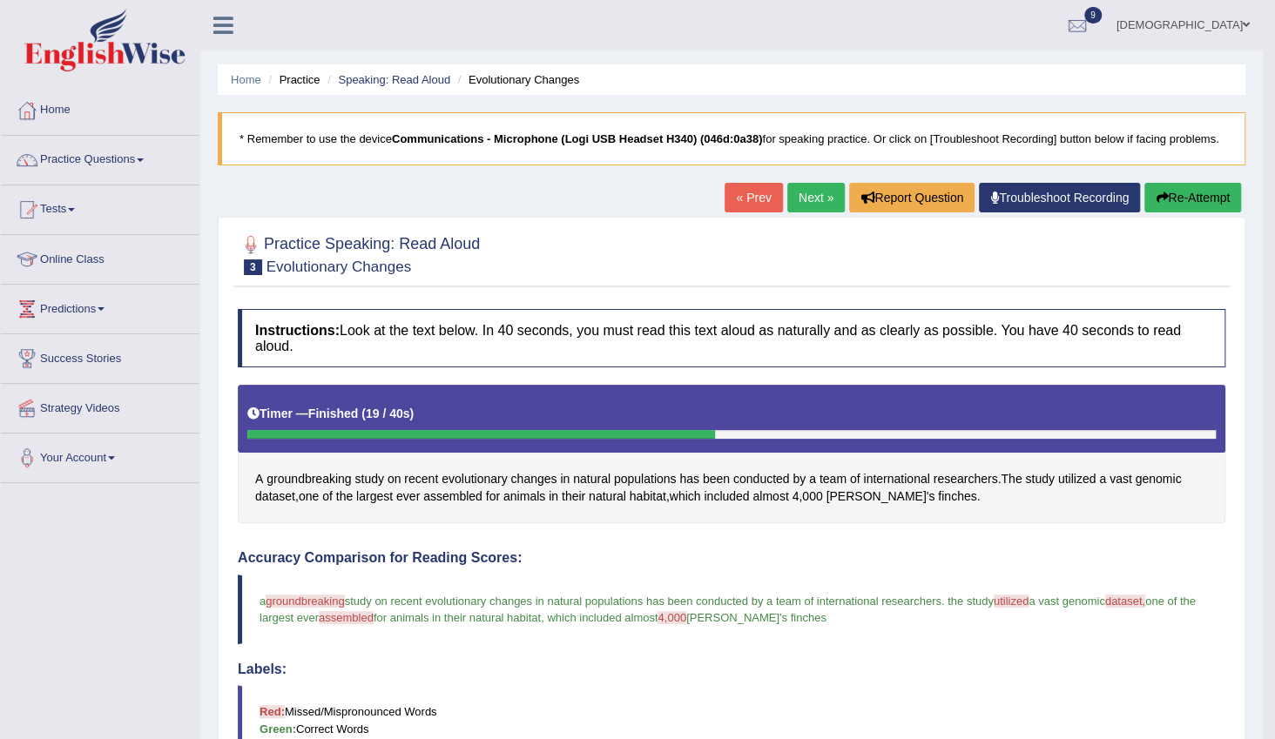
click at [817, 199] on link "Next »" at bounding box center [815, 198] width 57 height 30
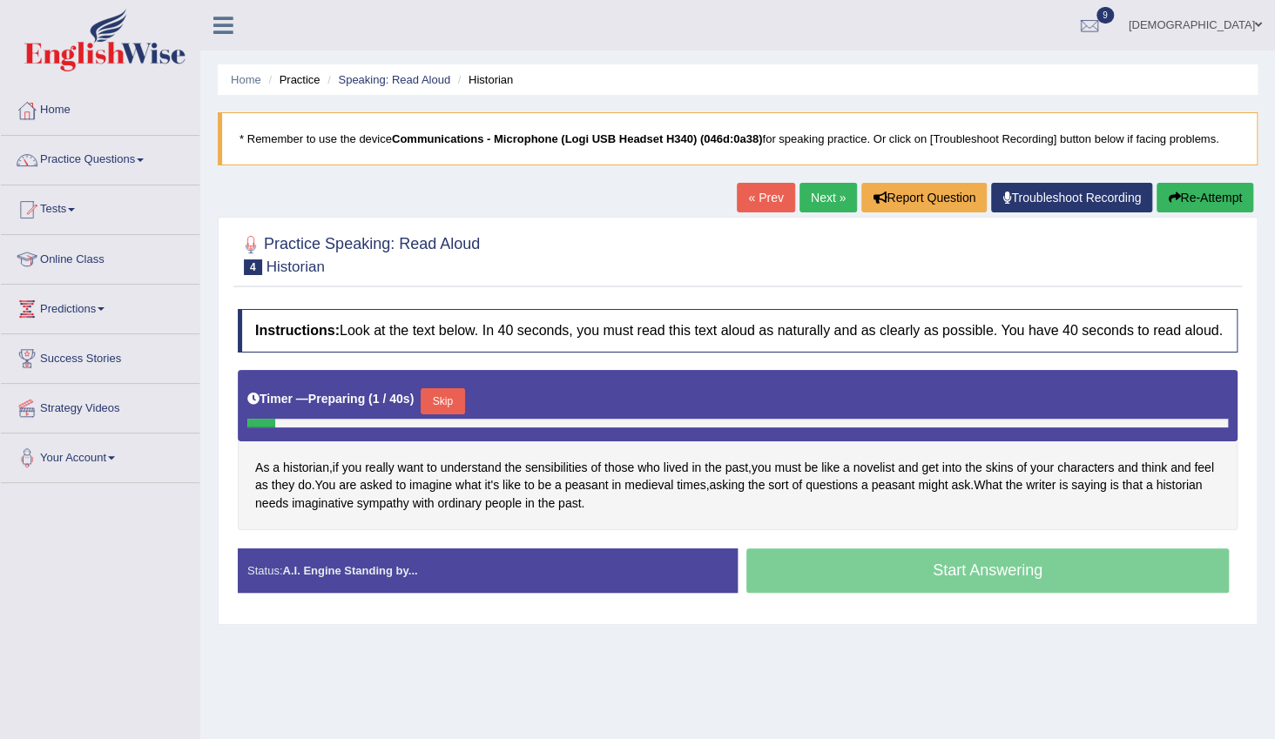
click at [442, 395] on button "Skip" at bounding box center [443, 401] width 44 height 26
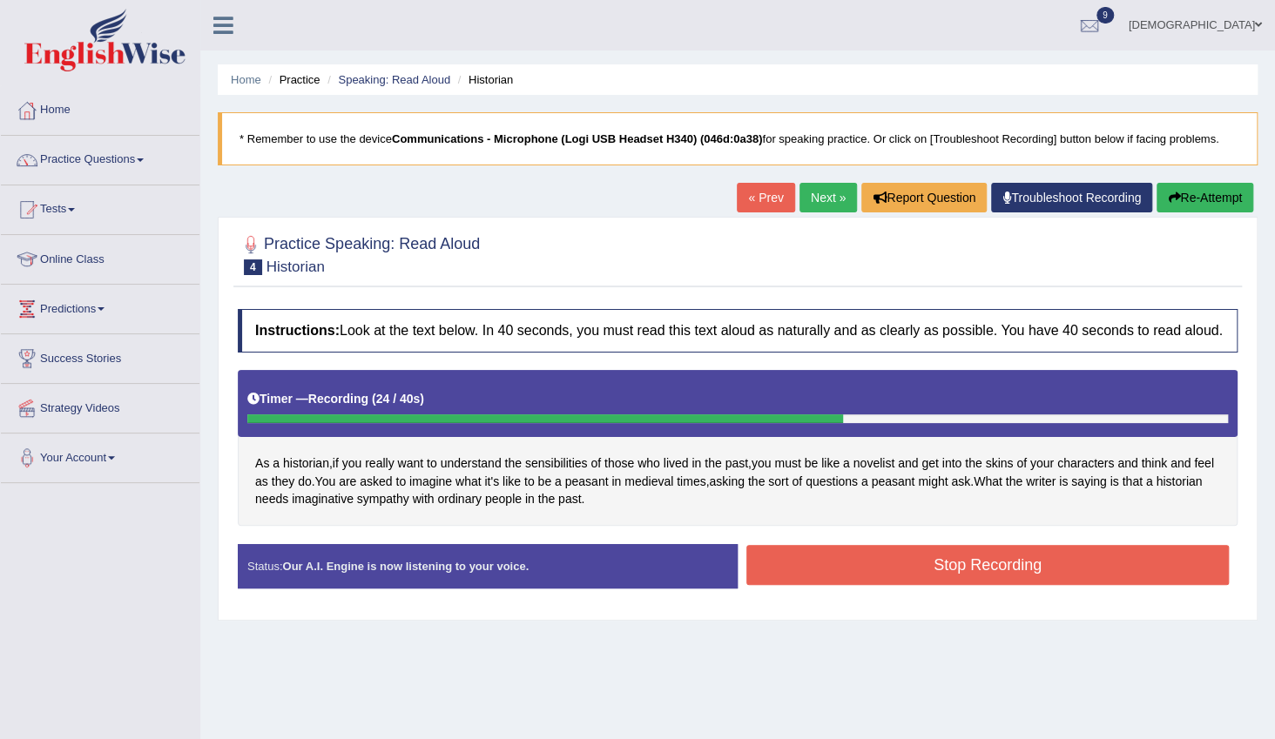
click at [828, 550] on button "Stop Recording" at bounding box center [987, 565] width 483 height 40
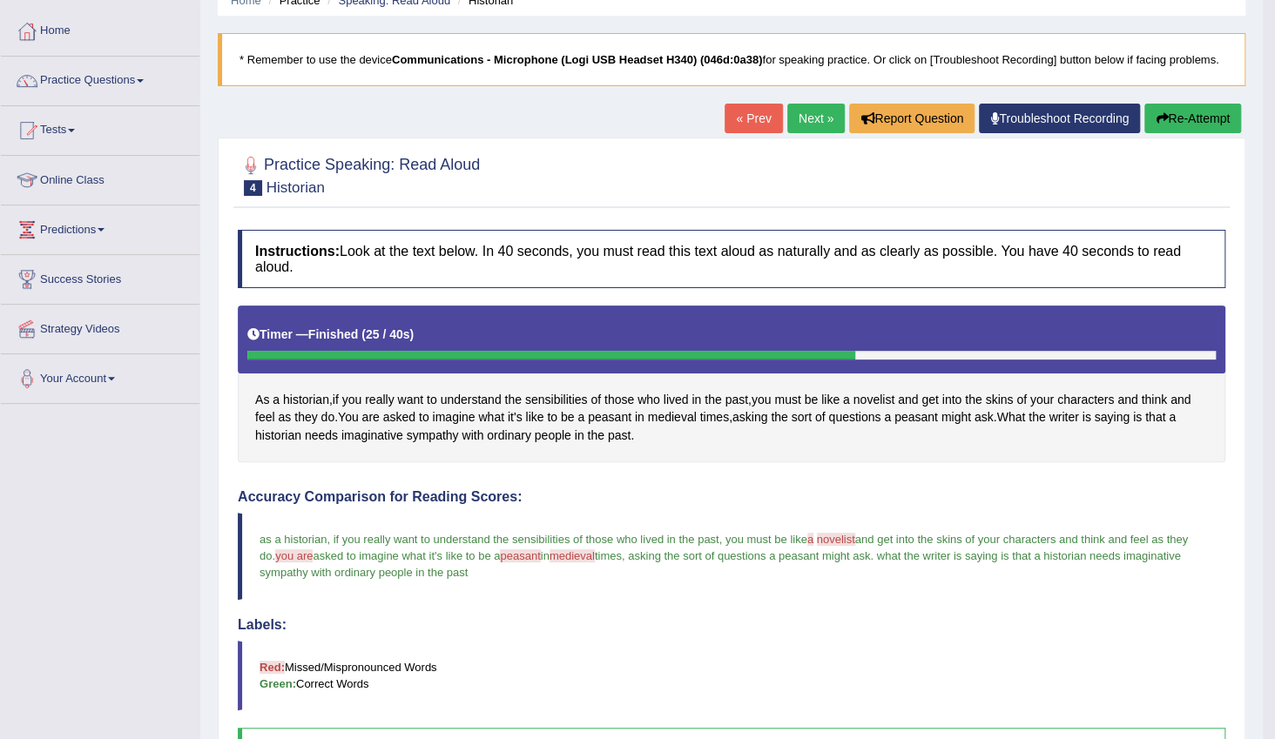
scroll to position [78, 0]
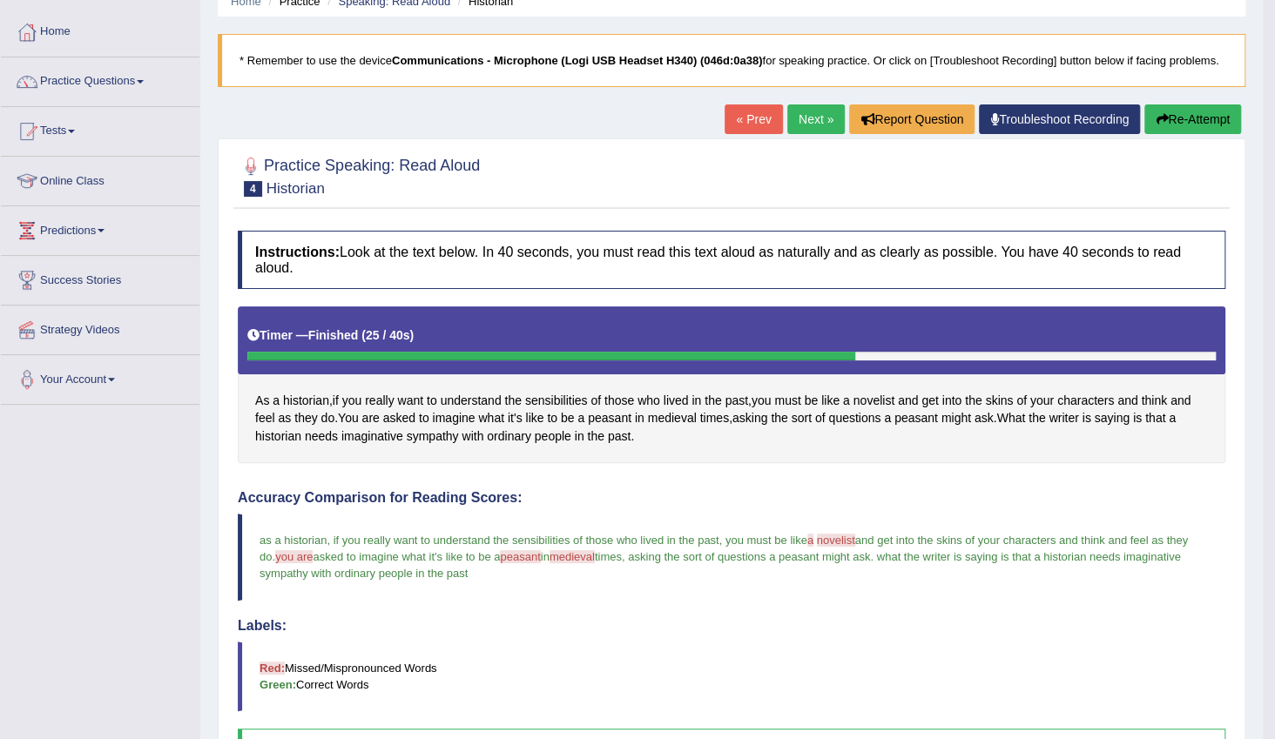
click at [807, 120] on link "Next »" at bounding box center [815, 120] width 57 height 30
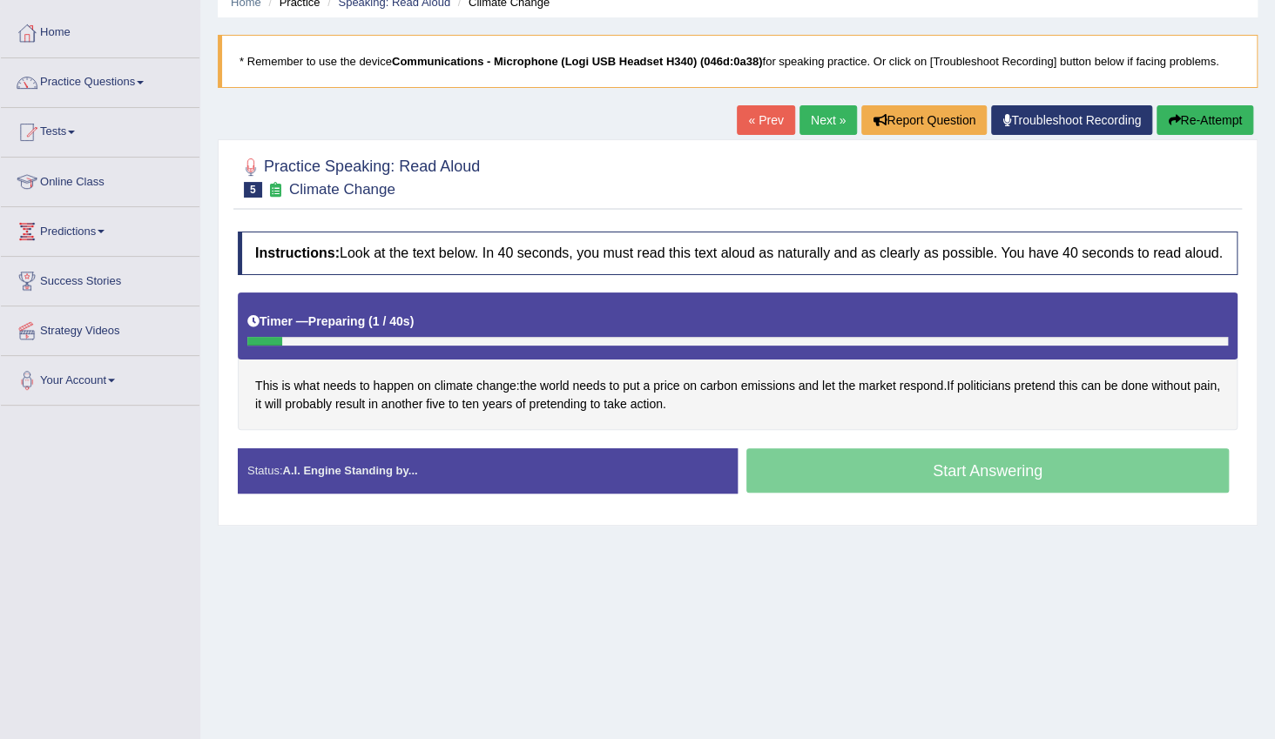
scroll to position [78, 0]
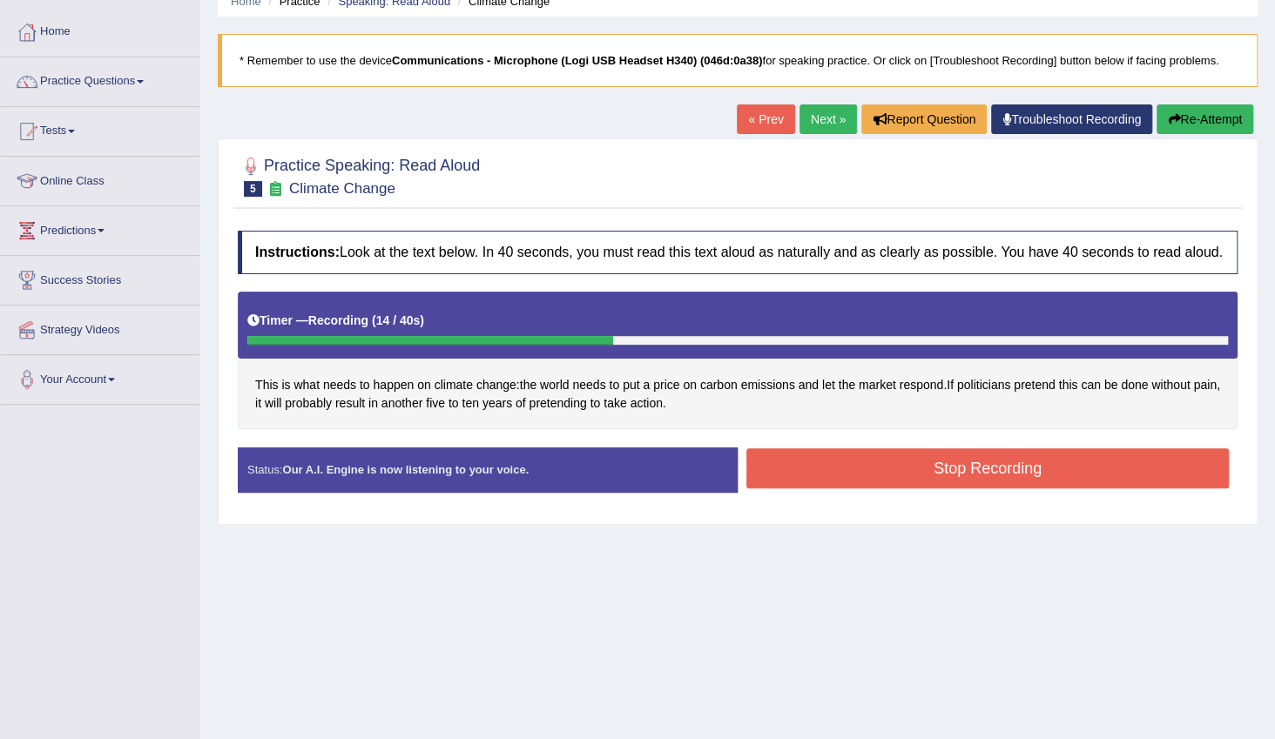
click at [827, 464] on button "Stop Recording" at bounding box center [987, 469] width 483 height 40
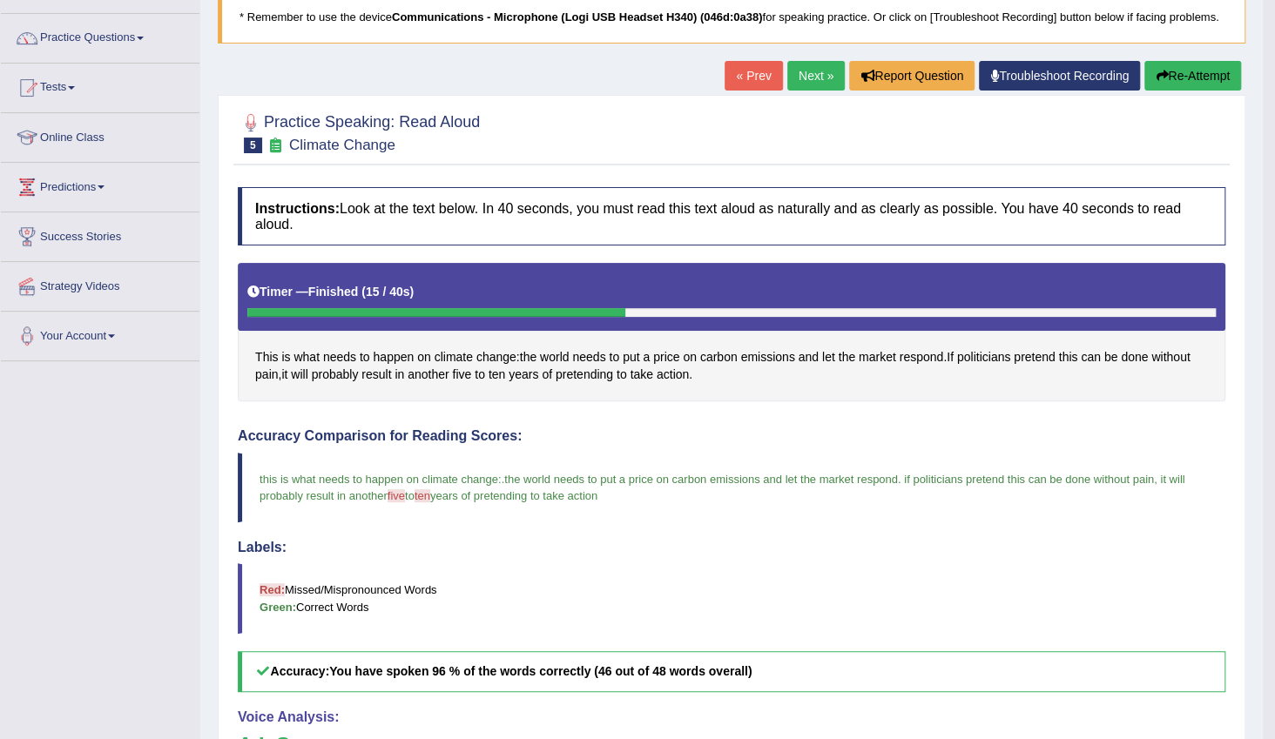
scroll to position [0, 0]
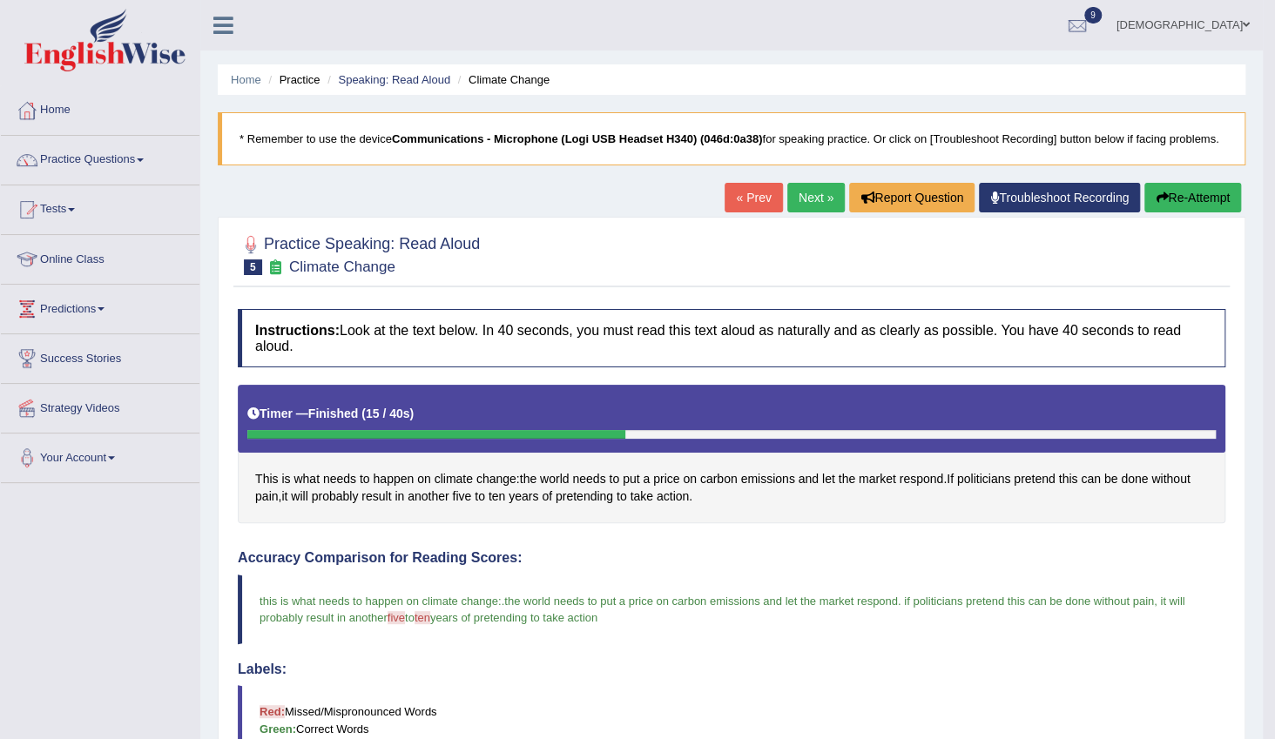
click at [810, 199] on link "Next »" at bounding box center [815, 198] width 57 height 30
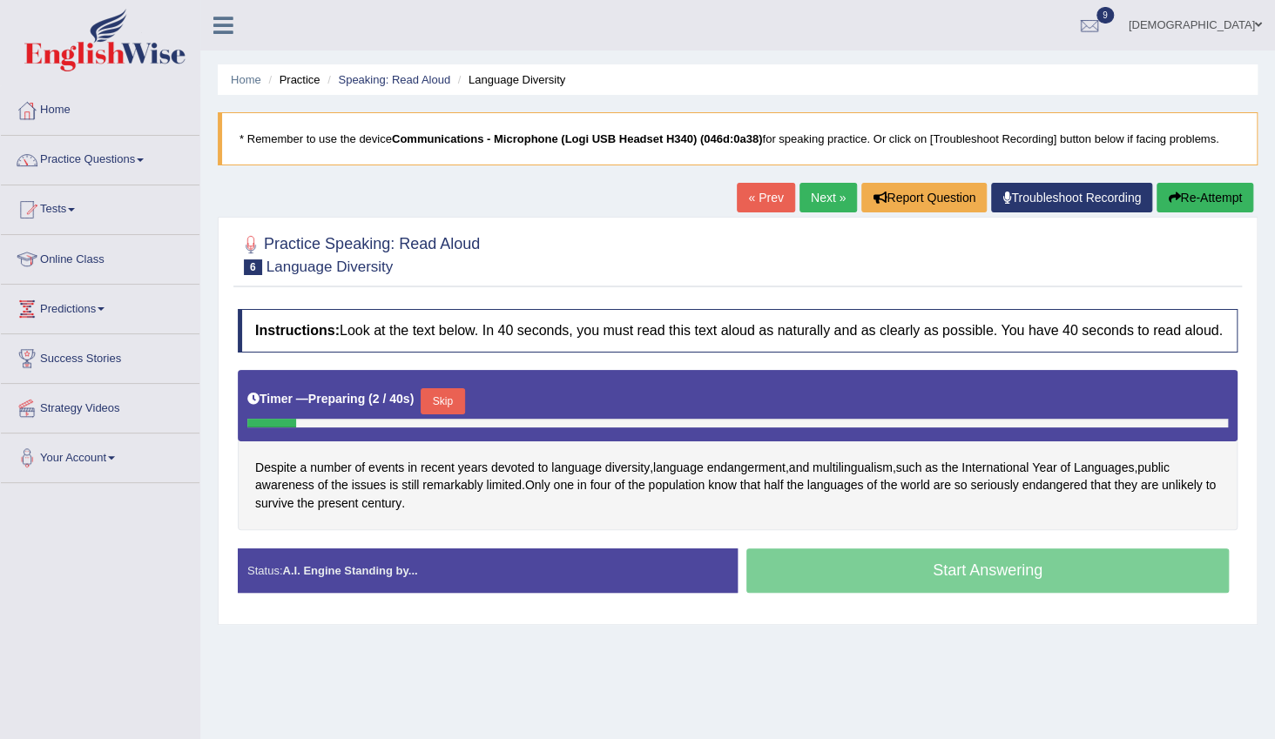
click at [446, 396] on button "Skip" at bounding box center [443, 401] width 44 height 26
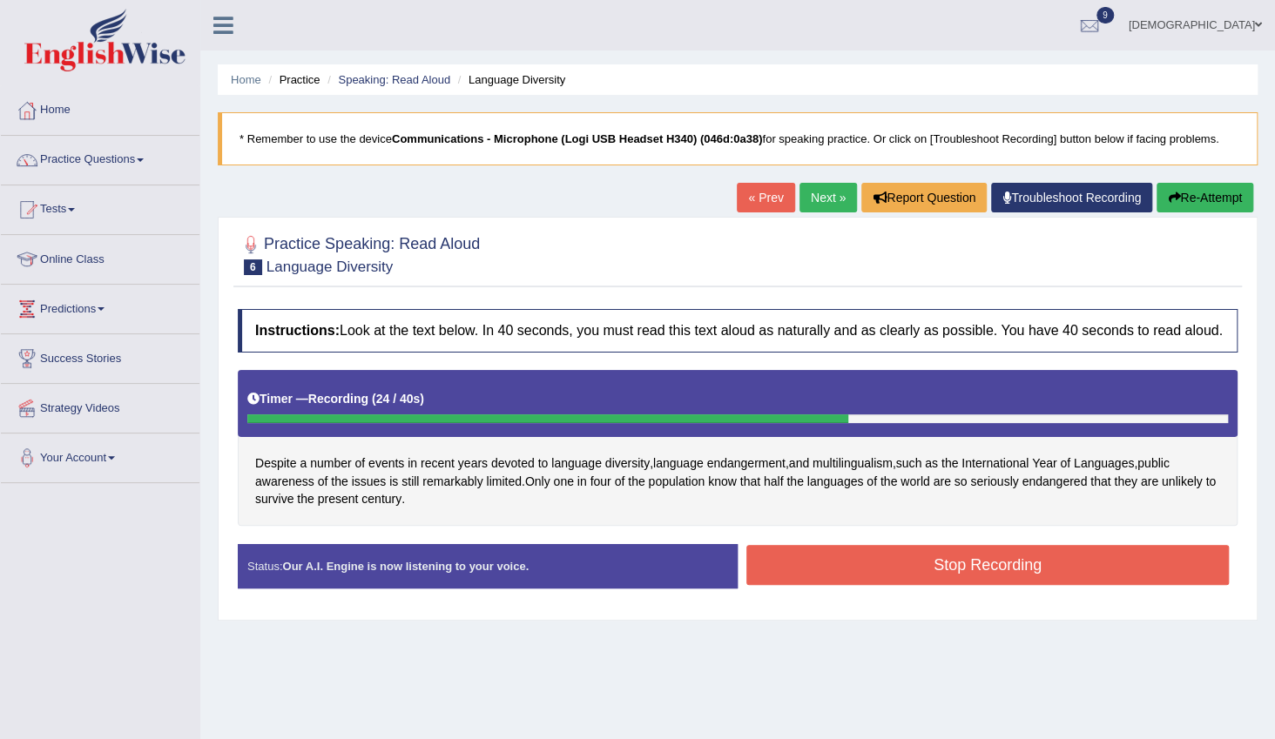
click at [911, 551] on button "Stop Recording" at bounding box center [987, 565] width 483 height 40
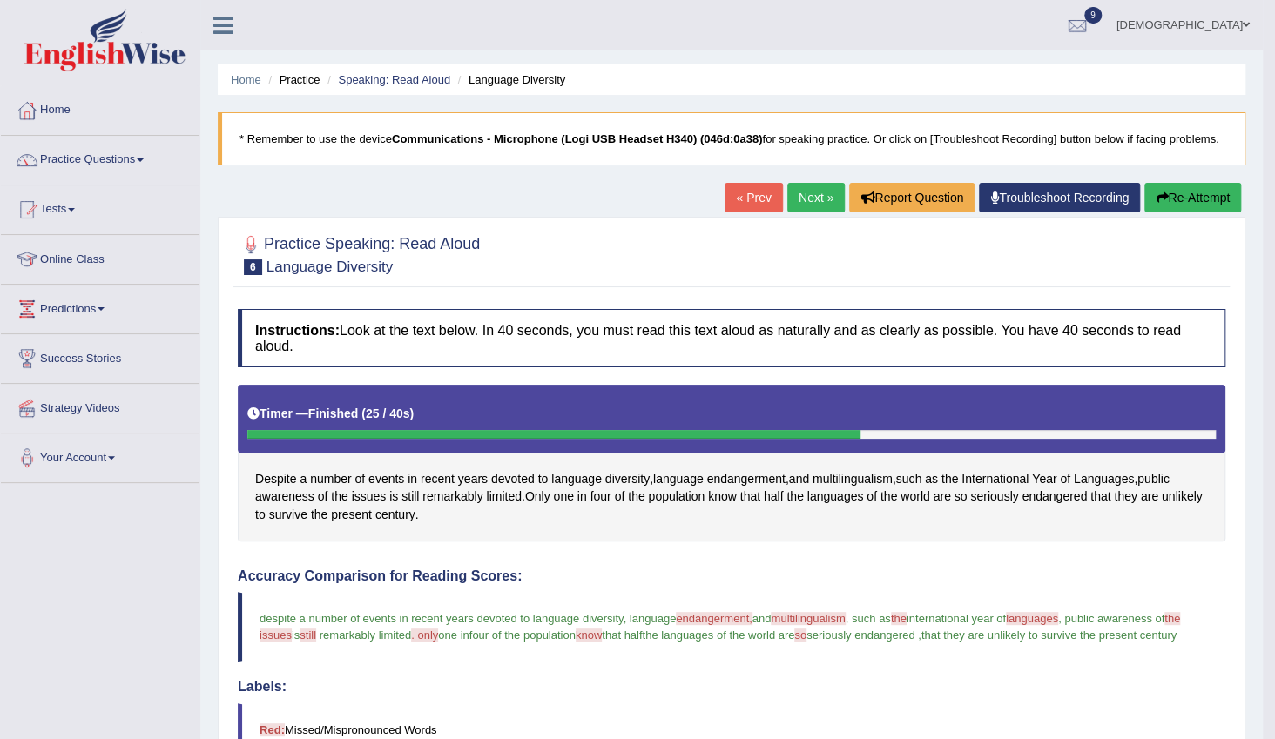
click at [807, 205] on link "Next »" at bounding box center [815, 198] width 57 height 30
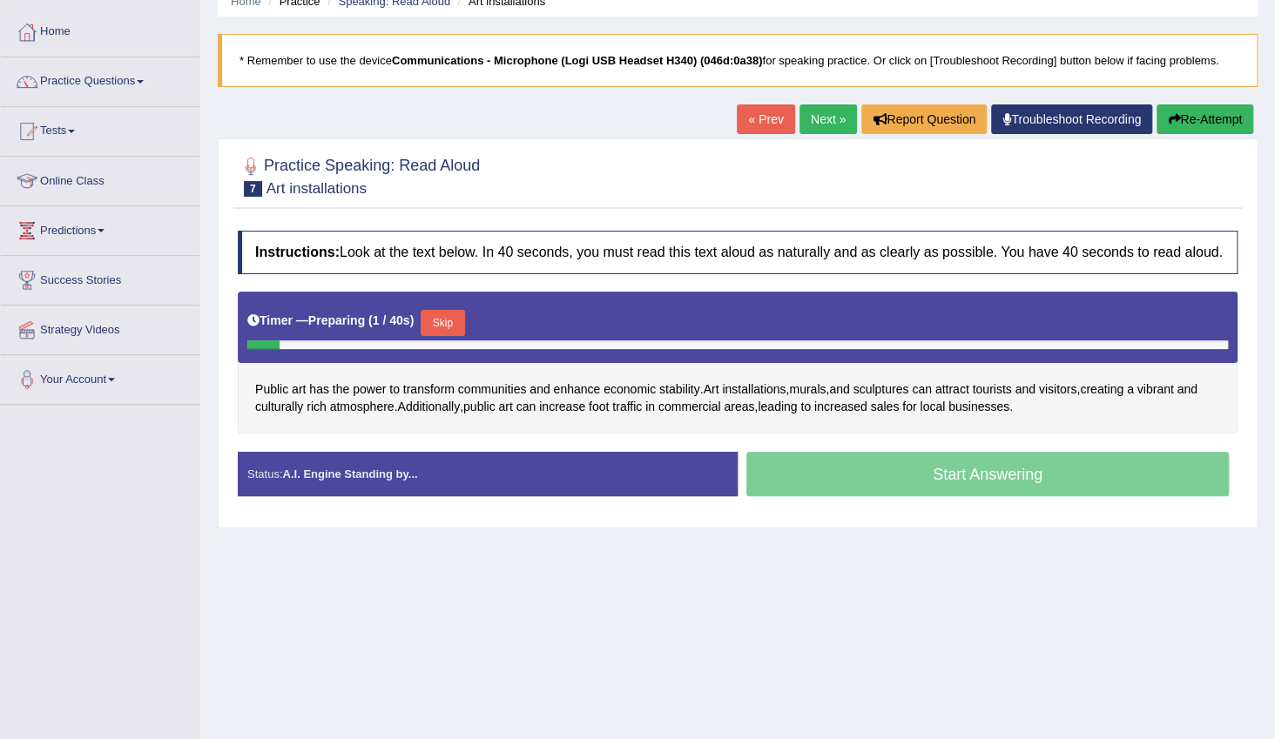
click at [442, 315] on button "Skip" at bounding box center [443, 323] width 44 height 26
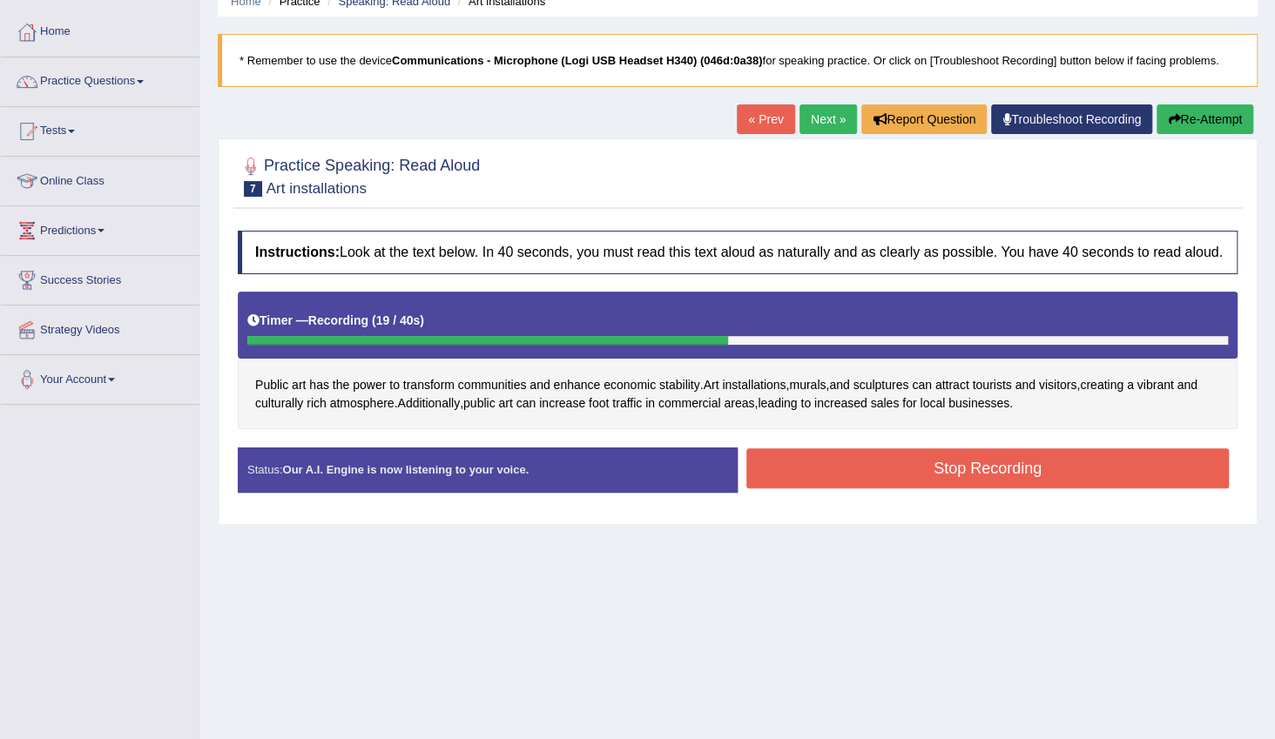
click at [844, 460] on button "Stop Recording" at bounding box center [987, 469] width 483 height 40
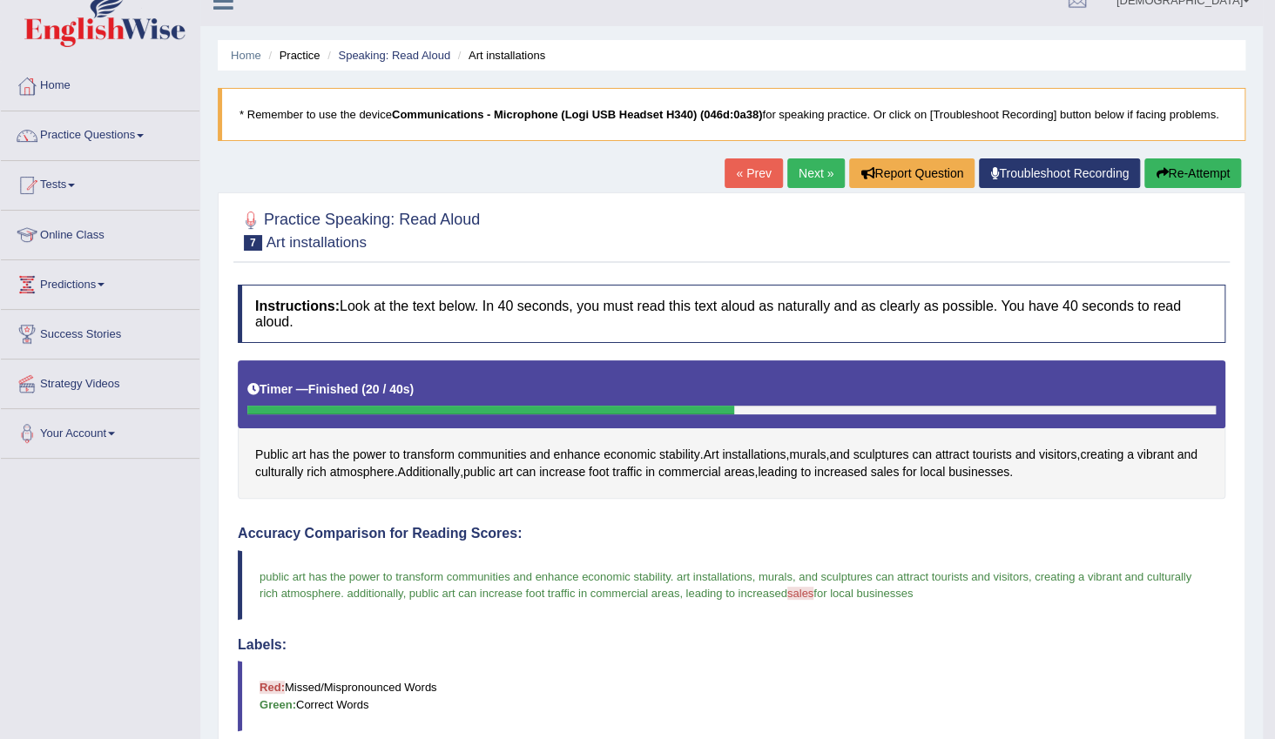
scroll to position [0, 0]
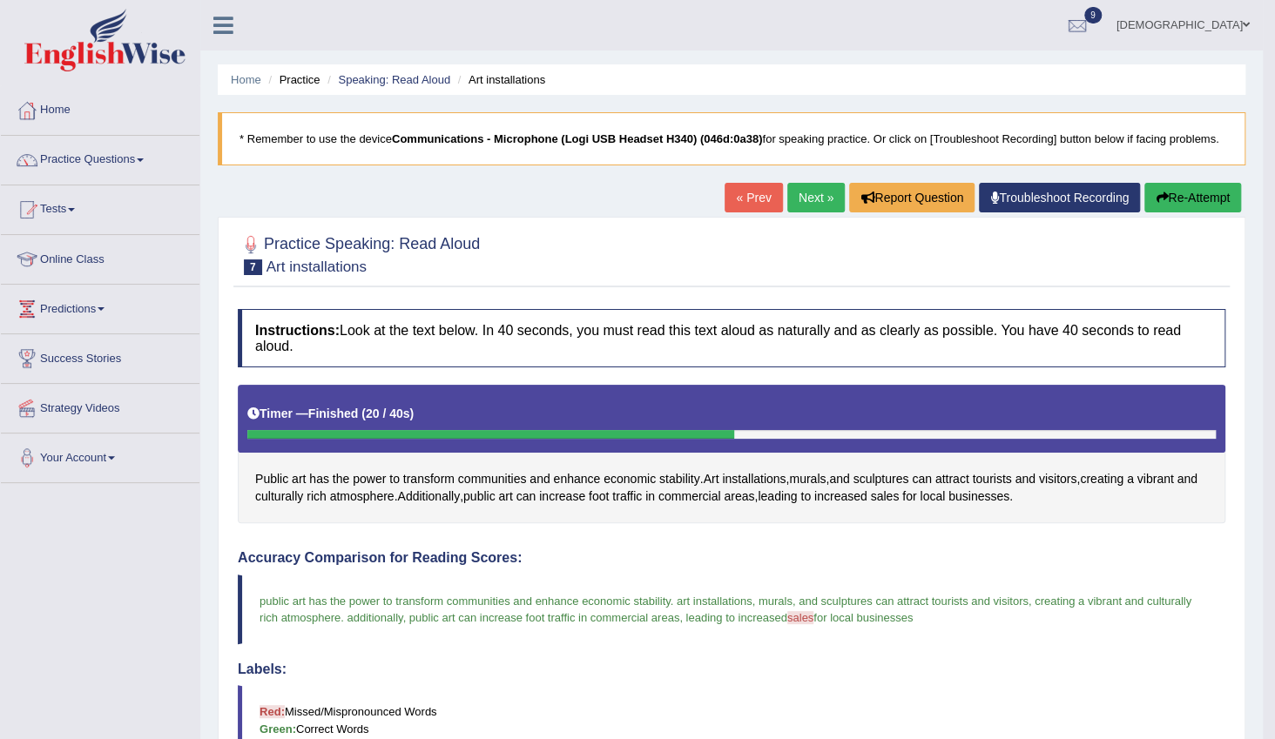
click at [796, 193] on link "Next »" at bounding box center [815, 198] width 57 height 30
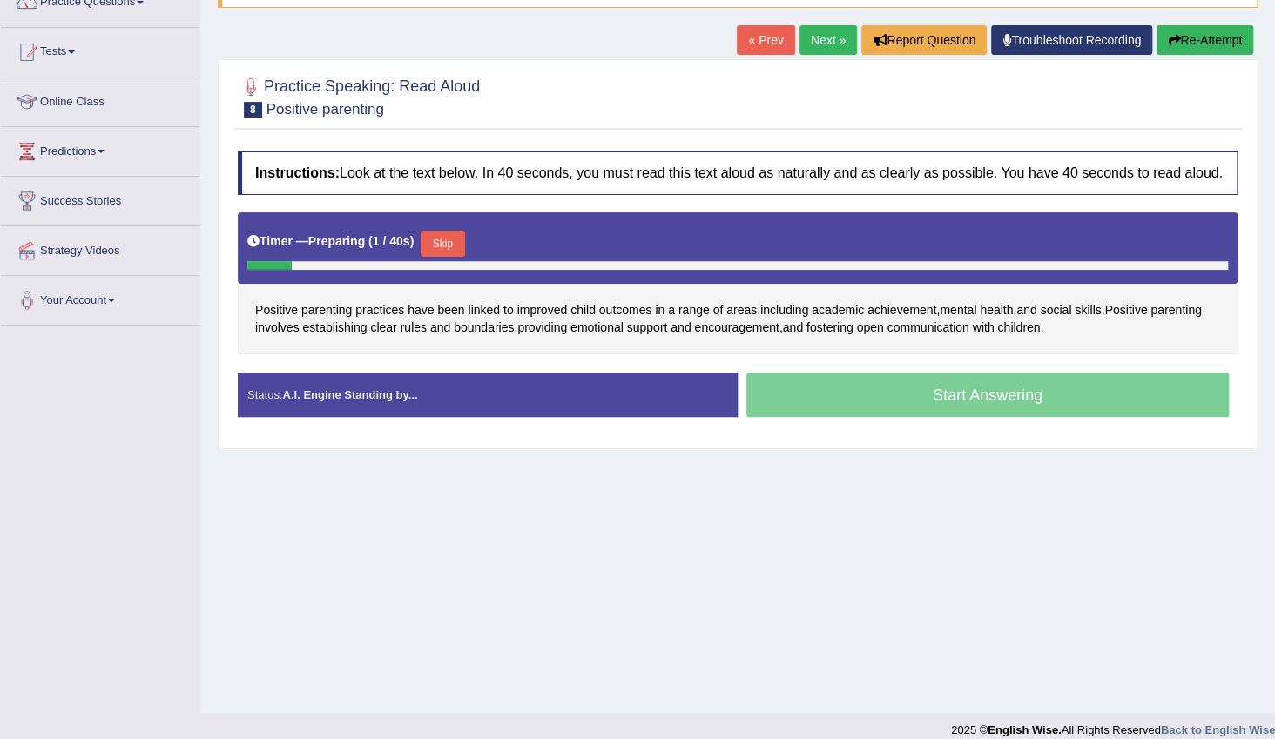
click at [449, 236] on button "Skip" at bounding box center [443, 244] width 44 height 26
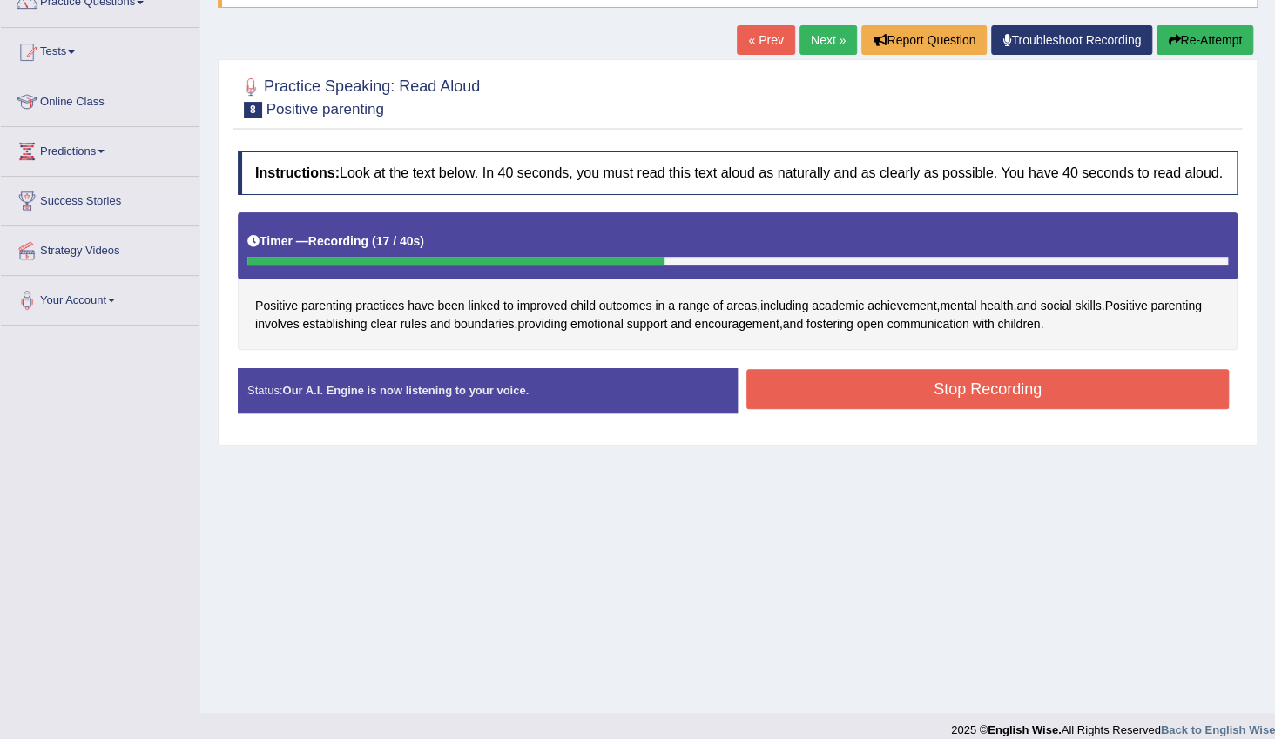
click at [836, 380] on button "Stop Recording" at bounding box center [987, 389] width 483 height 40
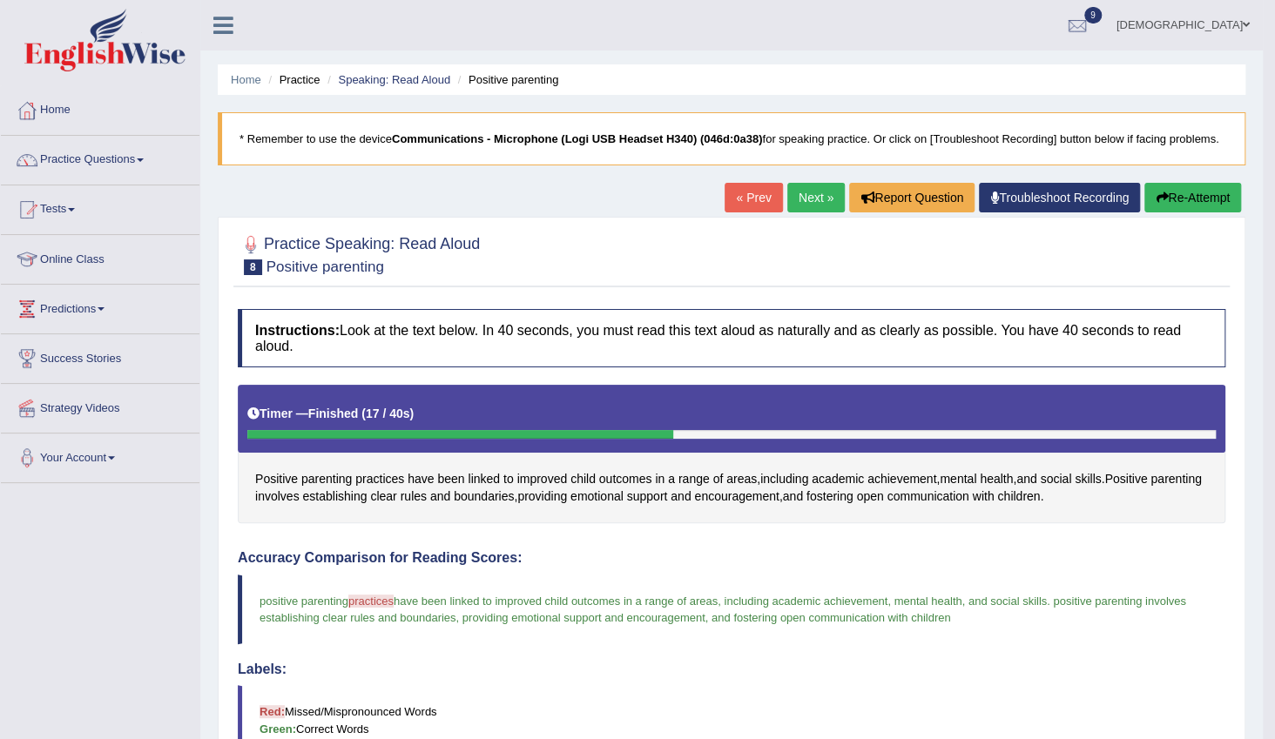
click at [810, 204] on link "Next »" at bounding box center [815, 198] width 57 height 30
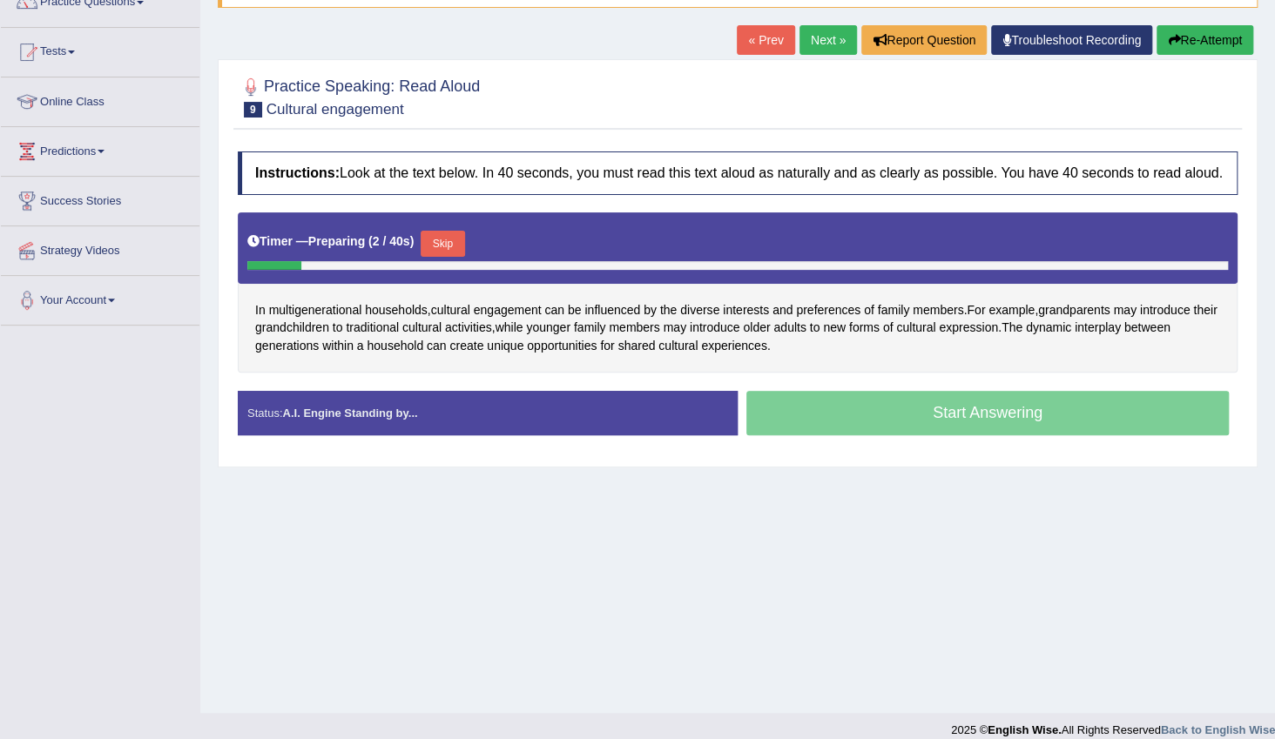
click at [435, 238] on button "Skip" at bounding box center [443, 244] width 44 height 26
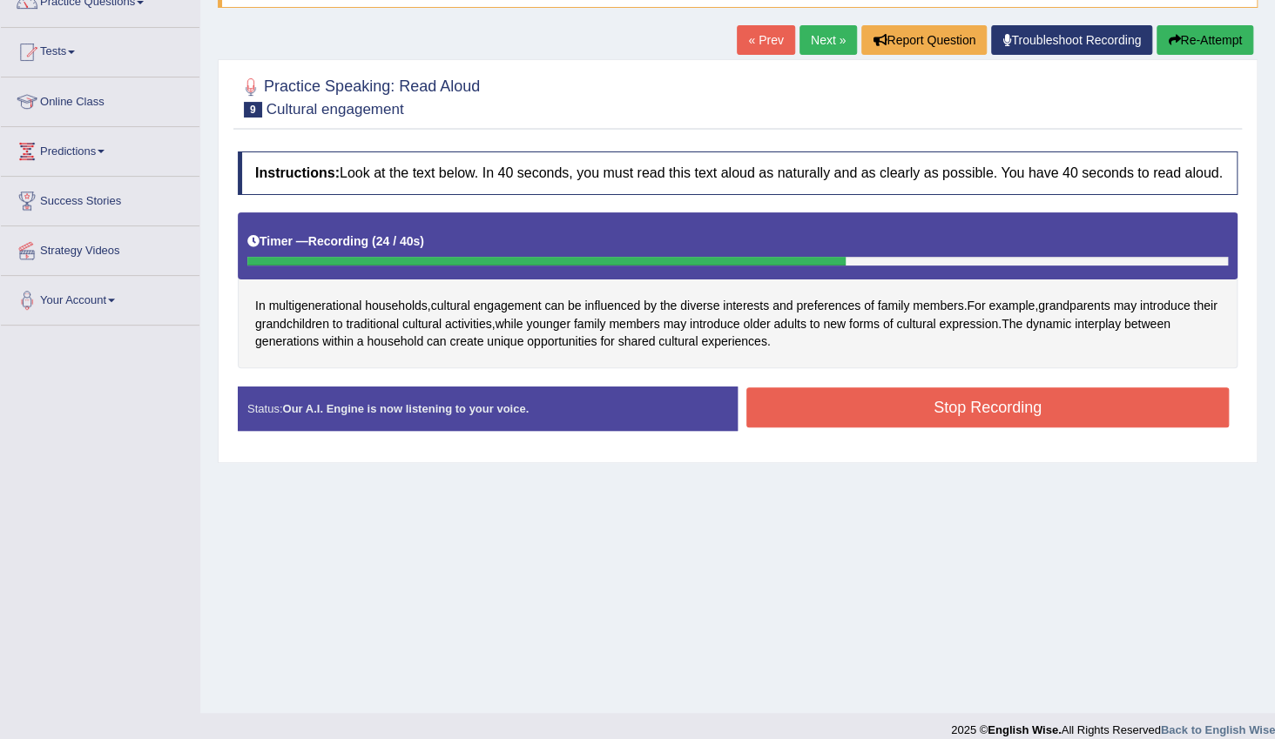
click at [816, 396] on button "Stop Recording" at bounding box center [987, 408] width 483 height 40
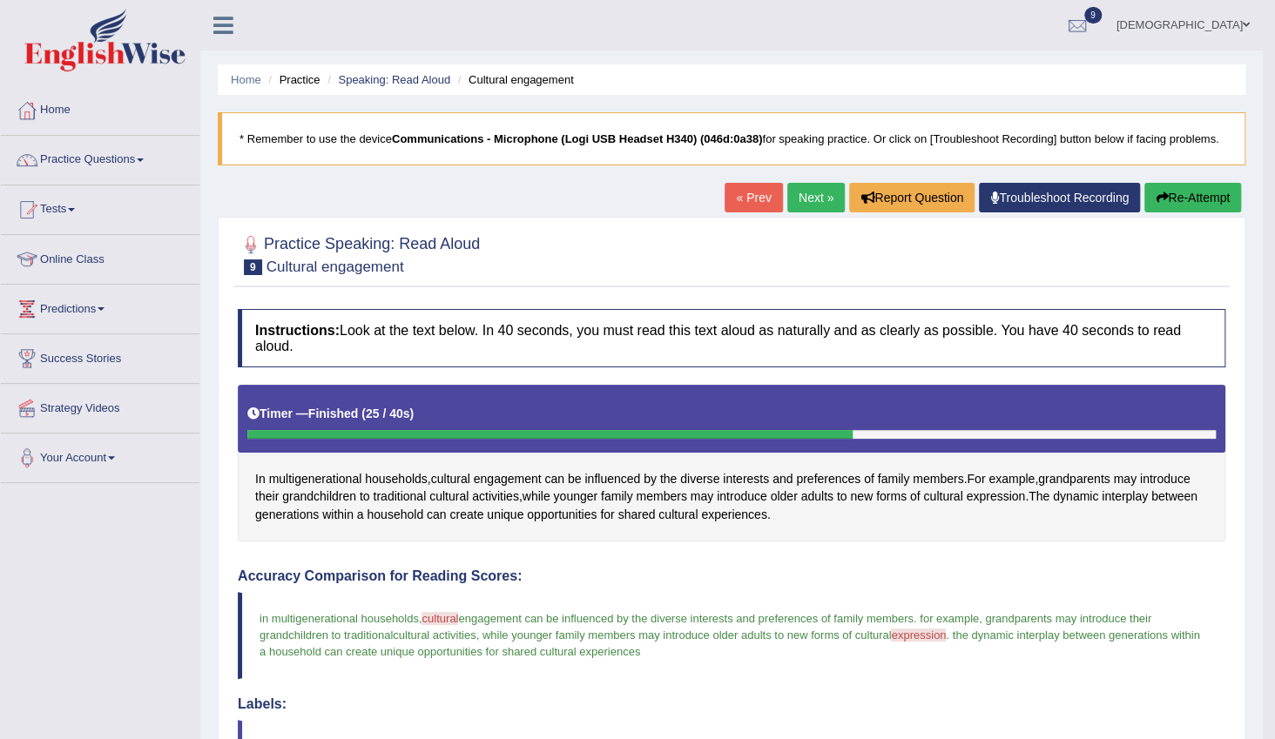
click at [804, 200] on link "Next »" at bounding box center [815, 198] width 57 height 30
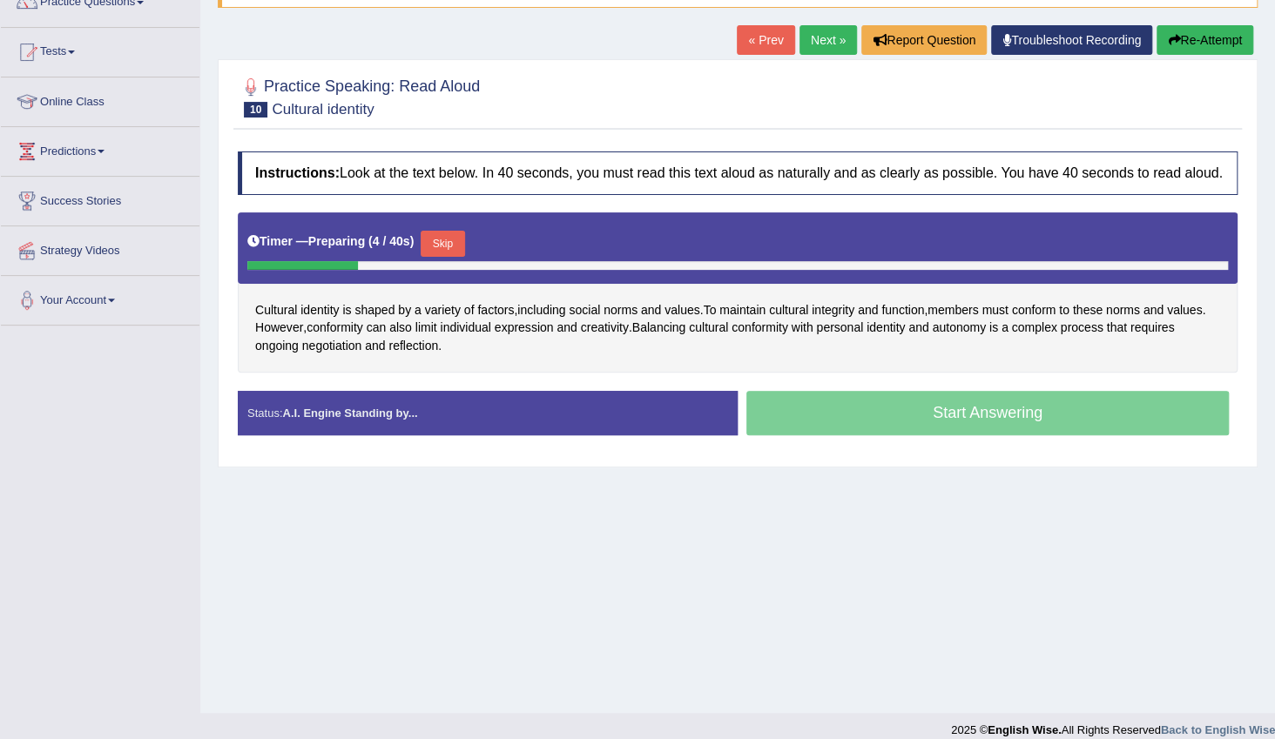
click at [448, 234] on button "Skip" at bounding box center [443, 244] width 44 height 26
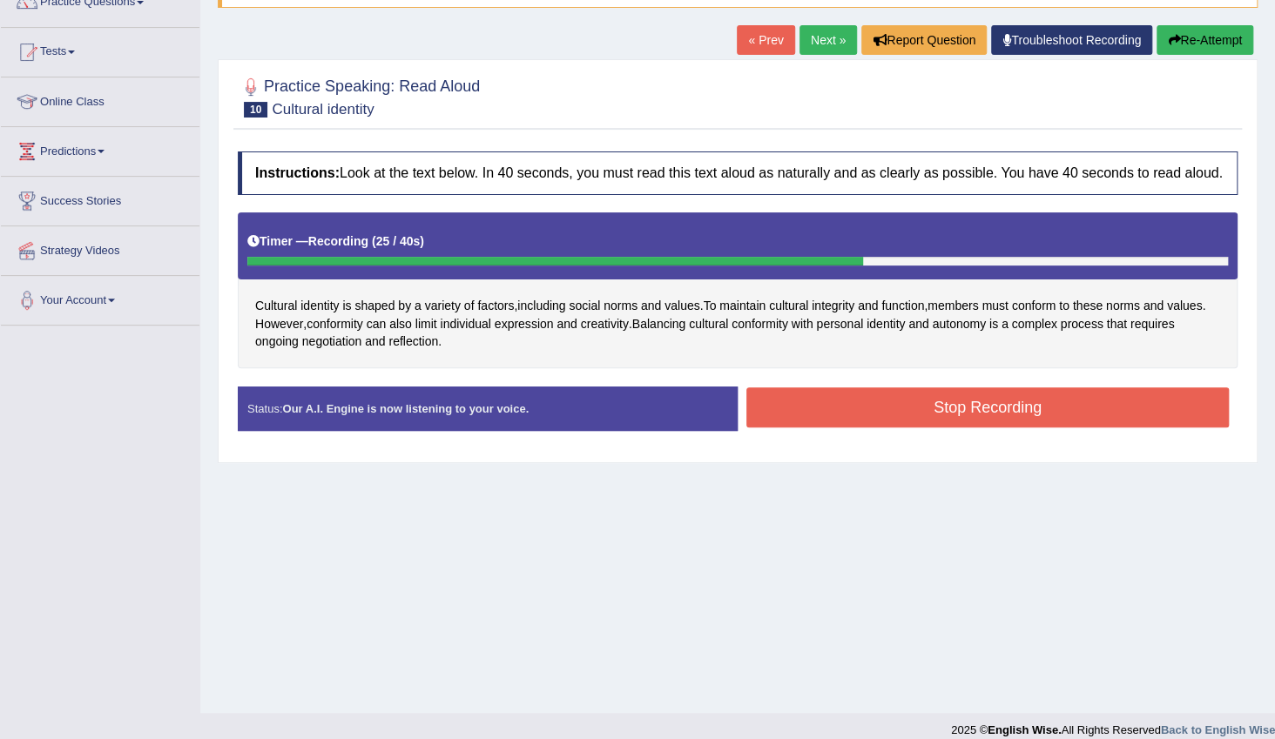
click at [877, 396] on button "Stop Recording" at bounding box center [987, 408] width 483 height 40
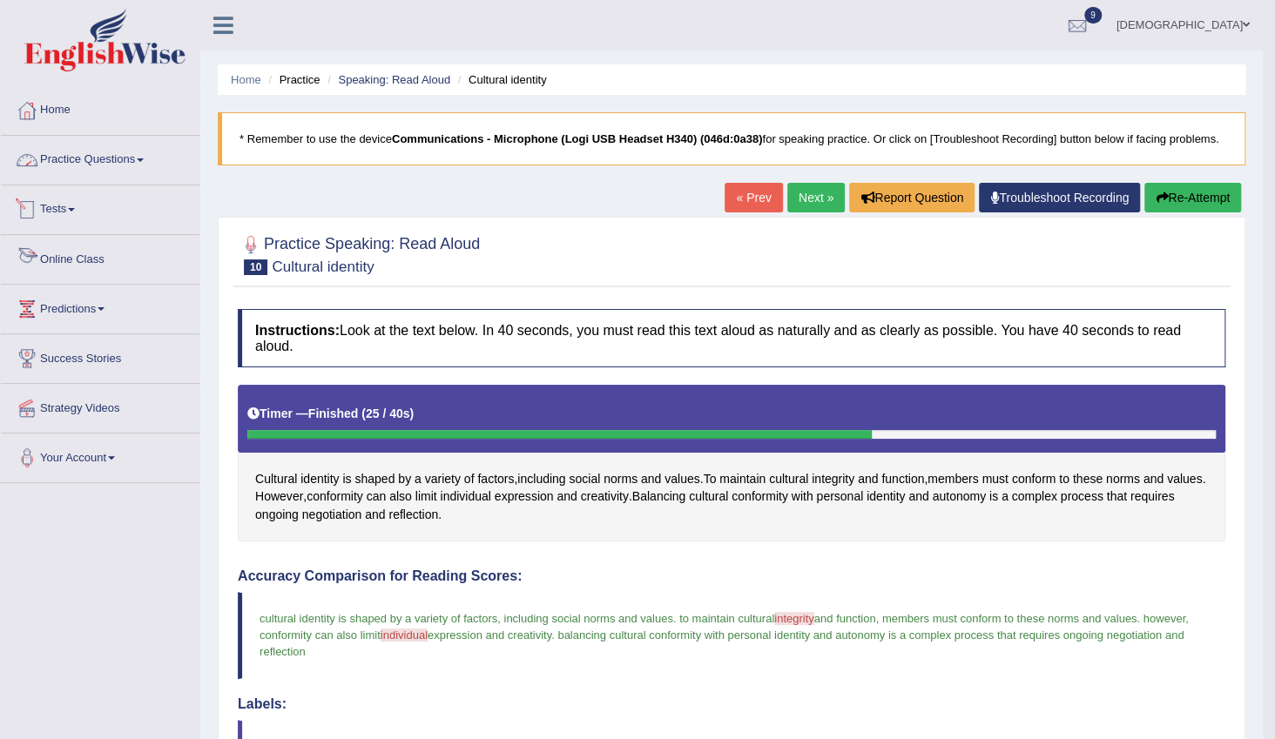
click at [85, 157] on link "Practice Questions" at bounding box center [100, 158] width 199 height 44
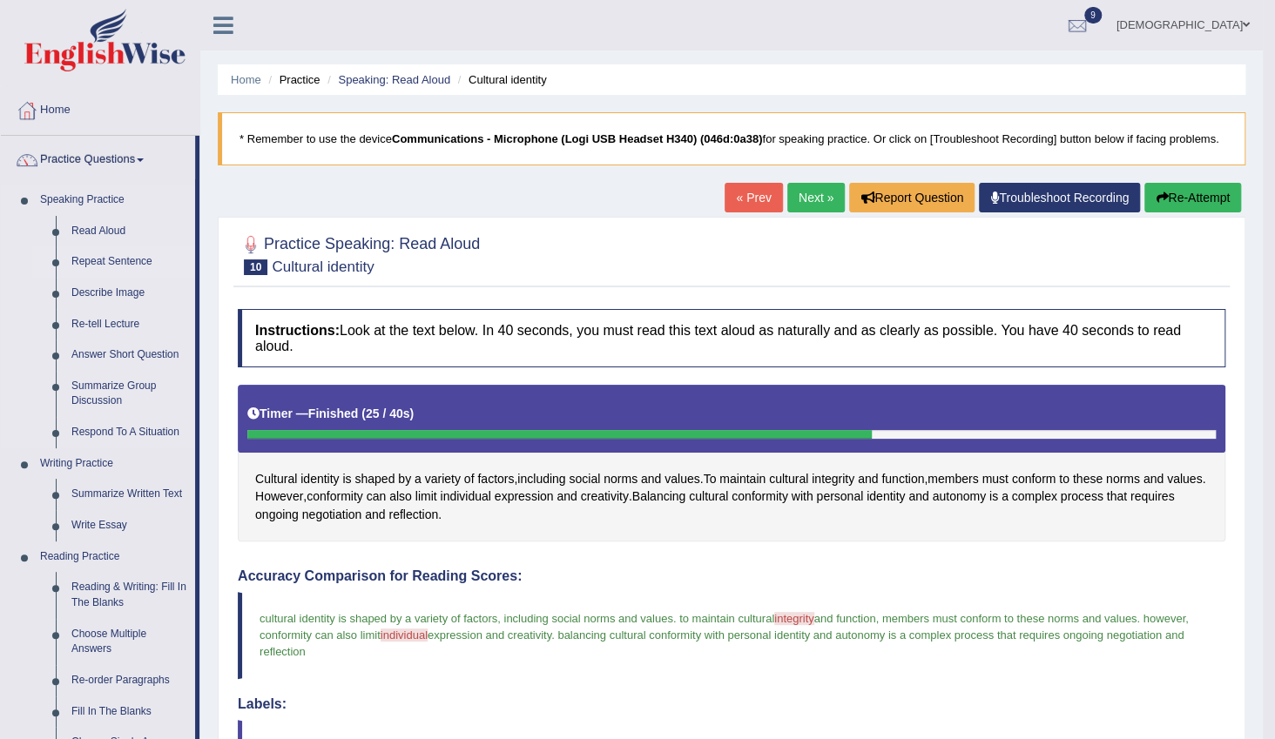
click at [111, 258] on link "Repeat Sentence" at bounding box center [130, 261] width 132 height 31
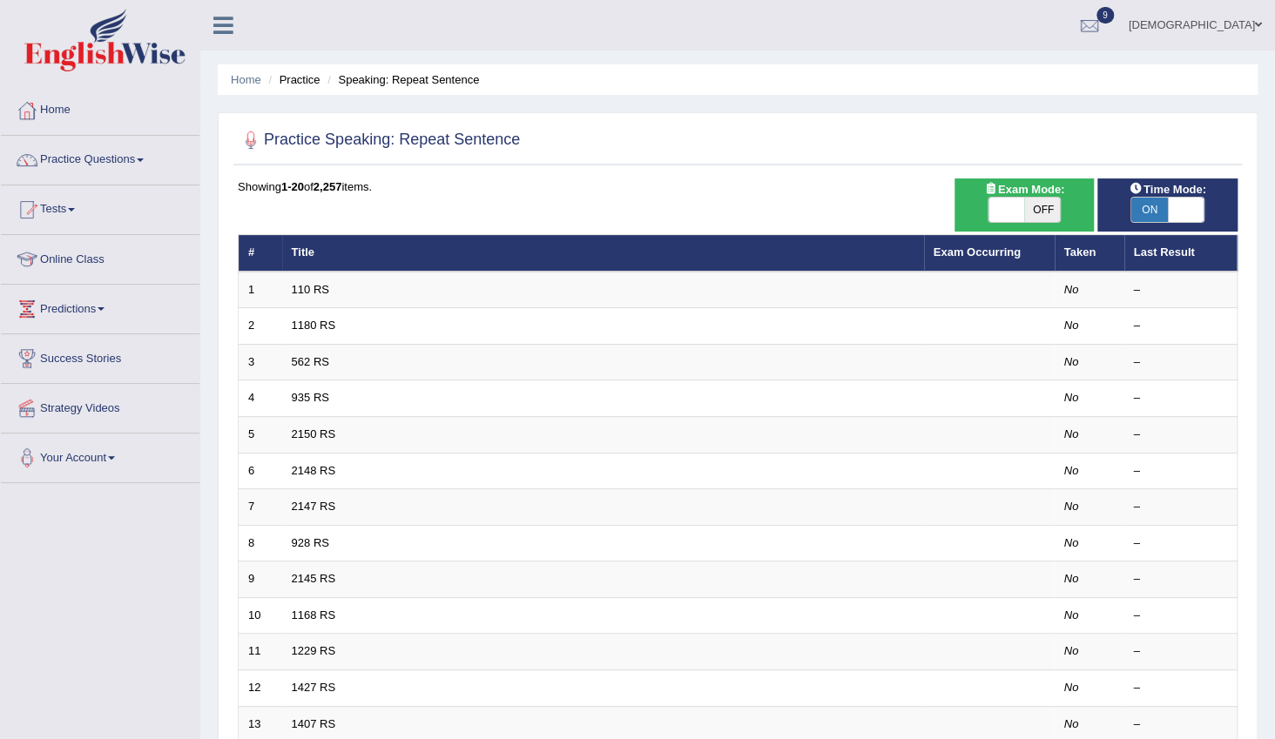
click at [307, 293] on link "110 RS" at bounding box center [310, 289] width 37 height 13
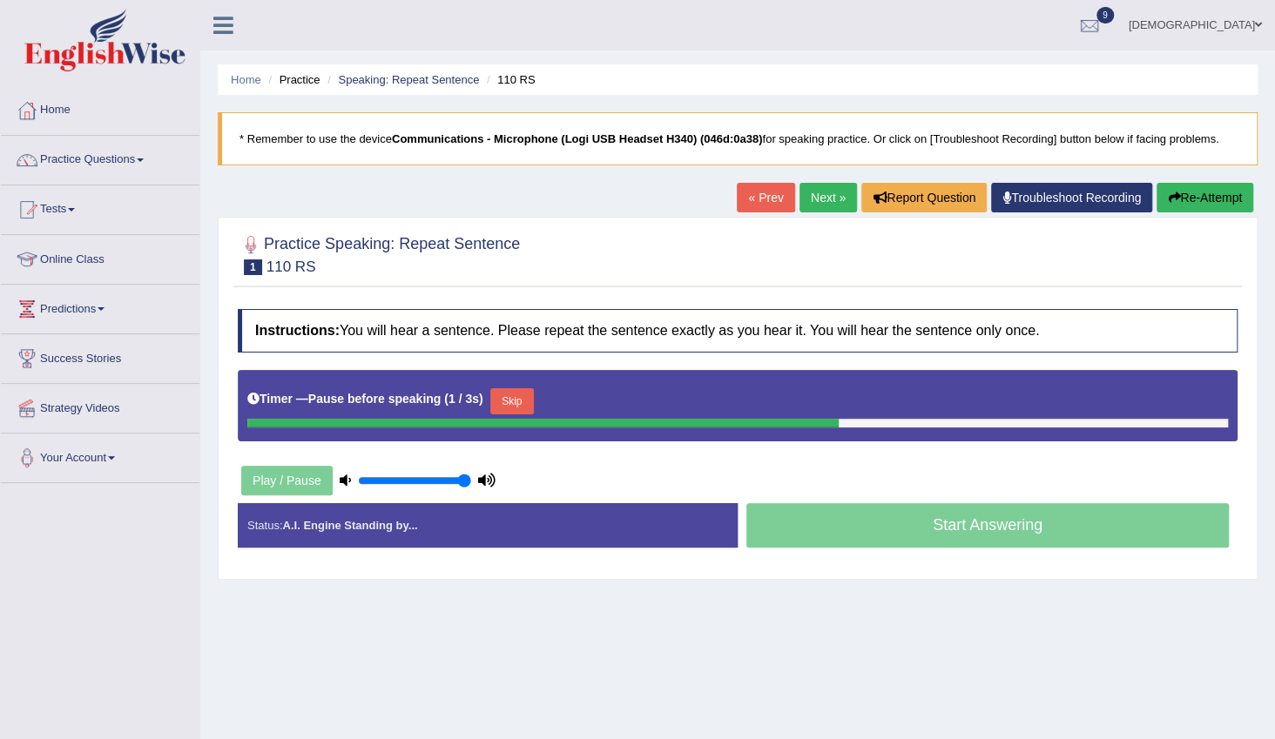
click at [502, 406] on button "Skip" at bounding box center [512, 401] width 44 height 26
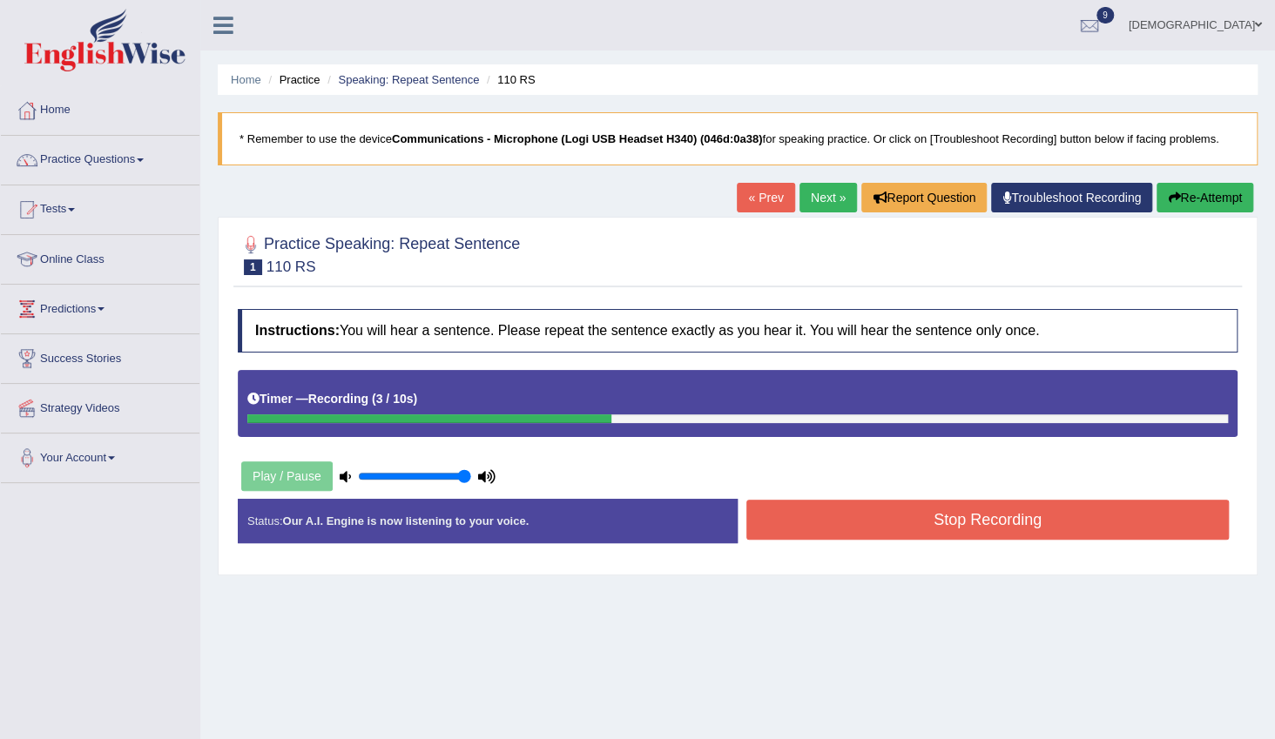
click at [857, 527] on button "Stop Recording" at bounding box center [987, 520] width 483 height 40
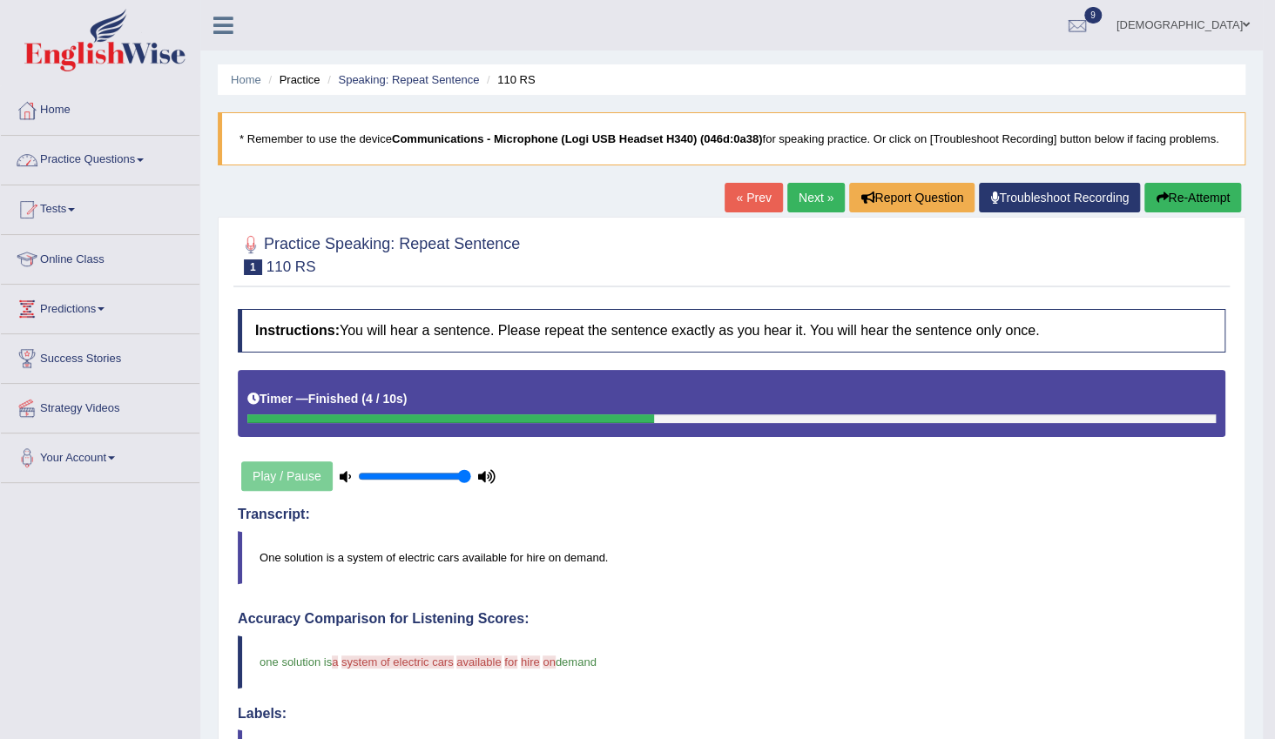
click at [66, 153] on link "Practice Questions" at bounding box center [100, 158] width 199 height 44
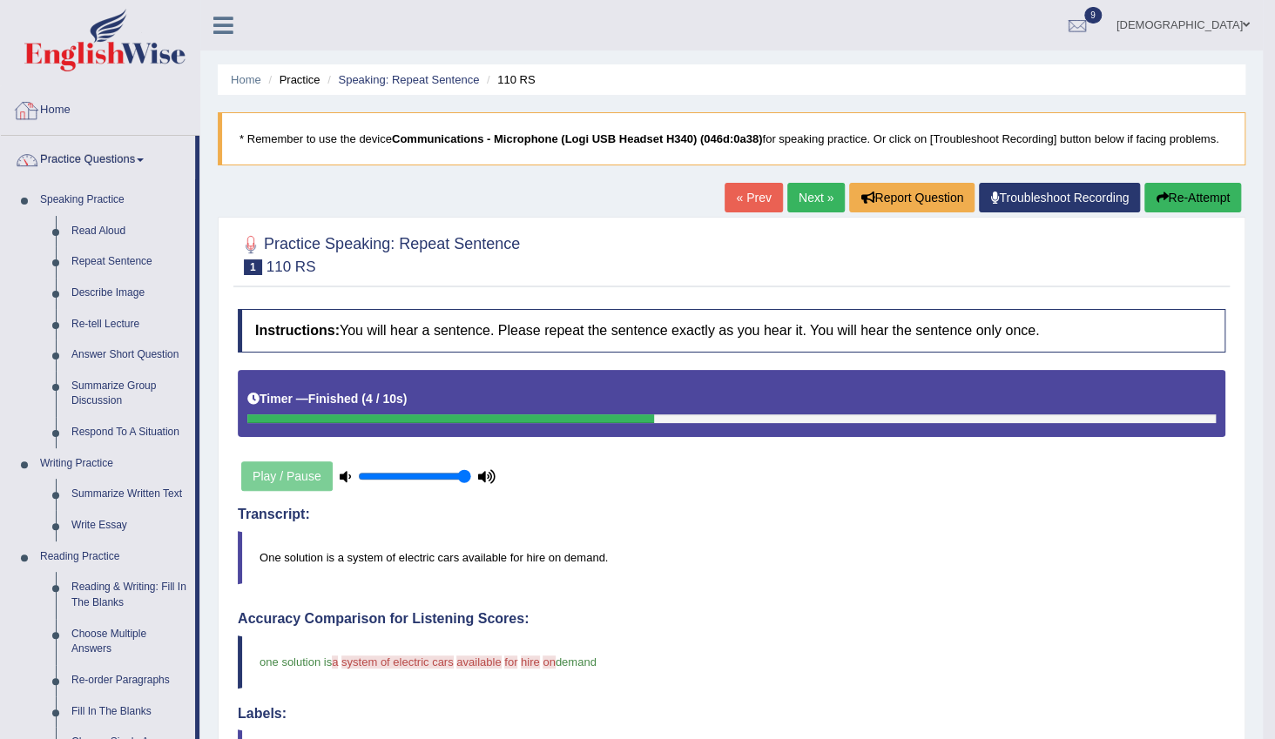
click at [64, 121] on link "Home" at bounding box center [100, 108] width 199 height 44
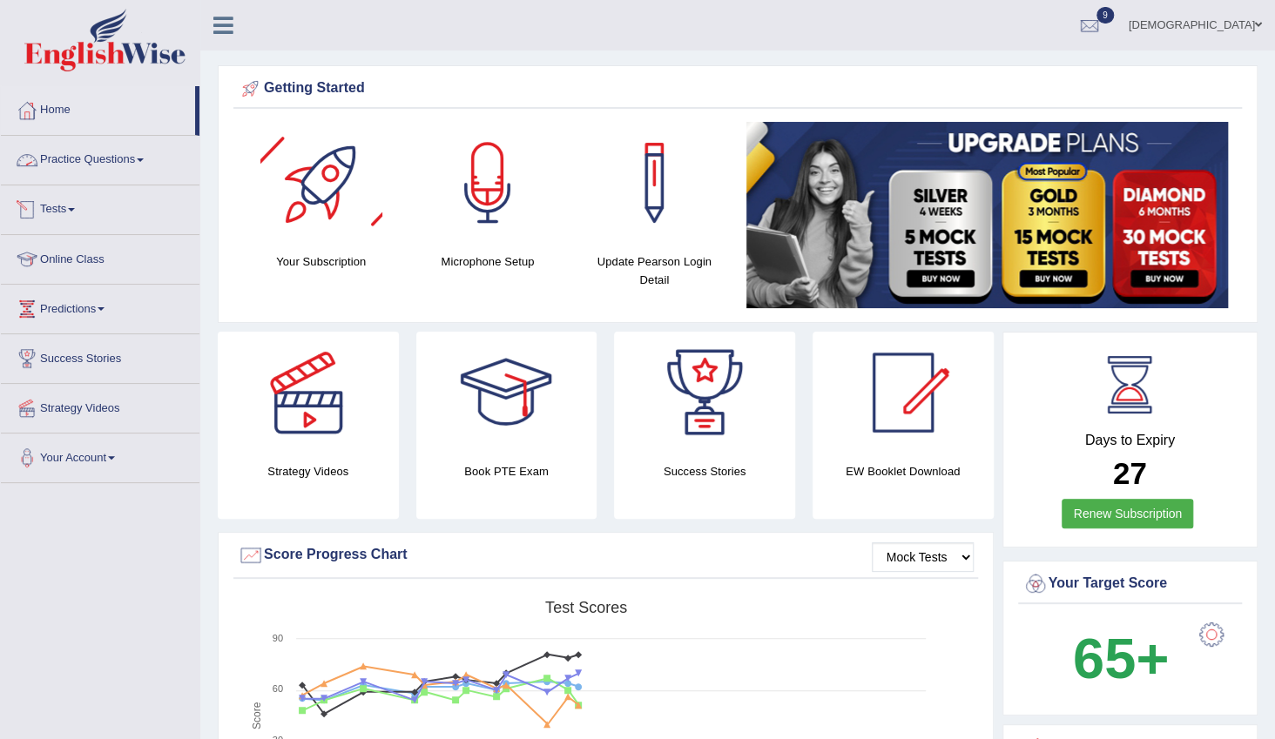
click at [108, 157] on link "Practice Questions" at bounding box center [100, 158] width 199 height 44
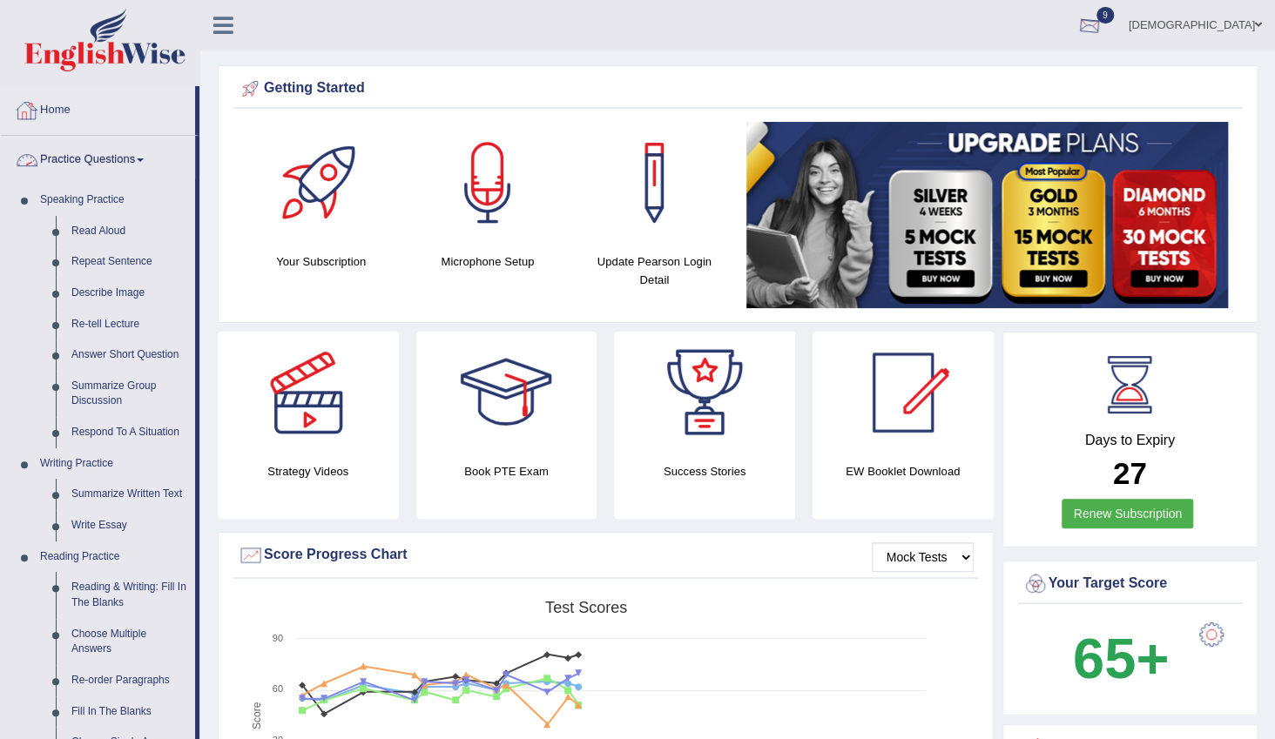
click at [1229, 23] on link "farishta" at bounding box center [1195, 22] width 159 height 45
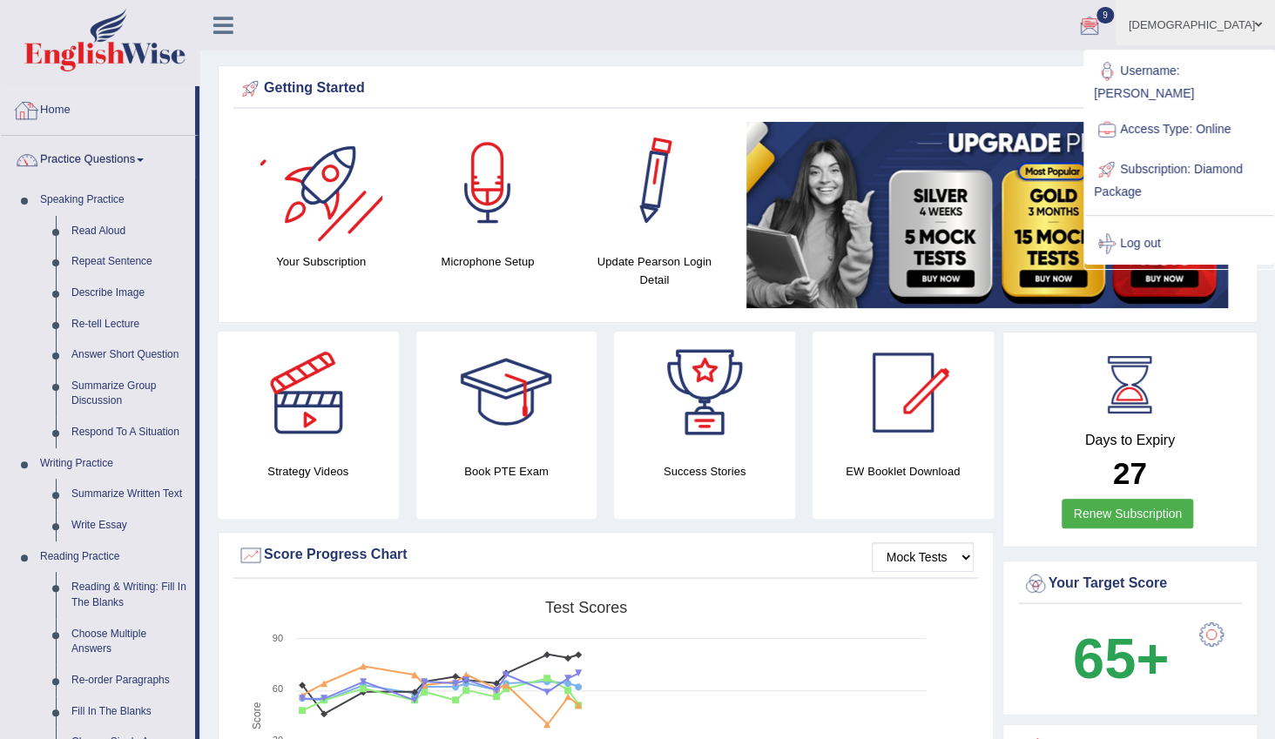
click at [61, 111] on link "Home" at bounding box center [98, 108] width 194 height 44
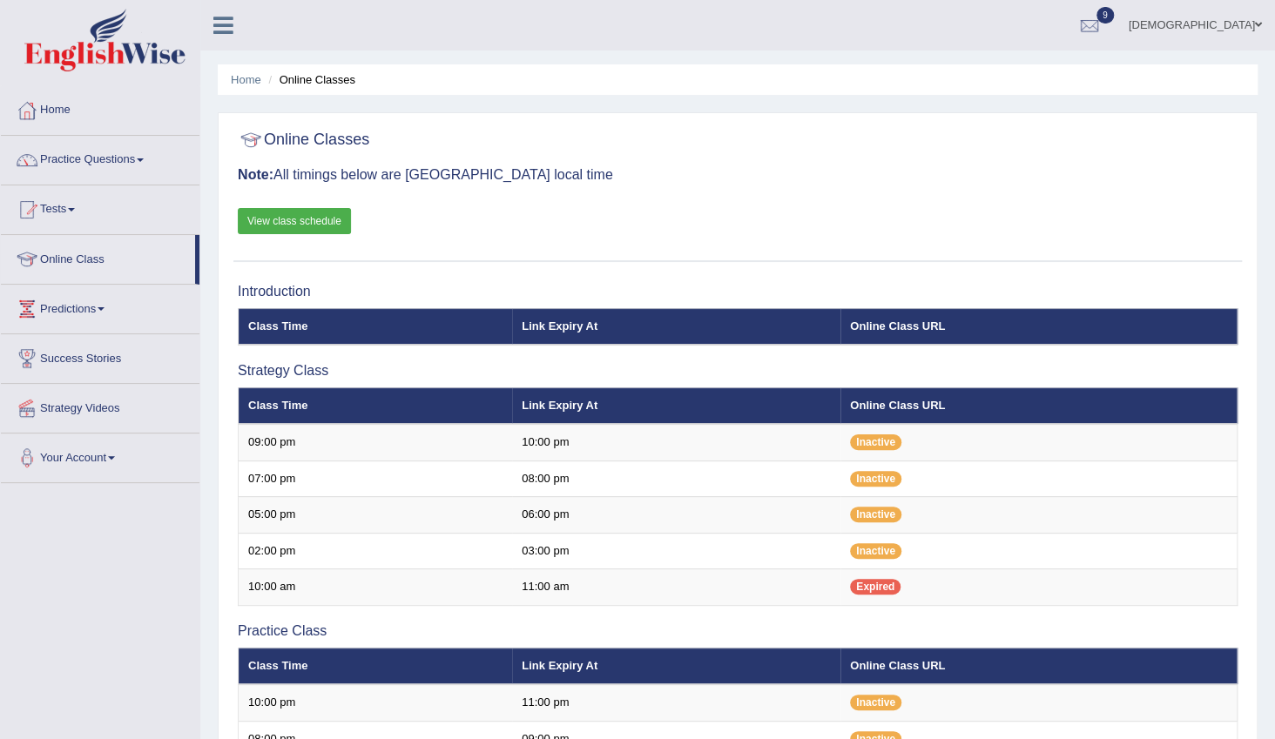
click at [1214, 21] on link "[DEMOGRAPHIC_DATA]" at bounding box center [1195, 22] width 159 height 45
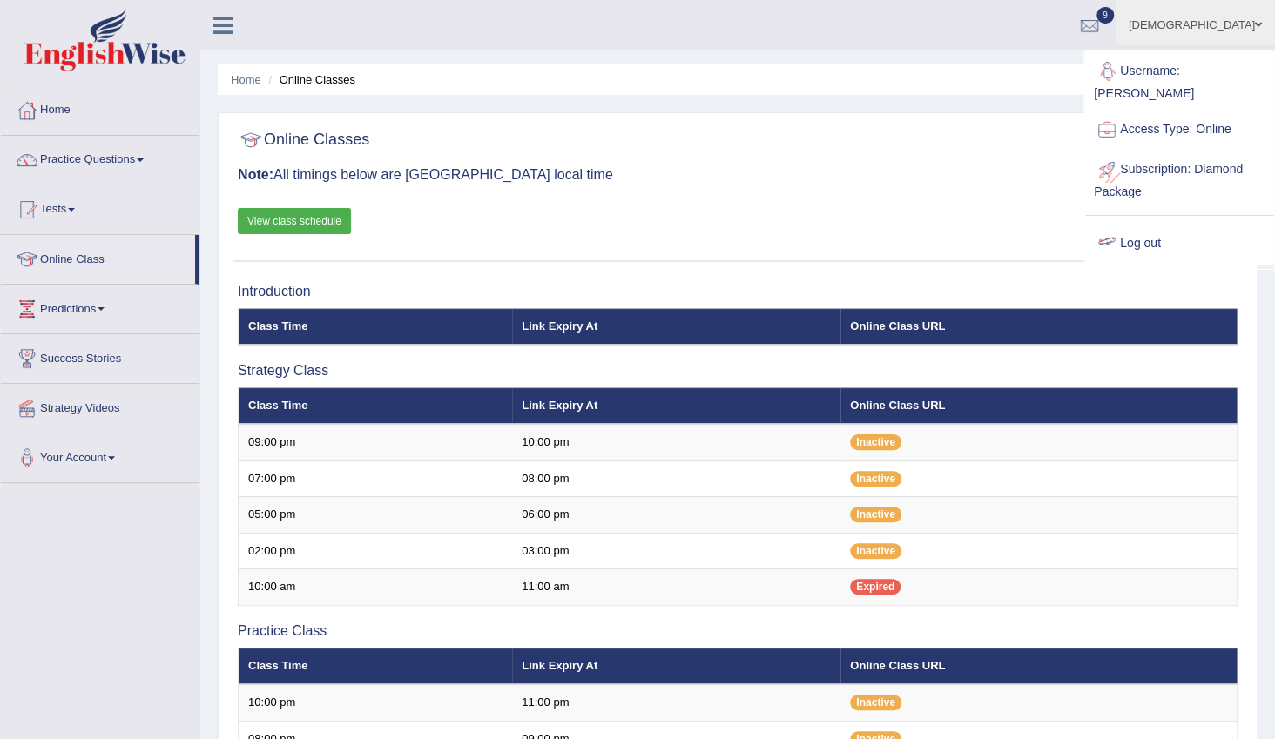
click at [1140, 224] on link "Log out" at bounding box center [1179, 244] width 188 height 40
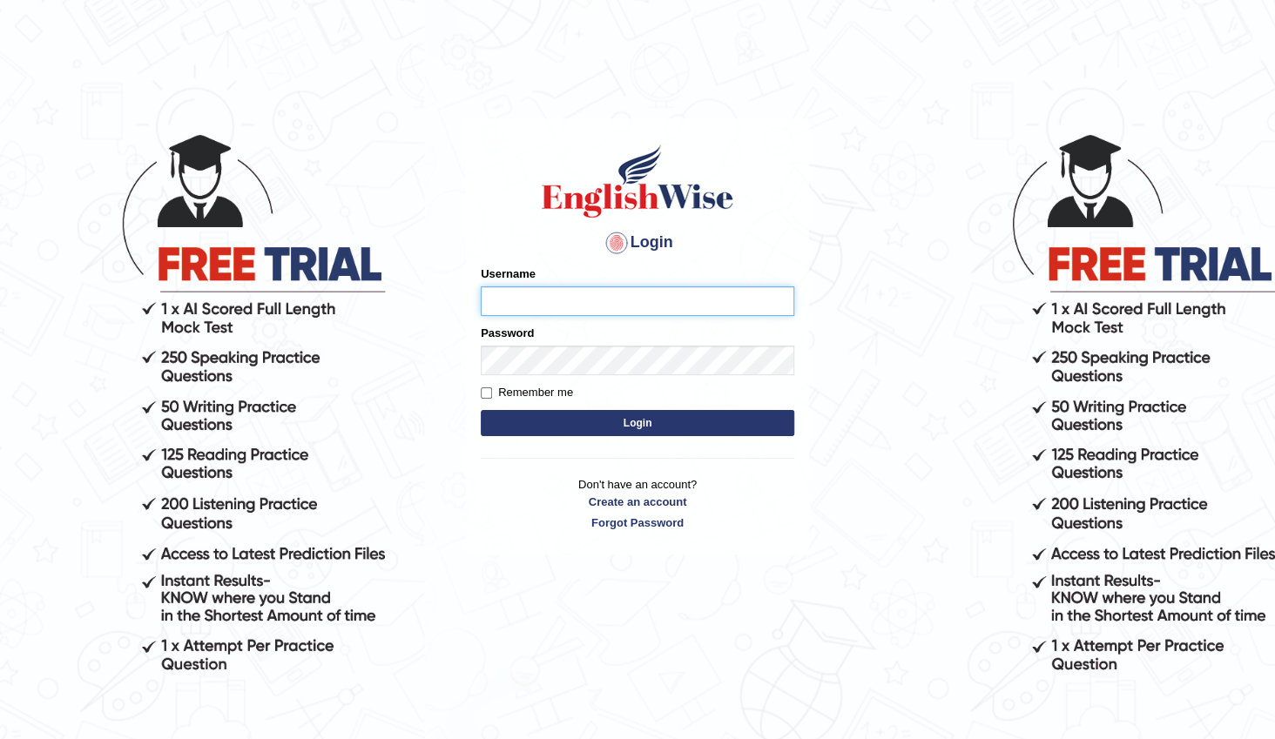
click at [494, 305] on input "Username" at bounding box center [638, 302] width 314 height 30
type input "Amanjot96"
click at [591, 414] on button "Login" at bounding box center [638, 423] width 314 height 26
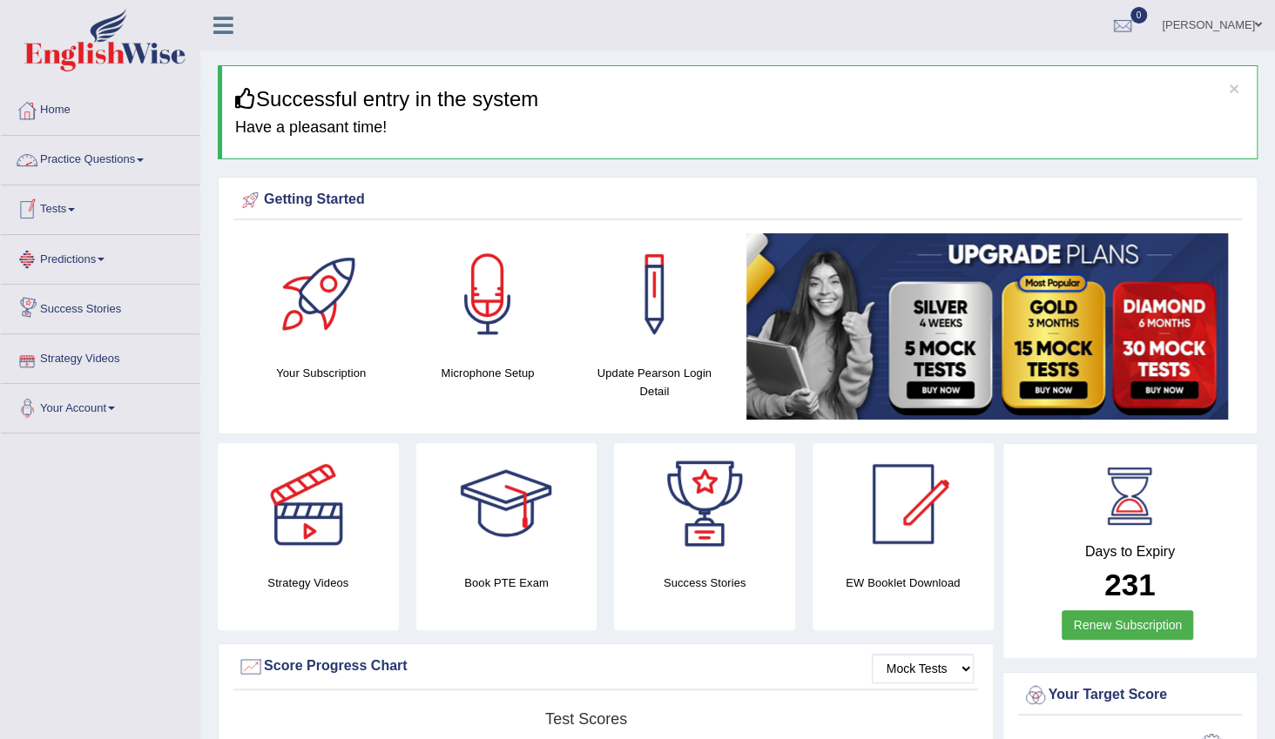
click at [128, 165] on link "Practice Questions" at bounding box center [100, 158] width 199 height 44
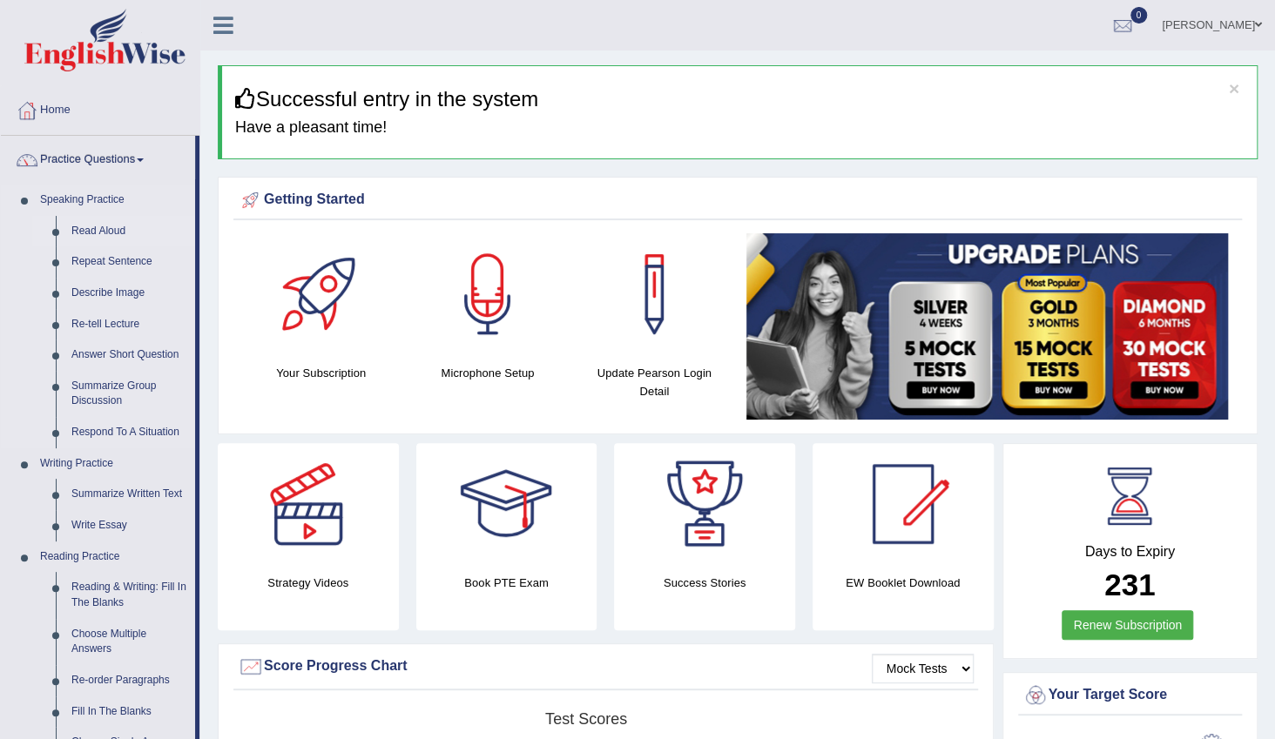
click at [111, 233] on link "Read Aloud" at bounding box center [130, 231] width 132 height 31
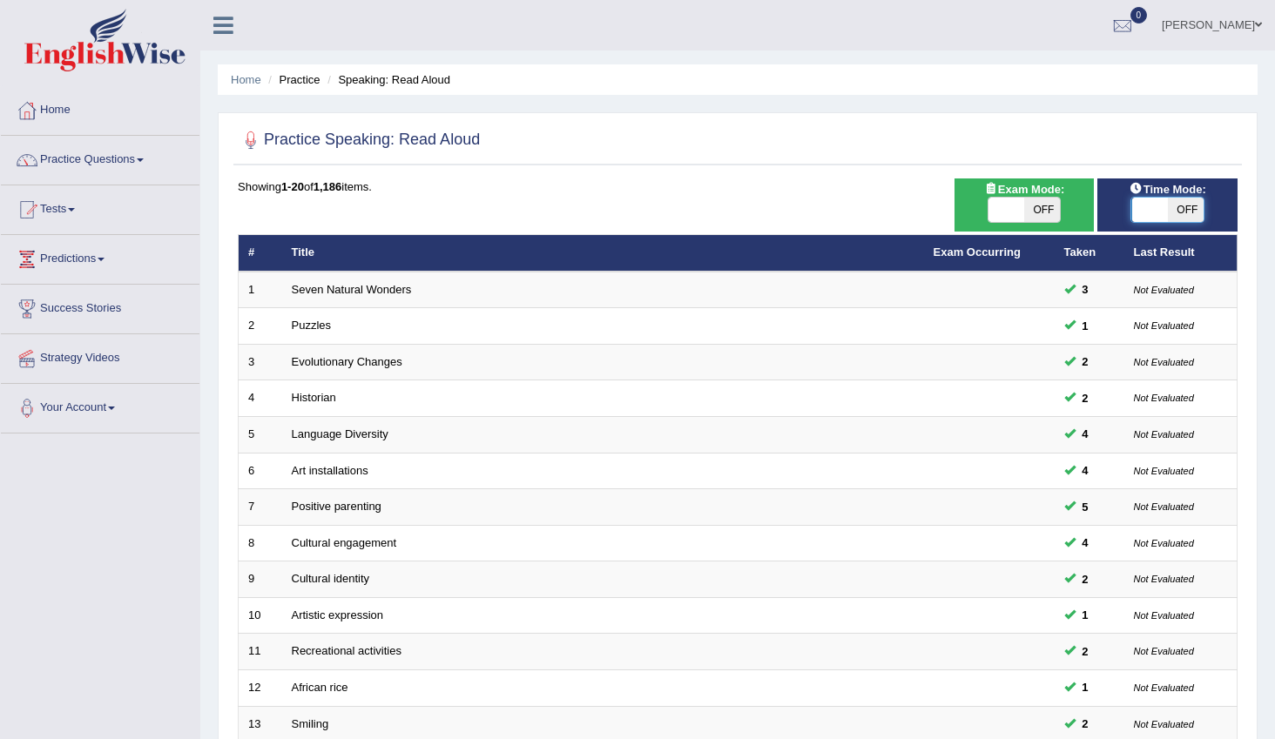
click at [1158, 206] on span at bounding box center [1149, 210] width 37 height 24
checkbox input "true"
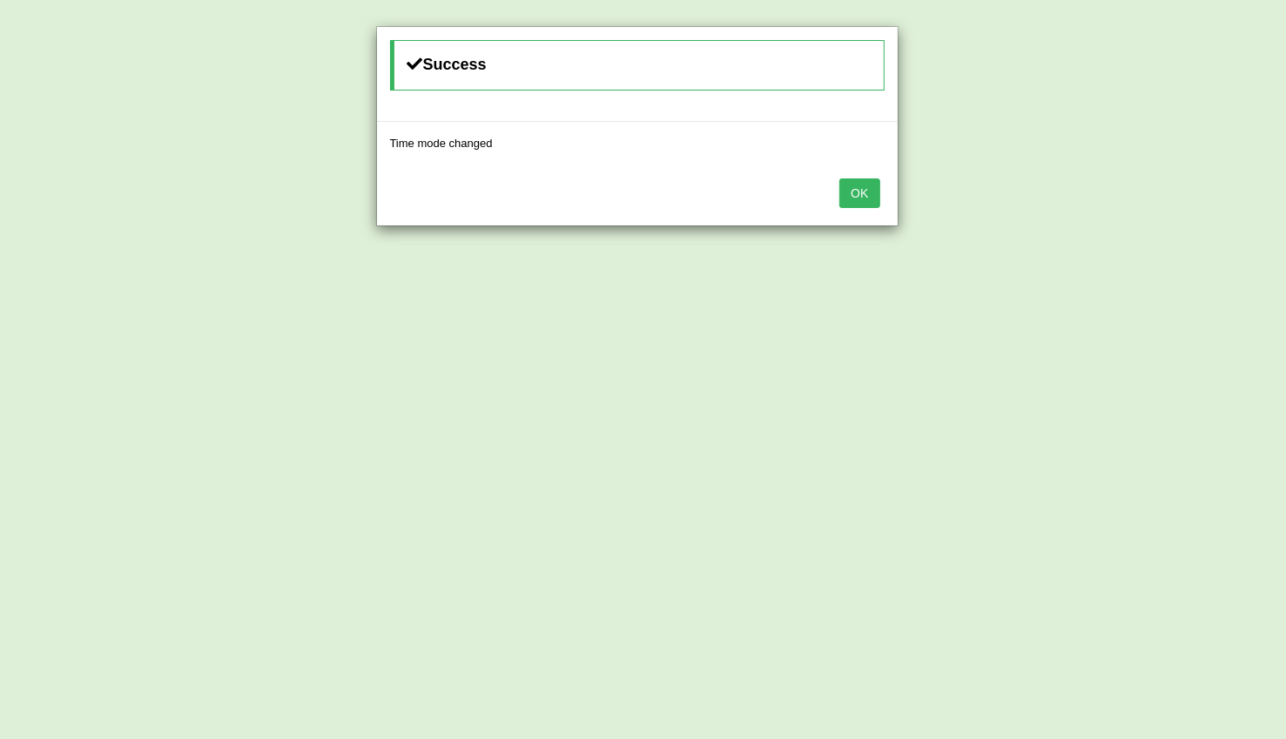
click at [871, 199] on button "OK" at bounding box center [860, 194] width 40 height 30
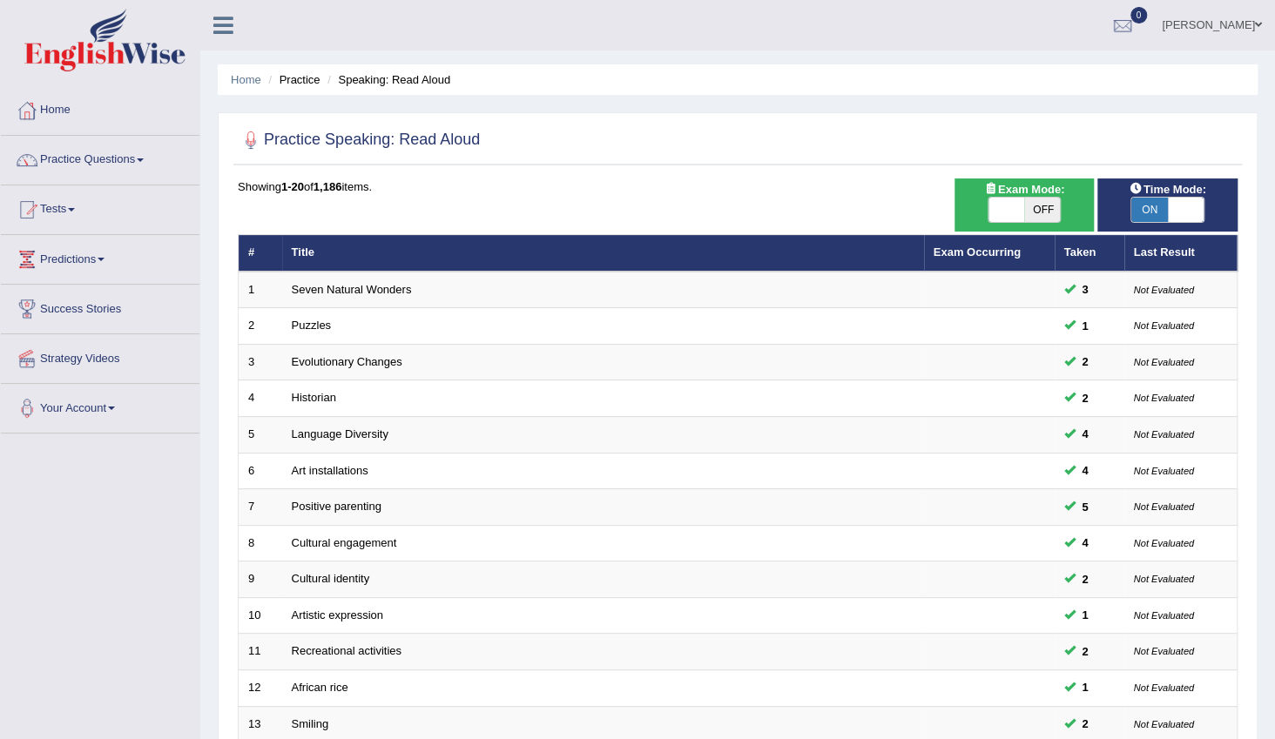
click at [1036, 206] on span "OFF" at bounding box center [1042, 210] width 37 height 24
checkbox input "true"
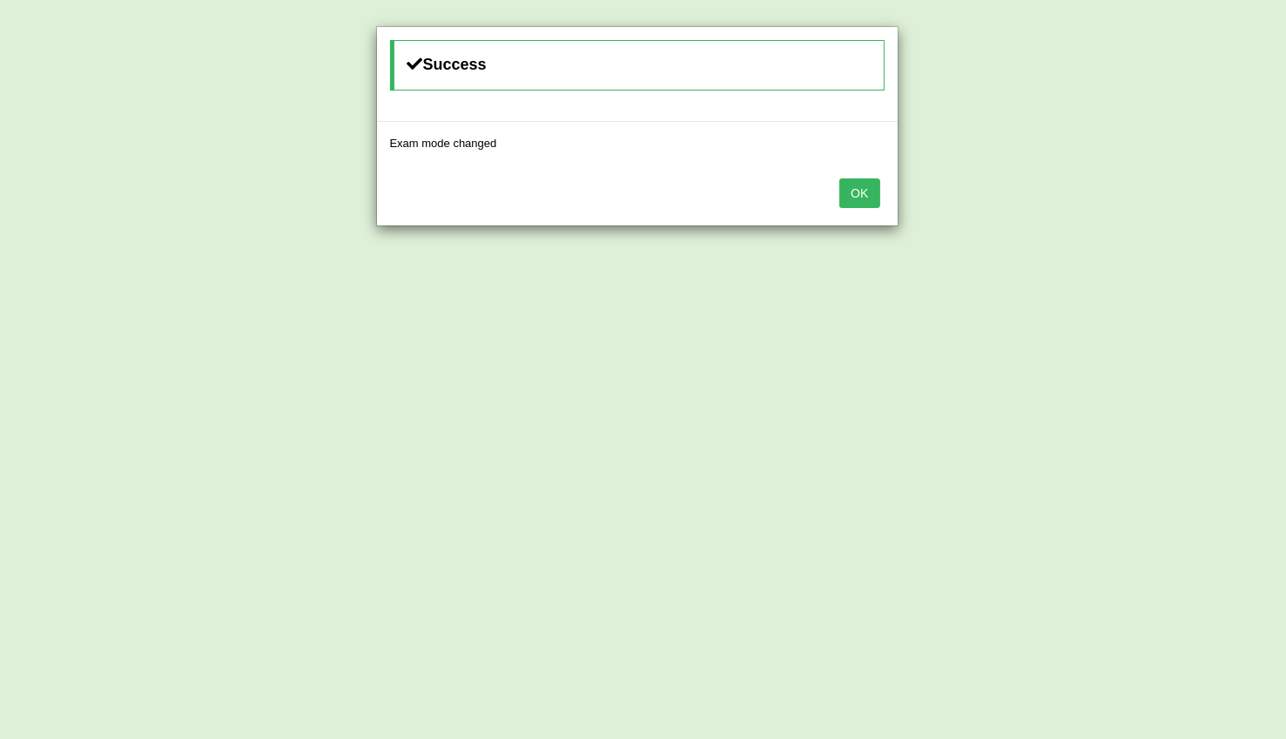
click at [872, 199] on button "OK" at bounding box center [860, 194] width 40 height 30
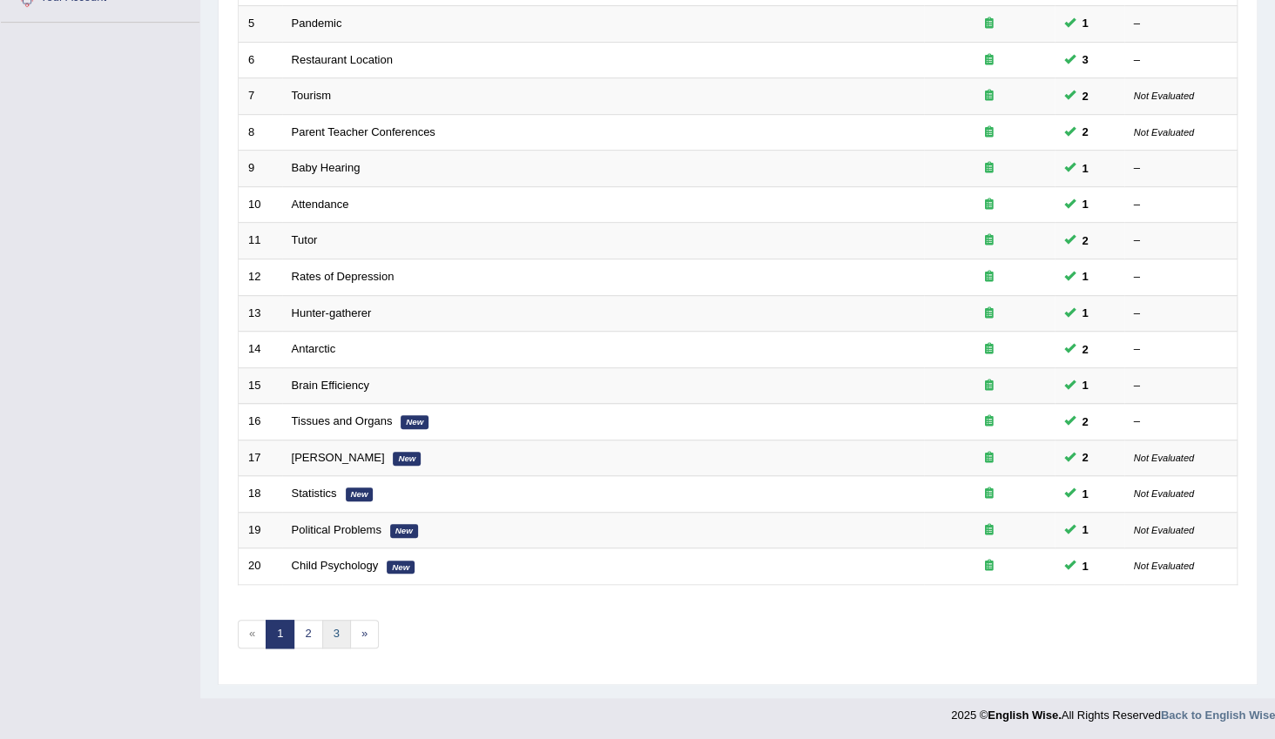
click at [341, 625] on link "3" at bounding box center [336, 634] width 29 height 29
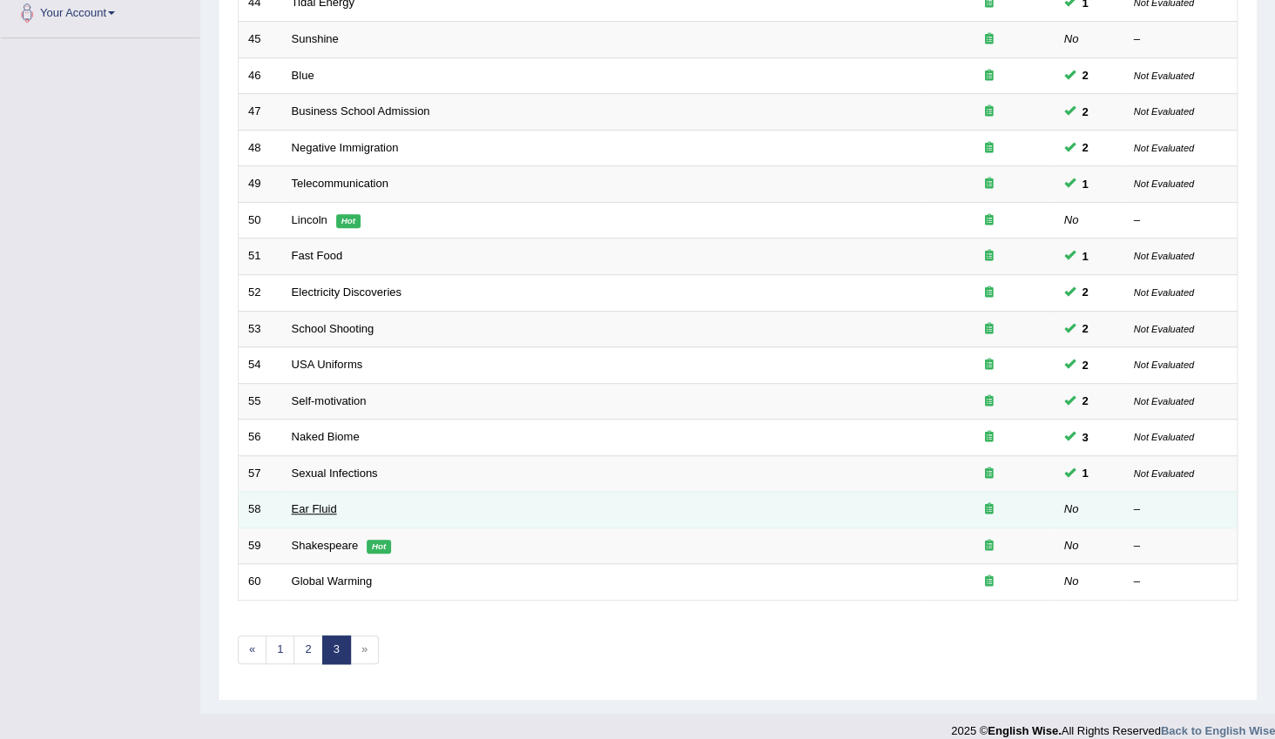
click at [316, 510] on link "Ear Fluid" at bounding box center [314, 509] width 45 height 13
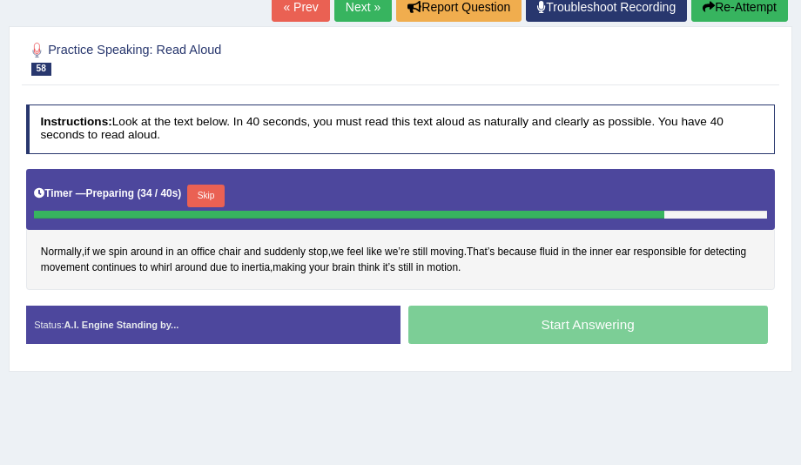
scroll to position [50, 0]
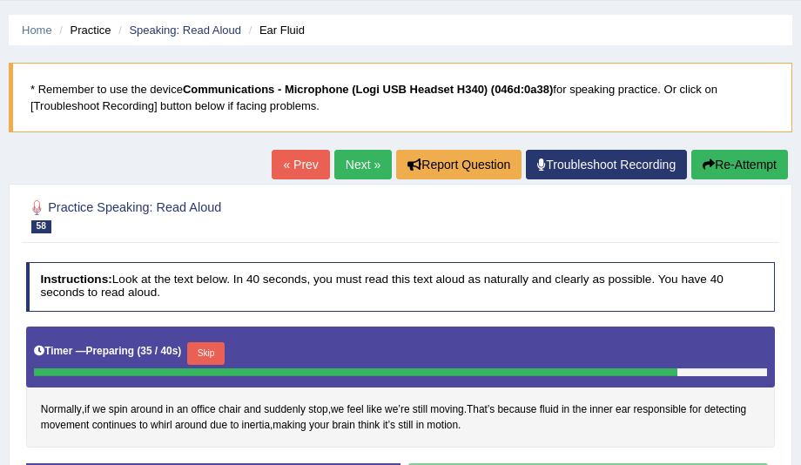
click at [709, 153] on button "Re-Attempt" at bounding box center [740, 165] width 97 height 30
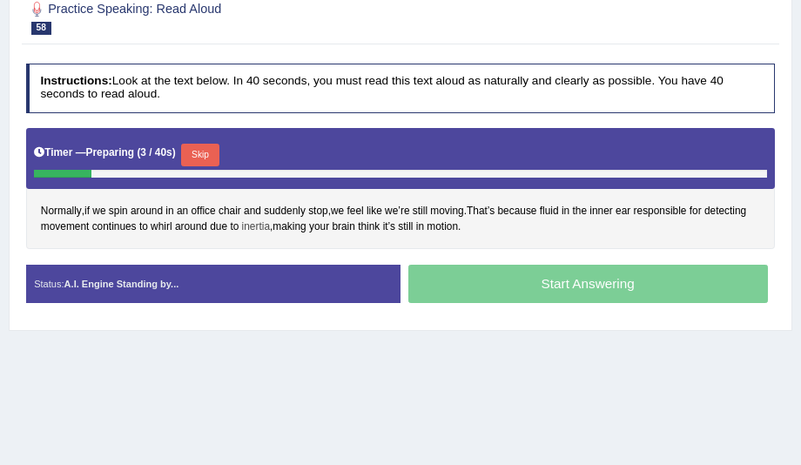
click at [269, 223] on span "inertia" at bounding box center [256, 227] width 28 height 16
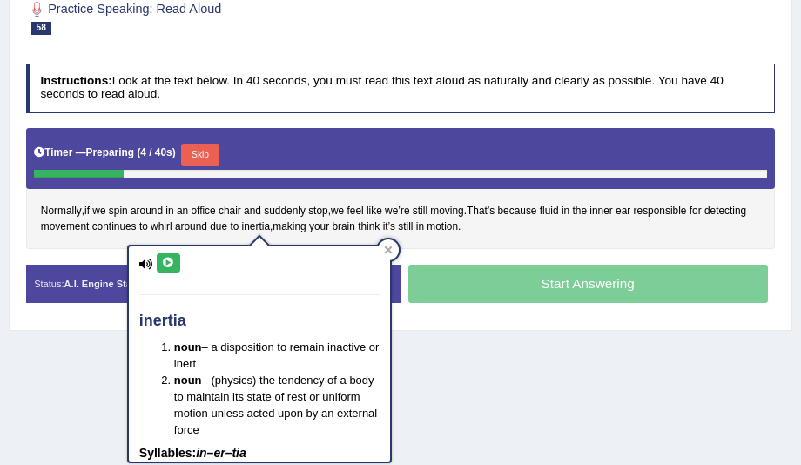
click at [177, 262] on button at bounding box center [169, 262] width 24 height 19
click at [169, 262] on icon at bounding box center [168, 263] width 13 height 10
click at [381, 245] on div at bounding box center [388, 250] width 21 height 21
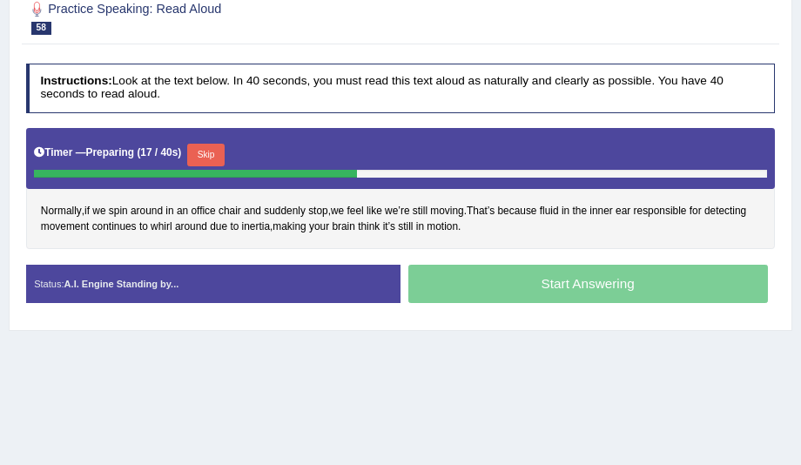
click at [211, 155] on button "Skip" at bounding box center [205, 155] width 37 height 23
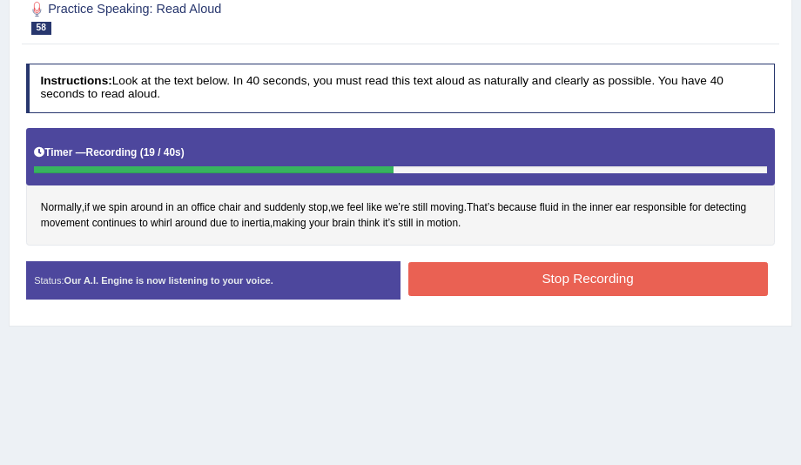
click at [429, 262] on button "Stop Recording" at bounding box center [588, 279] width 360 height 34
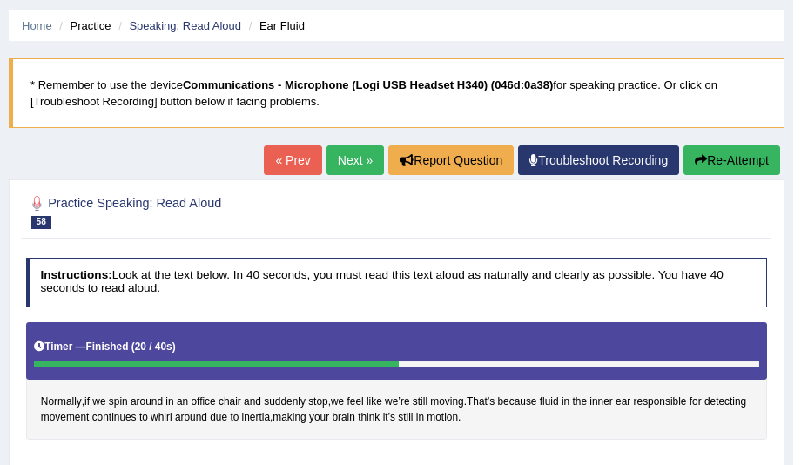
scroll to position [50, 0]
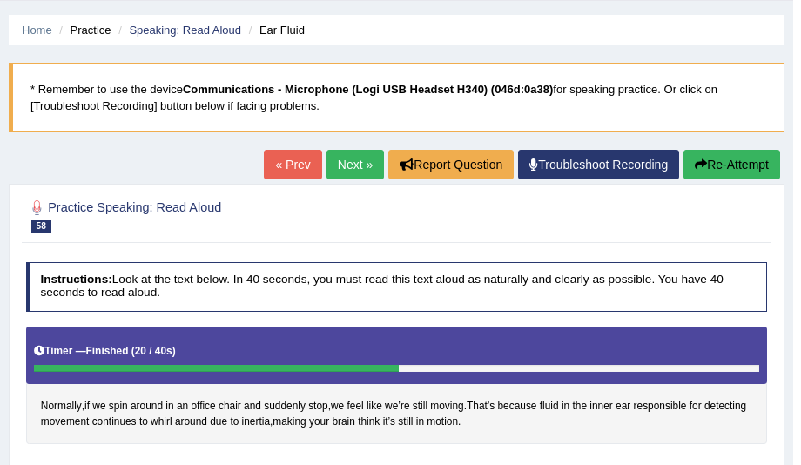
click at [369, 171] on link "Next »" at bounding box center [355, 165] width 57 height 30
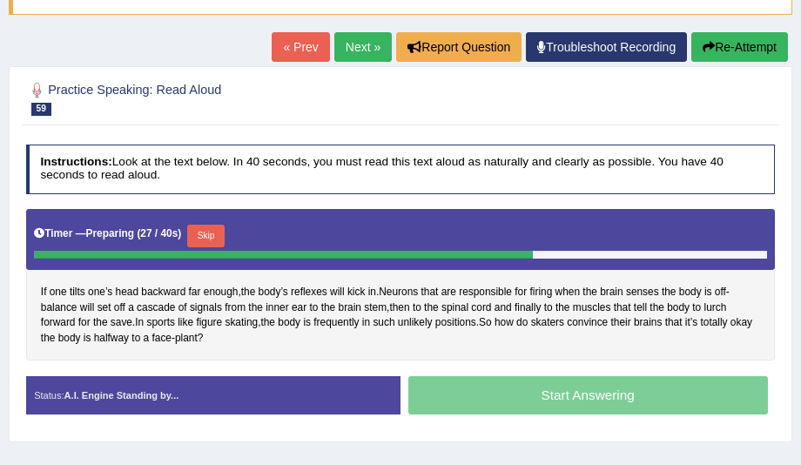
scroll to position [99, 0]
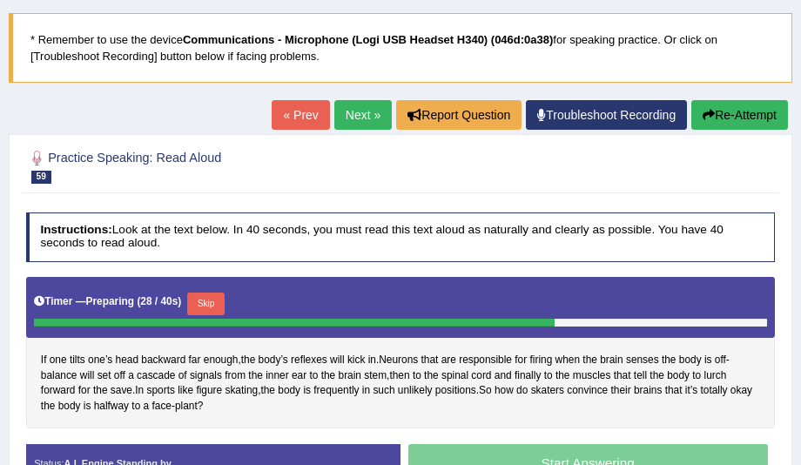
click at [739, 115] on button "Re-Attempt" at bounding box center [740, 115] width 97 height 30
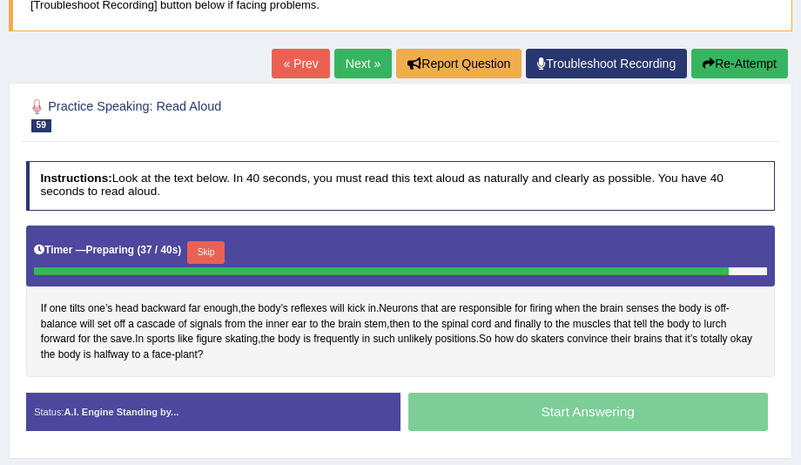
scroll to position [149, 0]
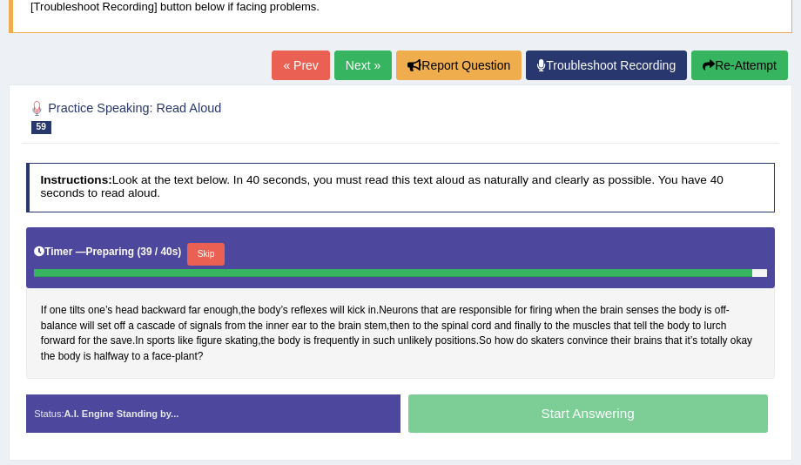
click at [718, 71] on button "Re-Attempt" at bounding box center [740, 66] width 97 height 30
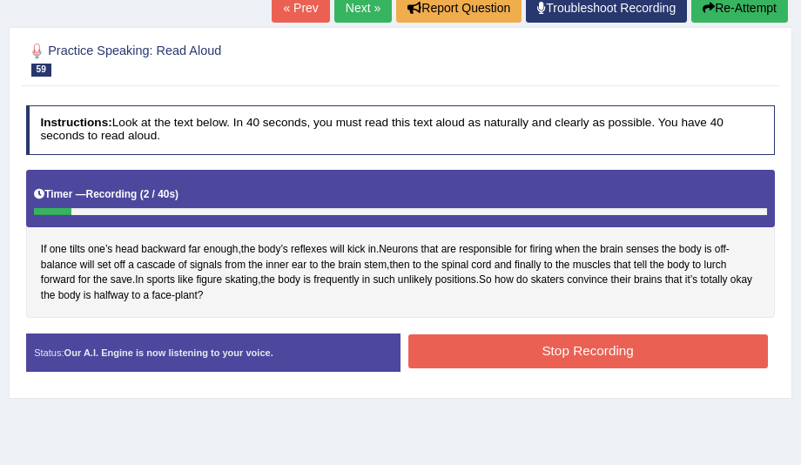
scroll to position [138, 0]
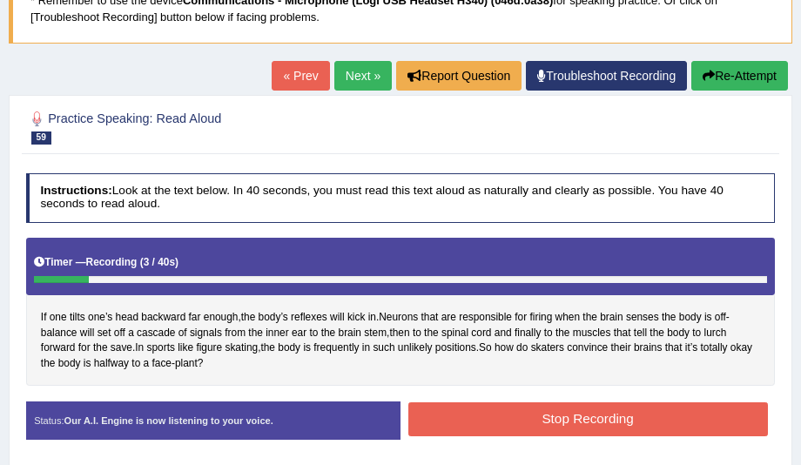
click at [753, 80] on button "Re-Attempt" at bounding box center [740, 76] width 97 height 30
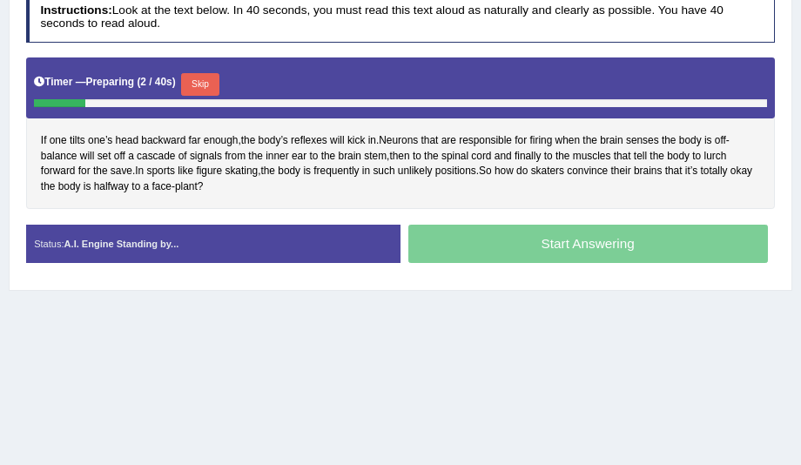
click at [196, 81] on button "Skip" at bounding box center [199, 84] width 37 height 23
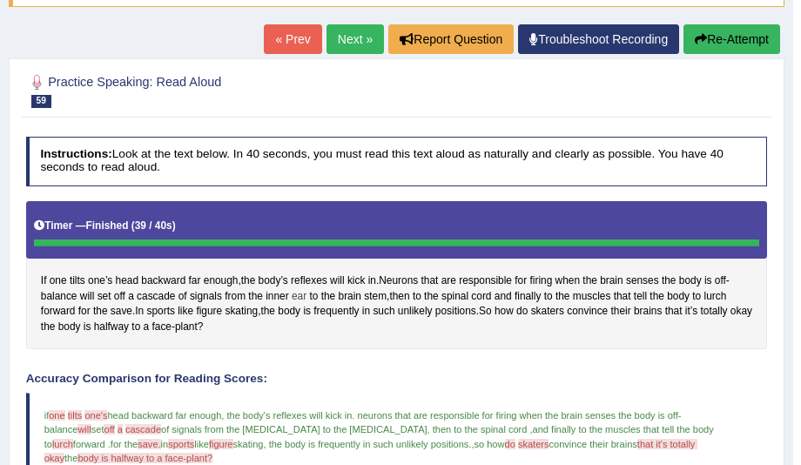
scroll to position [169, 0]
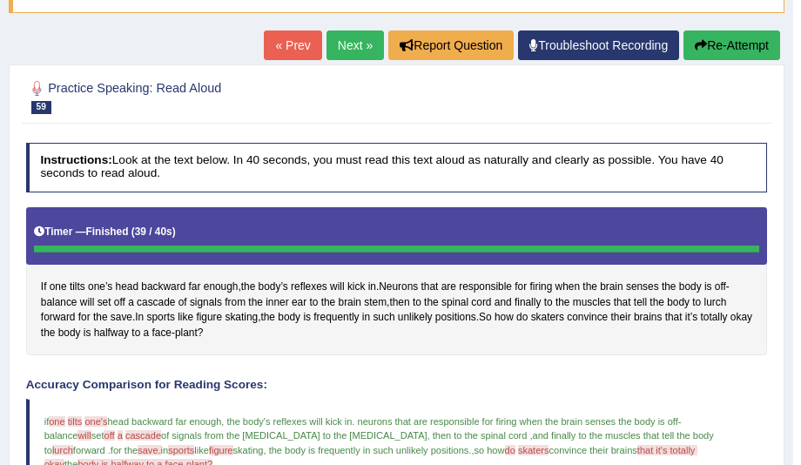
click at [359, 51] on link "Next »" at bounding box center [355, 45] width 57 height 30
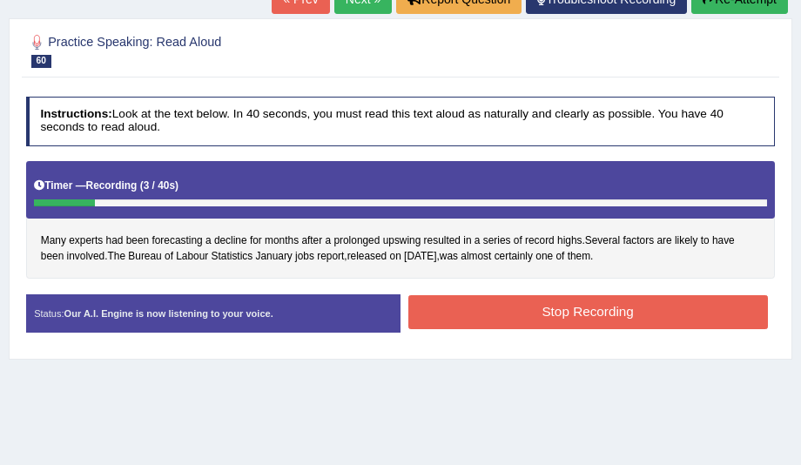
scroll to position [199, 0]
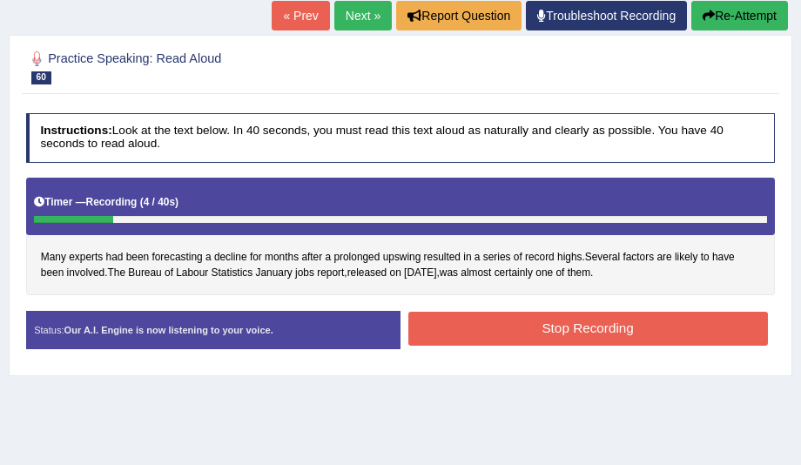
click at [746, 19] on button "Re-Attempt" at bounding box center [740, 16] width 97 height 30
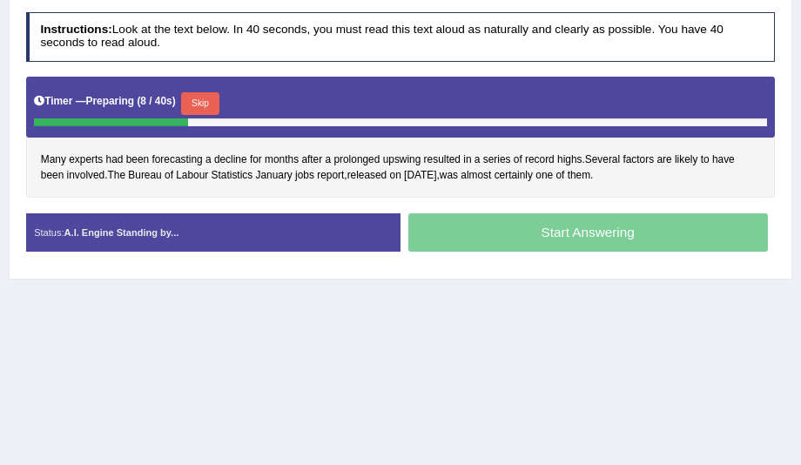
click at [208, 103] on button "Skip" at bounding box center [199, 103] width 37 height 23
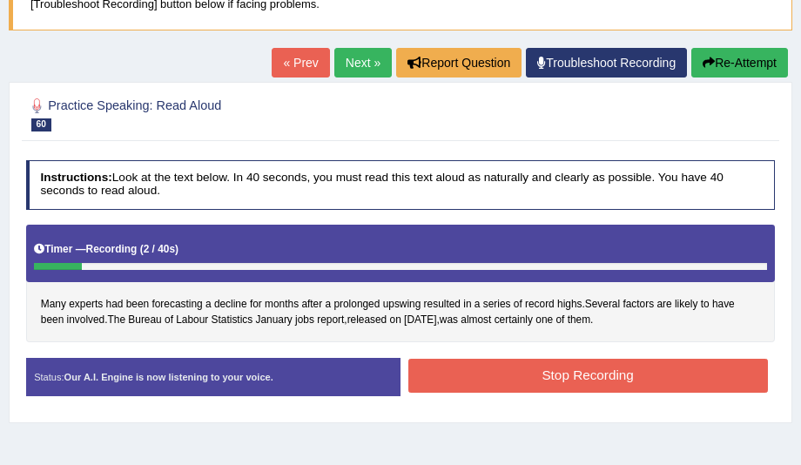
scroll to position [151, 0]
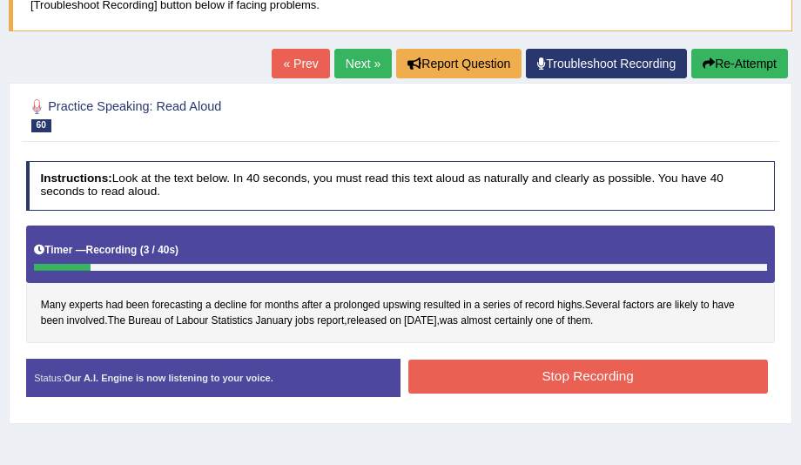
click at [711, 78] on div "« Prev Next » Report Question Troubleshoot Recording Re-Attempt" at bounding box center [532, 66] width 521 height 34
click at [712, 71] on button "Re-Attempt" at bounding box center [740, 64] width 97 height 30
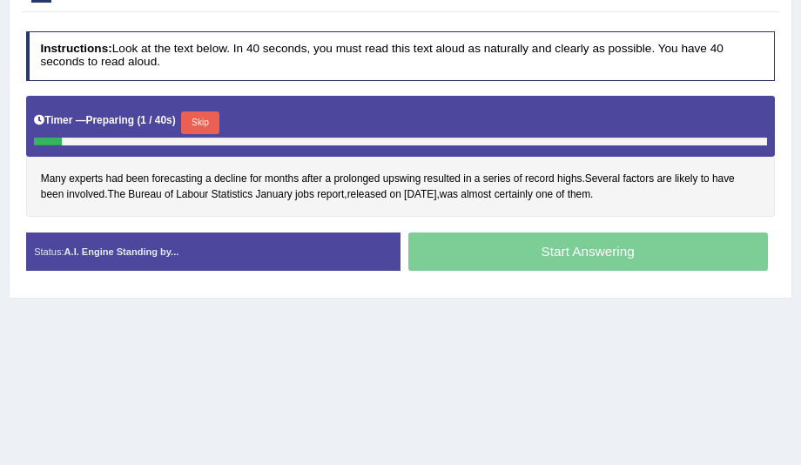
click at [206, 123] on button "Skip" at bounding box center [199, 122] width 37 height 23
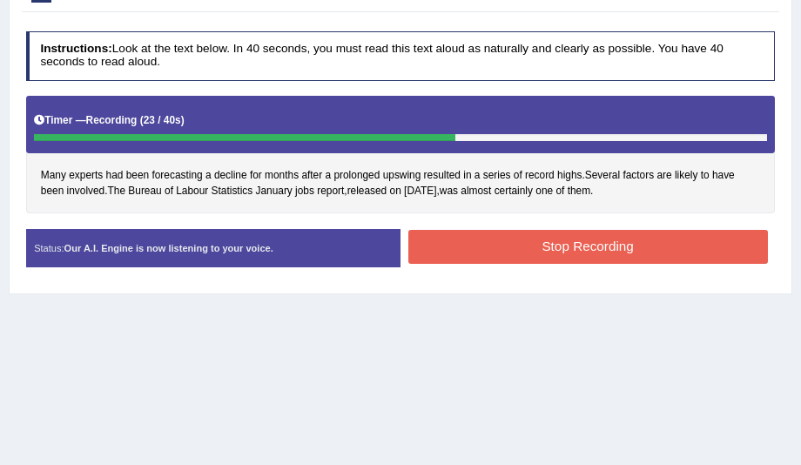
click at [442, 240] on button "Stop Recording" at bounding box center [588, 247] width 360 height 34
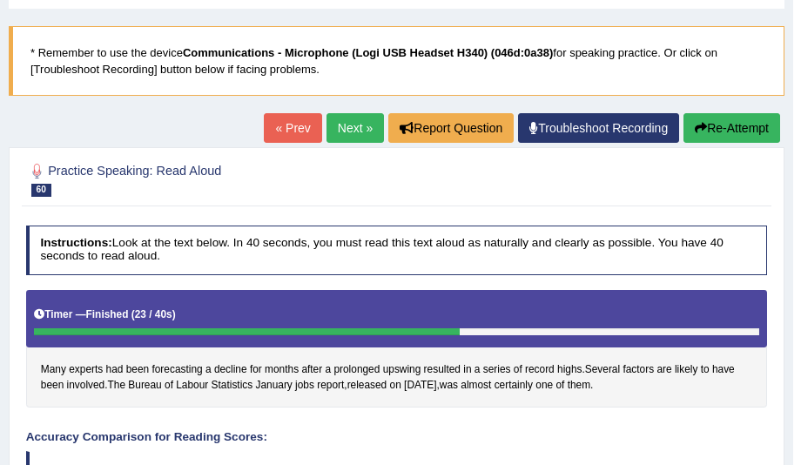
scroll to position [82, 0]
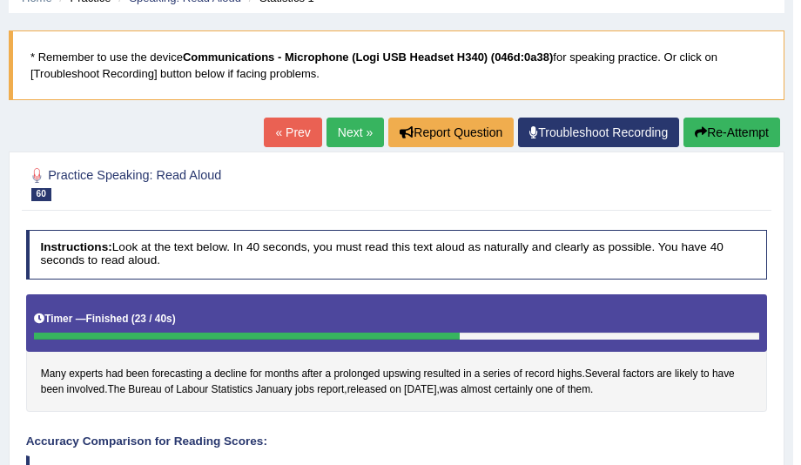
click at [368, 136] on link "Next »" at bounding box center [355, 133] width 57 height 30
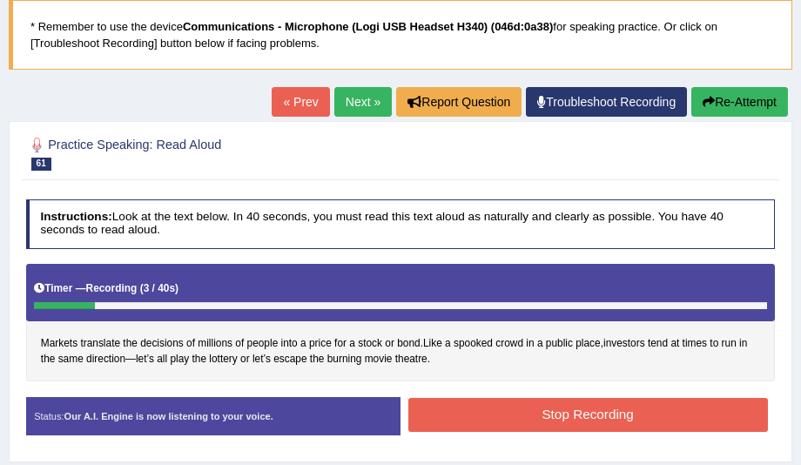
scroll to position [99, 0]
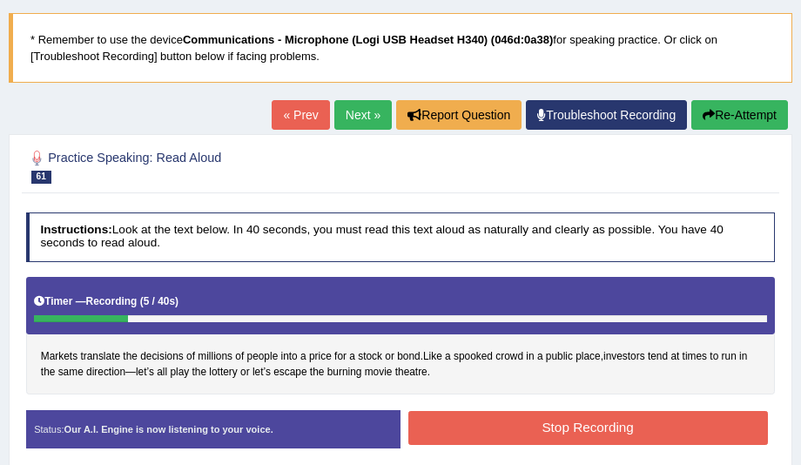
click at [729, 118] on button "Re-Attempt" at bounding box center [740, 115] width 97 height 30
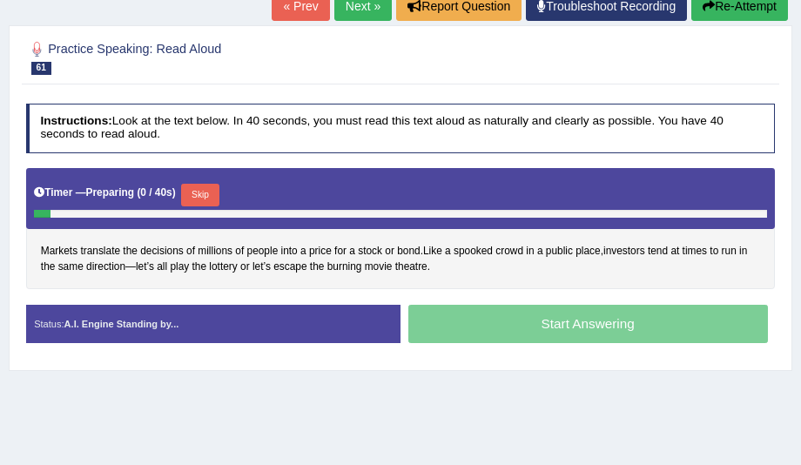
scroll to position [298, 0]
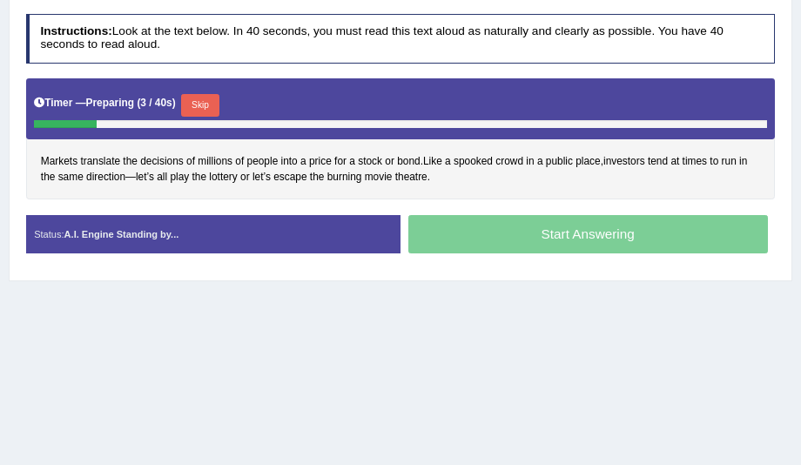
click at [206, 98] on button "Skip" at bounding box center [199, 105] width 37 height 23
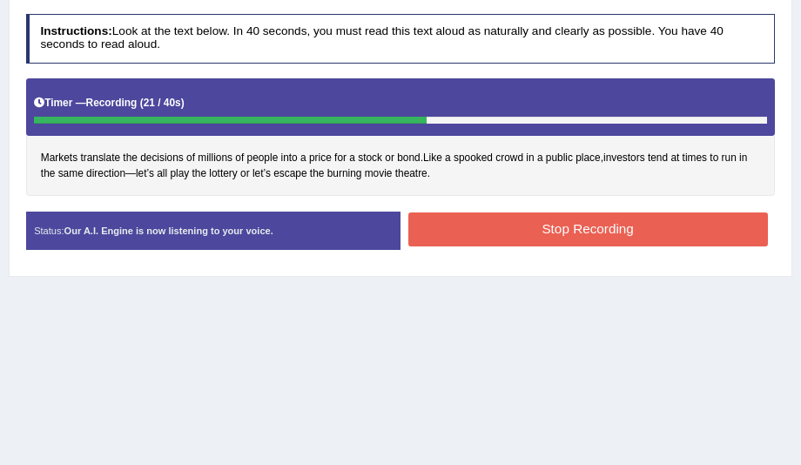
click at [442, 219] on button "Stop Recording" at bounding box center [588, 230] width 360 height 34
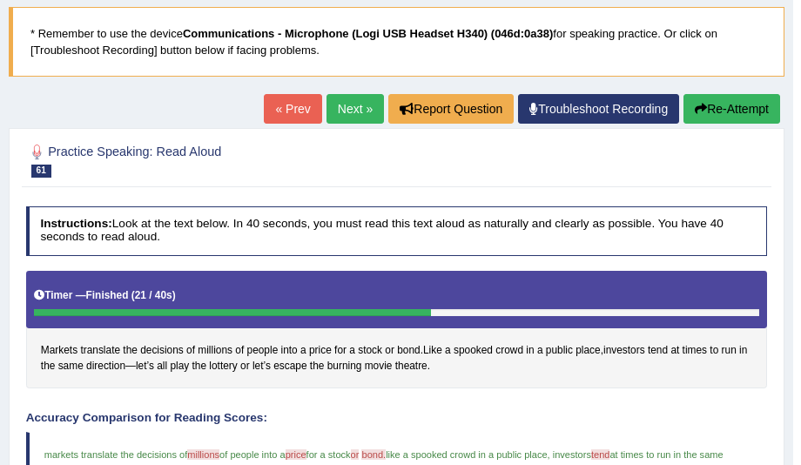
scroll to position [99, 0]
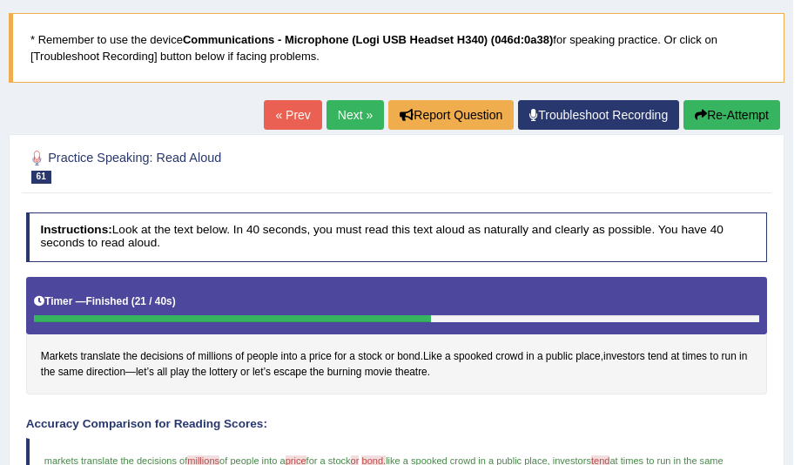
click at [362, 117] on link "Next »" at bounding box center [355, 115] width 57 height 30
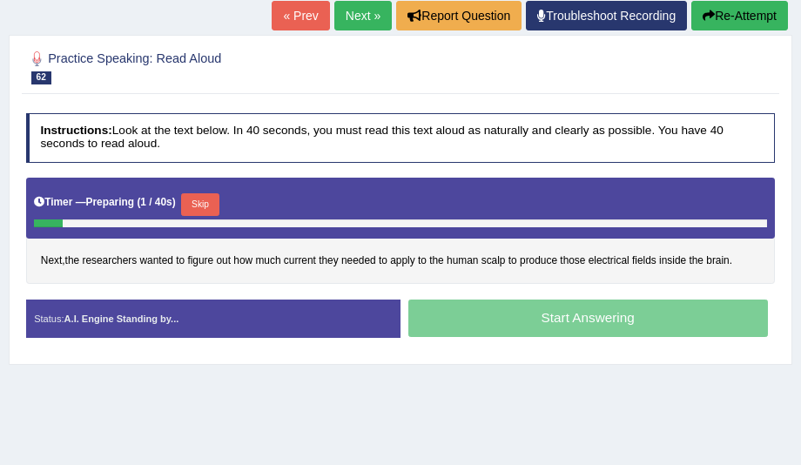
scroll to position [199, 0]
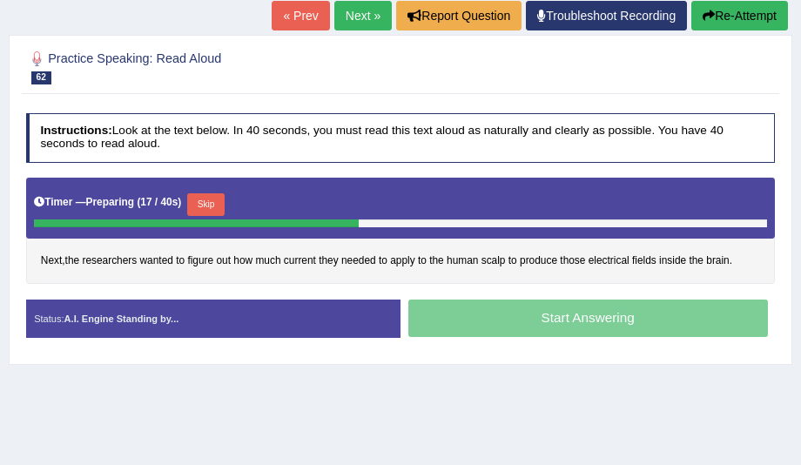
click at [214, 198] on button "Skip" at bounding box center [205, 204] width 37 height 23
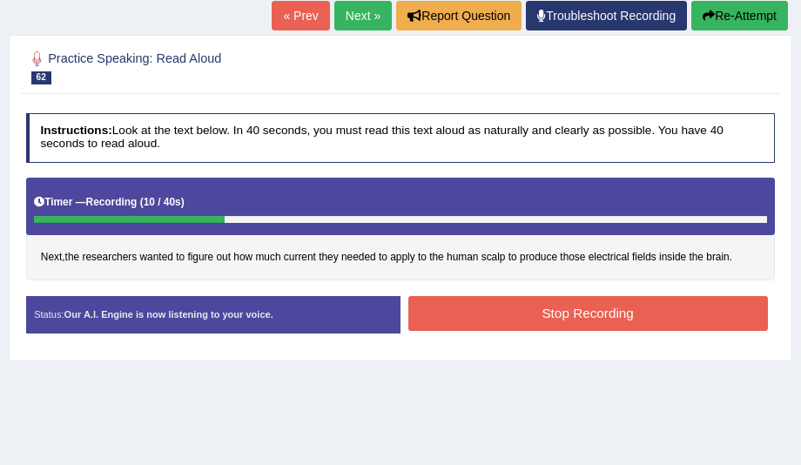
click at [430, 300] on button "Stop Recording" at bounding box center [588, 313] width 360 height 34
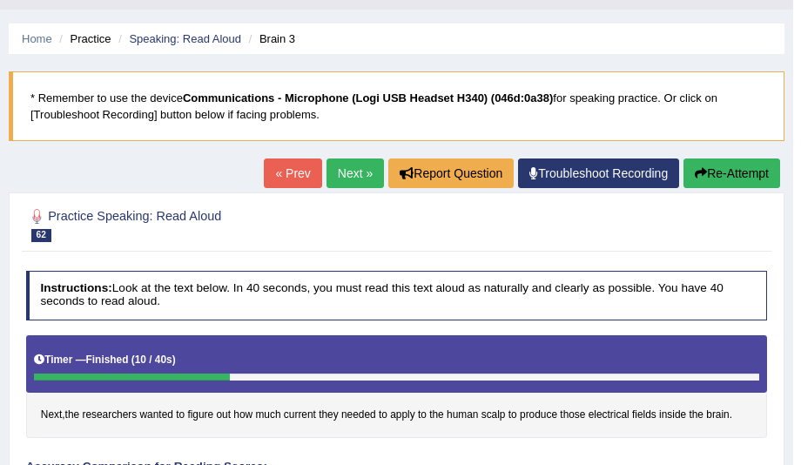
scroll to position [0, 0]
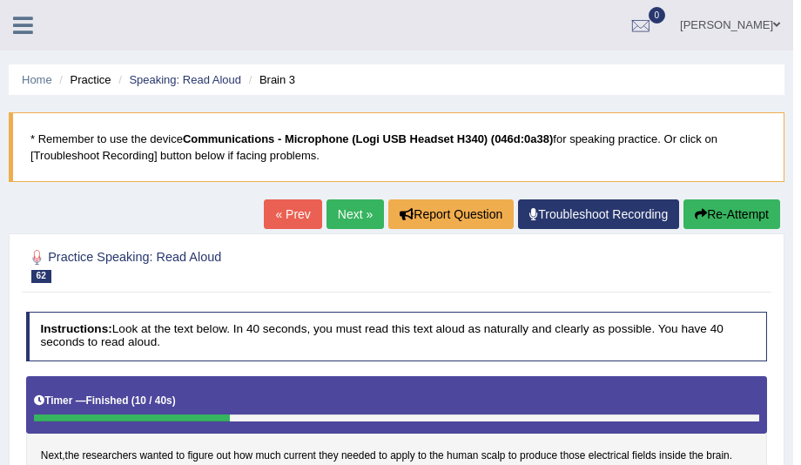
click at [361, 221] on link "Next »" at bounding box center [355, 214] width 57 height 30
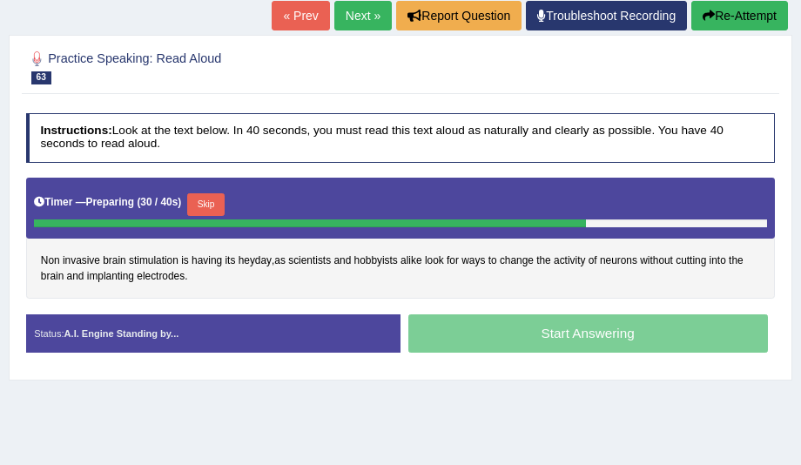
click at [204, 202] on button "Skip" at bounding box center [205, 204] width 37 height 23
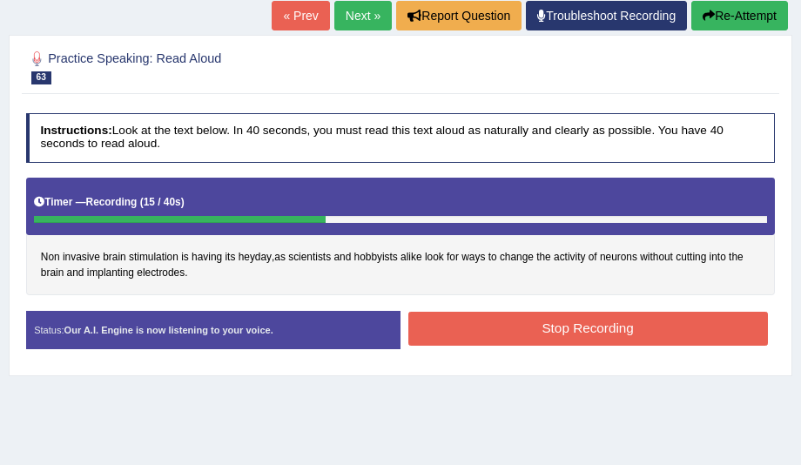
click at [416, 316] on button "Stop Recording" at bounding box center [588, 329] width 360 height 34
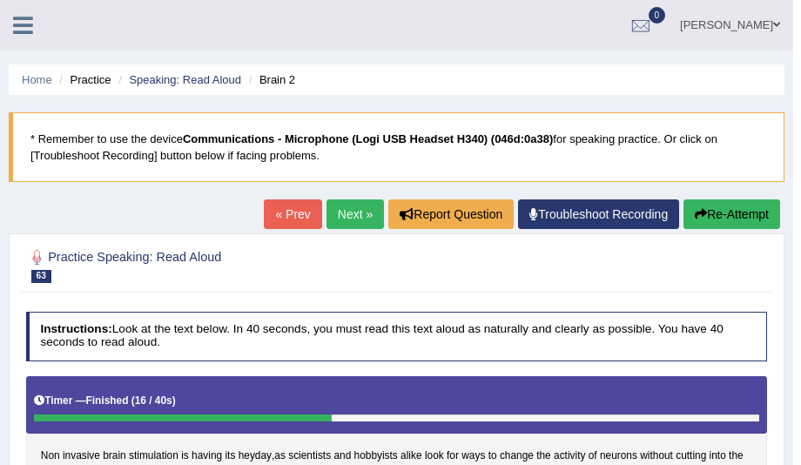
click at [702, 220] on button "Re-Attempt" at bounding box center [732, 214] width 97 height 30
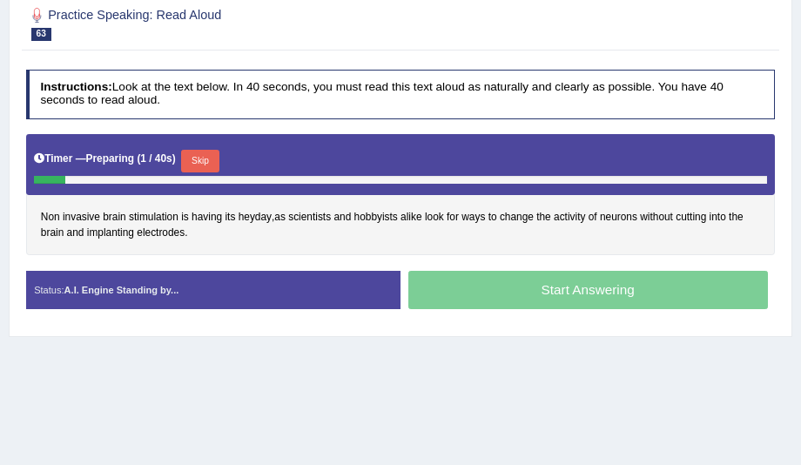
scroll to position [298, 0]
click at [199, 159] on button "Skip" at bounding box center [199, 161] width 37 height 23
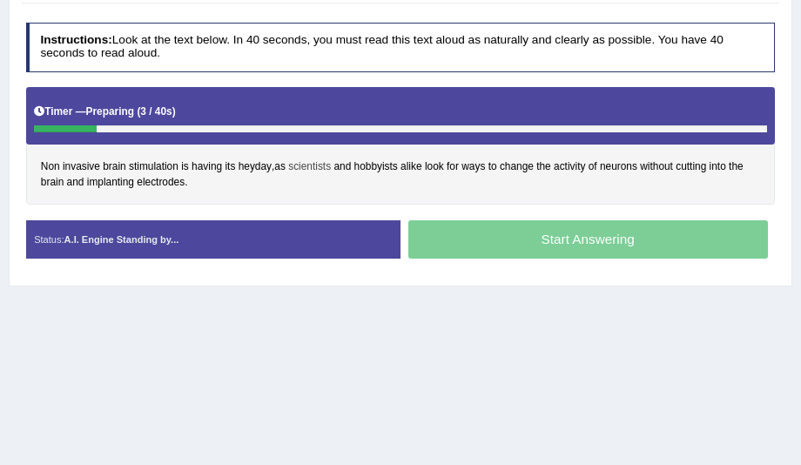
scroll to position [253, 0]
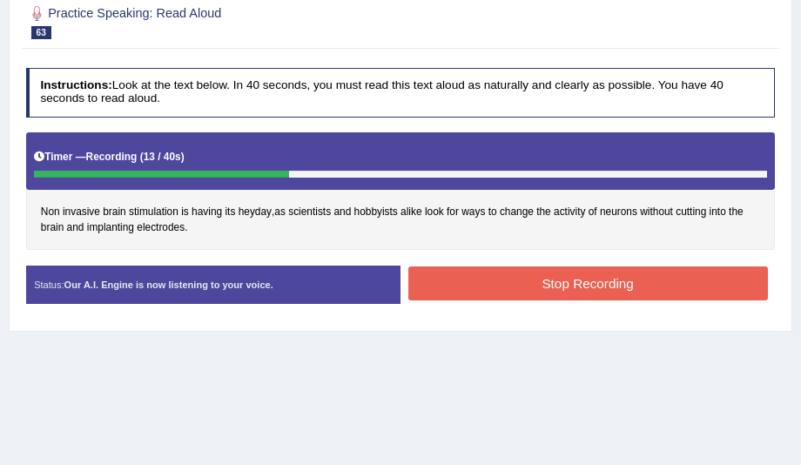
click at [444, 269] on button "Stop Recording" at bounding box center [588, 284] width 360 height 34
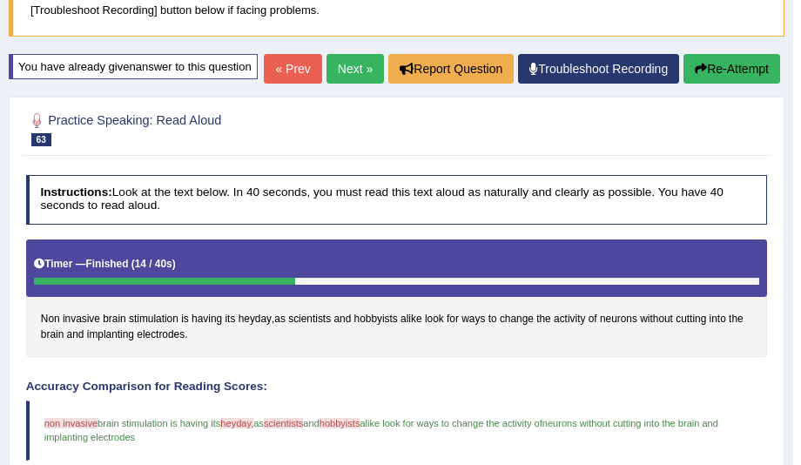
scroll to position [54, 0]
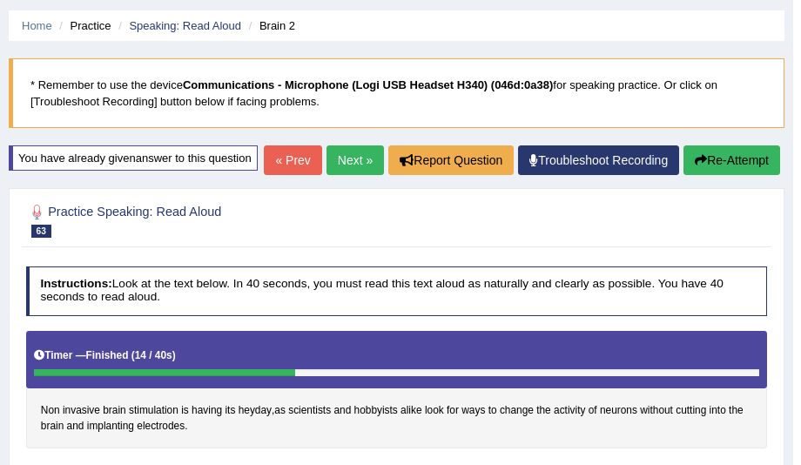
click at [364, 166] on link "Next »" at bounding box center [355, 160] width 57 height 30
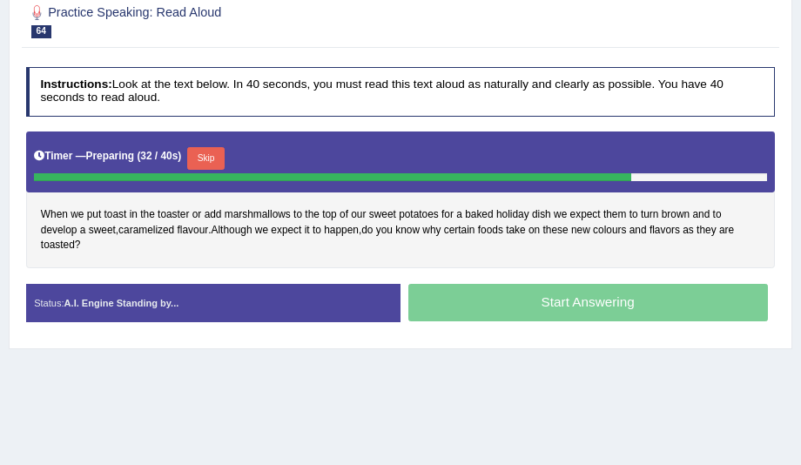
scroll to position [149, 0]
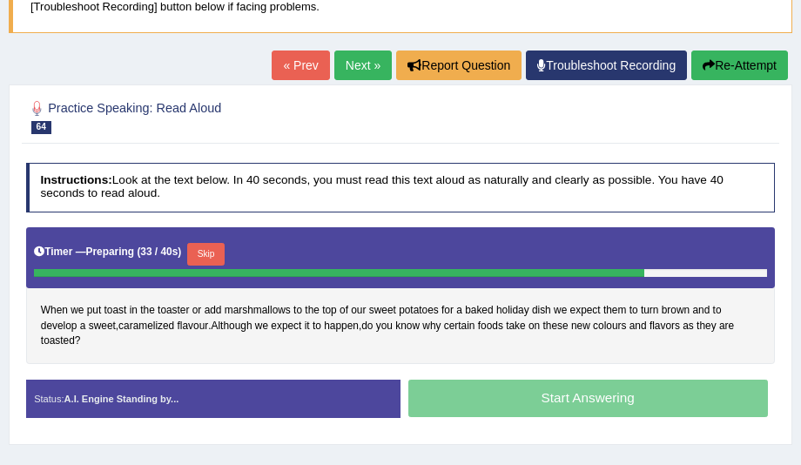
click at [725, 75] on button "Re-Attempt" at bounding box center [740, 66] width 97 height 30
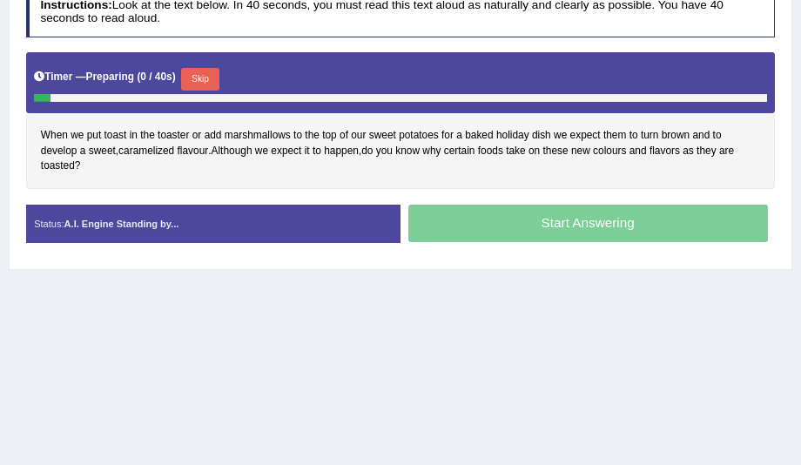
scroll to position [329, 0]
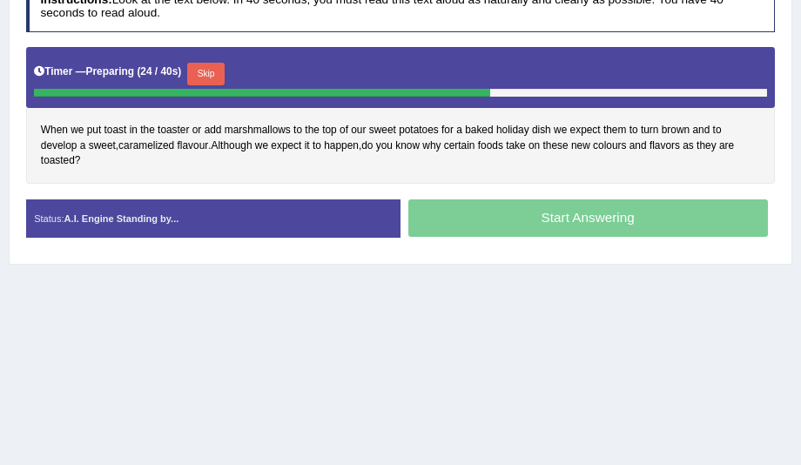
click at [206, 64] on button "Skip" at bounding box center [205, 74] width 37 height 23
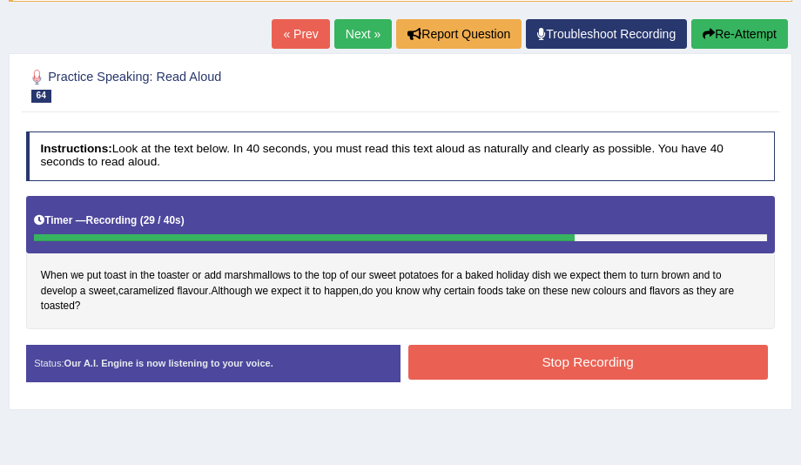
scroll to position [179, 0]
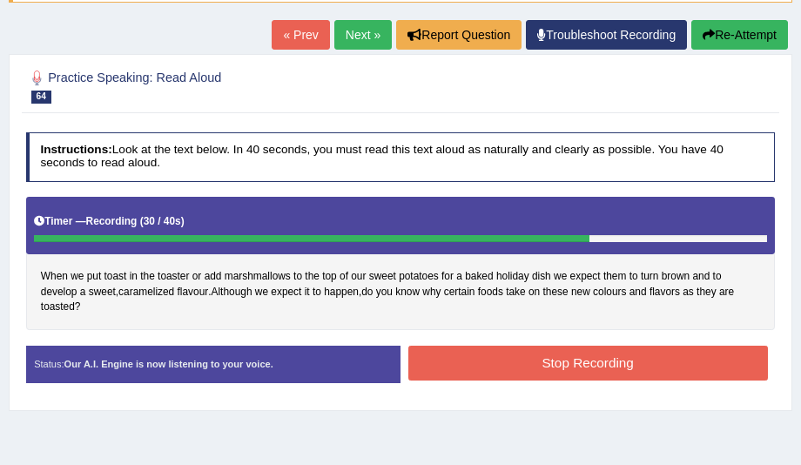
click at [764, 37] on button "Re-Attempt" at bounding box center [740, 35] width 97 height 30
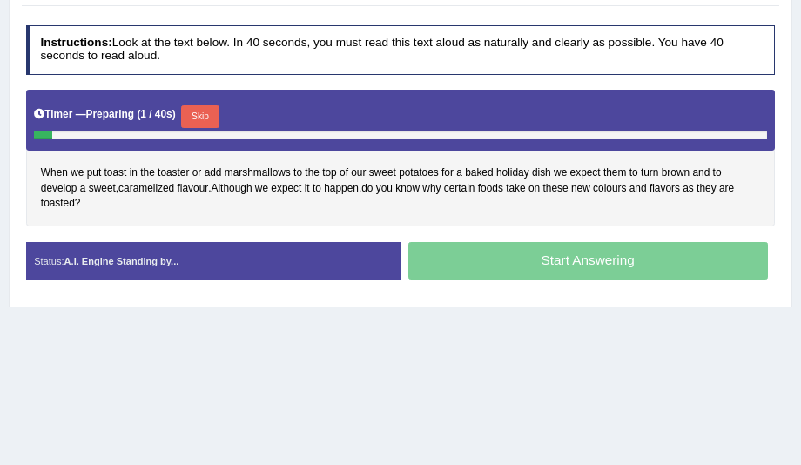
click at [199, 117] on button "Skip" at bounding box center [199, 116] width 37 height 23
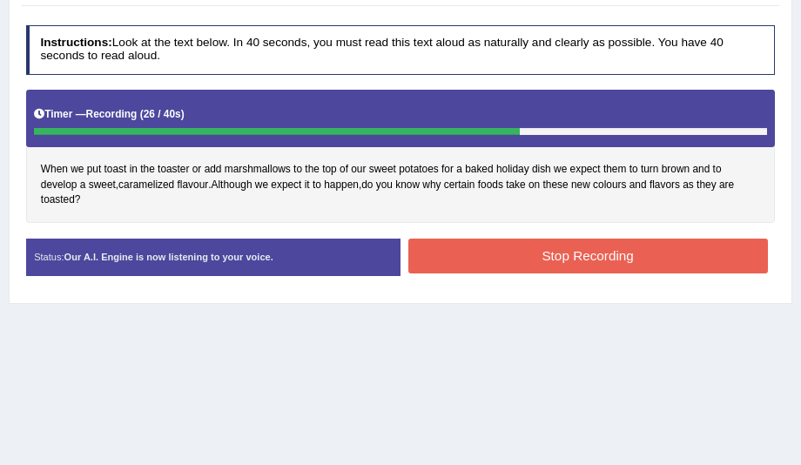
click at [440, 253] on button "Stop Recording" at bounding box center [588, 256] width 360 height 34
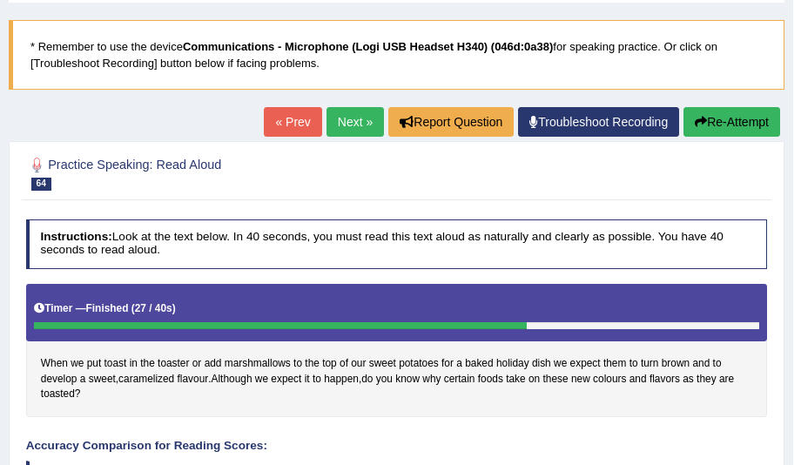
scroll to position [88, 0]
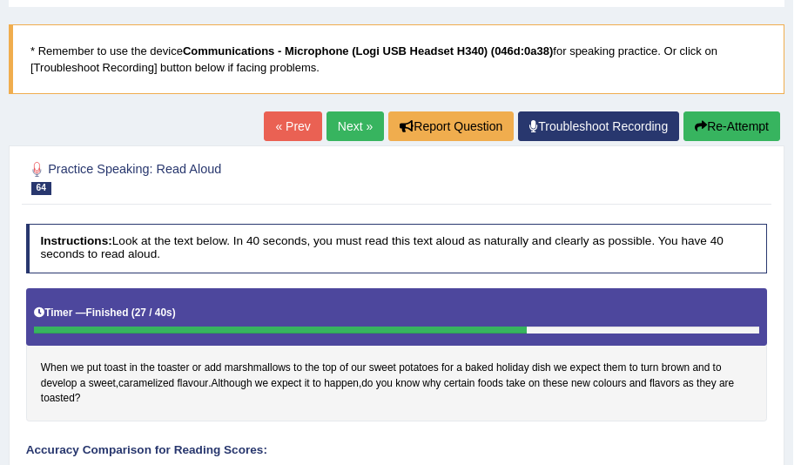
click at [354, 135] on link "Next »" at bounding box center [355, 126] width 57 height 30
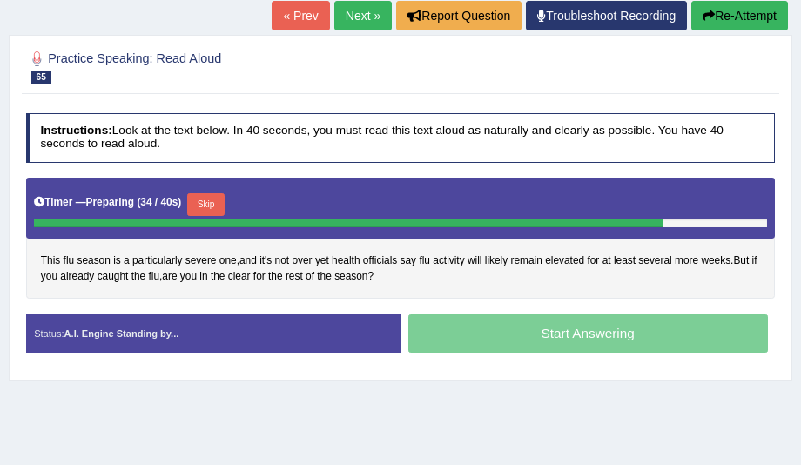
click at [212, 203] on button "Skip" at bounding box center [205, 204] width 37 height 23
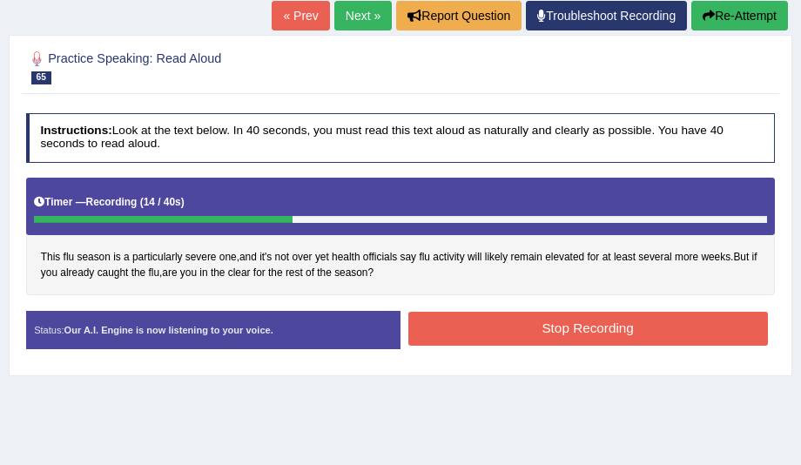
click at [720, 21] on button "Re-Attempt" at bounding box center [740, 16] width 97 height 30
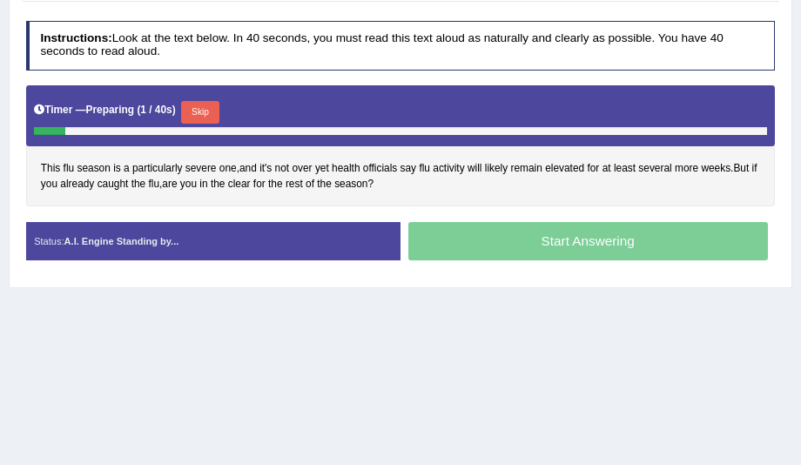
click at [192, 101] on button "Skip" at bounding box center [199, 112] width 37 height 23
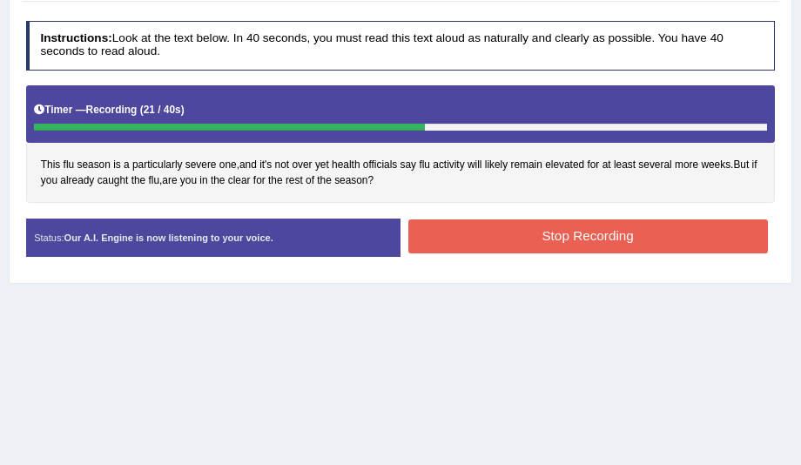
click at [444, 227] on button "Stop Recording" at bounding box center [588, 236] width 360 height 34
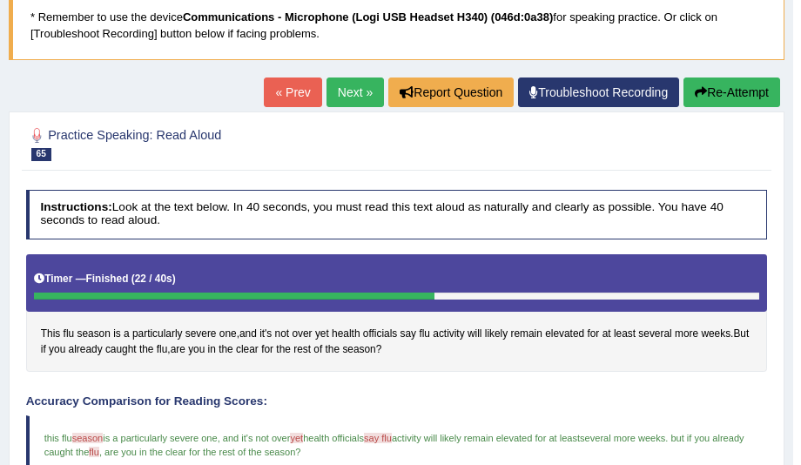
scroll to position [92, 0]
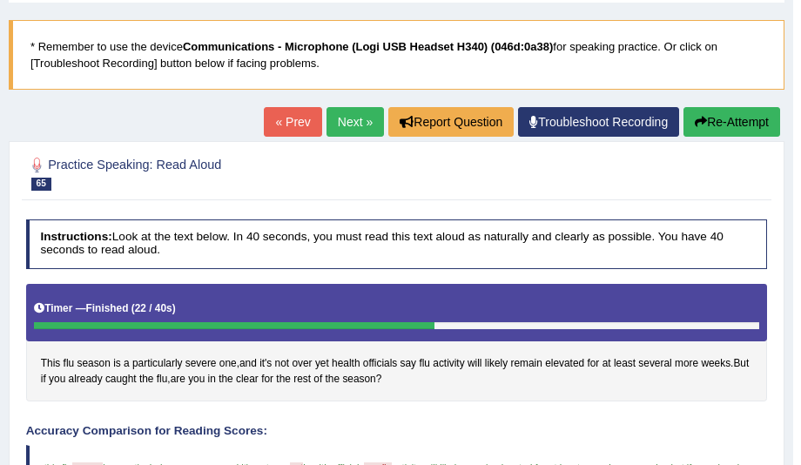
click at [348, 126] on link "Next »" at bounding box center [355, 122] width 57 height 30
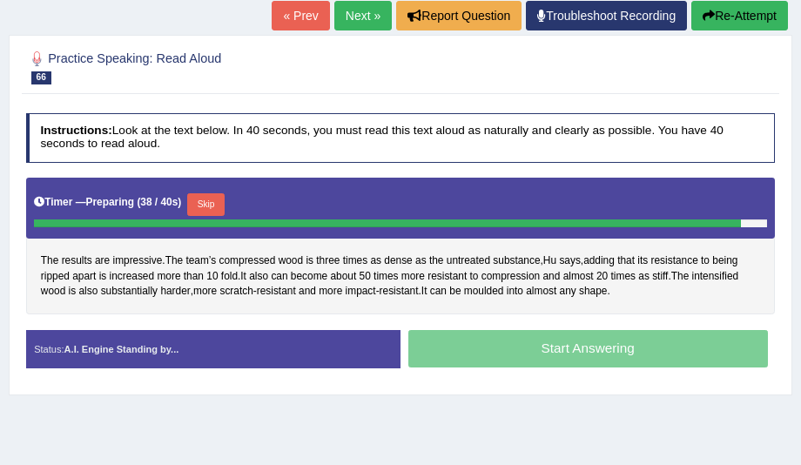
click at [712, 25] on button "Re-Attempt" at bounding box center [740, 16] width 97 height 30
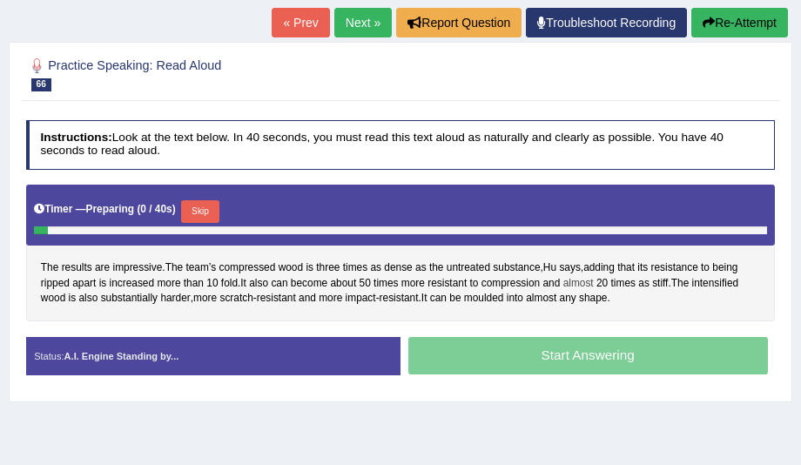
scroll to position [192, 0]
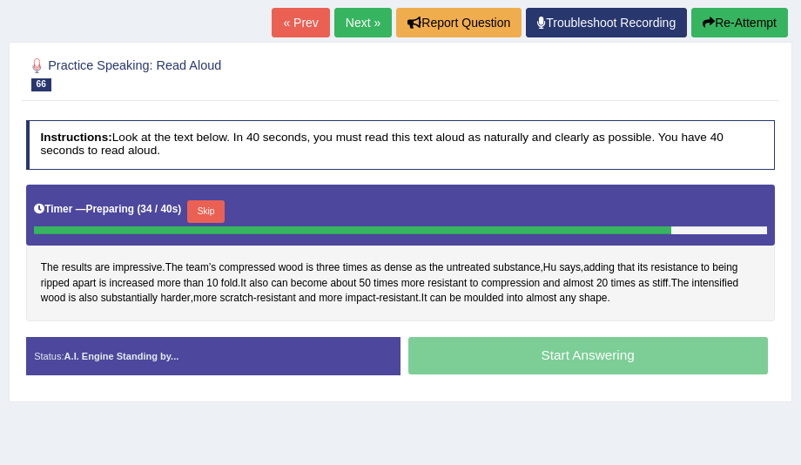
click at [206, 210] on button "Skip" at bounding box center [205, 211] width 37 height 23
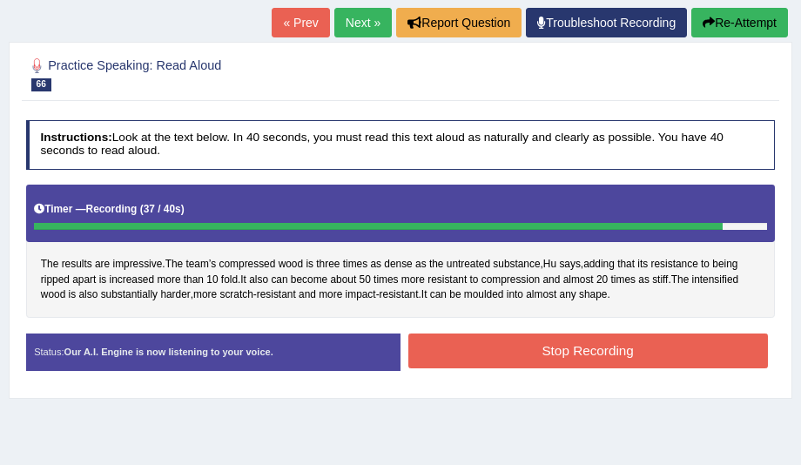
click at [611, 351] on button "Stop Recording" at bounding box center [588, 351] width 360 height 34
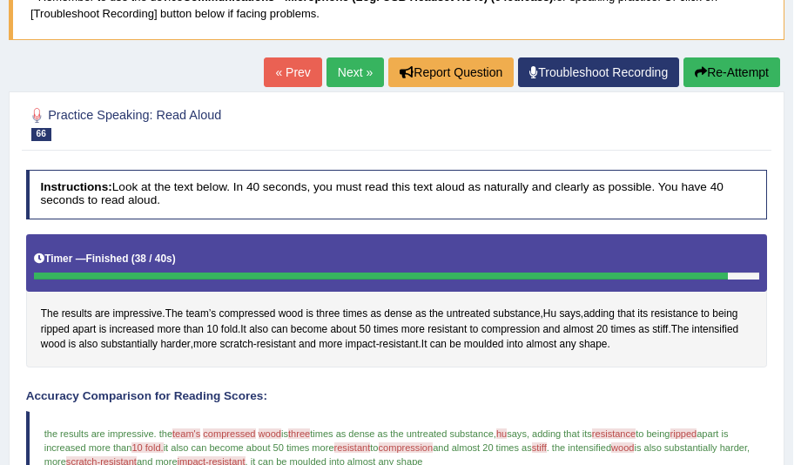
scroll to position [43, 0]
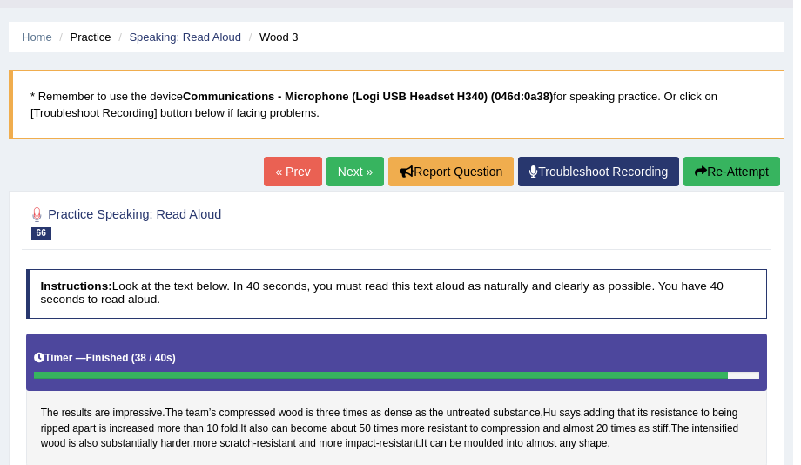
click at [353, 172] on link "Next »" at bounding box center [355, 172] width 57 height 30
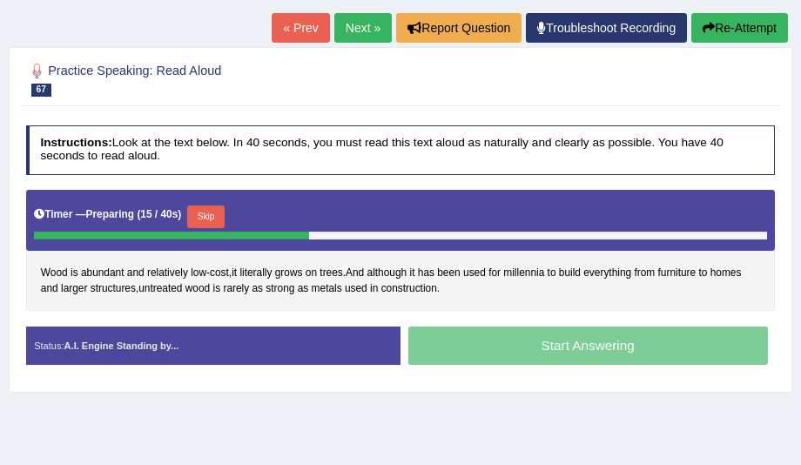
scroll to position [50, 0]
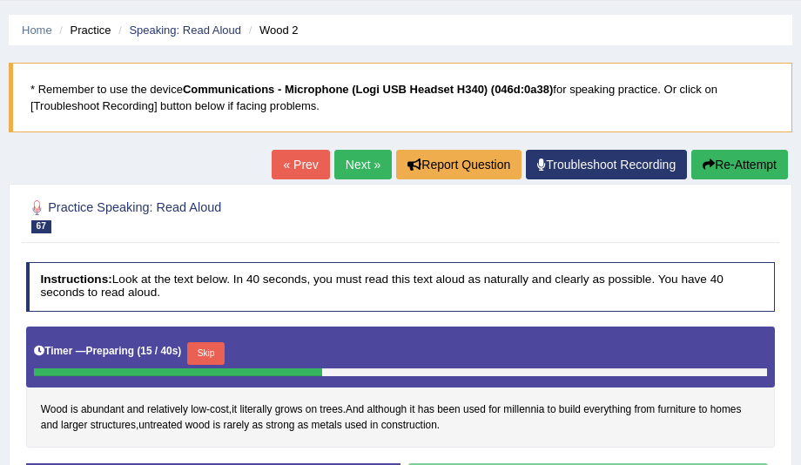
click at [725, 168] on button "Re-Attempt" at bounding box center [740, 165] width 97 height 30
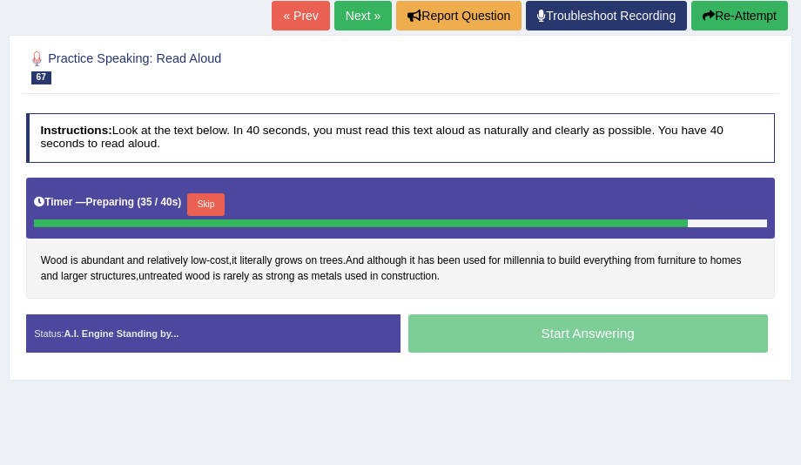
click at [209, 195] on button "Skip" at bounding box center [205, 204] width 37 height 23
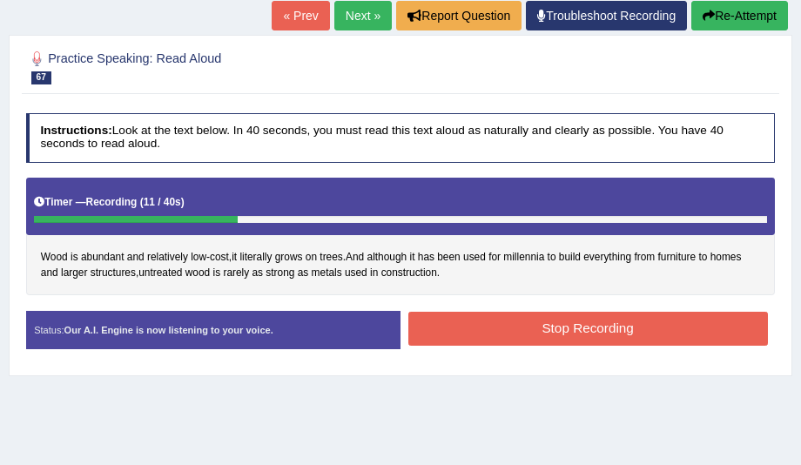
click at [736, 24] on button "Re-Attempt" at bounding box center [740, 16] width 97 height 30
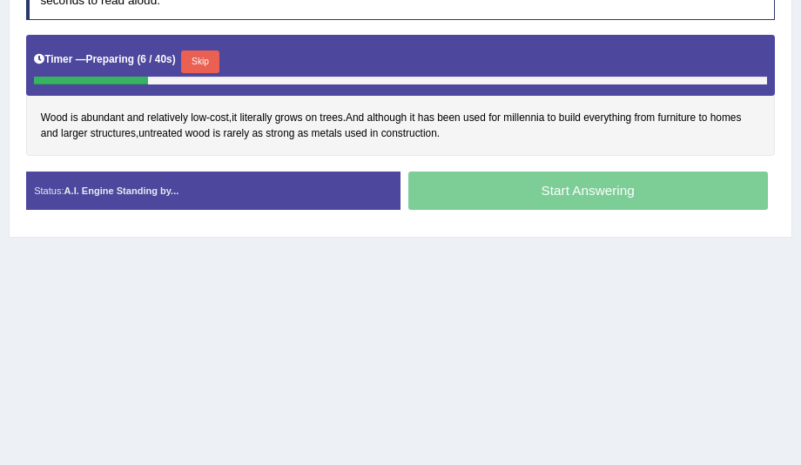
click at [197, 55] on button "Skip" at bounding box center [199, 62] width 37 height 23
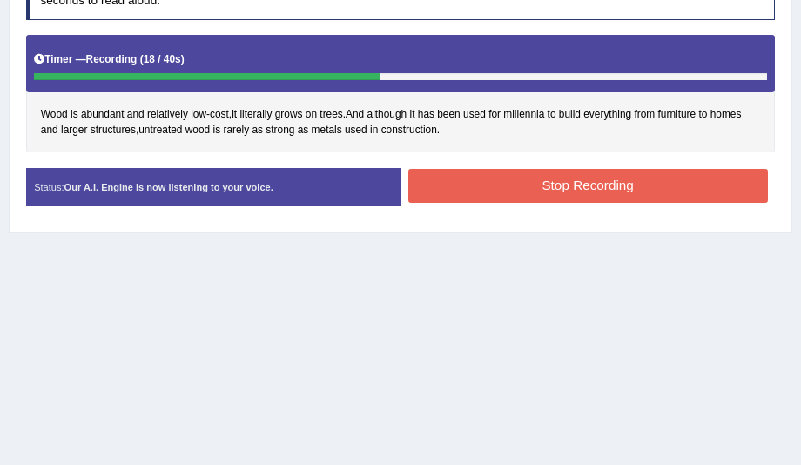
click at [450, 179] on button "Stop Recording" at bounding box center [588, 186] width 360 height 34
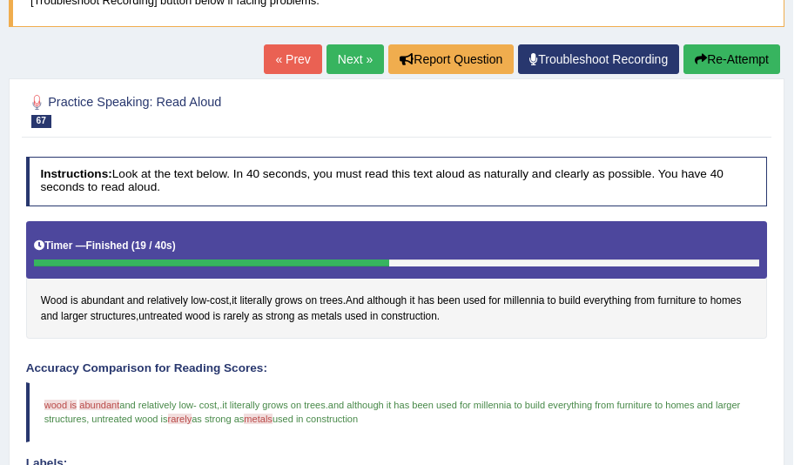
scroll to position [43, 0]
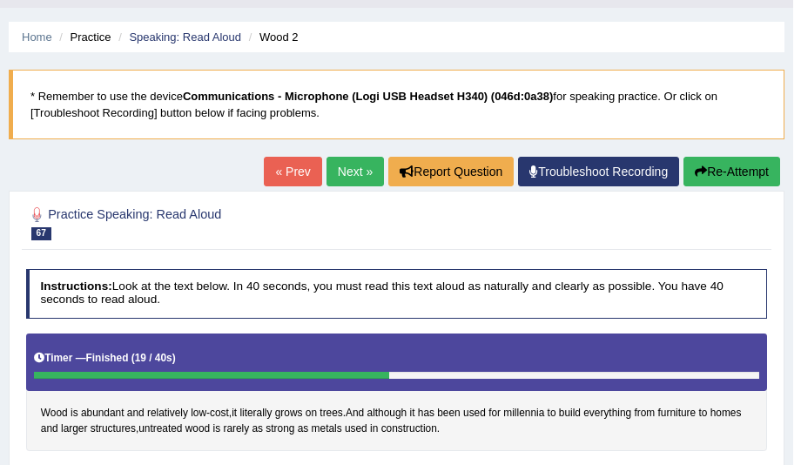
click at [343, 168] on link "Next »" at bounding box center [355, 172] width 57 height 30
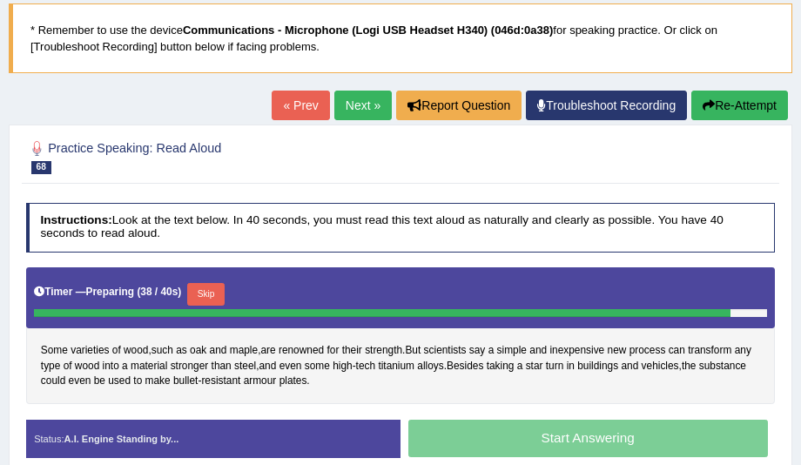
scroll to position [99, 0]
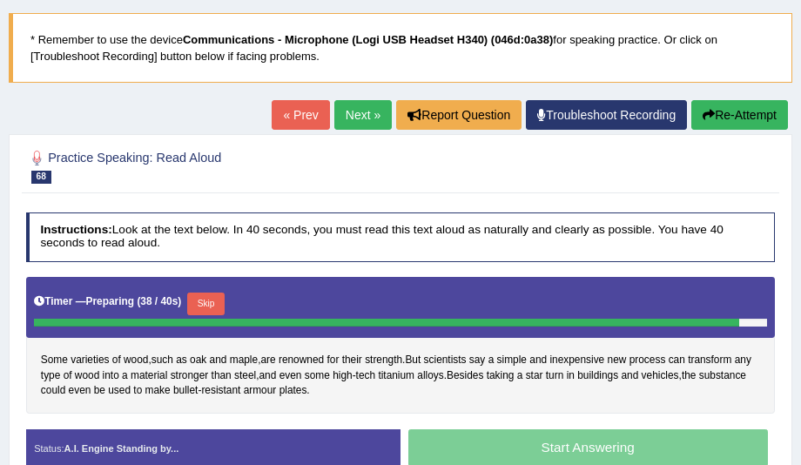
click at [749, 101] on button "Re-Attempt" at bounding box center [740, 115] width 97 height 30
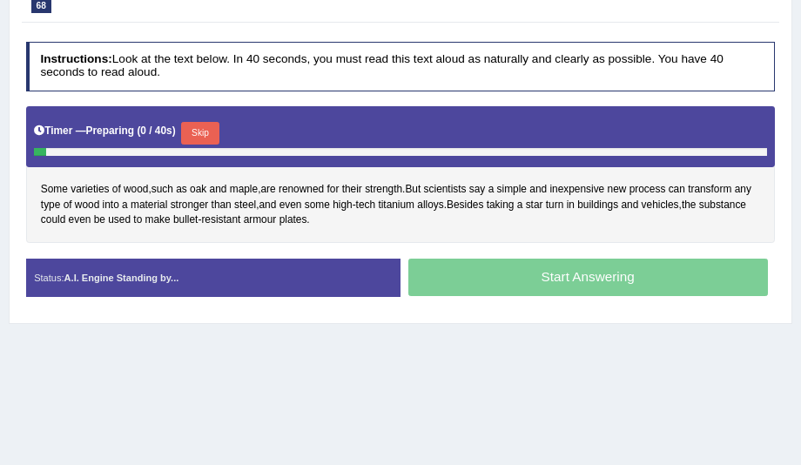
scroll to position [348, 0]
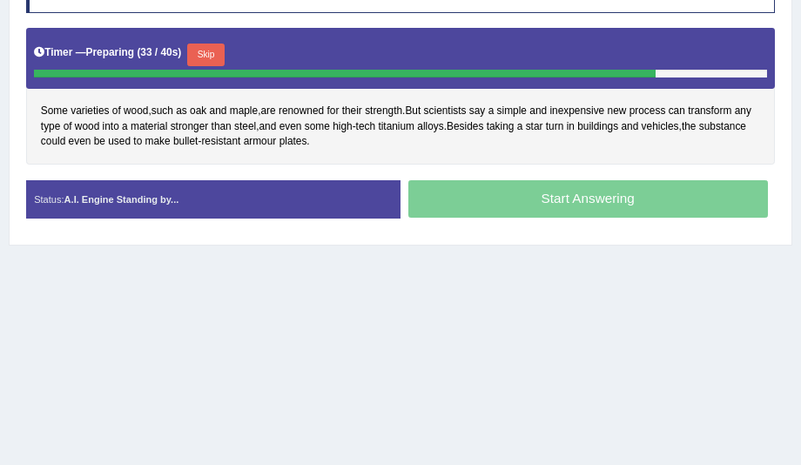
click at [192, 53] on button "Skip" at bounding box center [205, 55] width 37 height 23
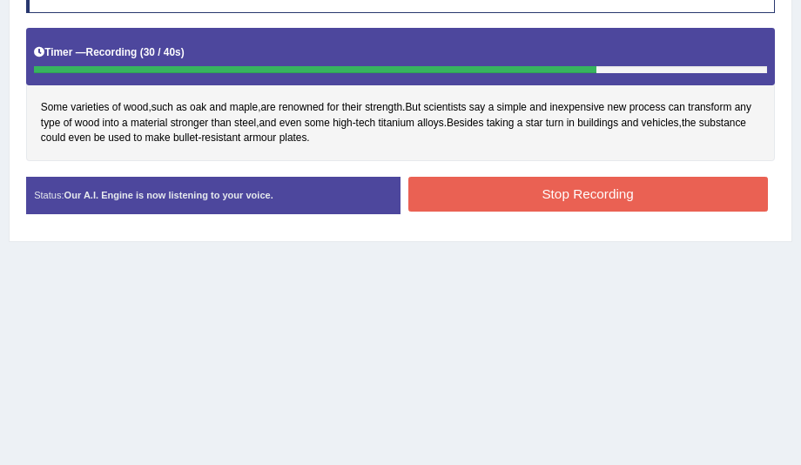
click at [474, 177] on button "Stop Recording" at bounding box center [588, 194] width 360 height 34
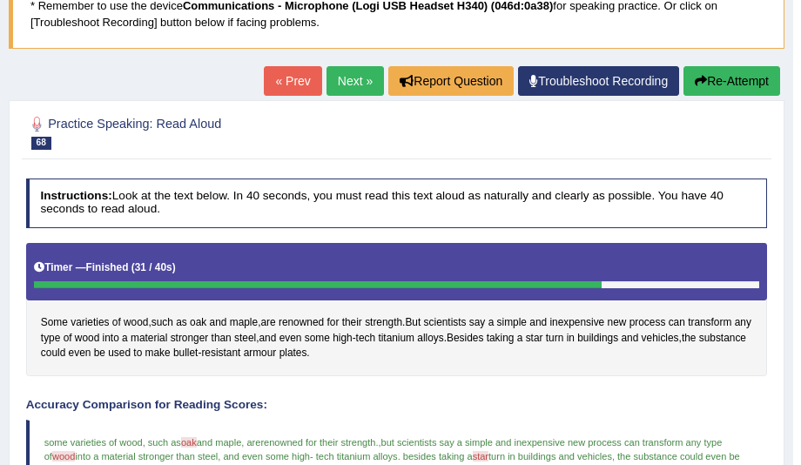
scroll to position [99, 0]
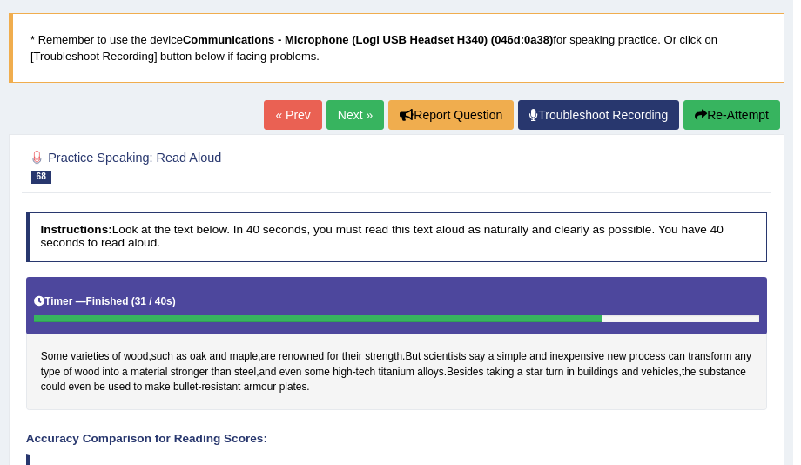
click at [354, 117] on link "Next »" at bounding box center [355, 115] width 57 height 30
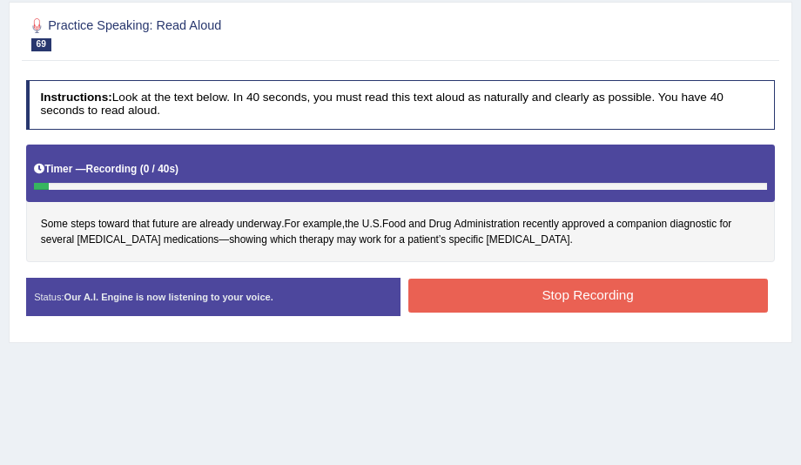
scroll to position [149, 0]
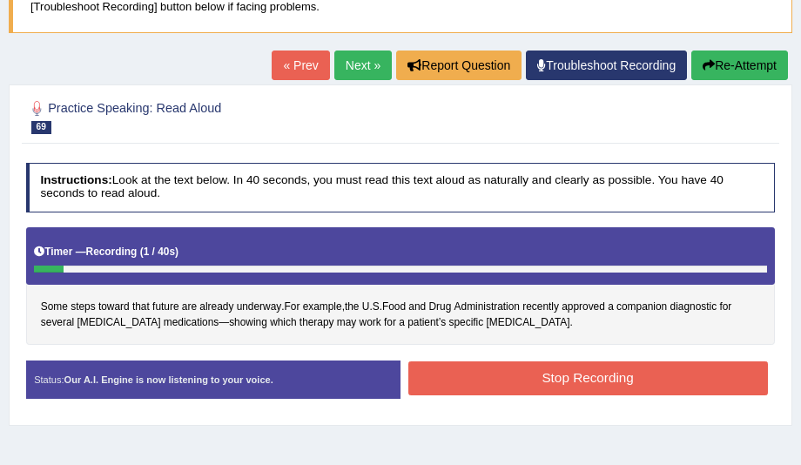
click at [730, 66] on button "Re-Attempt" at bounding box center [740, 66] width 97 height 30
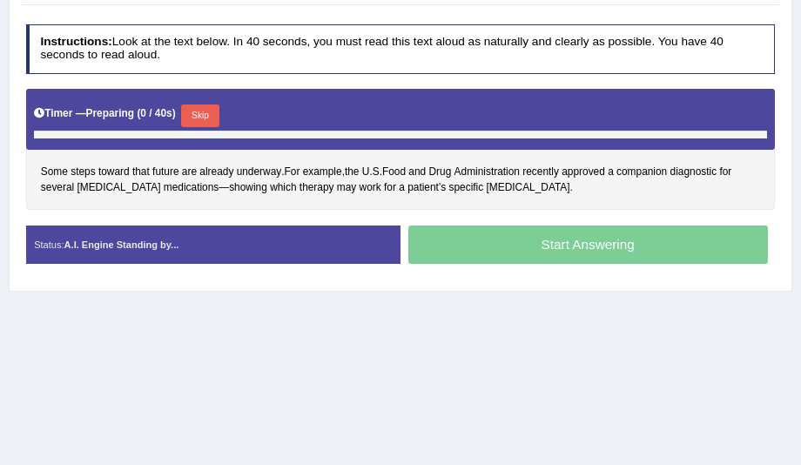
scroll to position [287, 0]
click at [186, 112] on button "Skip" at bounding box center [199, 116] width 37 height 23
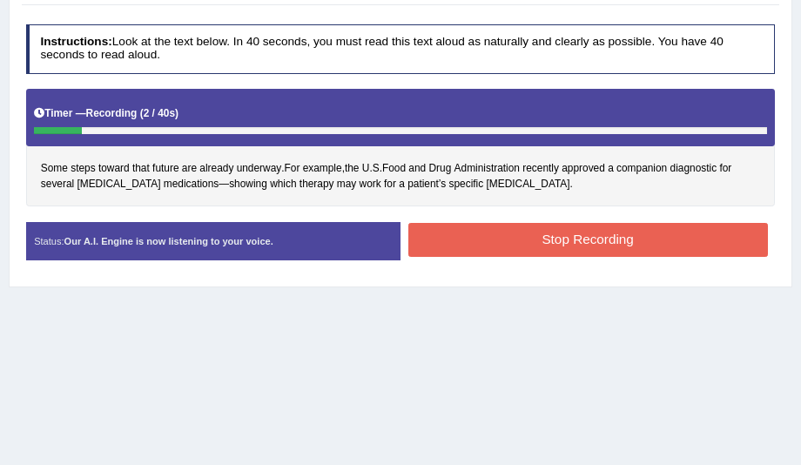
scroll to position [188, 0]
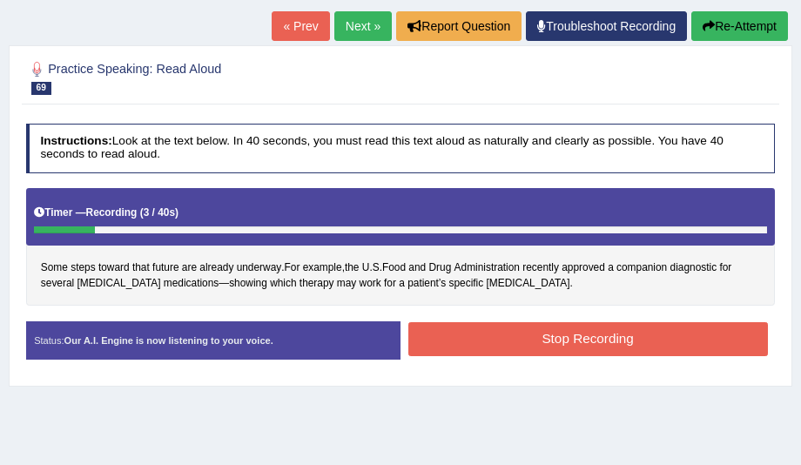
click at [751, 31] on button "Re-Attempt" at bounding box center [740, 26] width 97 height 30
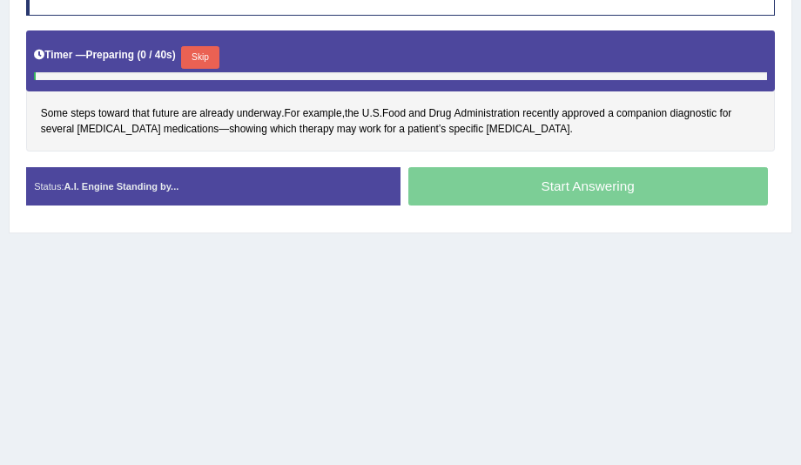
click at [186, 56] on button "Skip" at bounding box center [199, 57] width 37 height 23
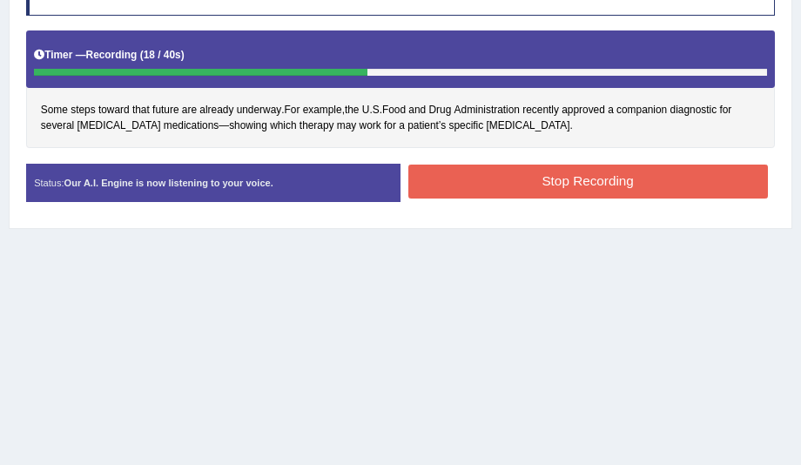
click at [444, 181] on button "Stop Recording" at bounding box center [588, 182] width 360 height 34
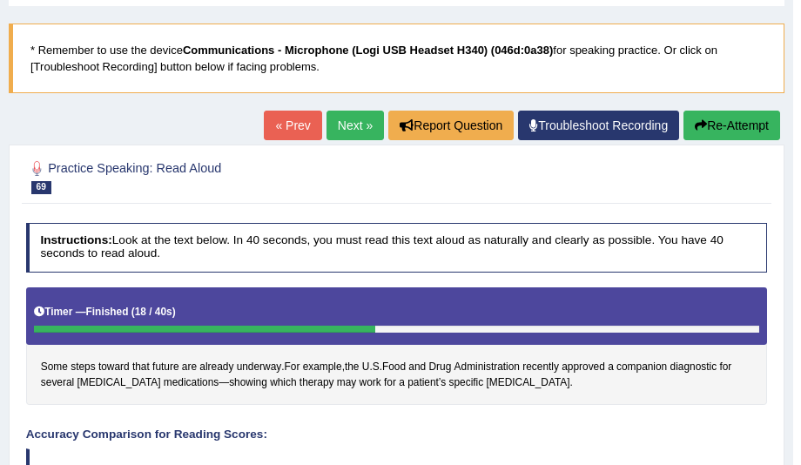
scroll to position [84, 0]
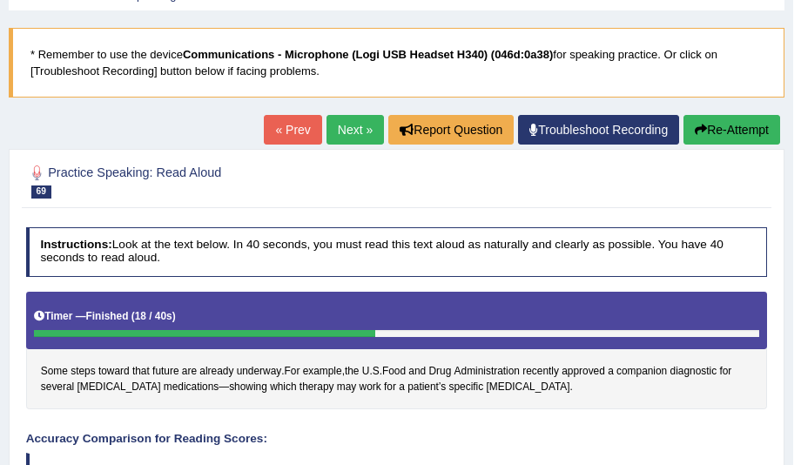
click at [739, 125] on button "Re-Attempt" at bounding box center [732, 130] width 97 height 30
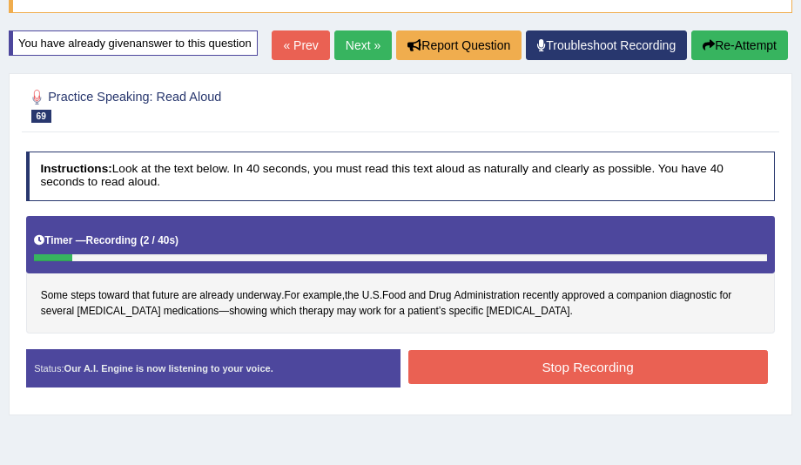
scroll to position [80, 0]
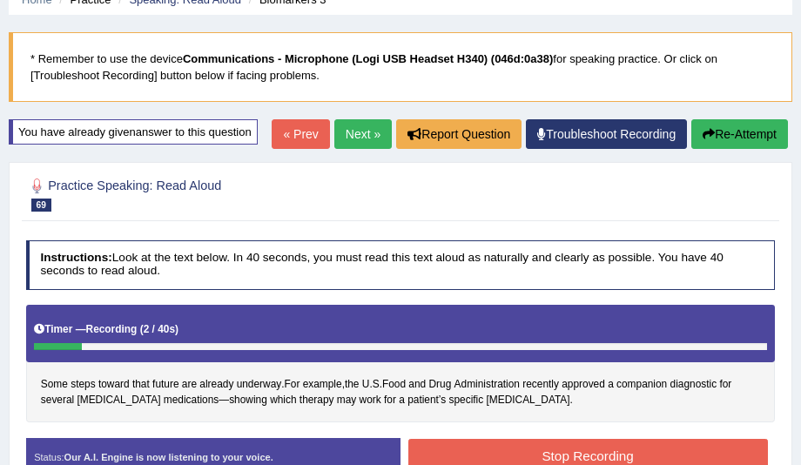
click at [726, 126] on button "Re-Attempt" at bounding box center [740, 134] width 97 height 30
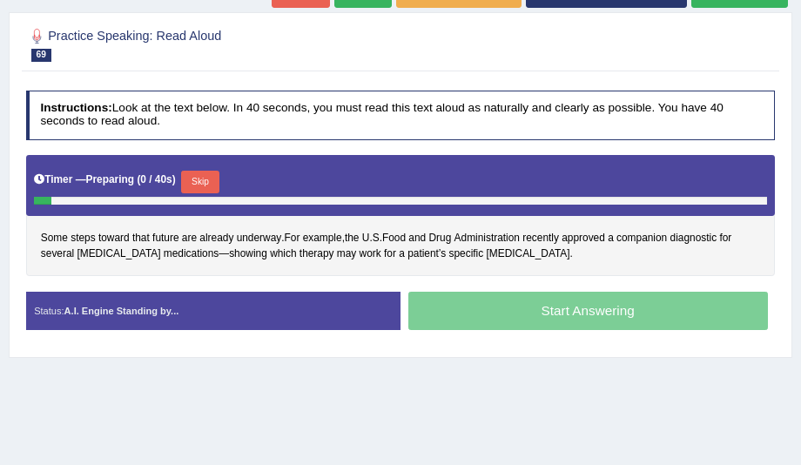
scroll to position [328, 0]
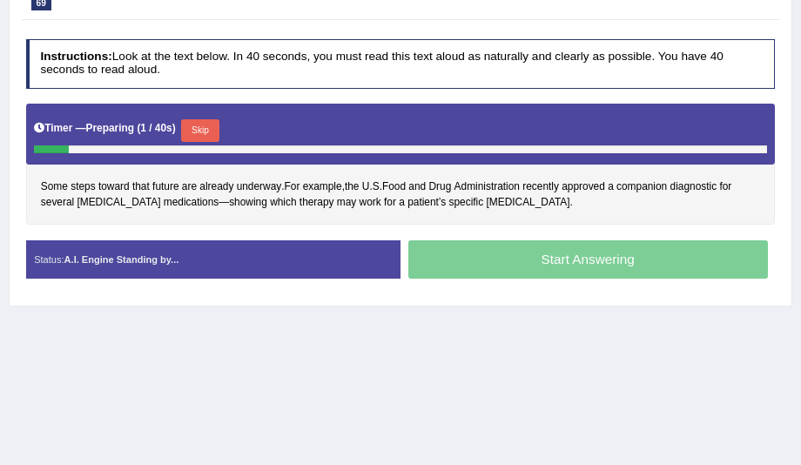
click at [197, 126] on button "Skip" at bounding box center [199, 130] width 37 height 23
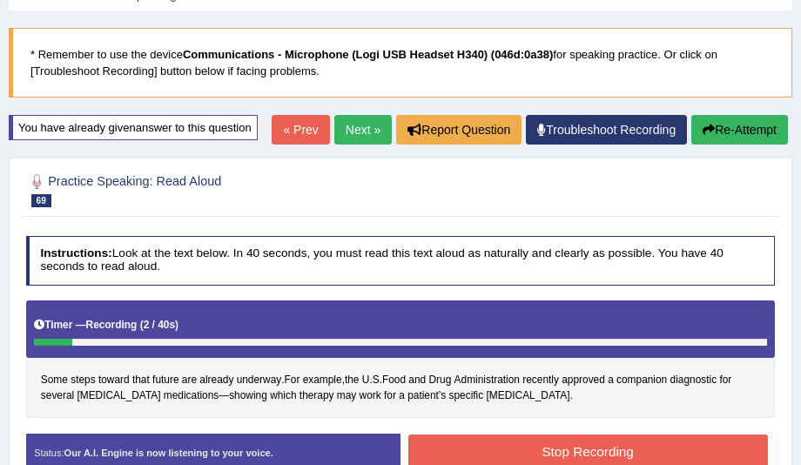
scroll to position [84, 0]
click at [709, 136] on button "Re-Attempt" at bounding box center [740, 130] width 97 height 30
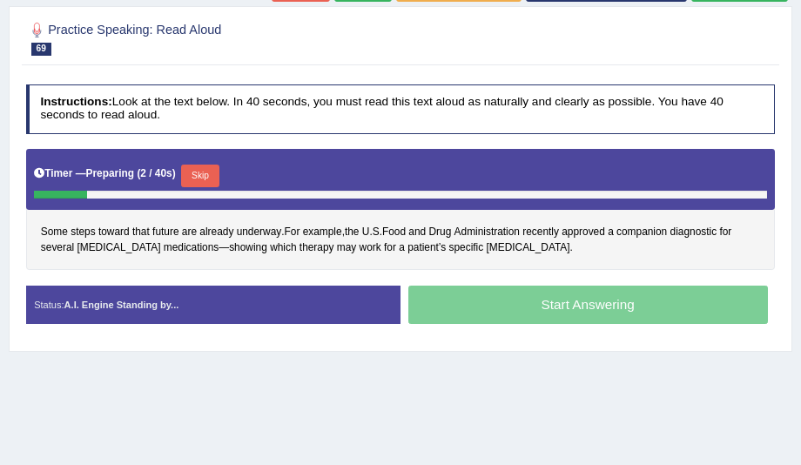
click at [206, 173] on button "Skip" at bounding box center [199, 176] width 37 height 23
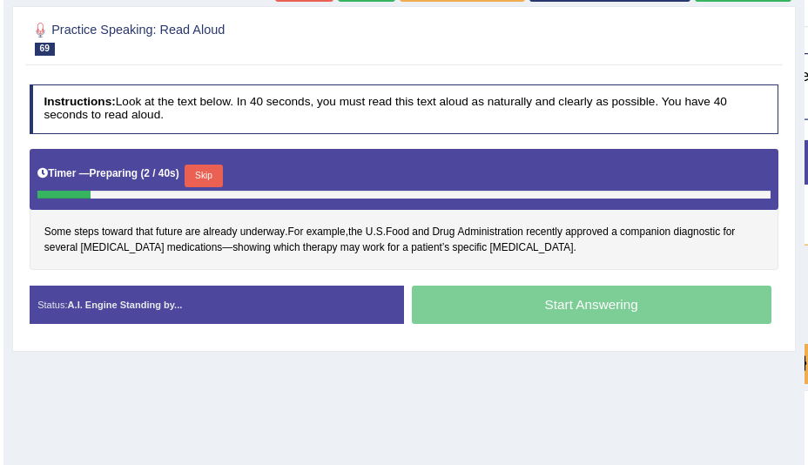
scroll to position [229, 0]
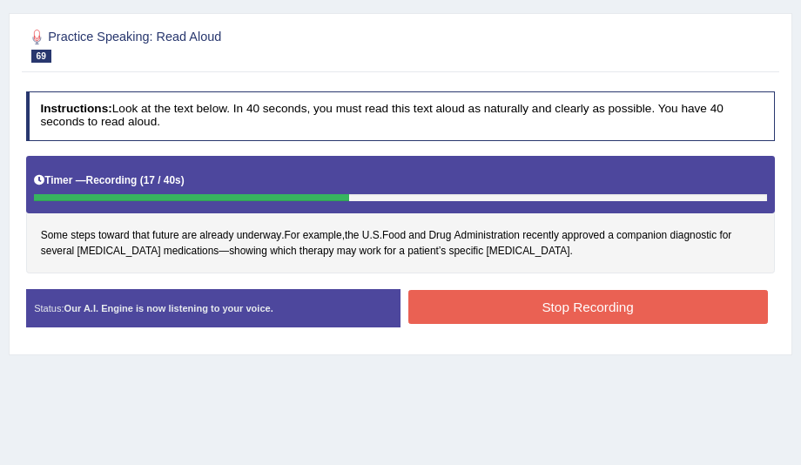
click at [426, 312] on button "Stop Recording" at bounding box center [588, 307] width 360 height 34
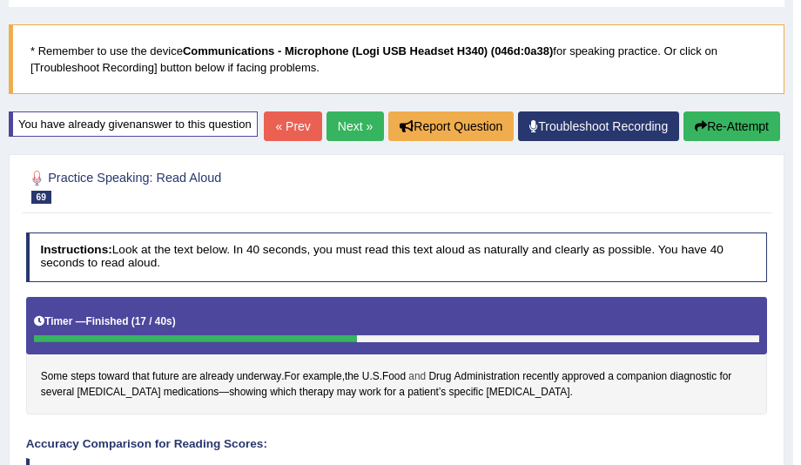
scroll to position [80, 0]
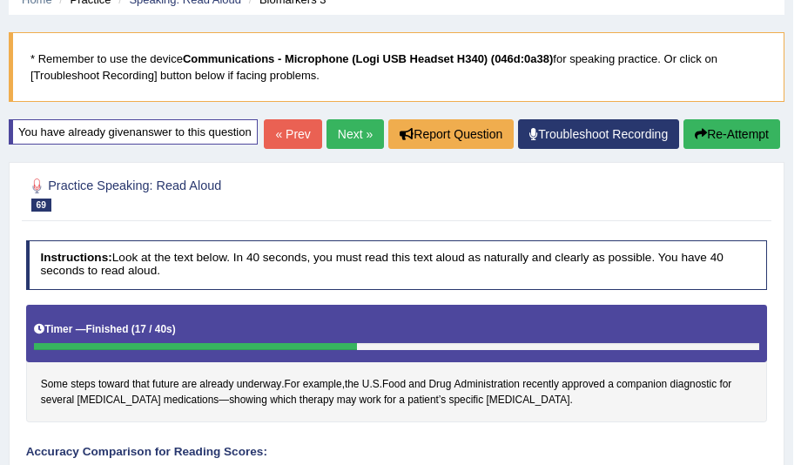
click at [351, 131] on link "Next »" at bounding box center [355, 134] width 57 height 30
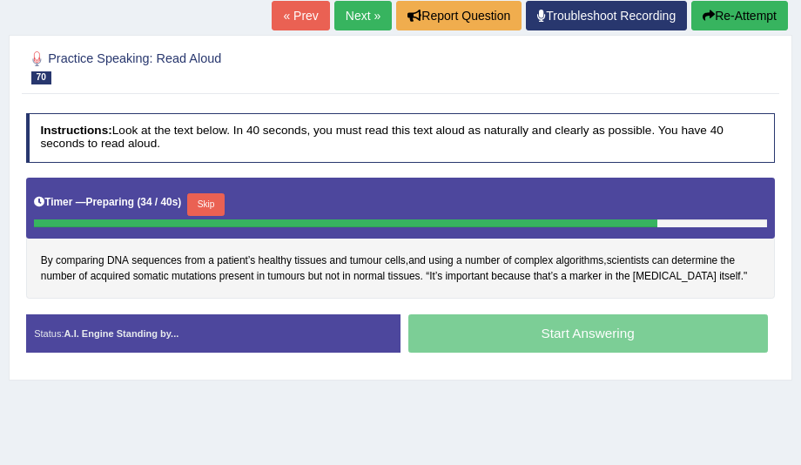
click at [721, 23] on button "Re-Attempt" at bounding box center [740, 16] width 97 height 30
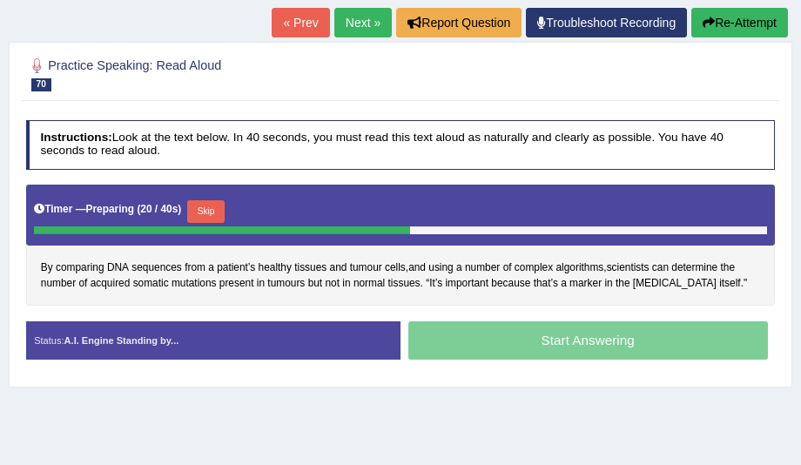
click at [196, 206] on button "Skip" at bounding box center [205, 211] width 37 height 23
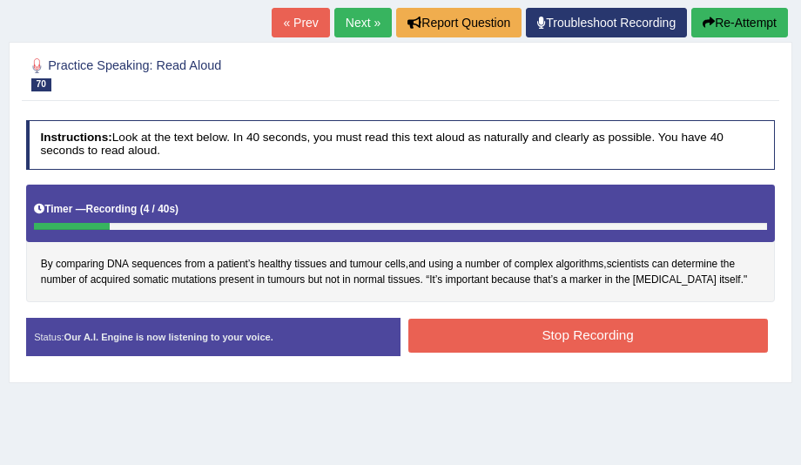
click at [707, 25] on icon "button" at bounding box center [709, 23] width 12 height 12
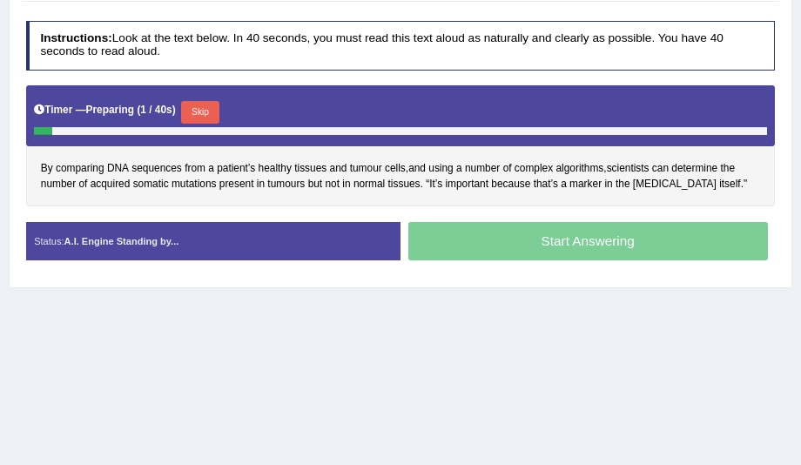
click at [206, 111] on button "Skip" at bounding box center [199, 112] width 37 height 23
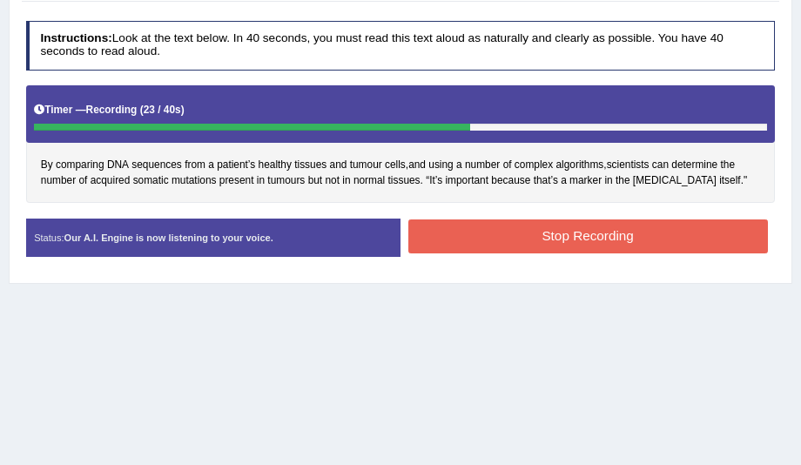
click at [431, 225] on button "Stop Recording" at bounding box center [588, 236] width 360 height 34
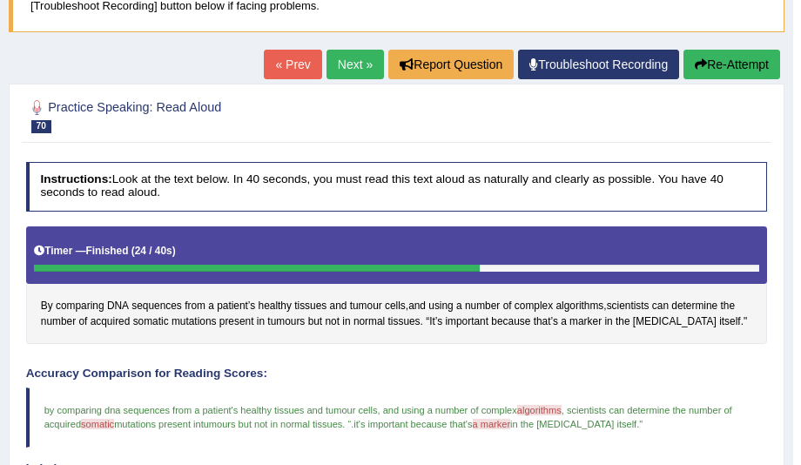
scroll to position [142, 0]
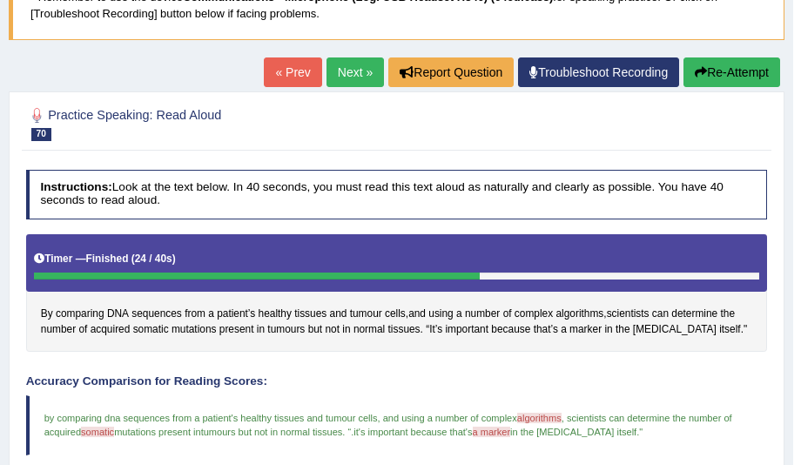
click at [708, 74] on button "Re-Attempt" at bounding box center [732, 72] width 97 height 30
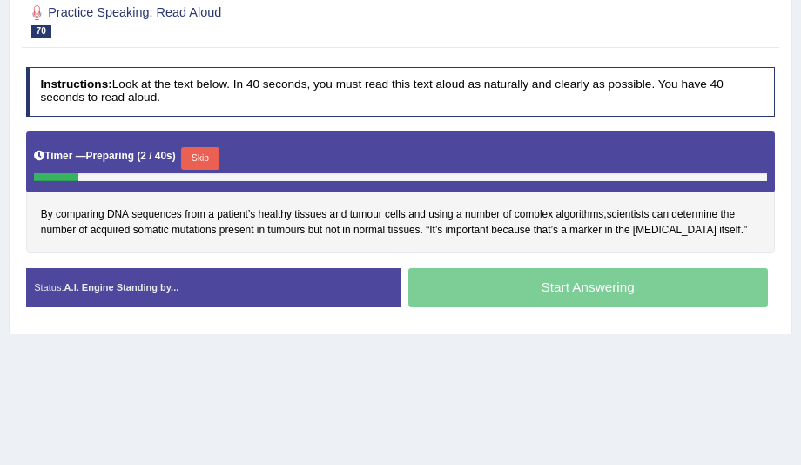
click at [198, 151] on button "Skip" at bounding box center [199, 158] width 37 height 23
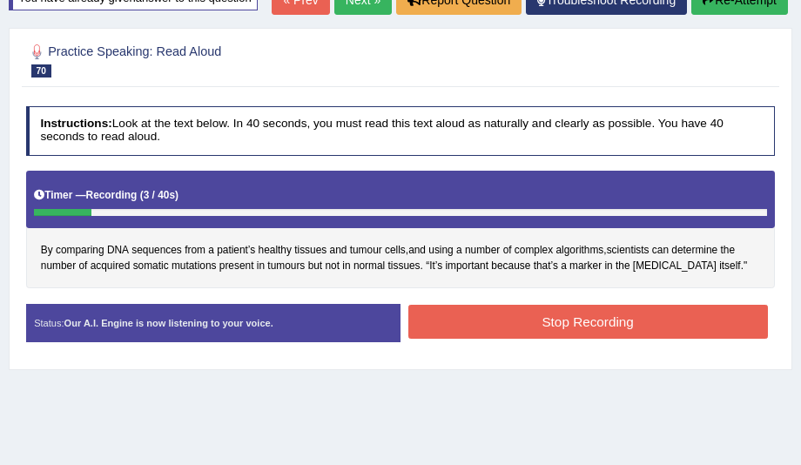
scroll to position [155, 0]
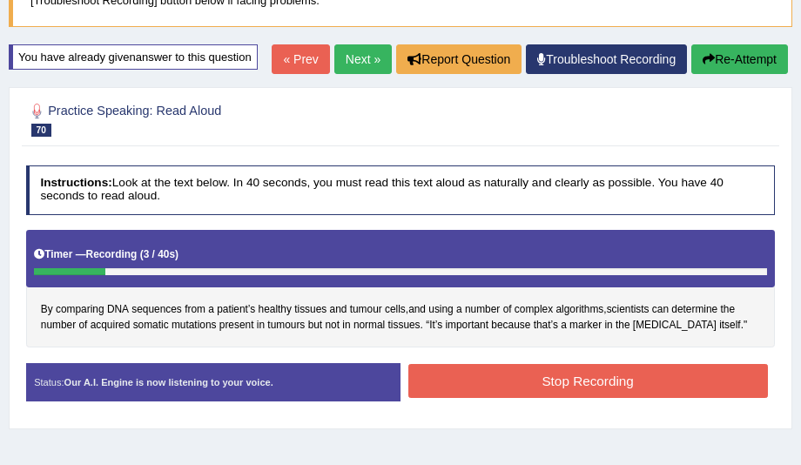
click at [725, 60] on button "Re-Attempt" at bounding box center [740, 59] width 97 height 30
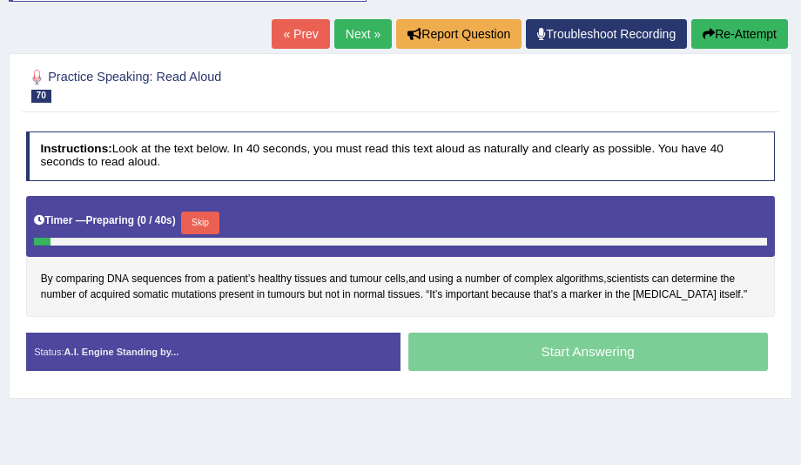
click at [204, 213] on button "Skip" at bounding box center [199, 223] width 37 height 23
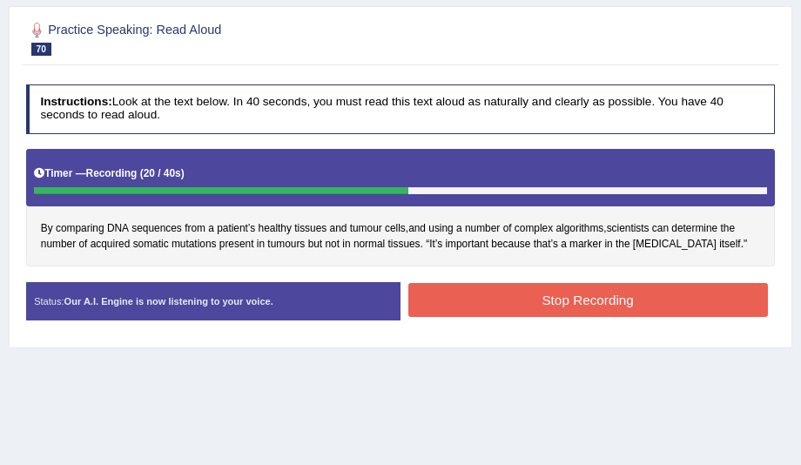
click at [444, 300] on button "Stop Recording" at bounding box center [588, 300] width 360 height 34
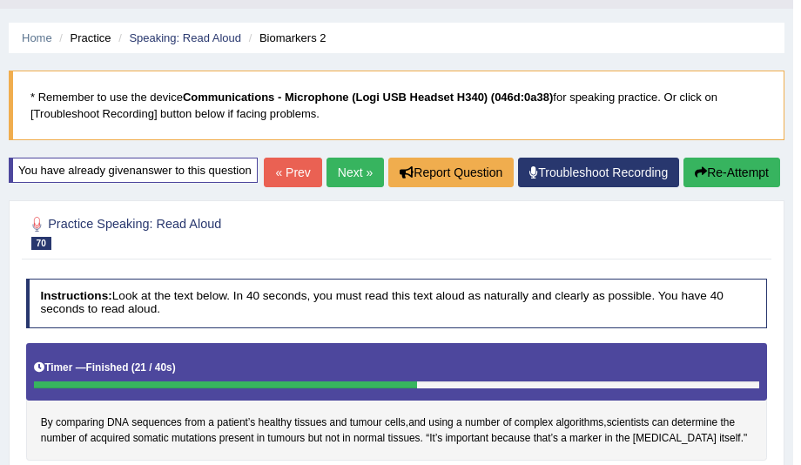
scroll to position [37, 0]
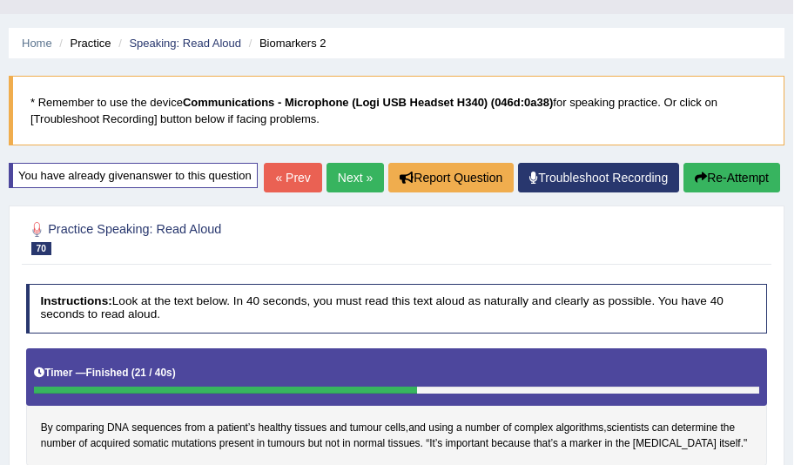
click at [368, 181] on link "Next »" at bounding box center [355, 178] width 57 height 30
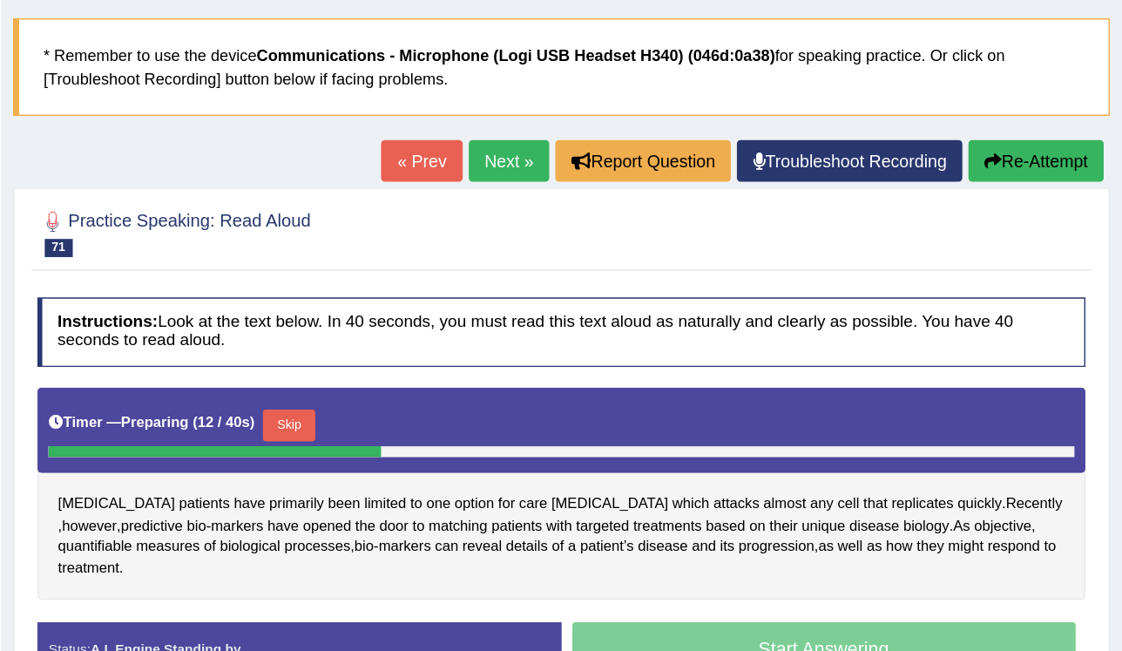
scroll to position [99, 0]
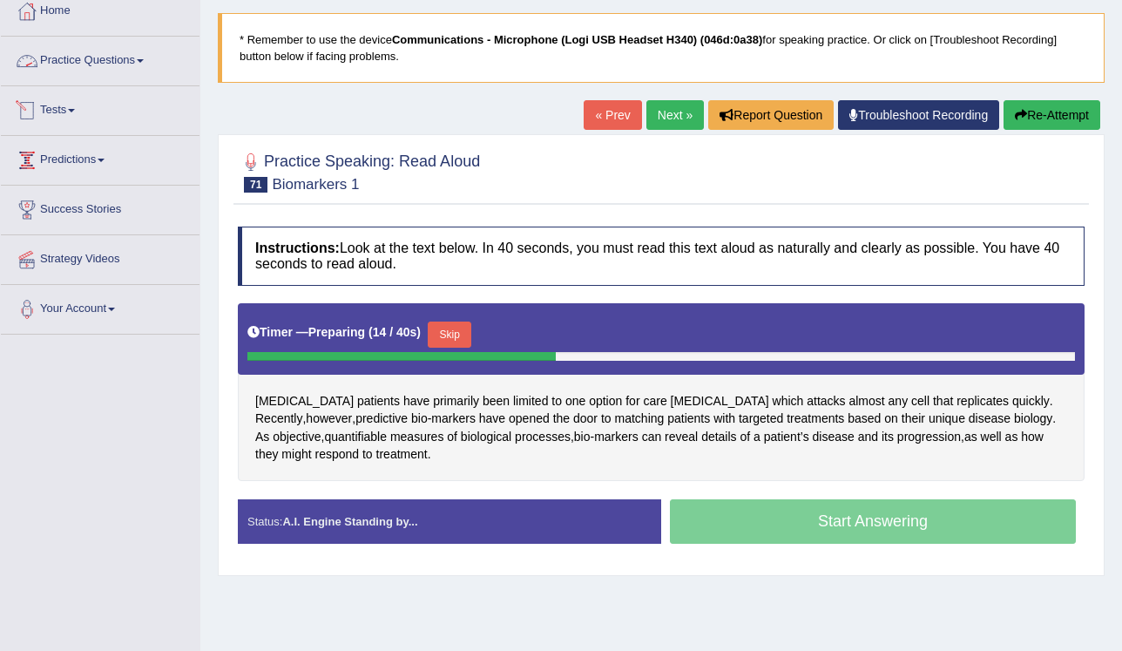
click at [118, 61] on link "Practice Questions" at bounding box center [100, 59] width 199 height 44
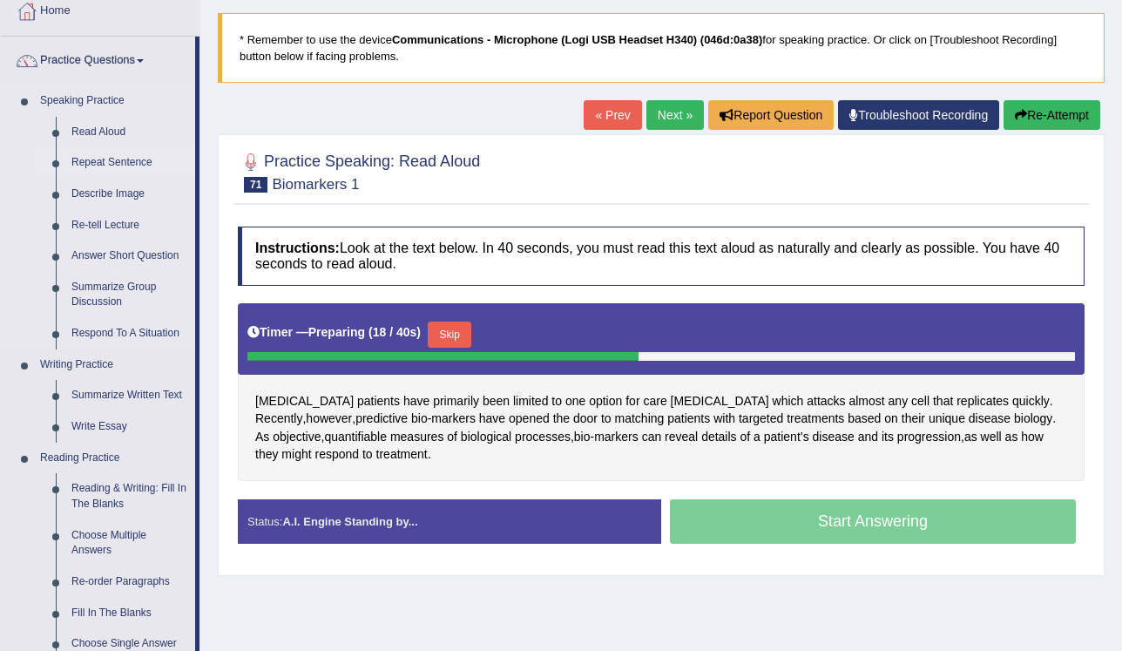
click at [111, 156] on link "Repeat Sentence" at bounding box center [130, 162] width 132 height 31
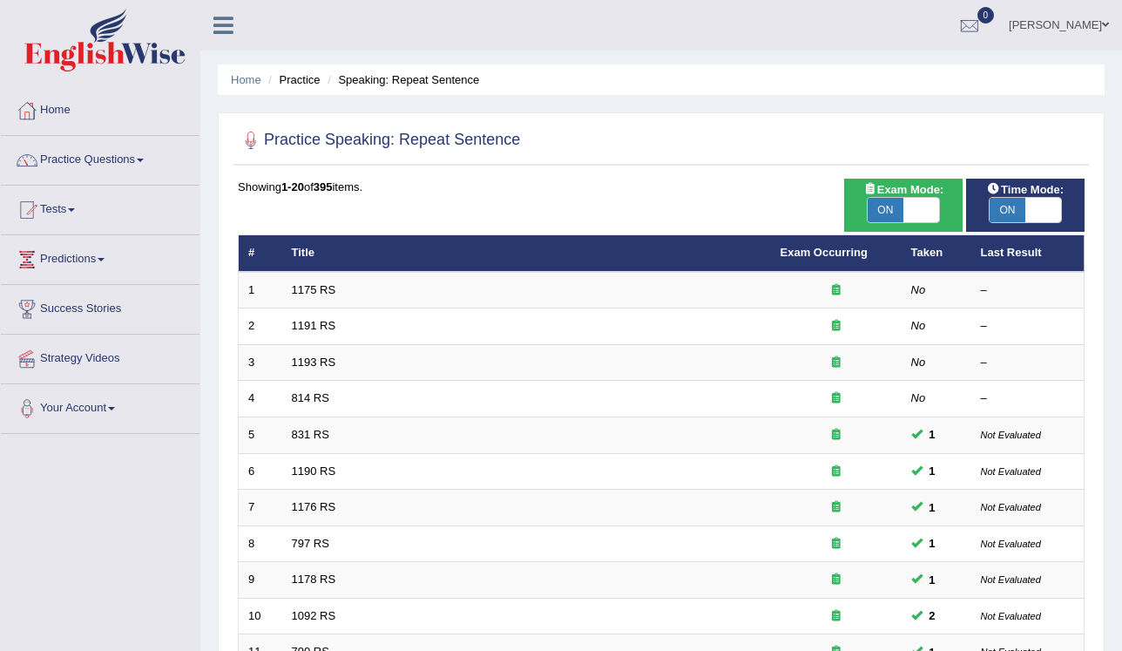
click at [318, 292] on link "1175 RS" at bounding box center [314, 289] width 44 height 13
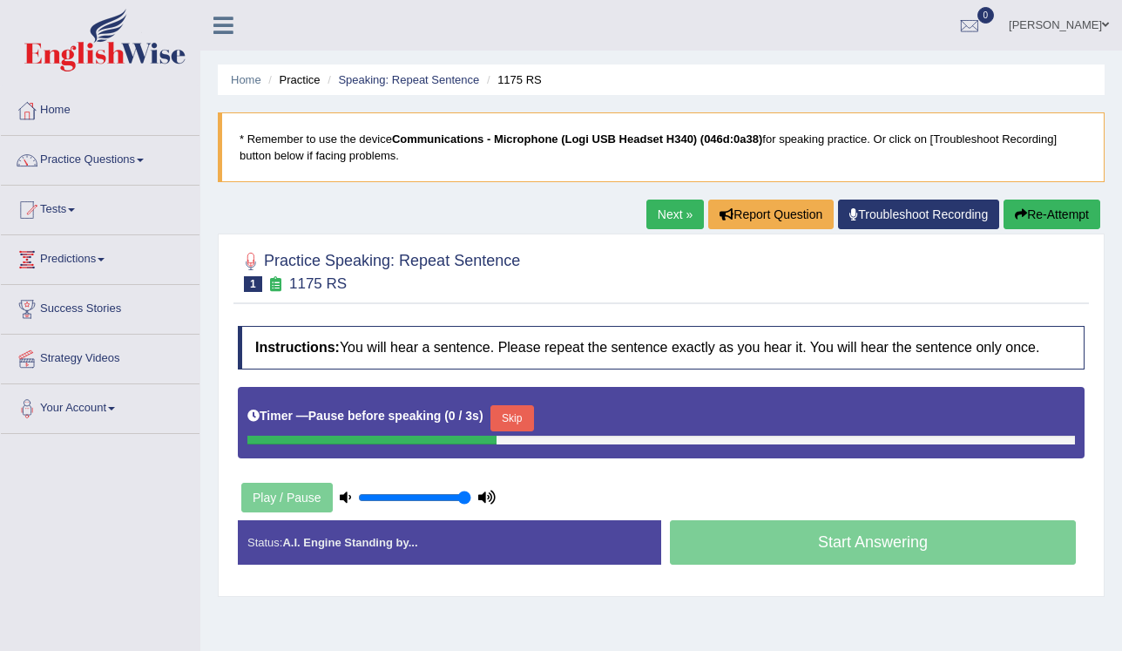
click at [516, 423] on button "Skip" at bounding box center [512, 418] width 44 height 26
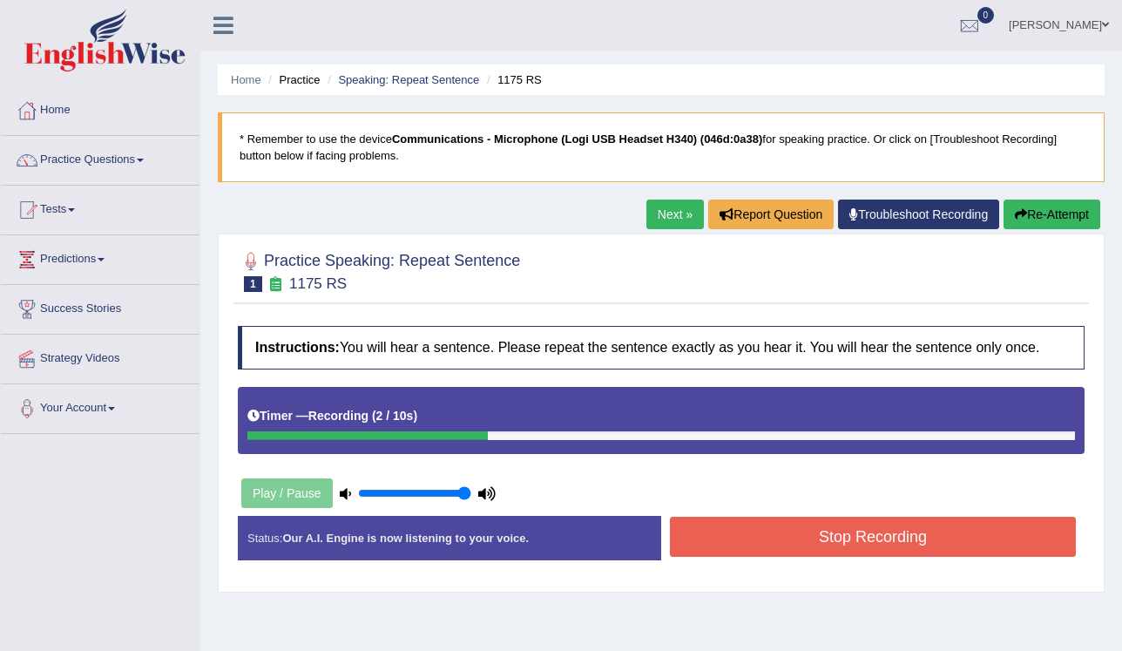
click at [713, 530] on button "Stop Recording" at bounding box center [873, 536] width 406 height 40
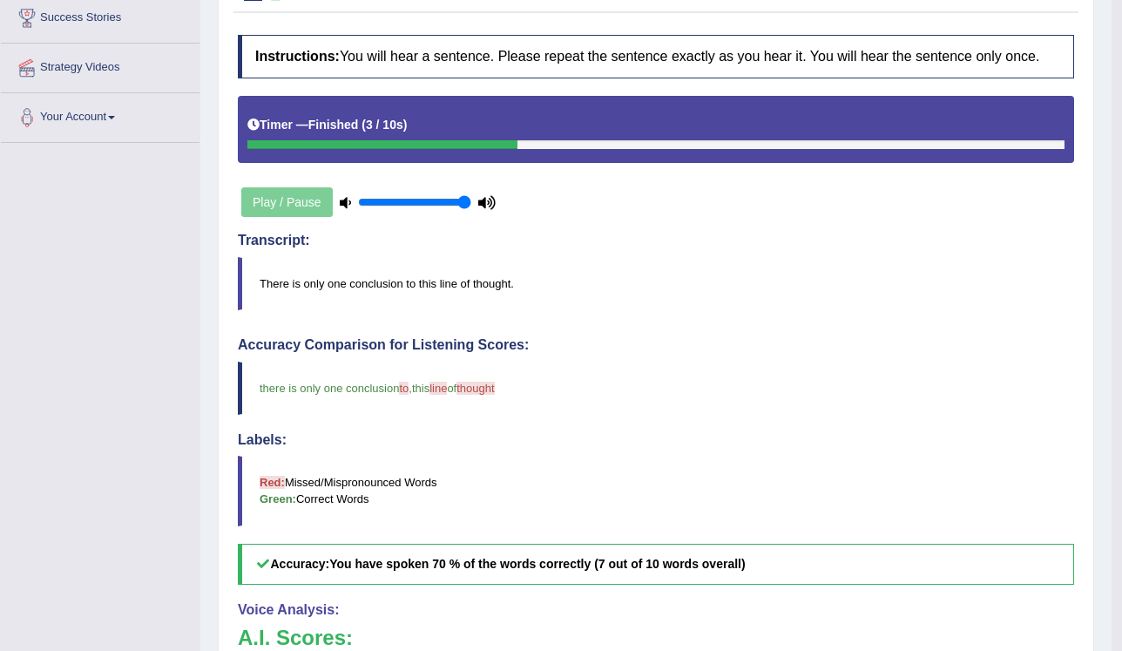
scroll to position [139, 0]
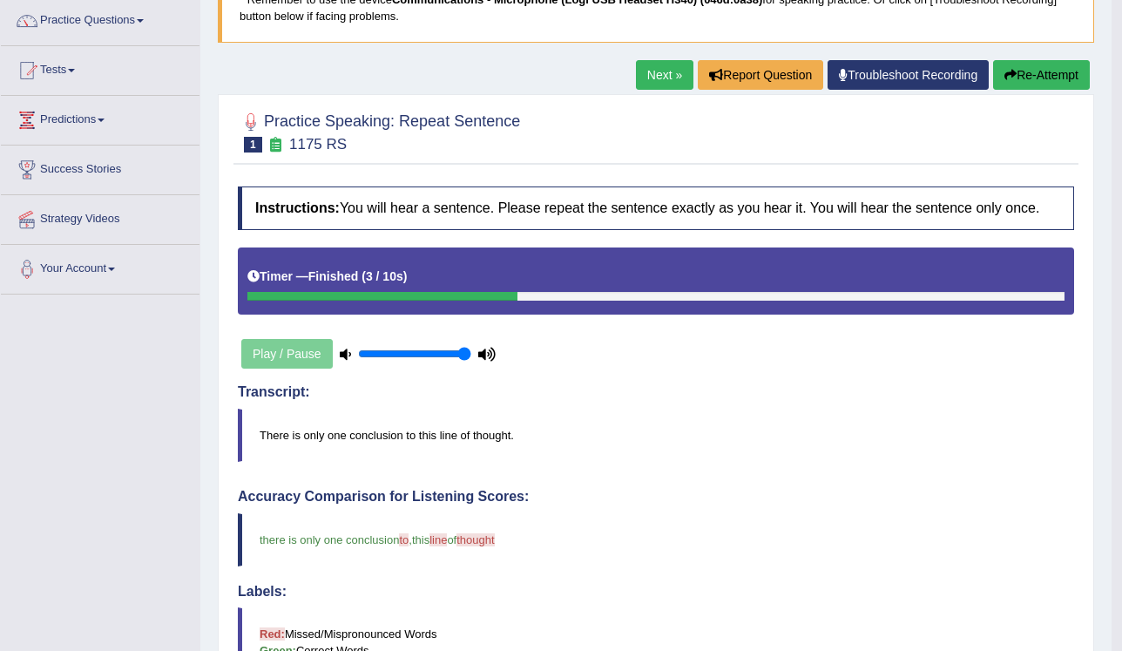
click at [657, 84] on link "Next »" at bounding box center [664, 75] width 57 height 30
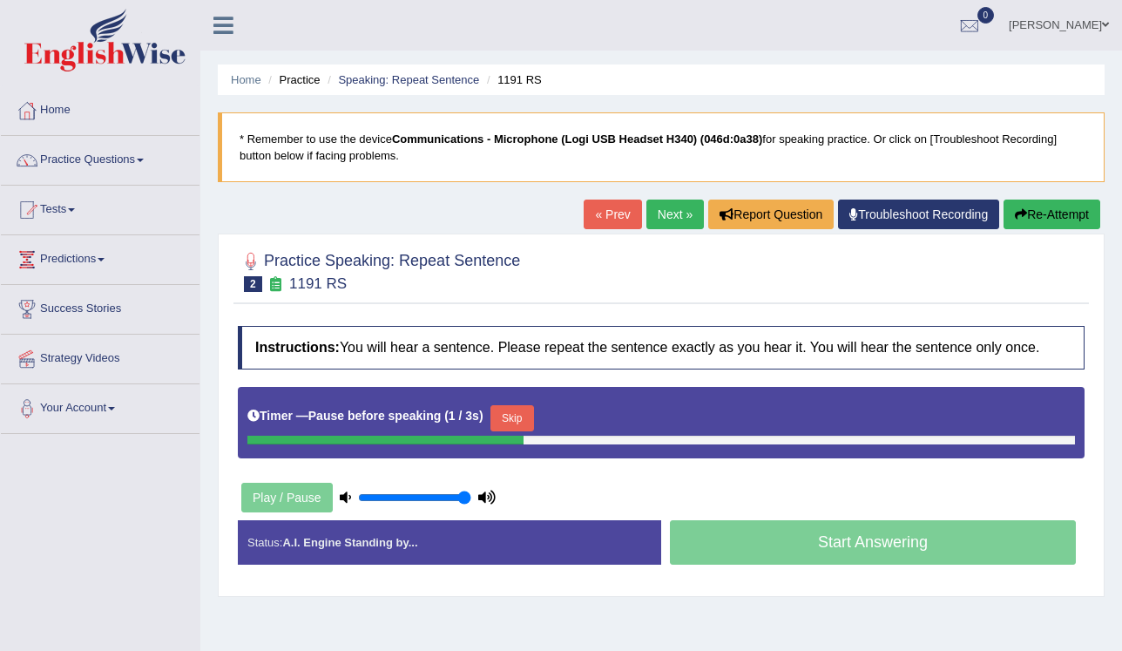
click at [496, 418] on button "Skip" at bounding box center [512, 418] width 44 height 26
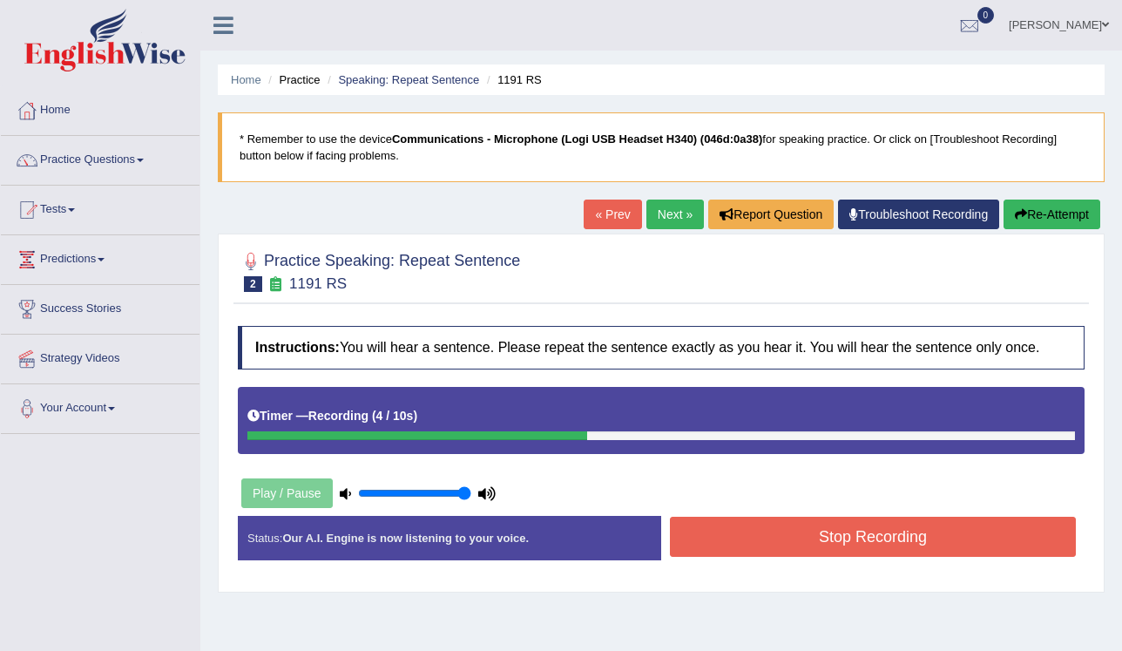
click at [748, 530] on button "Stop Recording" at bounding box center [873, 536] width 406 height 40
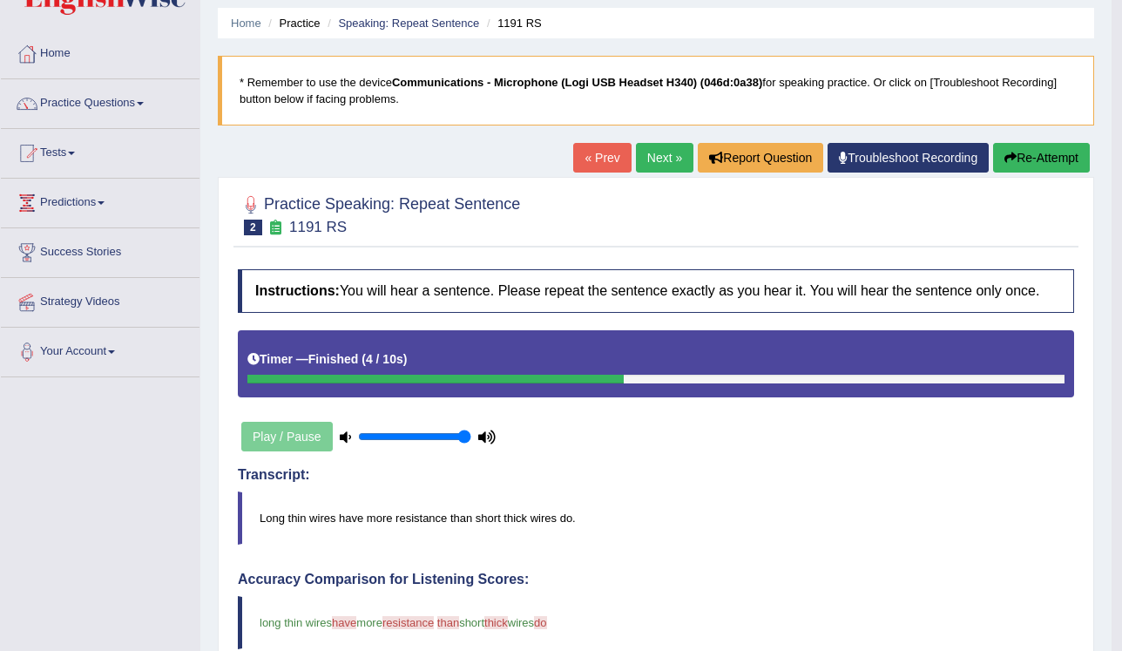
scroll to position [56, 0]
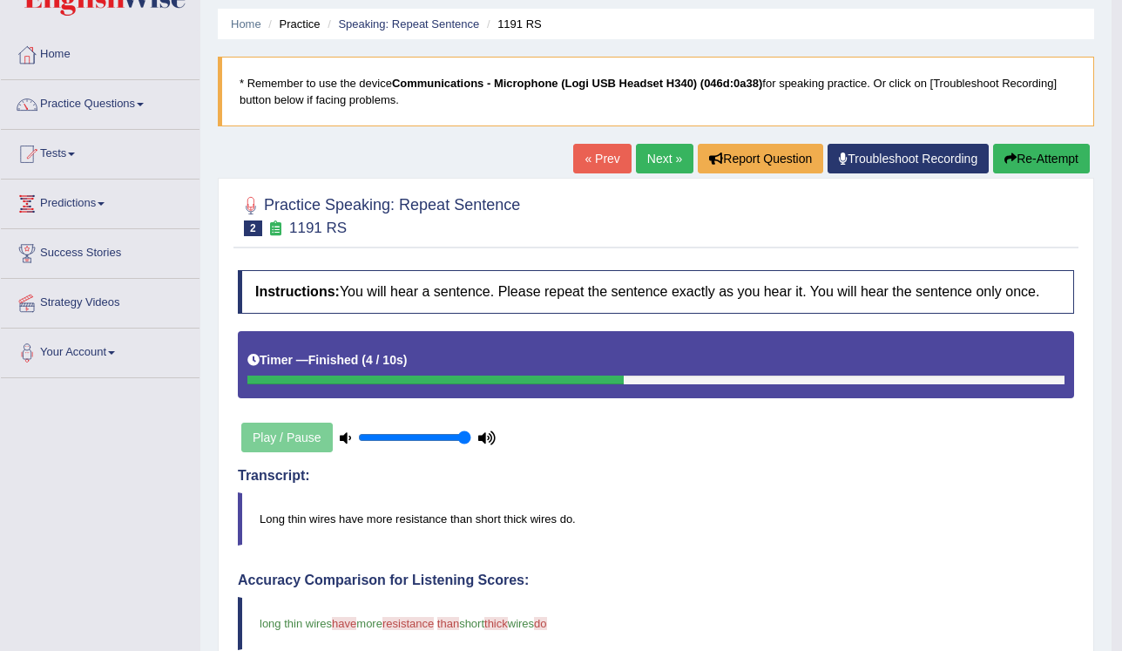
click at [648, 158] on link "Next »" at bounding box center [664, 159] width 57 height 30
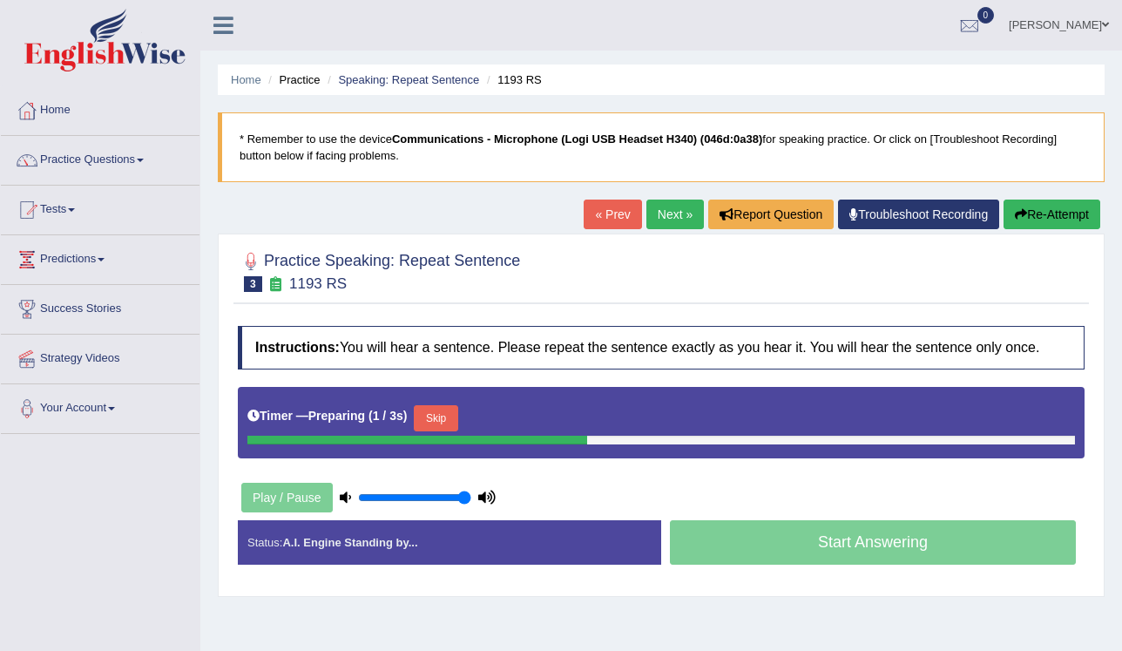
click at [441, 418] on button "Skip" at bounding box center [436, 418] width 44 height 26
click at [491, 415] on button "Skip" at bounding box center [512, 418] width 44 height 26
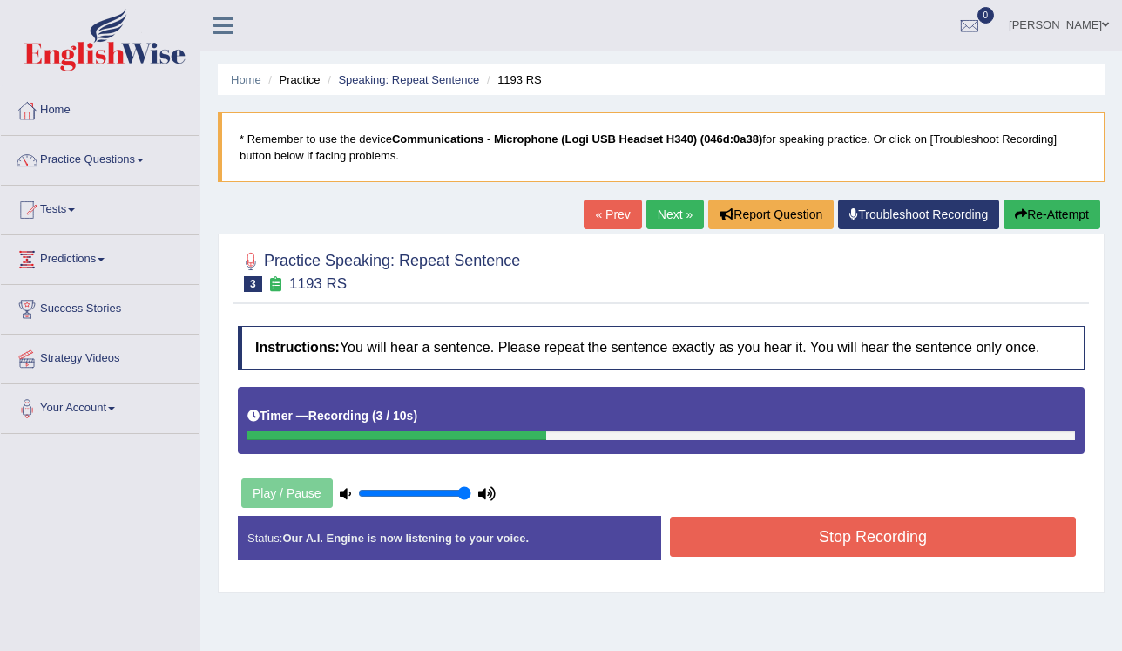
click at [744, 523] on button "Stop Recording" at bounding box center [873, 536] width 406 height 40
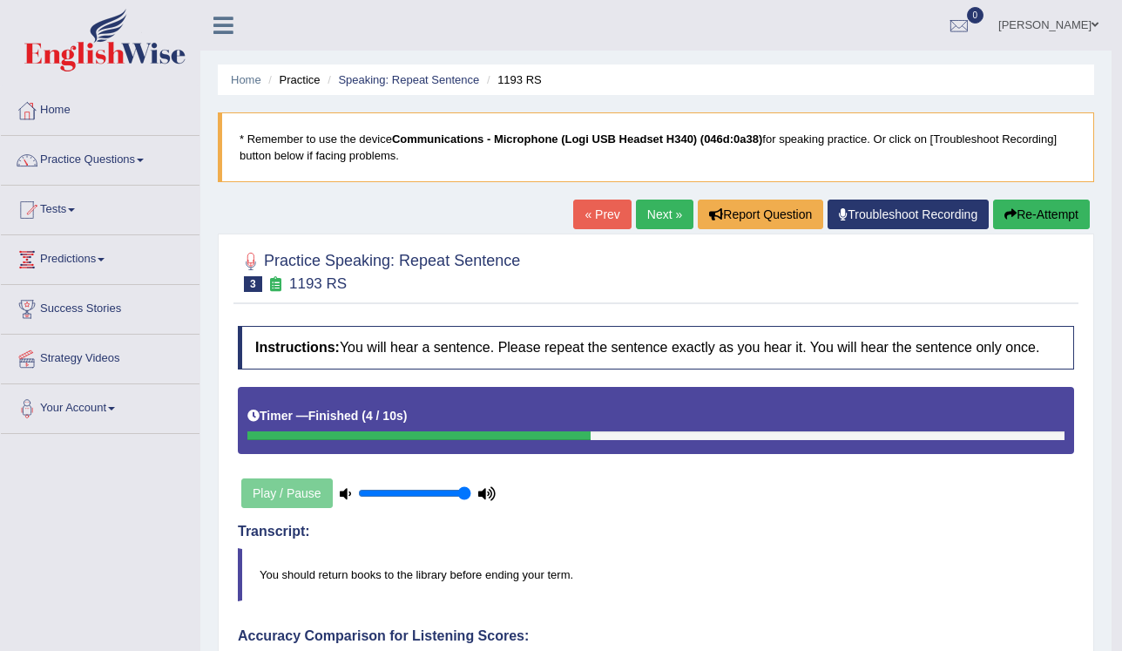
click at [651, 211] on link "Next »" at bounding box center [664, 214] width 57 height 30
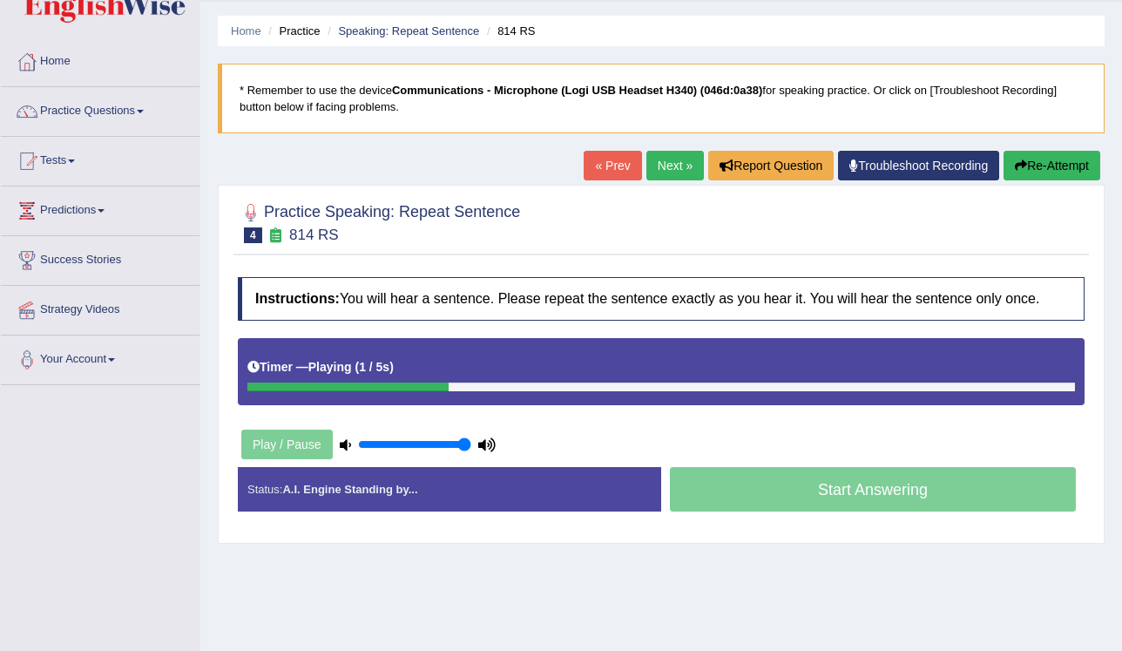
scroll to position [139, 0]
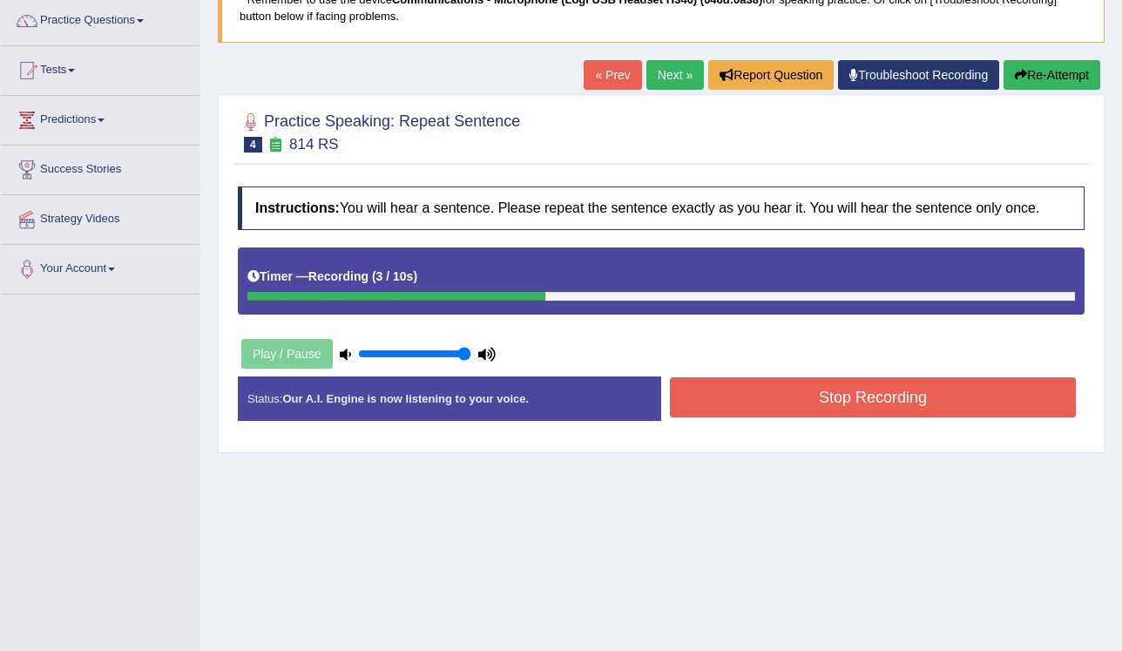
click at [731, 400] on button "Stop Recording" at bounding box center [873, 397] width 406 height 40
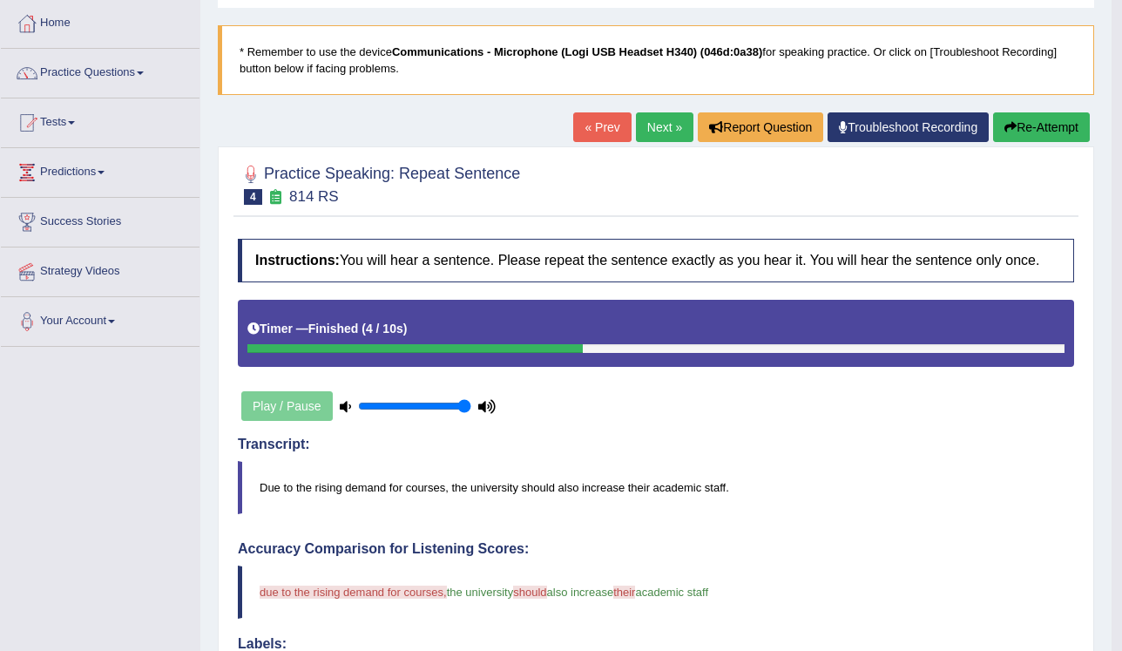
scroll to position [0, 0]
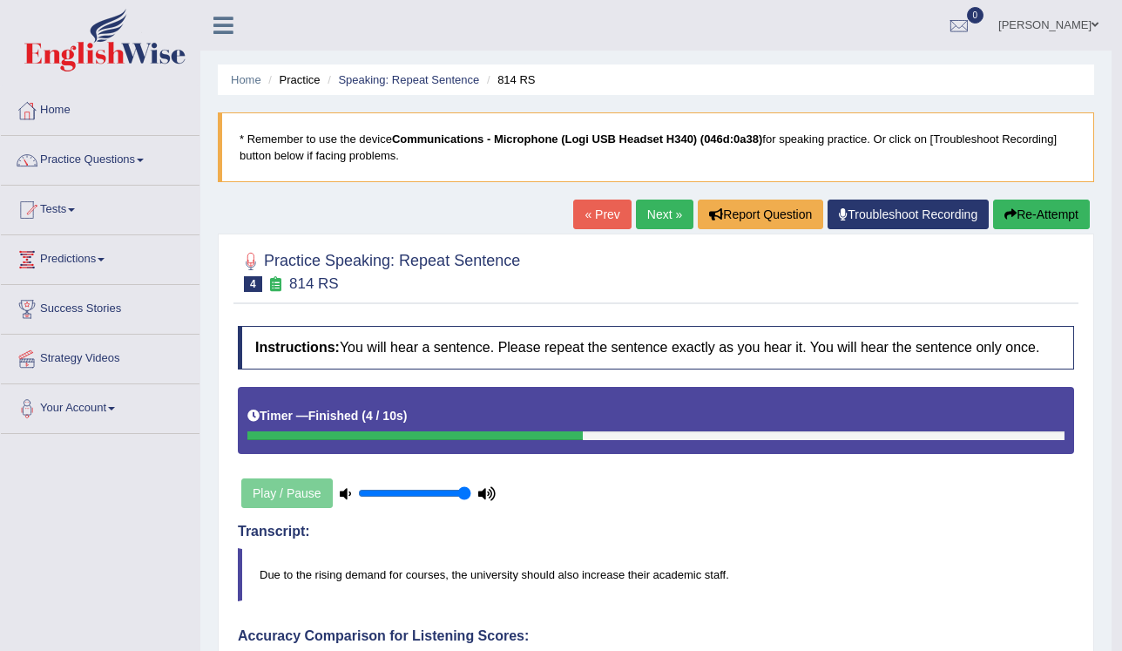
click at [645, 213] on link "Next »" at bounding box center [664, 214] width 57 height 30
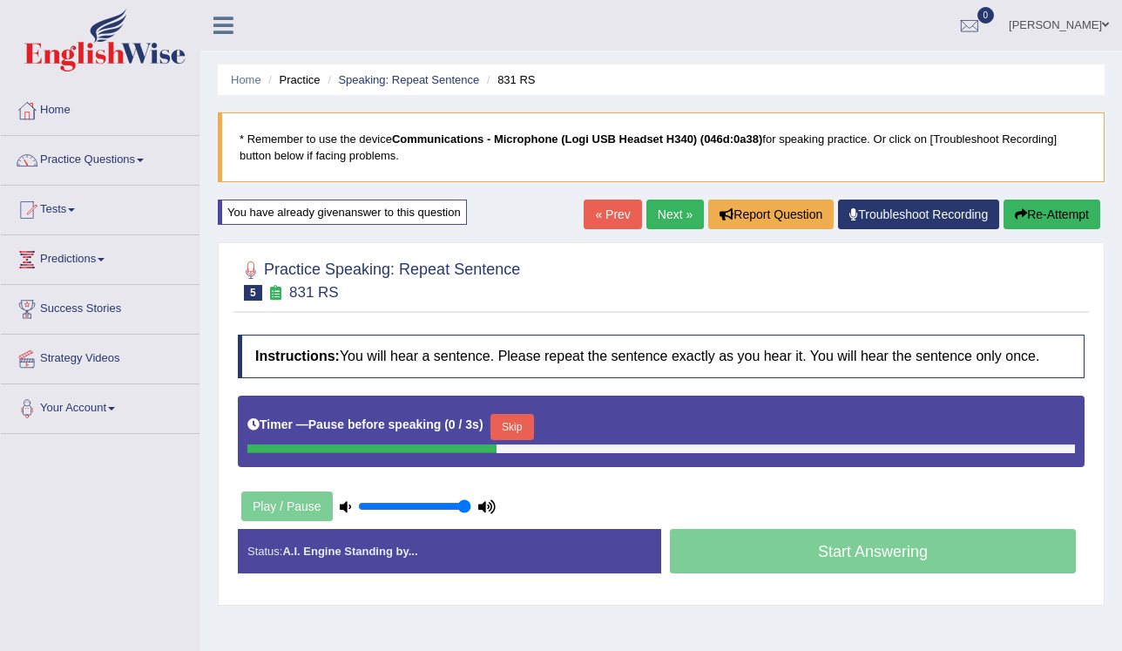
click at [491, 429] on button "Skip" at bounding box center [512, 427] width 44 height 26
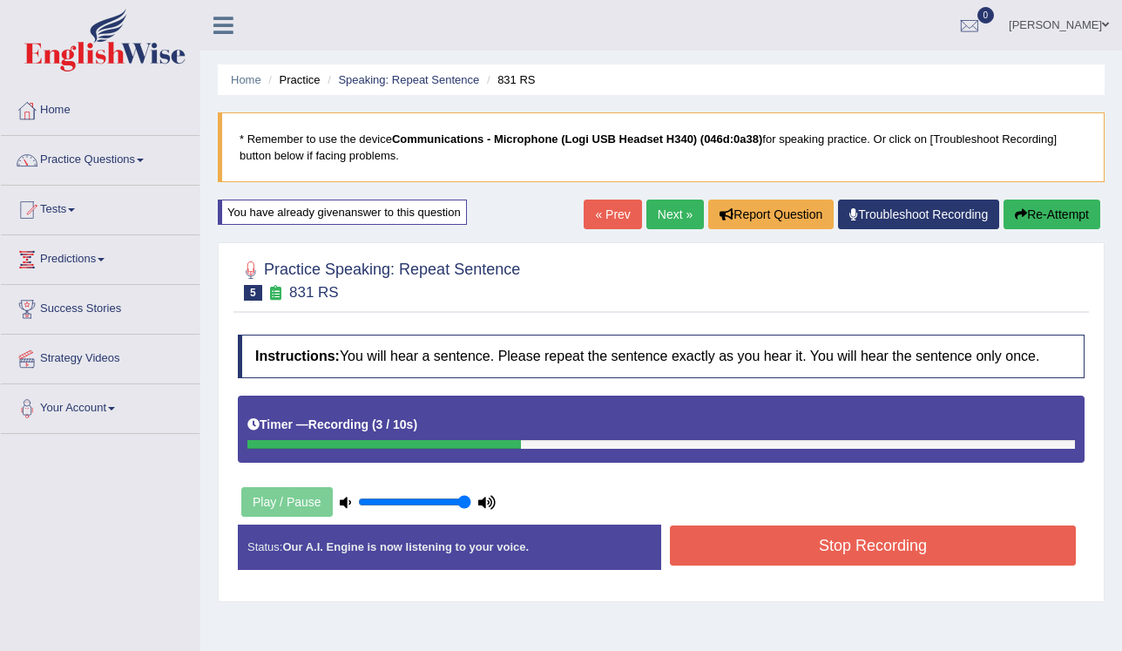
click at [725, 550] on button "Stop Recording" at bounding box center [873, 545] width 406 height 40
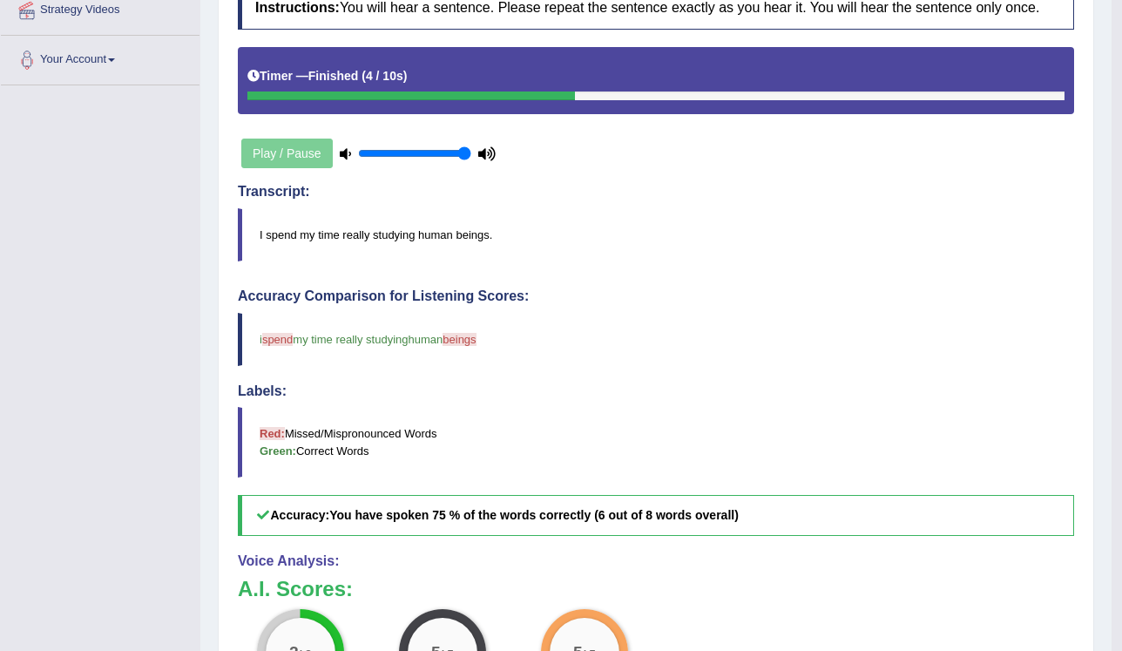
scroll to position [139, 0]
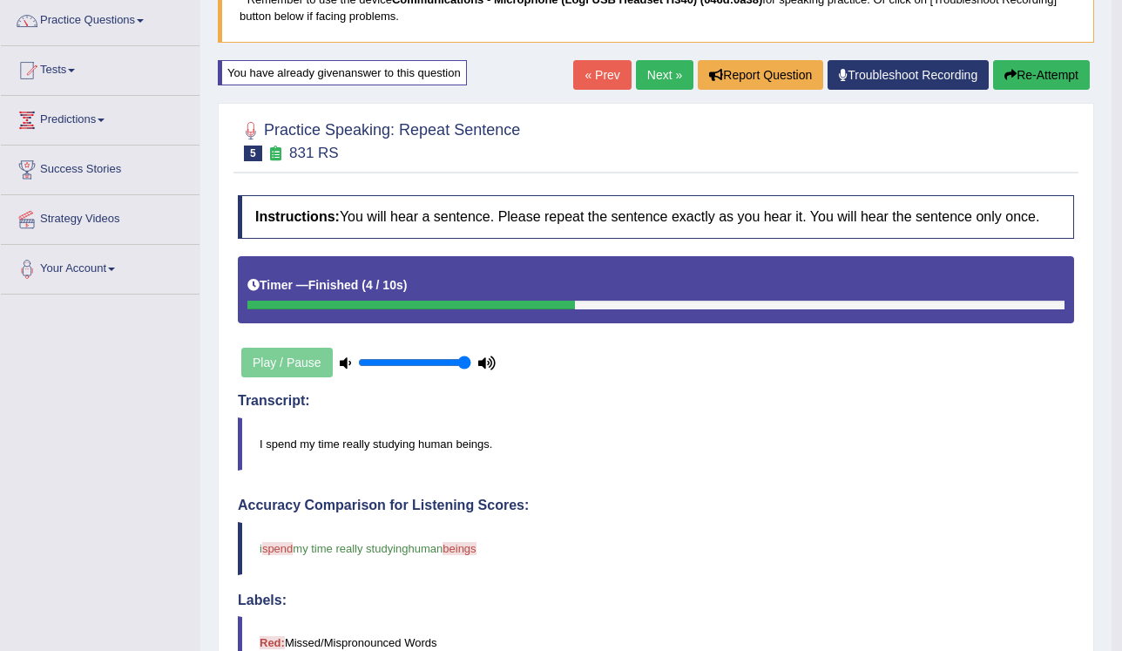
click at [665, 79] on link "Next »" at bounding box center [664, 75] width 57 height 30
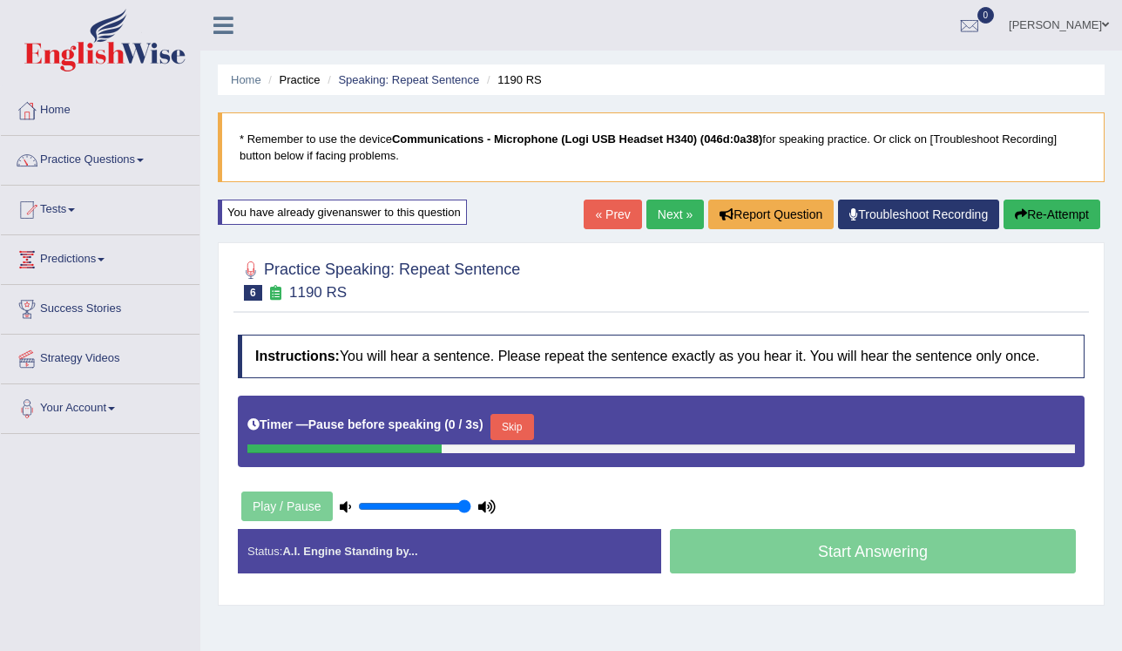
click at [495, 425] on button "Skip" at bounding box center [512, 427] width 44 height 26
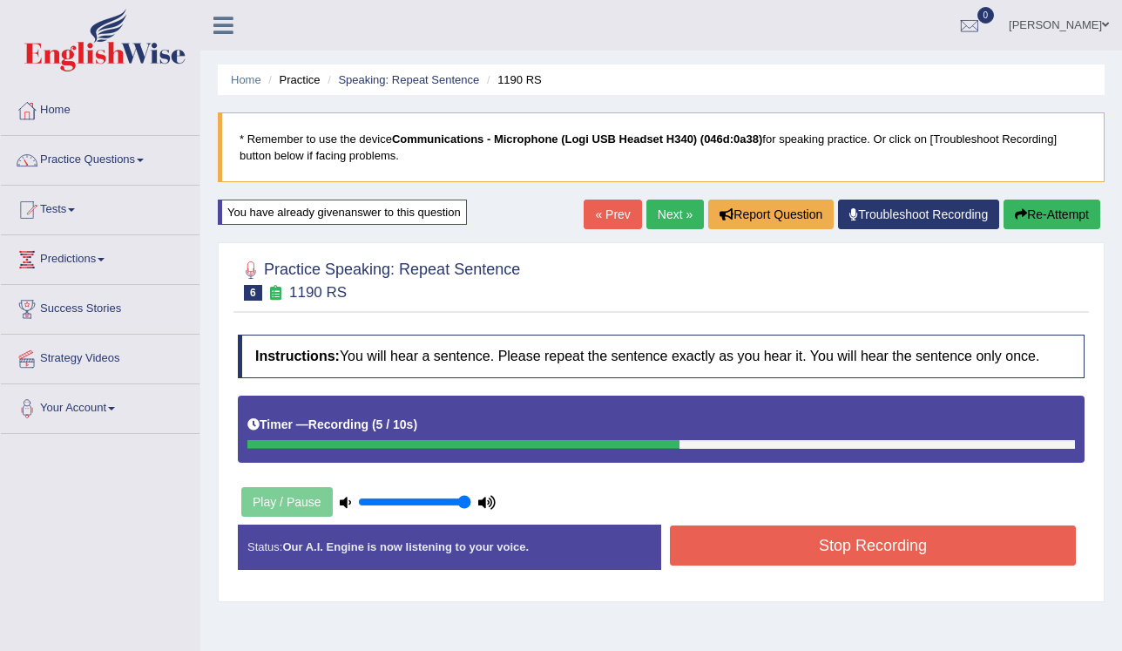
click at [690, 552] on button "Stop Recording" at bounding box center [873, 545] width 406 height 40
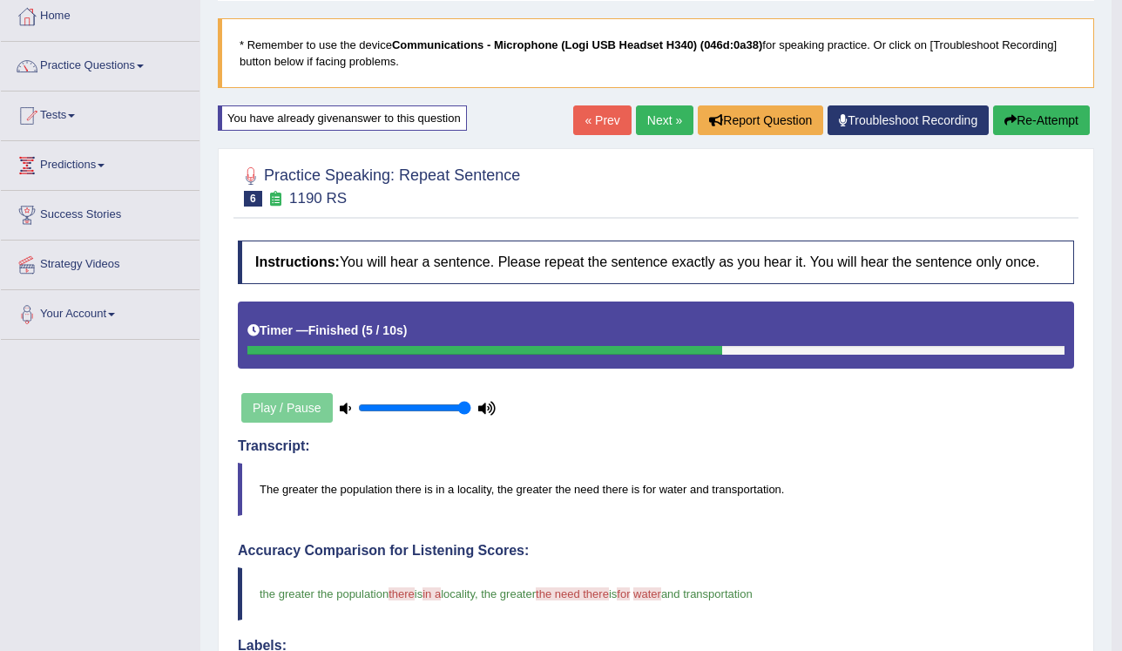
scroll to position [64, 0]
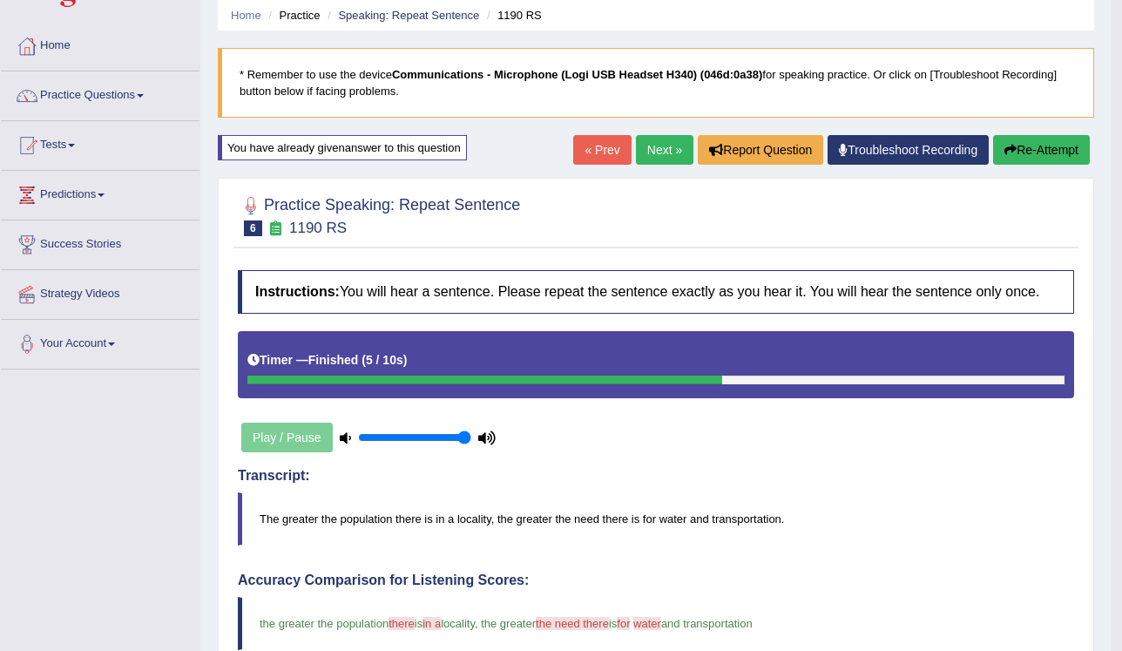
click at [669, 145] on link "Next »" at bounding box center [664, 150] width 57 height 30
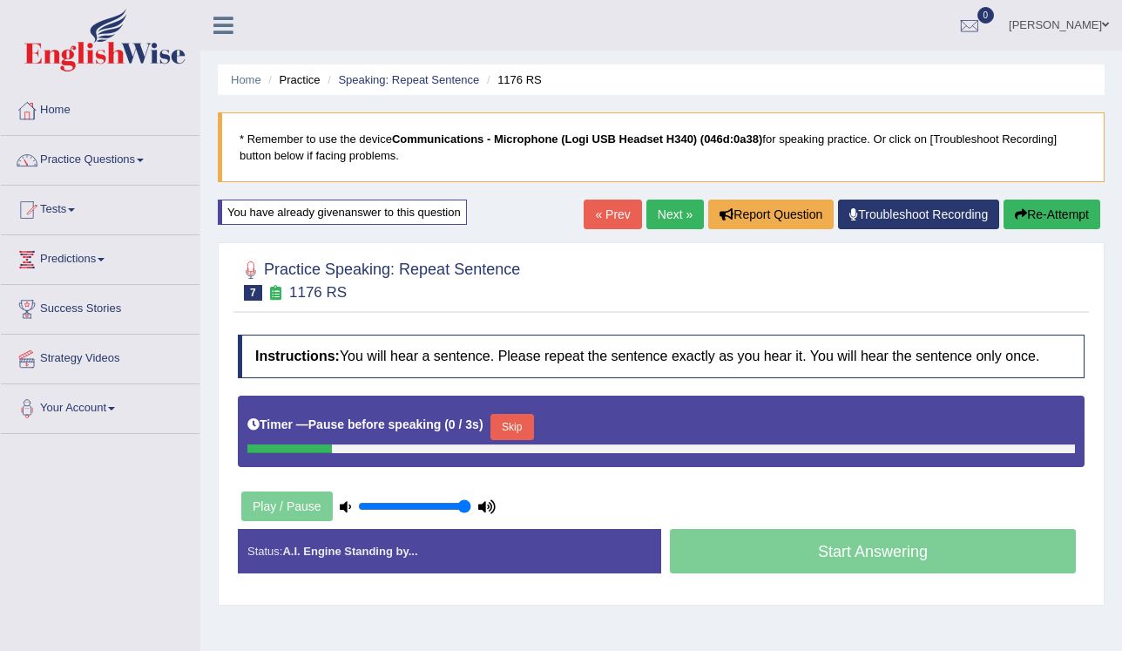
click at [504, 429] on button "Skip" at bounding box center [512, 427] width 44 height 26
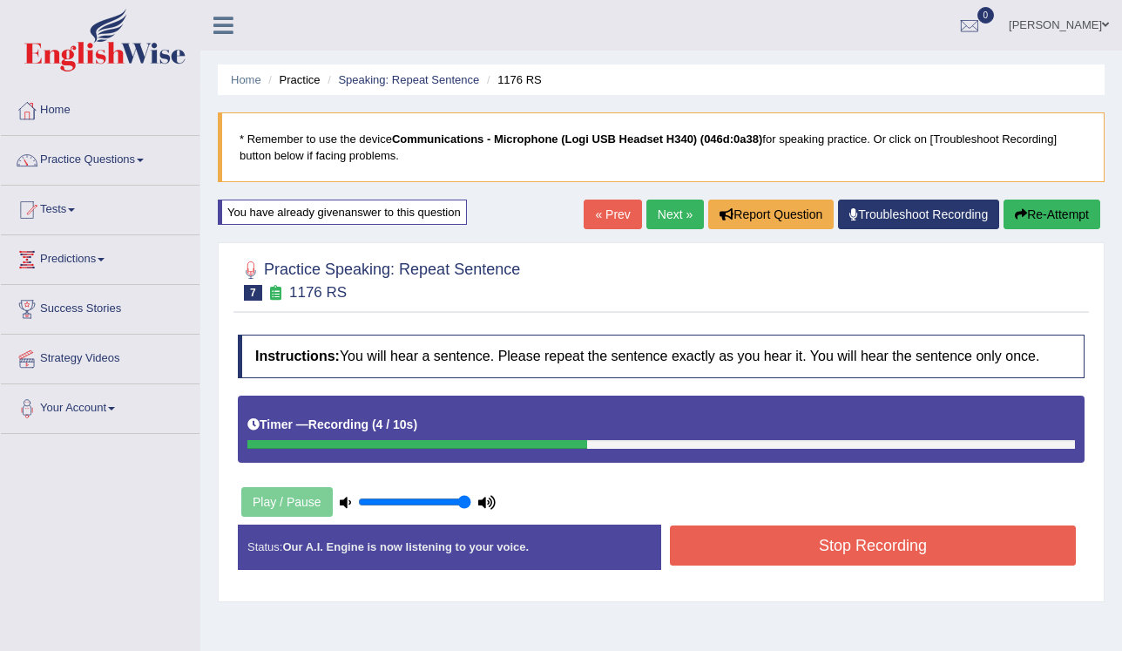
click at [687, 542] on button "Stop Recording" at bounding box center [873, 545] width 406 height 40
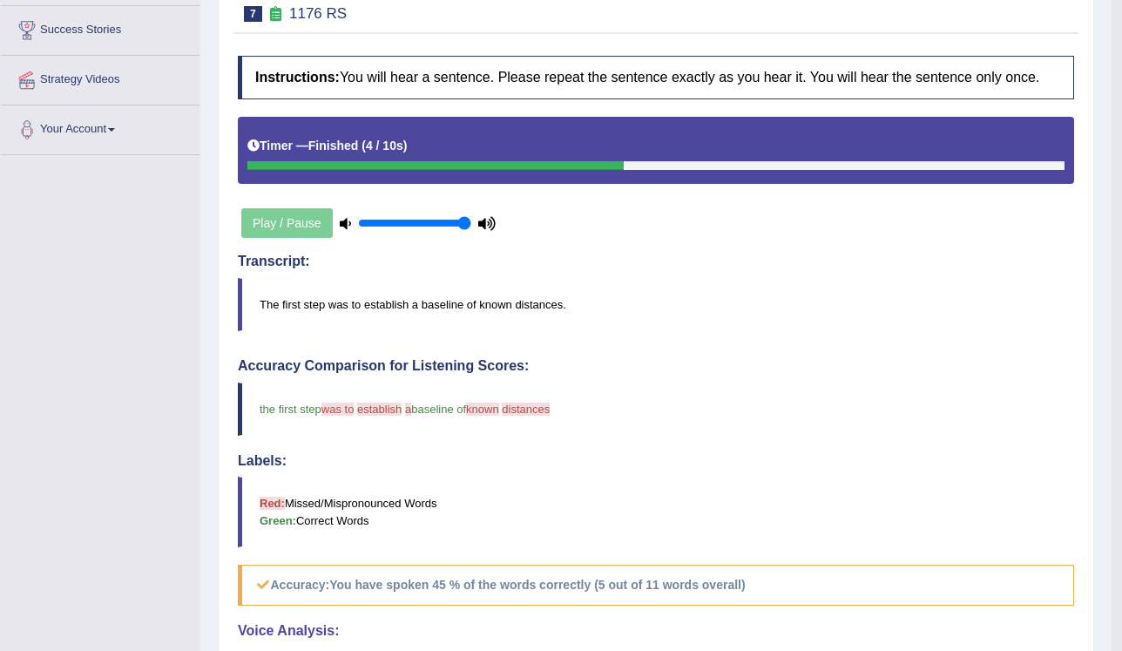
scroll to position [70, 0]
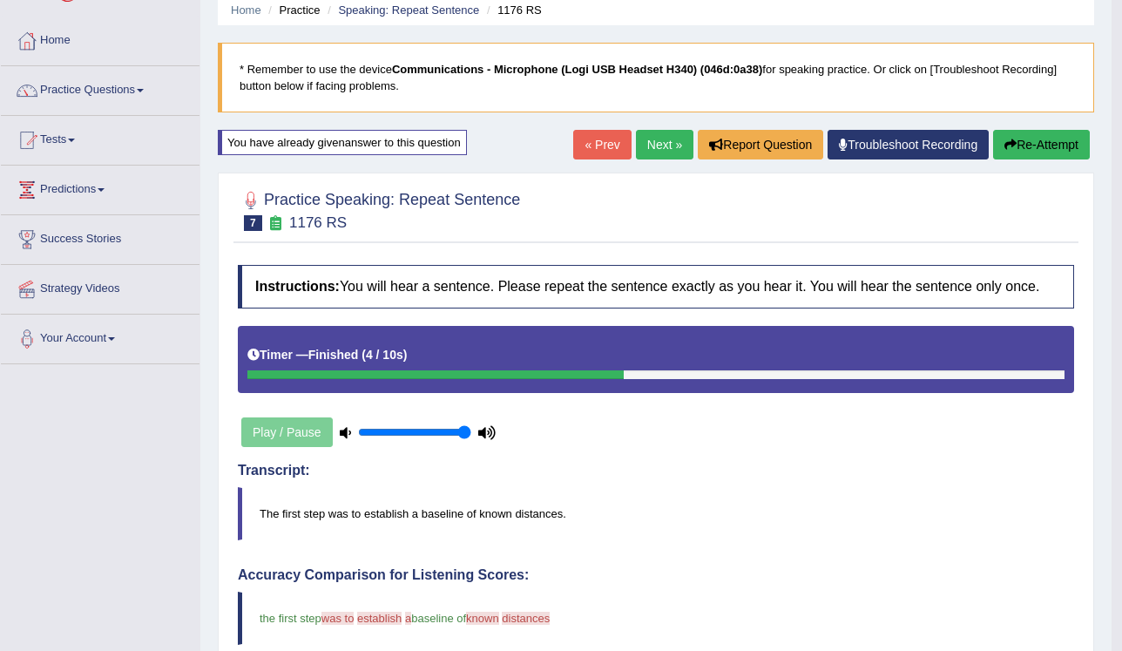
click at [662, 142] on link "Next »" at bounding box center [664, 145] width 57 height 30
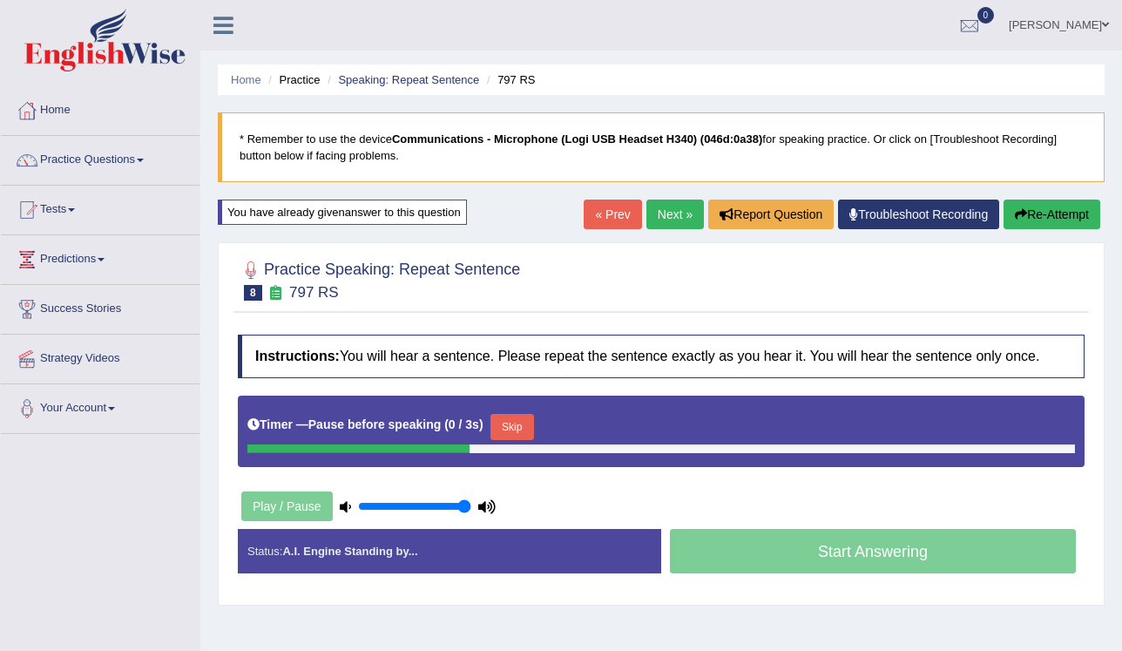
click at [502, 422] on button "Skip" at bounding box center [512, 427] width 44 height 26
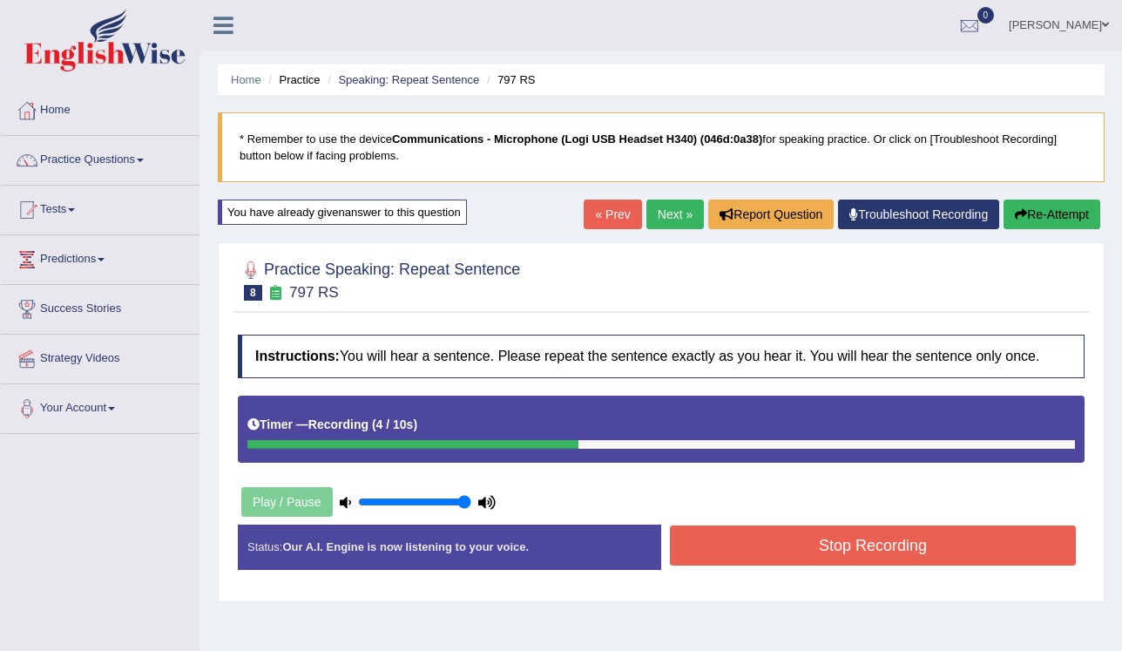
click at [704, 537] on button "Stop Recording" at bounding box center [873, 545] width 406 height 40
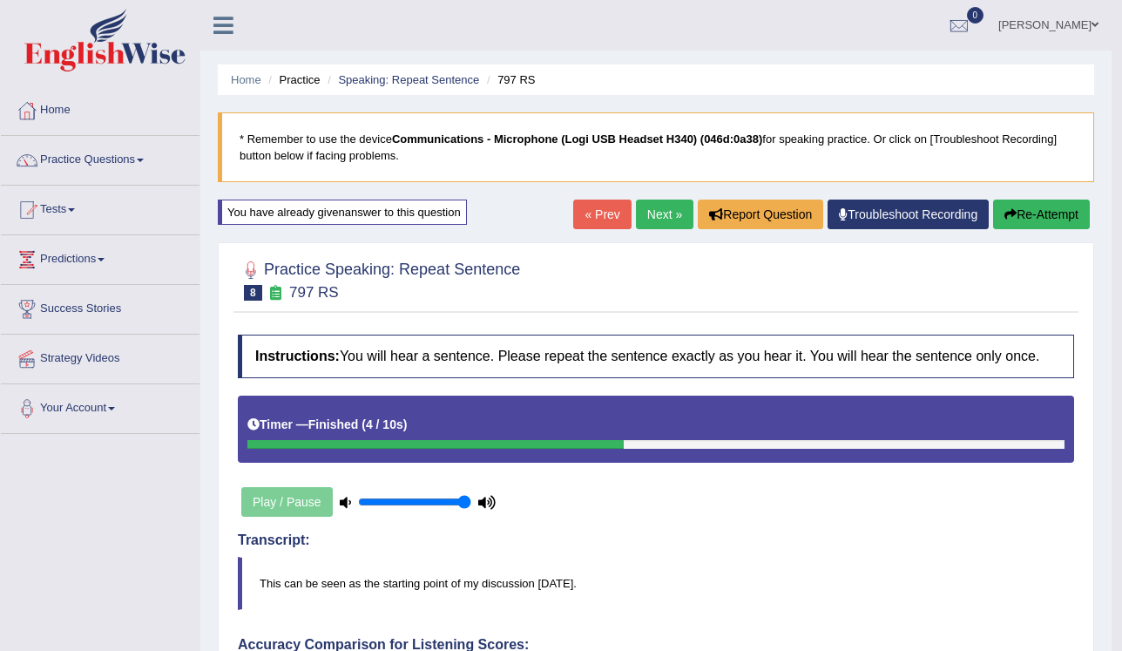
click at [658, 208] on link "Next »" at bounding box center [664, 214] width 57 height 30
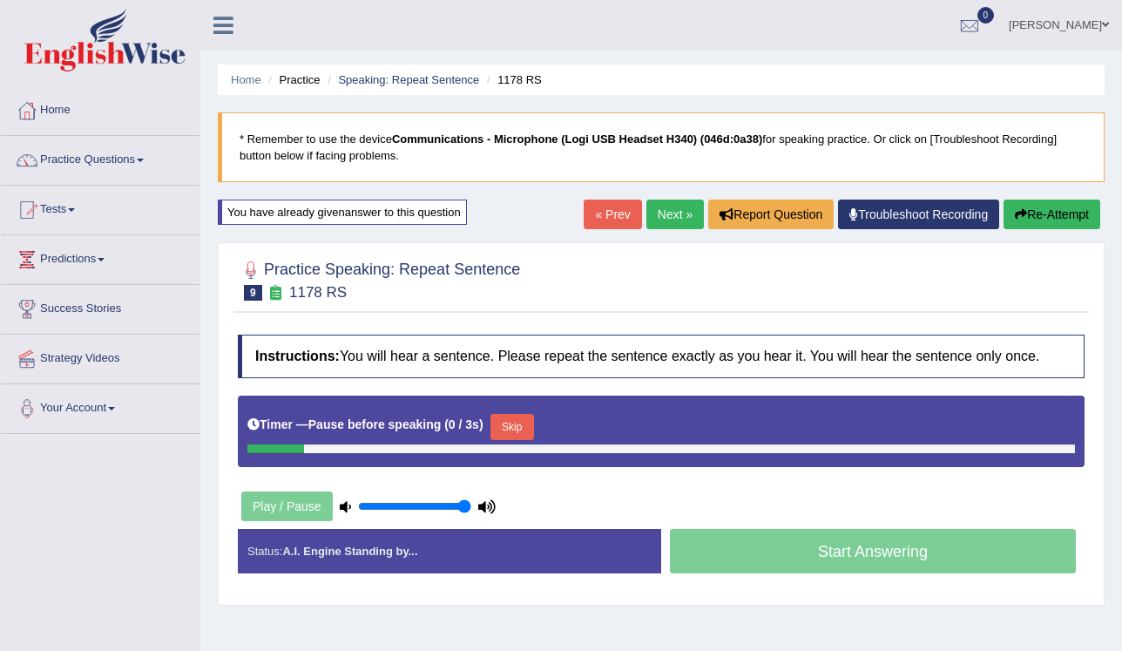
click at [510, 422] on button "Skip" at bounding box center [512, 427] width 44 height 26
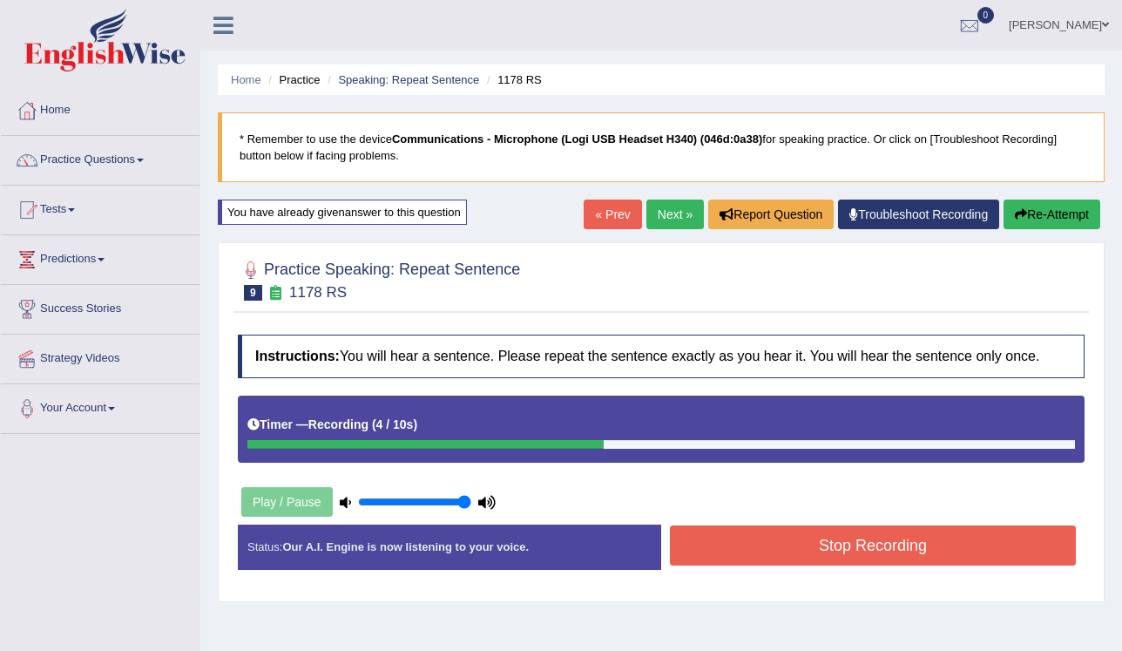
click at [725, 540] on button "Stop Recording" at bounding box center [873, 545] width 406 height 40
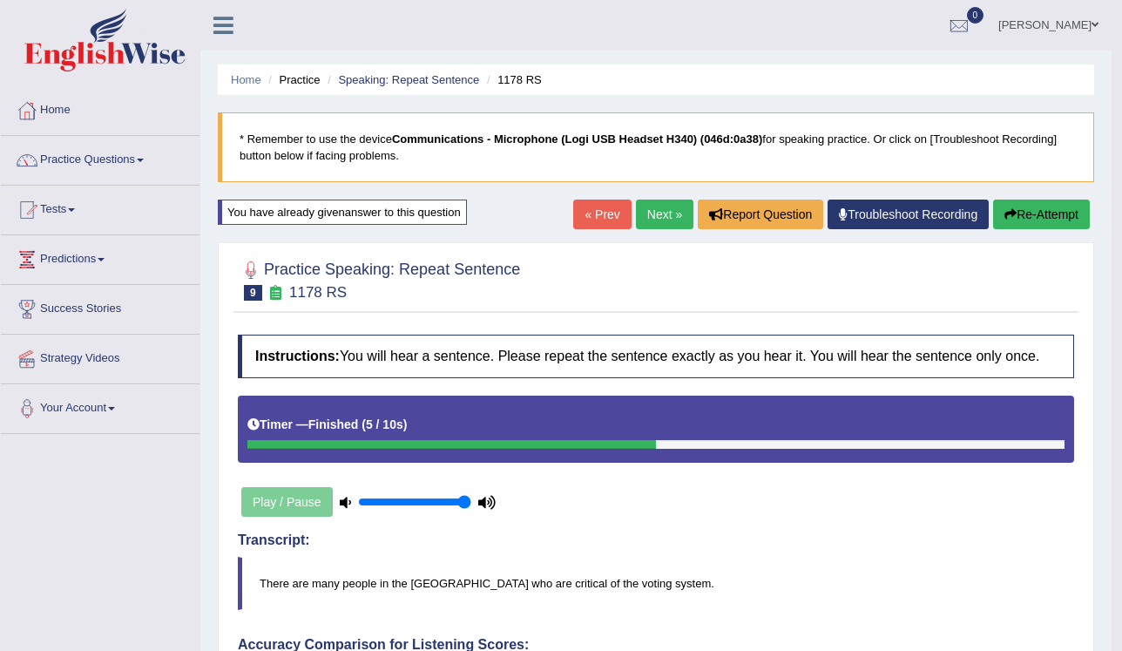
click at [656, 216] on link "Next »" at bounding box center [664, 214] width 57 height 30
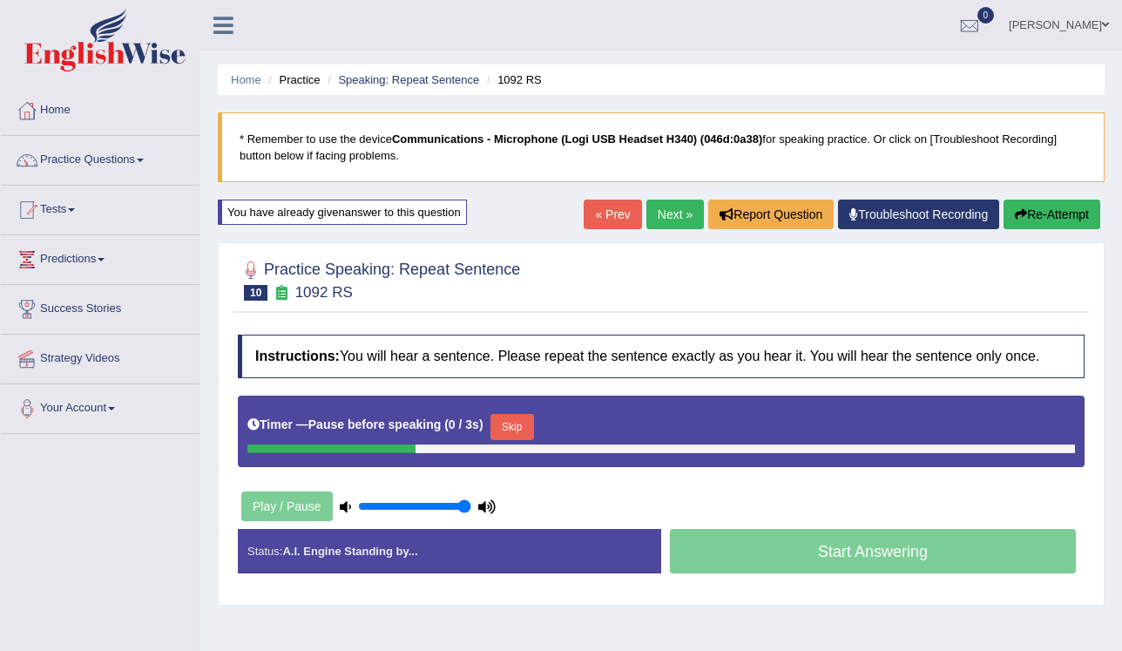
click at [504, 426] on button "Skip" at bounding box center [512, 427] width 44 height 26
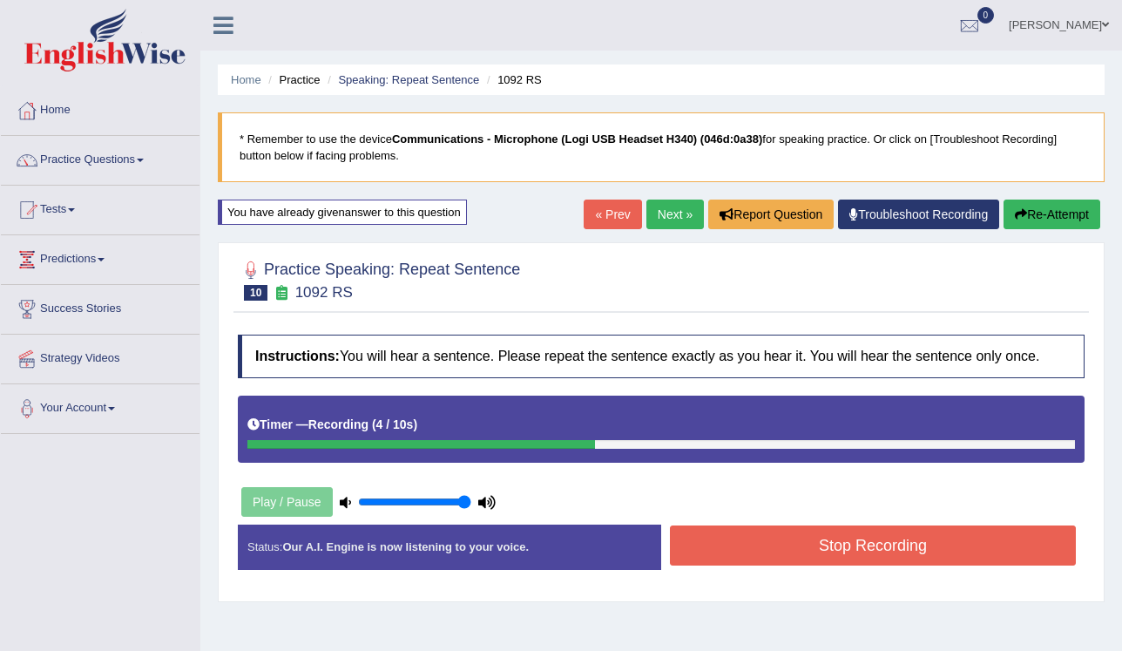
click at [683, 541] on button "Stop Recording" at bounding box center [873, 545] width 406 height 40
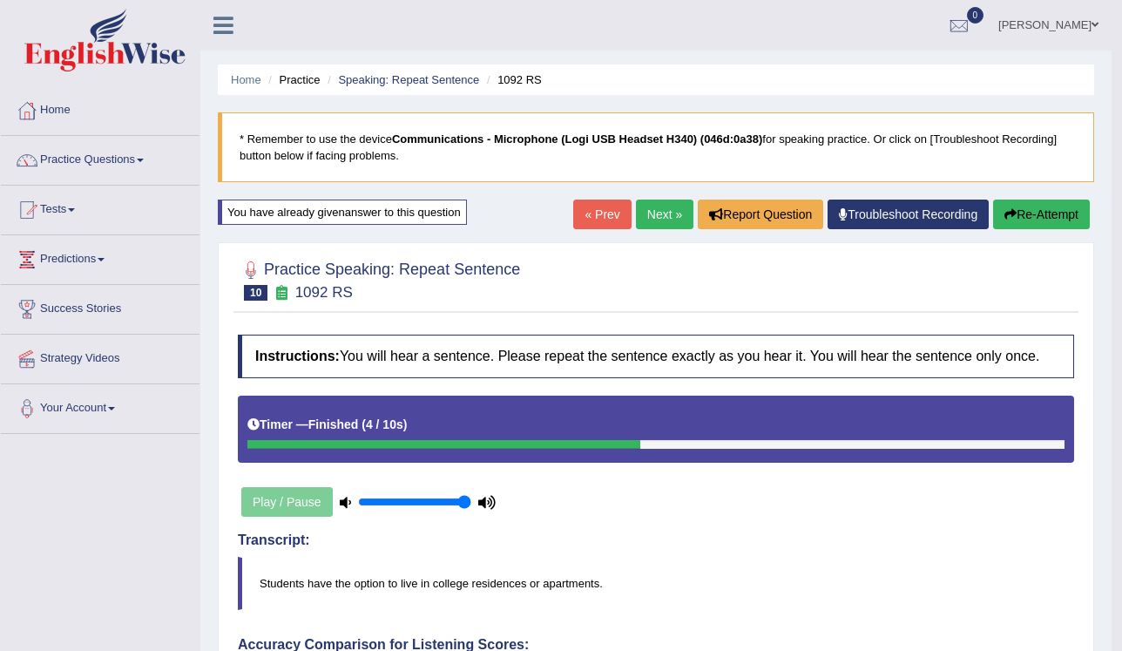
click at [658, 217] on link "Next »" at bounding box center [664, 214] width 57 height 30
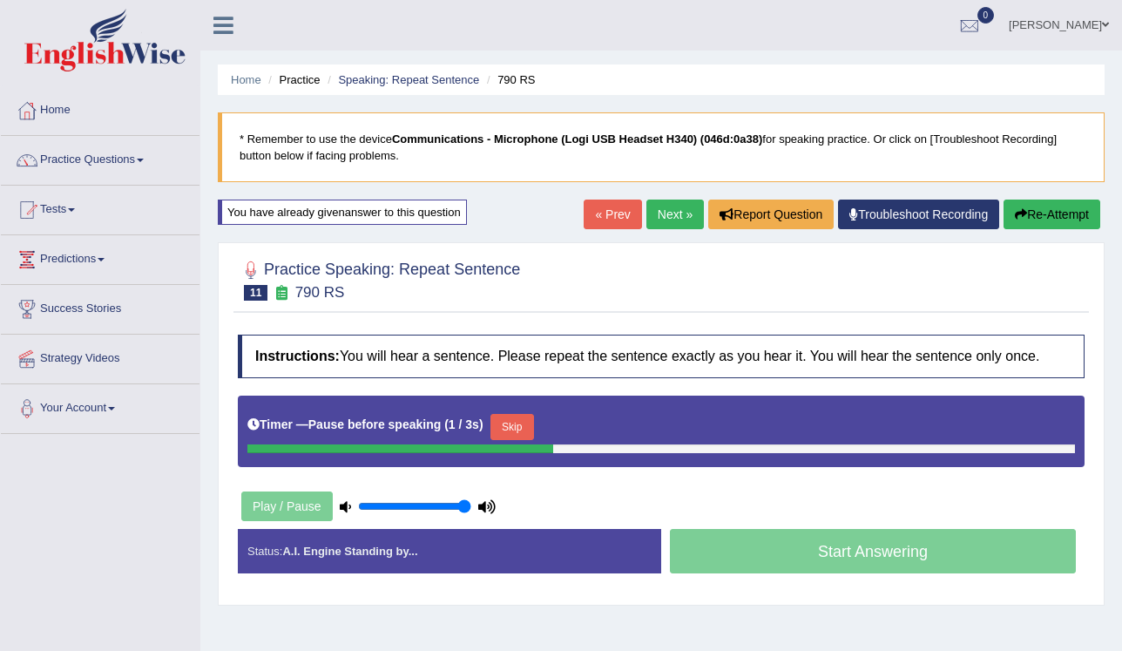
click at [490, 425] on button "Skip" at bounding box center [512, 427] width 44 height 26
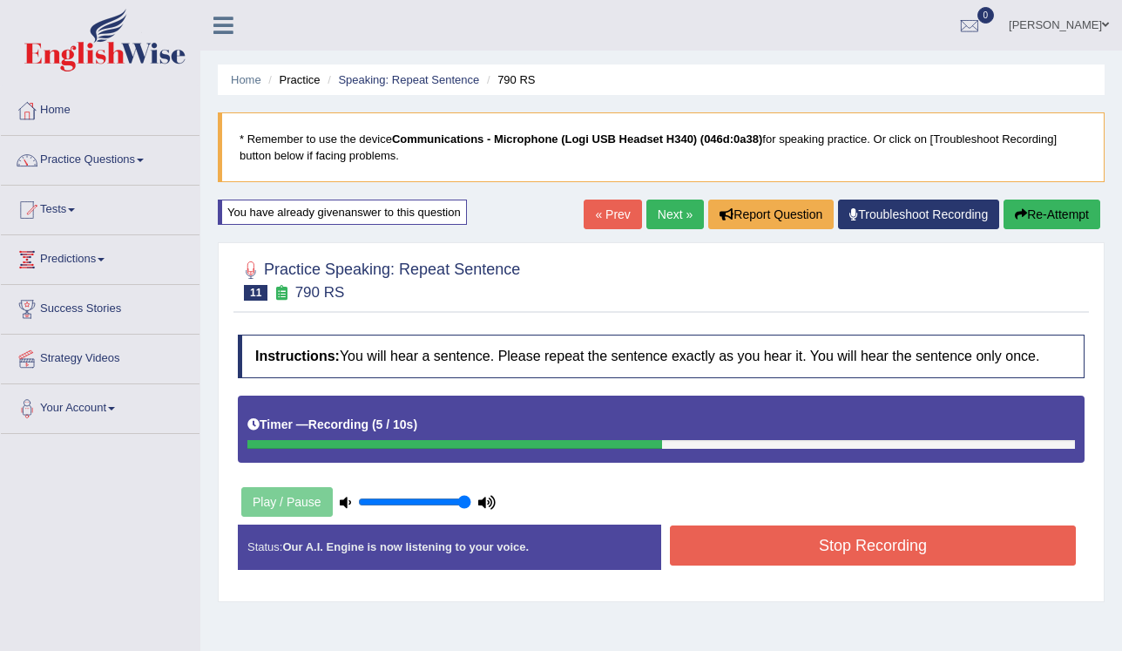
click at [683, 531] on button "Stop Recording" at bounding box center [873, 545] width 406 height 40
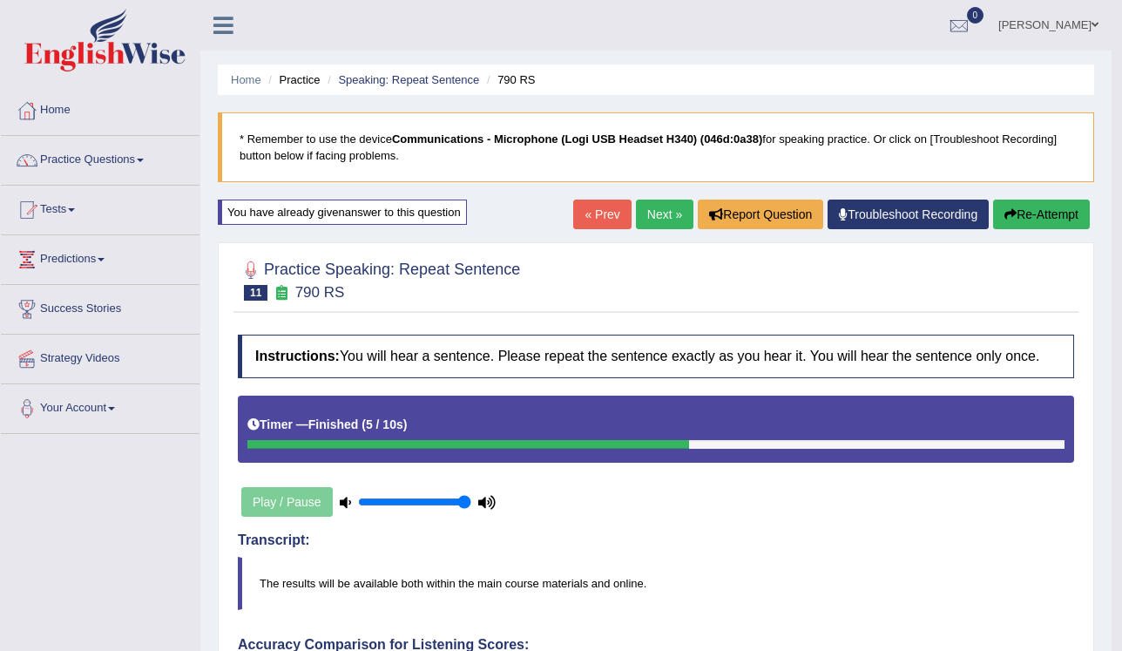
click at [655, 216] on link "Next »" at bounding box center [664, 214] width 57 height 30
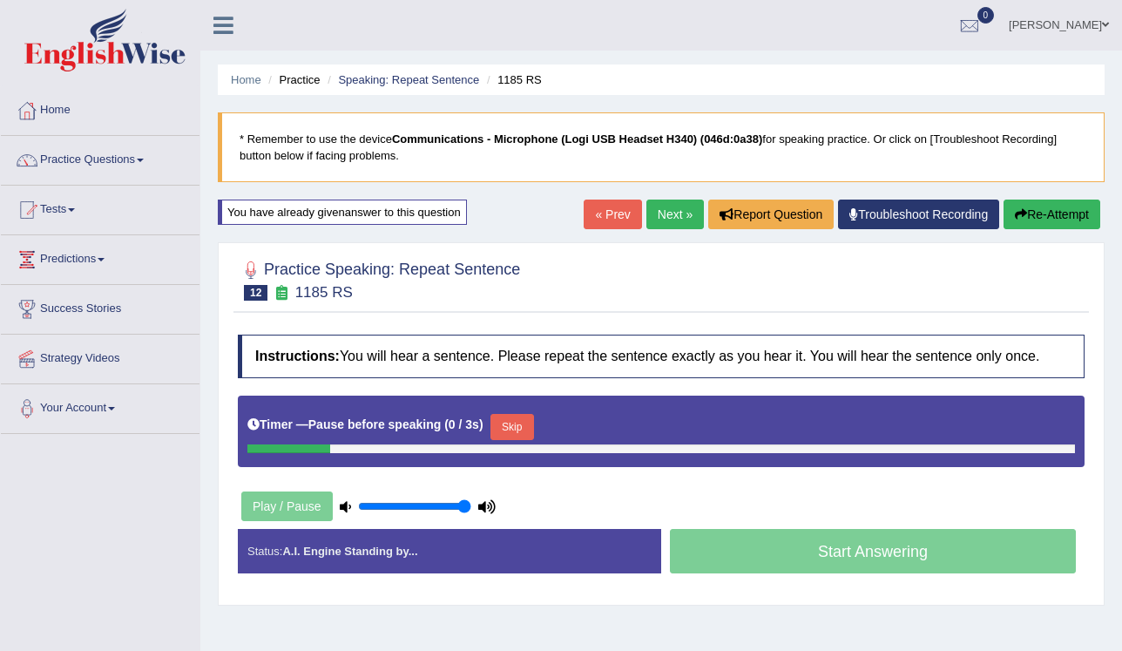
click at [495, 422] on button "Skip" at bounding box center [512, 427] width 44 height 26
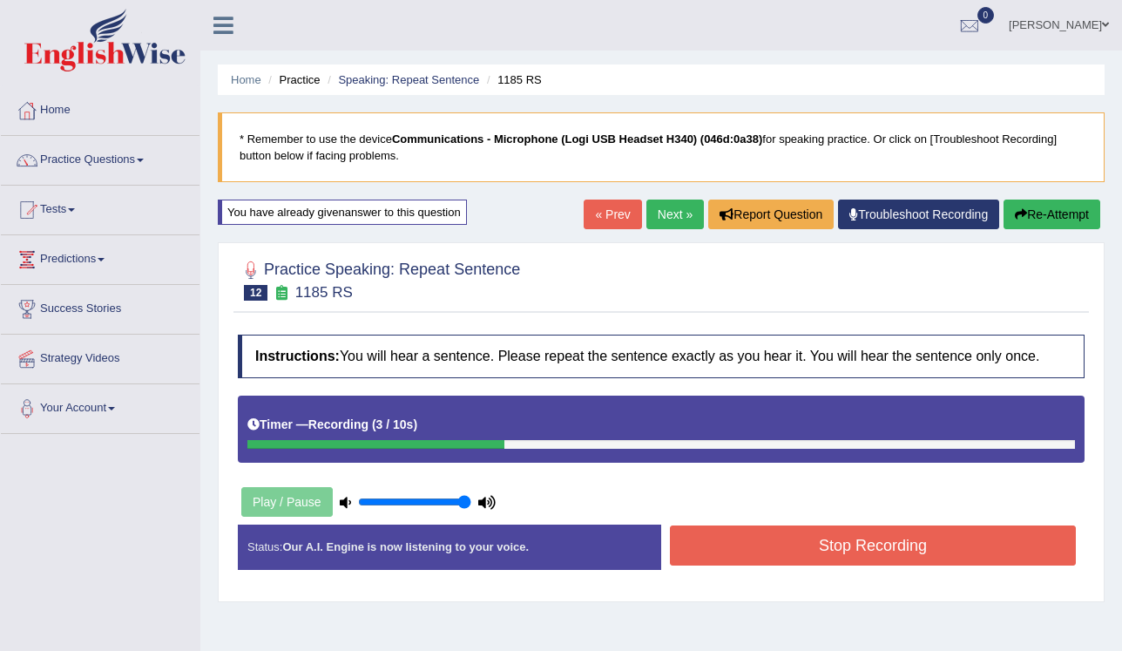
click at [685, 540] on button "Stop Recording" at bounding box center [873, 545] width 406 height 40
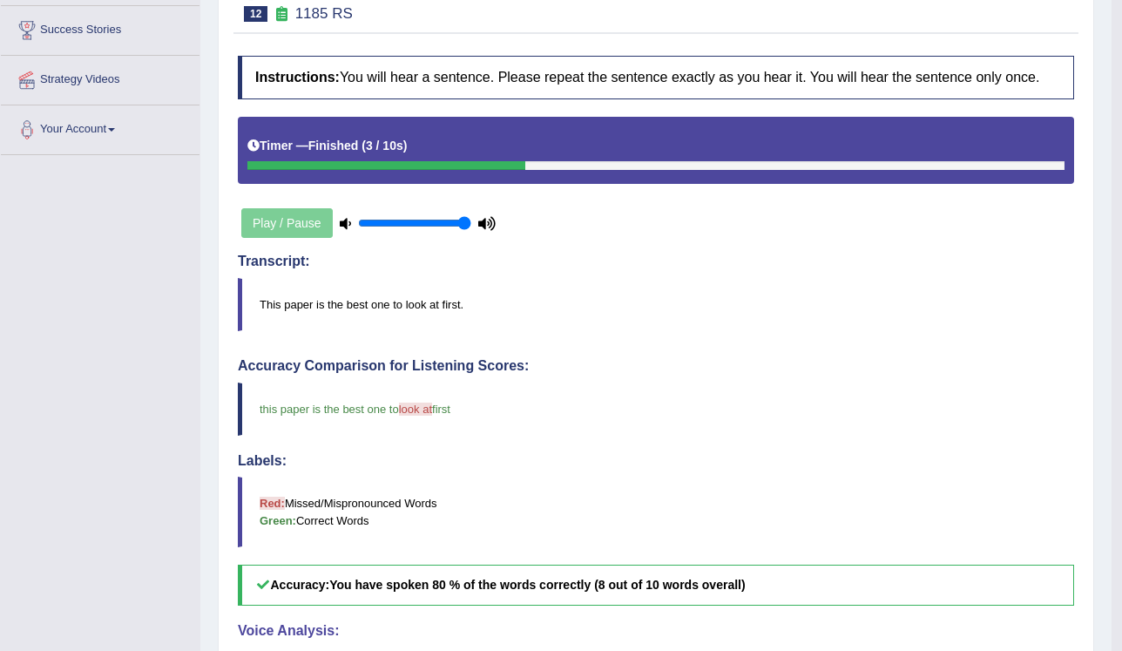
scroll to position [70, 0]
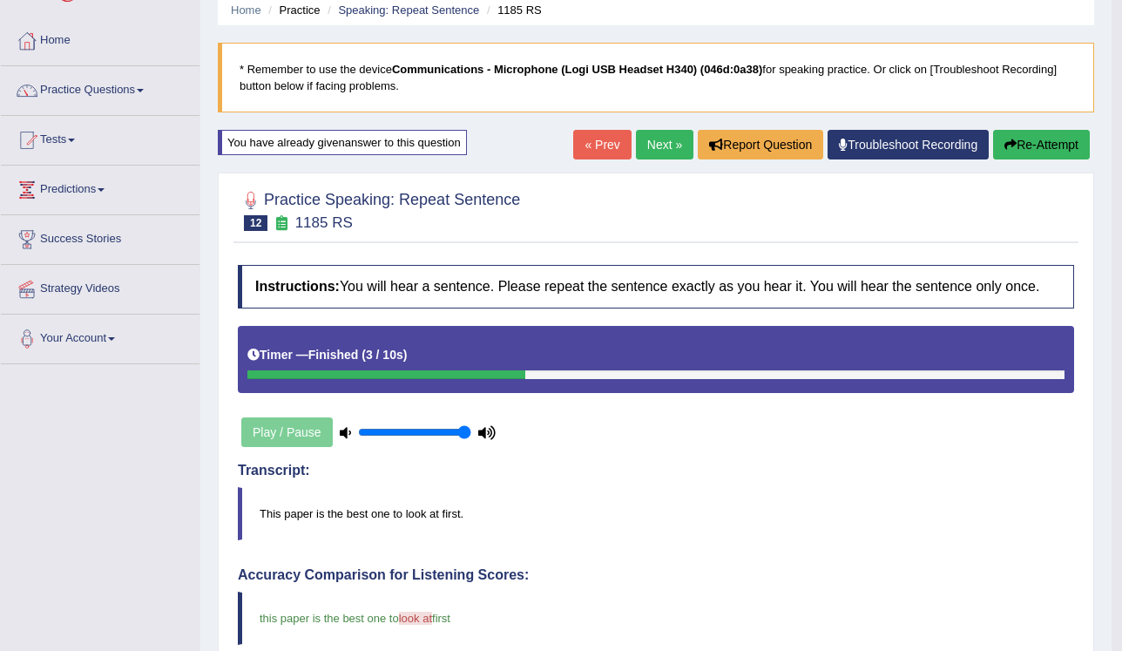
click at [669, 151] on link "Next »" at bounding box center [664, 145] width 57 height 30
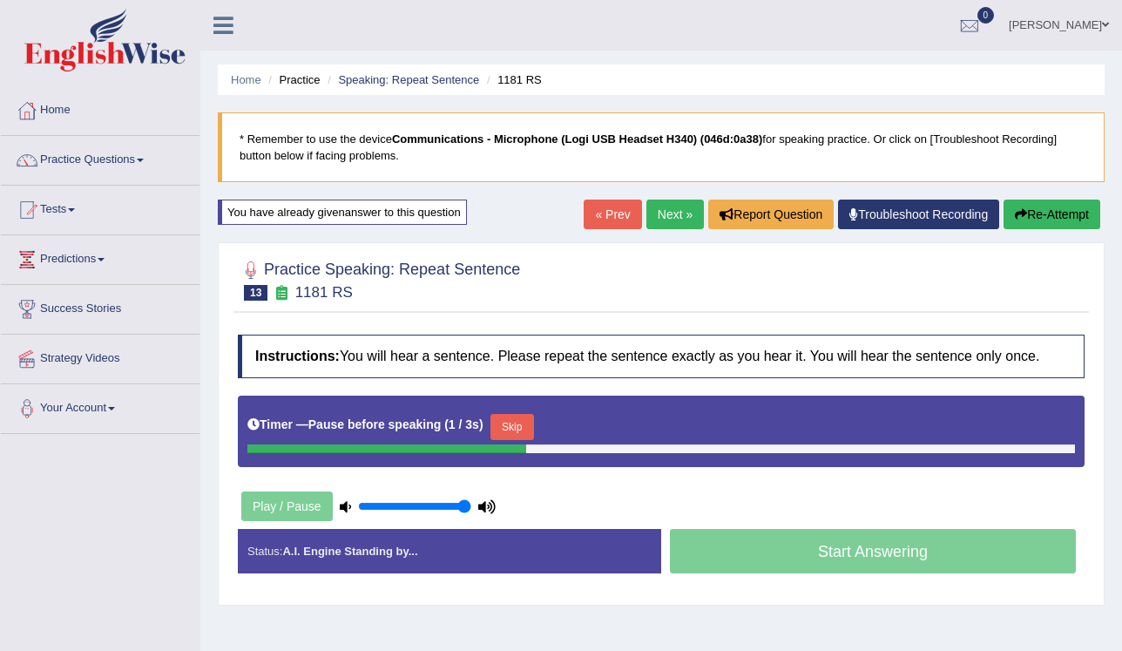
click at [496, 422] on button "Skip" at bounding box center [512, 427] width 44 height 26
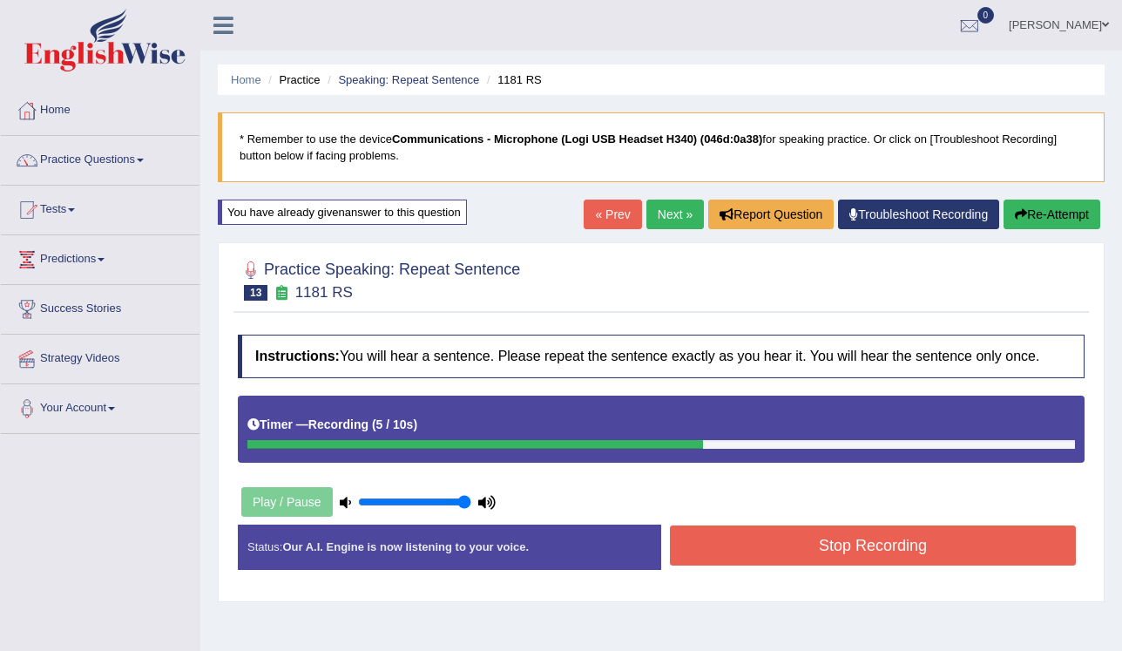
click at [711, 537] on button "Stop Recording" at bounding box center [873, 545] width 406 height 40
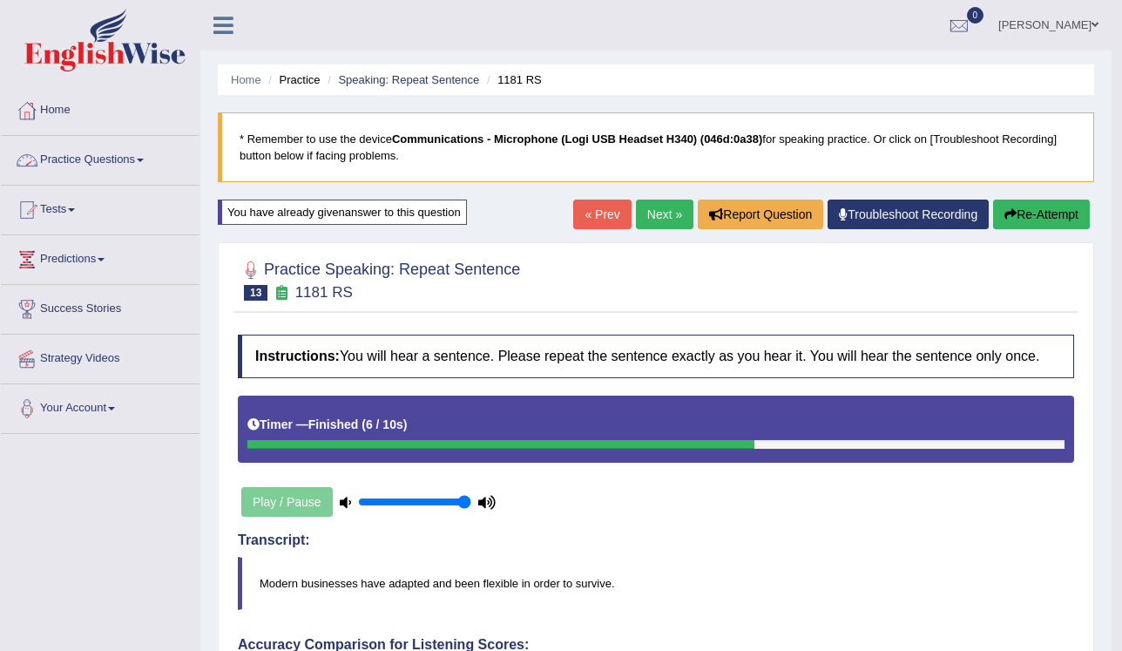
click at [126, 160] on link "Practice Questions" at bounding box center [100, 158] width 199 height 44
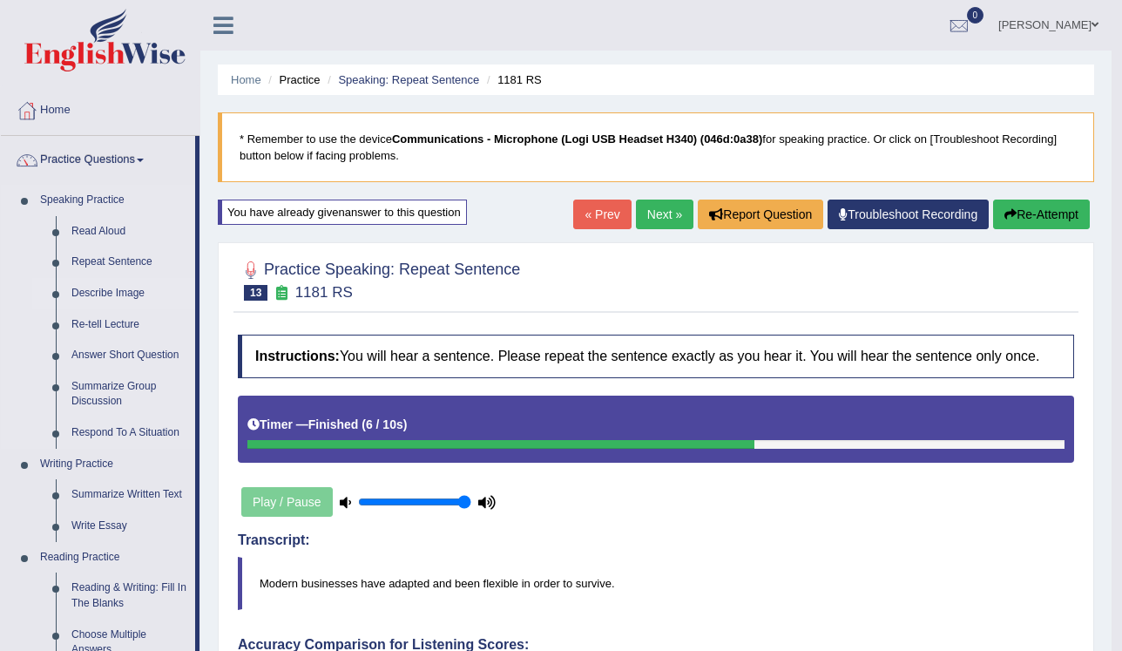
click at [102, 290] on link "Describe Image" at bounding box center [130, 293] width 132 height 31
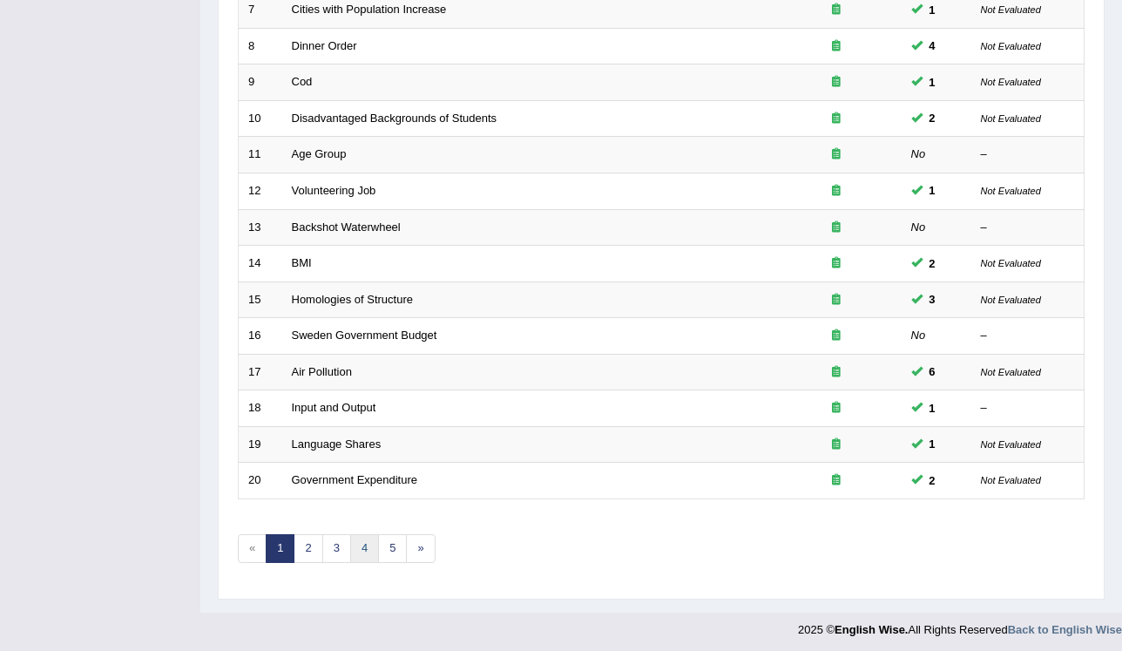
click at [354, 547] on link "4" at bounding box center [364, 548] width 29 height 29
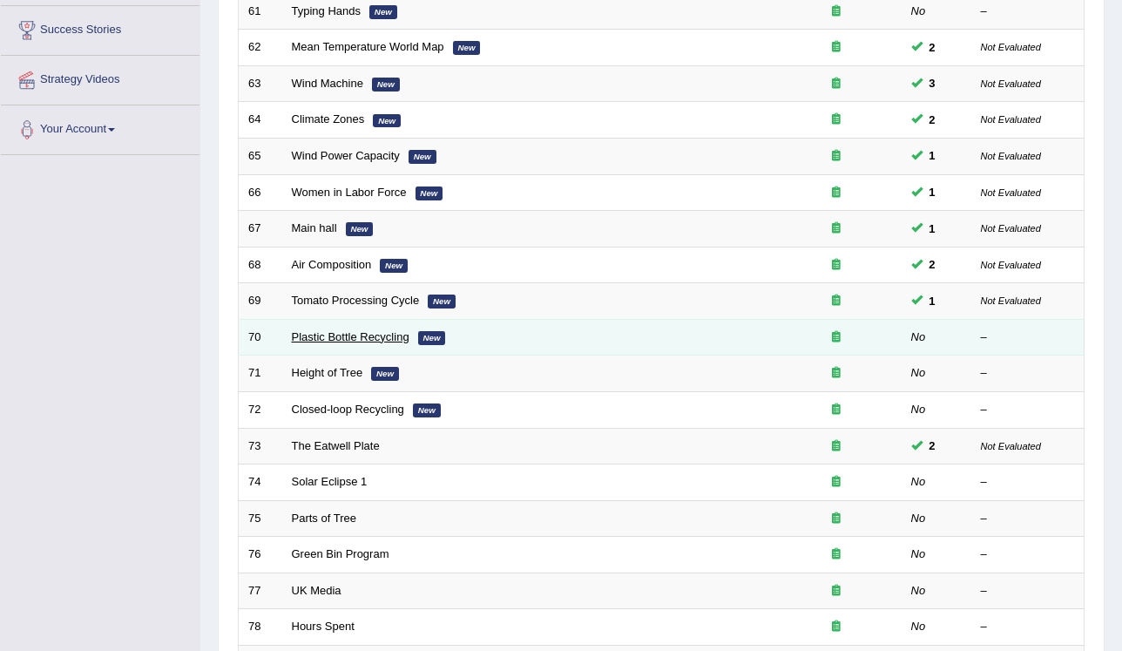
click at [356, 334] on link "Plastic Bottle Recycling" at bounding box center [351, 336] width 118 height 13
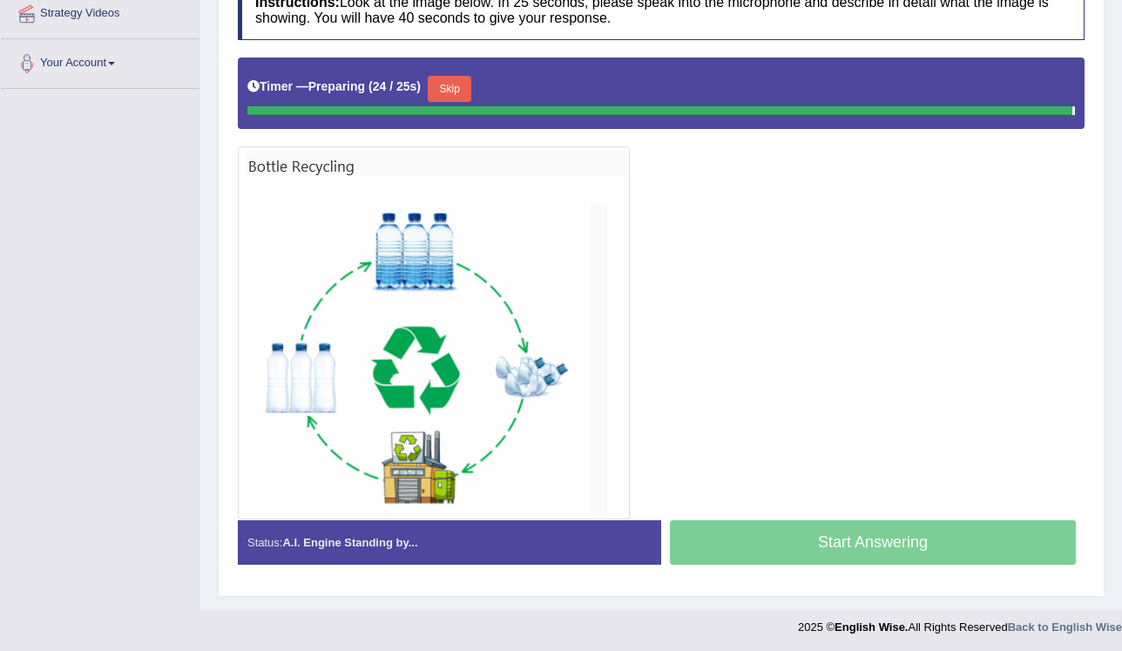
scroll to position [341, 0]
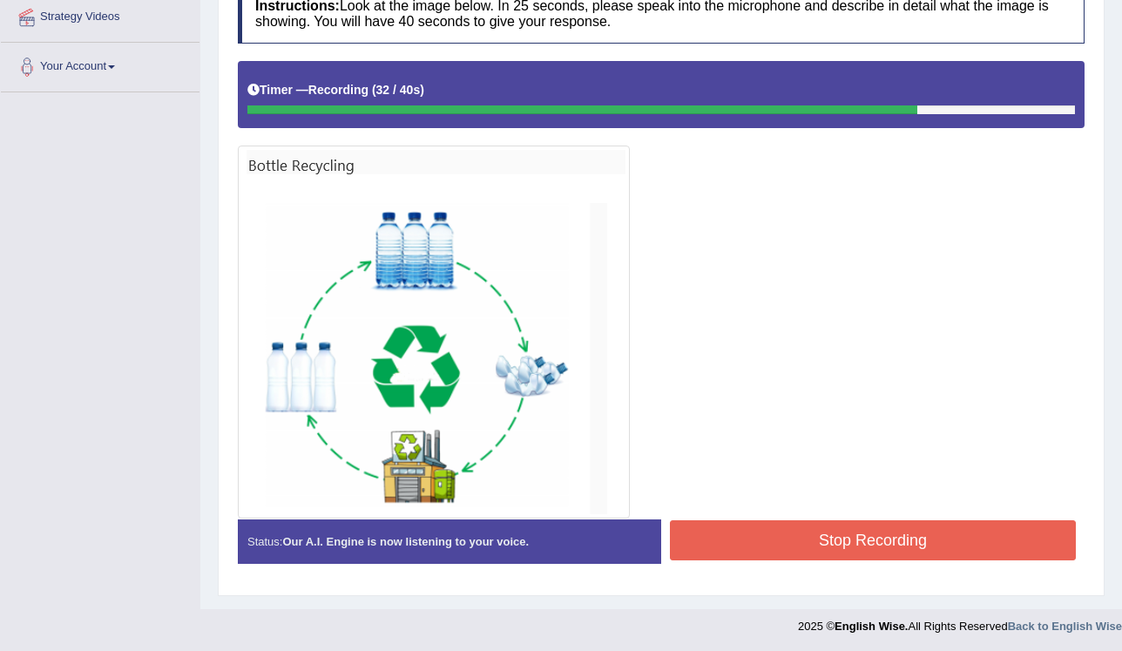
click at [700, 524] on button "Stop Recording" at bounding box center [873, 540] width 406 height 40
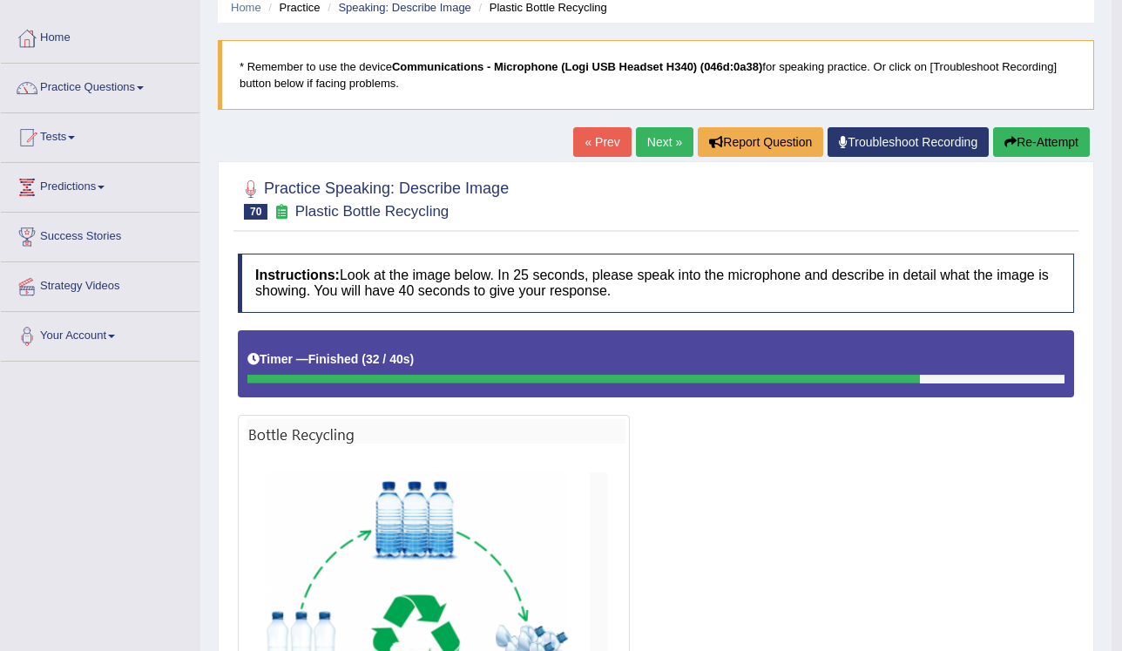
scroll to position [63, 0]
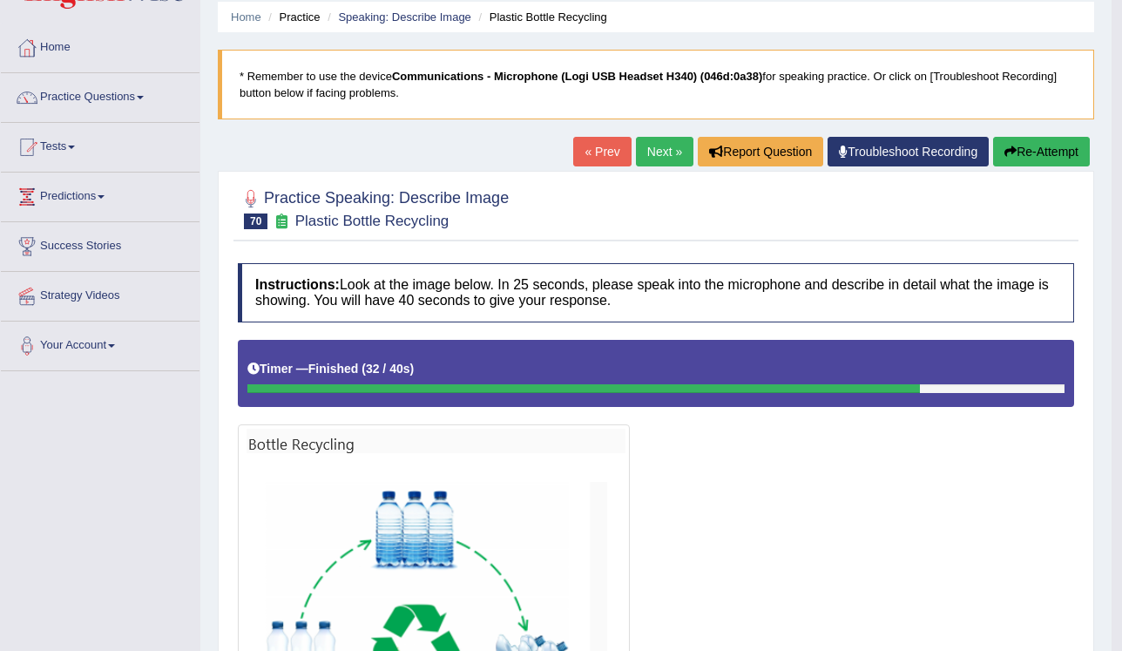
click at [665, 158] on link "Next »" at bounding box center [664, 152] width 57 height 30
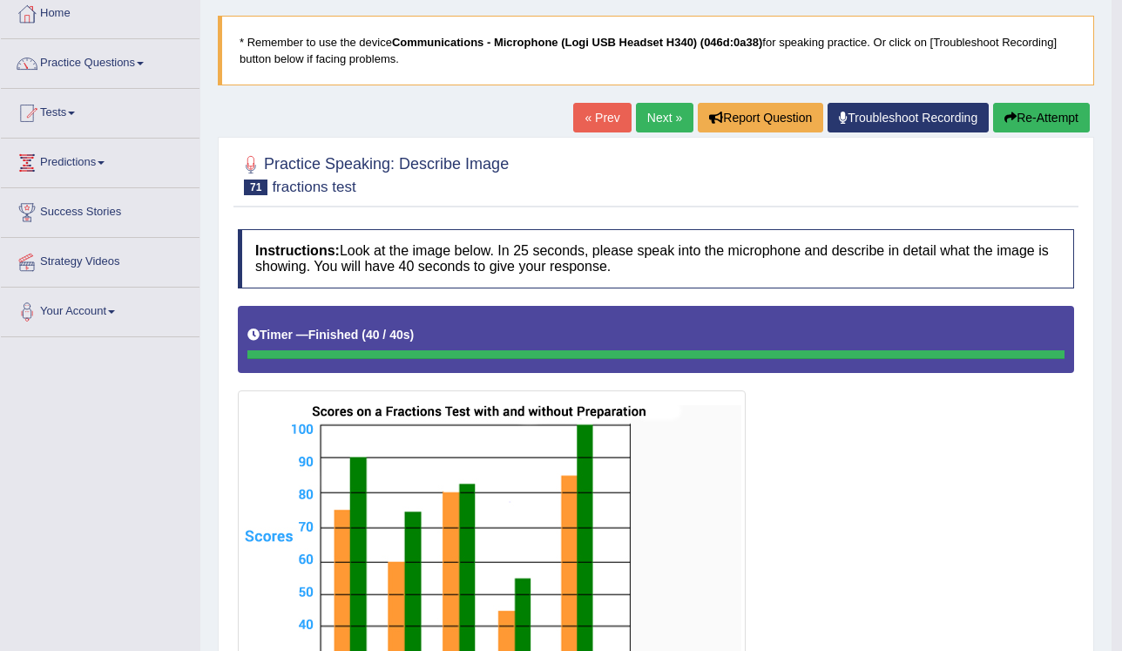
scroll to position [71, 0]
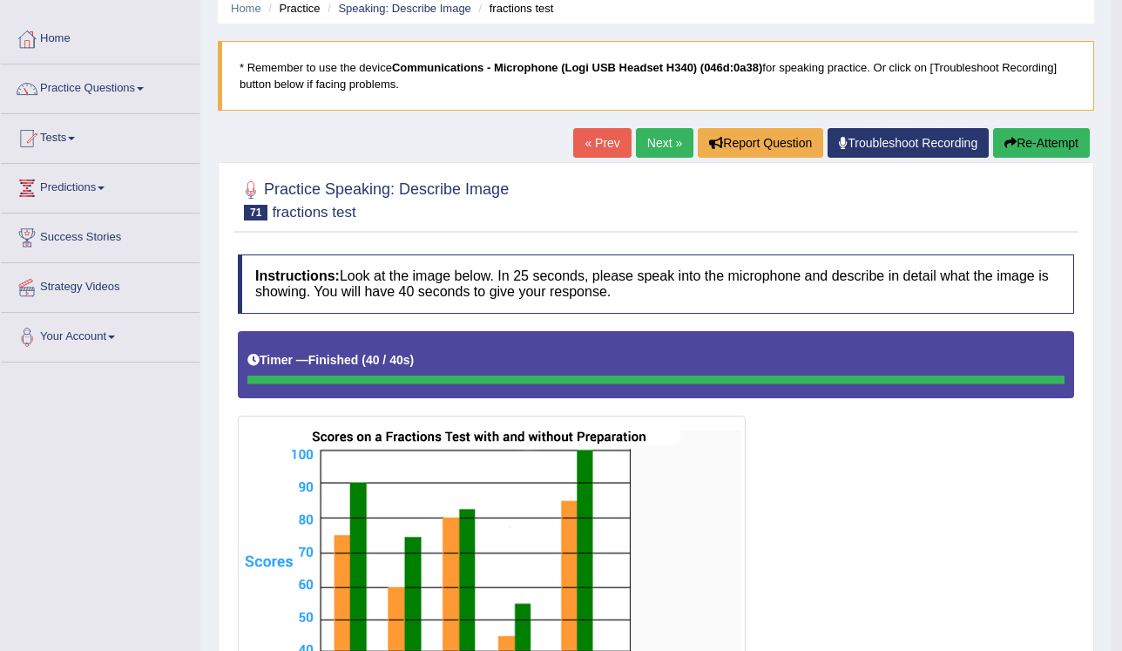
click at [1033, 141] on button "Re-Attempt" at bounding box center [1041, 143] width 97 height 30
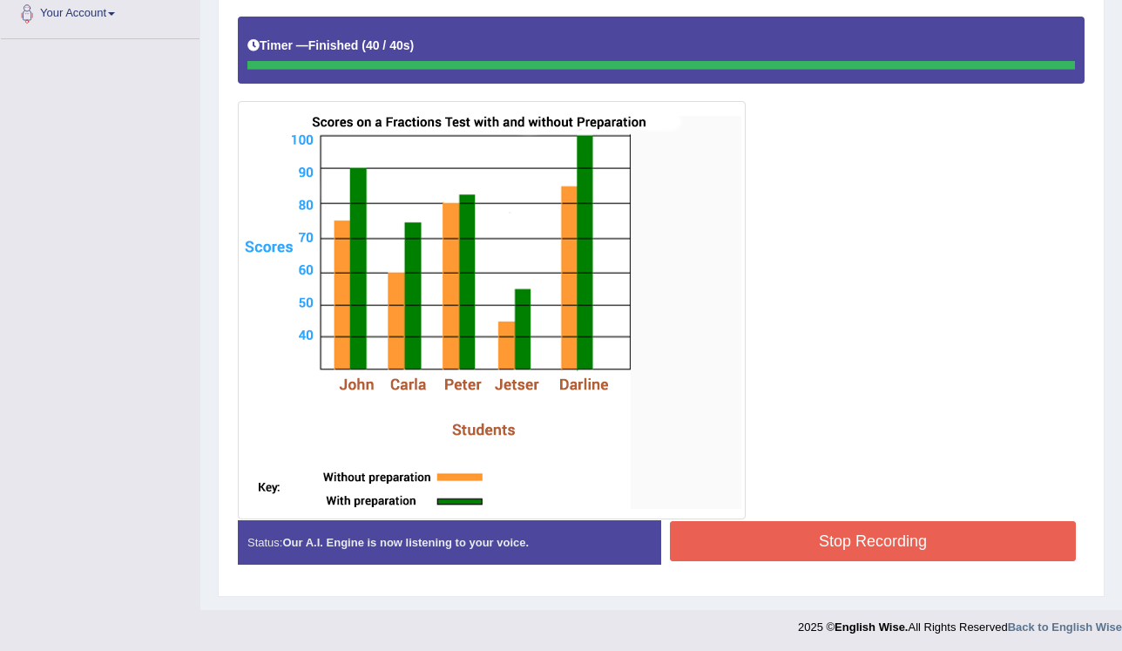
click at [732, 530] on button "Stop Recording" at bounding box center [873, 541] width 406 height 40
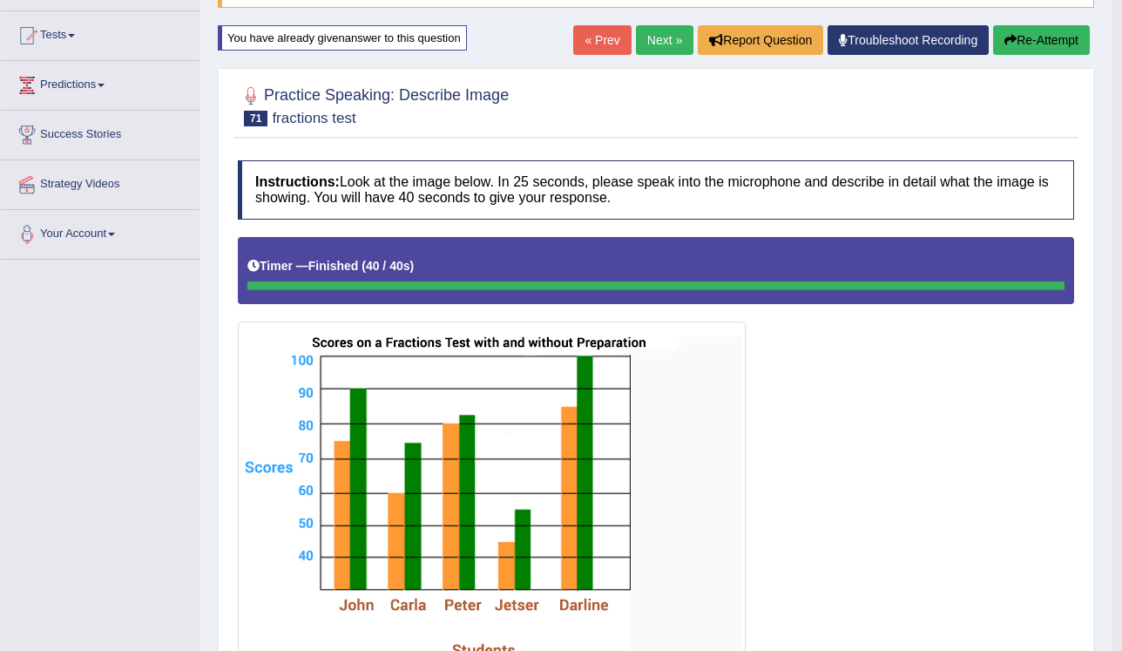
scroll to position [46, 0]
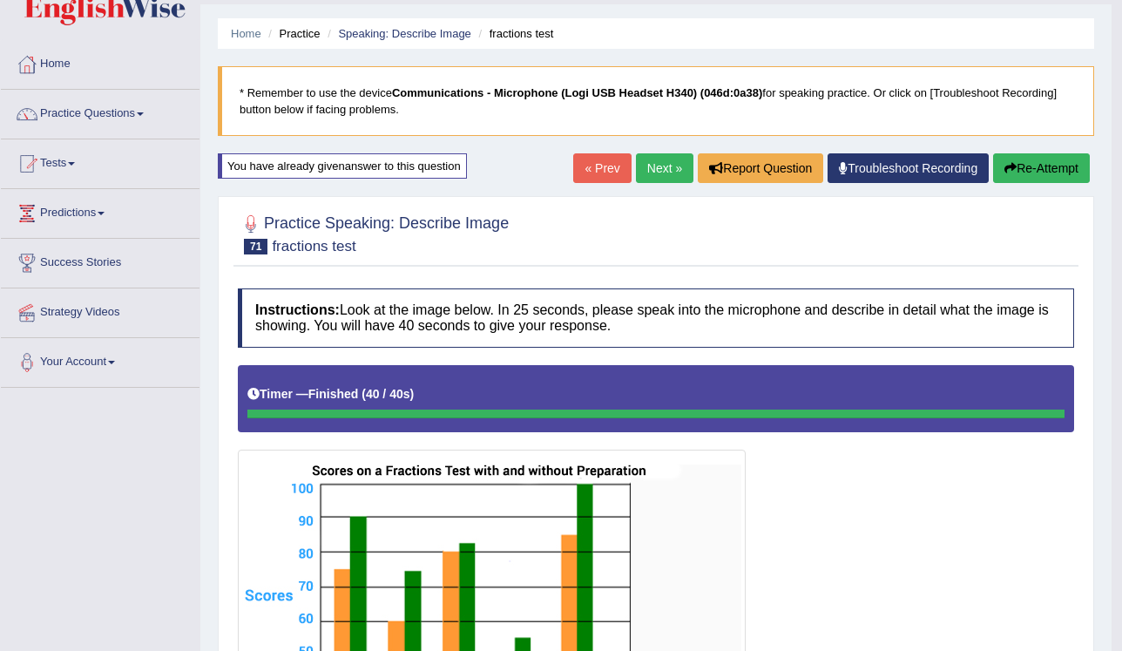
click at [663, 174] on link "Next »" at bounding box center [664, 168] width 57 height 30
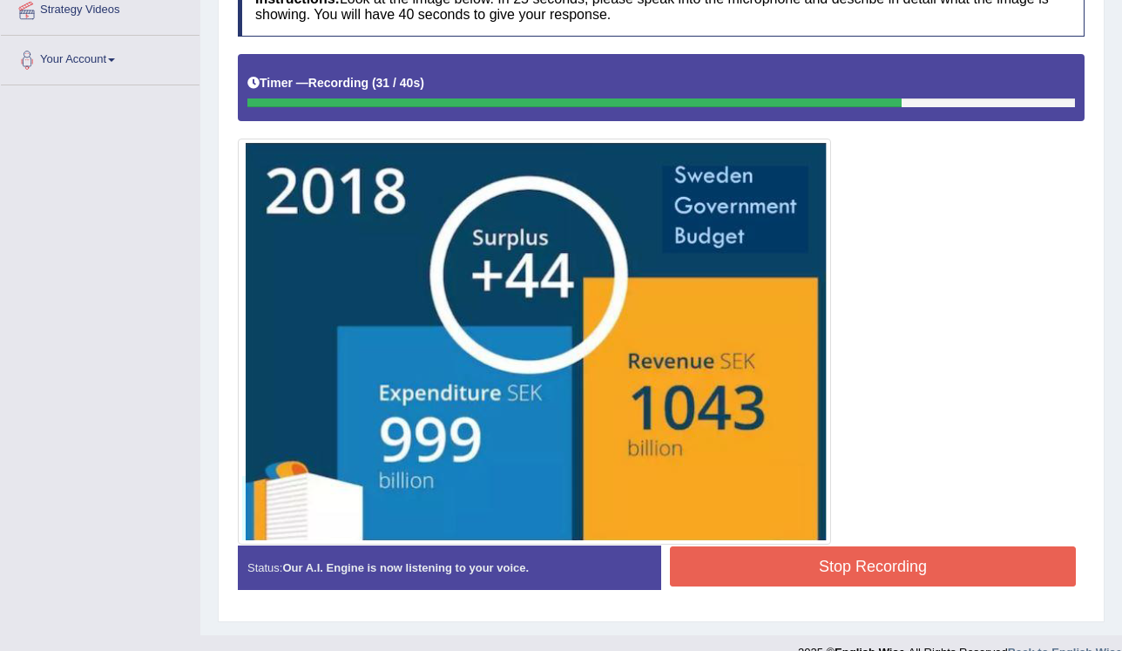
click at [840, 561] on button "Stop Recording" at bounding box center [873, 566] width 406 height 40
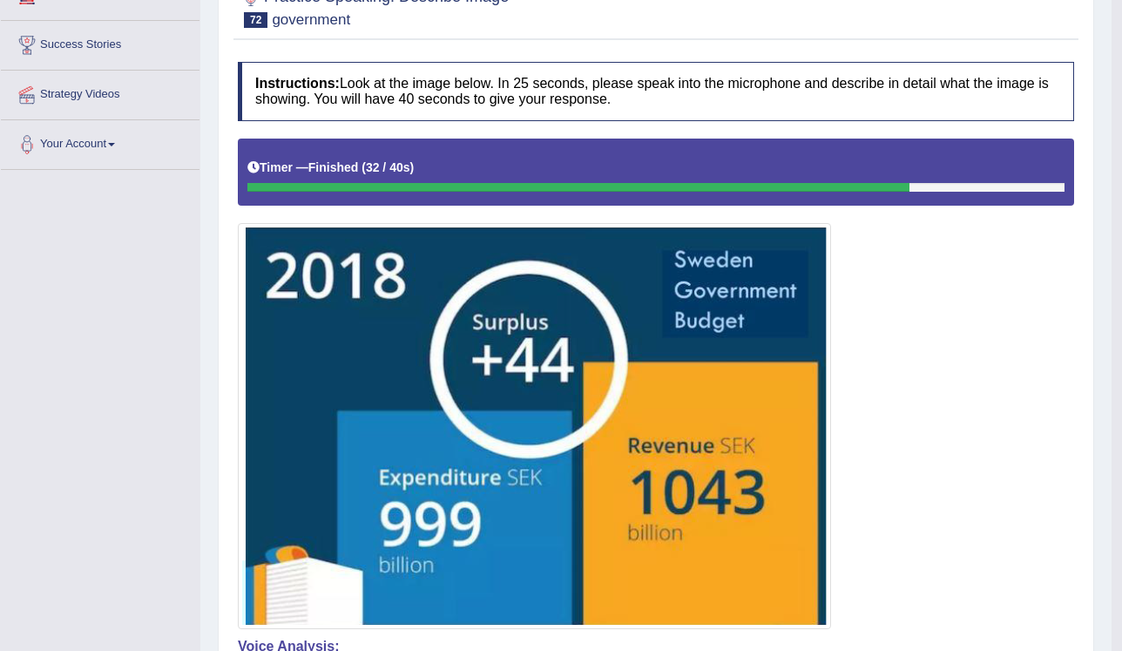
scroll to position [209, 0]
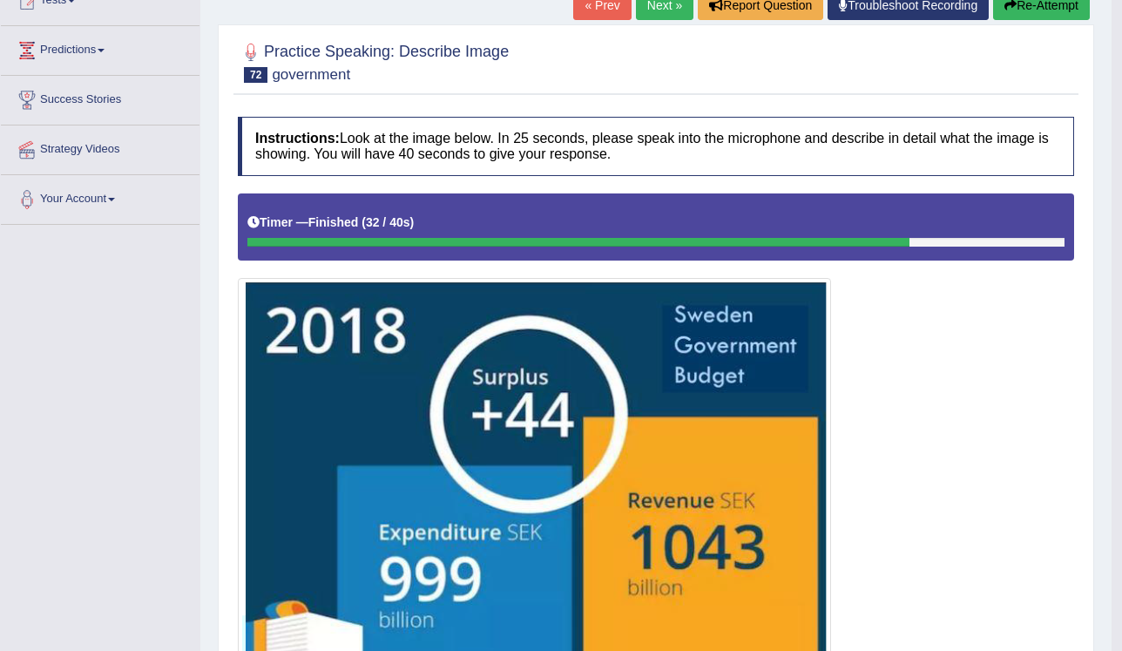
click at [1049, 10] on button "Re-Attempt" at bounding box center [1041, 5] width 97 height 30
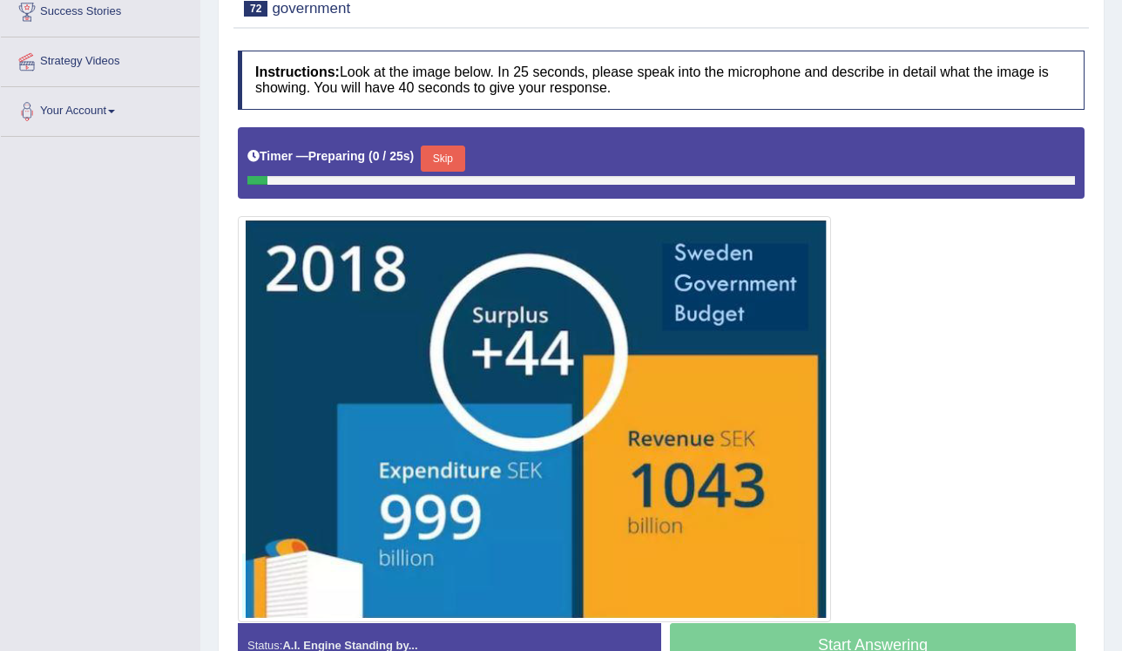
click at [442, 150] on button "Skip" at bounding box center [443, 158] width 44 height 26
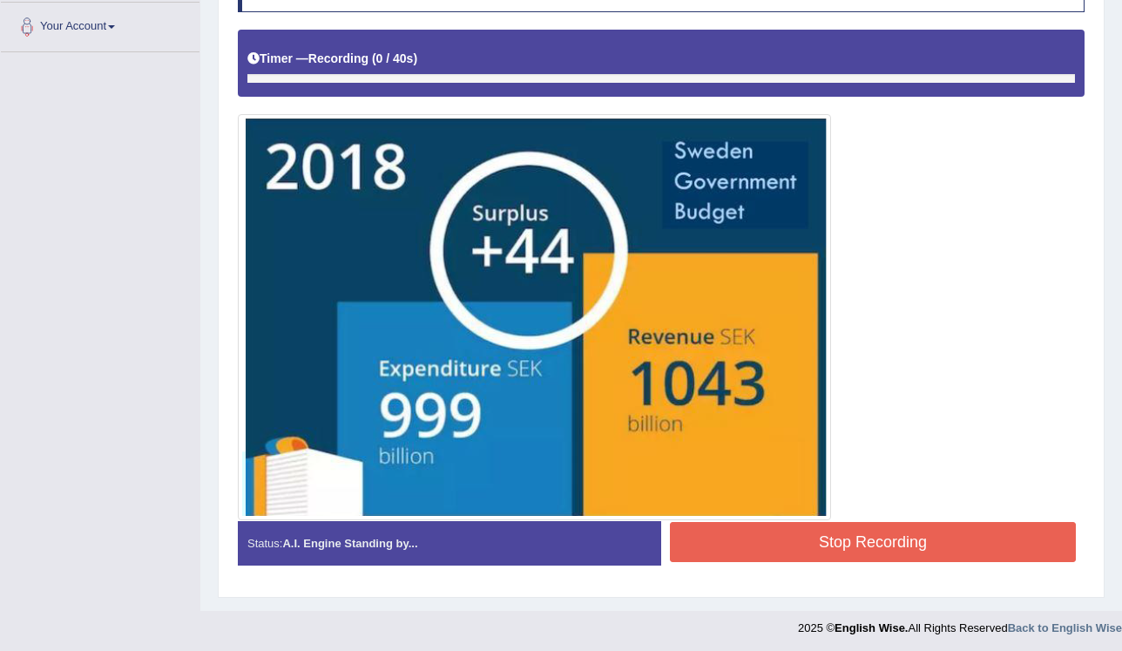
scroll to position [383, 0]
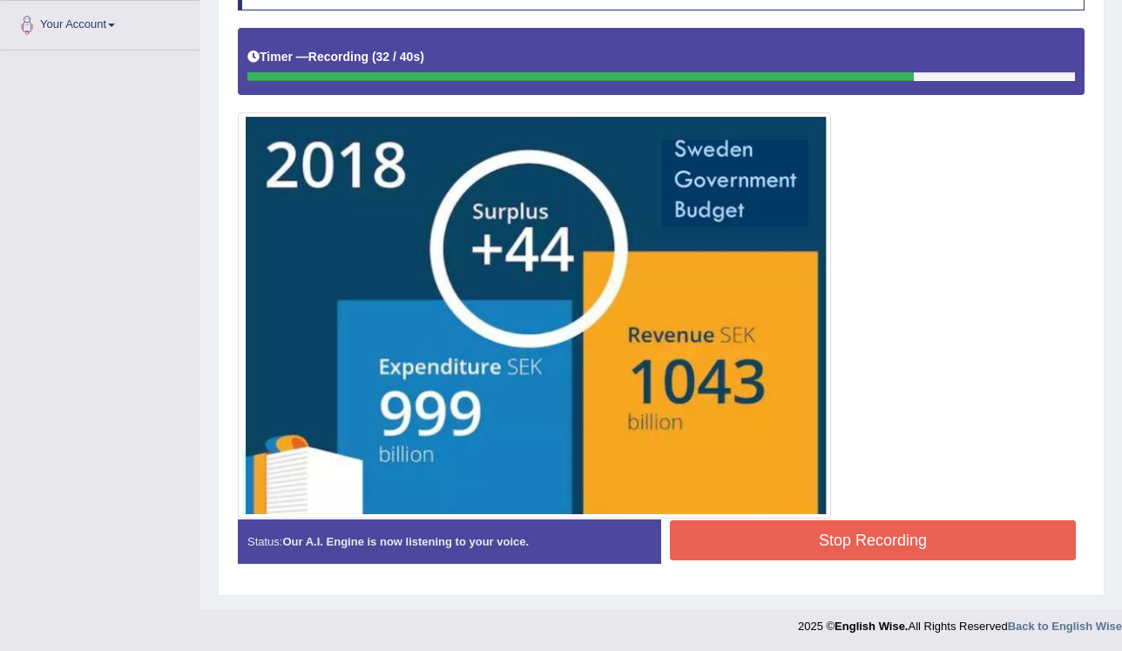
click at [826, 530] on button "Stop Recording" at bounding box center [873, 540] width 406 height 40
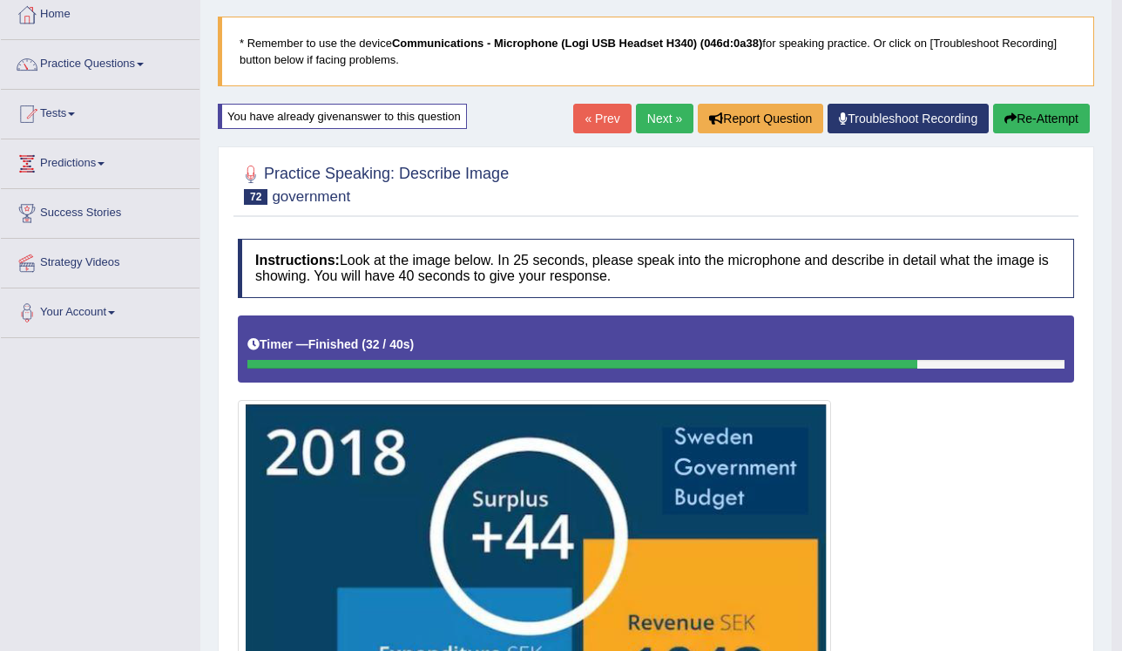
scroll to position [38, 0]
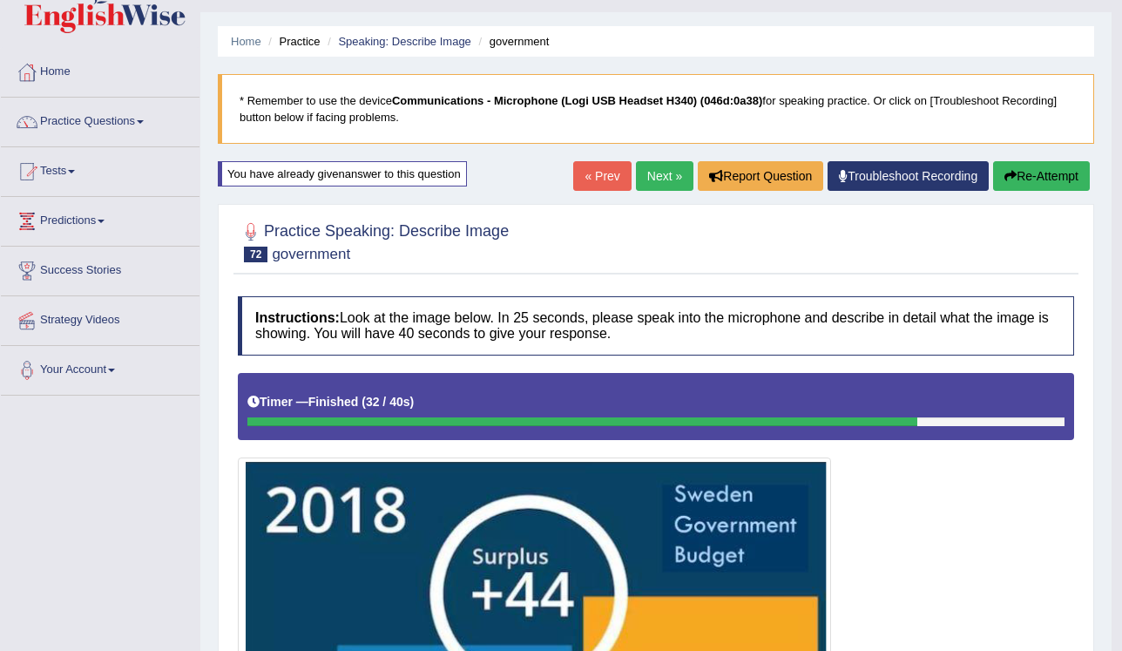
click at [671, 171] on link "Next »" at bounding box center [664, 176] width 57 height 30
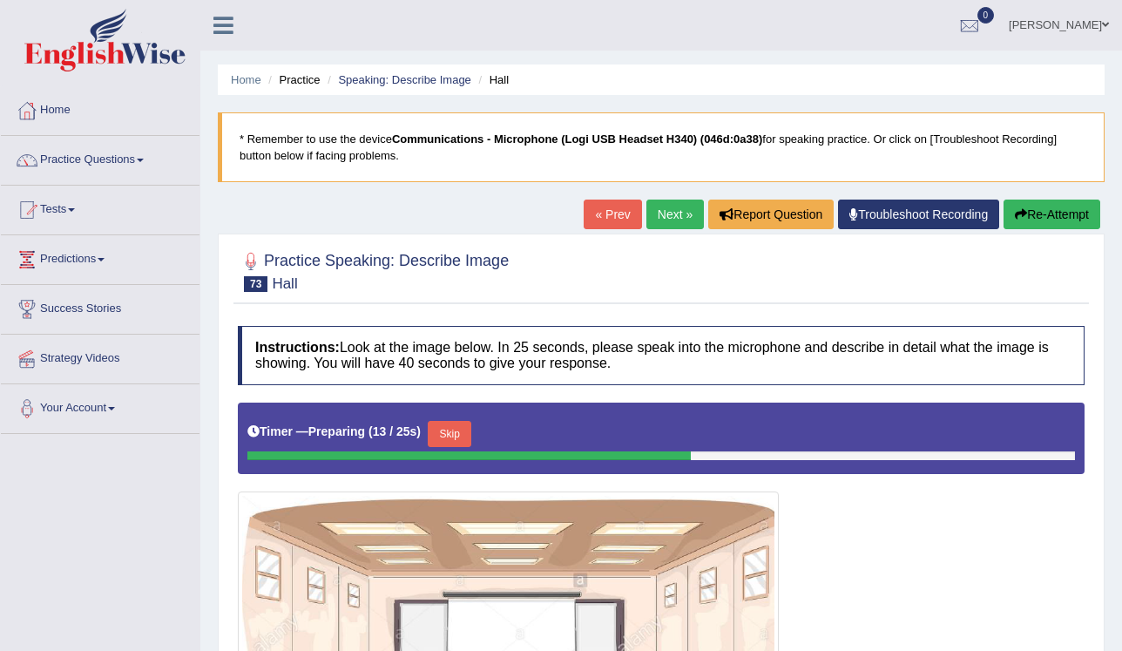
click at [1043, 221] on button "Re-Attempt" at bounding box center [1051, 214] width 97 height 30
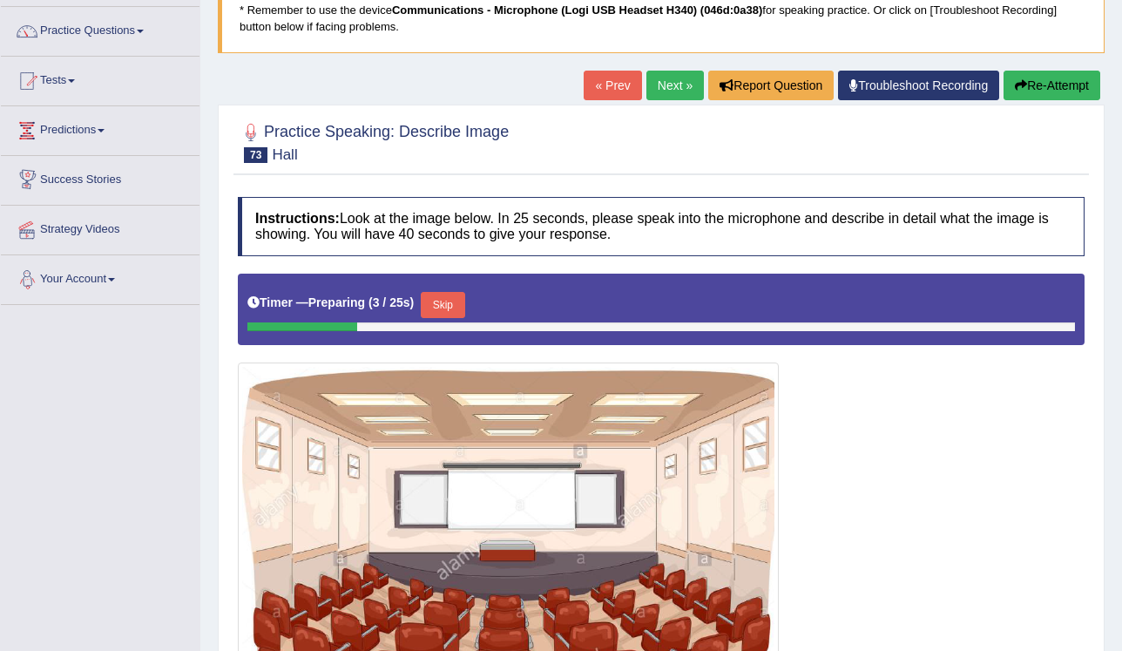
scroll to position [279, 0]
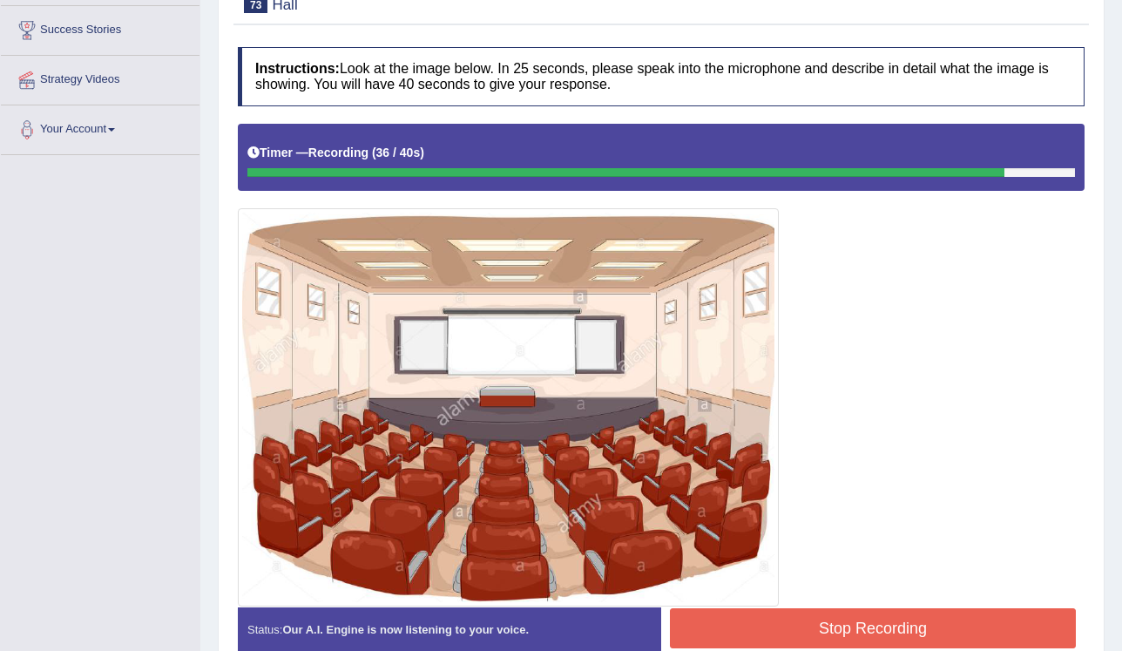
click at [700, 617] on button "Stop Recording" at bounding box center [873, 628] width 406 height 40
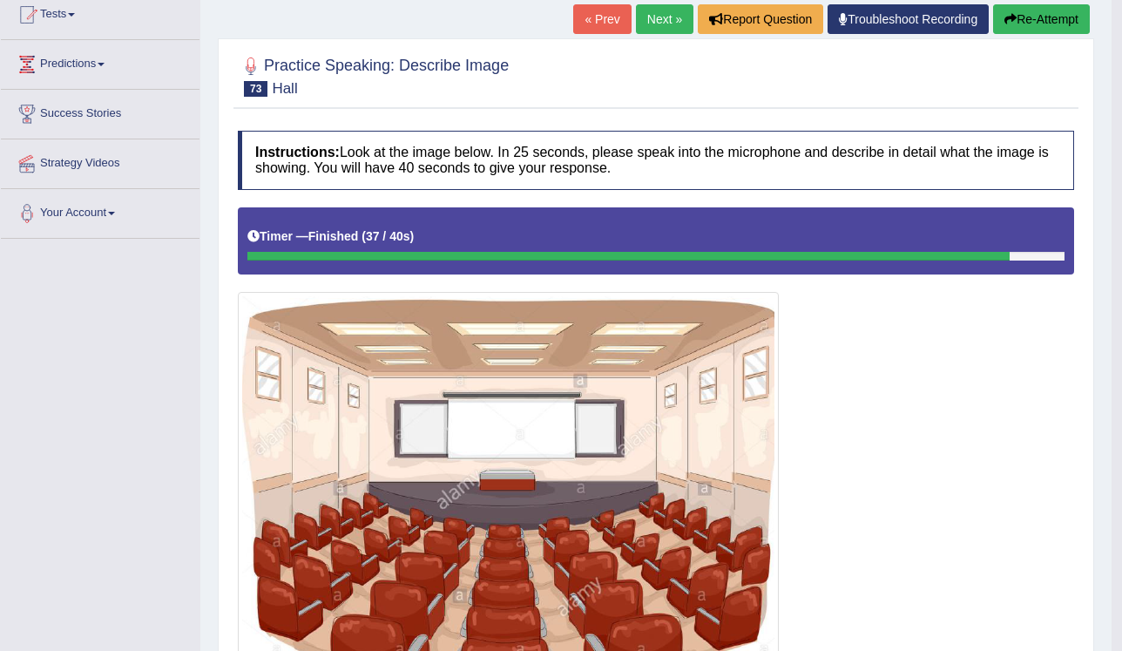
scroll to position [70, 0]
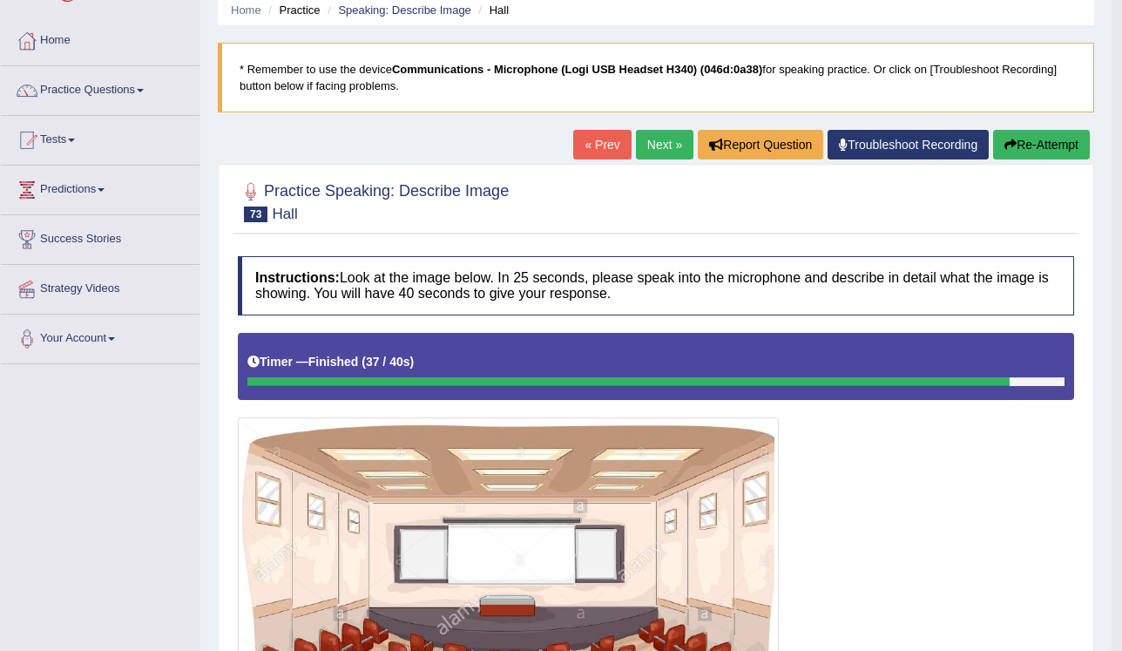
click at [665, 132] on link "Next »" at bounding box center [664, 145] width 57 height 30
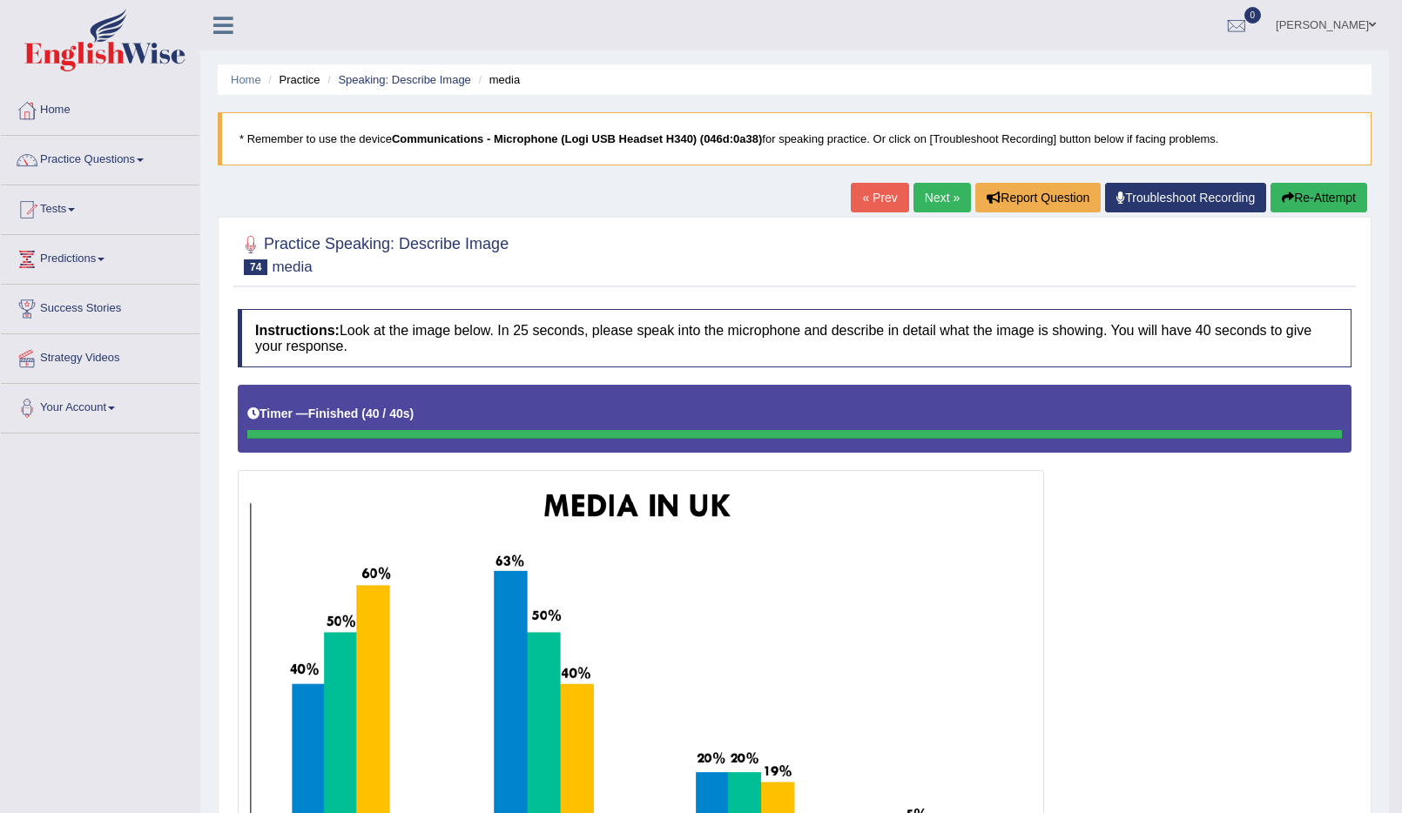
click at [1121, 199] on icon "button" at bounding box center [1288, 198] width 12 height 12
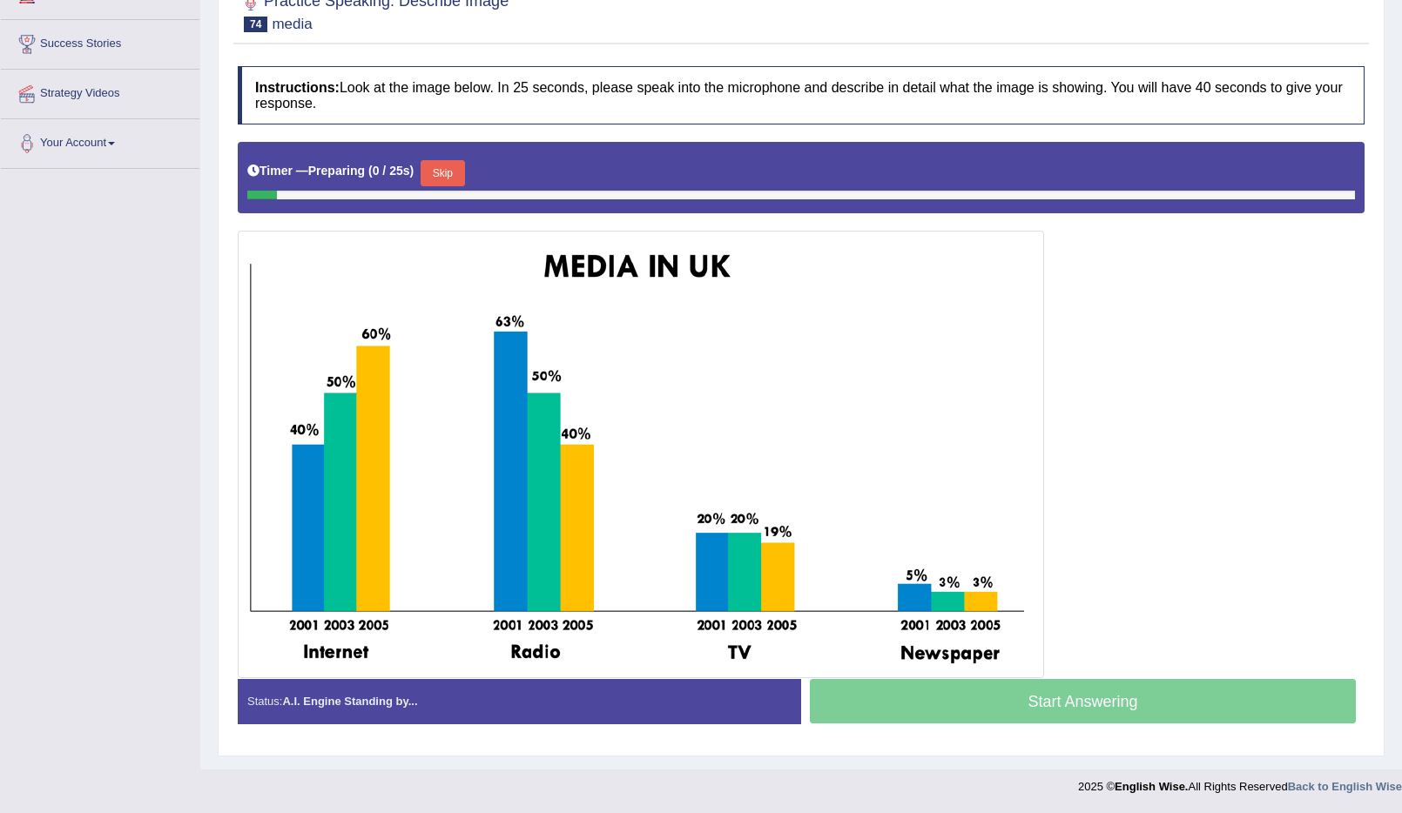
click at [453, 165] on button "Skip" at bounding box center [443, 173] width 44 height 26
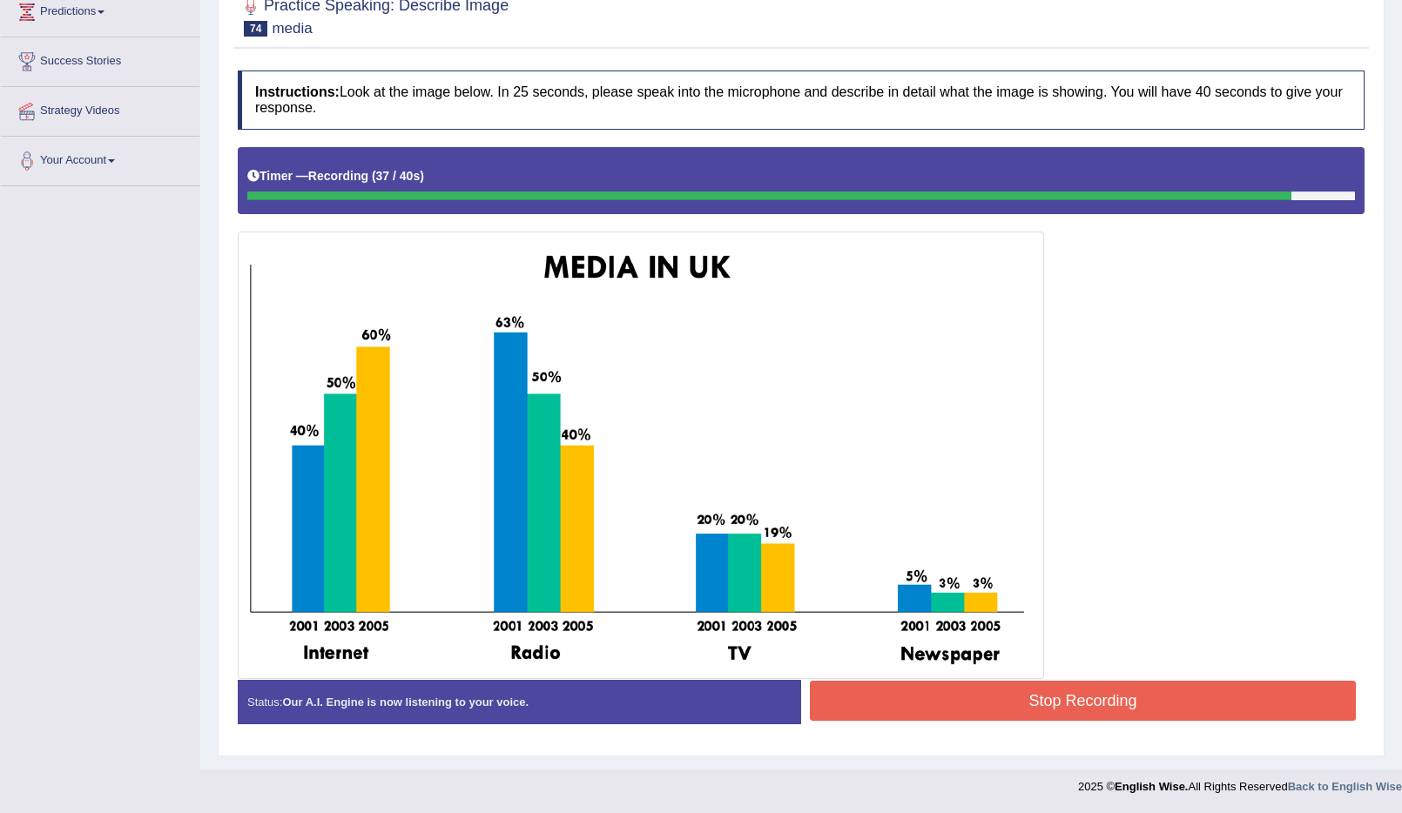
click at [1014, 702] on button "Stop Recording" at bounding box center [1083, 701] width 546 height 40
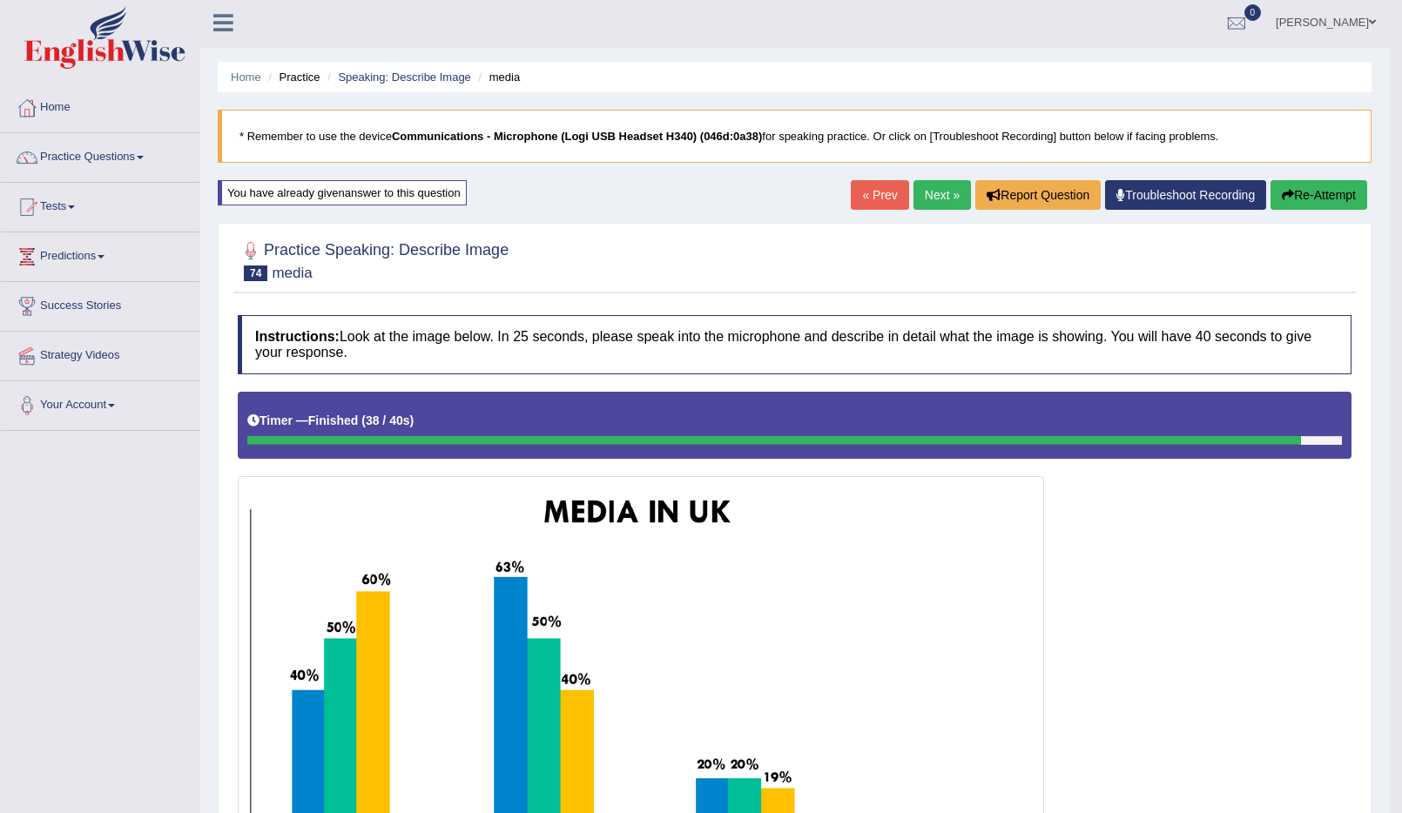
scroll to position [0, 0]
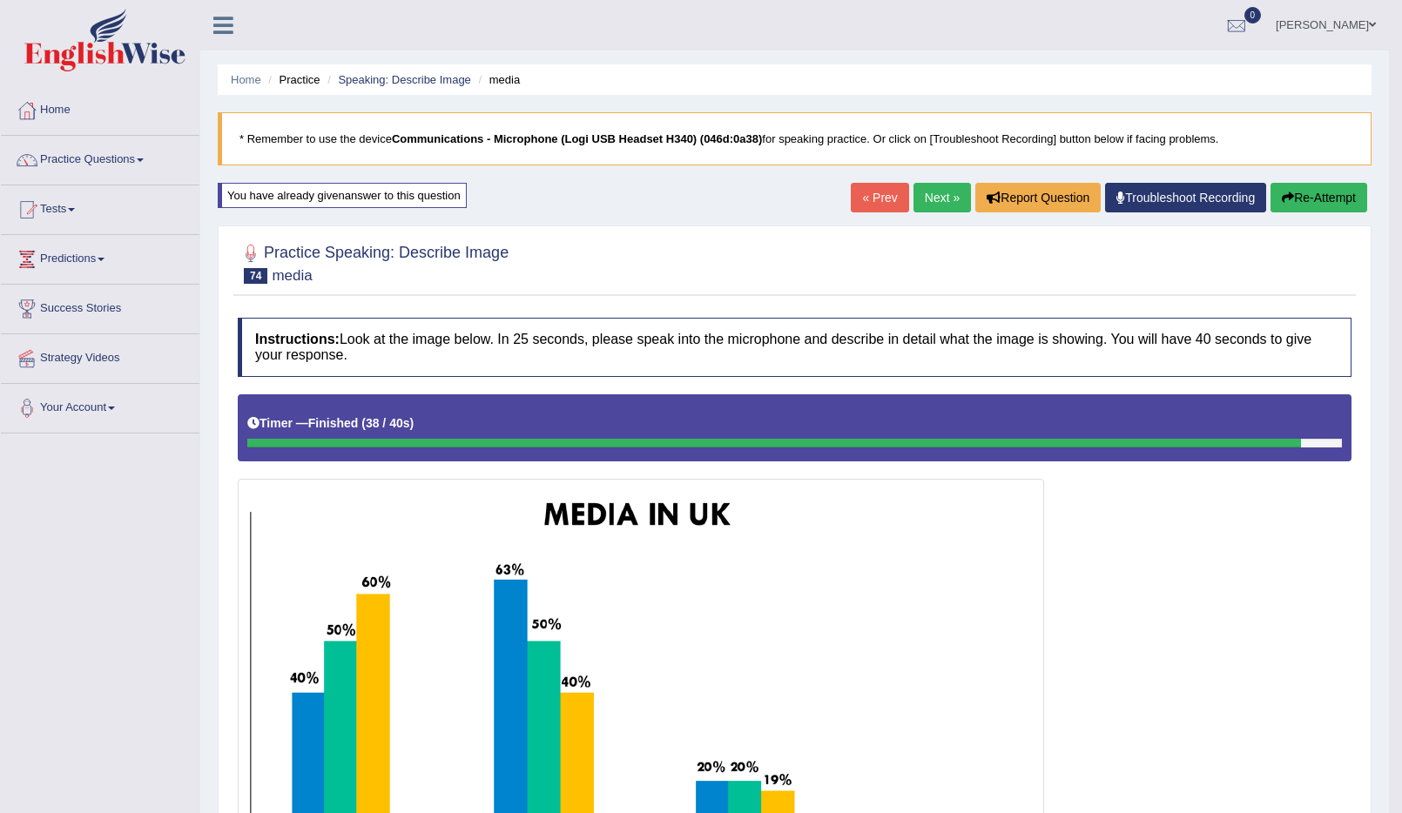
click at [939, 200] on link "Next »" at bounding box center [942, 198] width 57 height 30
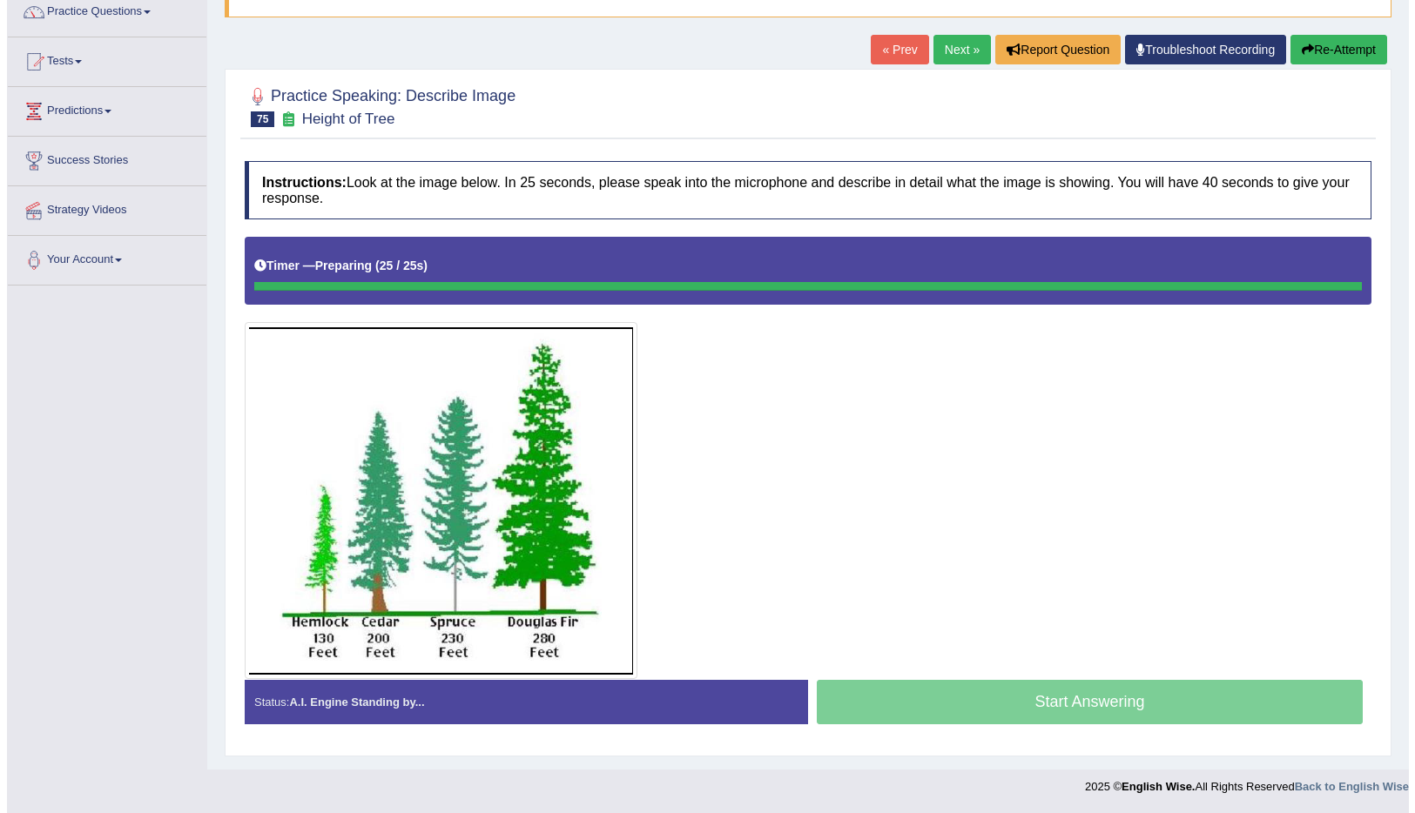
scroll to position [148, 0]
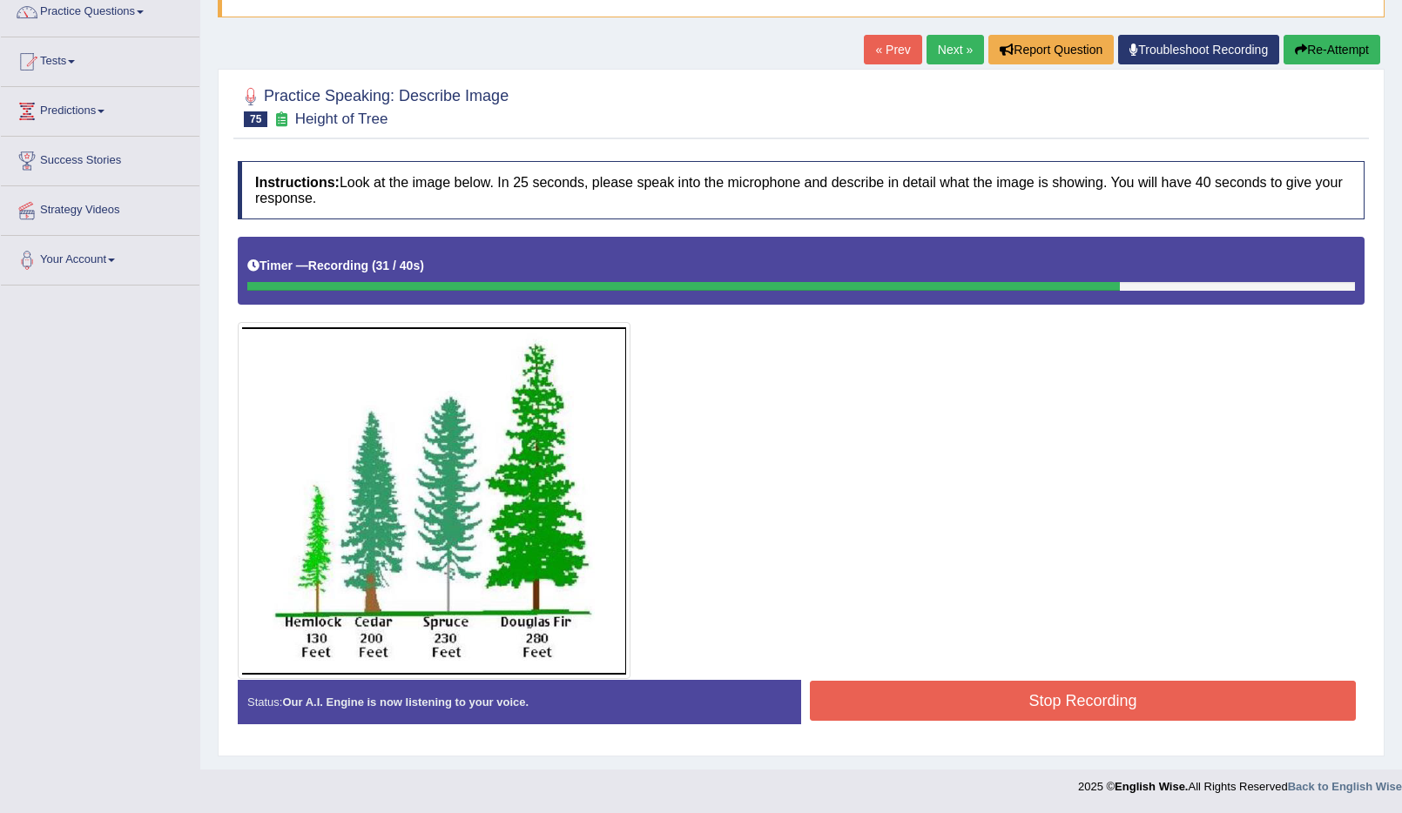
click at [875, 699] on button "Stop Recording" at bounding box center [1083, 701] width 546 height 40
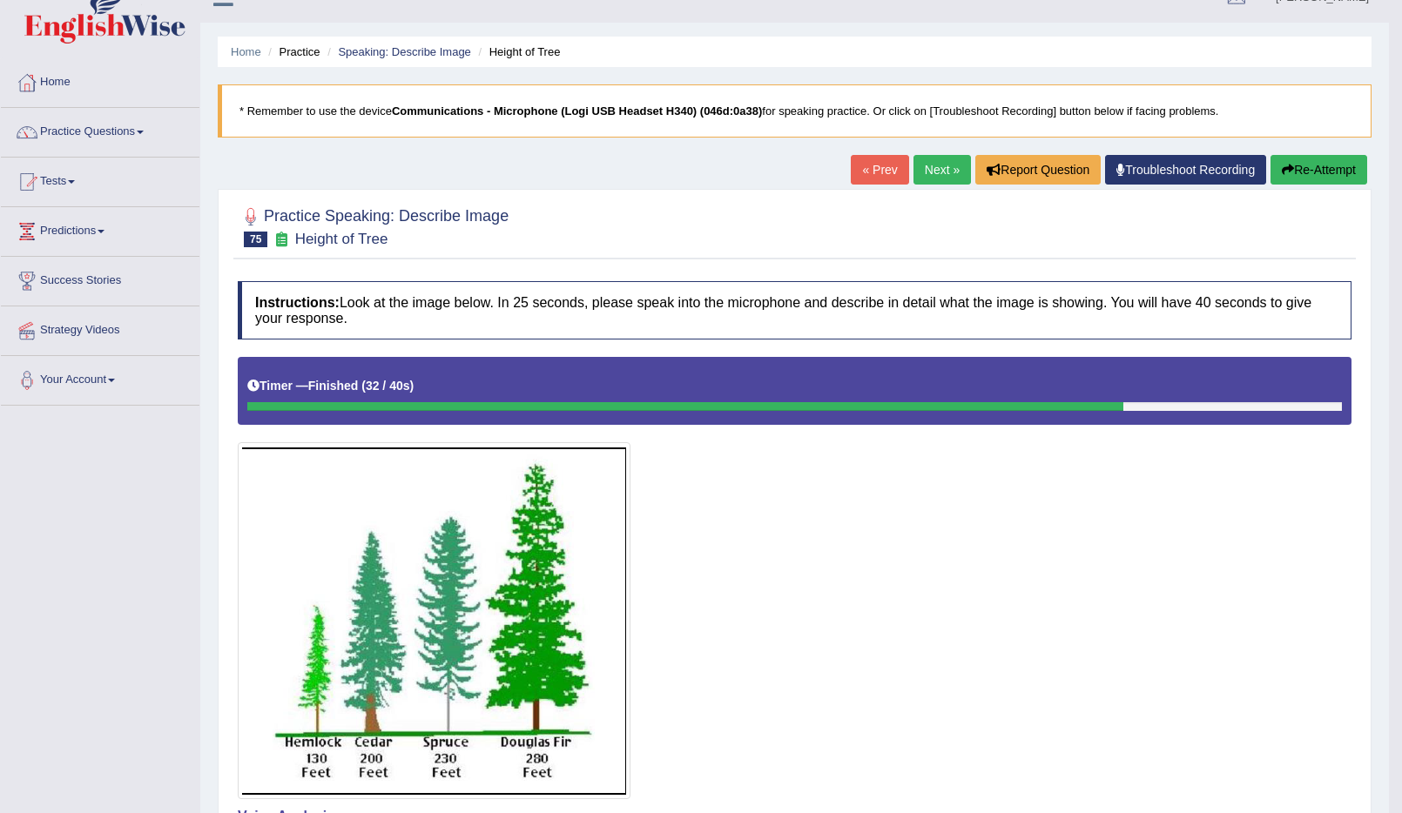
scroll to position [0, 0]
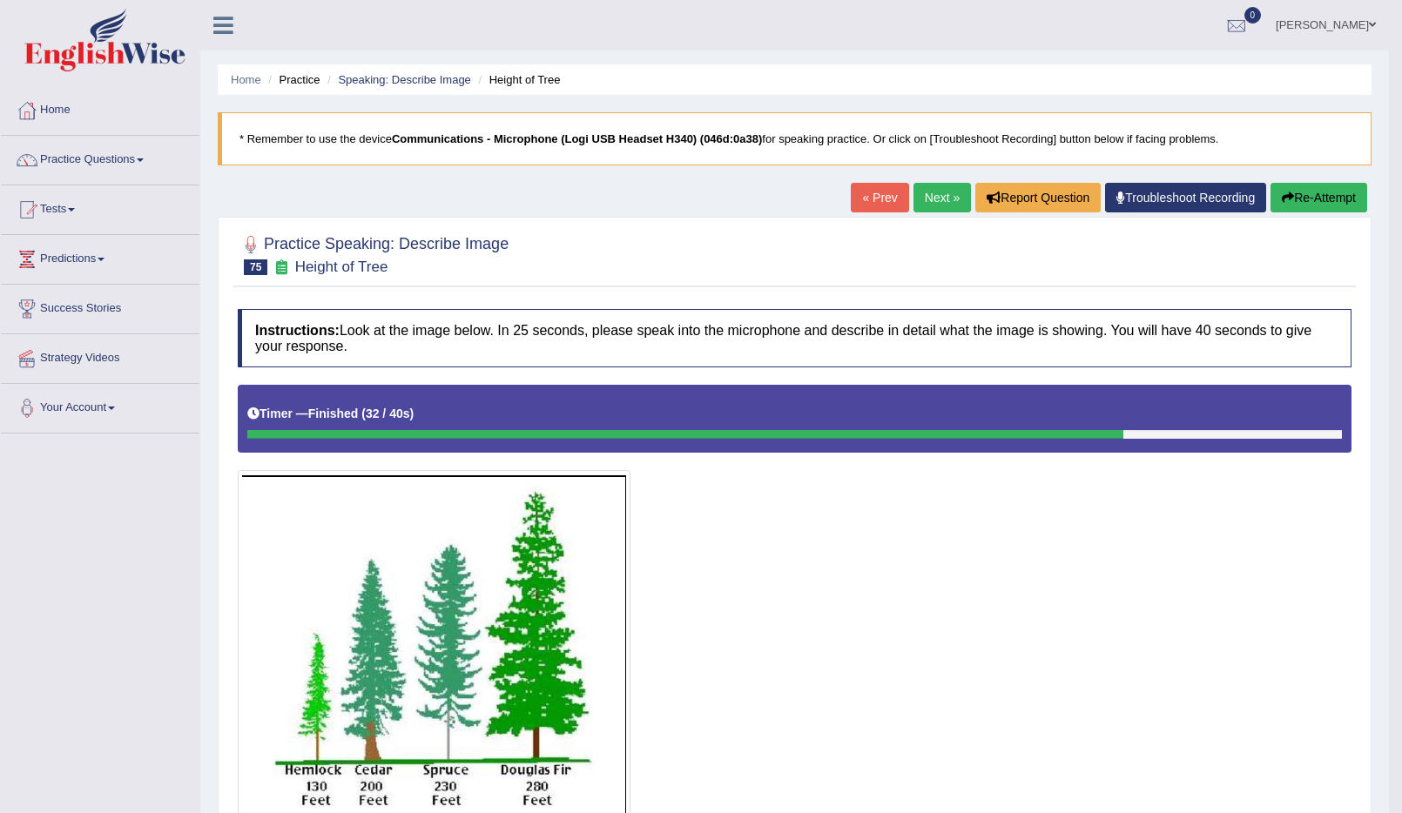
click at [927, 190] on link "Next »" at bounding box center [942, 198] width 57 height 30
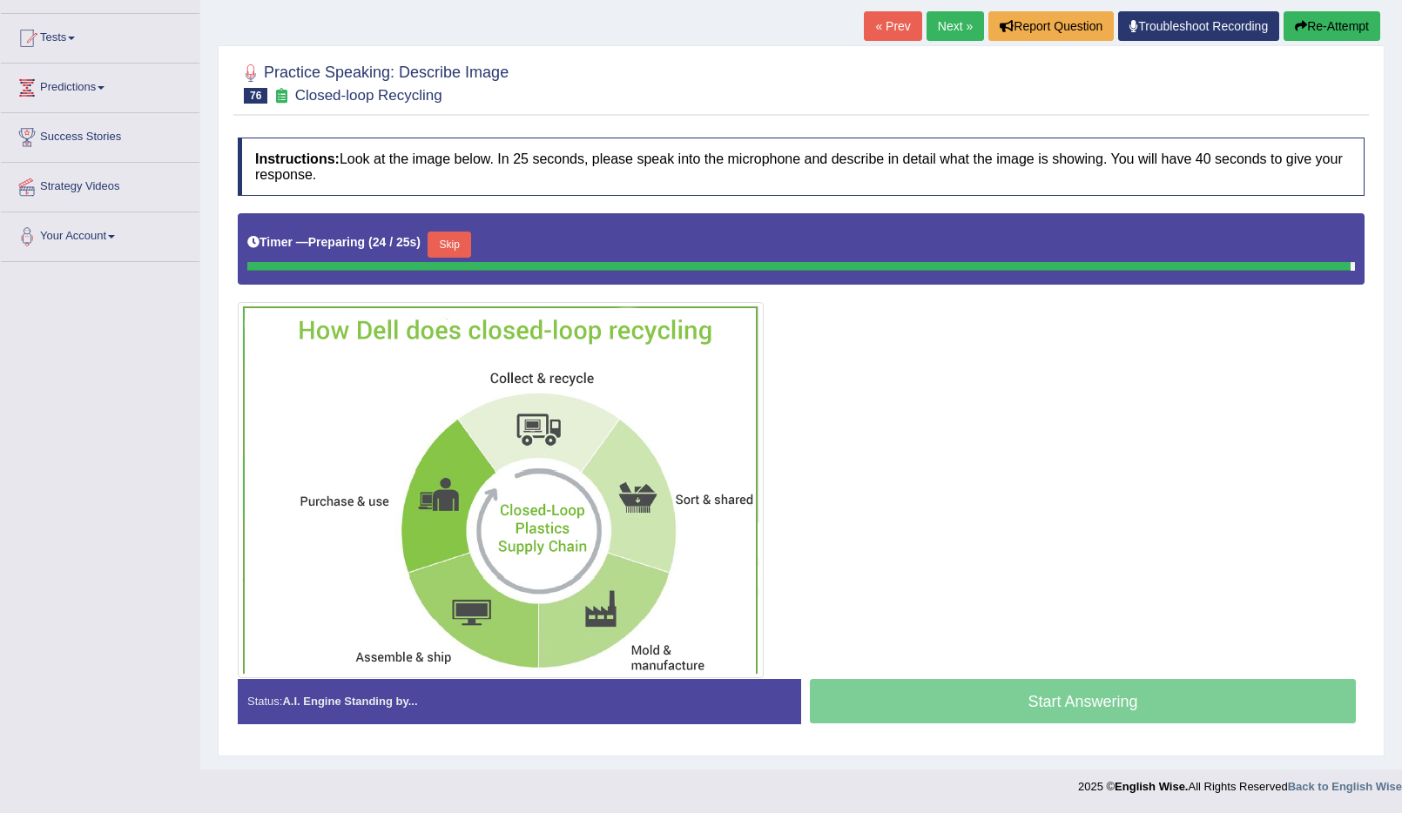
scroll to position [167, 0]
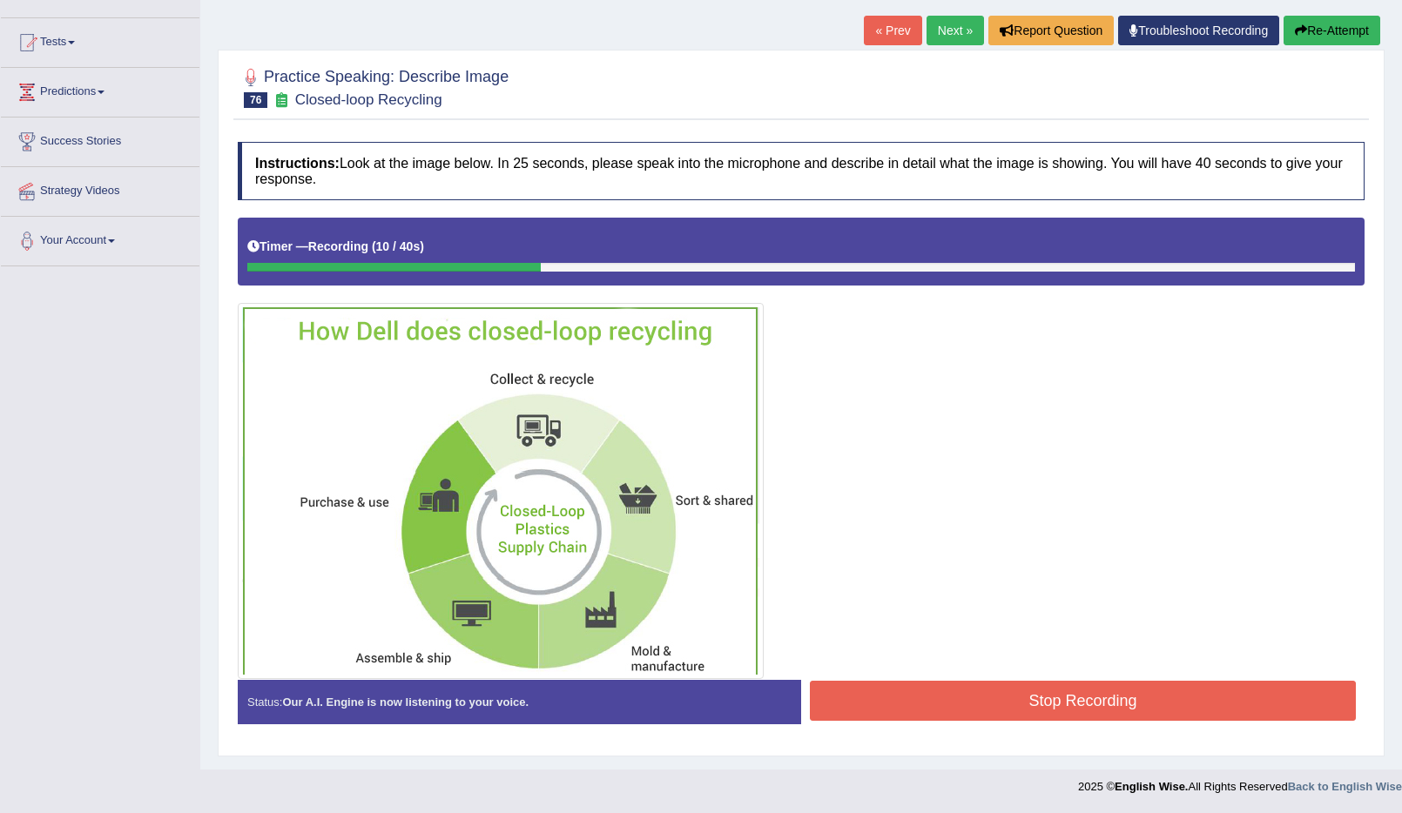
click at [1296, 40] on button "Re-Attempt" at bounding box center [1332, 31] width 97 height 30
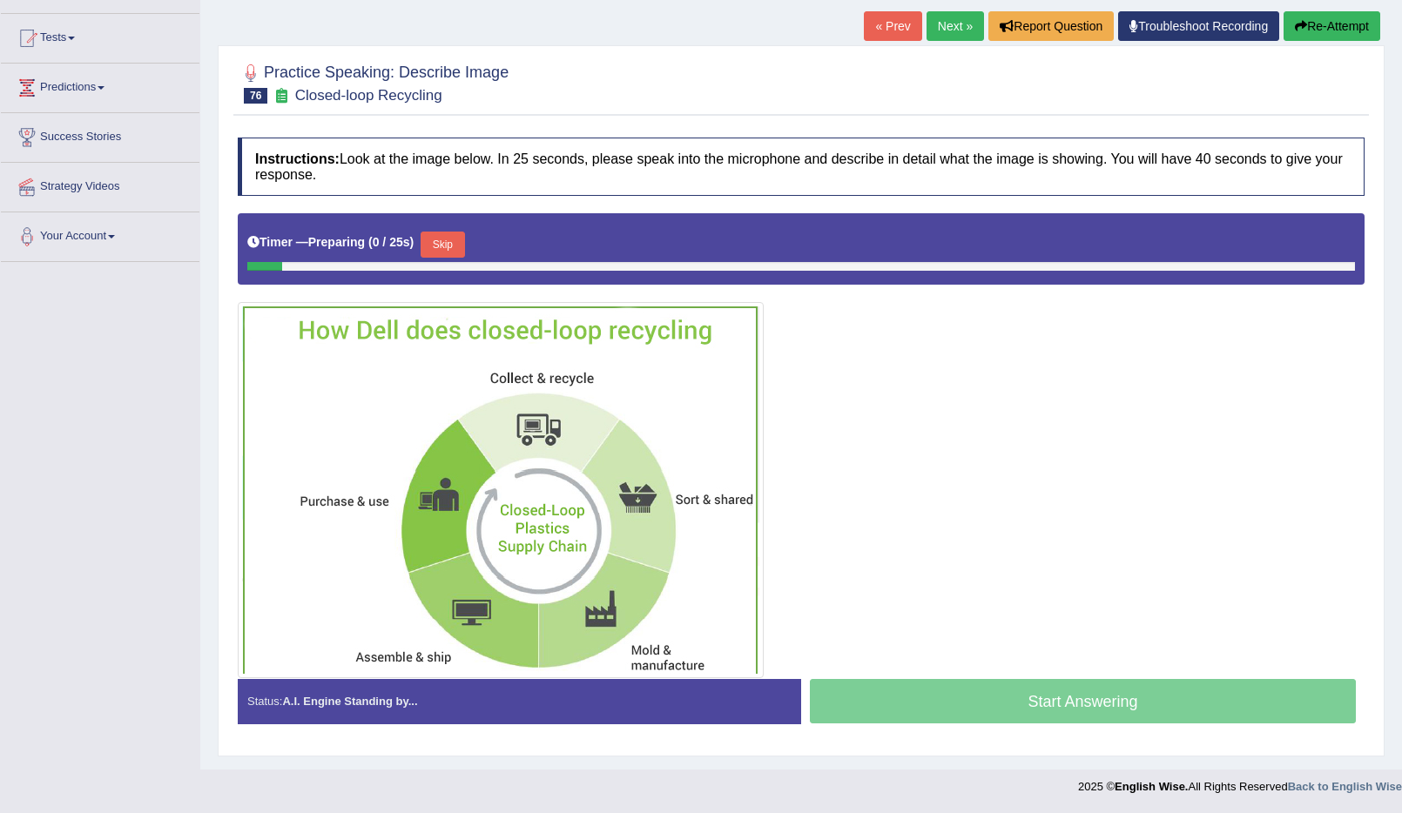
scroll to position [172, 0]
click at [438, 245] on button "Skip" at bounding box center [443, 245] width 44 height 26
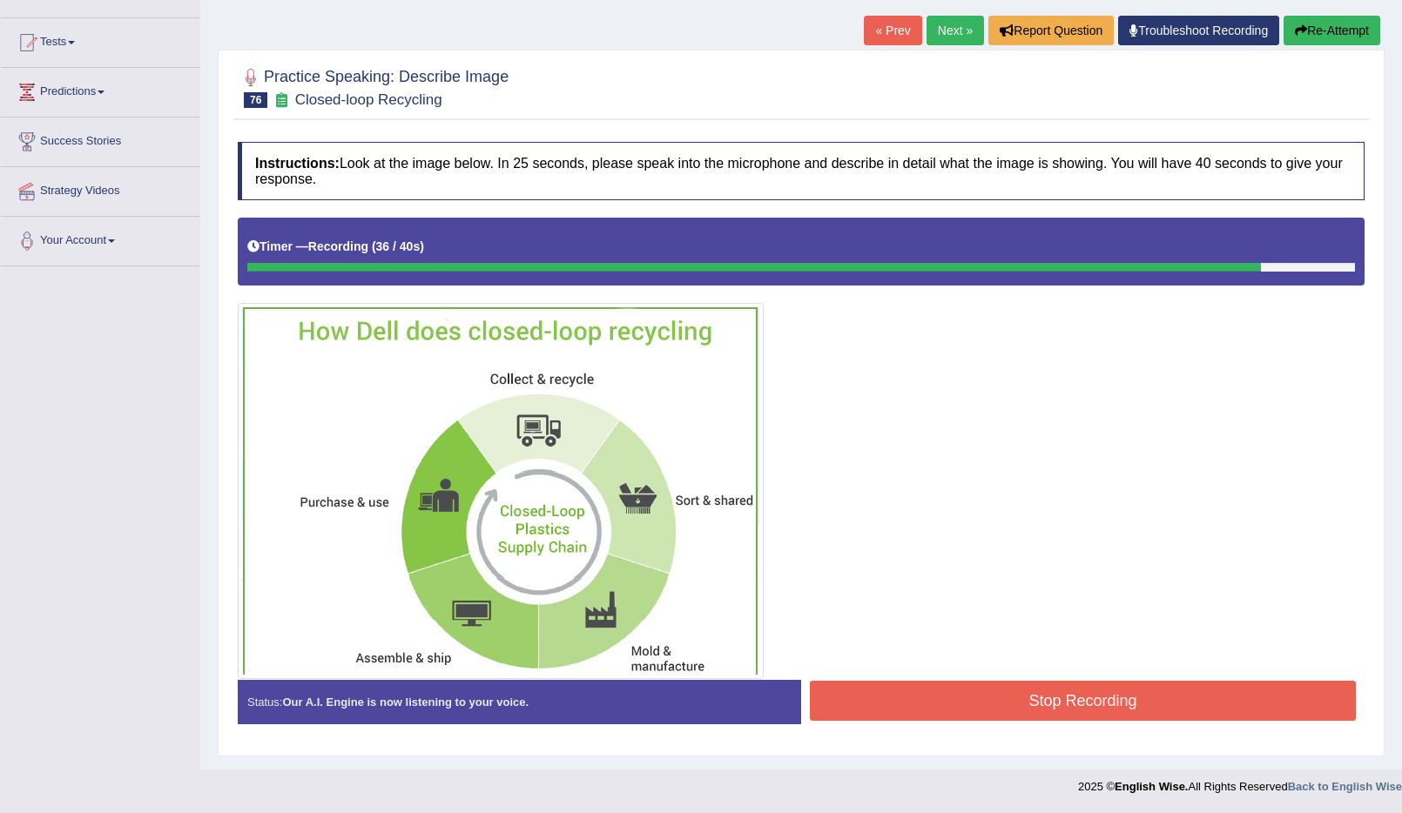
click at [853, 709] on button "Stop Recording" at bounding box center [1083, 701] width 546 height 40
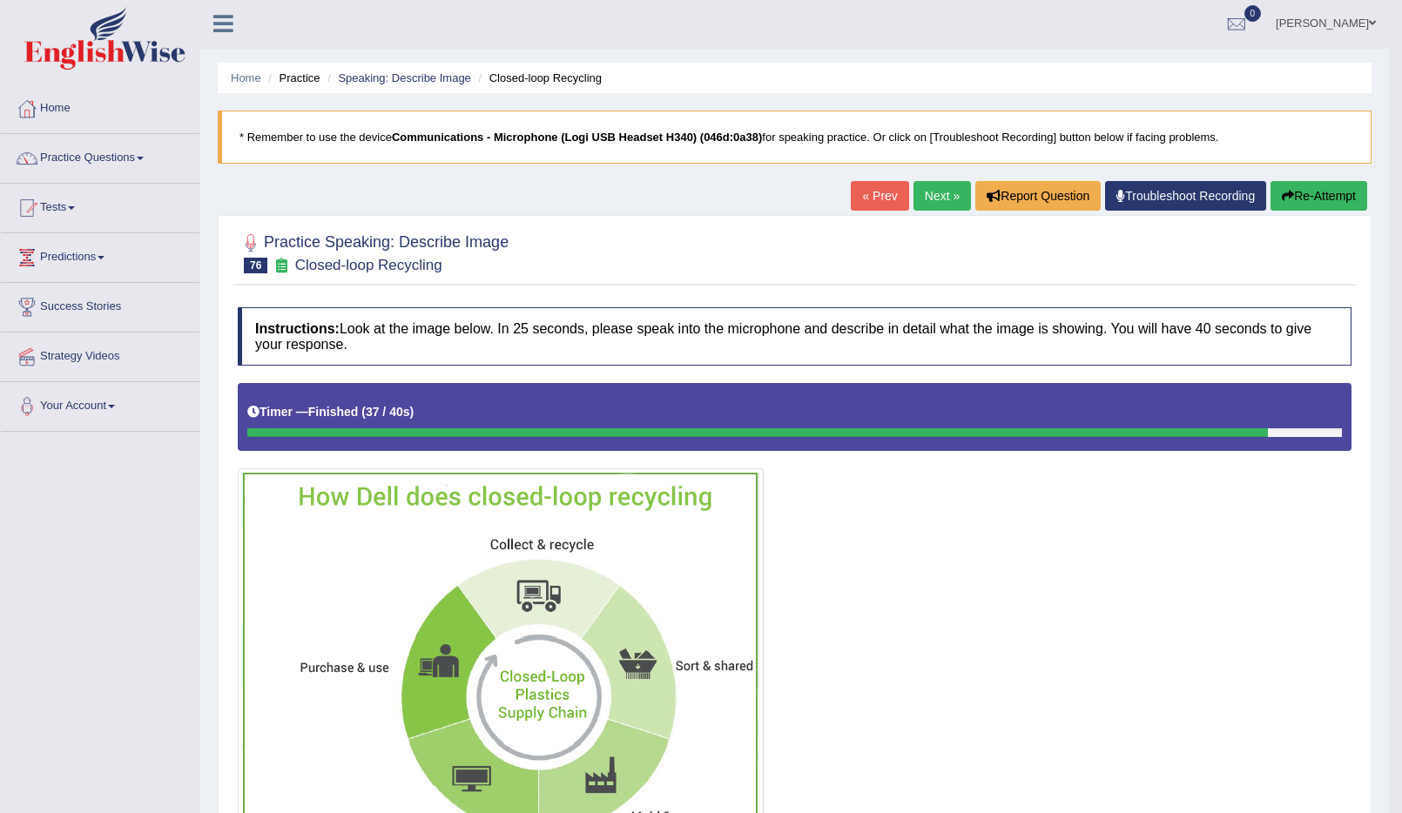
scroll to position [0, 0]
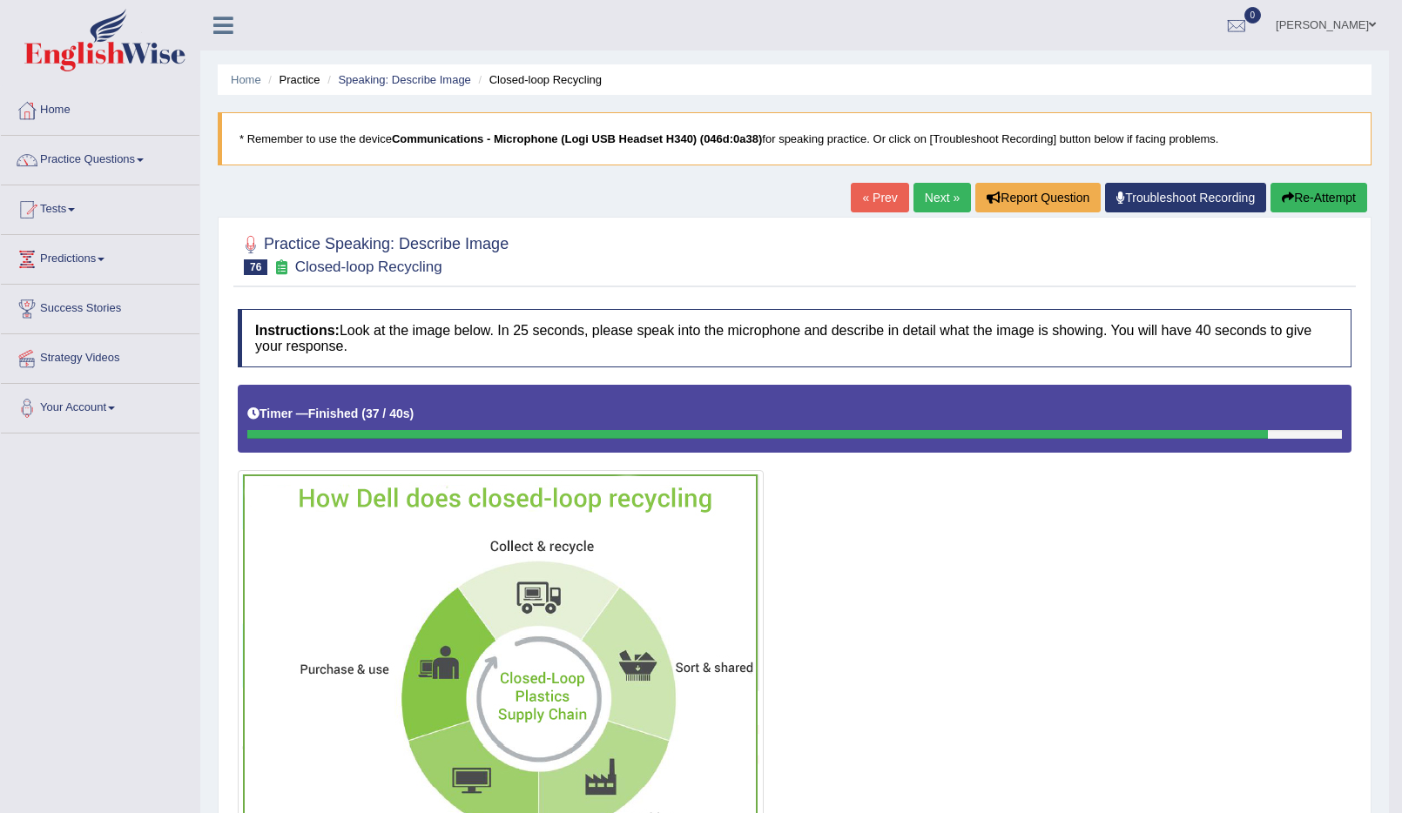
click at [950, 193] on link "Next »" at bounding box center [942, 198] width 57 height 30
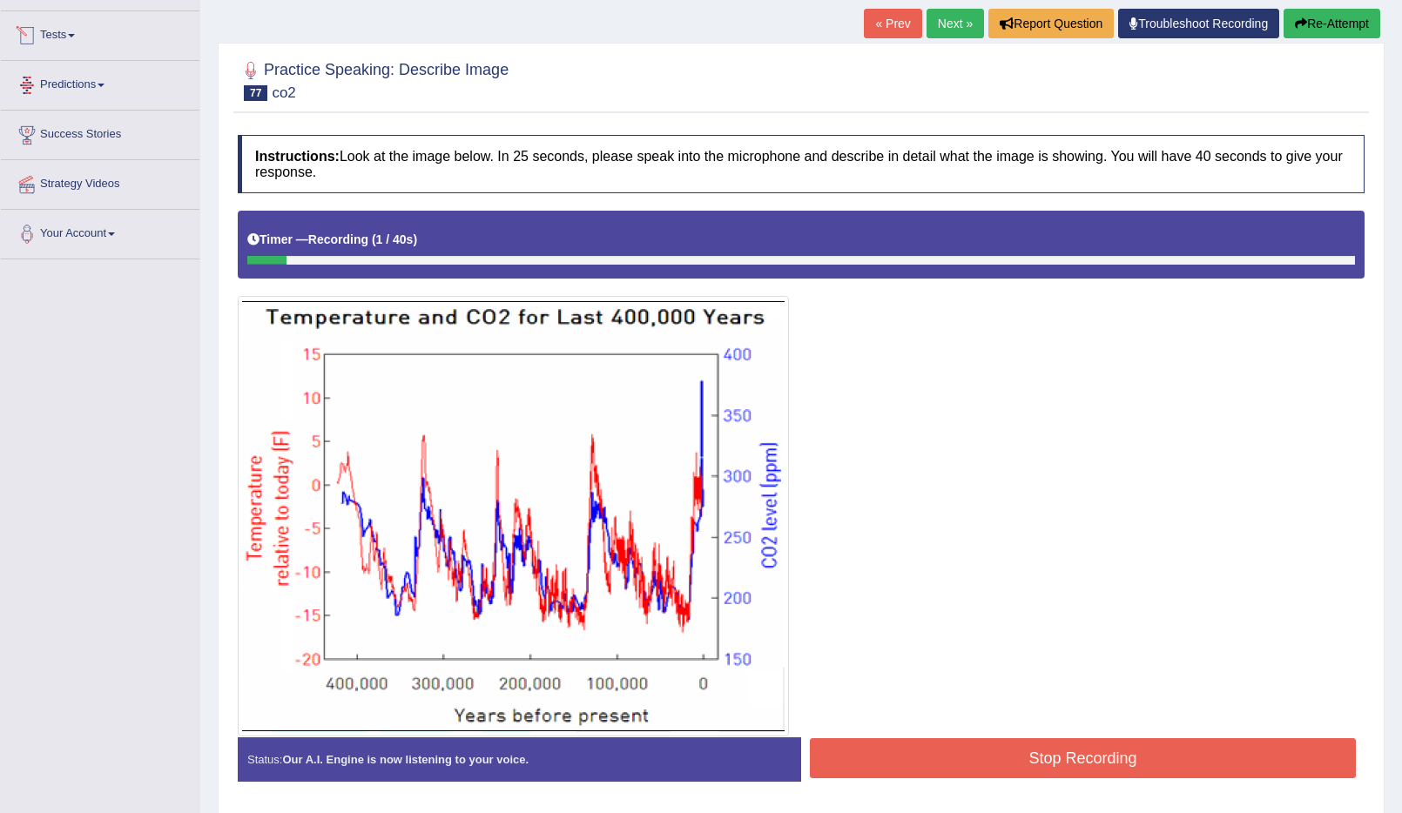
click at [75, 34] on span at bounding box center [71, 35] width 7 height 3
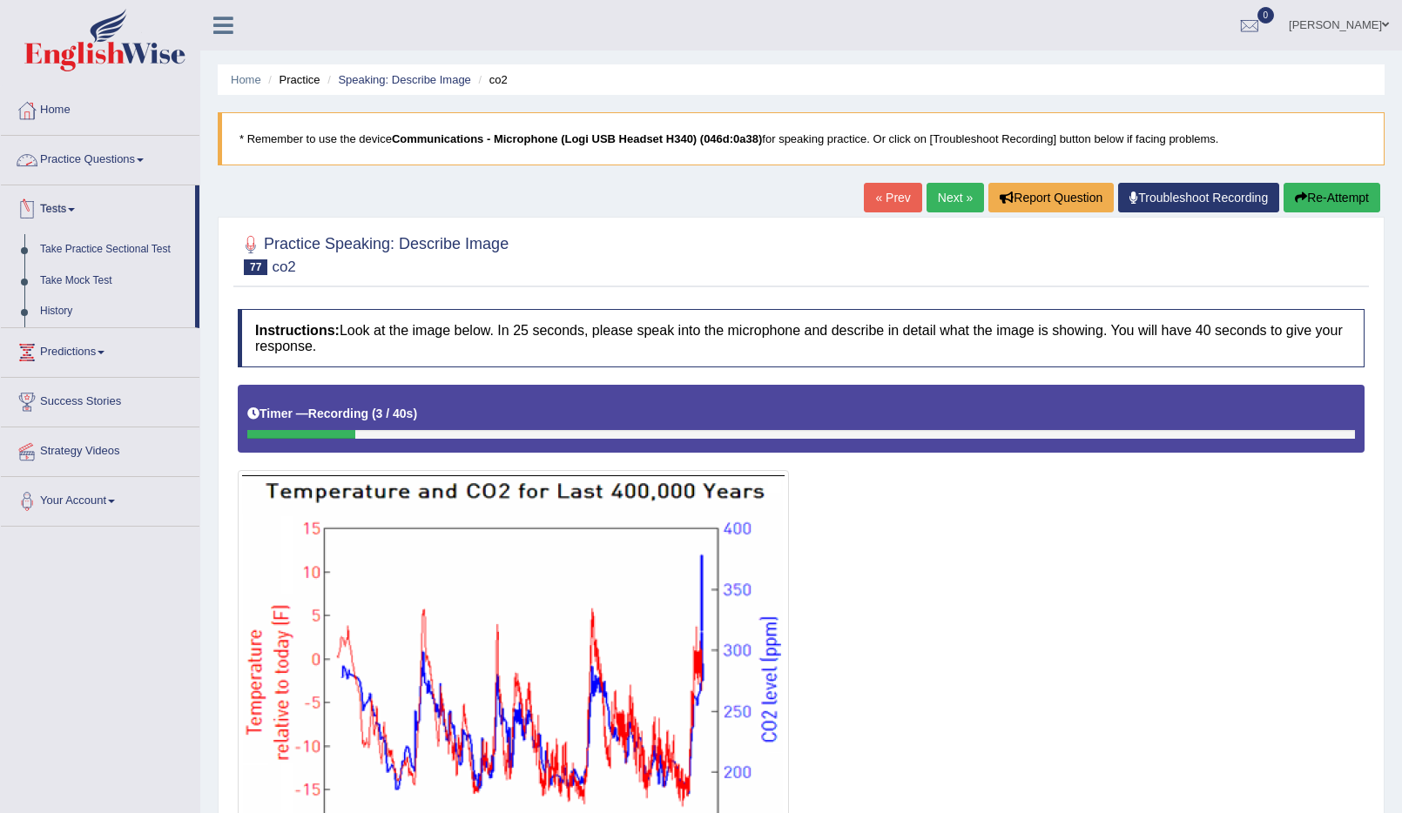
click at [75, 164] on link "Practice Questions" at bounding box center [100, 158] width 199 height 44
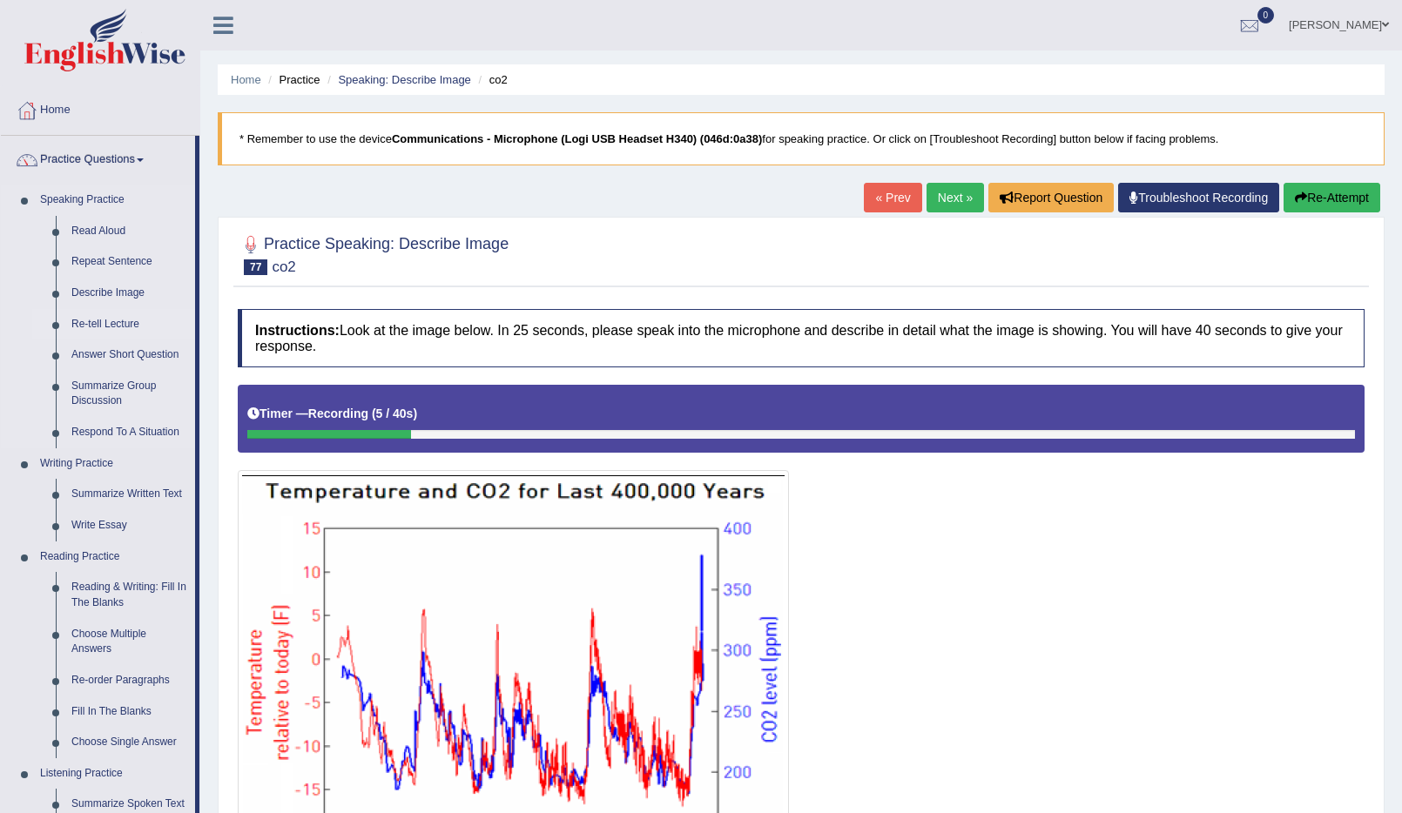
click at [116, 325] on link "Re-tell Lecture" at bounding box center [130, 324] width 132 height 31
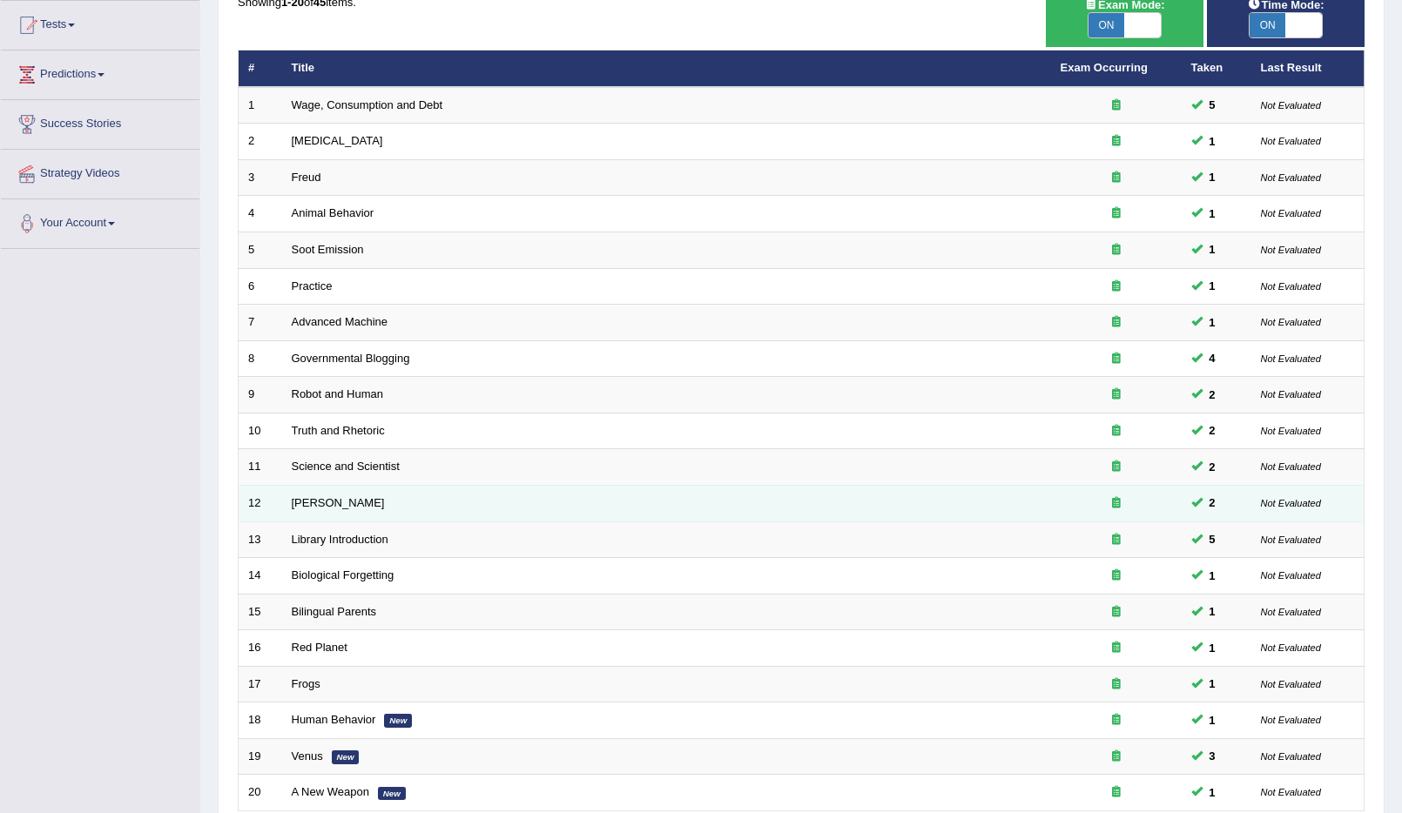
scroll to position [340, 0]
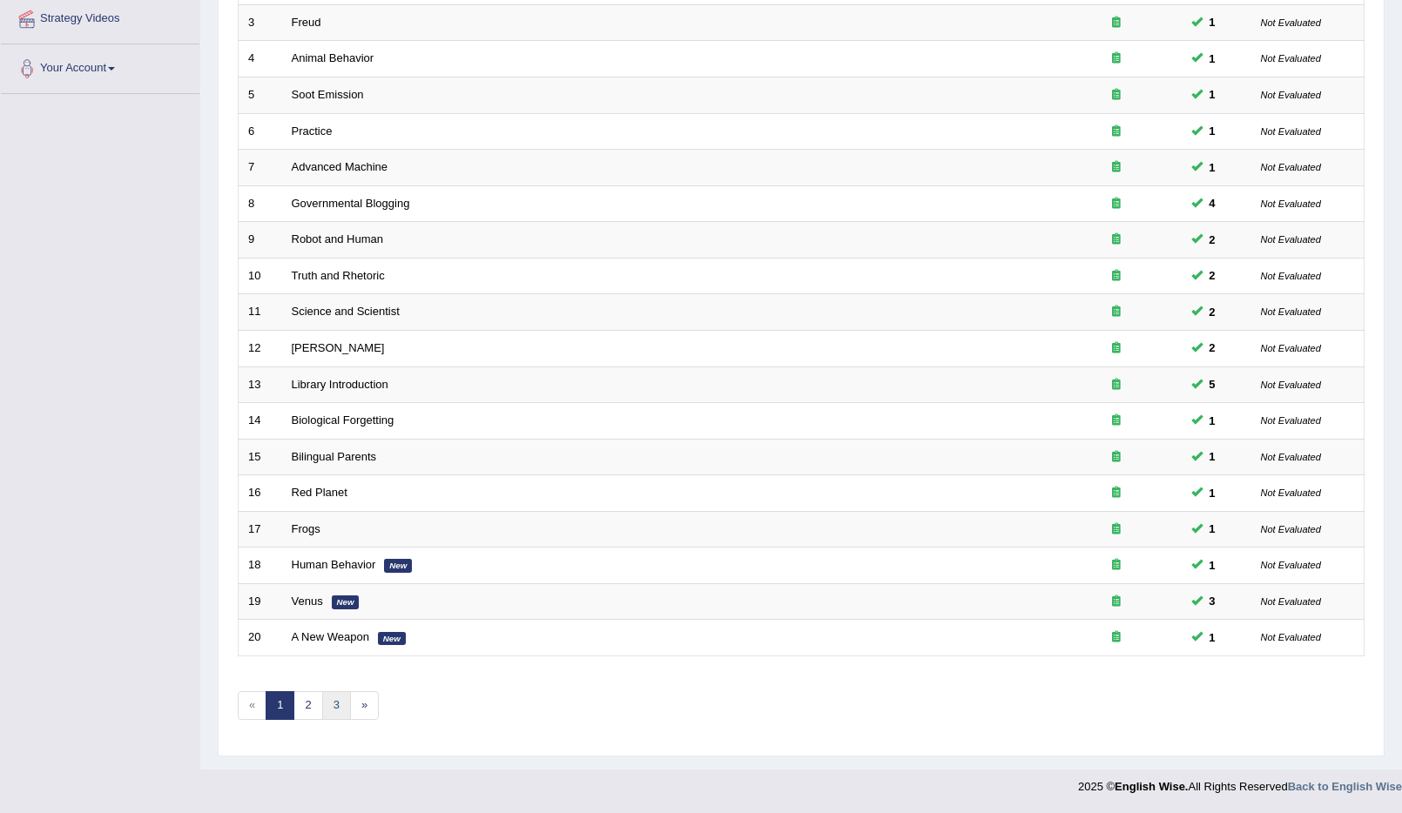
click at [343, 714] on link "3" at bounding box center [336, 706] width 29 height 29
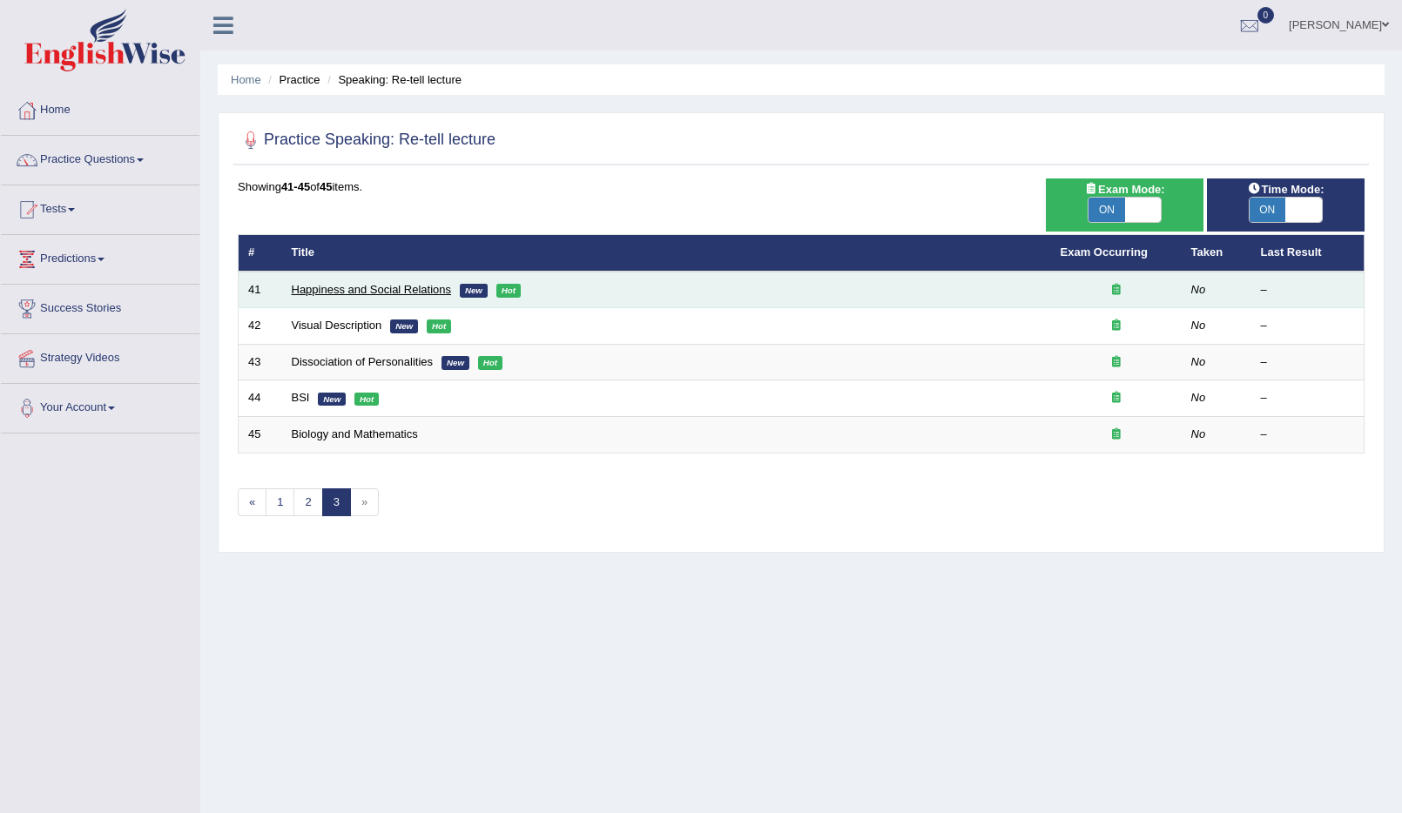
click at [348, 289] on link "Happiness and Social Relations" at bounding box center [372, 289] width 160 height 13
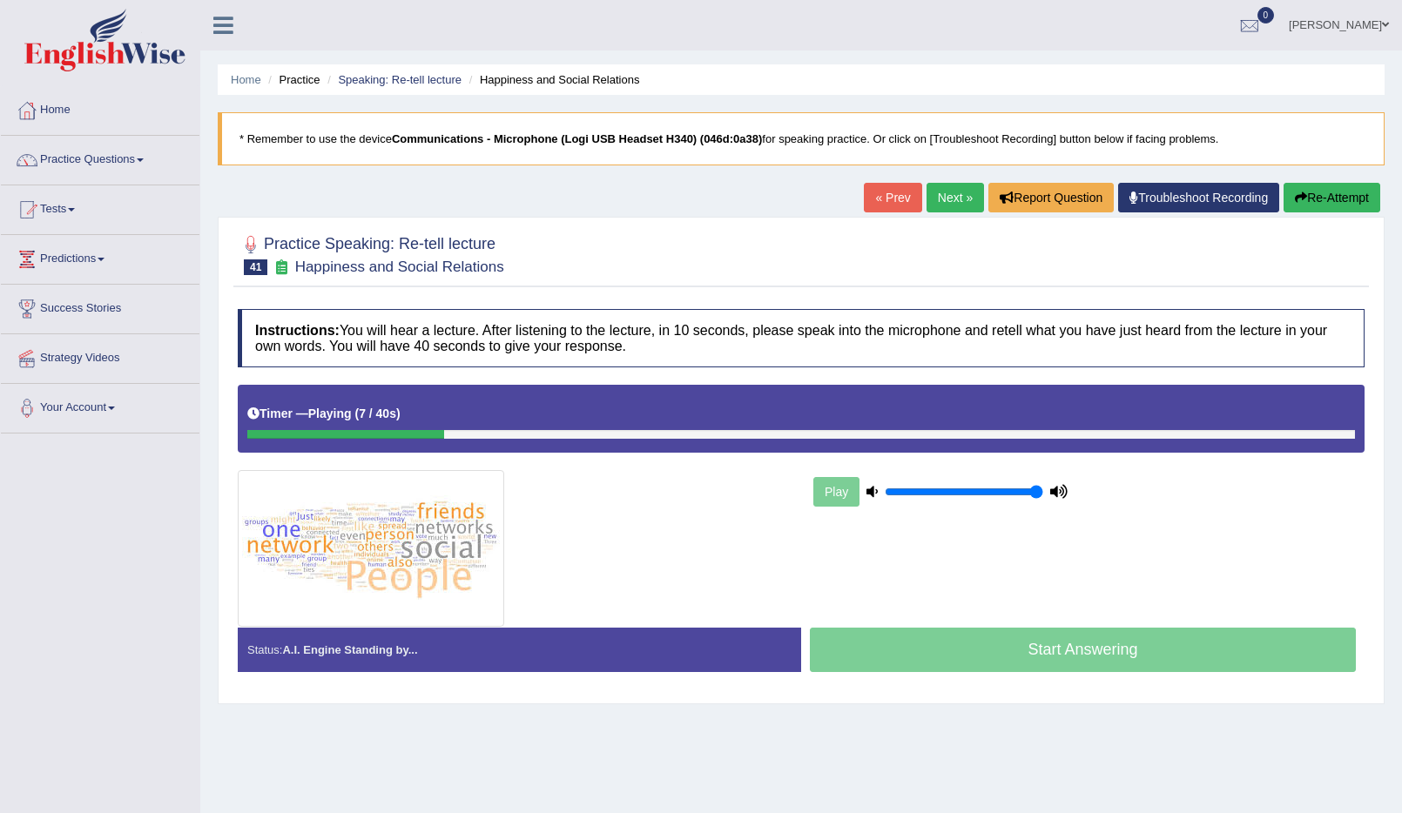
click at [1334, 191] on button "Re-Attempt" at bounding box center [1332, 198] width 97 height 30
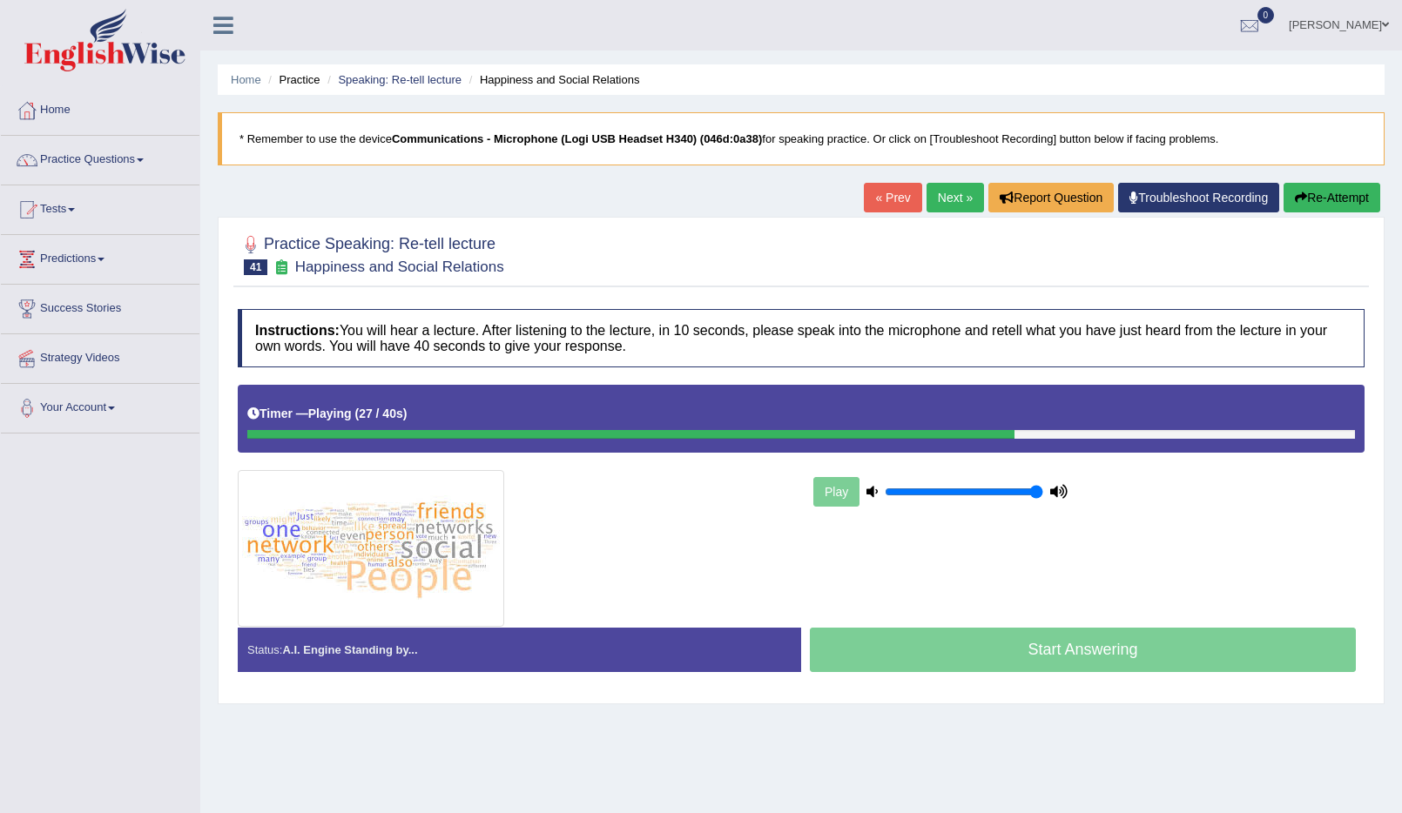
click at [1331, 196] on button "Re-Attempt" at bounding box center [1332, 198] width 97 height 30
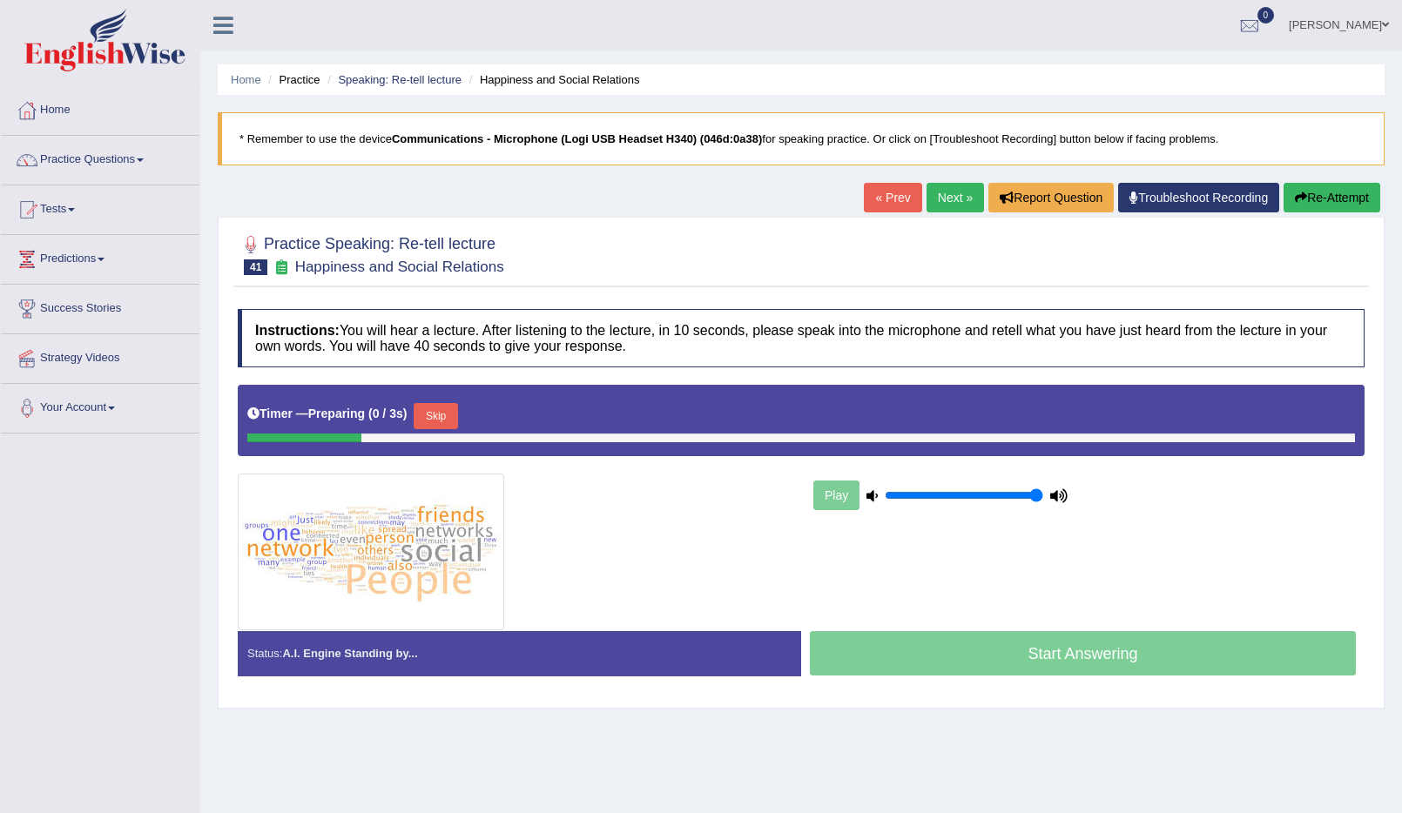
click at [429, 418] on button "Skip" at bounding box center [436, 416] width 44 height 26
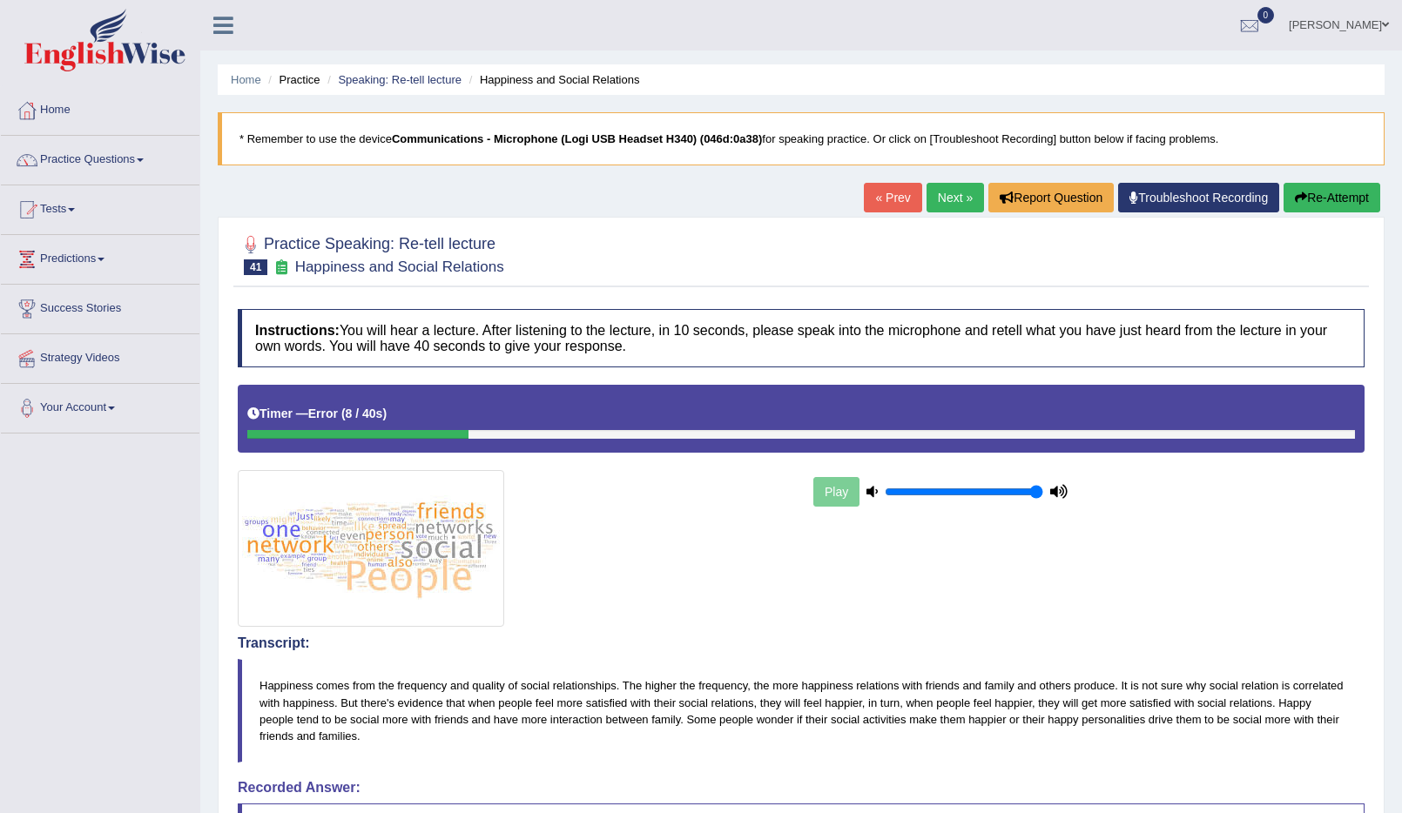
click at [1319, 185] on button "Re-Attempt" at bounding box center [1332, 198] width 97 height 30
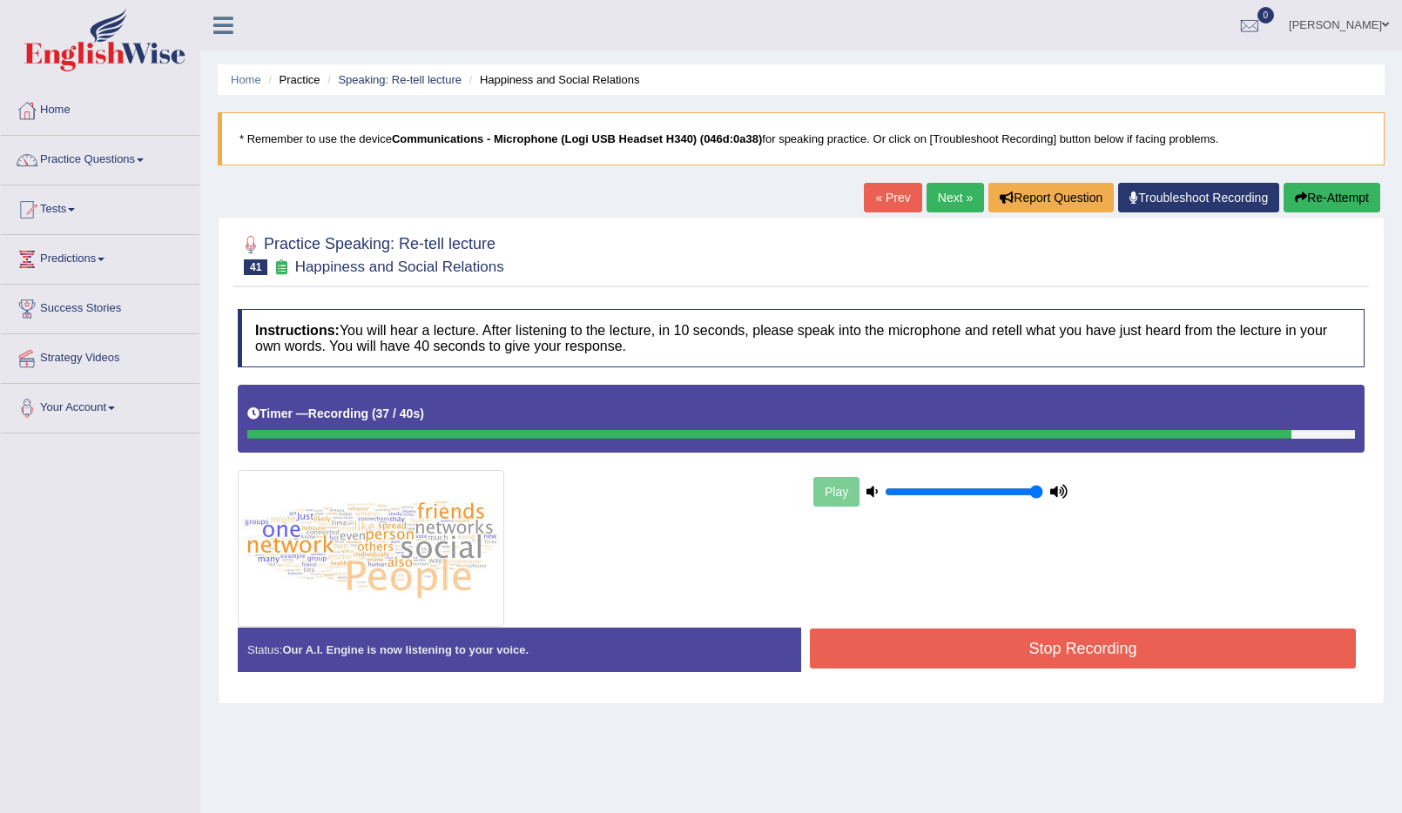
click at [1108, 658] on button "Stop Recording" at bounding box center [1083, 649] width 546 height 40
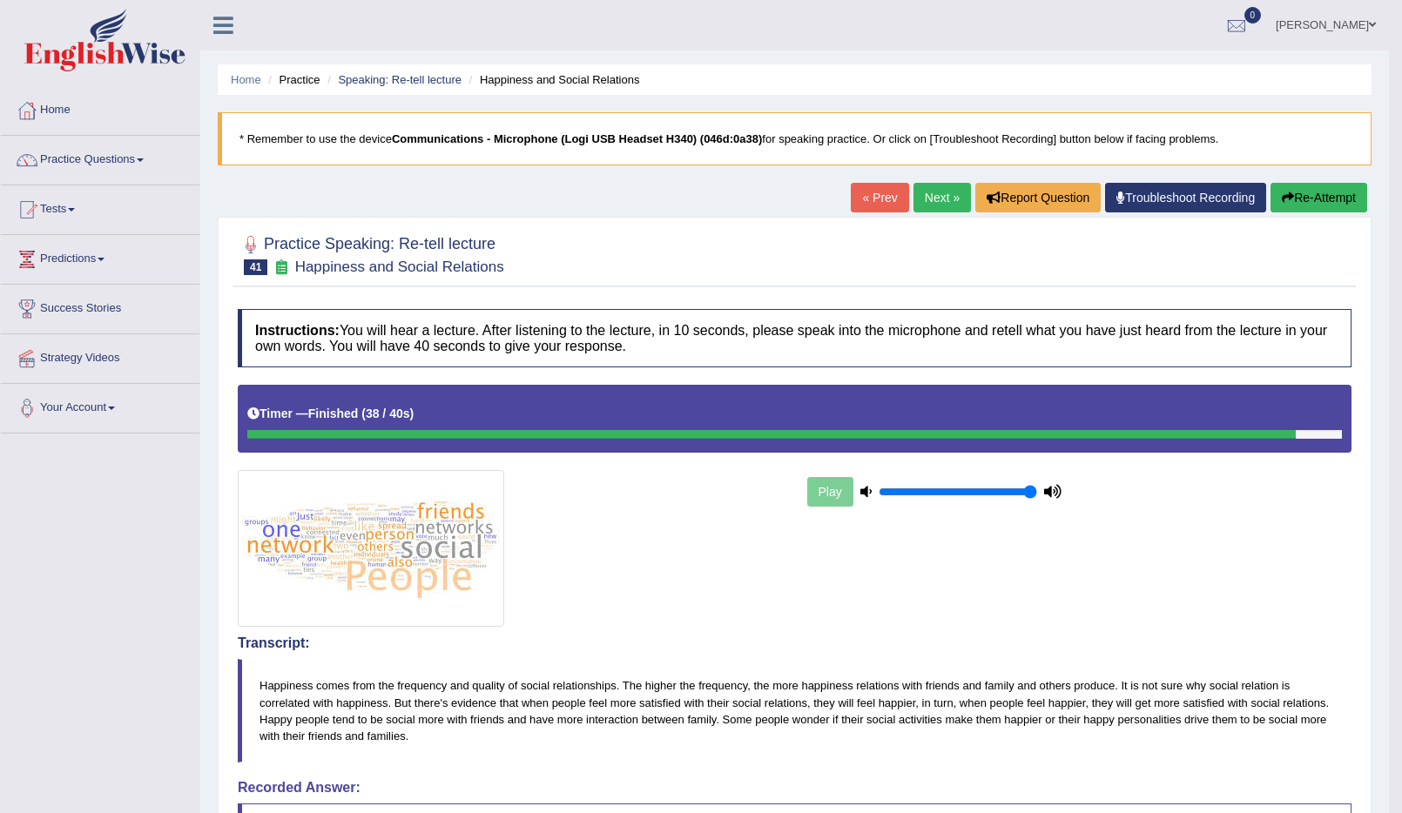
click at [933, 202] on link "Next »" at bounding box center [942, 198] width 57 height 30
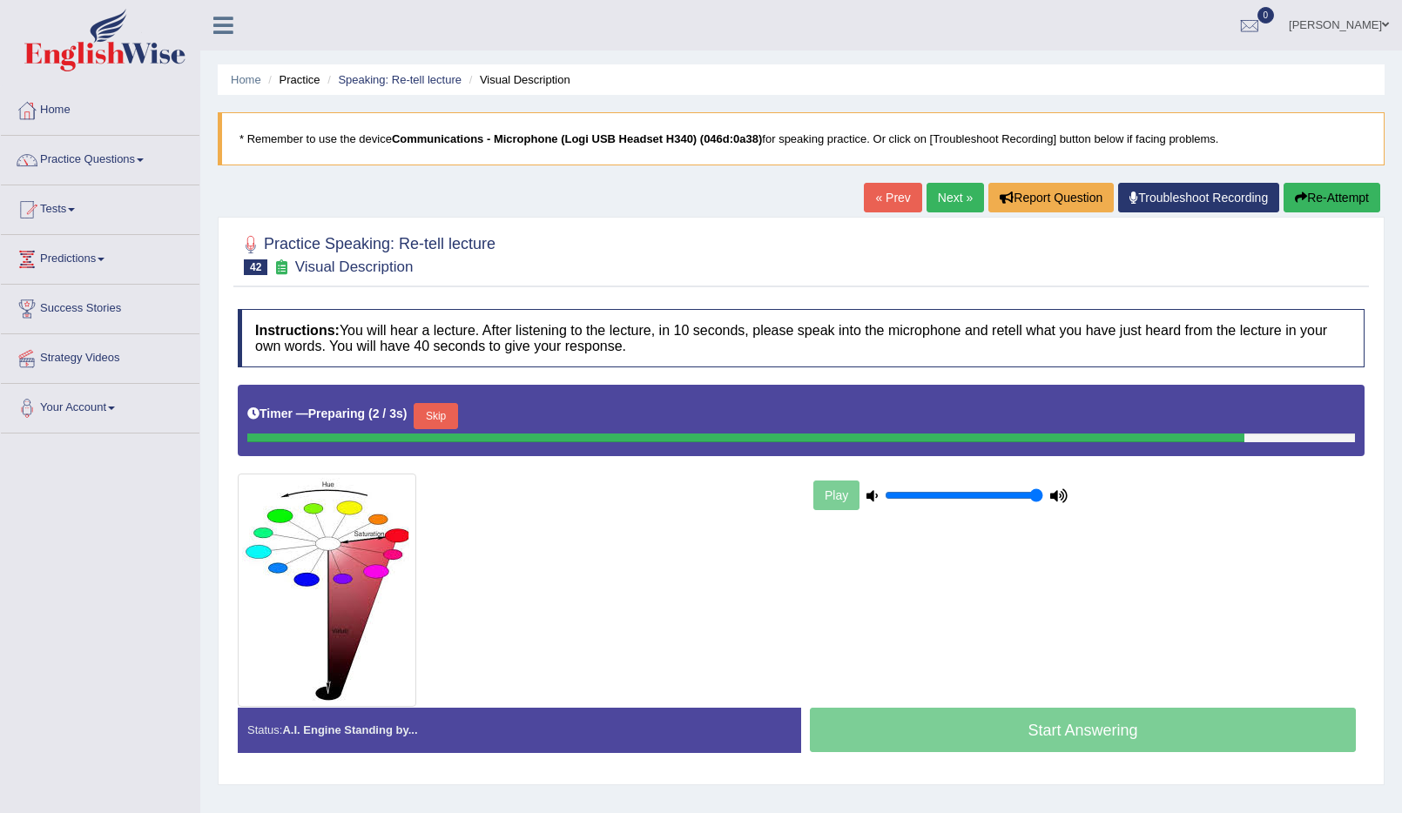
click at [438, 423] on button "Skip" at bounding box center [436, 416] width 44 height 26
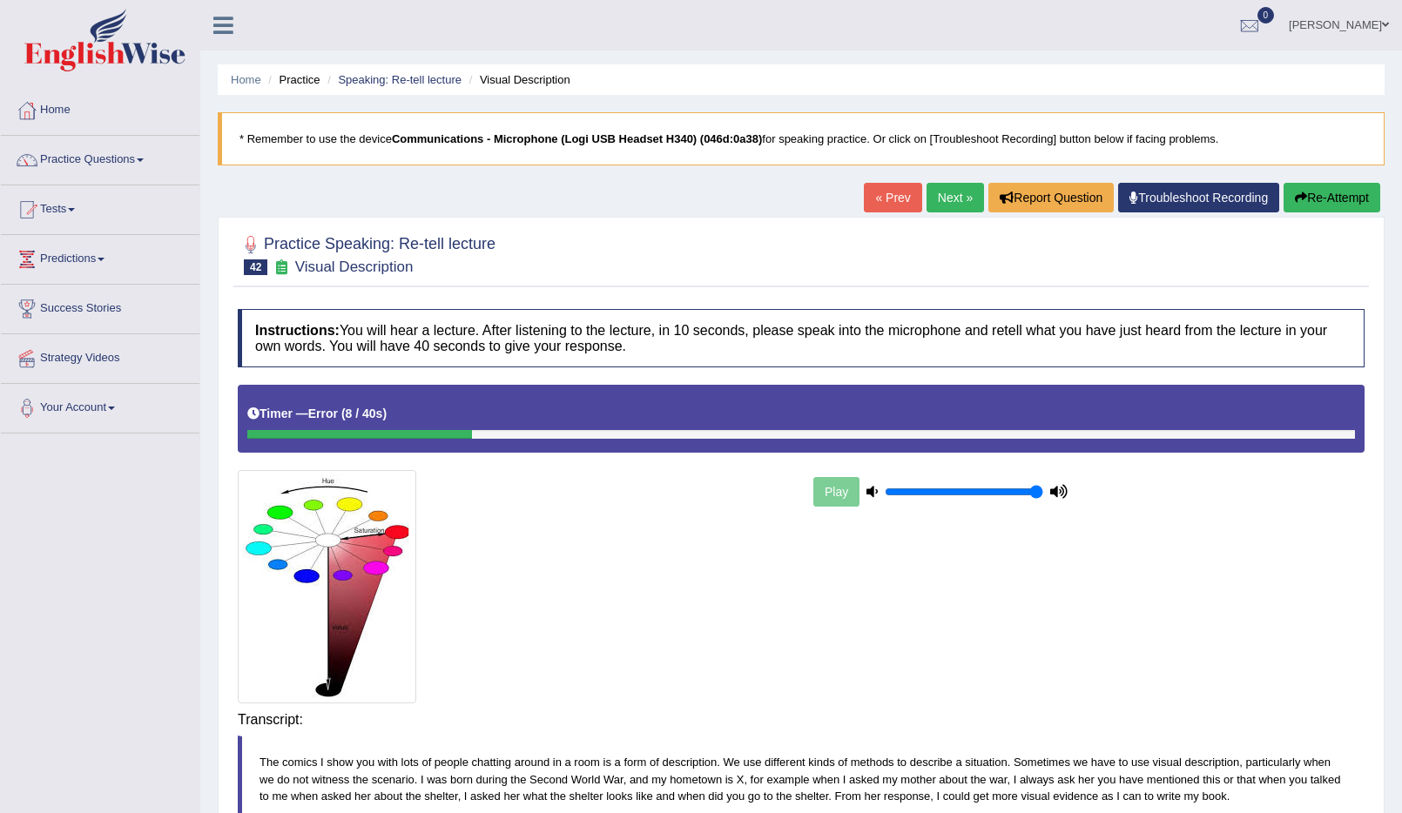
click at [1362, 190] on button "Re-Attempt" at bounding box center [1332, 198] width 97 height 30
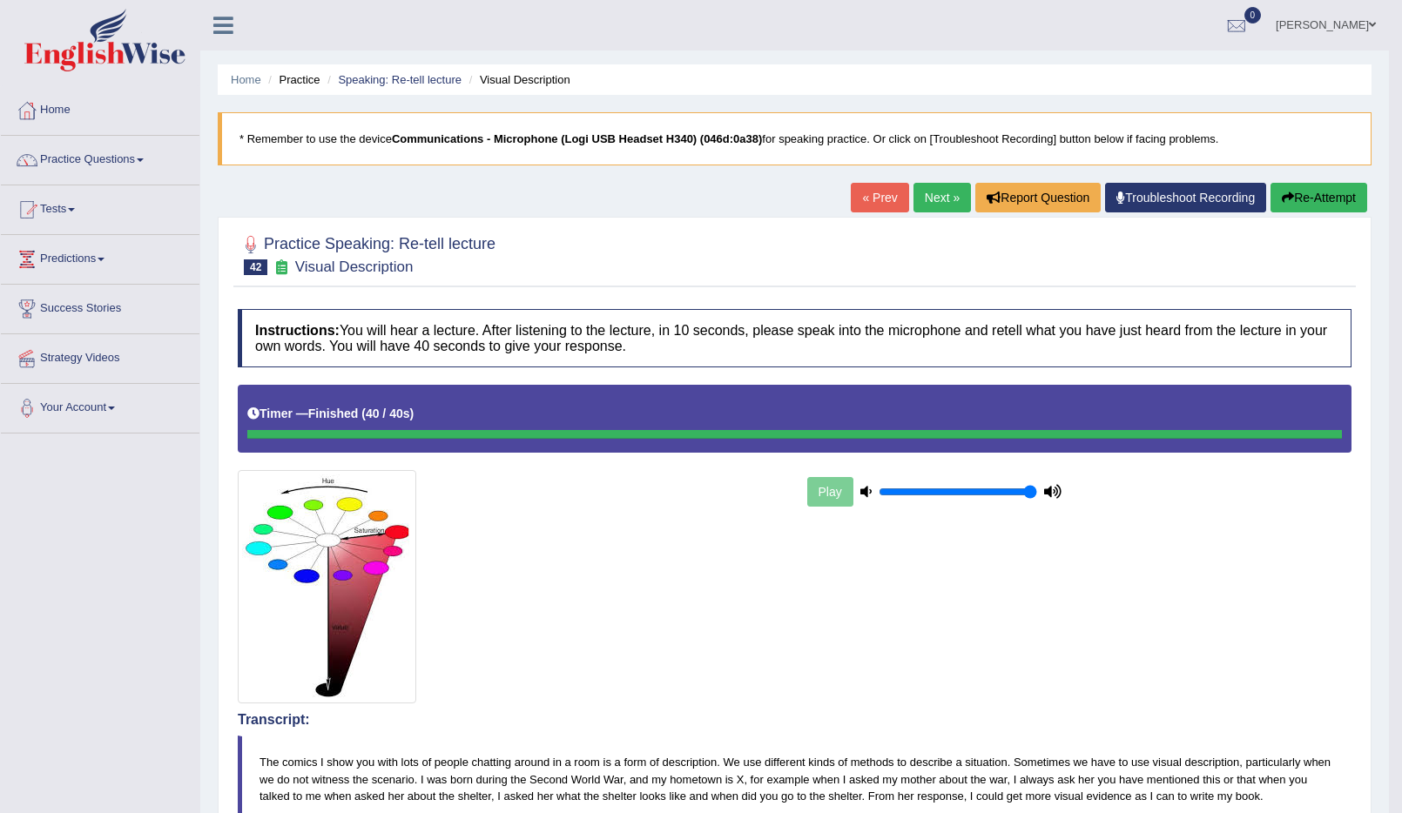
click at [948, 187] on link "Next »" at bounding box center [942, 198] width 57 height 30
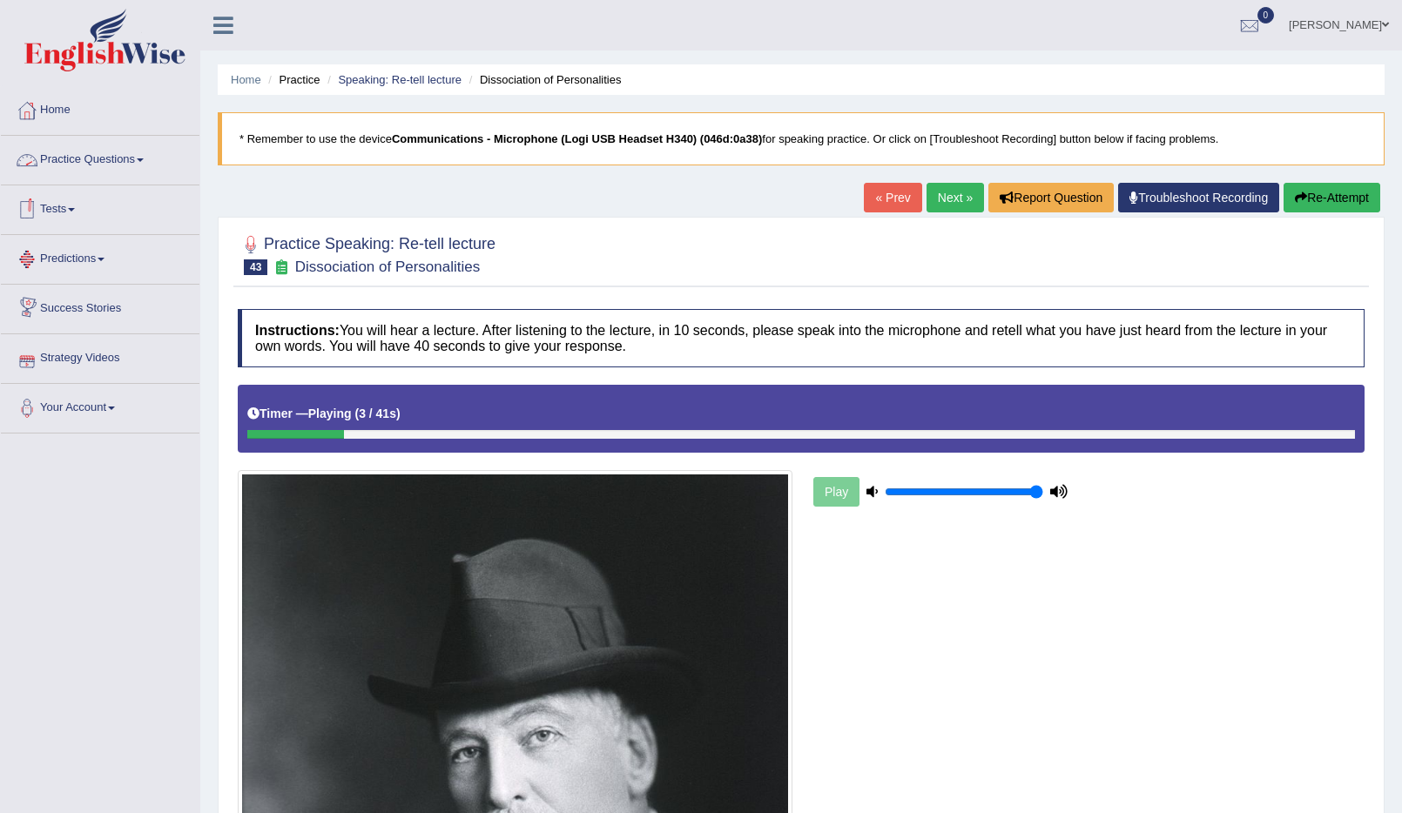
click at [98, 161] on link "Practice Questions" at bounding box center [100, 158] width 199 height 44
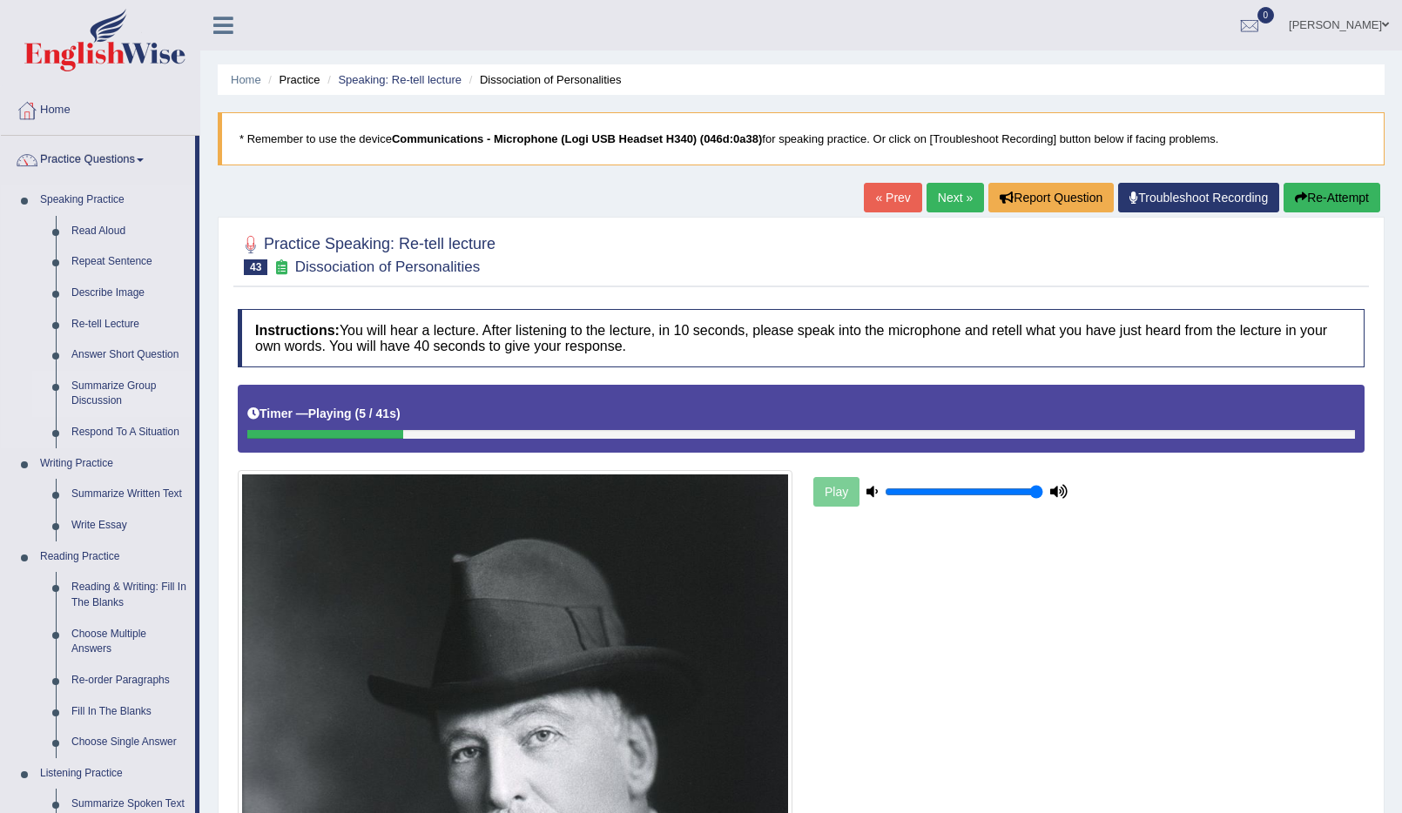
click at [104, 388] on link "Summarize Group Discussion" at bounding box center [130, 394] width 132 height 46
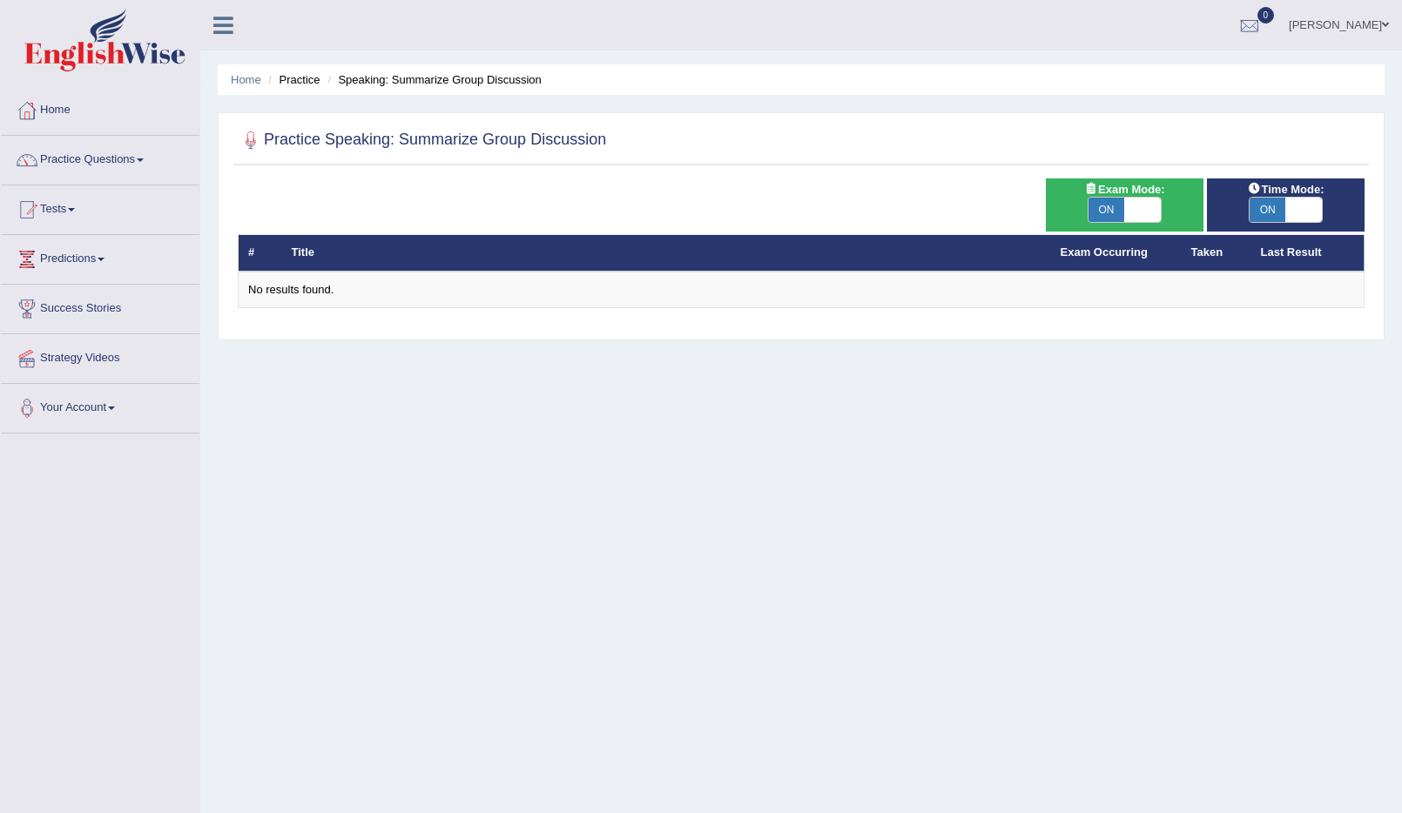
click at [1108, 208] on span "ON" at bounding box center [1107, 210] width 37 height 24
checkbox input "false"
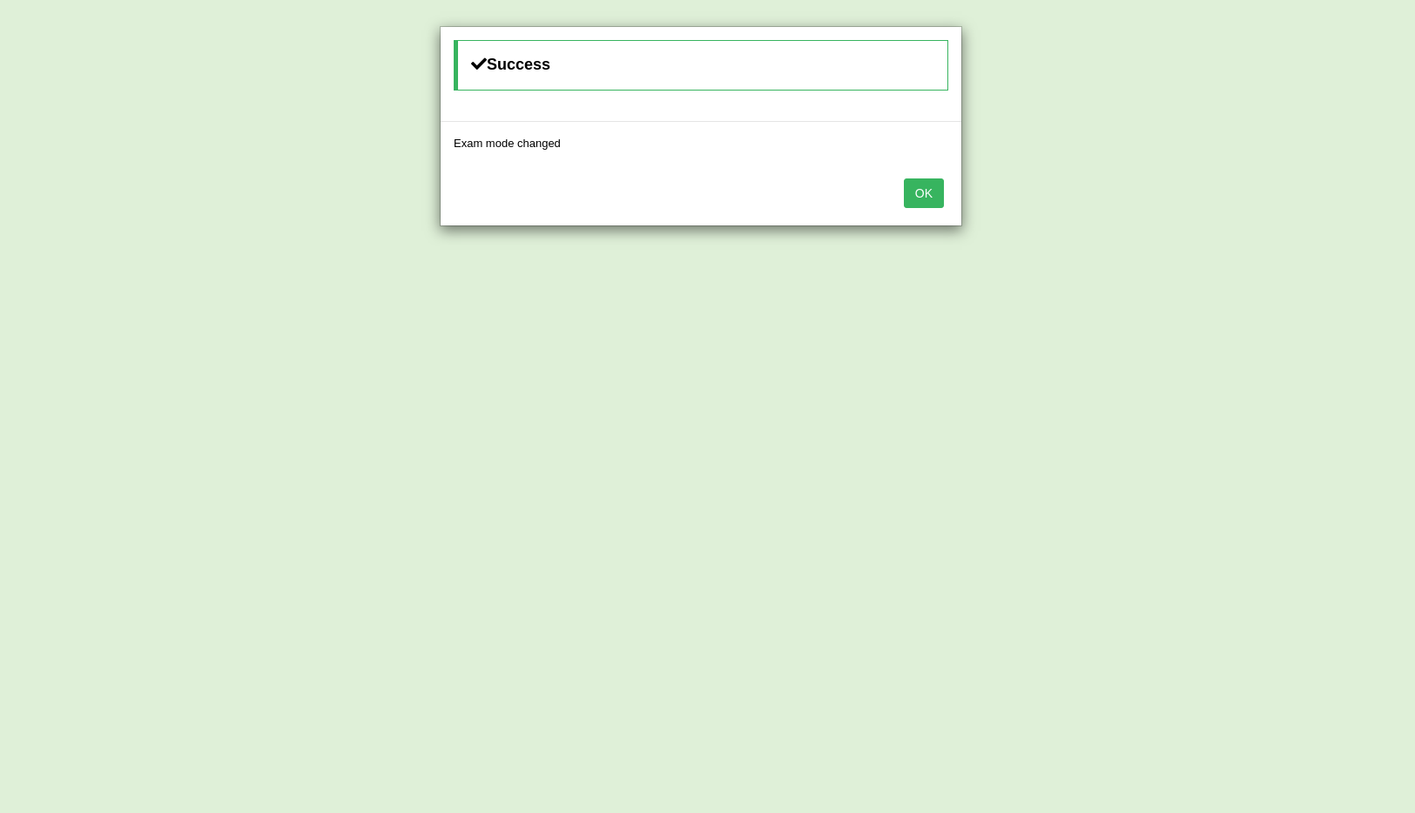
click at [928, 194] on button "OK" at bounding box center [924, 194] width 40 height 30
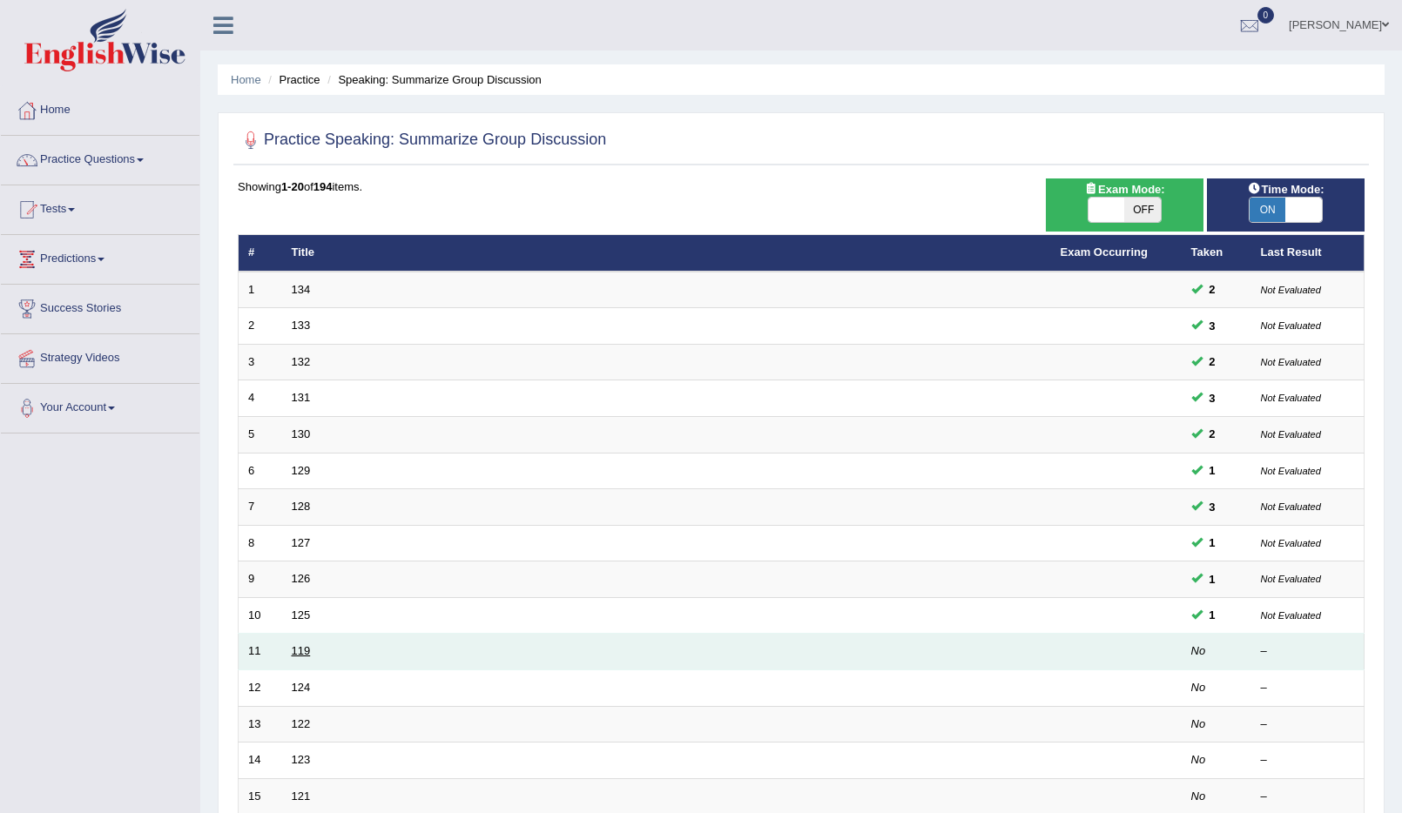
click at [292, 649] on link "119" at bounding box center [301, 651] width 19 height 13
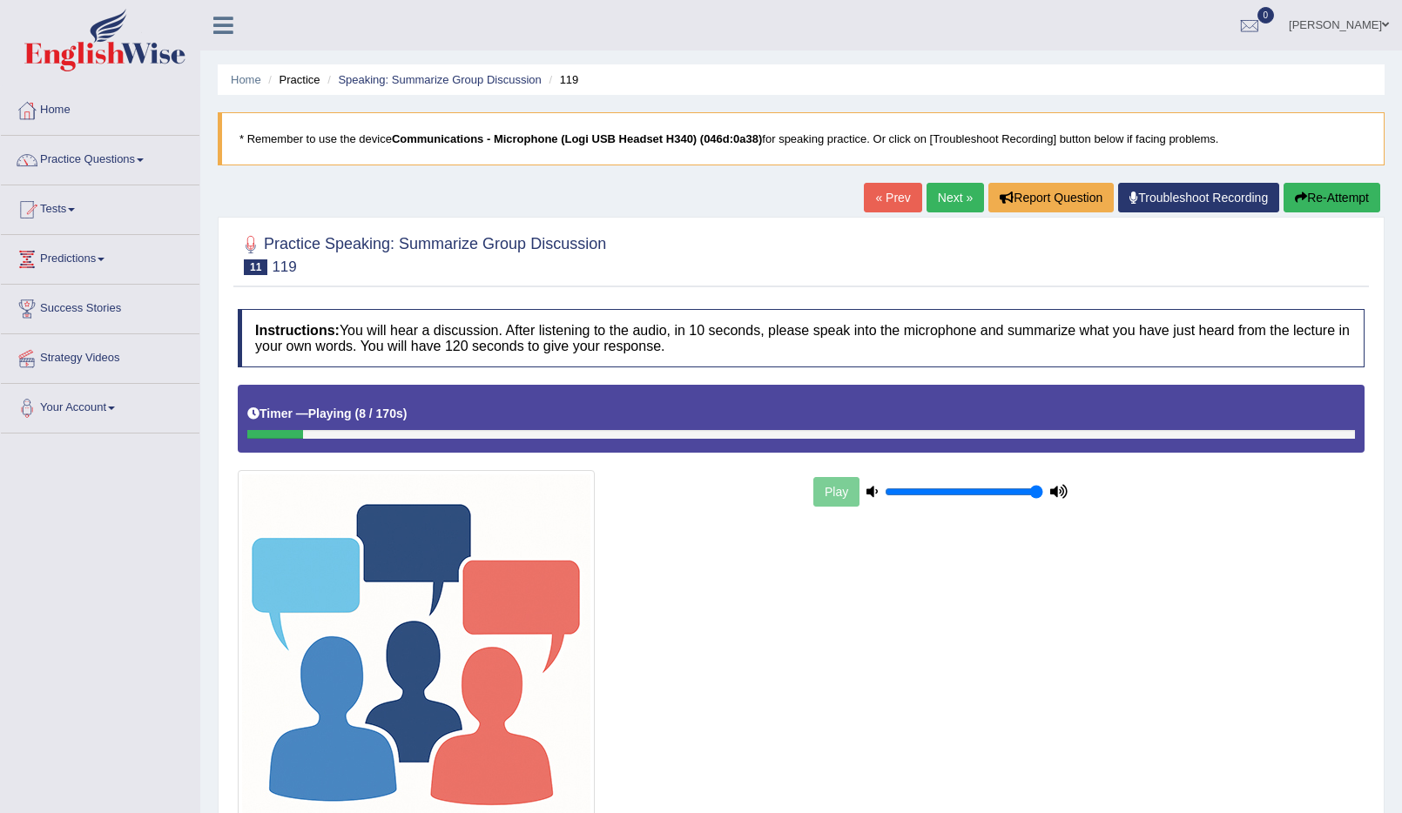
click at [1326, 201] on button "Re-Attempt" at bounding box center [1332, 198] width 97 height 30
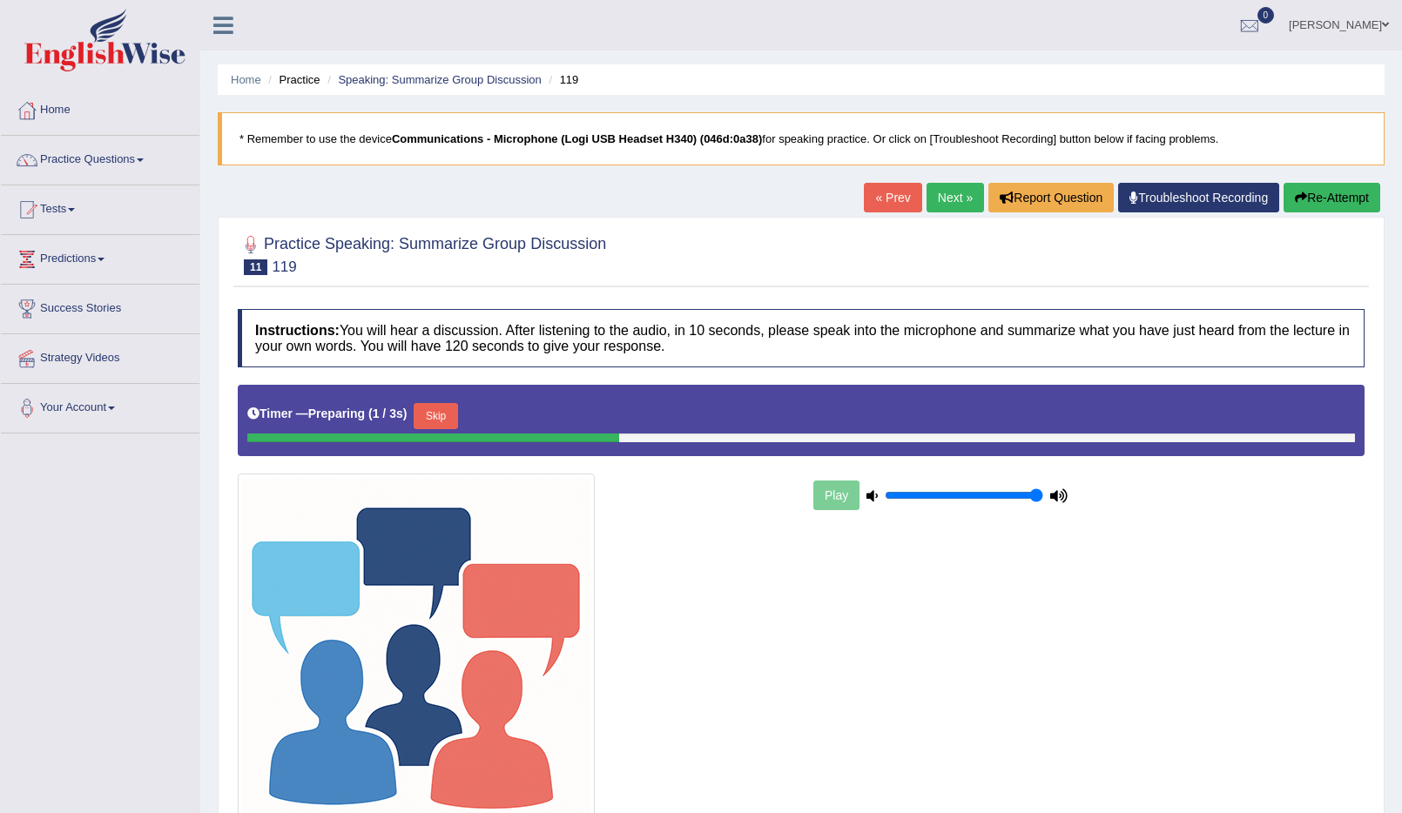
click at [429, 416] on button "Skip" at bounding box center [436, 416] width 44 height 26
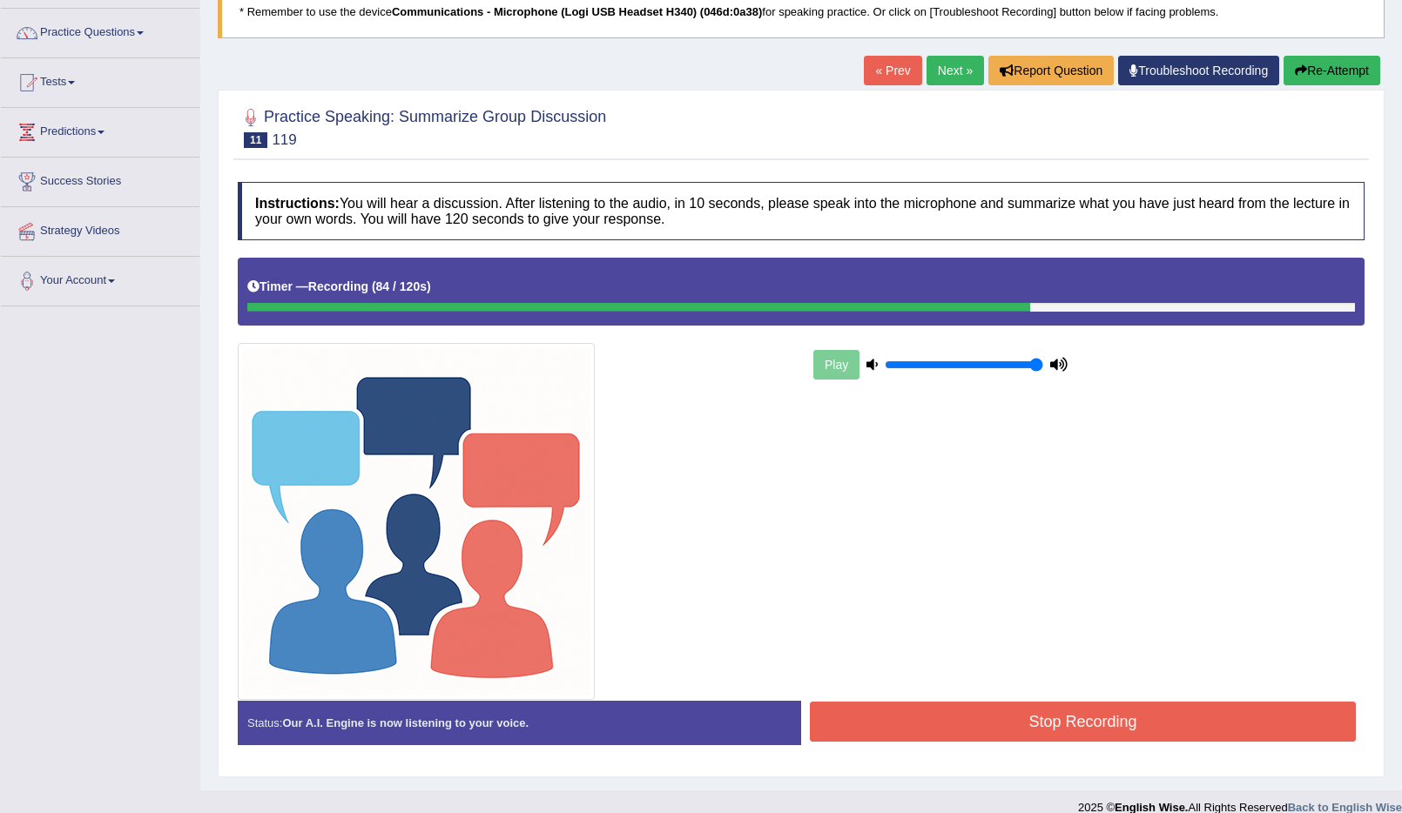
scroll to position [148, 0]
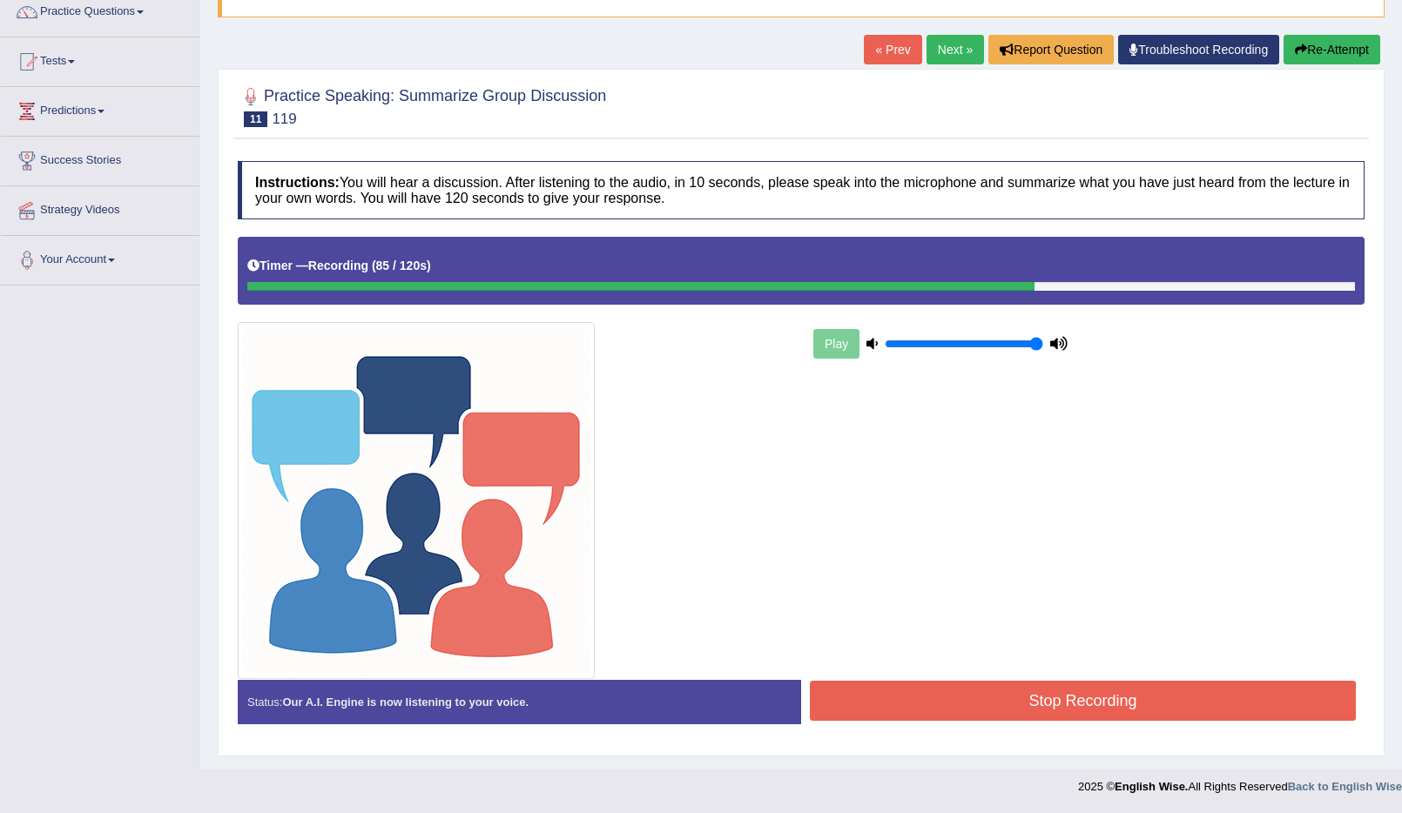
click at [1023, 699] on button "Stop Recording" at bounding box center [1083, 701] width 546 height 40
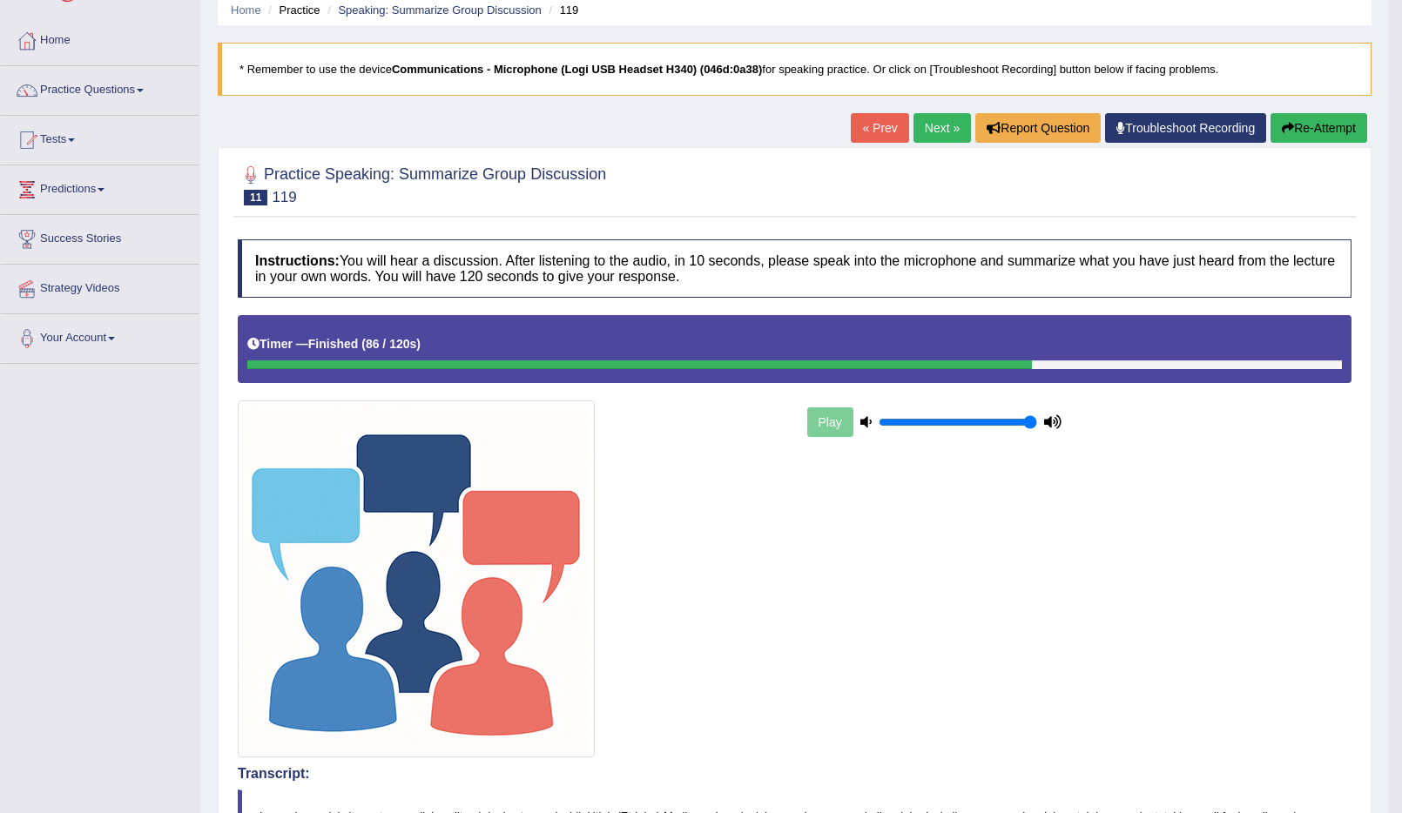
scroll to position [0, 0]
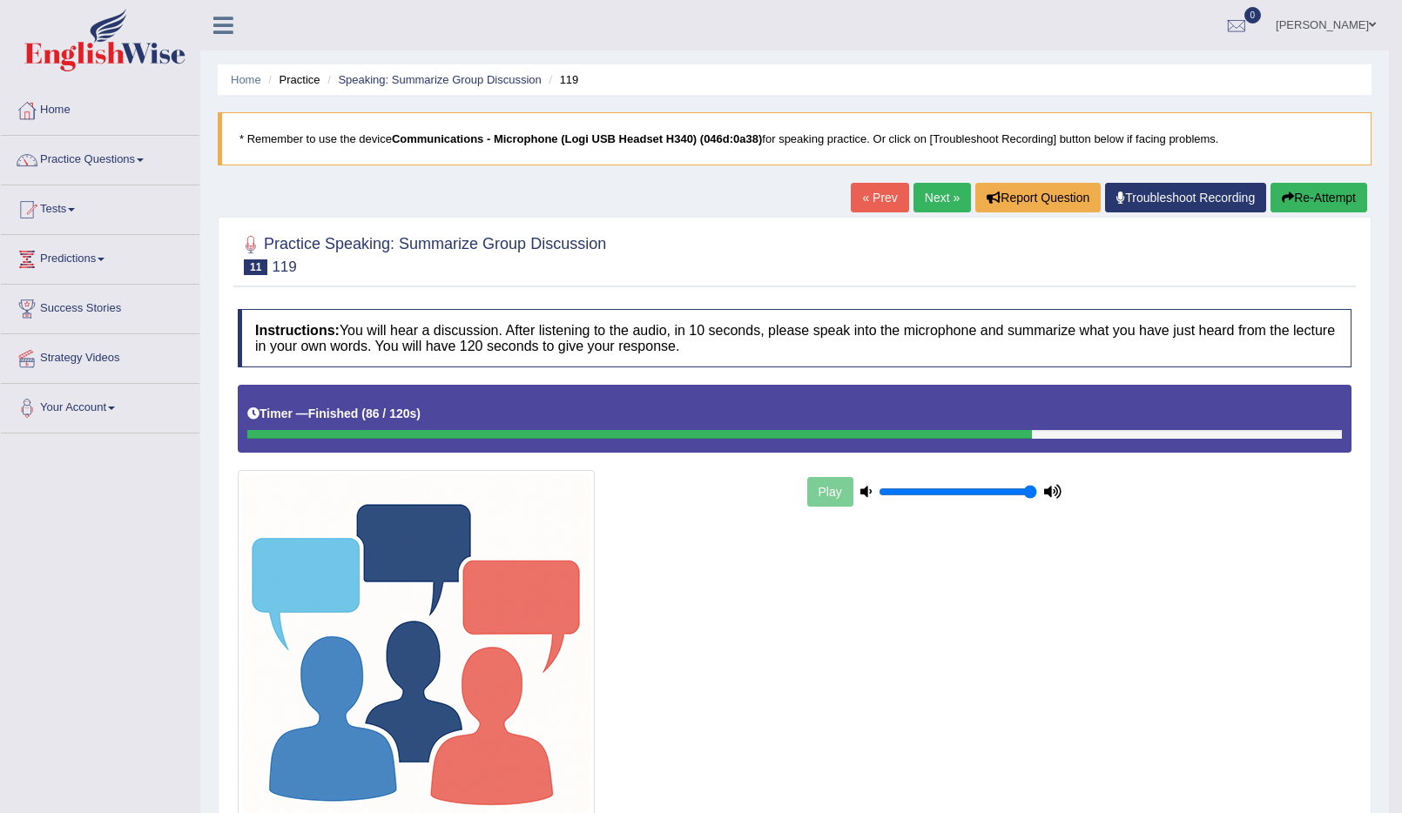
click at [934, 200] on link "Next »" at bounding box center [942, 198] width 57 height 30
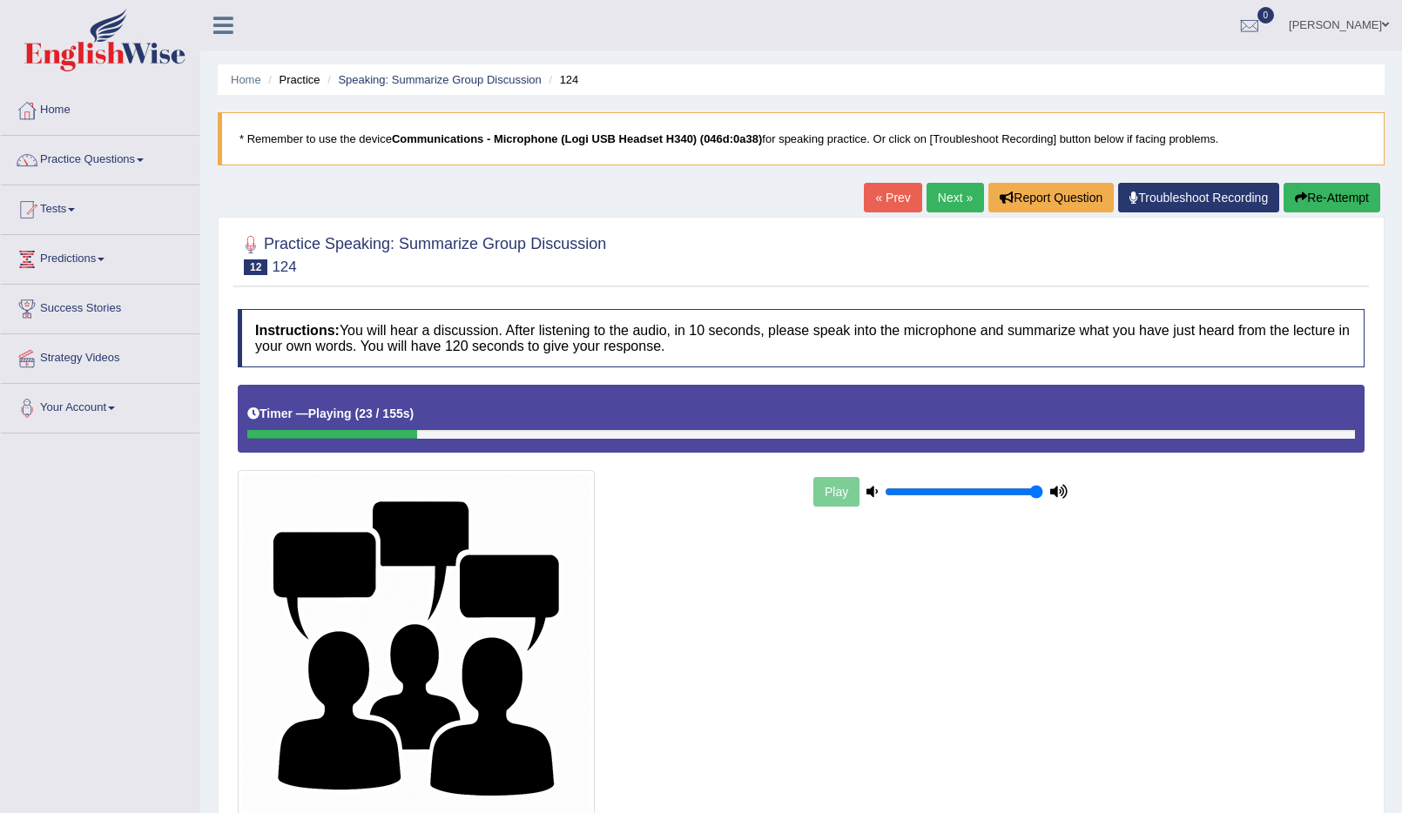
click at [1318, 203] on button "Re-Attempt" at bounding box center [1332, 198] width 97 height 30
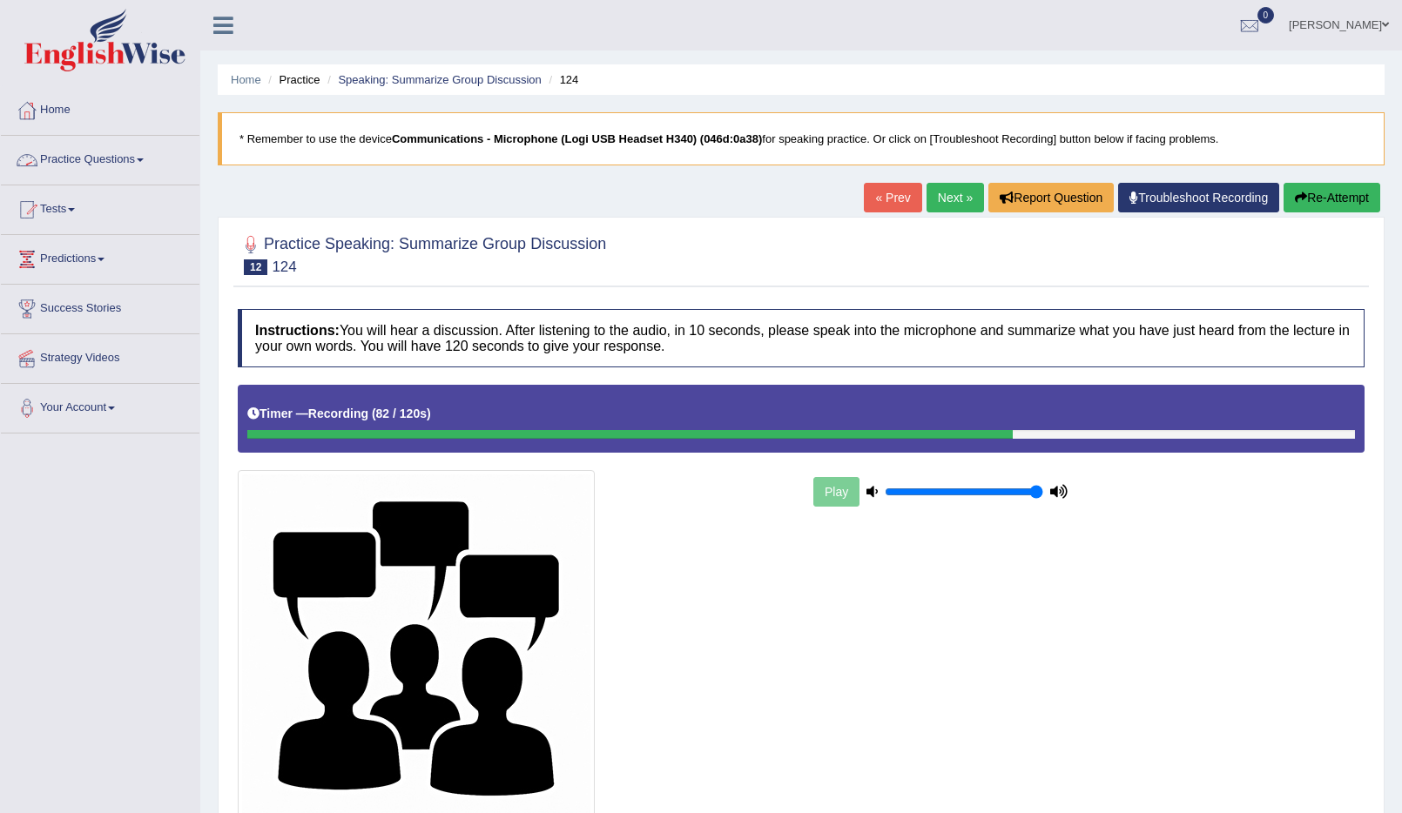
scroll to position [148, 0]
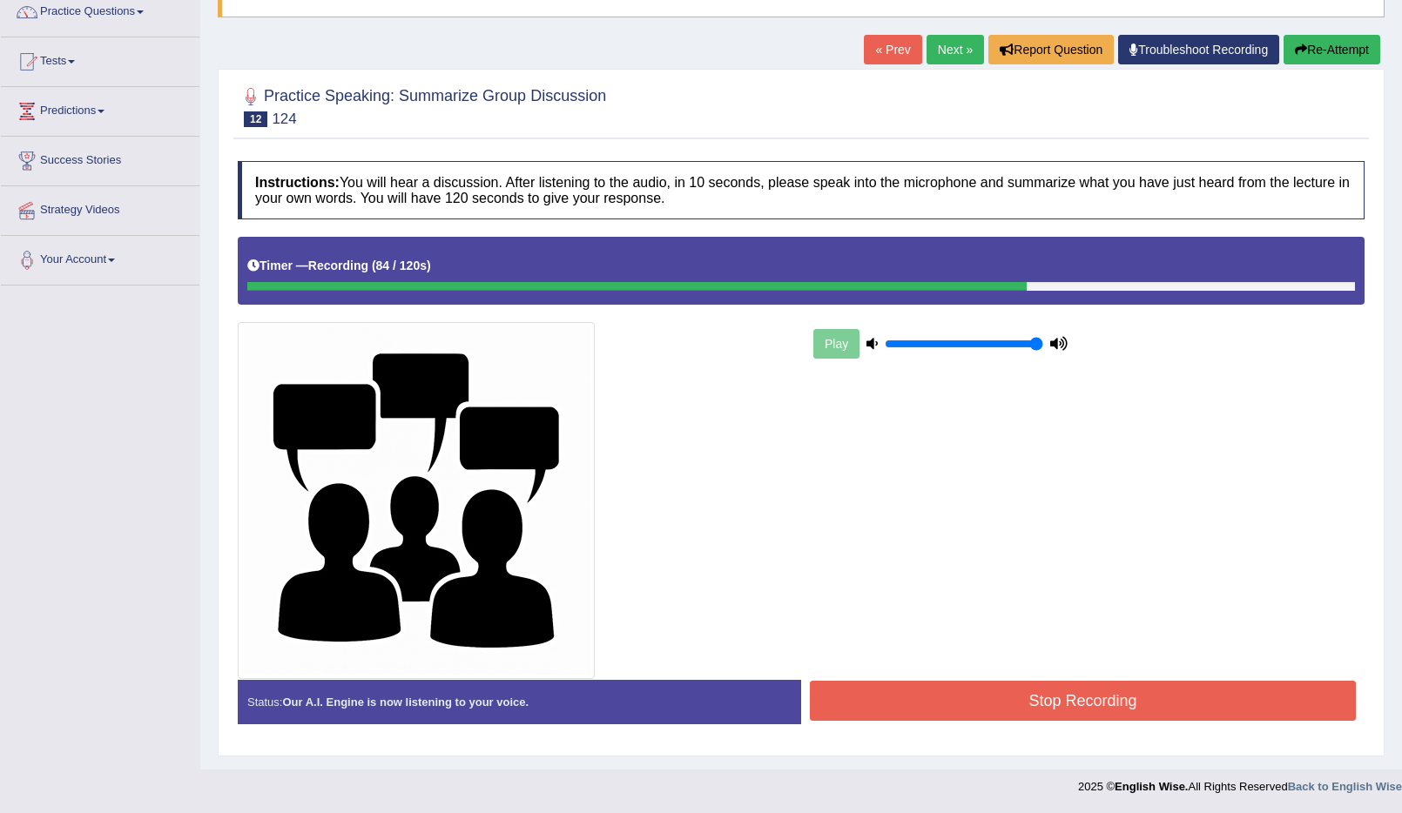
click at [978, 697] on button "Stop Recording" at bounding box center [1083, 701] width 546 height 40
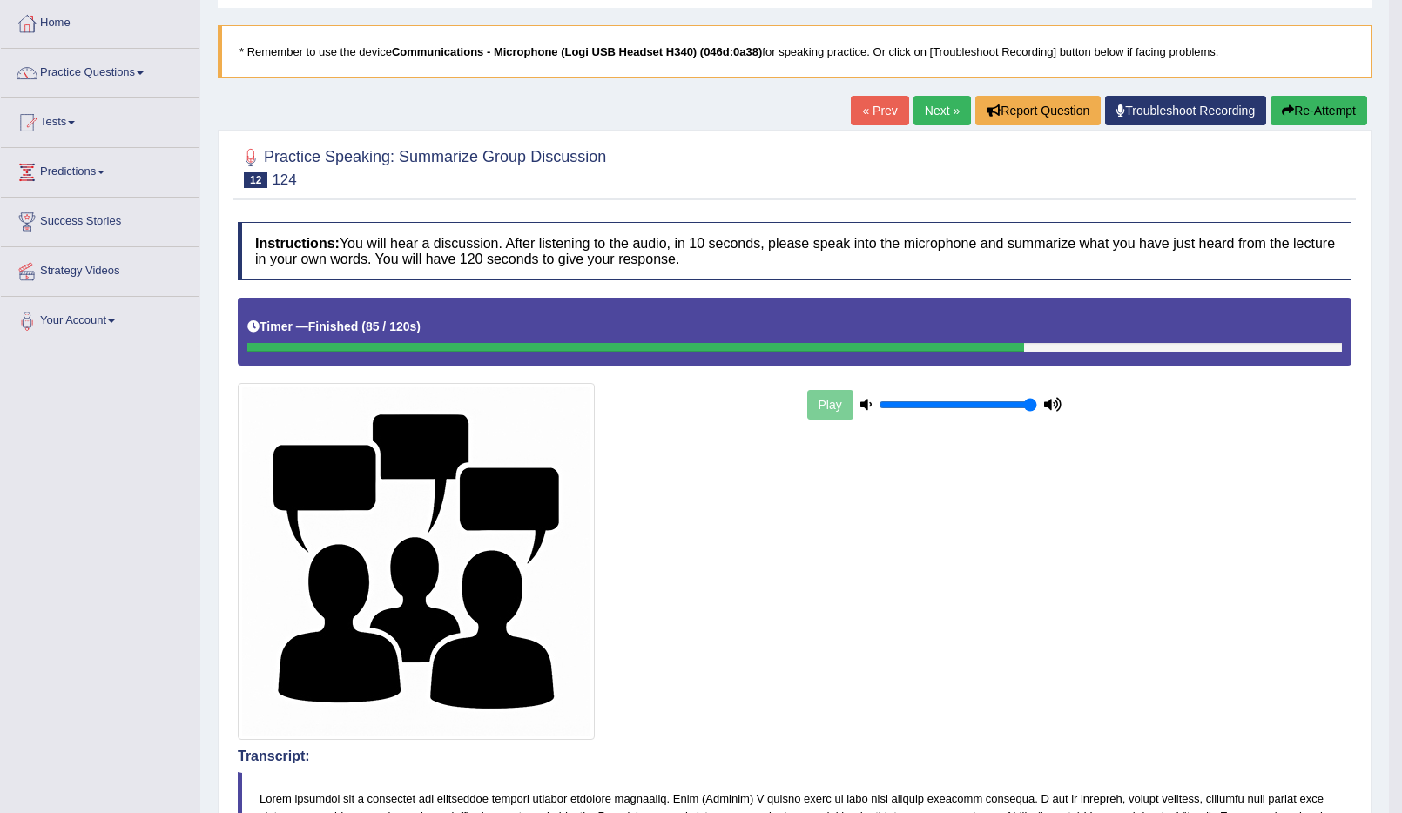
scroll to position [0, 0]
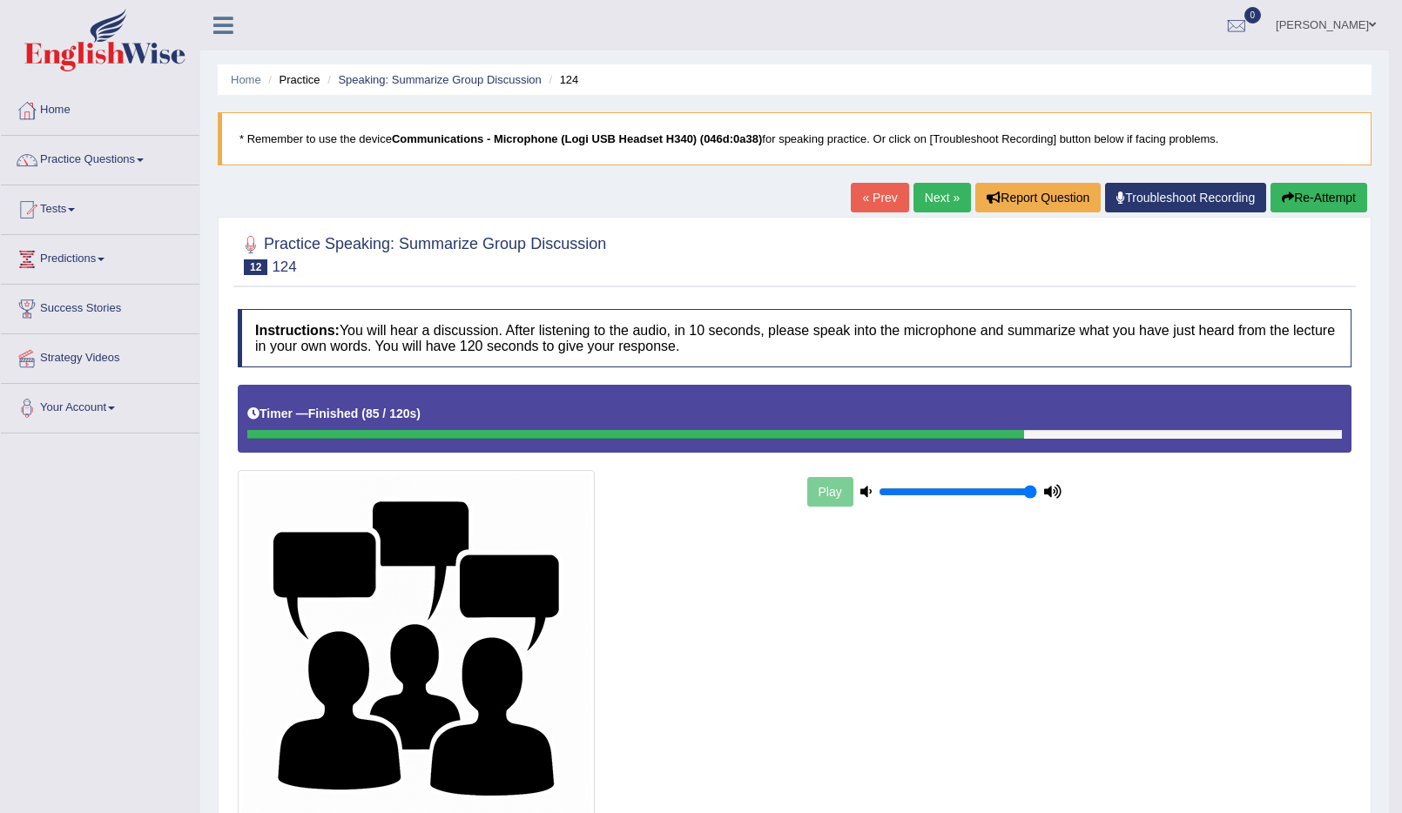
click at [928, 198] on link "Next »" at bounding box center [942, 198] width 57 height 30
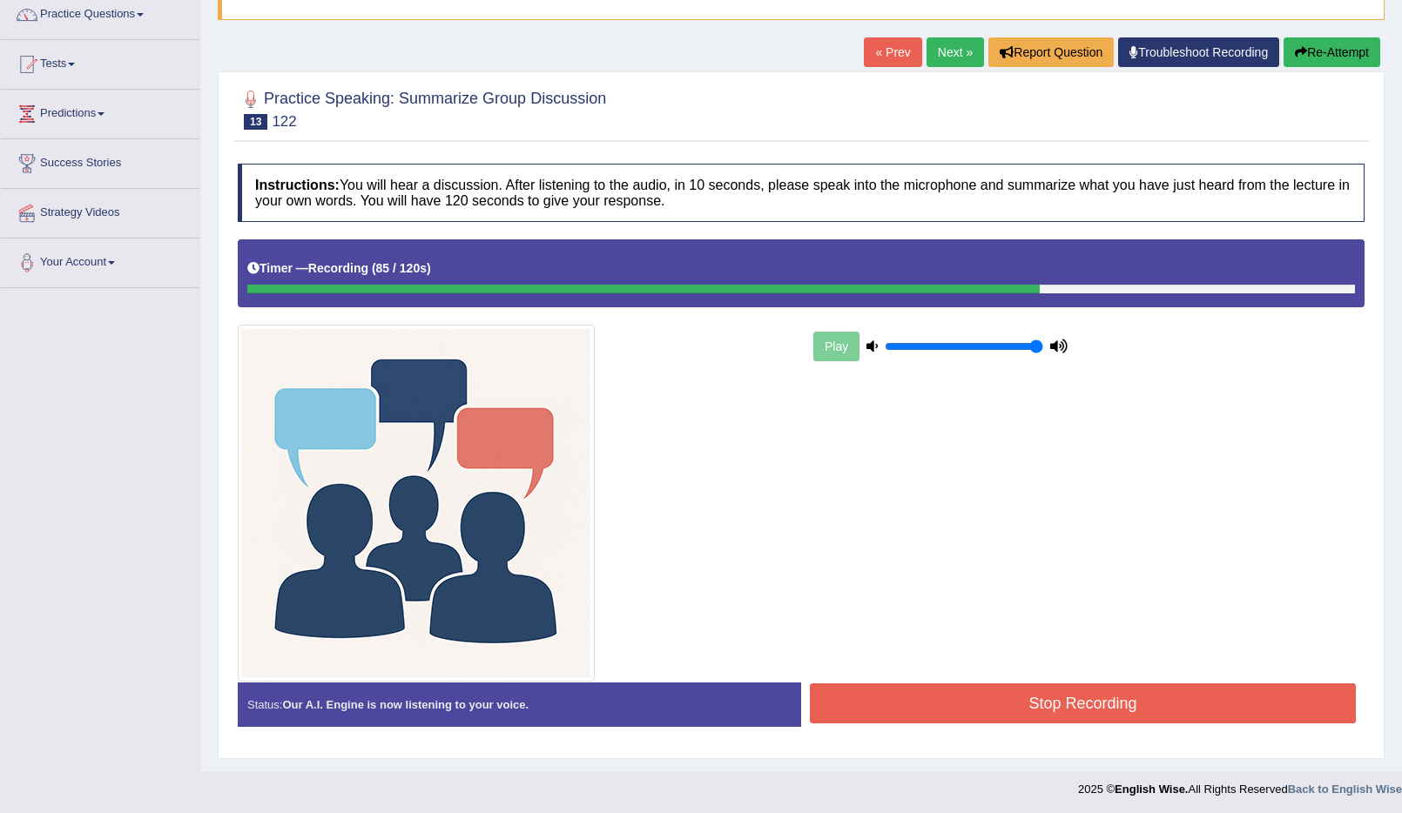
scroll to position [148, 0]
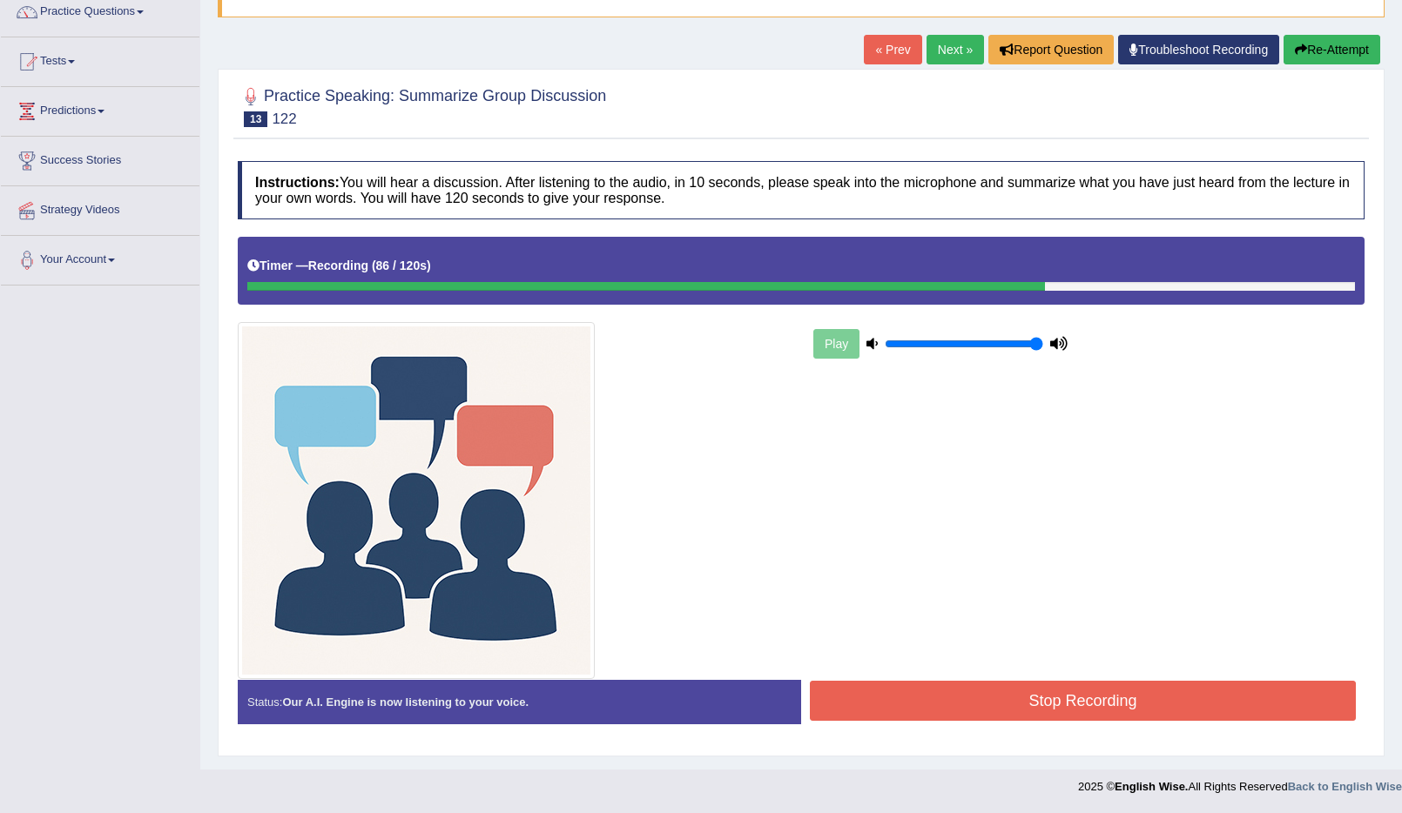
click at [969, 701] on button "Stop Recording" at bounding box center [1083, 701] width 546 height 40
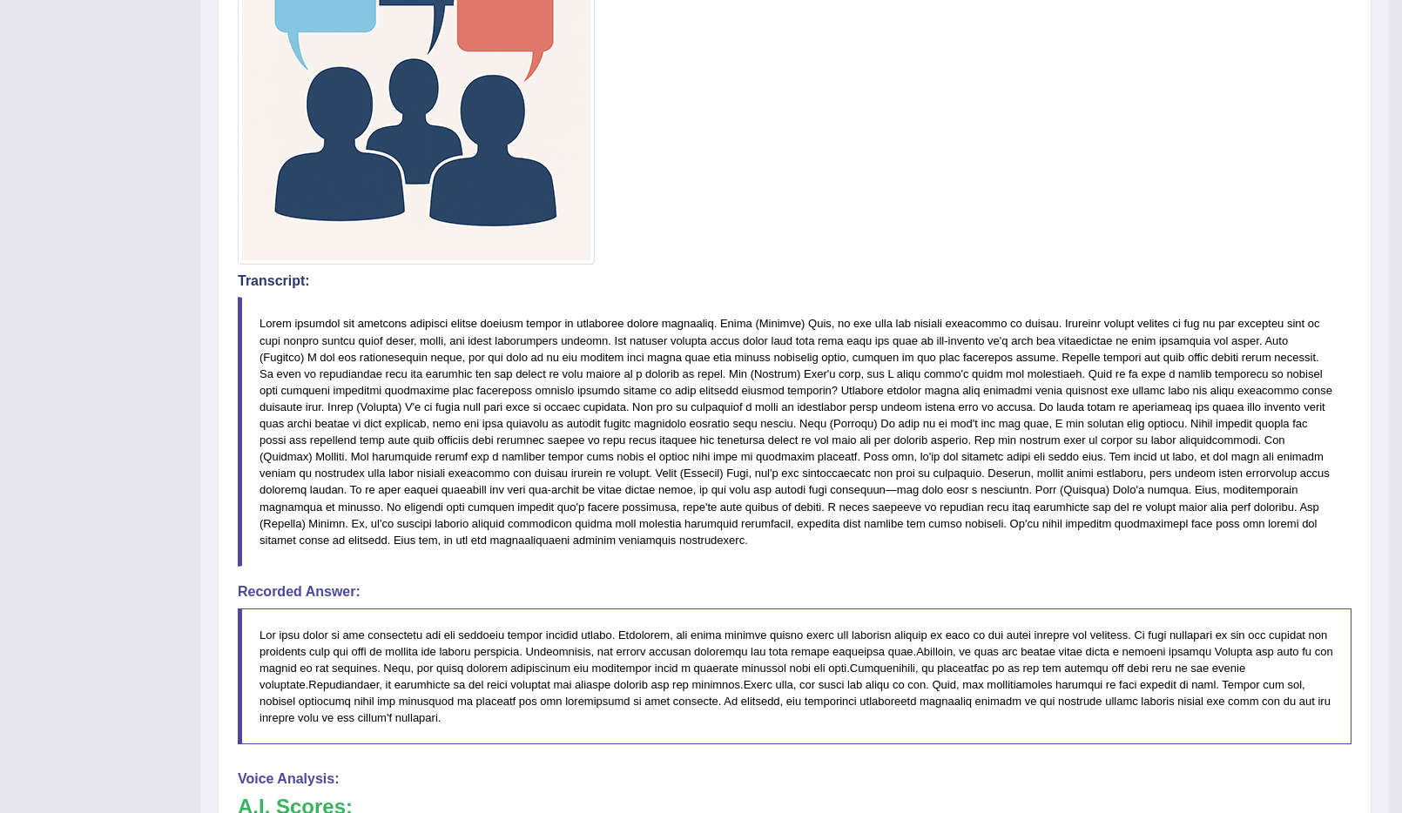
scroll to position [40, 0]
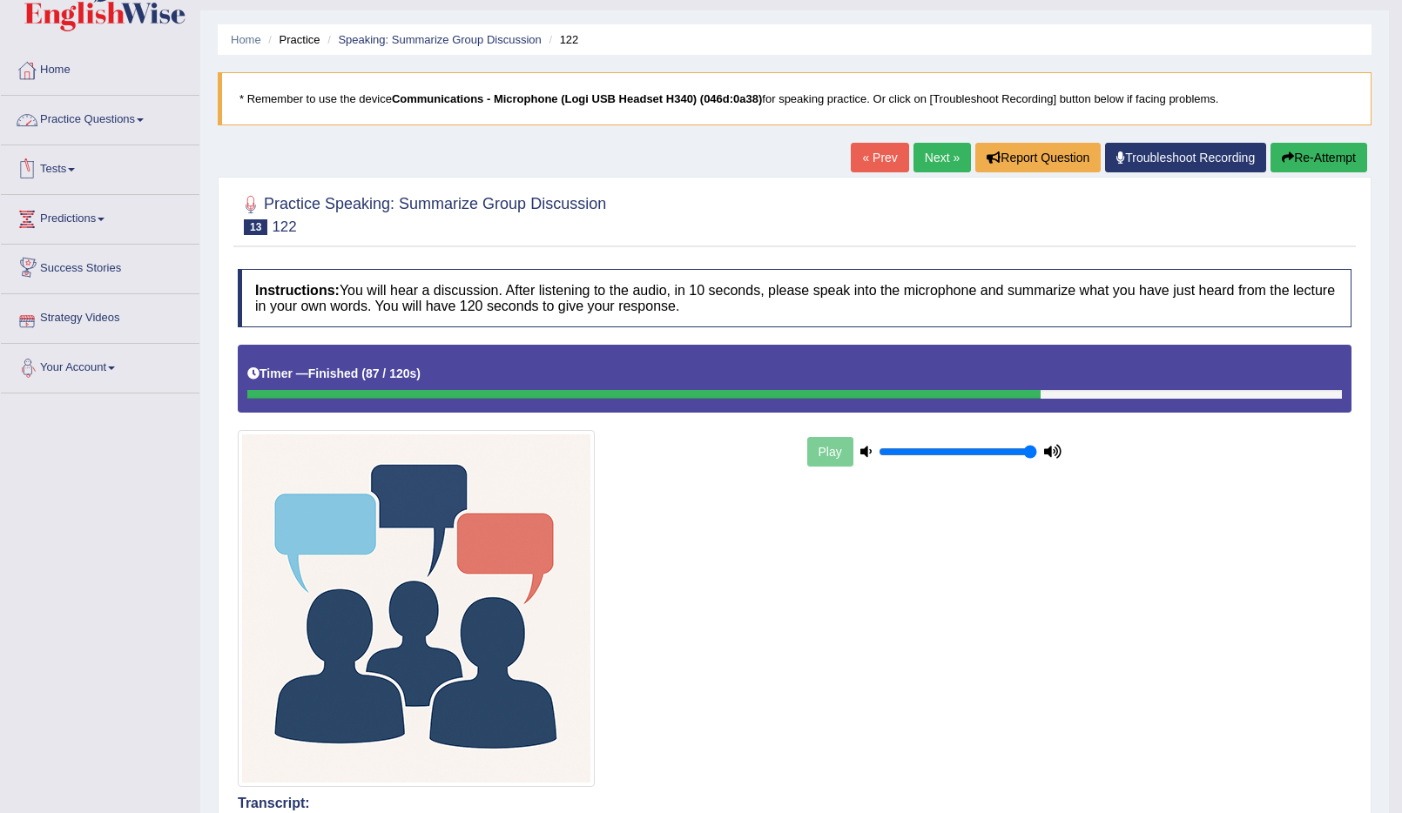
click at [111, 132] on link "Practice Questions" at bounding box center [100, 118] width 199 height 44
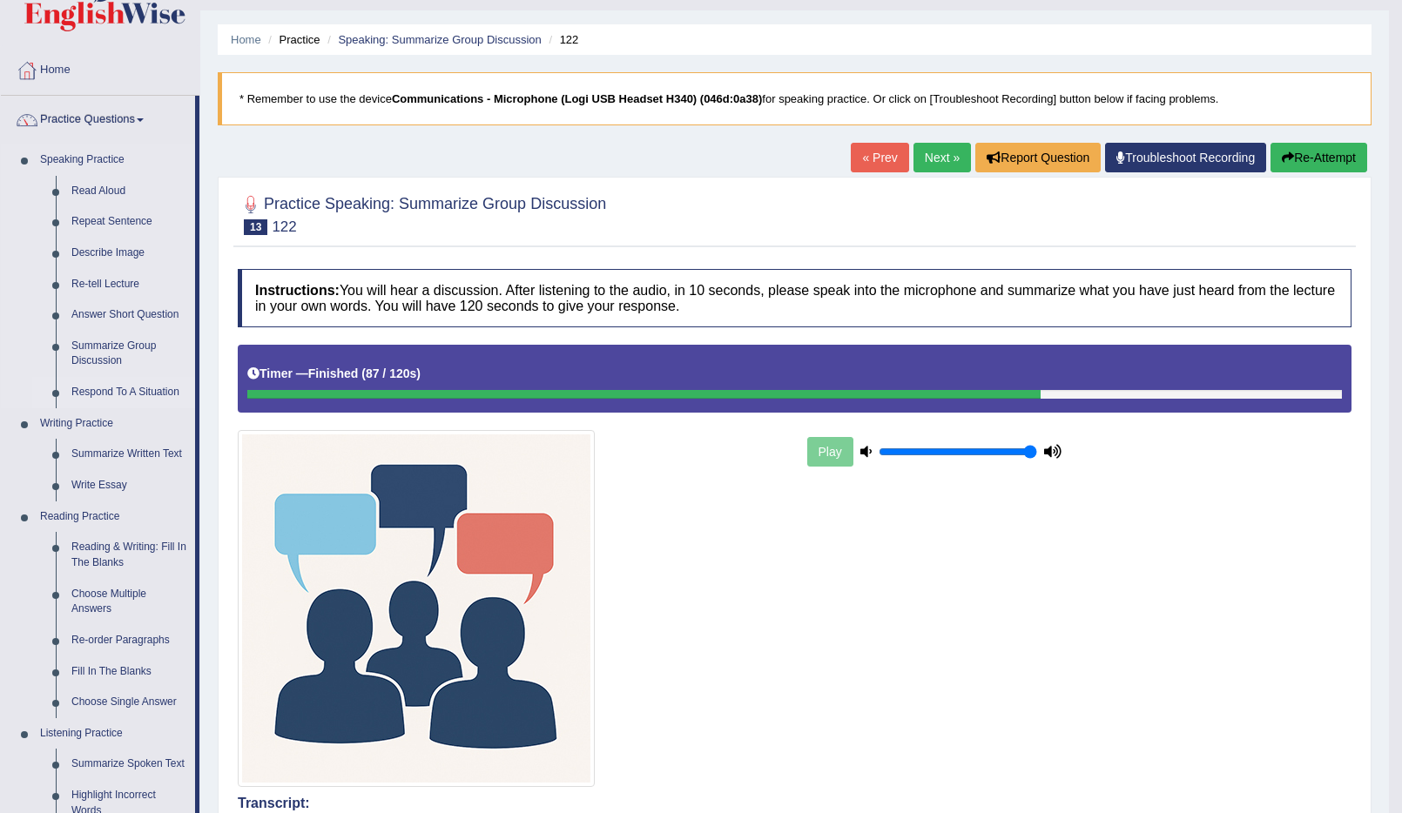
click at [106, 393] on link "Respond To A Situation" at bounding box center [130, 392] width 132 height 31
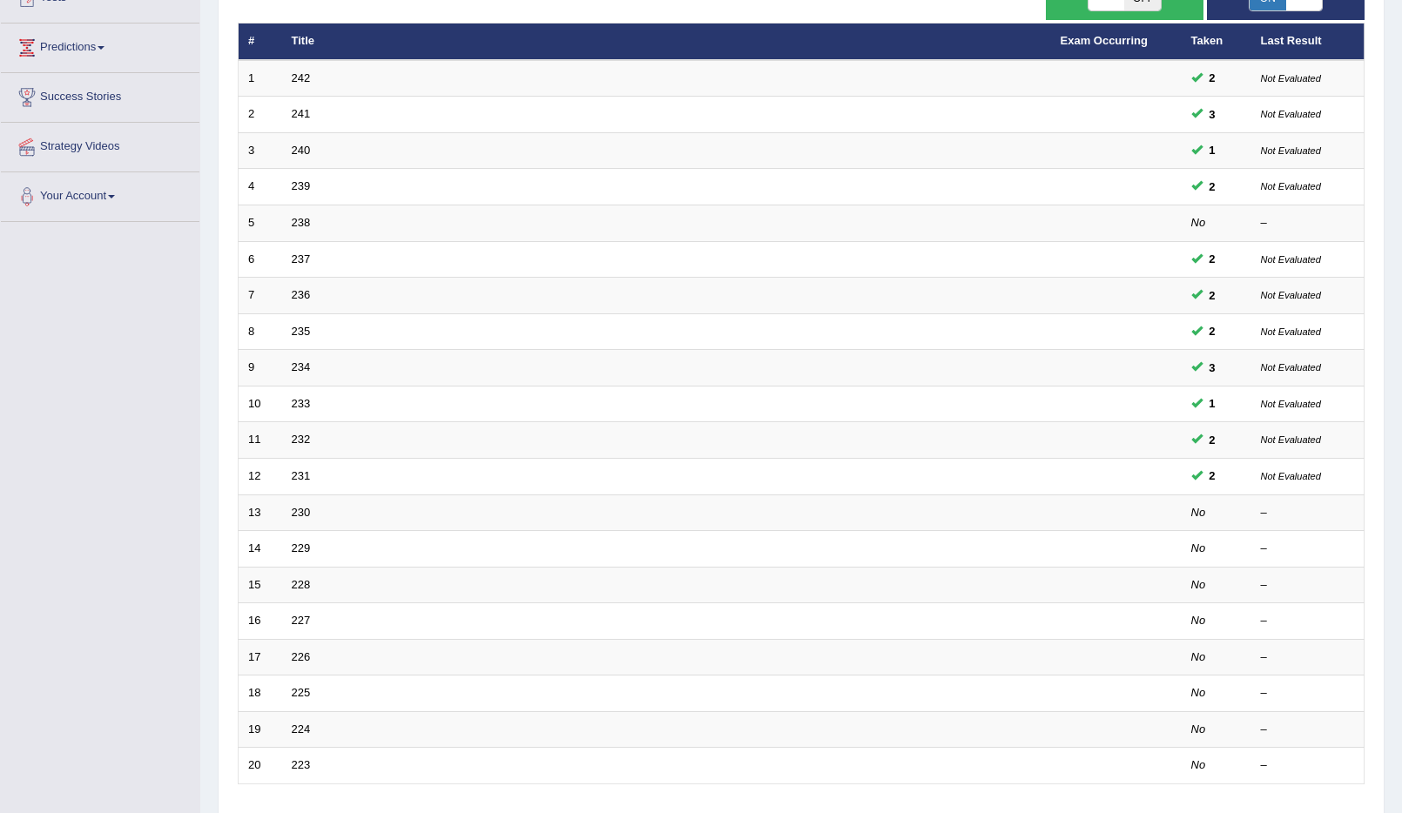
scroll to position [340, 0]
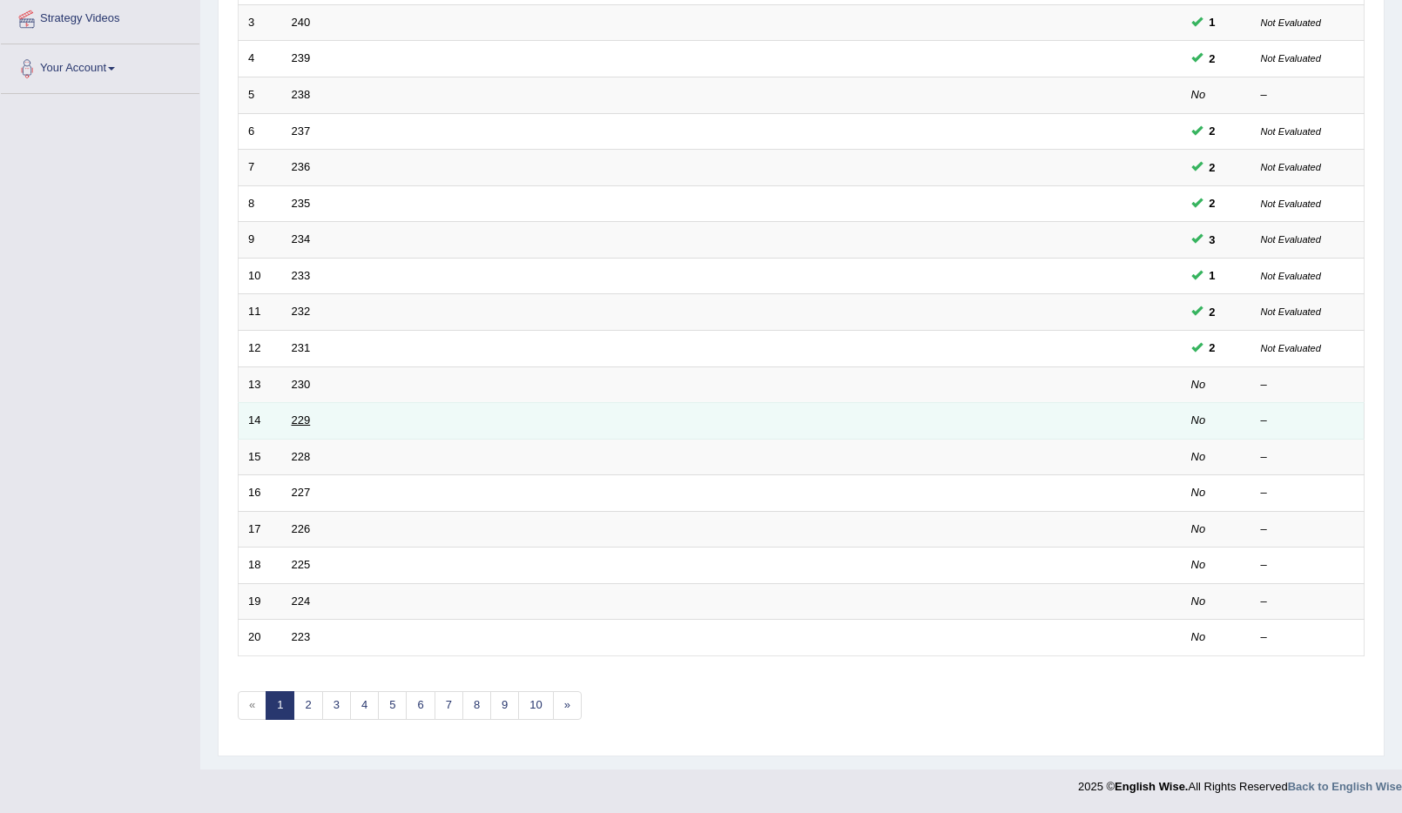
click at [303, 424] on link "229" at bounding box center [301, 420] width 19 height 13
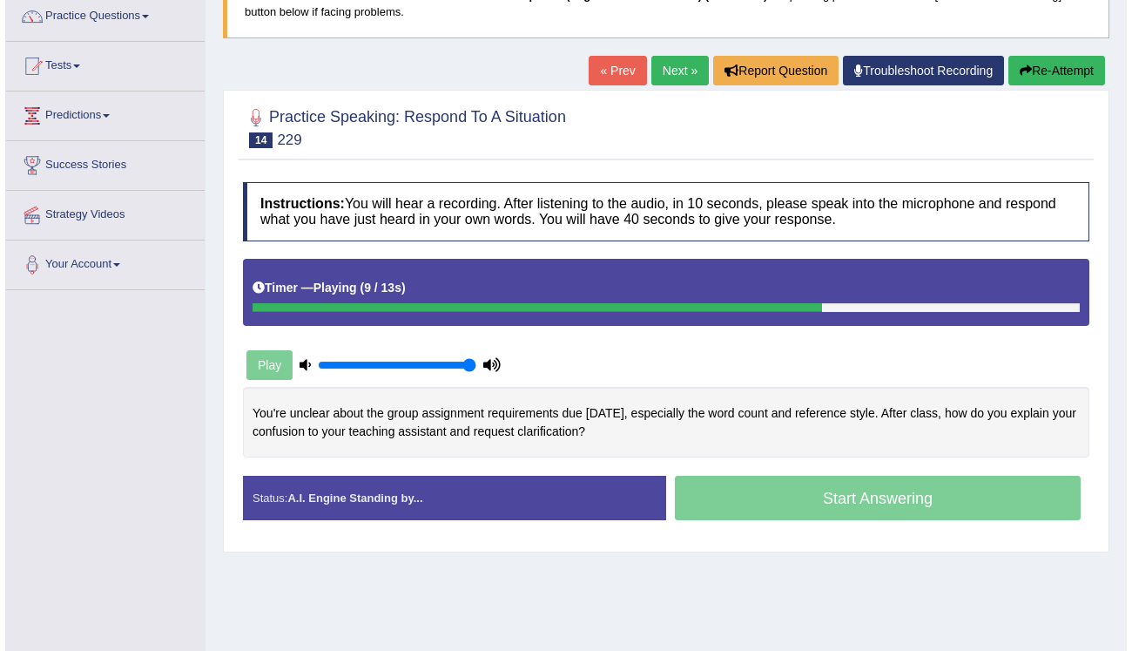
scroll to position [264, 0]
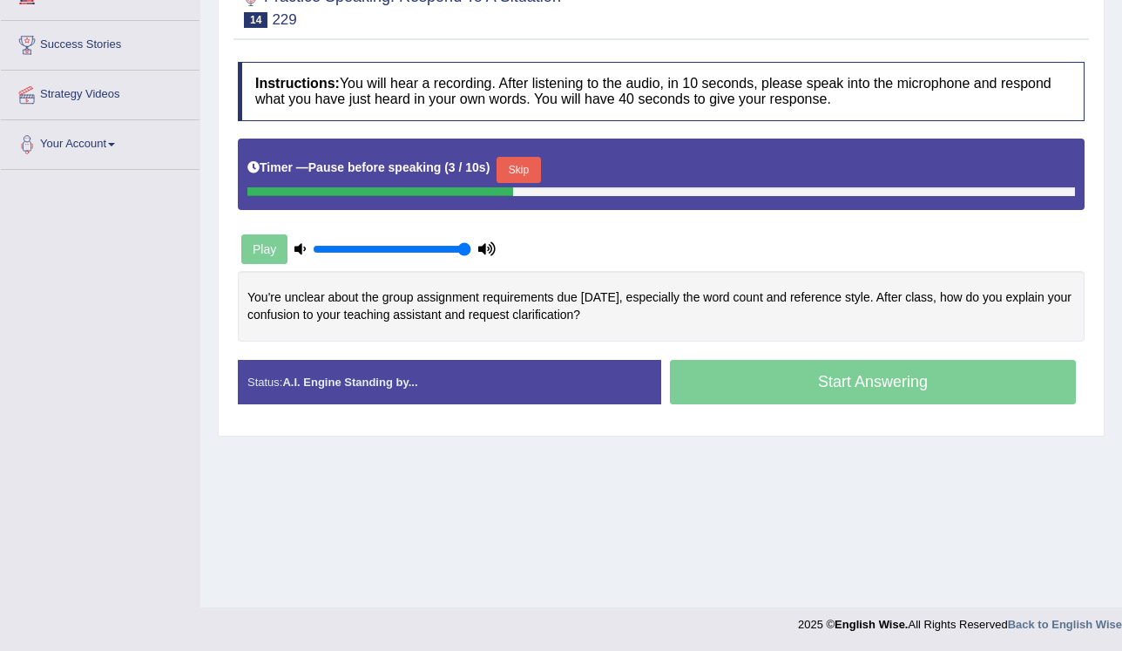
click at [510, 174] on button "Skip" at bounding box center [518, 170] width 44 height 26
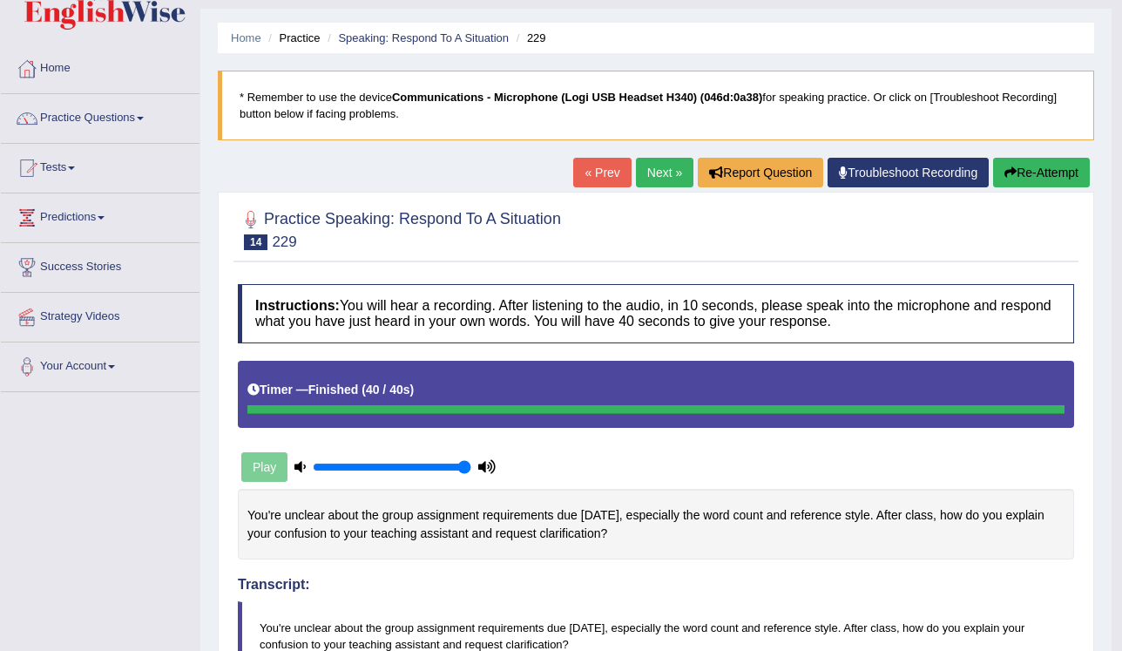
scroll to position [40, 0]
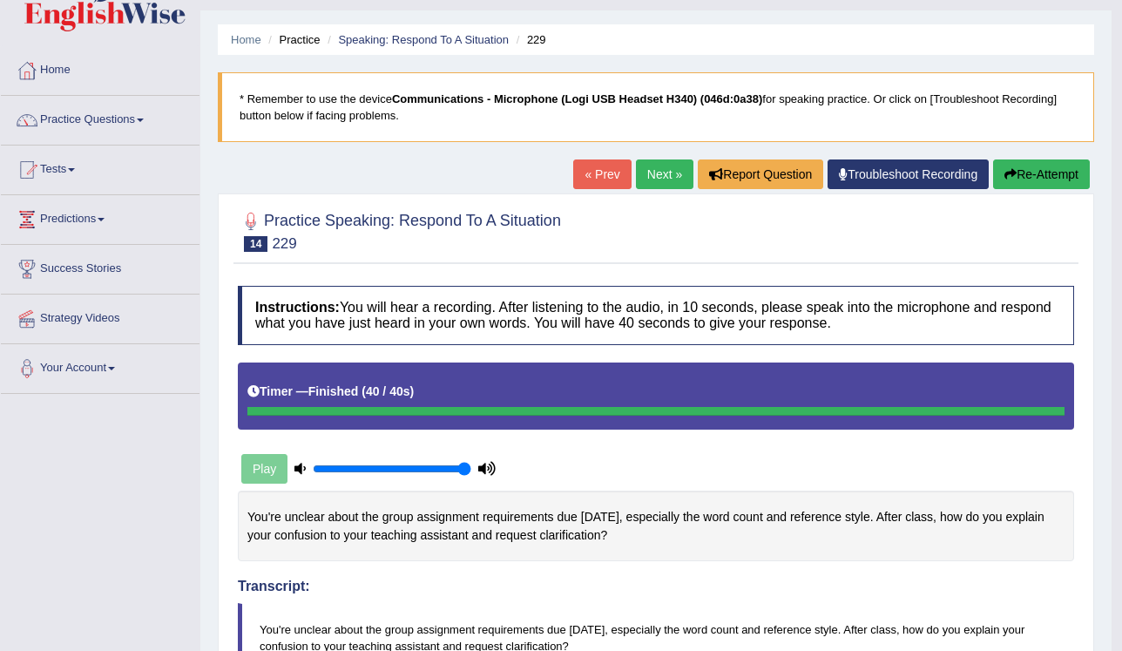
click at [1051, 181] on button "Re-Attempt" at bounding box center [1041, 174] width 97 height 30
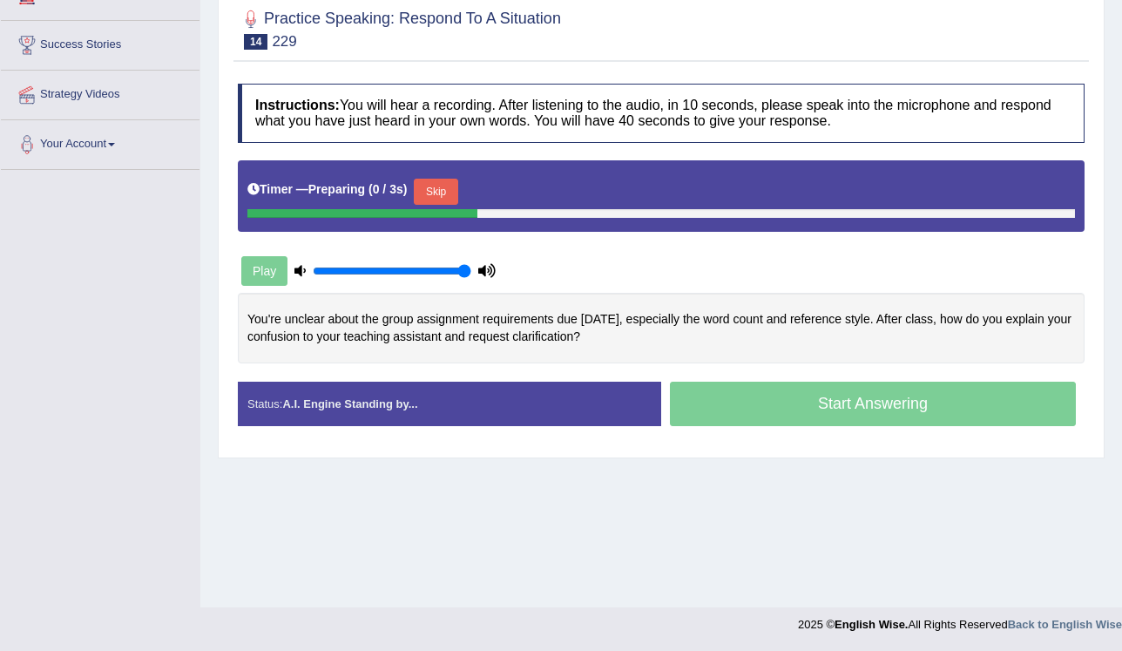
click at [442, 199] on button "Skip" at bounding box center [436, 192] width 44 height 26
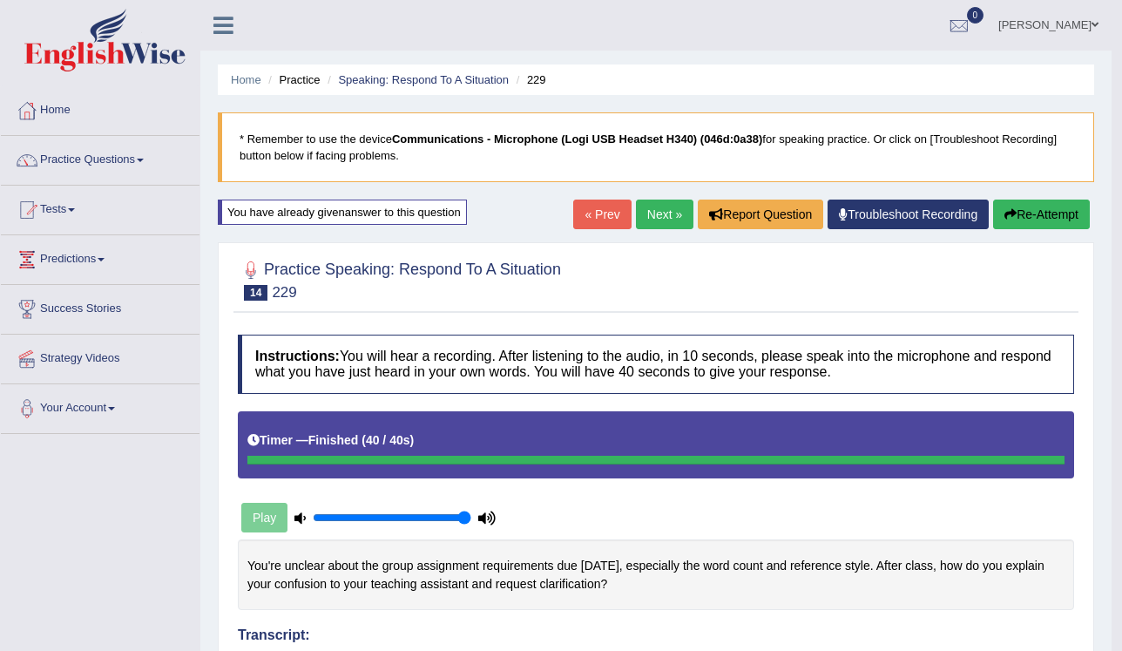
click at [638, 210] on link "Next »" at bounding box center [664, 214] width 57 height 30
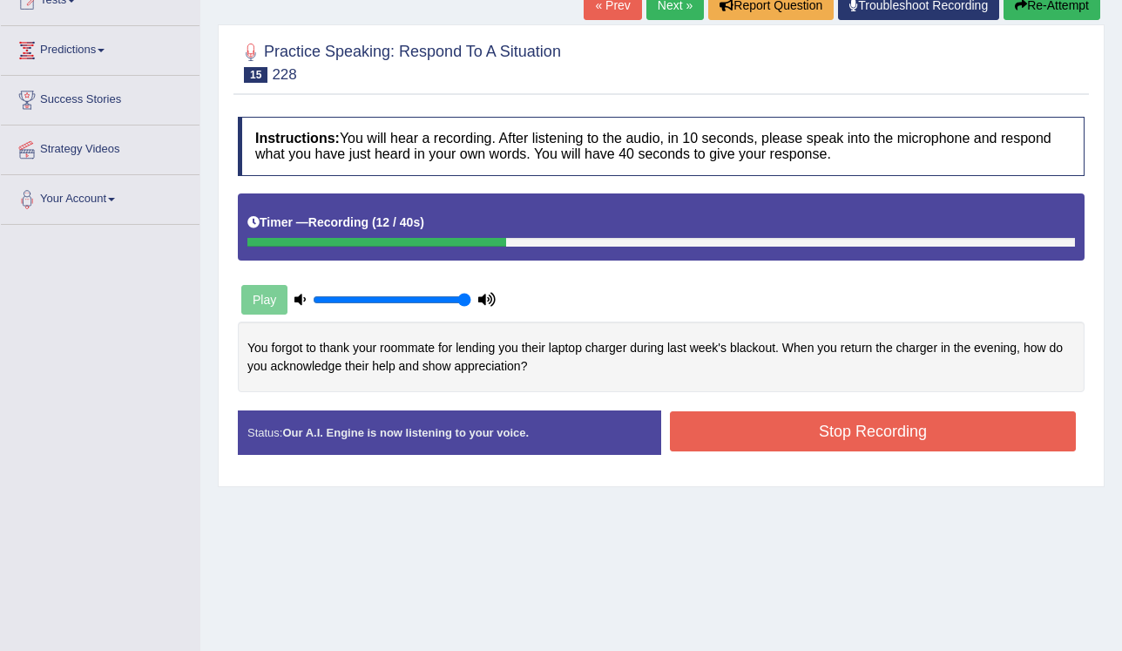
click at [1034, 3] on button "Re-Attempt" at bounding box center [1051, 5] width 97 height 30
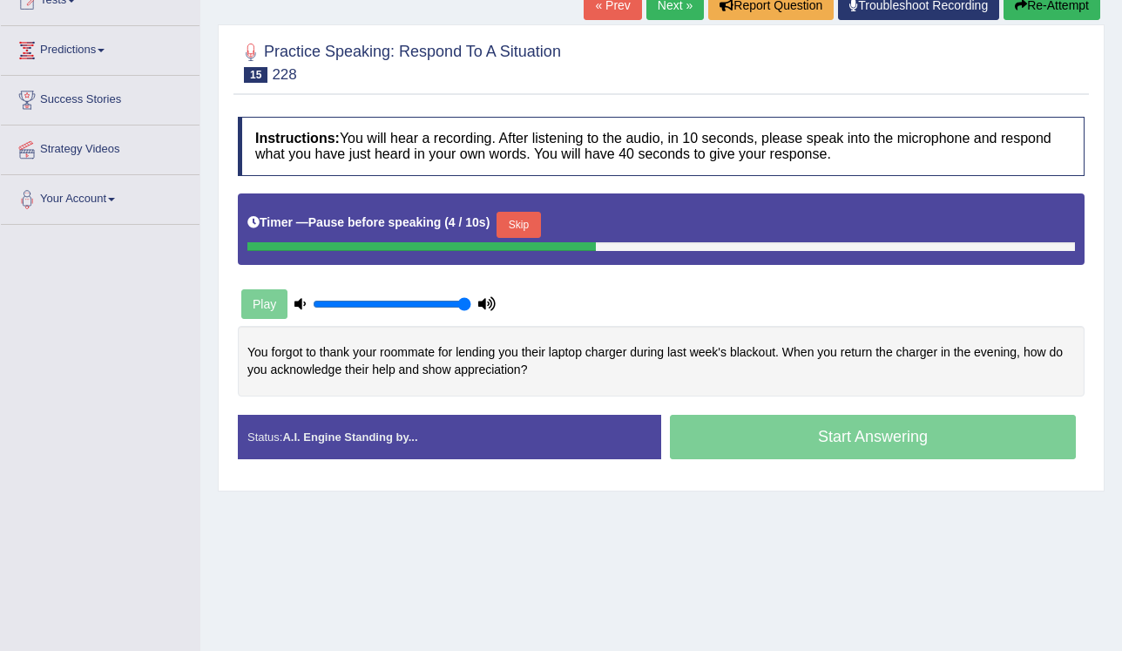
click at [522, 221] on button "Skip" at bounding box center [518, 225] width 44 height 26
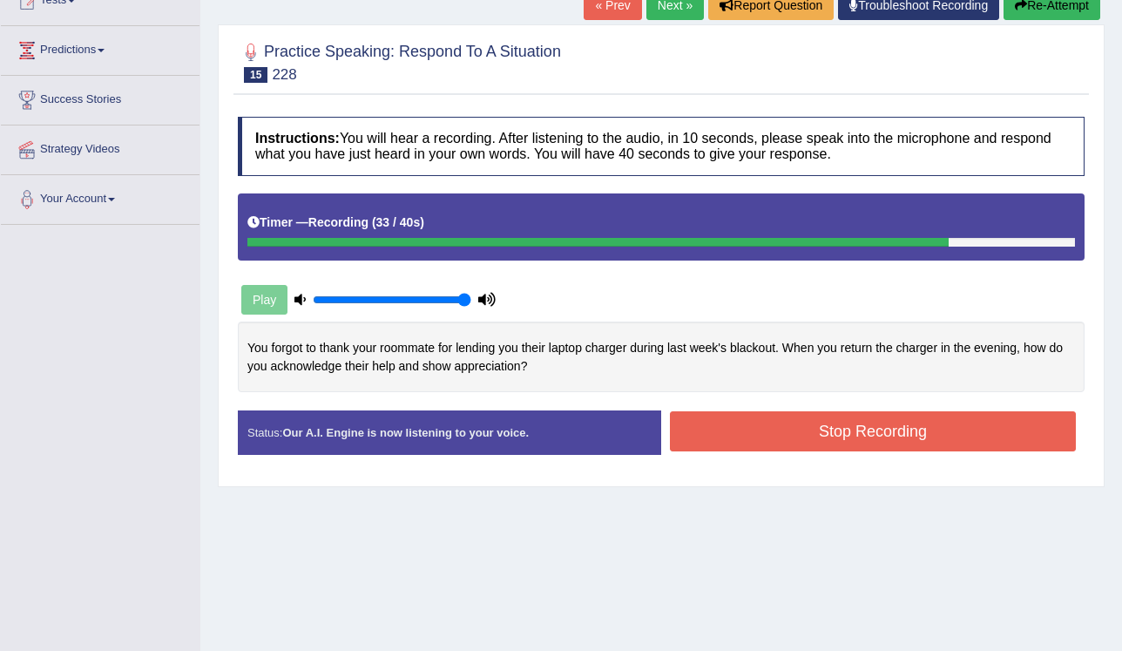
click at [784, 429] on button "Stop Recording" at bounding box center [873, 431] width 406 height 40
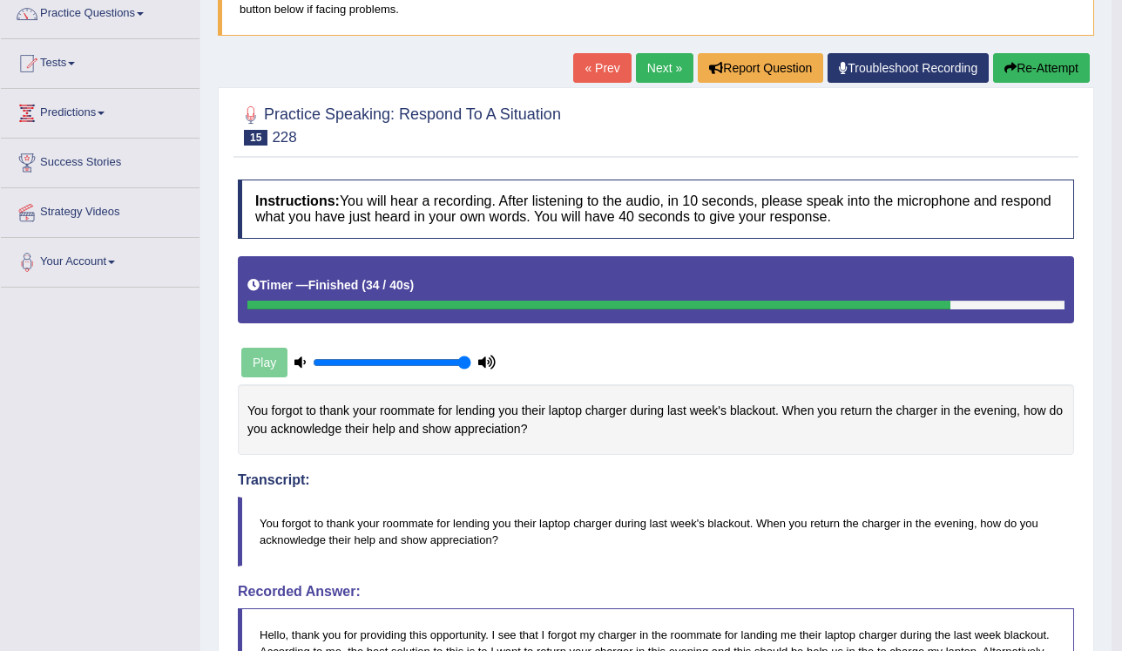
scroll to position [70, 0]
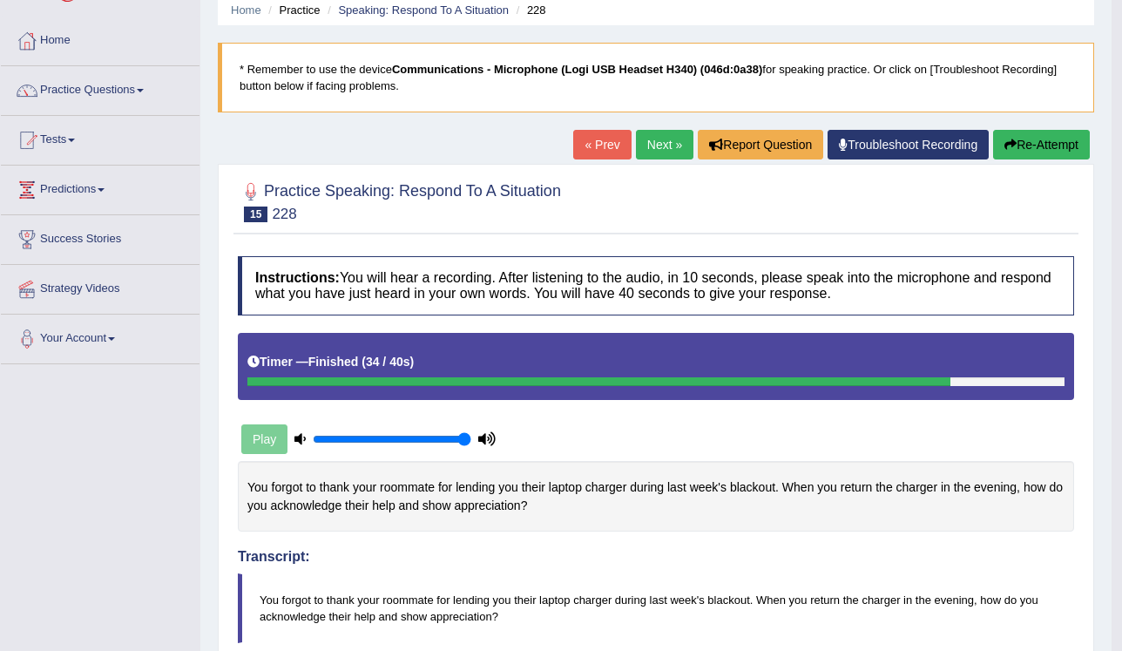
click at [654, 148] on link "Next »" at bounding box center [664, 145] width 57 height 30
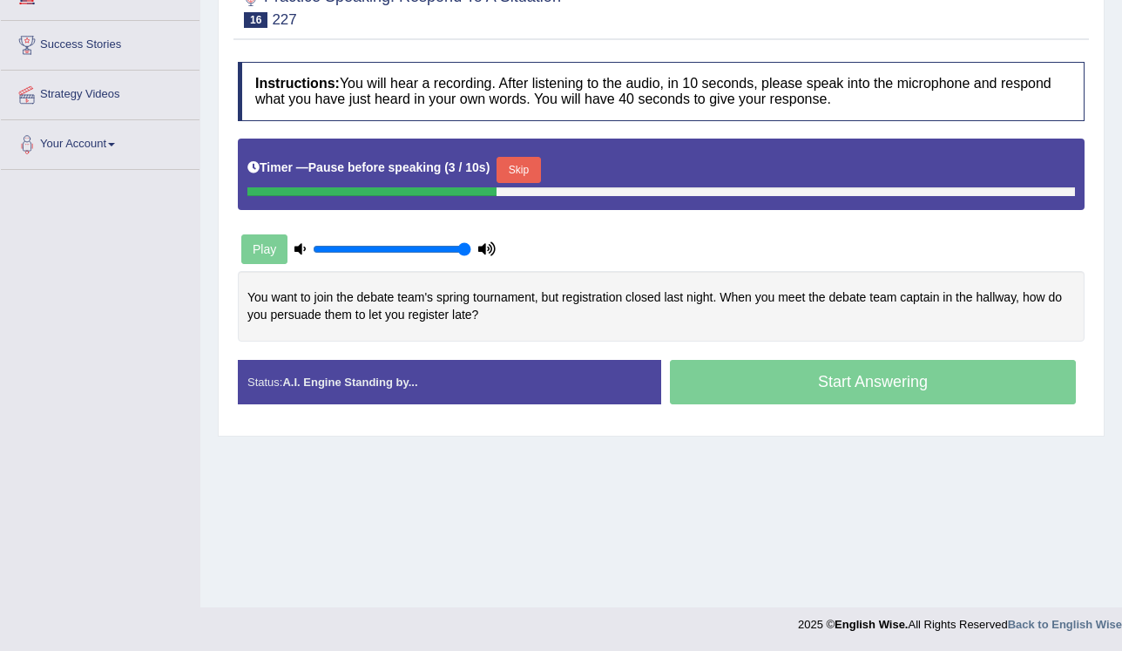
click at [503, 167] on button "Skip" at bounding box center [518, 170] width 44 height 26
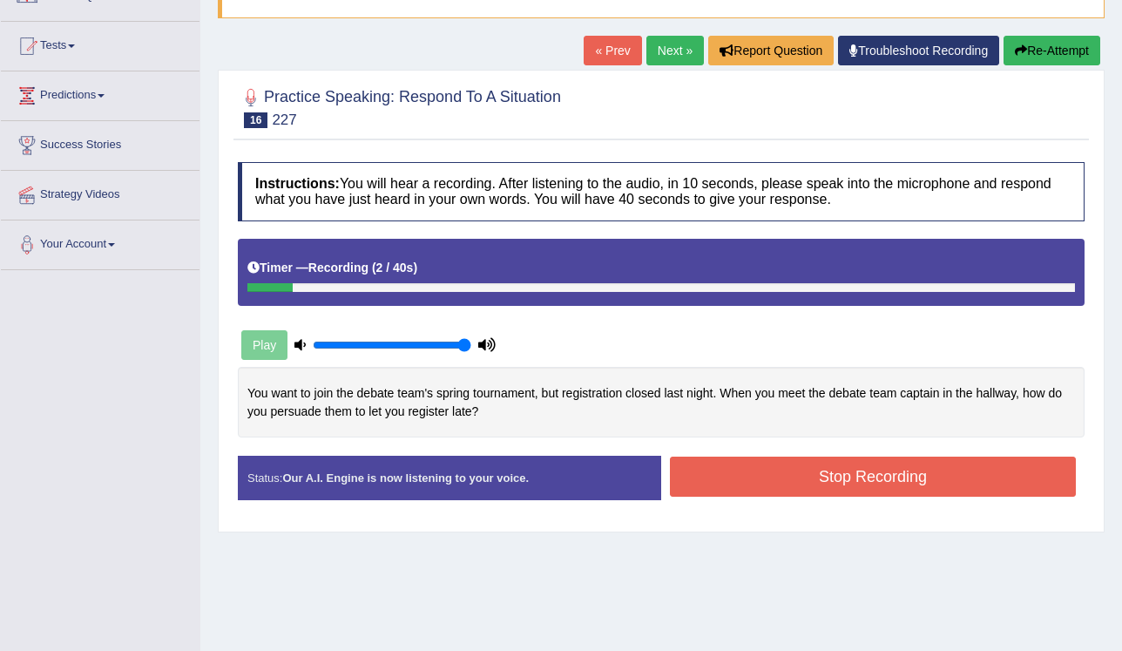
scroll to position [55, 0]
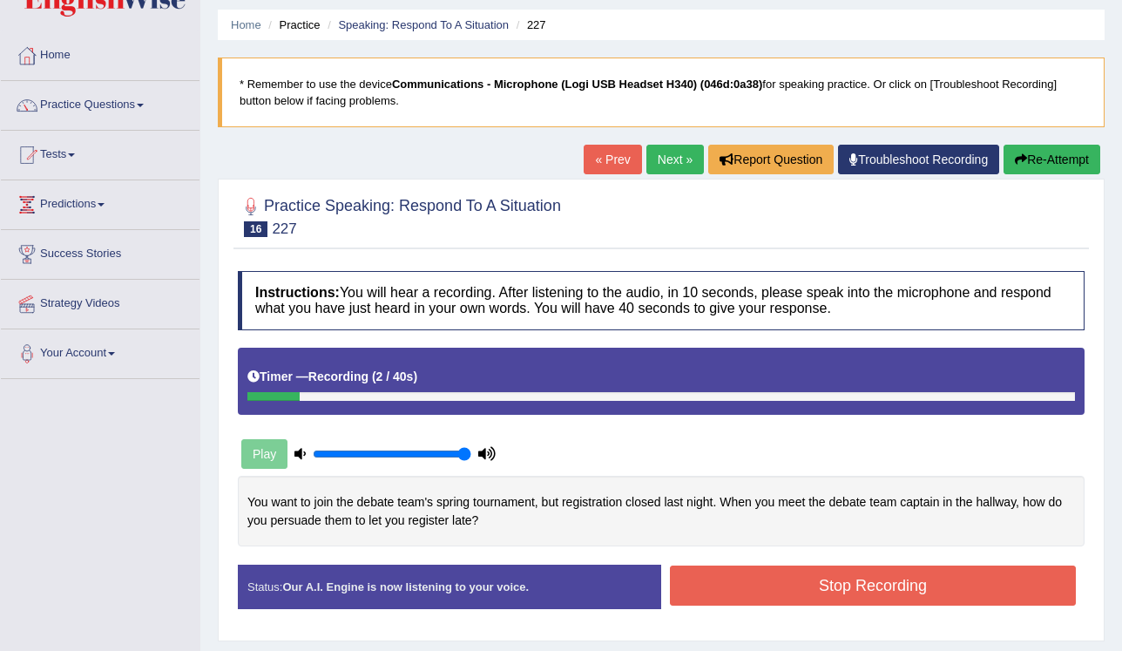
click at [1054, 157] on button "Re-Attempt" at bounding box center [1051, 160] width 97 height 30
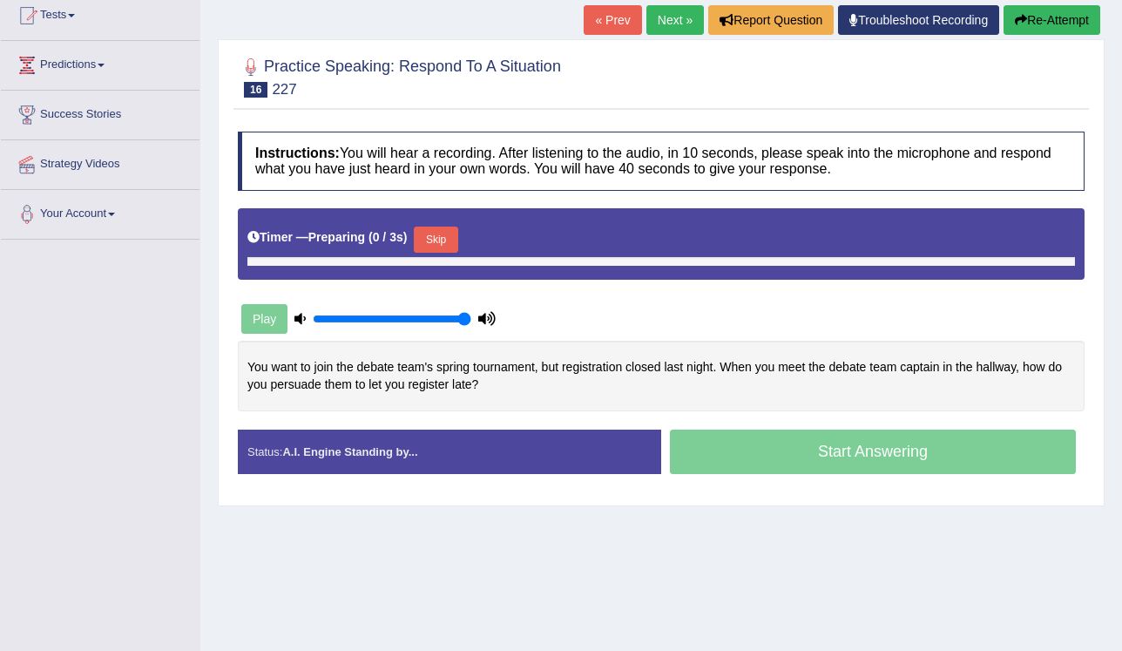
scroll to position [194, 0]
click at [435, 227] on button "Skip" at bounding box center [436, 239] width 44 height 26
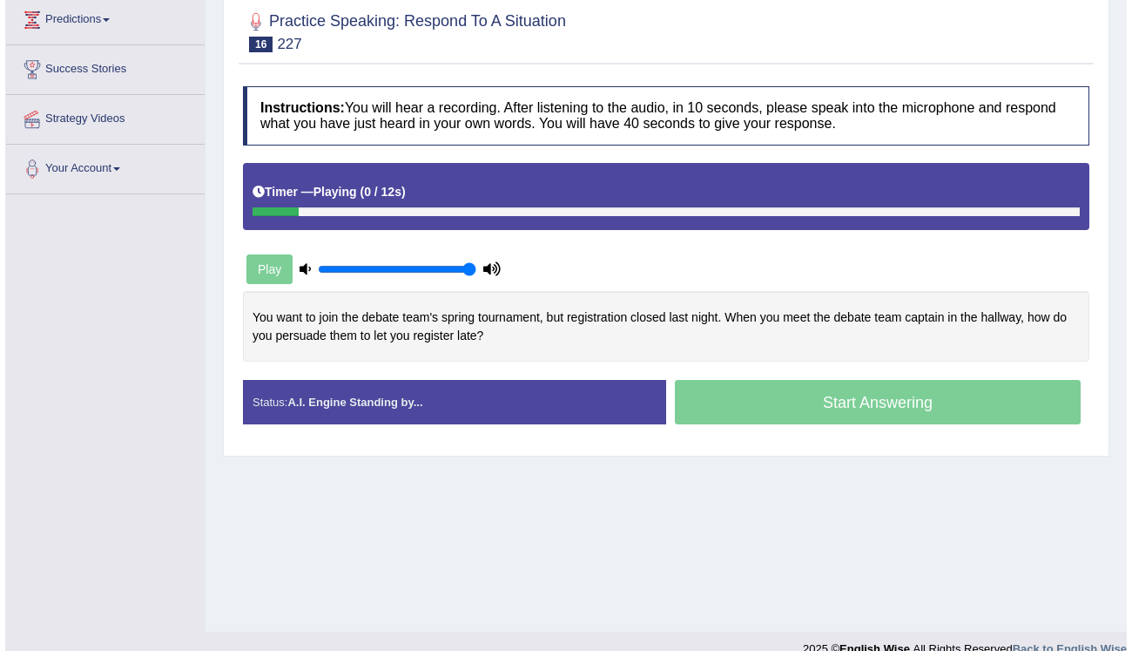
scroll to position [264, 0]
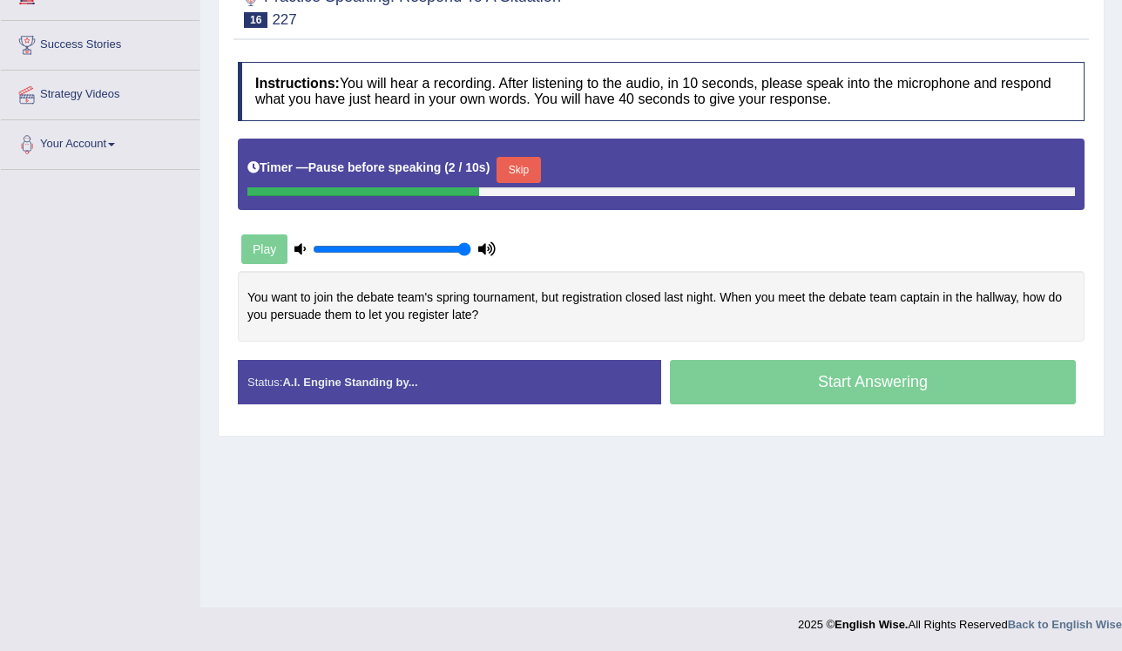
click at [537, 163] on div "Timer — Pause before speaking ( 2 / 10s ) Skip" at bounding box center [660, 169] width 827 height 35
click at [516, 168] on button "Skip" at bounding box center [518, 170] width 44 height 26
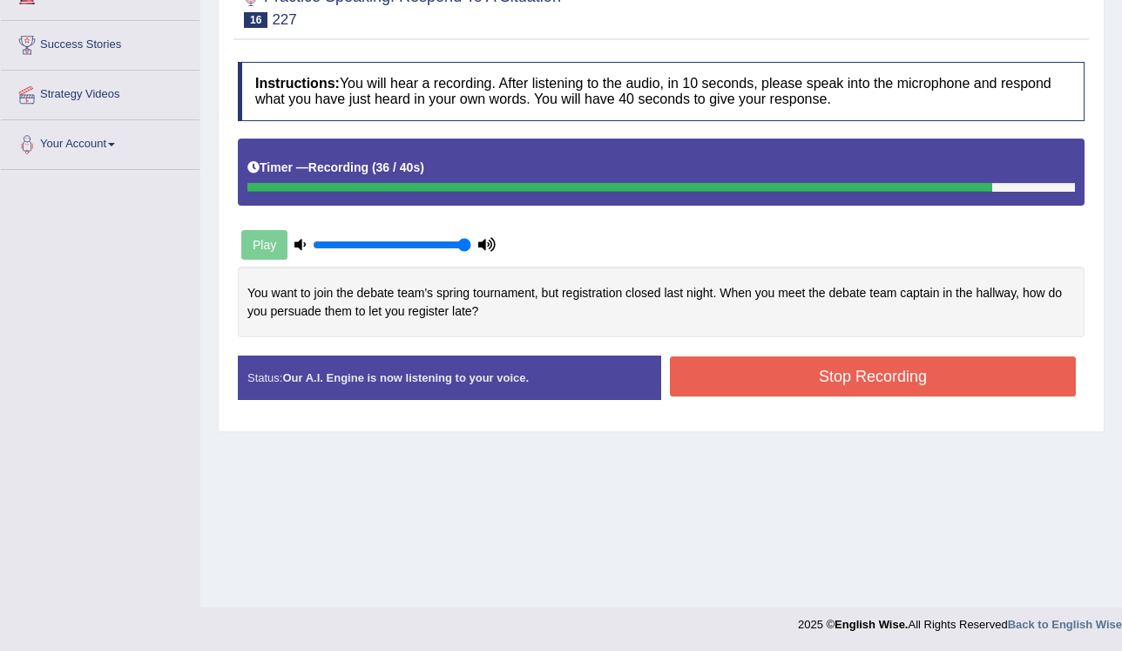
click at [759, 368] on button "Stop Recording" at bounding box center [873, 376] width 406 height 40
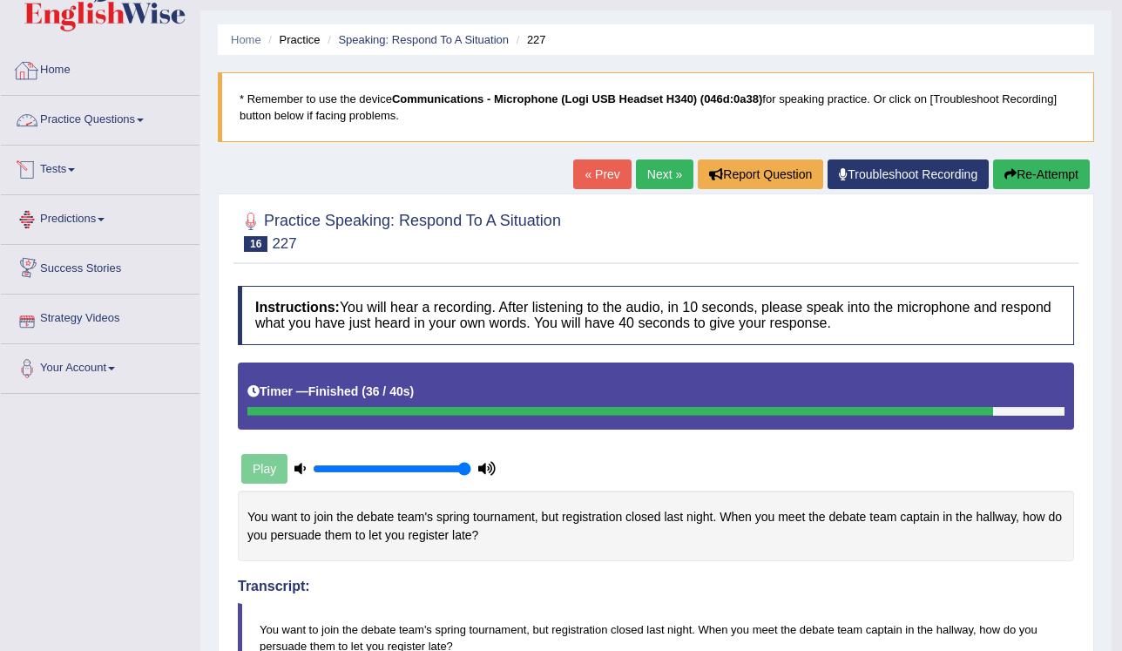
scroll to position [0, 0]
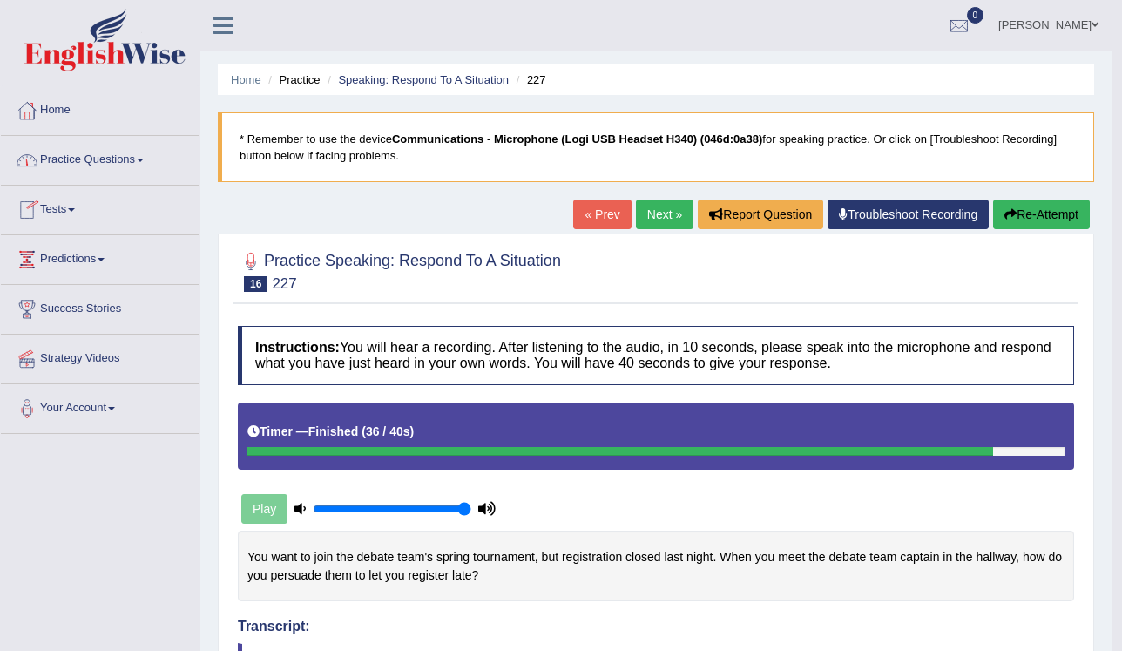
click at [642, 222] on link "Next »" at bounding box center [664, 214] width 57 height 30
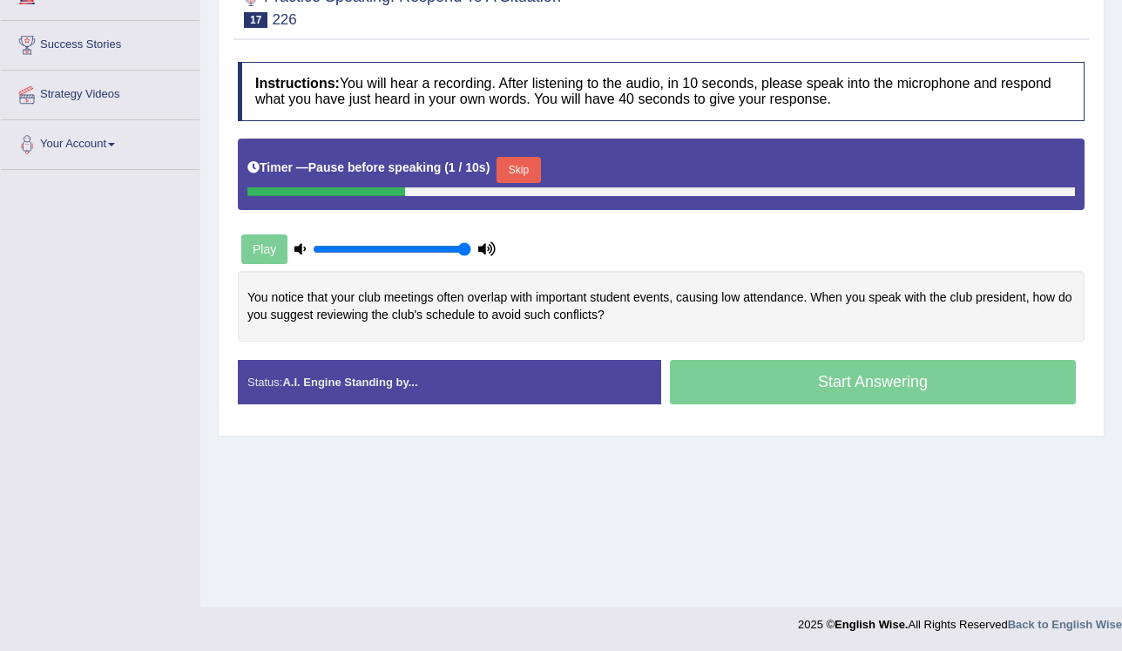
click at [515, 171] on button "Skip" at bounding box center [518, 170] width 44 height 26
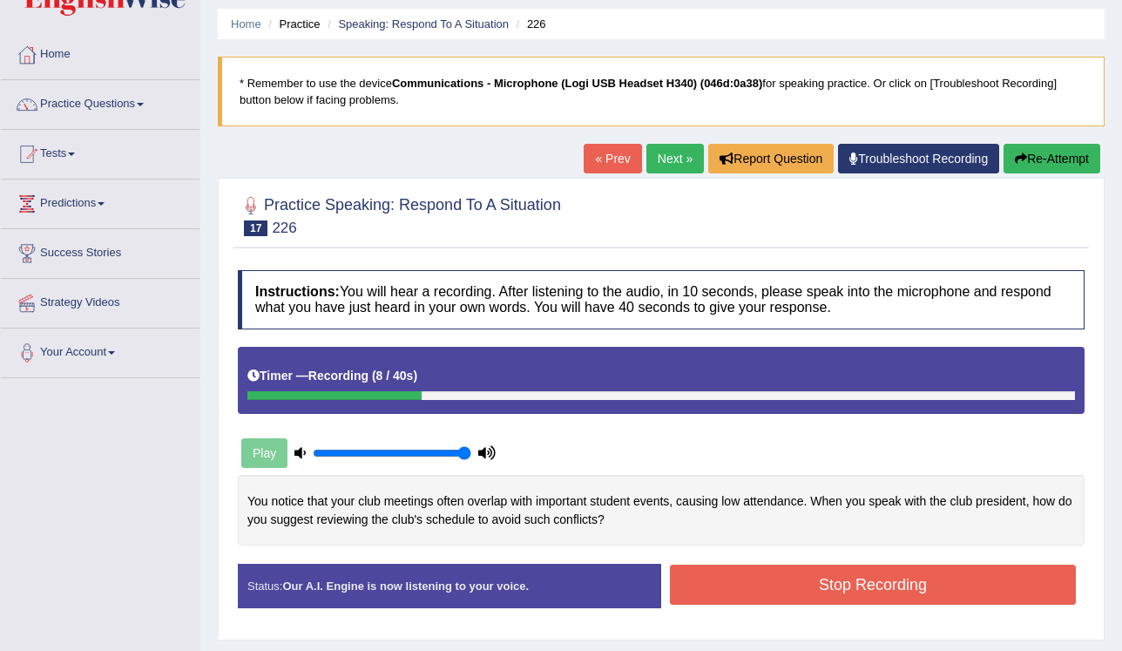
scroll to position [55, 0]
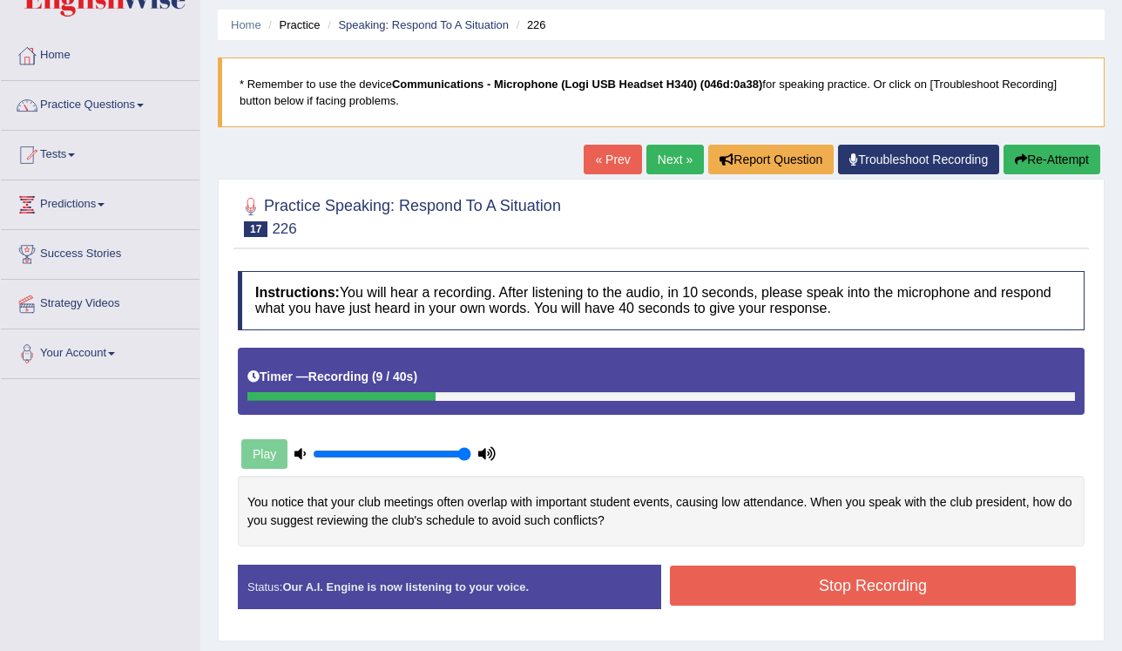
click at [1032, 151] on button "Re-Attempt" at bounding box center [1051, 160] width 97 height 30
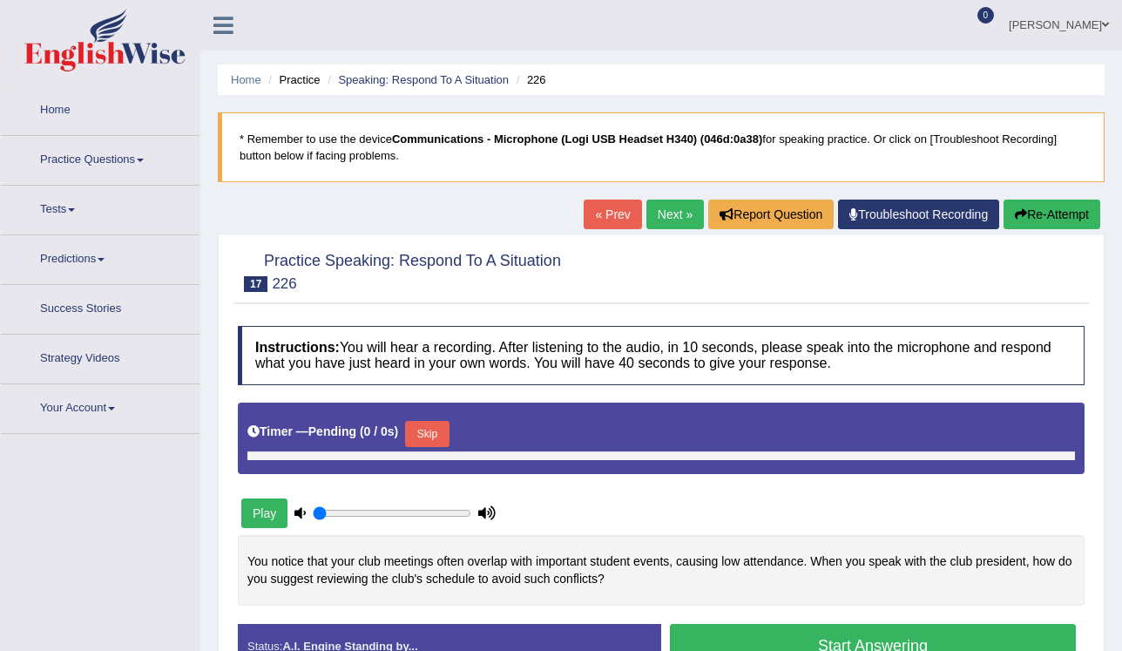
type input "1"
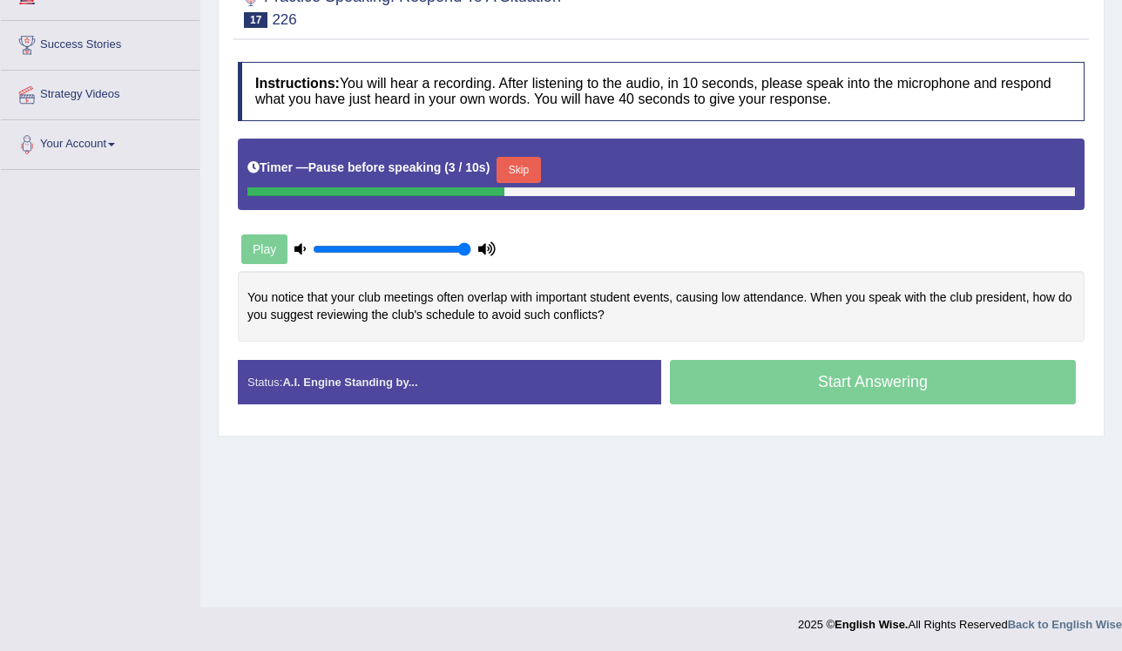
click at [501, 164] on button "Skip" at bounding box center [518, 170] width 44 height 26
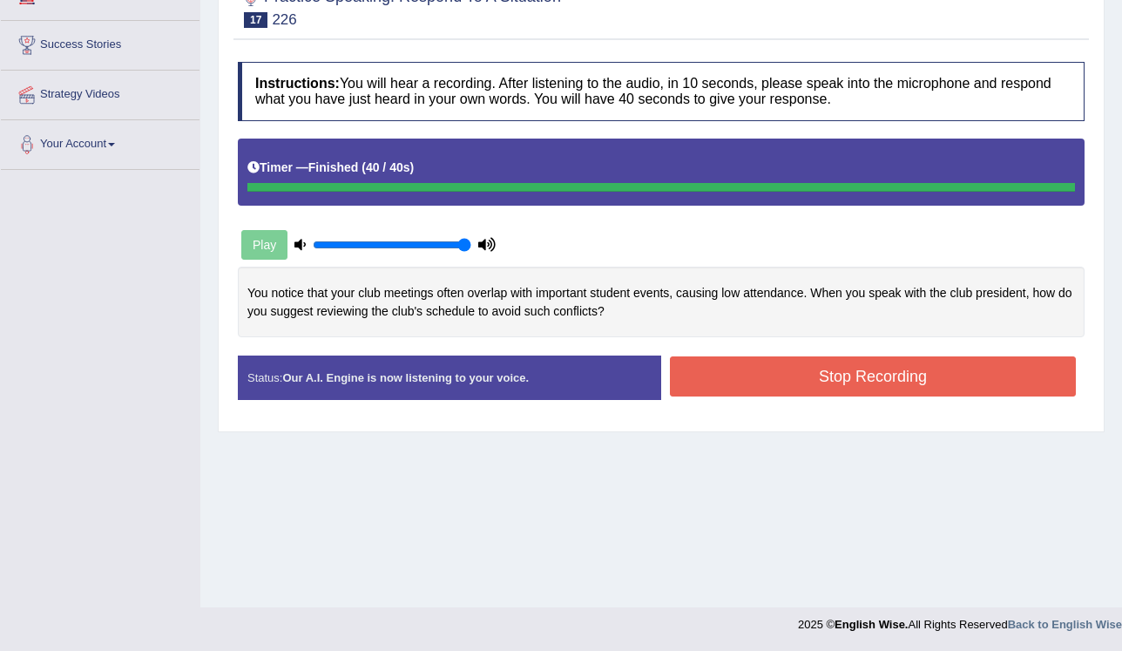
click at [753, 368] on button "Stop Recording" at bounding box center [873, 376] width 406 height 40
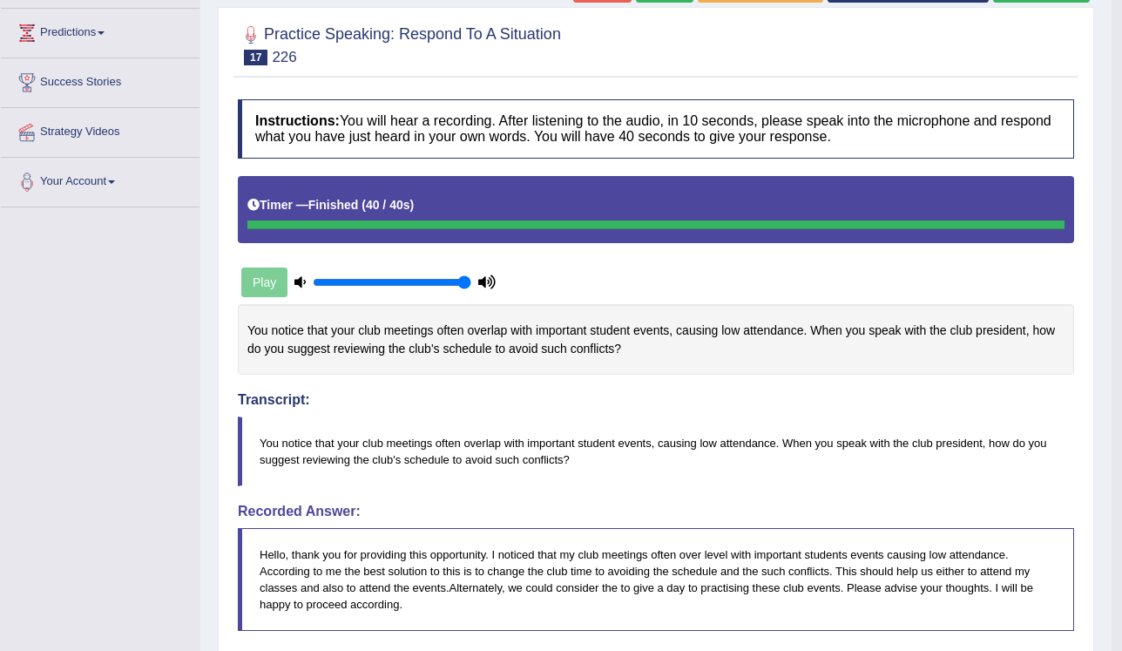
scroll to position [179, 0]
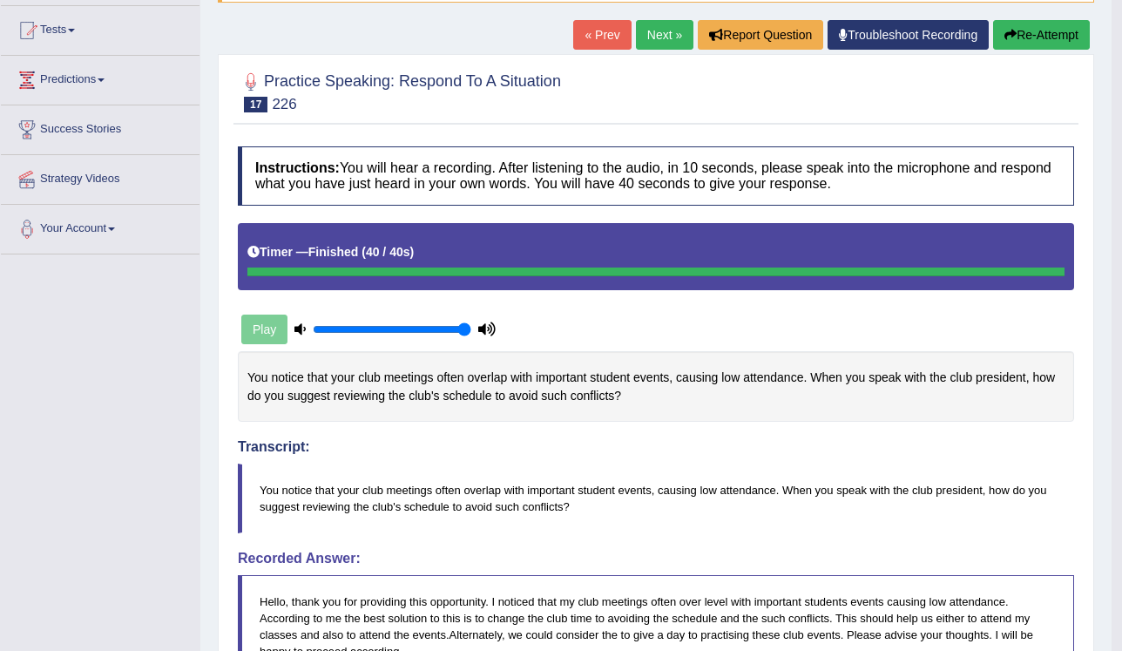
click at [653, 35] on link "Next »" at bounding box center [664, 35] width 57 height 30
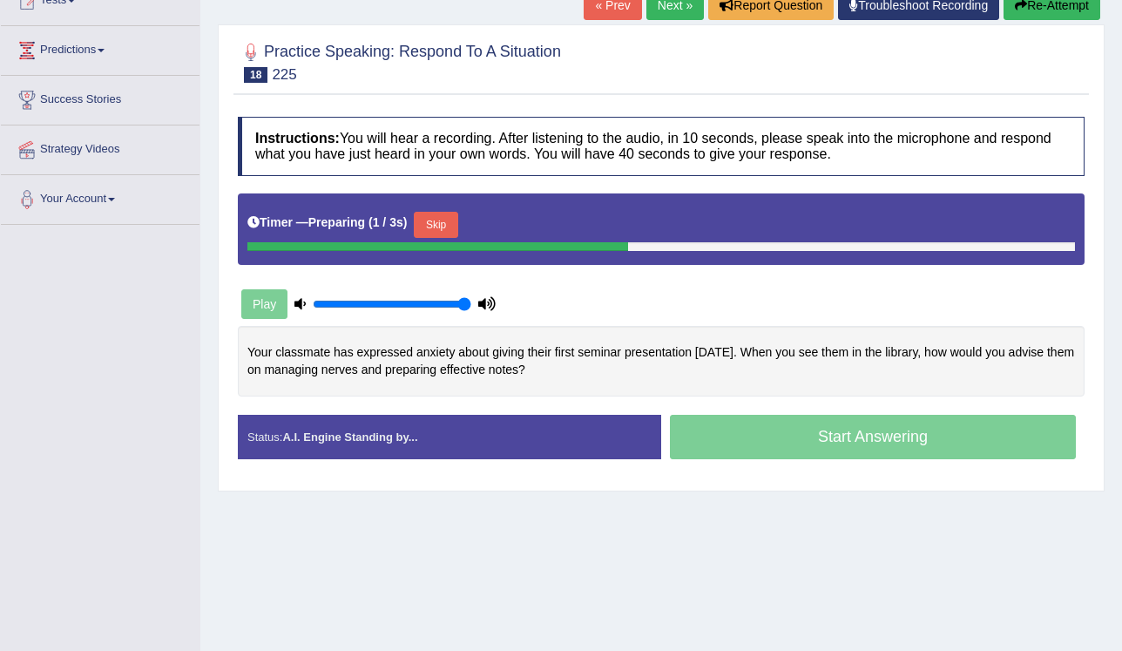
scroll to position [209, 0]
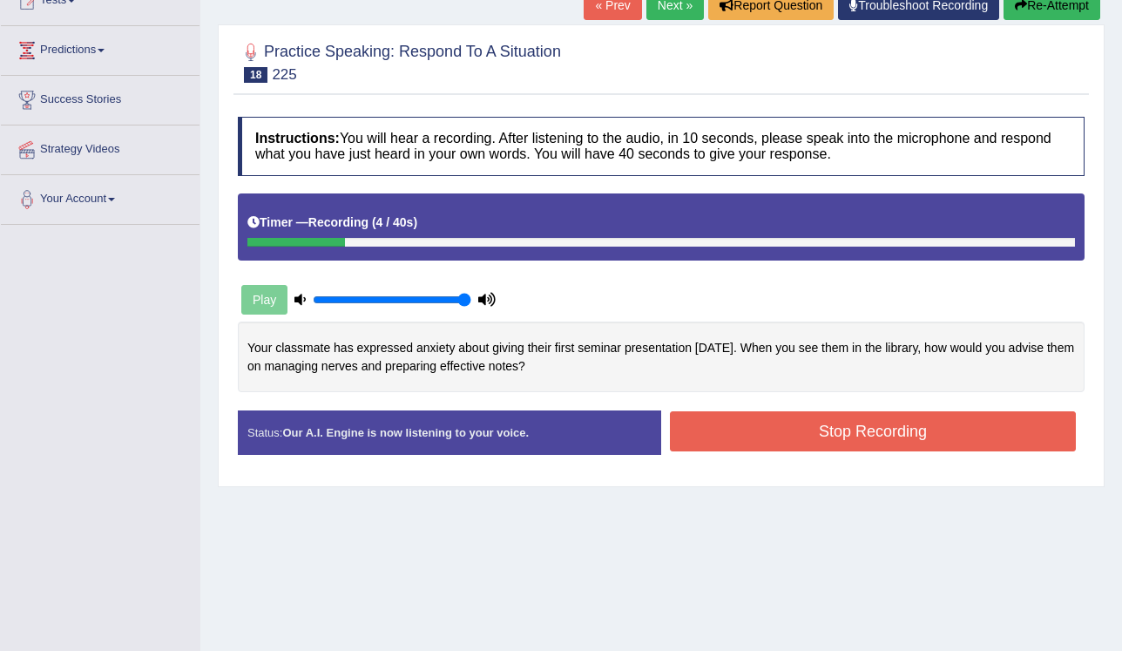
click at [1018, 9] on icon "button" at bounding box center [1021, 5] width 12 height 12
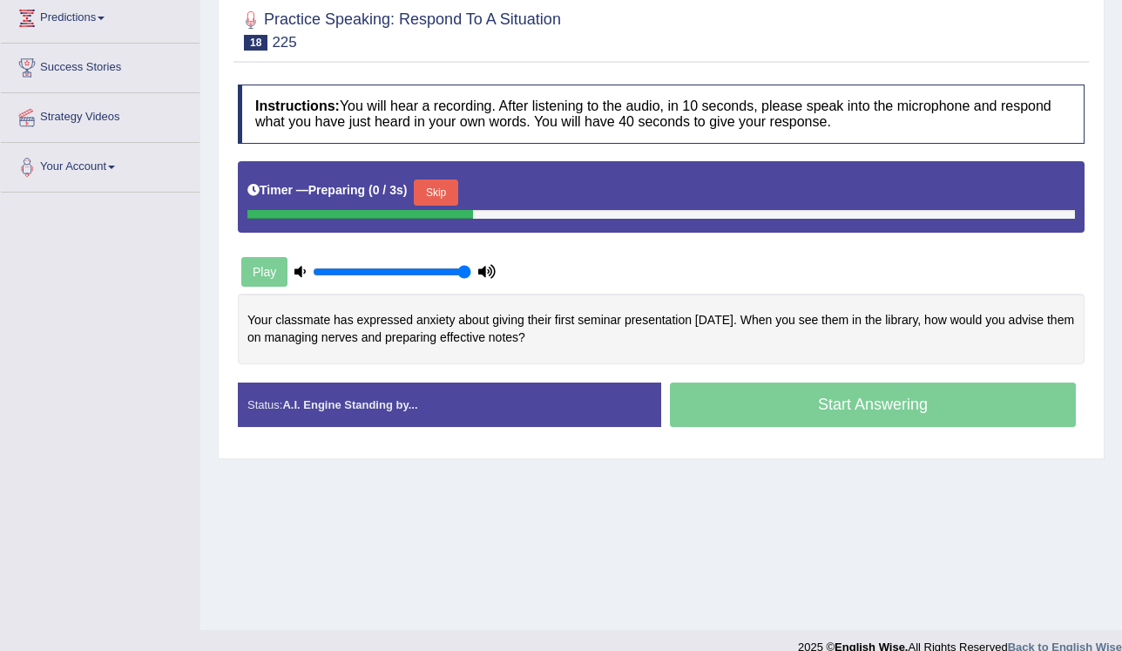
scroll to position [209, 0]
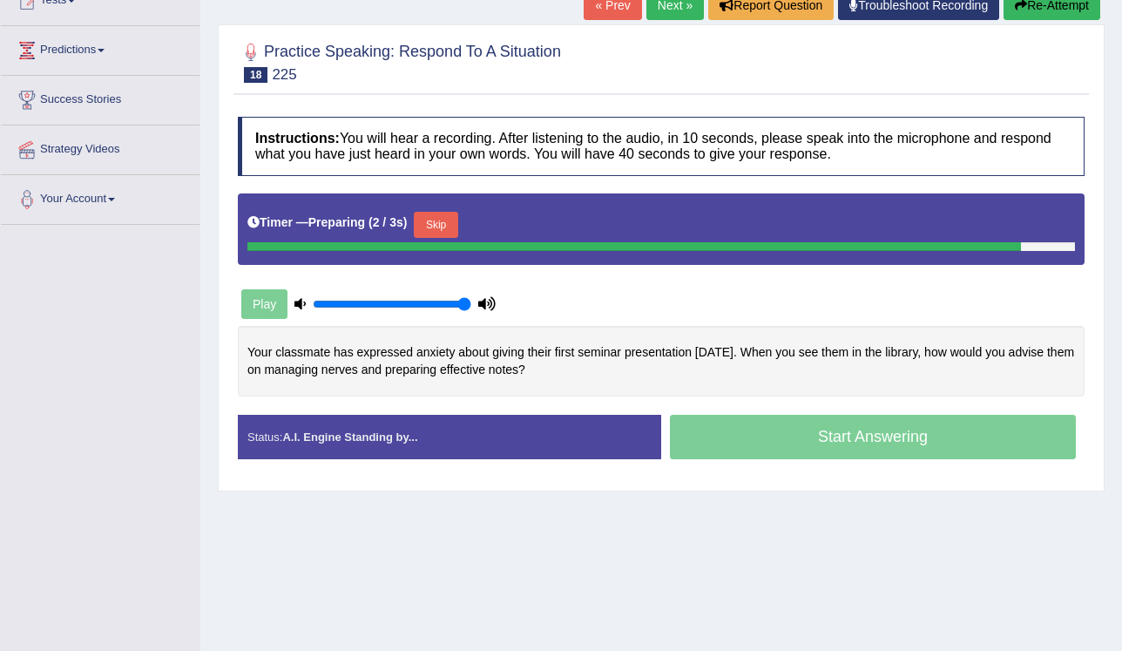
click at [435, 231] on div "Timer — Preparing ( 2 / 3s ) Skip" at bounding box center [660, 224] width 827 height 35
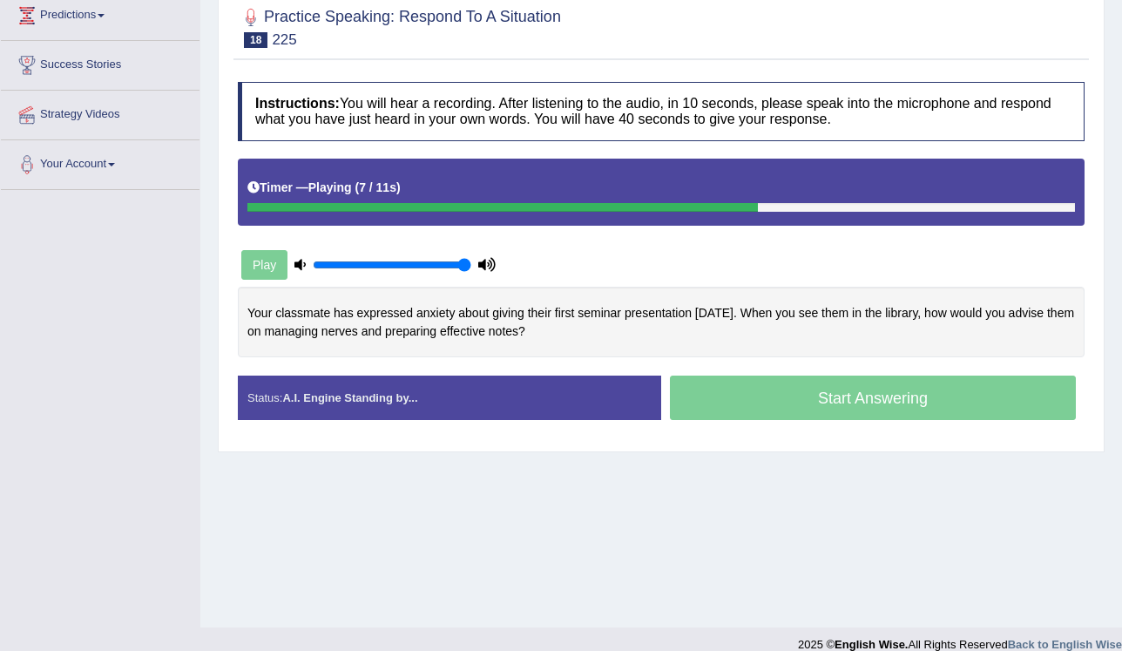
scroll to position [264, 0]
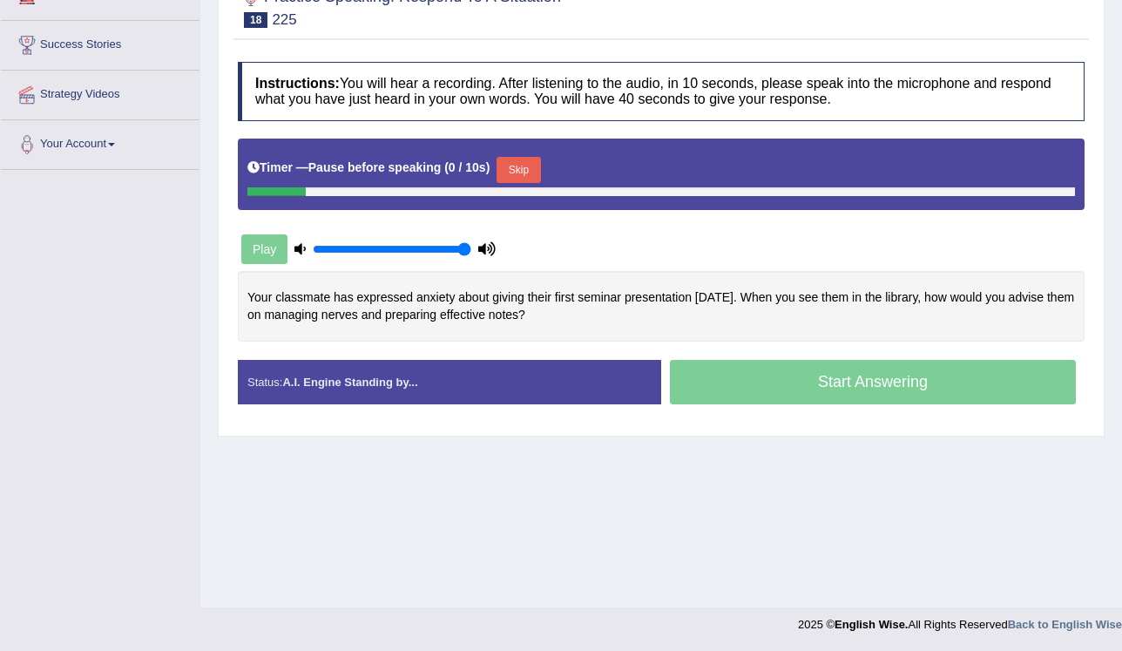
click at [502, 161] on button "Skip" at bounding box center [518, 170] width 44 height 26
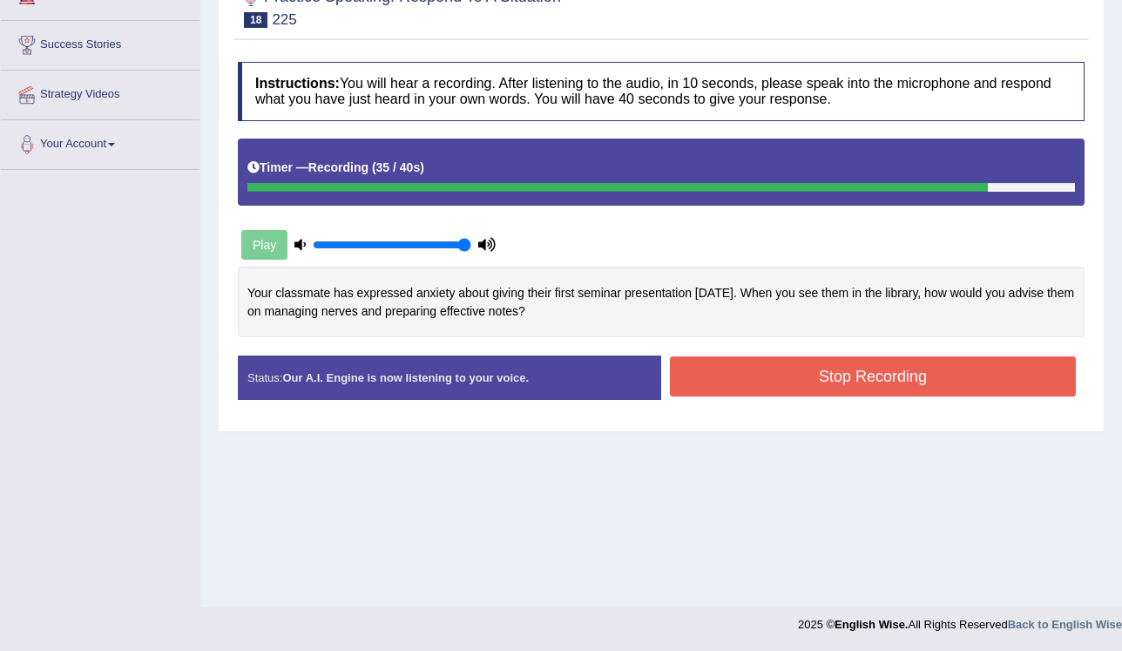
click at [700, 376] on button "Stop Recording" at bounding box center [873, 376] width 406 height 40
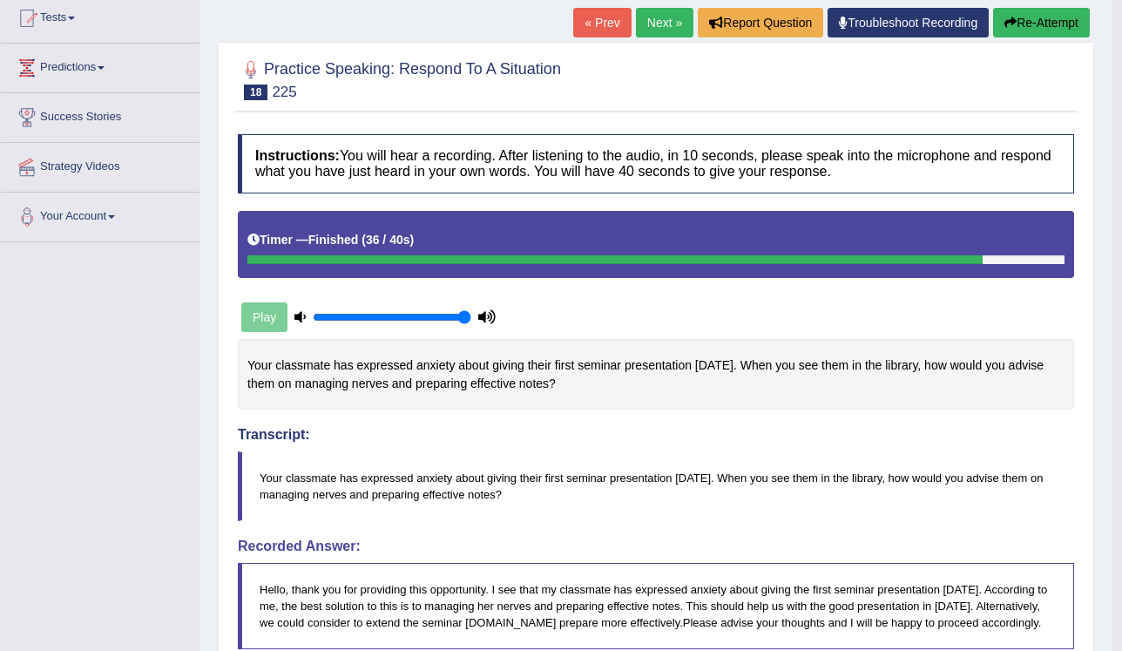
scroll to position [179, 0]
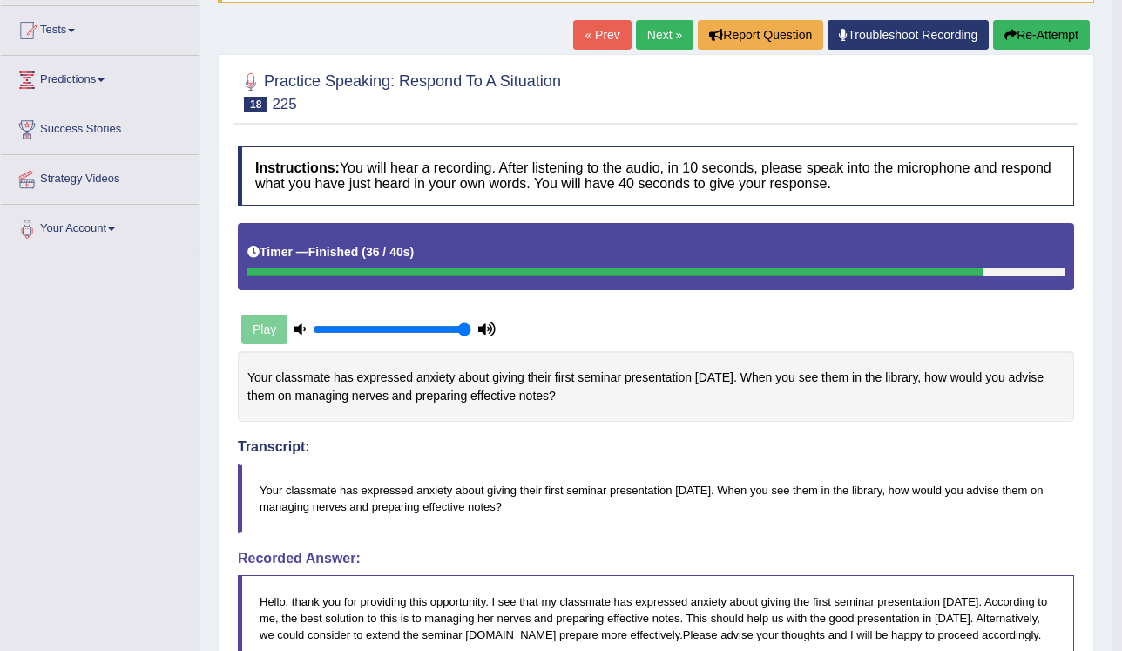
click at [662, 35] on link "Next »" at bounding box center [664, 35] width 57 height 30
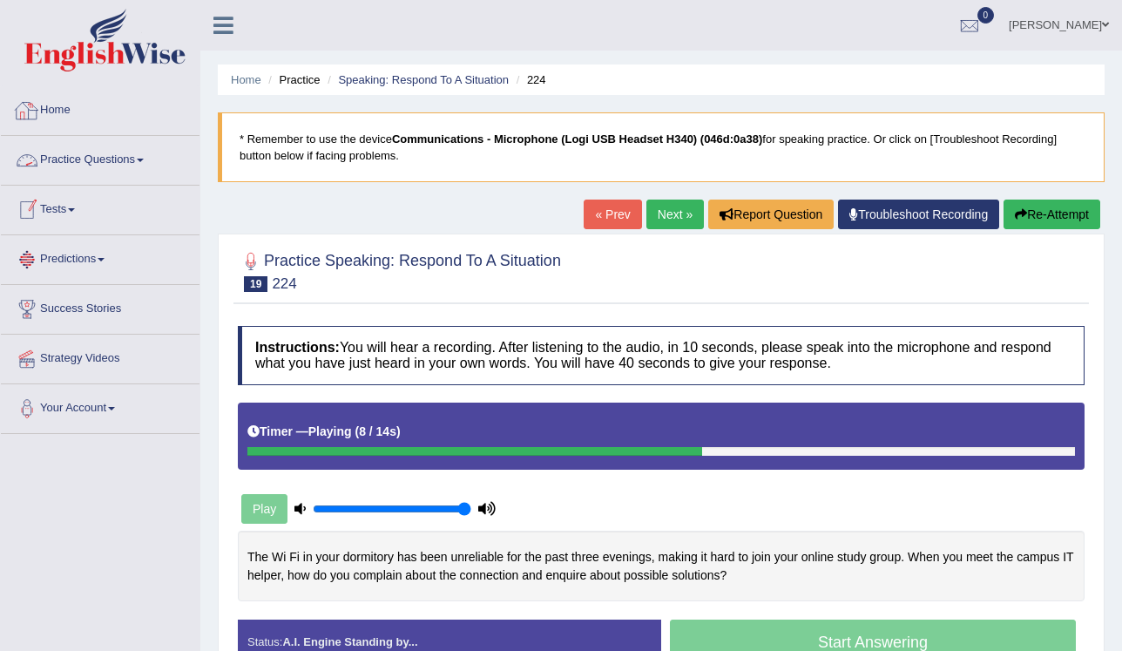
click at [59, 115] on link "Home" at bounding box center [100, 108] width 199 height 44
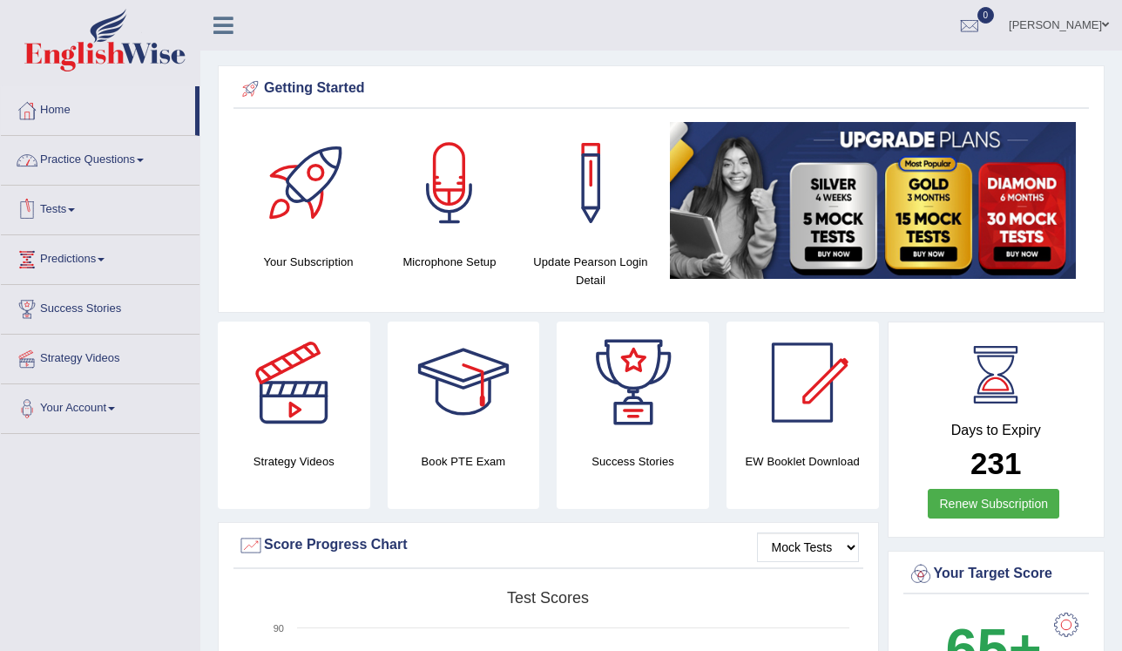
click at [71, 205] on link "Tests" at bounding box center [100, 208] width 199 height 44
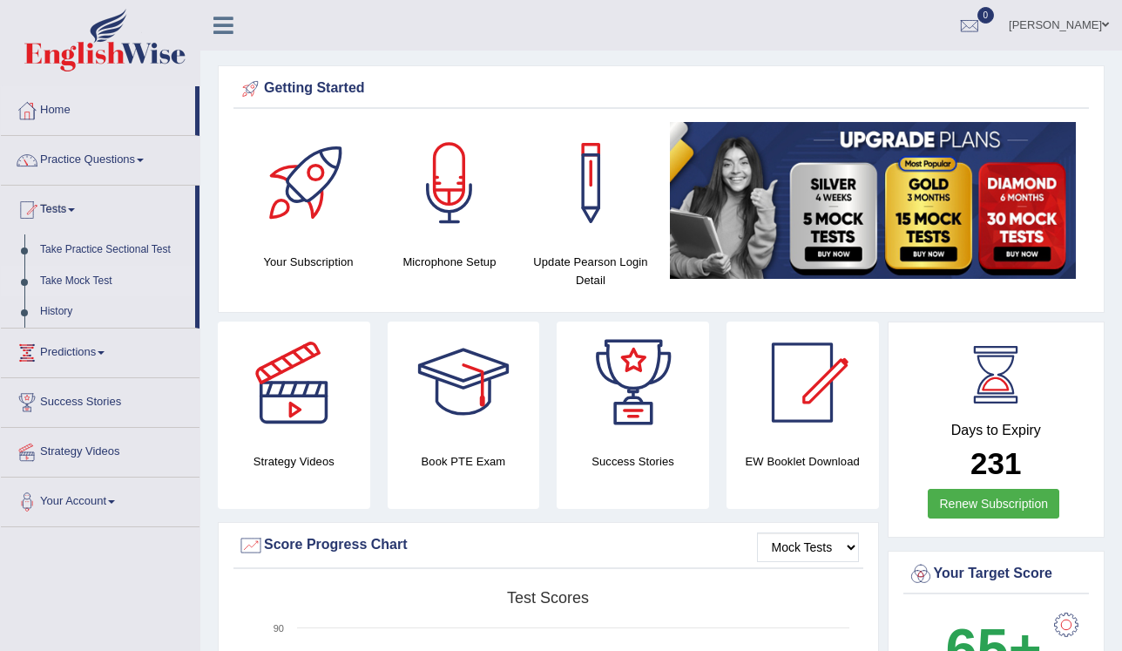
click at [73, 274] on link "Take Mock Test" at bounding box center [113, 281] width 163 height 31
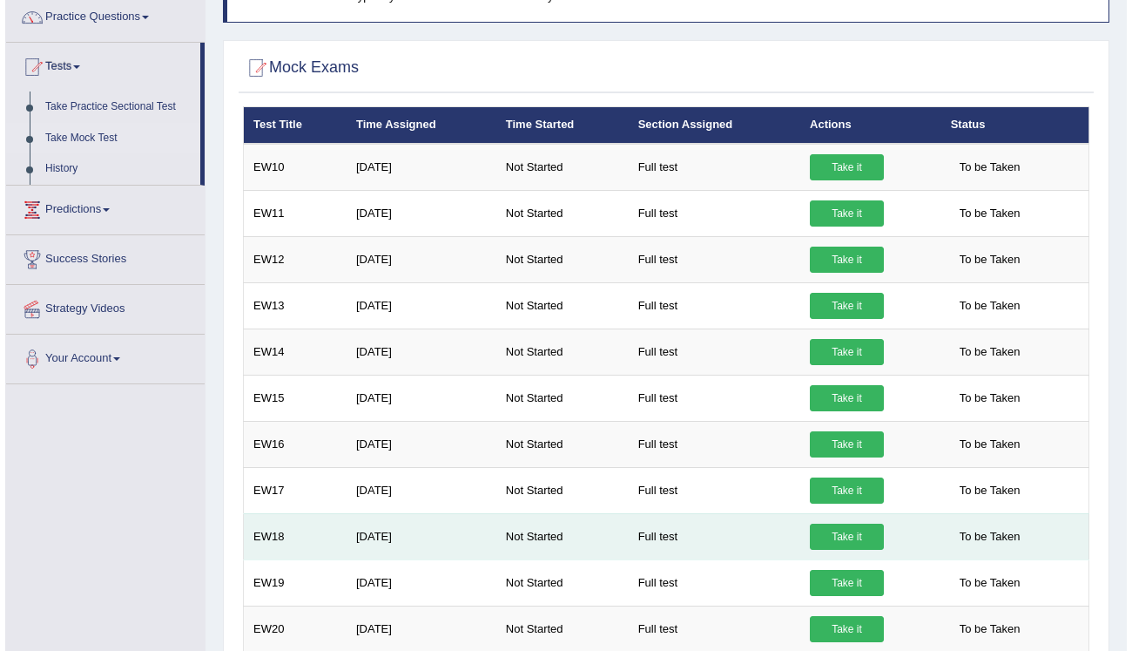
scroll to position [14, 0]
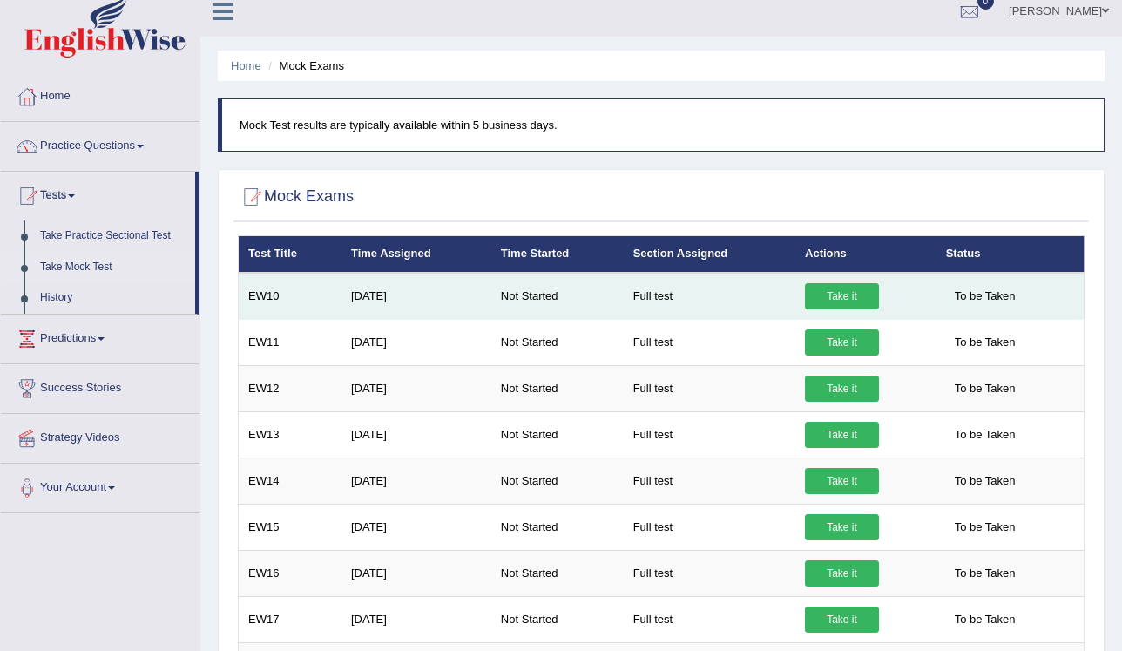
click at [840, 298] on link "Take it" at bounding box center [842, 296] width 74 height 26
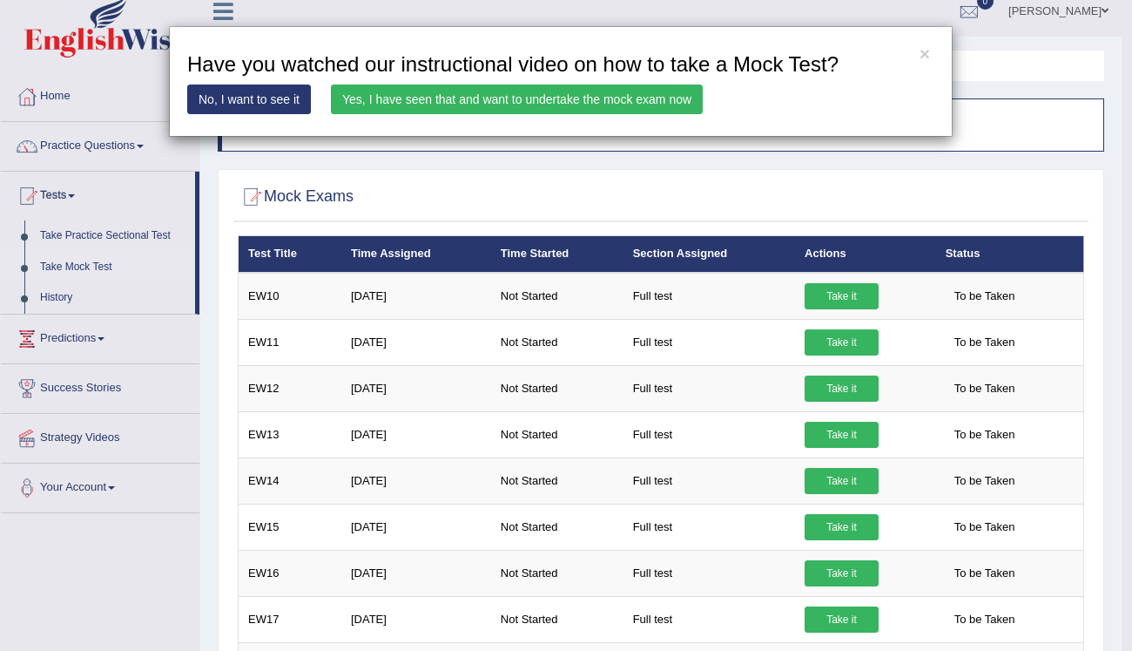
click at [449, 95] on link "Yes, I have seen that and want to undertake the mock exam now" at bounding box center [517, 99] width 372 height 30
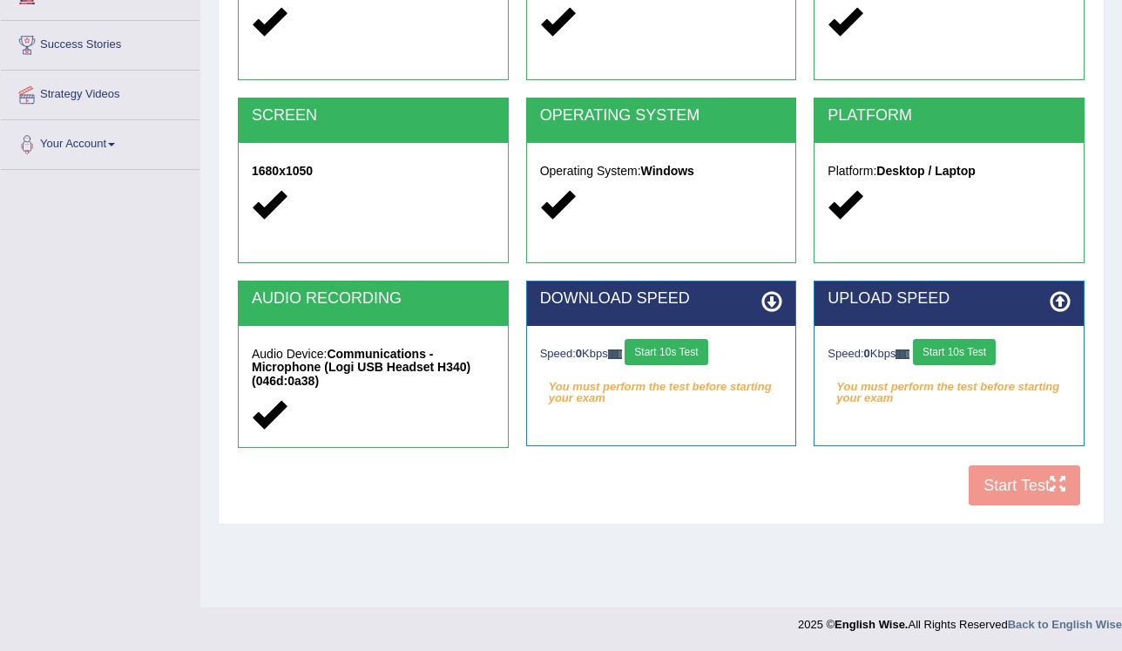
click at [694, 348] on button "Start 10s Test" at bounding box center [665, 352] width 83 height 26
click at [937, 347] on button "Start 10s Test" at bounding box center [954, 352] width 83 height 26
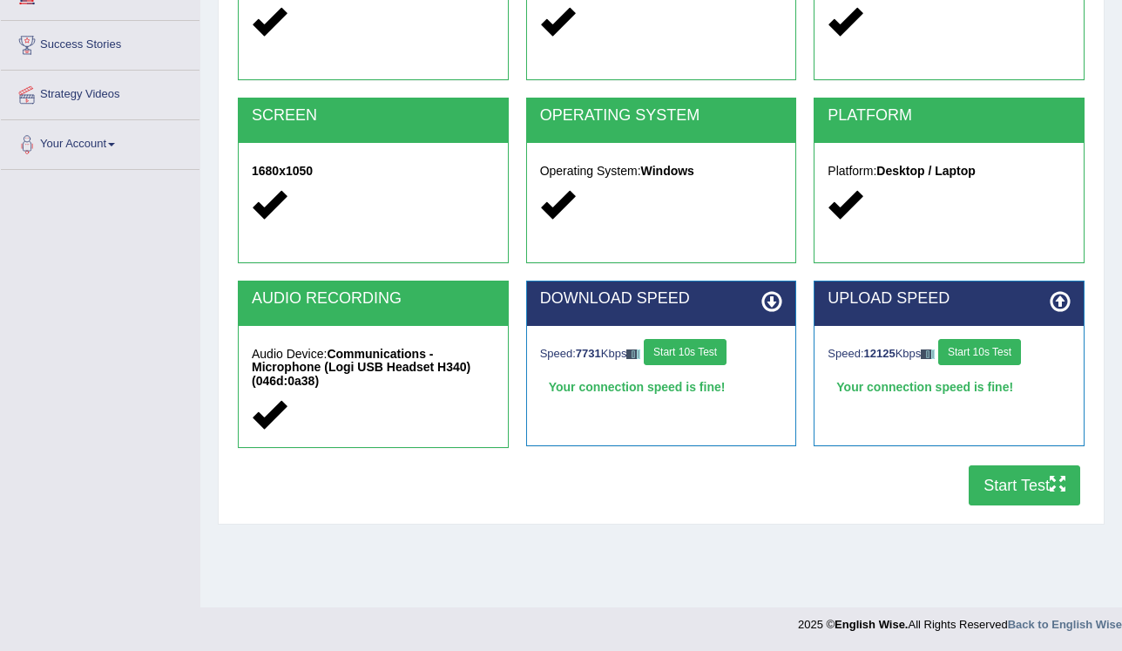
click at [982, 474] on button "Start Test" at bounding box center [1024, 485] width 111 height 40
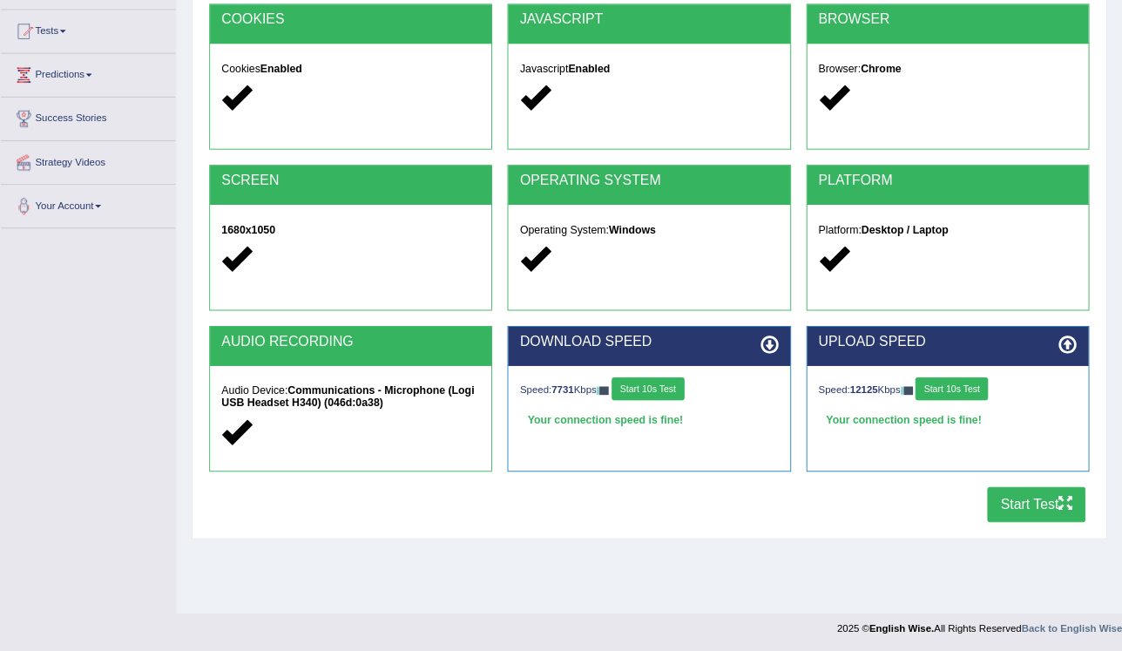
scroll to position [101, 0]
